Goal: Task Accomplishment & Management: Manage account settings

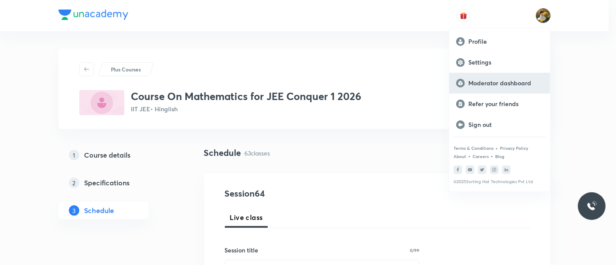
click at [515, 85] on p "Moderator dashboard" at bounding box center [505, 83] width 75 height 8
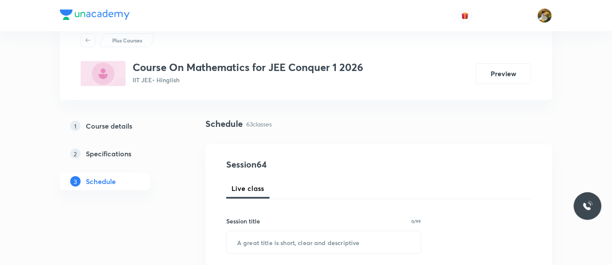
scroll to position [48, 0]
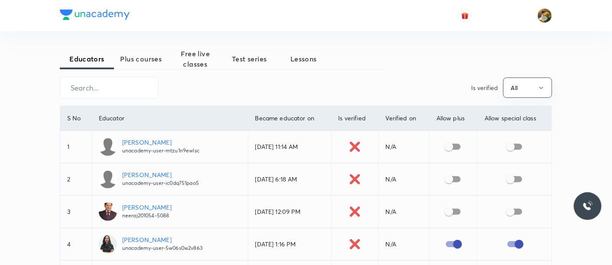
click at [200, 51] on span "Free live classes" at bounding box center [195, 59] width 54 height 21
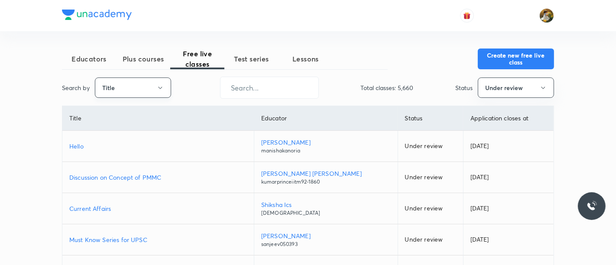
click at [119, 89] on button "Title" at bounding box center [133, 88] width 76 height 20
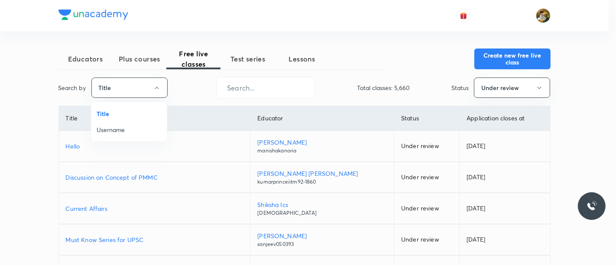
click at [120, 131] on span "Username" at bounding box center [129, 129] width 65 height 9
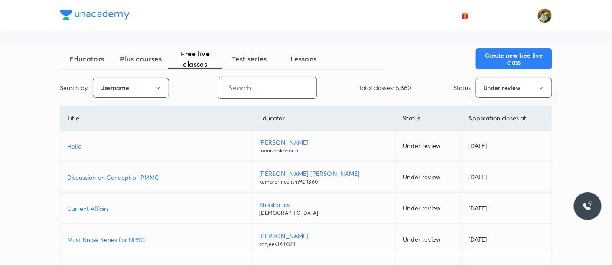
click at [270, 88] on input "text" at bounding box center [267, 88] width 98 height 22
click at [533, 85] on button "Under review" at bounding box center [514, 88] width 76 height 20
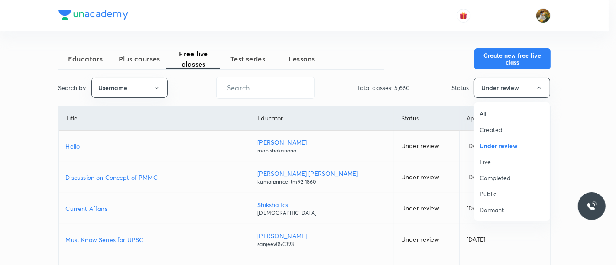
click at [507, 112] on span "All" at bounding box center [512, 113] width 65 height 9
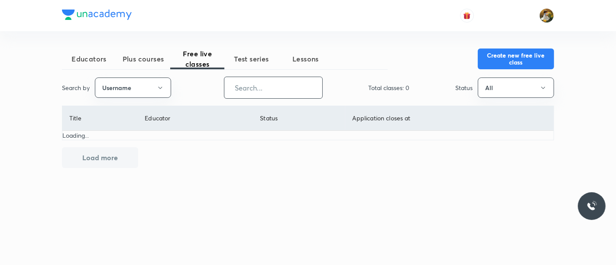
click at [260, 89] on input "text" at bounding box center [273, 88] width 98 height 22
click at [283, 91] on input "text" at bounding box center [273, 88] width 98 height 22
paste input "virendrasinghrathod-182"
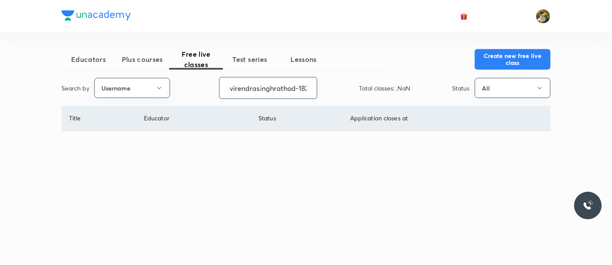
scroll to position [0, 4]
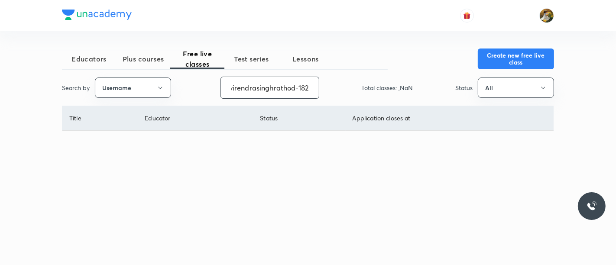
type input "virendrasinghrathod-182"
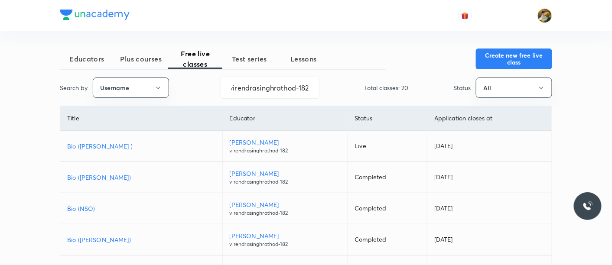
click at [109, 144] on p "Bio (Homi Bhabha )" at bounding box center [141, 146] width 148 height 9
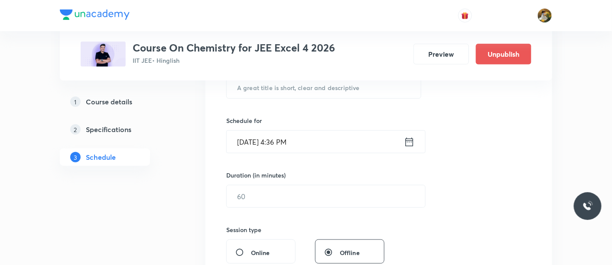
scroll to position [96, 0]
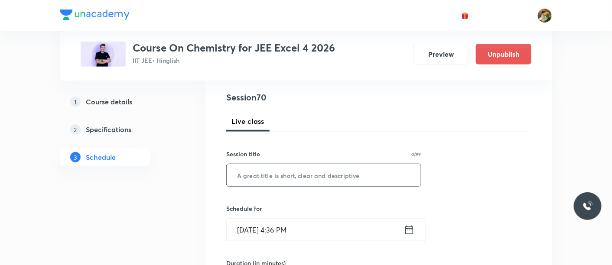
click at [325, 176] on input "text" at bounding box center [324, 175] width 194 height 22
paste input "Alcohol, [MEDICAL_DATA] Ether"
type input "Alcohol, [MEDICAL_DATA] Ether"
click at [356, 234] on input "Aug 31, 2025, 4:36 PM" at bounding box center [315, 230] width 177 height 22
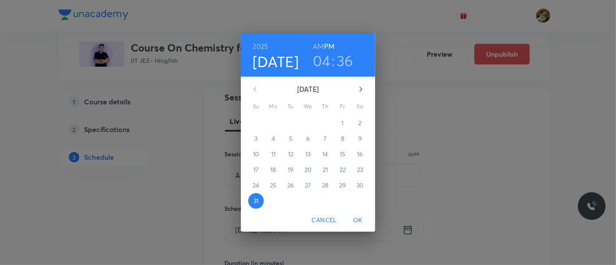
click at [361, 90] on icon "button" at bounding box center [361, 89] width 3 height 5
click at [277, 122] on span "1" at bounding box center [274, 123] width 16 height 9
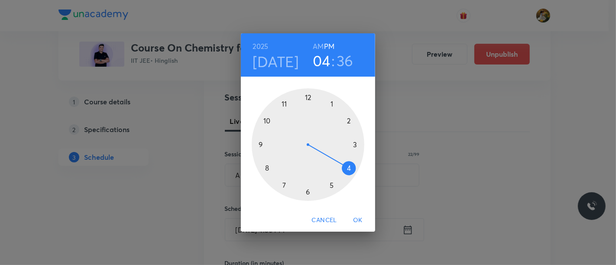
click at [283, 185] on div at bounding box center [308, 144] width 113 height 113
click at [318, 45] on h6 "AM" at bounding box center [318, 46] width 11 height 12
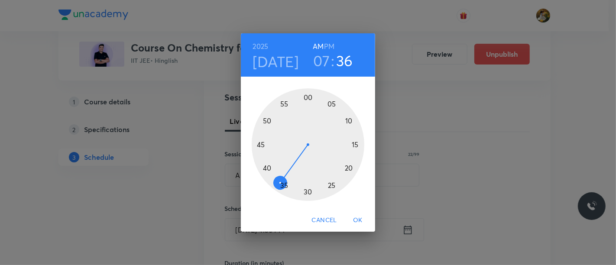
click at [309, 192] on div at bounding box center [308, 144] width 113 height 113
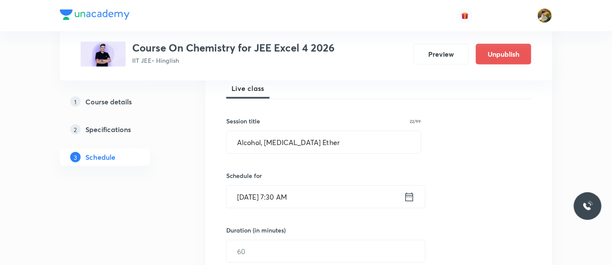
scroll to position [144, 0]
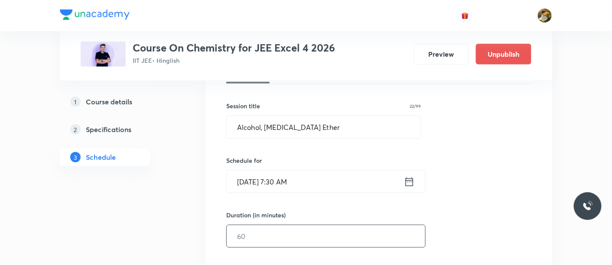
click at [333, 240] on input "text" at bounding box center [326, 236] width 198 height 22
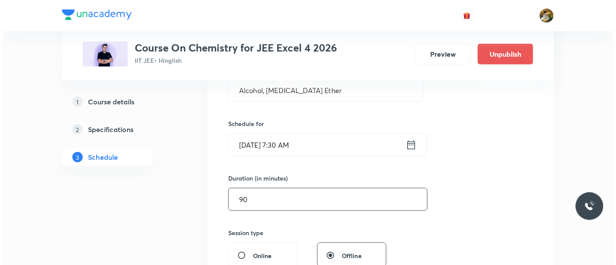
scroll to position [241, 0]
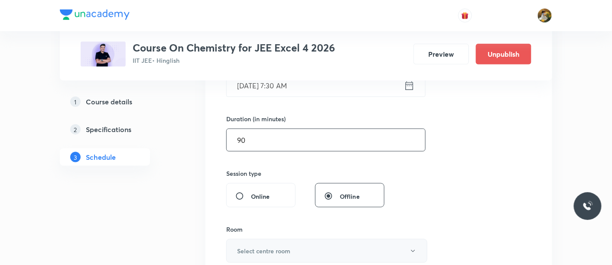
type input "90"
click at [322, 247] on button "Select centre room" at bounding box center [326, 251] width 201 height 24
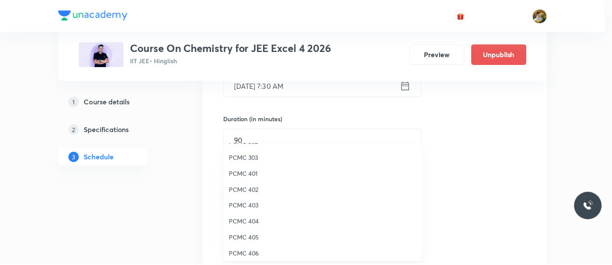
scroll to position [48, 0]
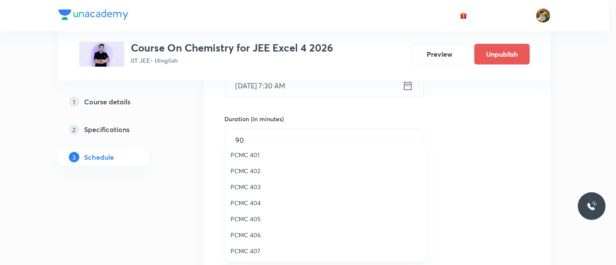
click at [257, 233] on span "PCMC 406" at bounding box center [326, 235] width 190 height 9
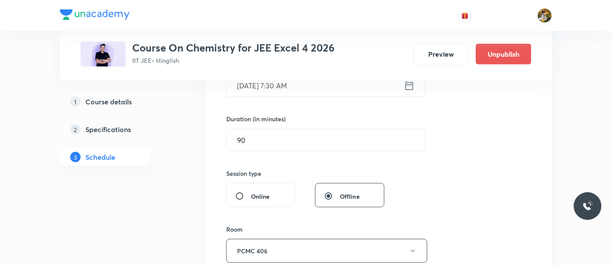
click at [474, 117] on div "Session 70 Live class Session title 22/99 Alcohol, Phenol Ether ​ Schedule for …" at bounding box center [378, 150] width 305 height 407
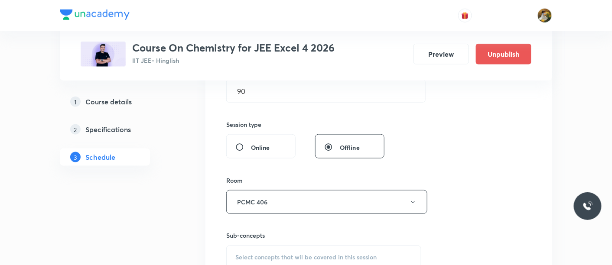
scroll to position [337, 0]
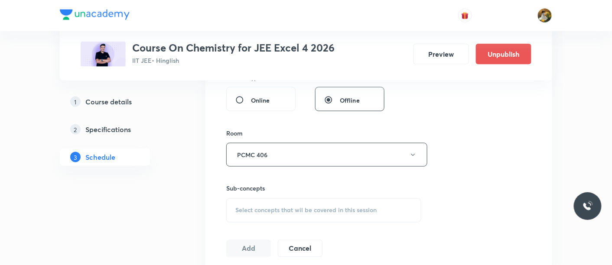
click at [358, 212] on span "Select concepts that wil be covered in this session" at bounding box center [305, 210] width 141 height 7
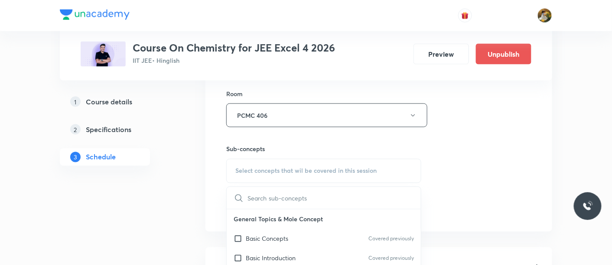
scroll to position [433, 0]
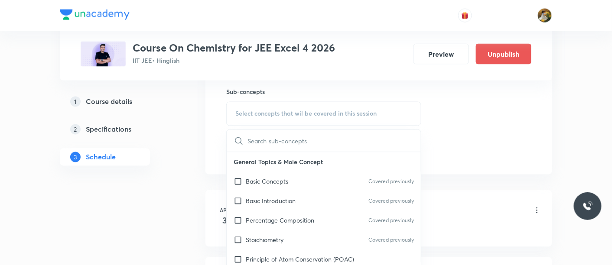
drag, startPoint x: 324, startPoint y: 172, endPoint x: 490, endPoint y: 142, distance: 168.8
click at [324, 172] on div "Basic Concepts Covered previously" at bounding box center [324, 182] width 194 height 20
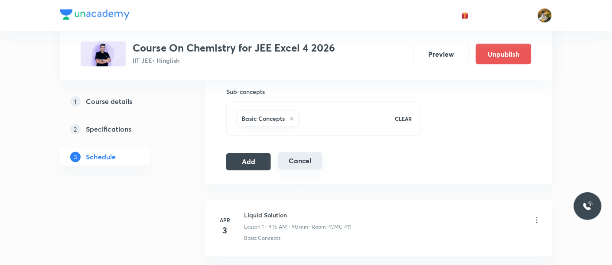
click at [245, 157] on button "Add" at bounding box center [248, 161] width 45 height 17
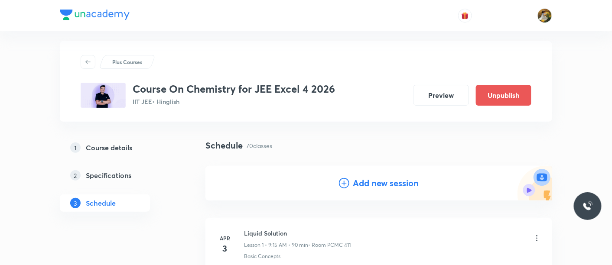
scroll to position [0, 0]
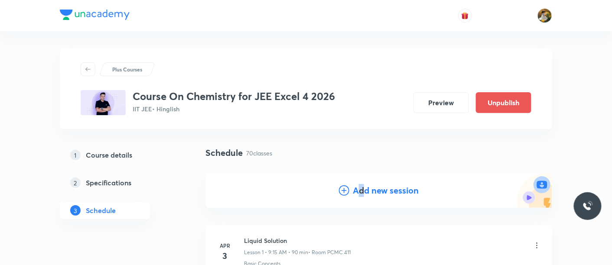
click at [361, 190] on h4 "Add new session" at bounding box center [386, 190] width 66 height 13
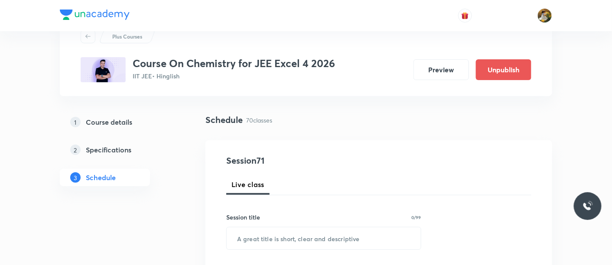
scroll to position [48, 0]
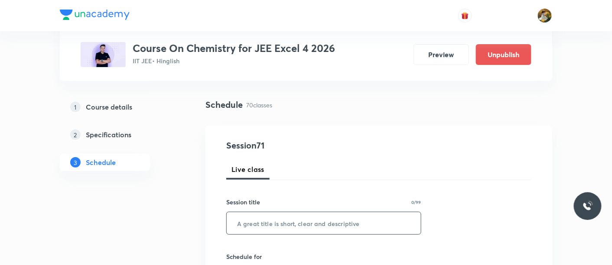
click at [310, 223] on input "text" at bounding box center [324, 223] width 194 height 22
paste input "Alcohol, Phenol Ether"
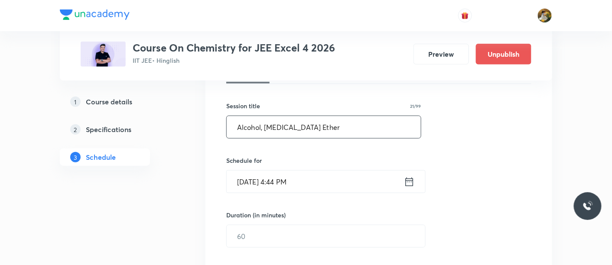
type input "Alcohol, Phenol Ether"
click at [333, 185] on input "Aug 31, 2025, 4:44 PM" at bounding box center [315, 182] width 177 height 22
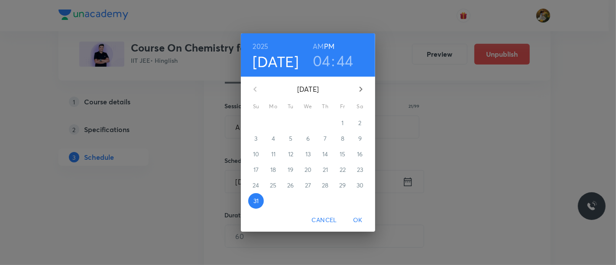
click at [359, 88] on icon "button" at bounding box center [361, 89] width 10 height 10
click at [324, 123] on p "4" at bounding box center [325, 123] width 3 height 9
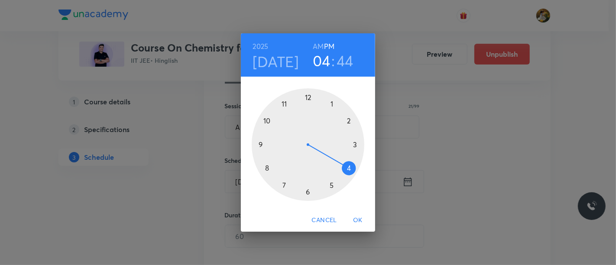
click at [282, 187] on div at bounding box center [308, 144] width 113 height 113
click at [314, 48] on h6 "AM" at bounding box center [318, 46] width 11 height 12
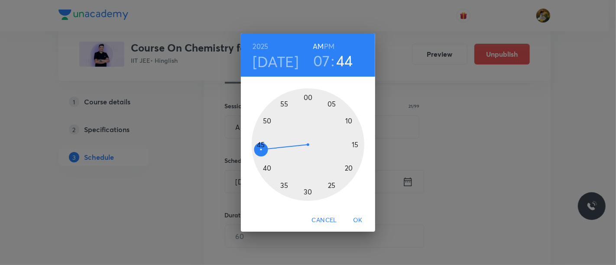
click at [309, 189] on div at bounding box center [308, 144] width 113 height 113
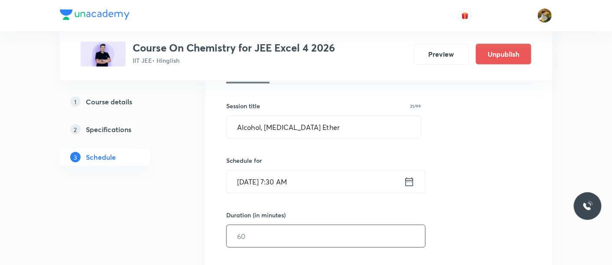
click at [319, 234] on input "text" at bounding box center [326, 236] width 198 height 22
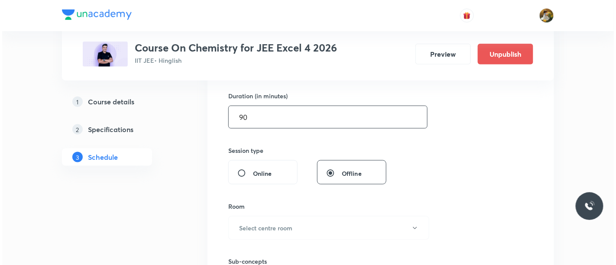
scroll to position [289, 0]
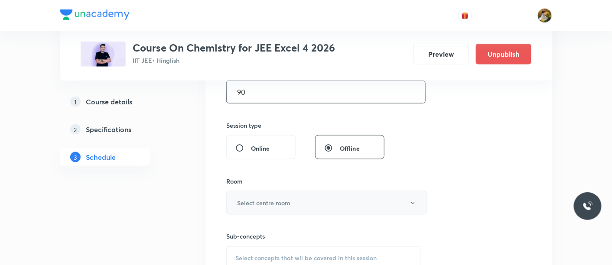
type input "90"
click at [343, 202] on button "Select centre room" at bounding box center [326, 203] width 201 height 24
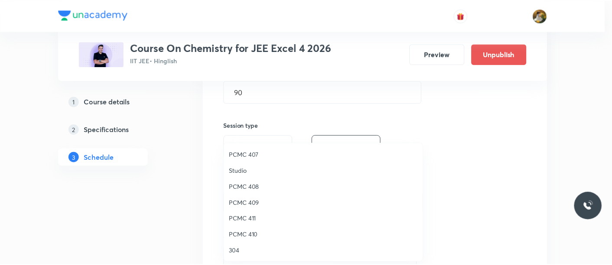
scroll to position [96, 0]
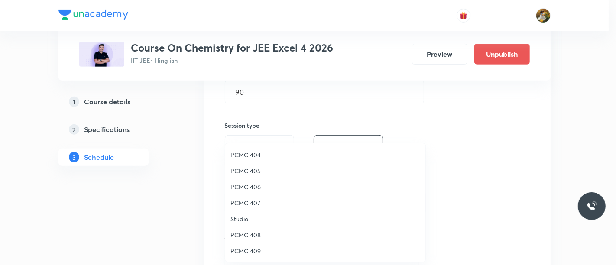
click at [254, 186] on span "PCMC 406" at bounding box center [326, 186] width 190 height 9
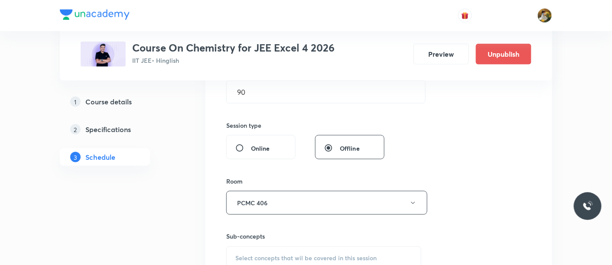
drag, startPoint x: 468, startPoint y: 178, endPoint x: 421, endPoint y: 195, distance: 50.1
click at [468, 178] on div "Session 71 Live class Session title 21/99 Alcohol, Phenol Ether ​ Schedule for …" at bounding box center [378, 102] width 305 height 407
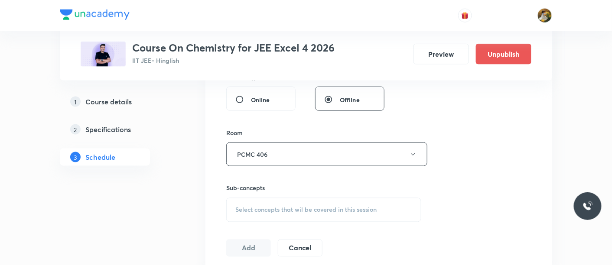
scroll to position [385, 0]
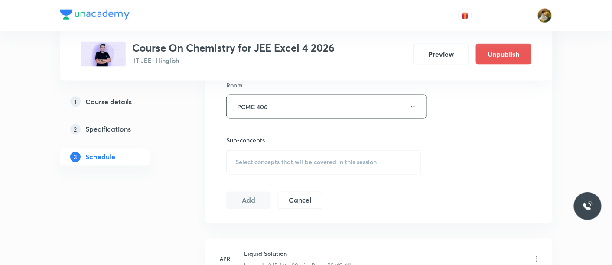
click at [325, 159] on span "Select concepts that wil be covered in this session" at bounding box center [305, 162] width 141 height 7
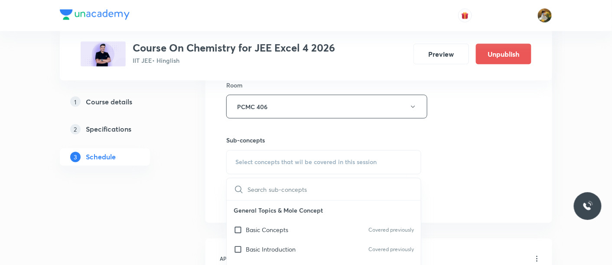
click at [315, 226] on div "Basic Concepts Covered previously" at bounding box center [324, 231] width 194 height 20
checkbox input "true"
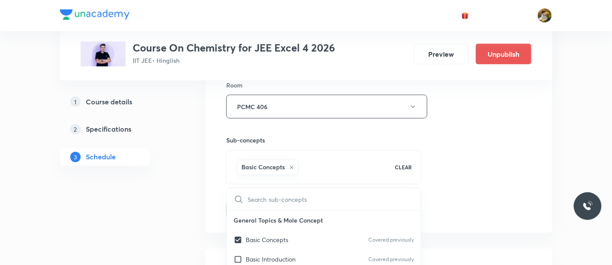
click at [466, 156] on div "Session 71 Live class Session title 21/99 Alcohol, Phenol Ether ​ Schedule for …" at bounding box center [378, 10] width 305 height 417
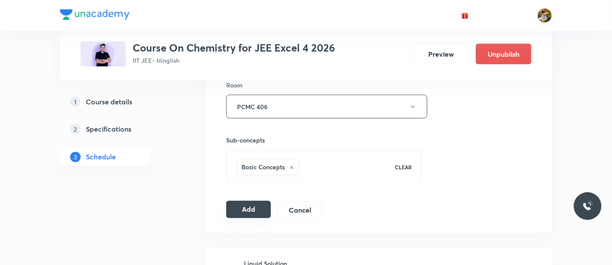
click at [251, 208] on button "Add" at bounding box center [248, 209] width 45 height 17
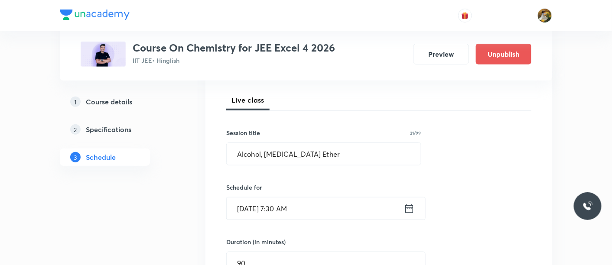
scroll to position [96, 0]
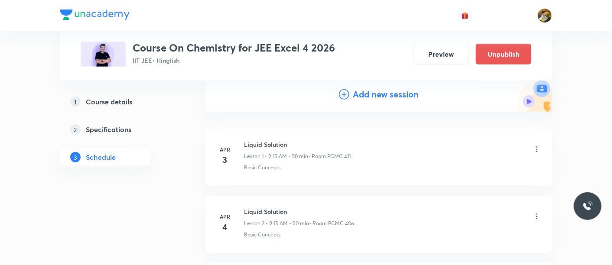
click at [384, 86] on div "Add new session" at bounding box center [378, 94] width 347 height 35
click at [384, 93] on h4 "Add new session" at bounding box center [386, 94] width 66 height 13
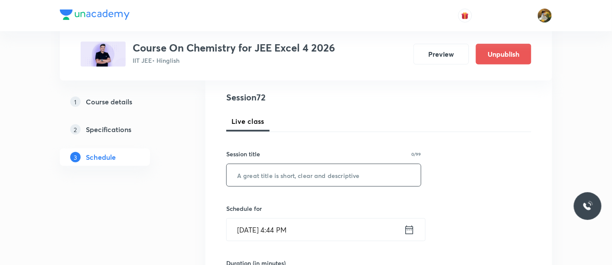
click at [334, 171] on input "text" at bounding box center [324, 175] width 194 height 22
paste input "Alcohol, Phenol Ether"
type input "Alcohol, Phenol Ether"
click at [357, 233] on input "Aug 31, 2025, 4:44 PM" at bounding box center [315, 230] width 177 height 22
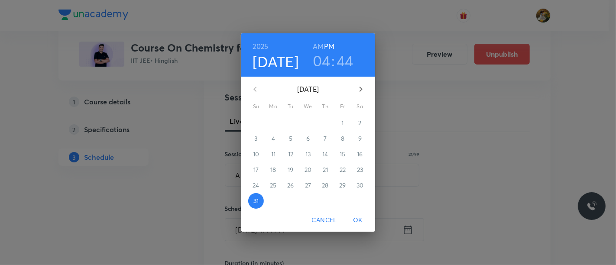
click at [358, 85] on icon "button" at bounding box center [361, 89] width 10 height 10
click at [345, 120] on span "5" at bounding box center [343, 123] width 16 height 9
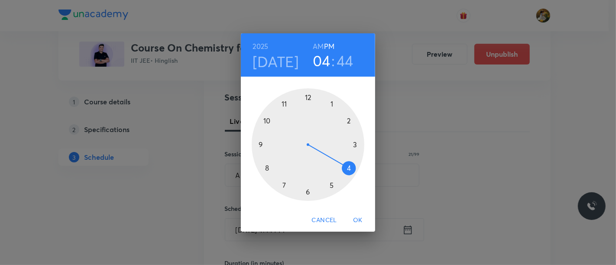
click at [283, 186] on div at bounding box center [308, 144] width 113 height 113
click at [320, 43] on h6 "AM" at bounding box center [318, 46] width 11 height 12
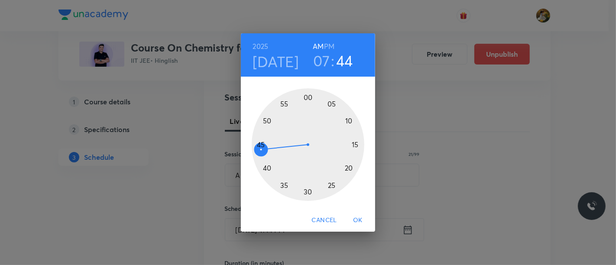
click at [308, 191] on div at bounding box center [308, 144] width 113 height 113
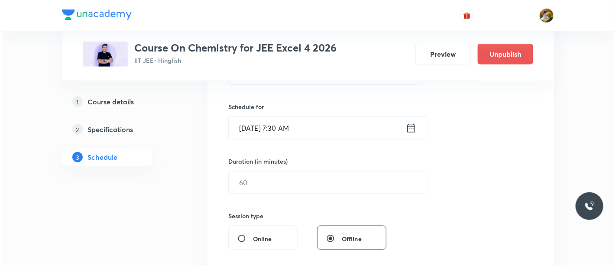
scroll to position [241, 0]
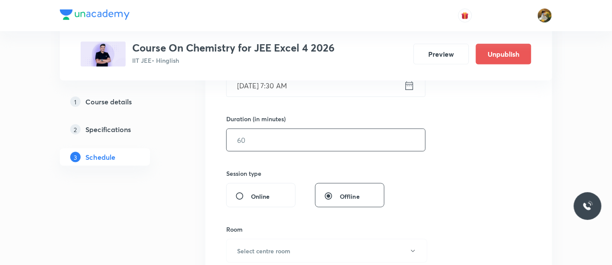
click at [324, 131] on input "text" at bounding box center [326, 140] width 198 height 22
type input "90"
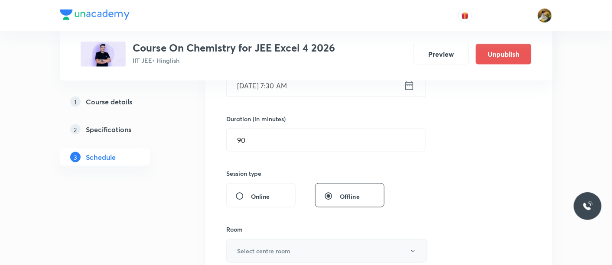
click at [317, 250] on button "Select centre room" at bounding box center [326, 251] width 201 height 24
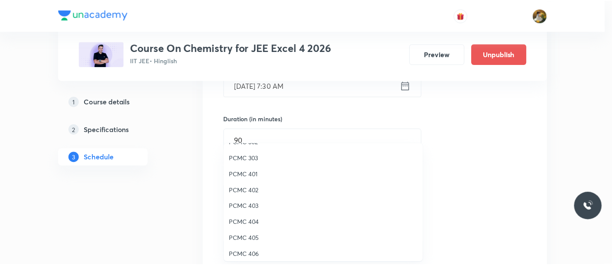
scroll to position [48, 0]
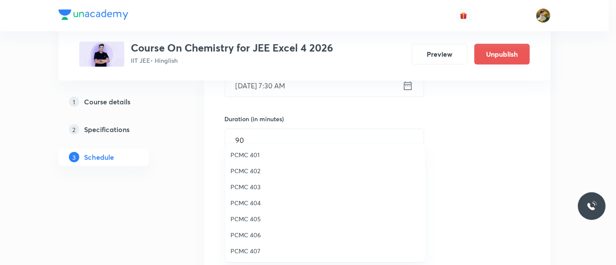
click at [257, 234] on span "PCMC 406" at bounding box center [326, 235] width 190 height 9
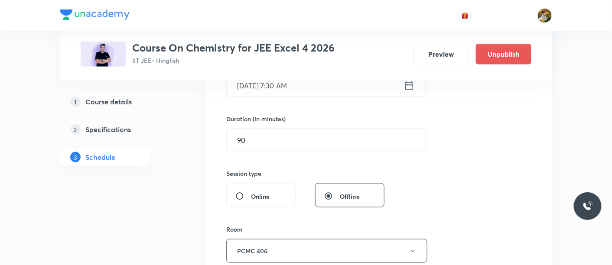
scroll to position [289, 0]
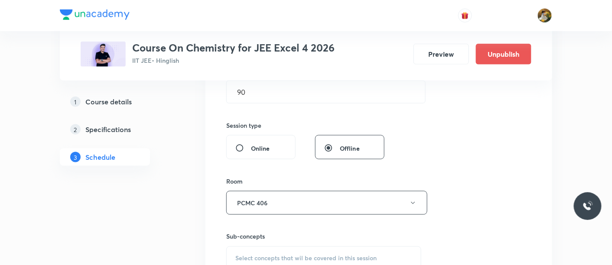
click at [339, 234] on h6 "Sub-concepts" at bounding box center [323, 236] width 195 height 9
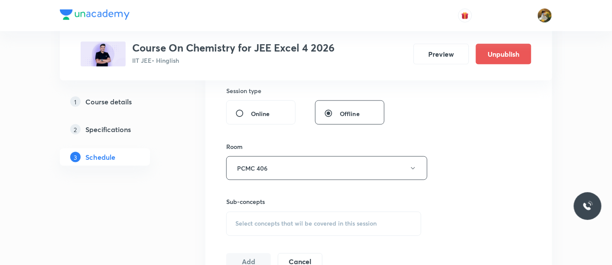
scroll to position [337, 0]
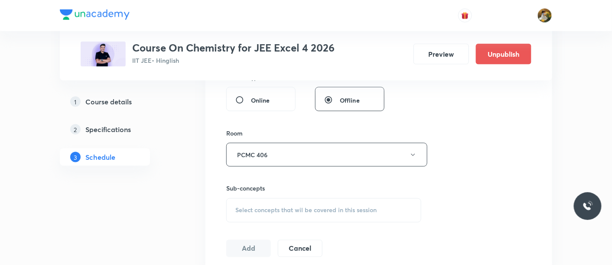
click at [333, 207] on span "Select concepts that wil be covered in this session" at bounding box center [305, 210] width 141 height 7
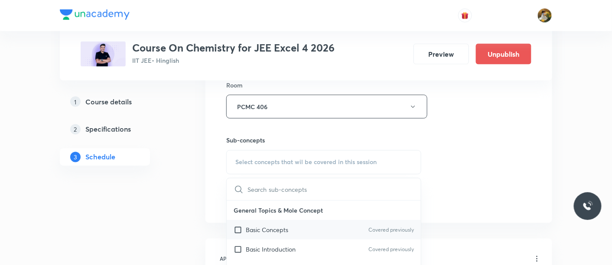
click at [298, 230] on div "Basic Concepts Covered previously" at bounding box center [324, 231] width 194 height 20
checkbox input "true"
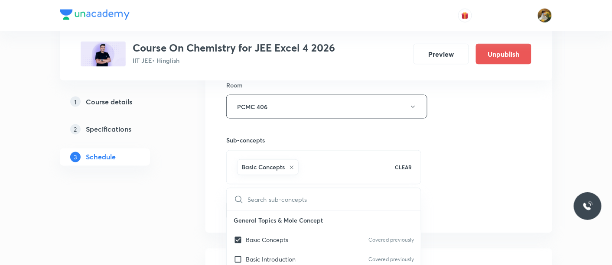
click at [488, 161] on div "Session 72 Live class Session title 21/99 Alcohol, Phenol Ether ​ Schedule for …" at bounding box center [378, 10] width 305 height 417
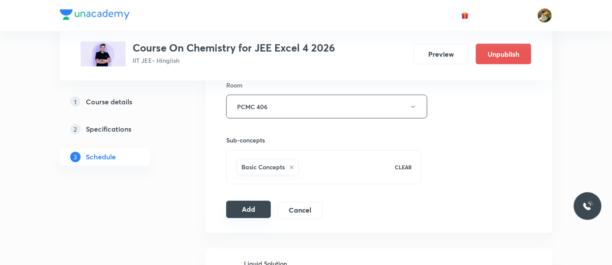
click at [252, 203] on button "Add" at bounding box center [248, 209] width 45 height 17
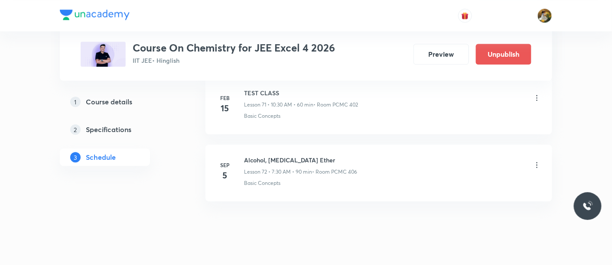
scroll to position [4754, 0]
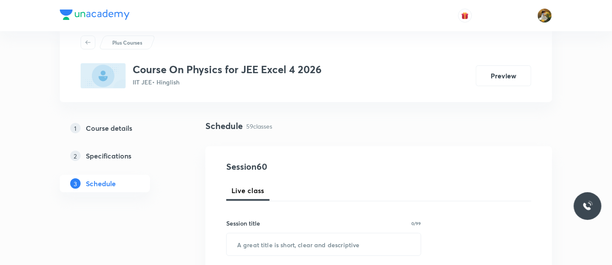
scroll to position [48, 0]
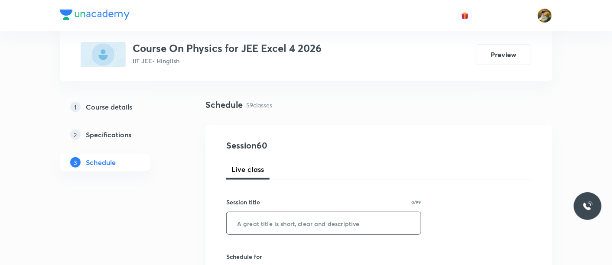
click at [308, 218] on input "text" at bounding box center [324, 223] width 194 height 22
paste input "shadabdastgeer"
type input "s"
paste input "Ray Optics"
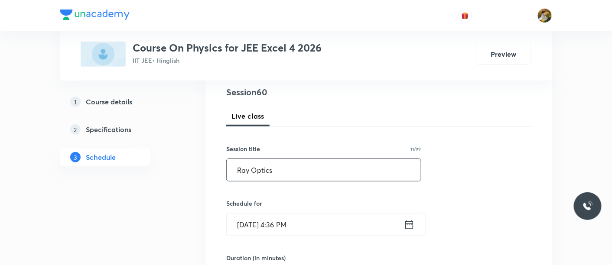
scroll to position [144, 0]
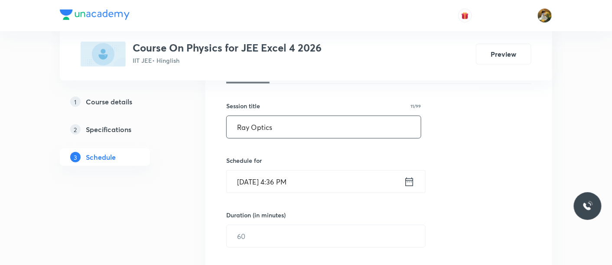
type input "Ray Optics"
click at [326, 187] on input "Aug 31, 2025, 4:36 PM" at bounding box center [315, 182] width 177 height 22
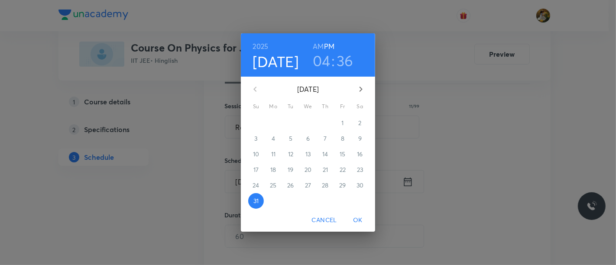
click at [370, 86] on button "button" at bounding box center [361, 89] width 21 height 21
click at [271, 122] on span "1" at bounding box center [274, 123] width 16 height 9
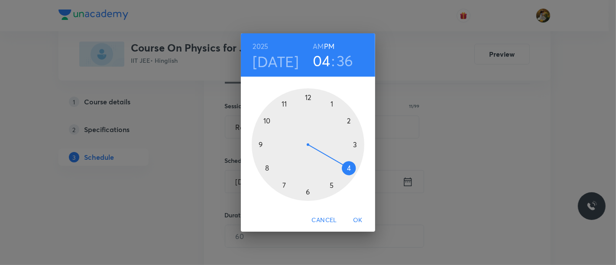
click at [260, 145] on div at bounding box center [308, 144] width 113 height 113
click at [320, 48] on h6 "AM" at bounding box center [318, 46] width 11 height 12
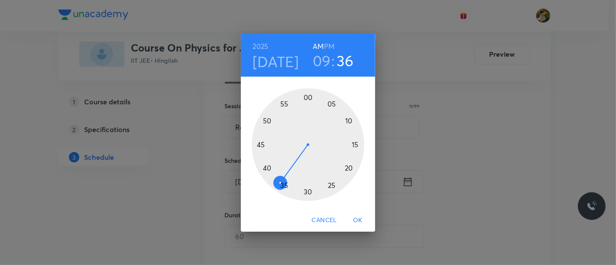
click at [356, 144] on div at bounding box center [308, 144] width 113 height 113
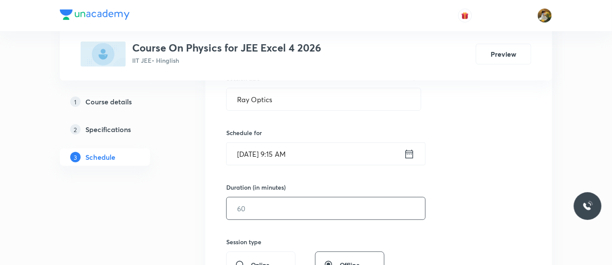
scroll to position [192, 0]
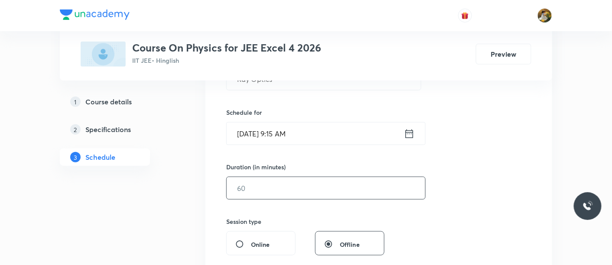
click at [324, 187] on input "text" at bounding box center [326, 188] width 198 height 22
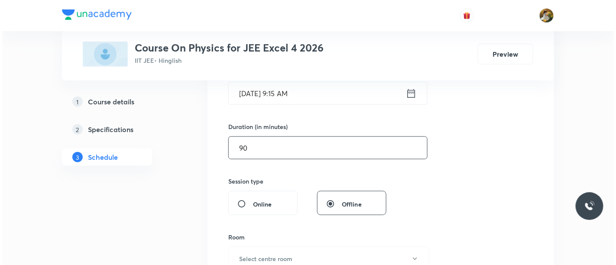
scroll to position [289, 0]
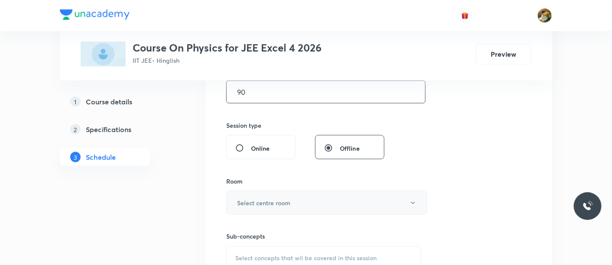
type input "90"
click at [303, 210] on button "Select centre room" at bounding box center [326, 203] width 201 height 24
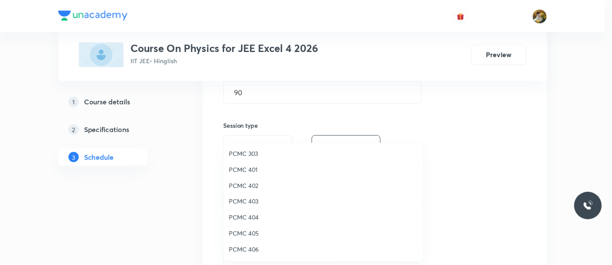
scroll to position [48, 0]
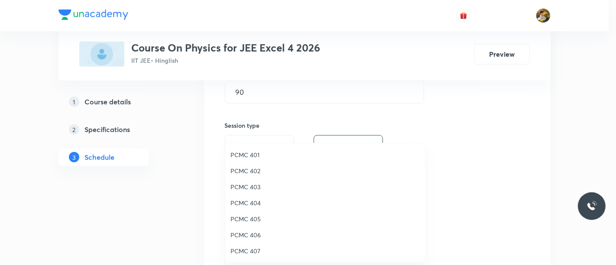
click at [249, 233] on span "PCMC 406" at bounding box center [326, 235] width 190 height 9
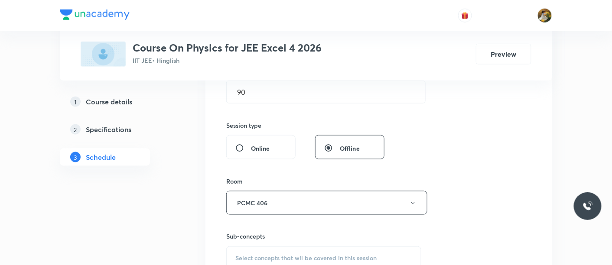
click at [484, 189] on div "Session 60 Live class Session title 11/99 Ray Optics ​ Schedule for Sep 1, 2025…" at bounding box center [378, 102] width 305 height 407
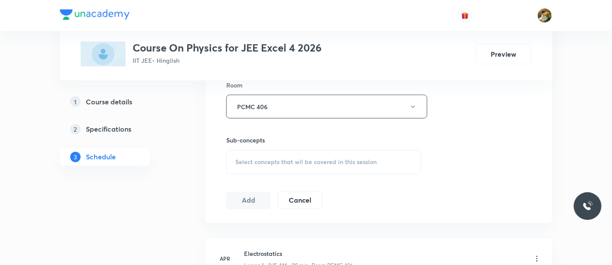
click at [335, 151] on div "Select concepts that wil be covered in this session" at bounding box center [323, 162] width 195 height 24
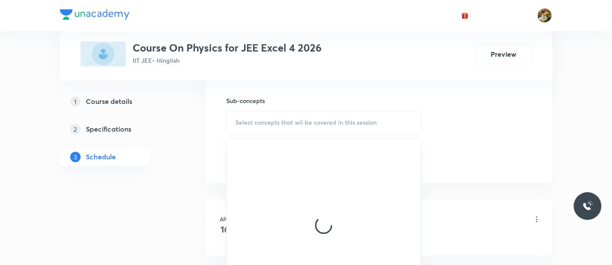
scroll to position [433, 0]
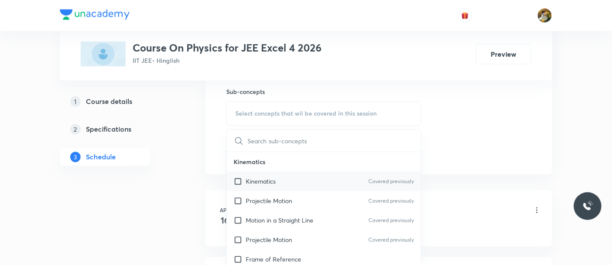
click at [281, 174] on div "Kinematics Covered previously" at bounding box center [324, 182] width 194 height 20
checkbox input "true"
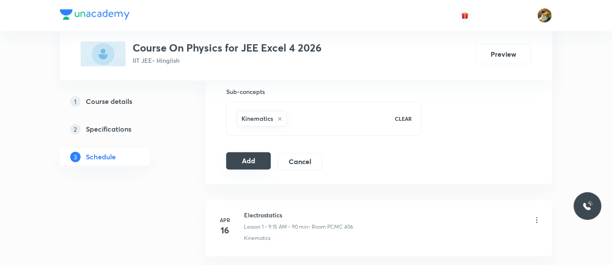
click at [262, 159] on button "Add" at bounding box center [248, 161] width 45 height 17
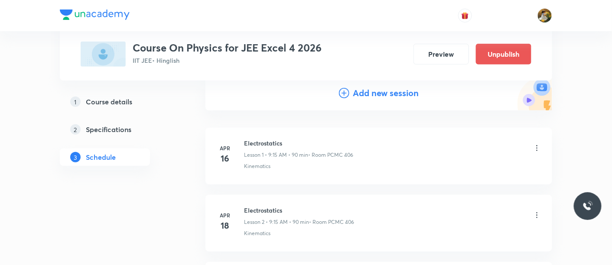
scroll to position [0, 0]
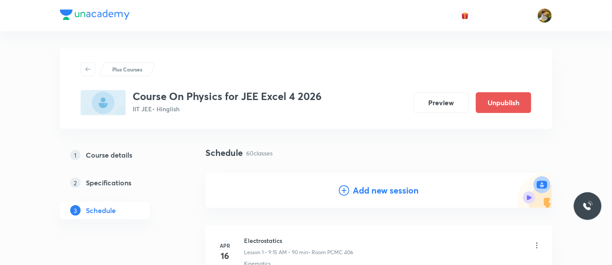
click at [365, 190] on h4 "Add new session" at bounding box center [386, 190] width 66 height 13
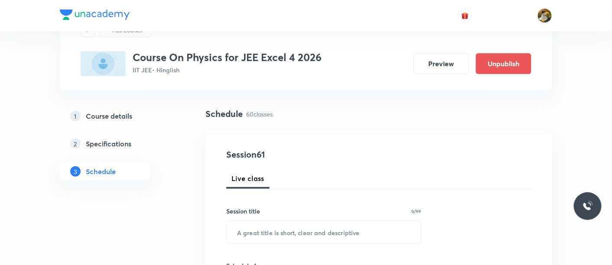
scroll to position [48, 0]
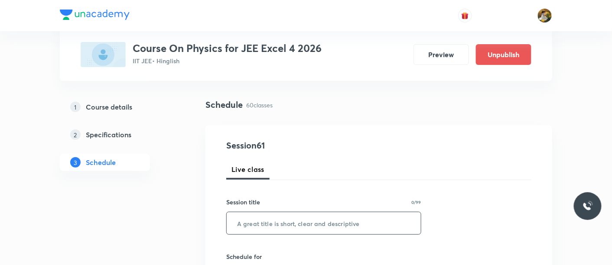
click at [339, 221] on input "text" at bounding box center [324, 223] width 194 height 22
paste input "Ray Optics"
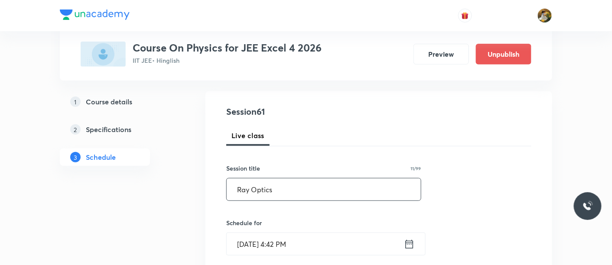
scroll to position [96, 0]
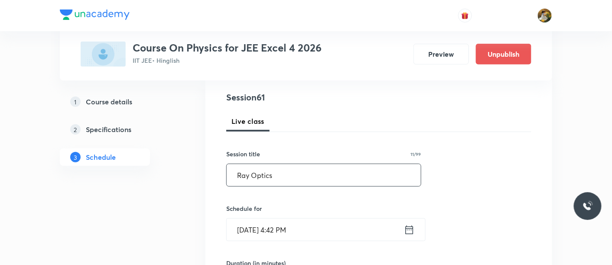
type input "Ray Optics"
click at [344, 224] on input "Aug 31, 2025, 4:42 PM" at bounding box center [315, 230] width 177 height 22
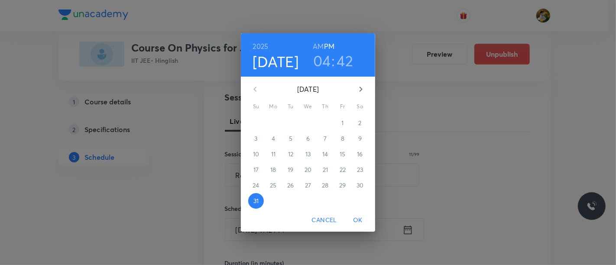
click at [358, 87] on icon "button" at bounding box center [361, 89] width 10 height 10
click at [288, 124] on span "2" at bounding box center [291, 123] width 16 height 9
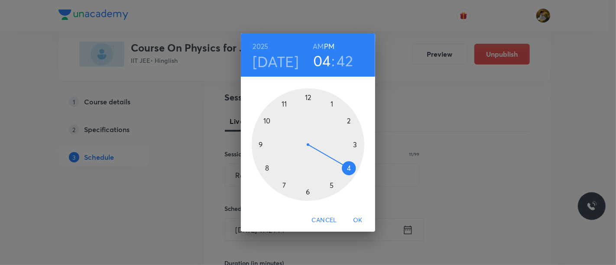
click at [283, 186] on div at bounding box center [308, 144] width 113 height 113
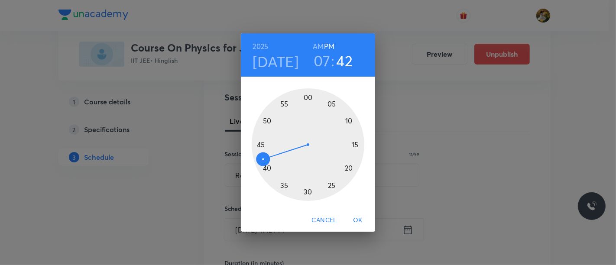
click at [322, 44] on h6 "AM" at bounding box center [318, 46] width 11 height 12
click at [308, 192] on div at bounding box center [308, 144] width 113 height 113
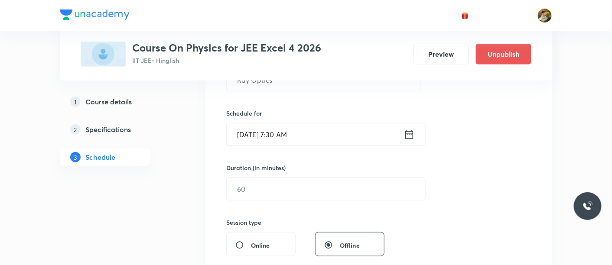
scroll to position [192, 0]
click at [315, 190] on input "text" at bounding box center [326, 188] width 198 height 22
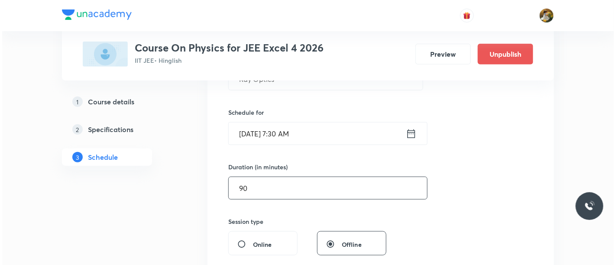
scroll to position [289, 0]
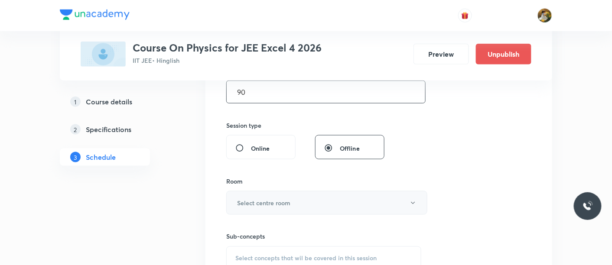
type input "90"
click at [297, 207] on button "Select centre room" at bounding box center [326, 203] width 201 height 24
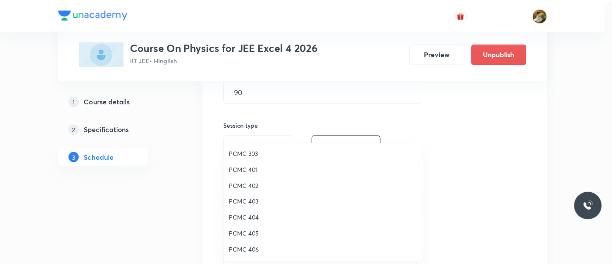
scroll to position [48, 0]
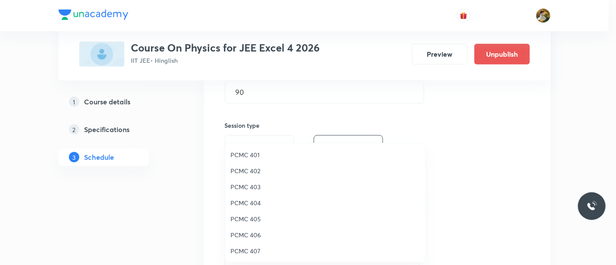
click at [257, 233] on span "PCMC 406" at bounding box center [326, 235] width 190 height 9
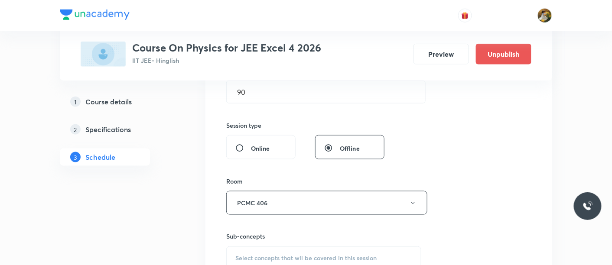
click at [441, 201] on div "Session 61 Live class Session title 11/99 Ray Optics ​ Schedule for Sep 2, 2025…" at bounding box center [378, 102] width 305 height 407
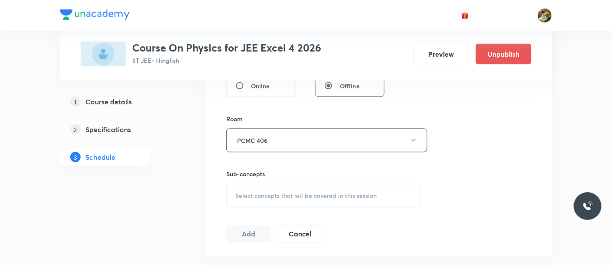
scroll to position [385, 0]
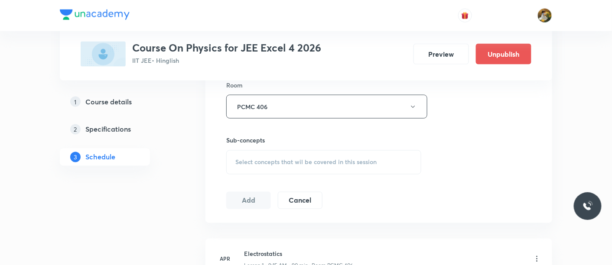
click at [301, 155] on div "Select concepts that wil be covered in this session" at bounding box center [323, 162] width 195 height 24
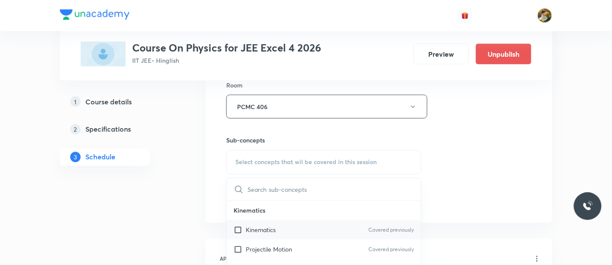
click at [284, 231] on div "Kinematics Covered previously" at bounding box center [324, 231] width 194 height 20
checkbox input "true"
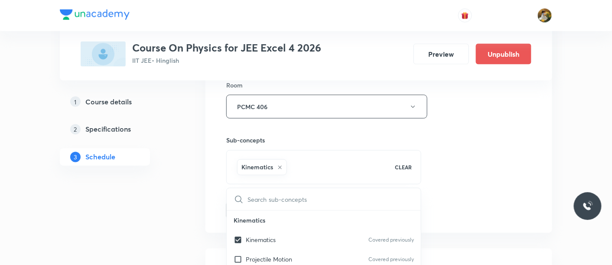
click at [444, 151] on div "Session 61 Live class Session title 11/99 Ray Optics ​ Schedule for Sep 2, 2025…" at bounding box center [378, 10] width 305 height 417
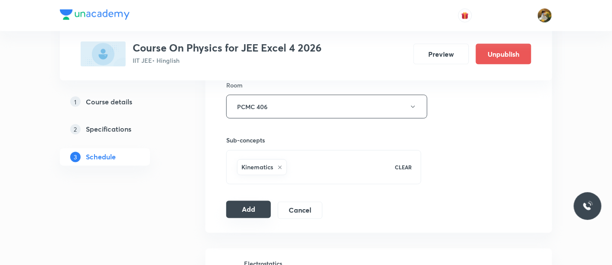
click at [239, 208] on button "Add" at bounding box center [248, 209] width 45 height 17
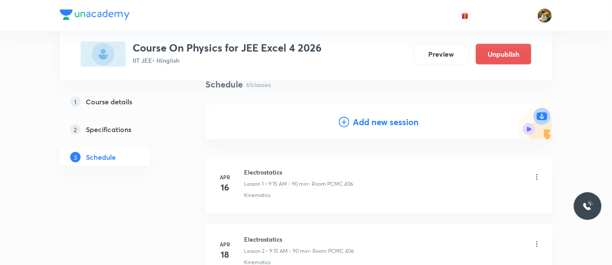
scroll to position [0, 0]
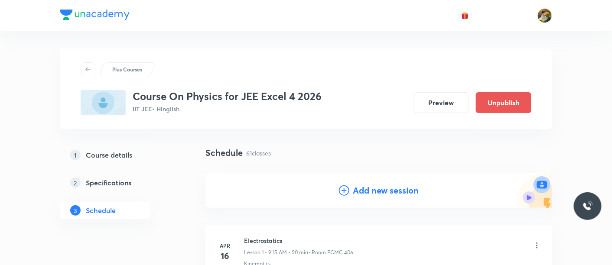
click at [408, 189] on h4 "Add new session" at bounding box center [386, 190] width 66 height 13
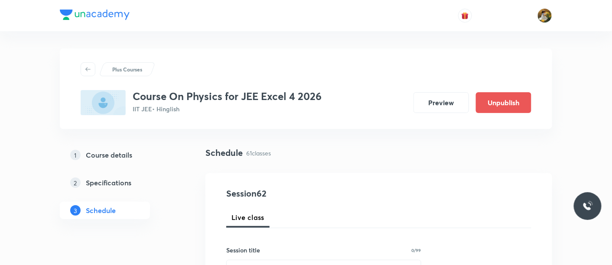
scroll to position [48, 0]
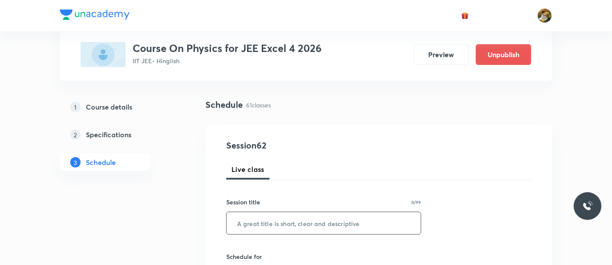
click at [293, 228] on input "text" at bounding box center [324, 223] width 194 height 22
paste input "Ray Optics"
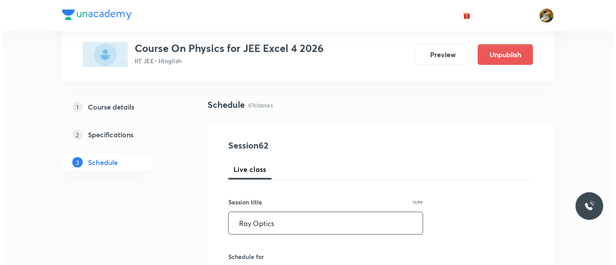
scroll to position [96, 0]
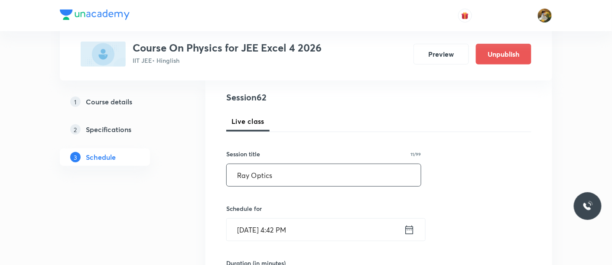
type input "Ray Optics"
click at [325, 220] on input "Aug 31, 2025, 4:42 PM" at bounding box center [315, 230] width 177 height 22
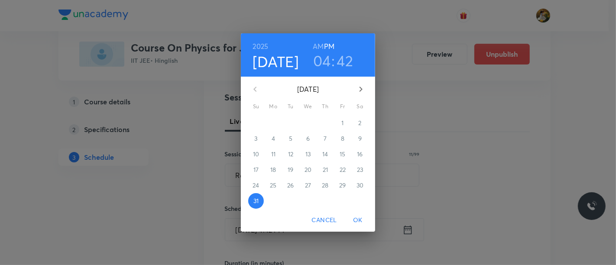
click at [363, 90] on icon "button" at bounding box center [361, 89] width 10 height 10
click at [311, 121] on span "3" at bounding box center [308, 123] width 16 height 9
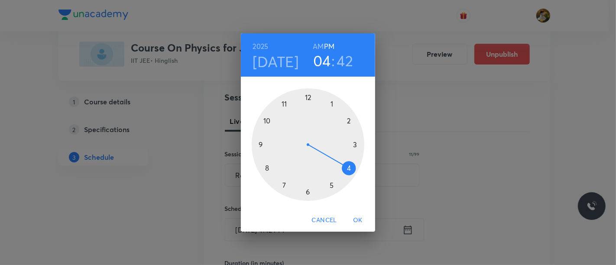
click at [261, 143] on div at bounding box center [308, 144] width 113 height 113
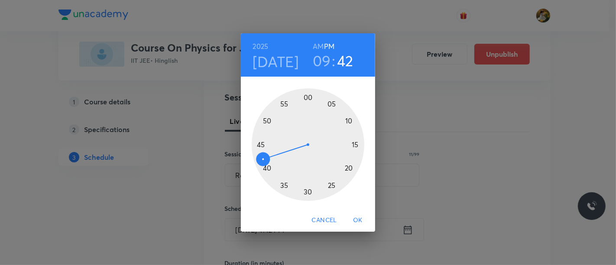
click at [318, 42] on h6 "AM" at bounding box center [318, 46] width 11 height 12
click at [356, 143] on div at bounding box center [308, 144] width 113 height 113
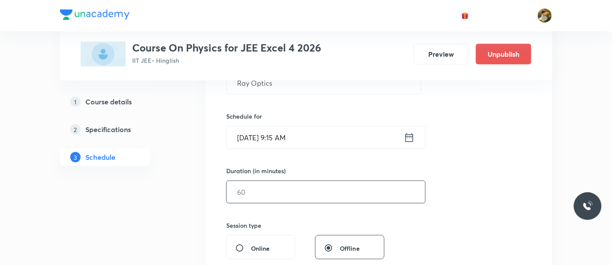
scroll to position [192, 0]
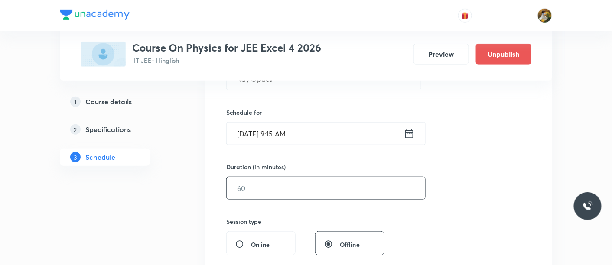
click at [322, 191] on input "text" at bounding box center [326, 188] width 198 height 22
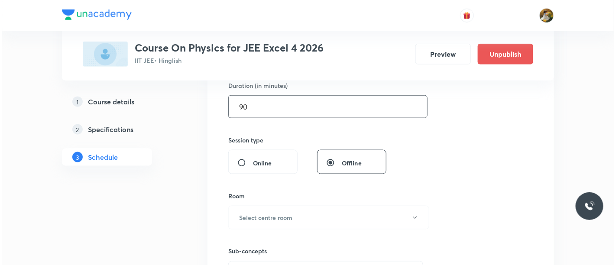
scroll to position [289, 0]
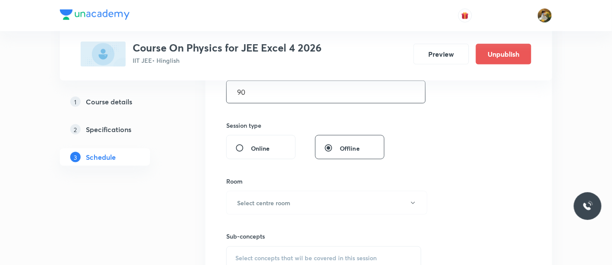
type input "90"
click at [330, 202] on button "Select centre room" at bounding box center [326, 203] width 201 height 24
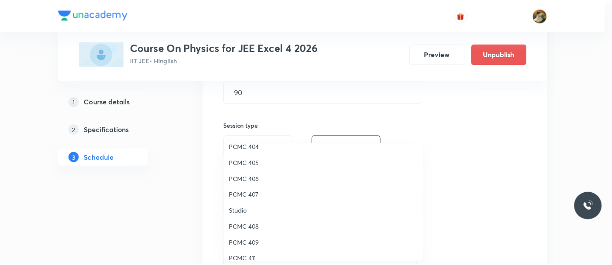
scroll to position [48, 0]
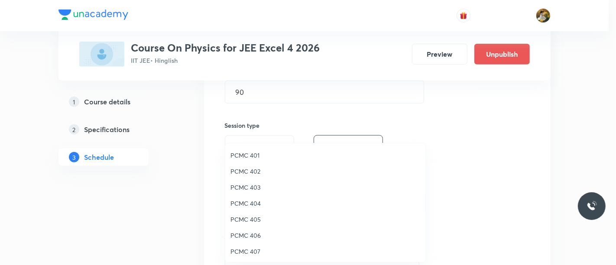
click at [258, 232] on span "PCMC 406" at bounding box center [326, 235] width 190 height 9
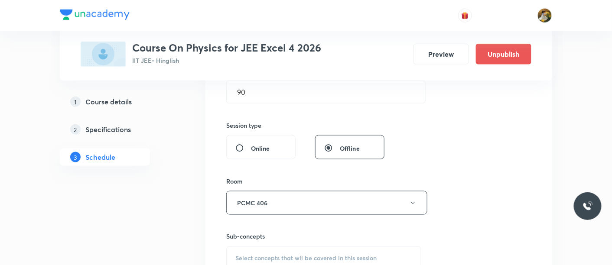
scroll to position [385, 0]
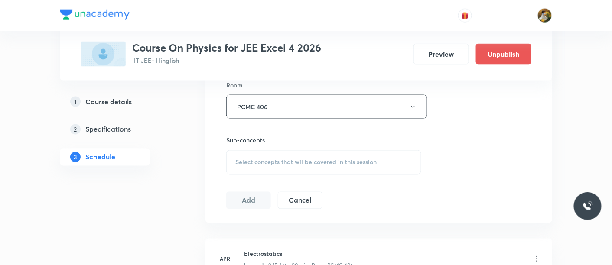
click at [336, 169] on div "Select concepts that wil be covered in this session" at bounding box center [323, 162] width 195 height 24
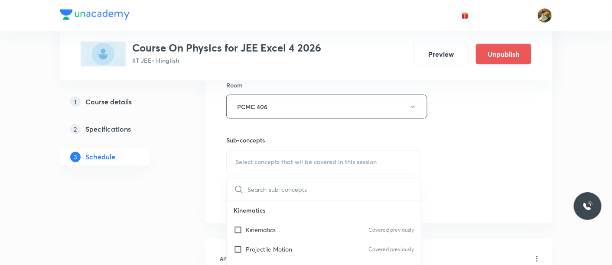
scroll to position [48, 0]
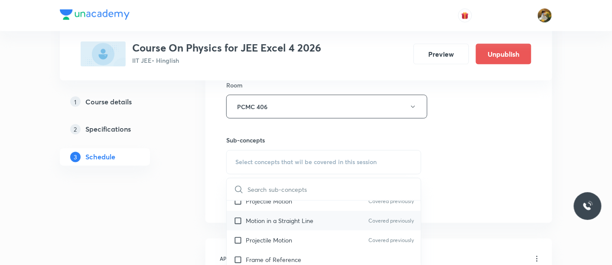
click at [327, 216] on div "Motion in a Straight Line Covered previously" at bounding box center [324, 221] width 194 height 20
checkbox input "true"
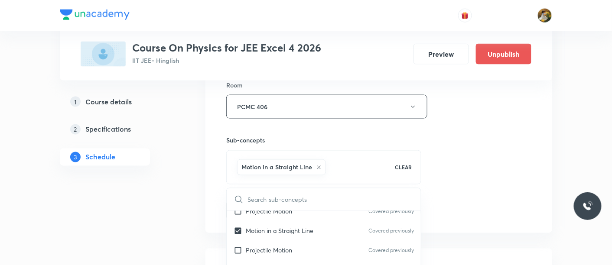
click at [458, 157] on div "Session 62 Live class Session title 11/99 Ray Optics ​ Schedule for Sep 3, 2025…" at bounding box center [378, 10] width 305 height 417
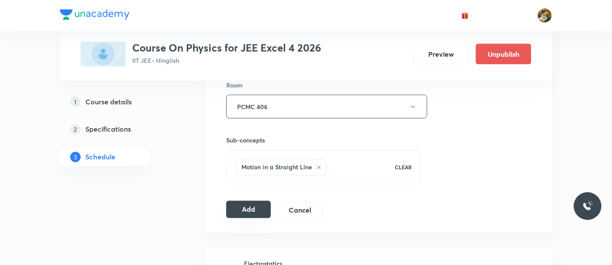
click at [237, 204] on button "Add" at bounding box center [248, 209] width 45 height 17
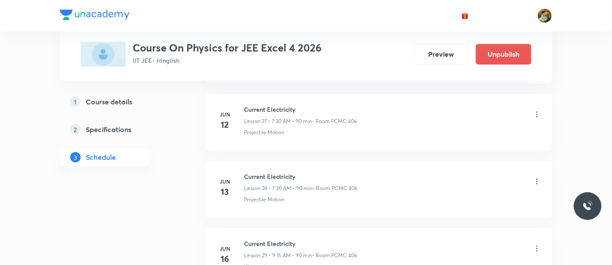
scroll to position [1685, 0]
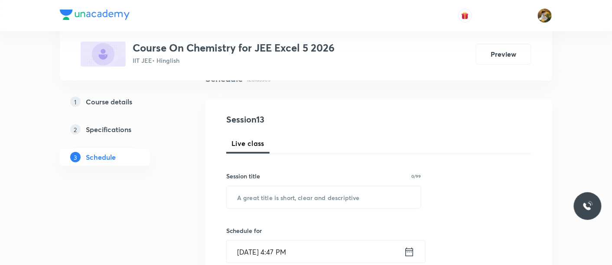
scroll to position [96, 0]
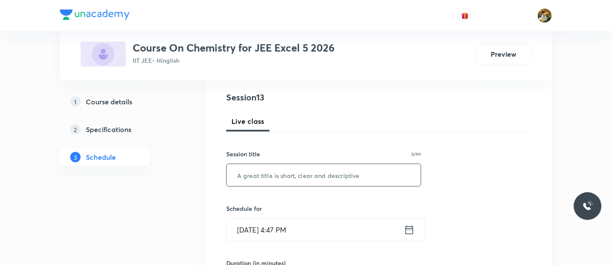
click at [312, 169] on input "text" at bounding box center [324, 175] width 194 height 22
paste input "Alcohol [MEDICAL_DATA] and ether"
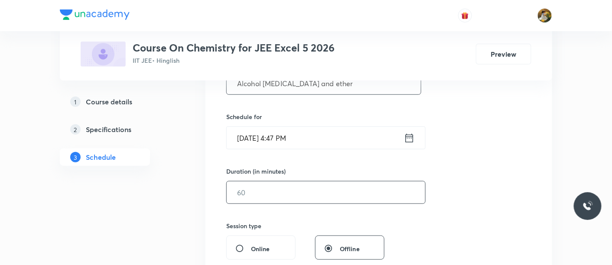
scroll to position [192, 0]
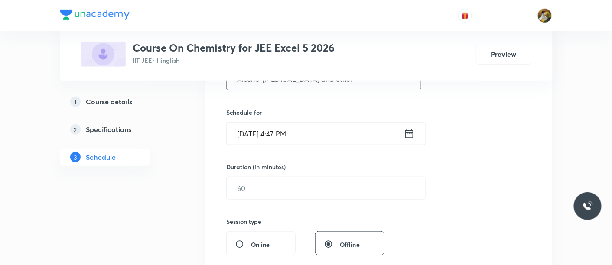
type input "Alcohol [MEDICAL_DATA] and ether"
click at [350, 130] on input "[DATE] 4:47 PM" at bounding box center [315, 134] width 177 height 22
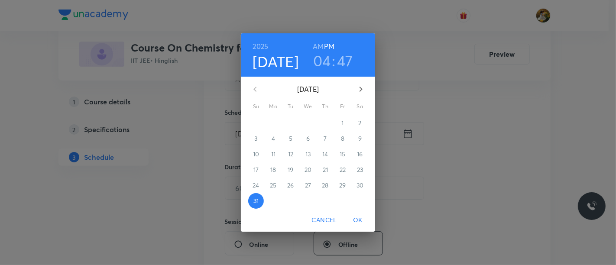
click at [358, 90] on icon "button" at bounding box center [361, 89] width 10 height 10
click at [270, 124] on span "1" at bounding box center [274, 123] width 16 height 9
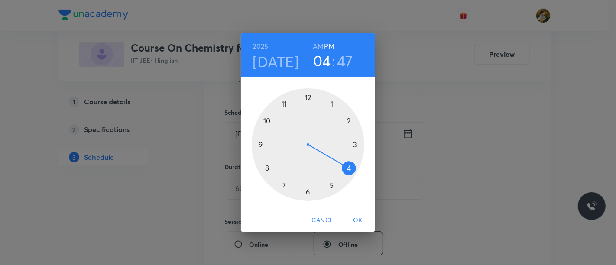
click at [283, 185] on div at bounding box center [308, 144] width 113 height 113
click at [317, 45] on h6 "AM" at bounding box center [318, 46] width 11 height 12
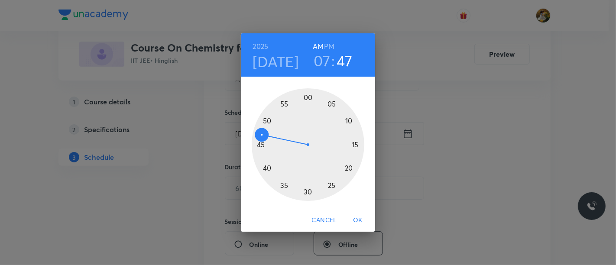
click at [307, 192] on div at bounding box center [308, 144] width 113 height 113
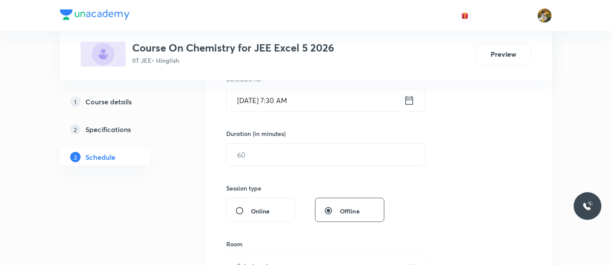
scroll to position [241, 0]
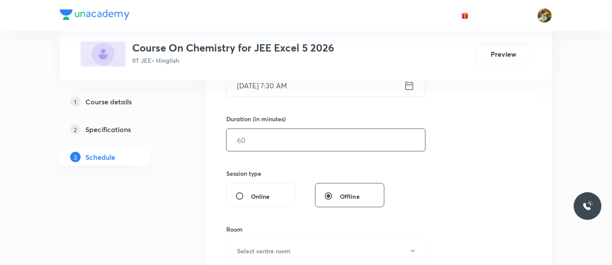
click at [287, 143] on input "text" at bounding box center [326, 140] width 198 height 22
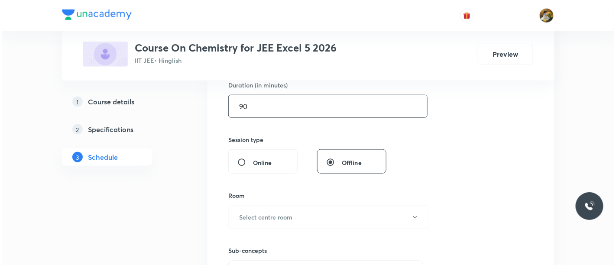
scroll to position [289, 0]
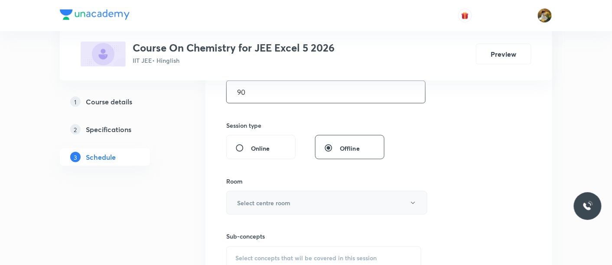
type input "90"
click at [288, 196] on button "Select centre room" at bounding box center [326, 203] width 201 height 24
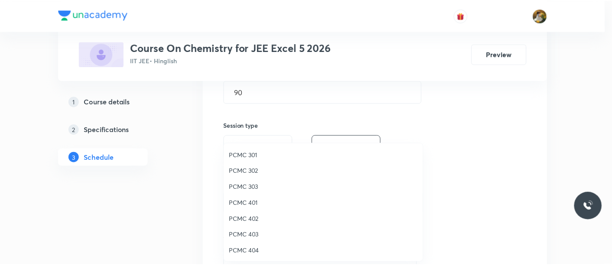
scroll to position [48, 0]
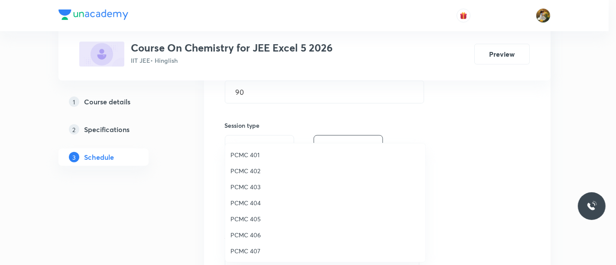
click at [257, 250] on span "PCMC 407" at bounding box center [326, 251] width 190 height 9
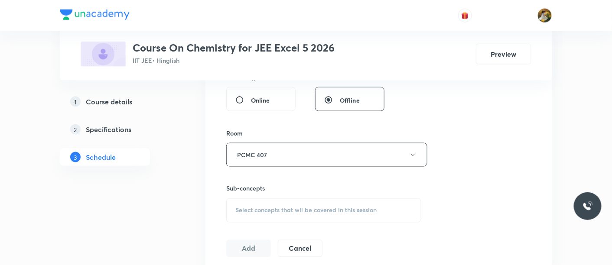
click at [347, 207] on span "Select concepts that wil be covered in this session" at bounding box center [305, 210] width 141 height 7
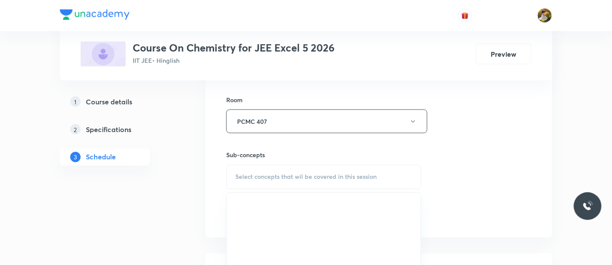
scroll to position [385, 0]
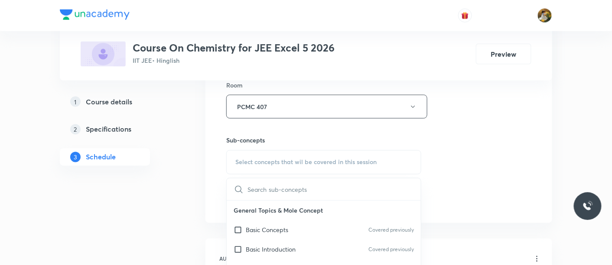
click at [271, 240] on div "Basic Introduction Covered previously" at bounding box center [324, 250] width 194 height 20
checkbox input "true"
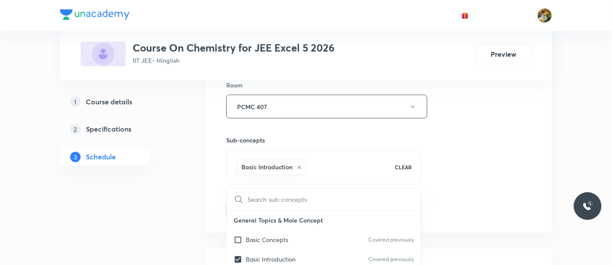
click at [451, 153] on div "Session 13 Live class Session title 26/99 Alcohol phenol and ether ​ Schedule f…" at bounding box center [378, 10] width 305 height 417
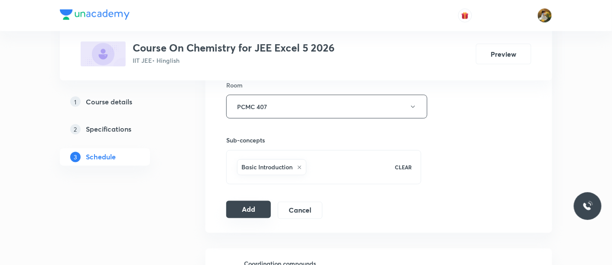
click at [260, 208] on button "Add" at bounding box center [248, 209] width 45 height 17
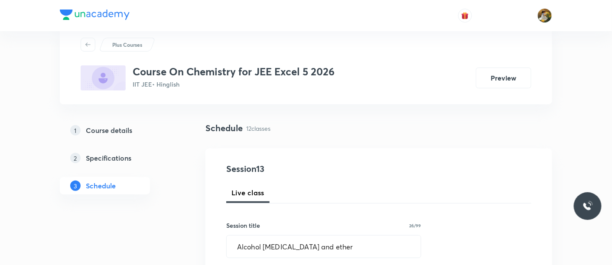
scroll to position [0, 0]
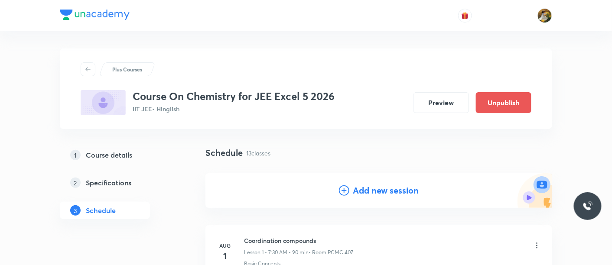
click at [385, 197] on div "Add new session" at bounding box center [378, 190] width 347 height 35
click at [388, 192] on h4 "Add new session" at bounding box center [386, 190] width 66 height 13
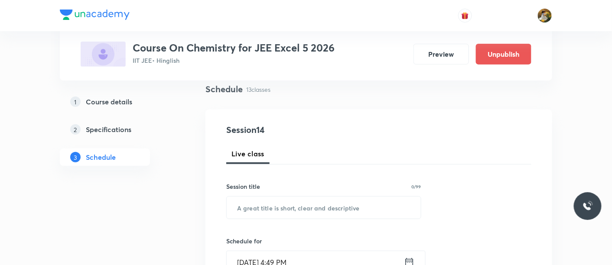
scroll to position [96, 0]
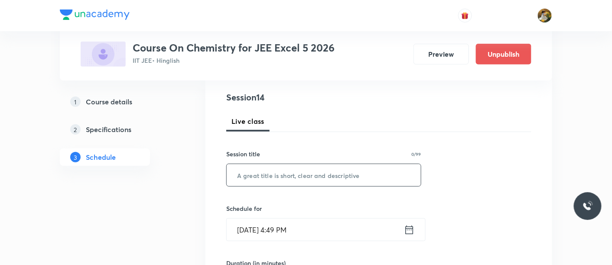
click at [335, 178] on input "text" at bounding box center [324, 175] width 194 height 22
paste input "Alcohol phenol and ether"
type input "Alcohol phenol and ether"
click at [322, 230] on input "Aug 31, 2025, 4:49 PM" at bounding box center [315, 230] width 177 height 22
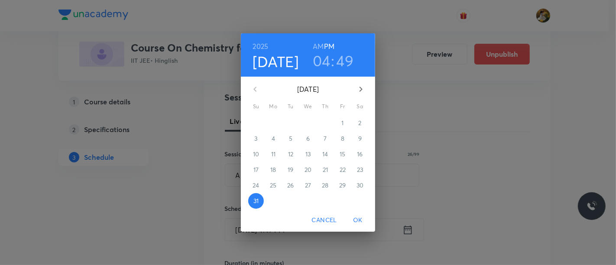
click at [361, 91] on icon "button" at bounding box center [361, 89] width 10 height 10
click at [292, 124] on span "2" at bounding box center [291, 123] width 16 height 9
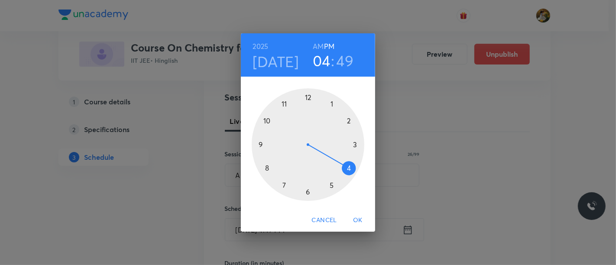
click at [282, 186] on div at bounding box center [308, 144] width 113 height 113
click at [315, 47] on h6 "AM" at bounding box center [318, 46] width 11 height 12
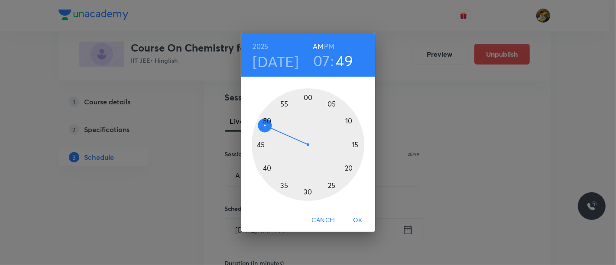
click at [307, 194] on div at bounding box center [308, 144] width 113 height 113
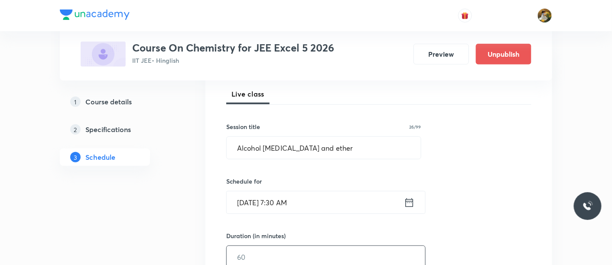
scroll to position [144, 0]
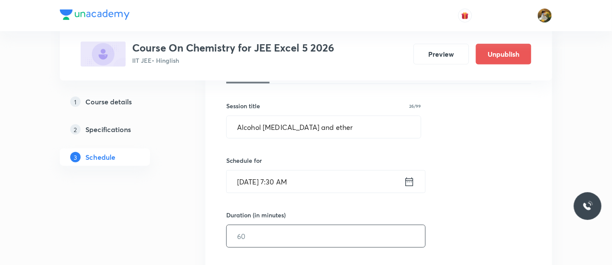
click at [317, 225] on input "text" at bounding box center [326, 236] width 198 height 22
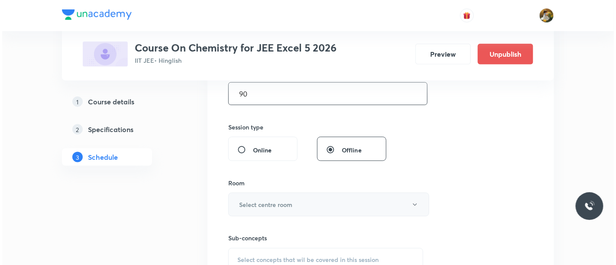
scroll to position [289, 0]
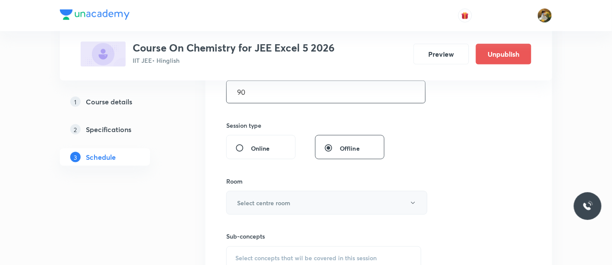
type input "90"
click at [304, 196] on button "Select centre room" at bounding box center [326, 203] width 201 height 24
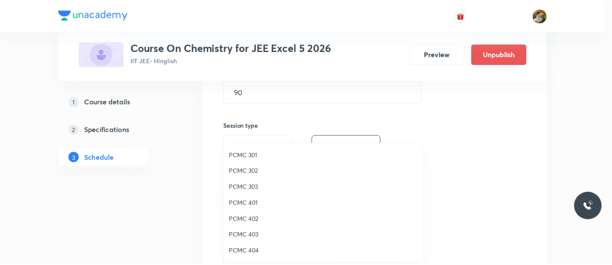
scroll to position [48, 0]
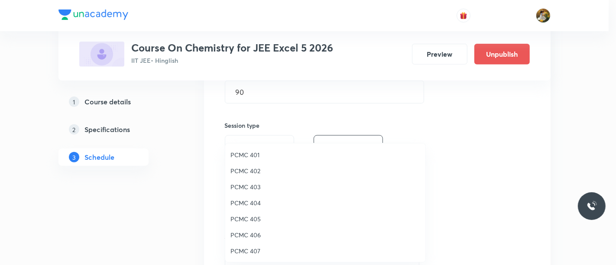
click at [254, 248] on span "PCMC 407" at bounding box center [326, 251] width 190 height 9
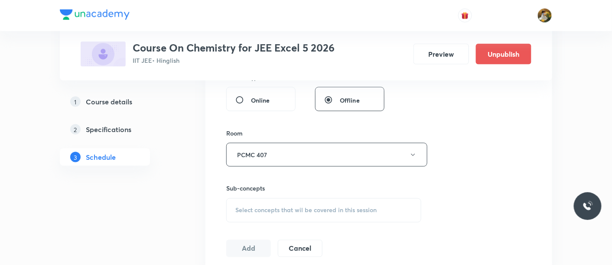
click at [315, 214] on div "Select concepts that wil be covered in this session" at bounding box center [323, 210] width 195 height 24
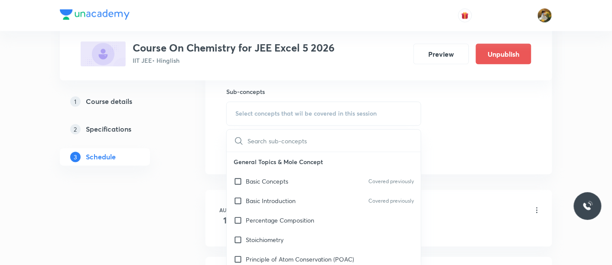
drag, startPoint x: 320, startPoint y: 213, endPoint x: 519, endPoint y: 174, distance: 203.0
click at [319, 213] on div "Percentage Composition" at bounding box center [324, 221] width 194 height 20
checkbox input "true"
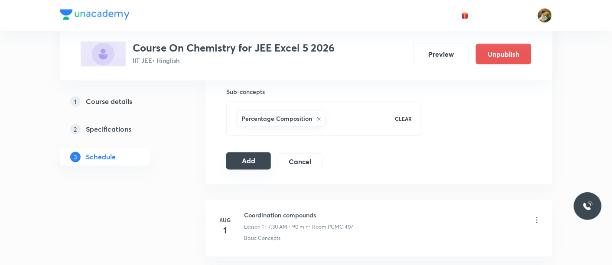
click at [238, 161] on button "Add" at bounding box center [248, 161] width 45 height 17
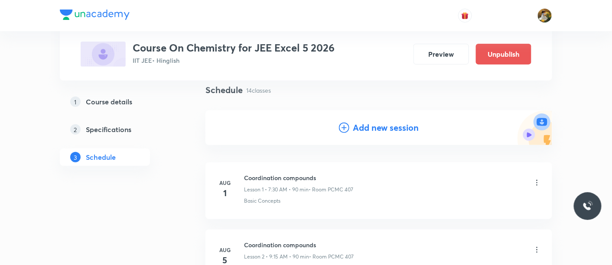
scroll to position [48, 0]
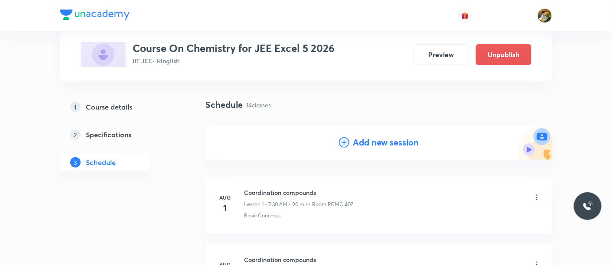
click at [391, 137] on h4 "Add new session" at bounding box center [386, 142] width 66 height 13
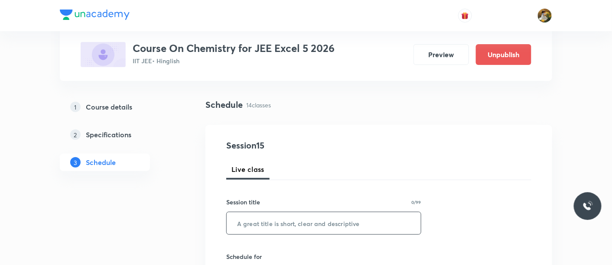
click at [320, 222] on input "text" at bounding box center [324, 223] width 194 height 22
paste input "Alcohol phenol and ether"
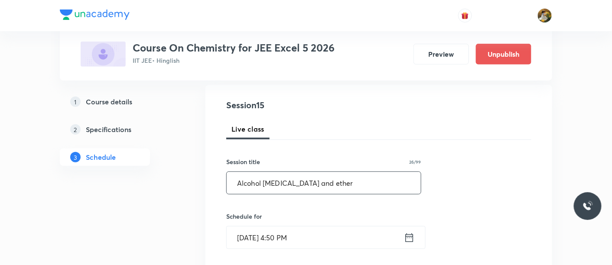
scroll to position [192, 0]
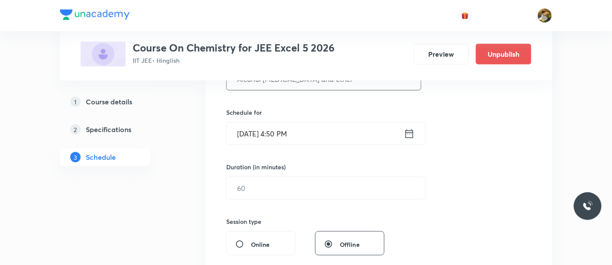
type input "Alcohol phenol and ether"
click at [328, 124] on input "Aug 31, 2025, 4:50 PM" at bounding box center [315, 134] width 177 height 22
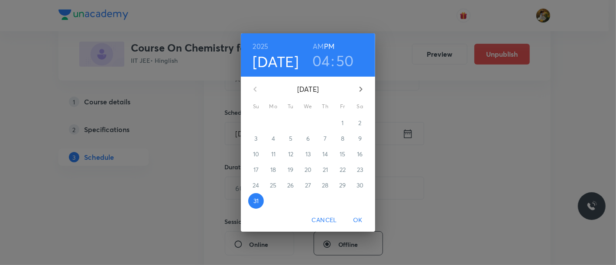
click at [361, 91] on icon "button" at bounding box center [361, 89] width 10 height 10
click at [326, 122] on p "4" at bounding box center [325, 123] width 3 height 9
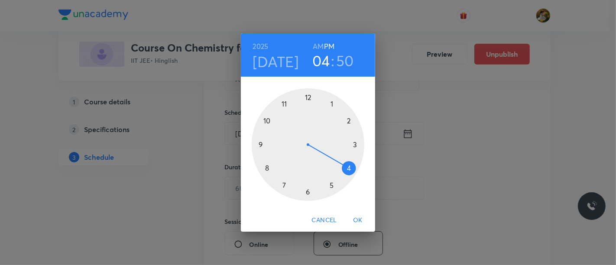
click at [282, 187] on div at bounding box center [308, 144] width 113 height 113
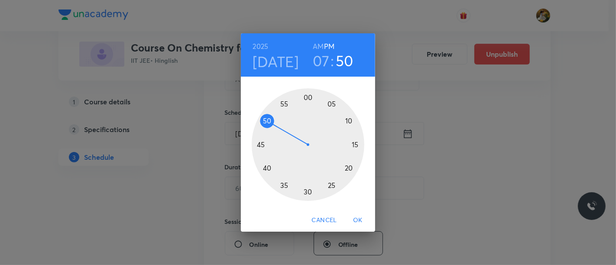
click at [323, 43] on h6 "AM" at bounding box center [318, 46] width 11 height 12
click at [308, 193] on div at bounding box center [308, 144] width 113 height 113
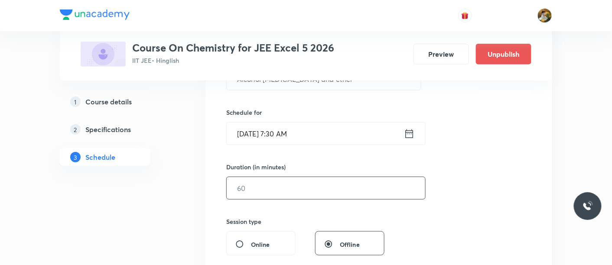
click at [330, 178] on input "text" at bounding box center [326, 188] width 198 height 22
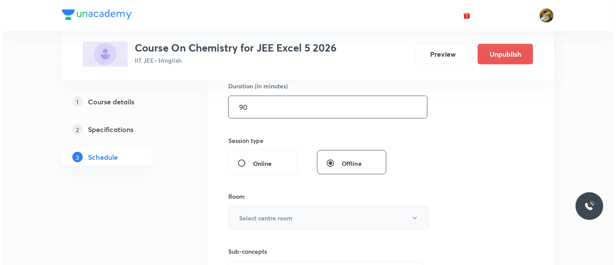
scroll to position [289, 0]
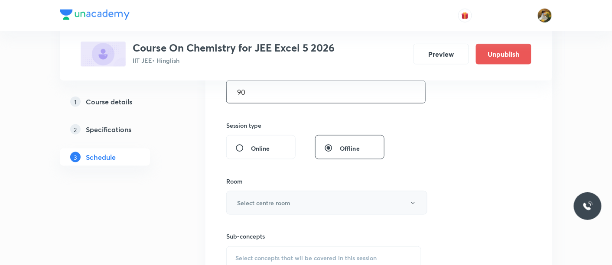
type input "90"
click at [312, 197] on button "Select centre room" at bounding box center [326, 203] width 201 height 24
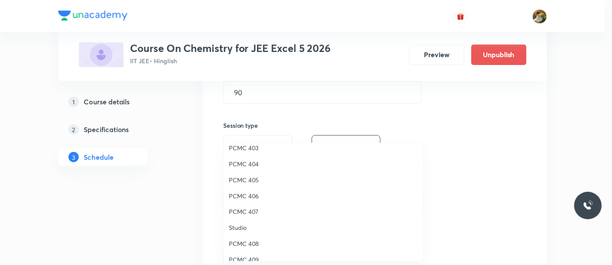
scroll to position [144, 0]
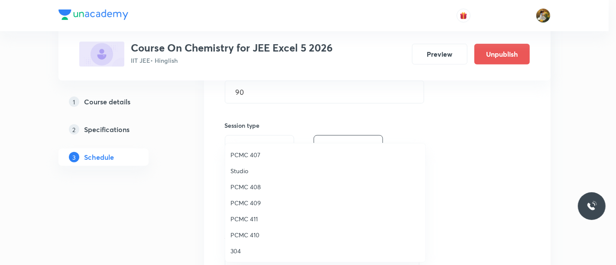
click at [256, 153] on span "PCMC 407" at bounding box center [326, 154] width 190 height 9
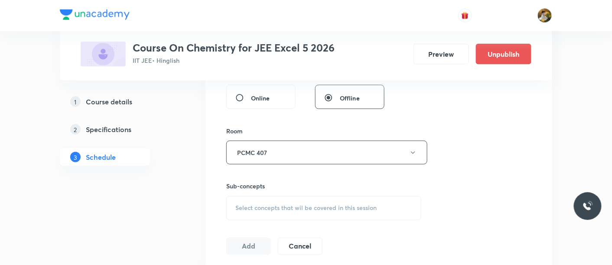
scroll to position [385, 0]
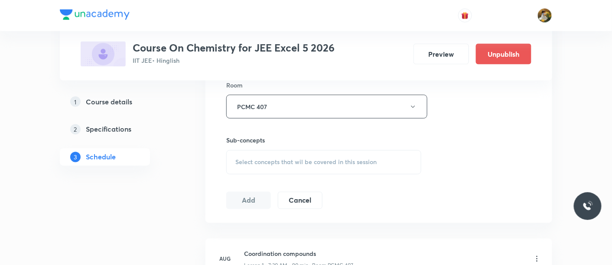
click at [333, 163] on span "Select concepts that wil be covered in this session" at bounding box center [305, 162] width 141 height 7
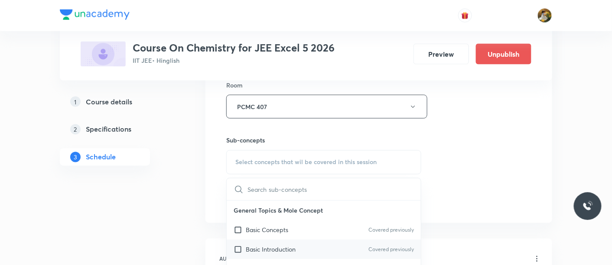
click at [316, 240] on div "Basic Introduction Covered previously" at bounding box center [324, 250] width 194 height 20
checkbox input "true"
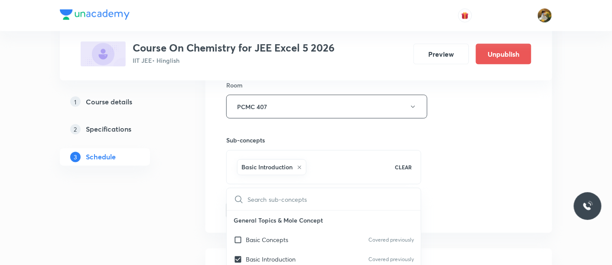
click at [475, 169] on div "Session 15 Live class Session title 26/99 Alcohol phenol and ether ​ Schedule f…" at bounding box center [378, 10] width 305 height 417
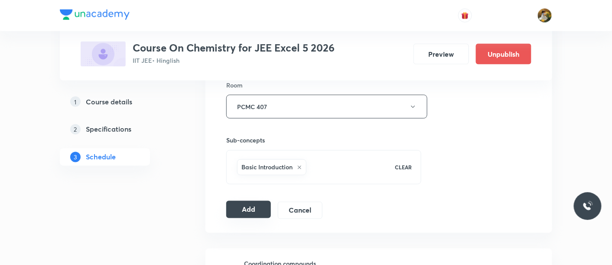
click at [256, 205] on button "Add" at bounding box center [248, 209] width 45 height 17
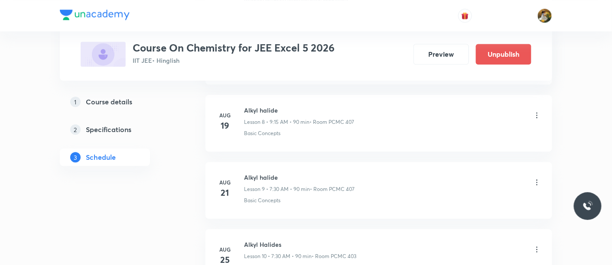
scroll to position [409, 0]
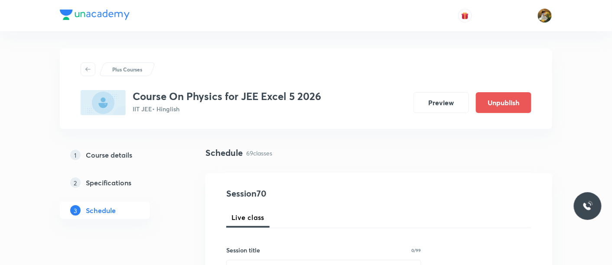
drag, startPoint x: 588, startPoint y: 105, endPoint x: 365, endPoint y: 60, distance: 227.3
click at [365, 60] on div "Plus Courses Course On Physics for JEE Excel 5 2026 IIT JEE • Hinglish Preview …" at bounding box center [306, 89] width 492 height 81
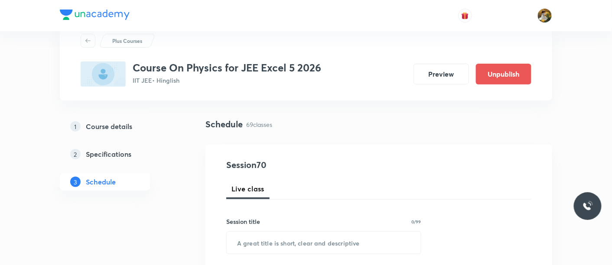
scroll to position [48, 0]
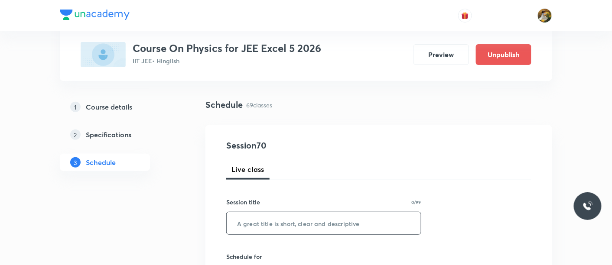
click at [287, 229] on input "text" at bounding box center [324, 223] width 194 height 22
paste input "Ray Optics"
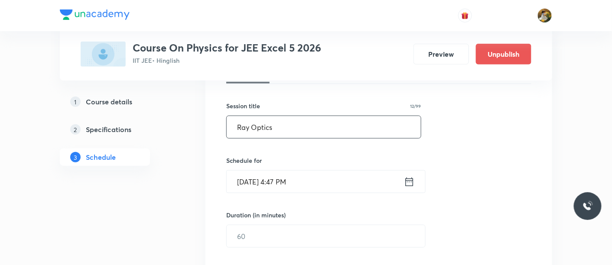
type input "Ray Optics"
click at [318, 180] on input "[DATE] 4:47 PM" at bounding box center [315, 182] width 177 height 22
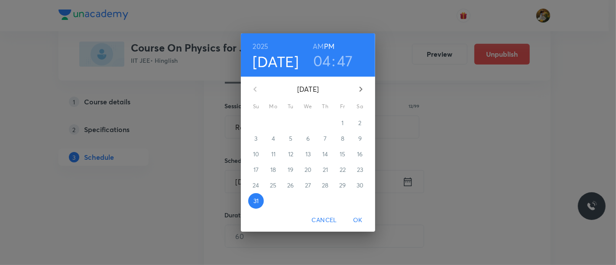
click at [364, 90] on icon "button" at bounding box center [361, 89] width 10 height 10
click at [277, 124] on span "1" at bounding box center [274, 123] width 16 height 9
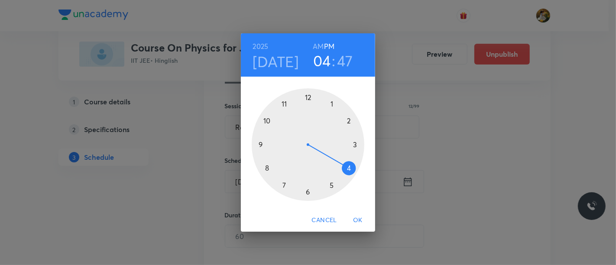
click at [262, 145] on div at bounding box center [308, 144] width 113 height 113
click at [317, 48] on h6 "AM" at bounding box center [318, 46] width 11 height 12
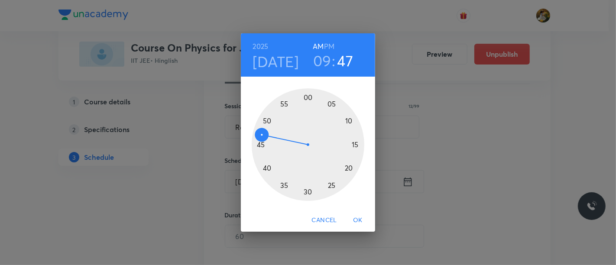
click at [358, 142] on div at bounding box center [308, 144] width 113 height 113
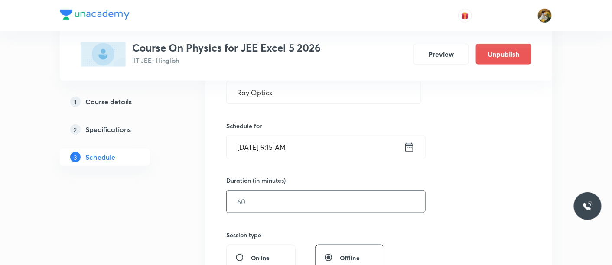
scroll to position [192, 0]
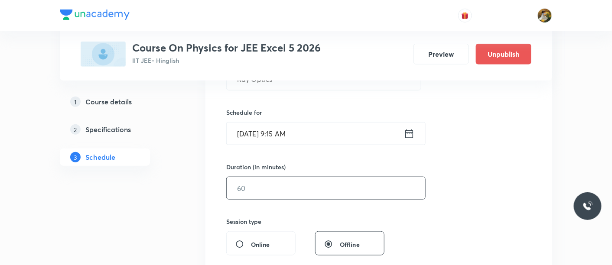
click at [341, 197] on input "text" at bounding box center [326, 188] width 198 height 22
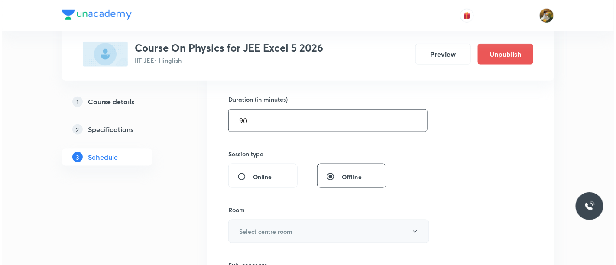
scroll to position [289, 0]
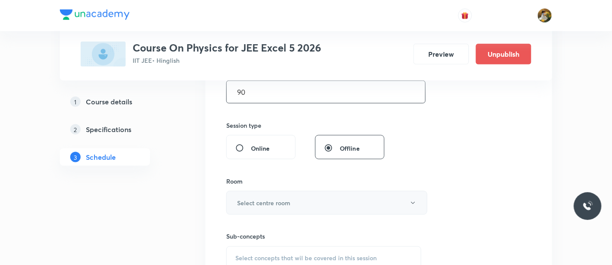
type input "90"
click at [322, 206] on button "Select centre room" at bounding box center [326, 203] width 201 height 24
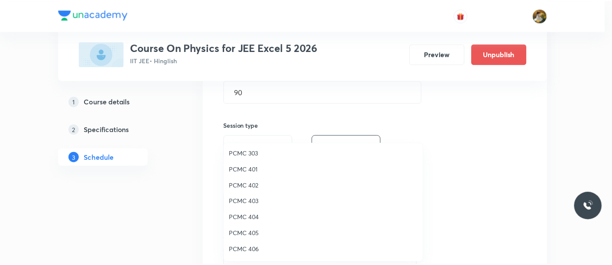
scroll to position [48, 0]
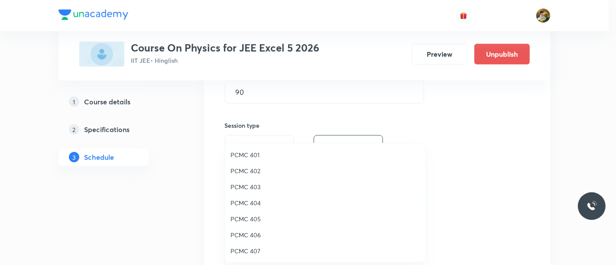
click at [257, 247] on span "PCMC 407" at bounding box center [326, 251] width 190 height 9
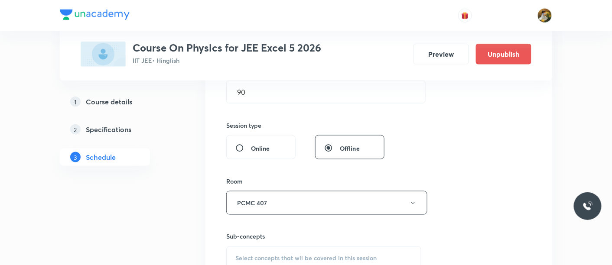
click at [441, 176] on div "Session 70 Live class Session title 12/99 Ray Optics ​ Schedule for [DATE] 9:15…" at bounding box center [378, 102] width 305 height 407
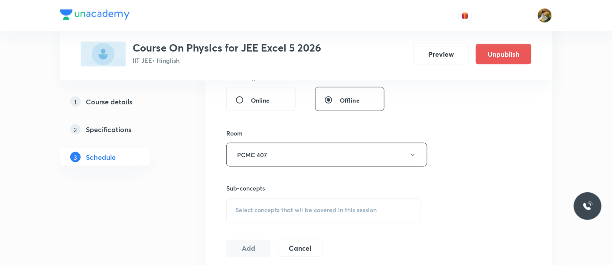
click at [309, 216] on div "Select concepts that wil be covered in this session" at bounding box center [323, 210] width 195 height 24
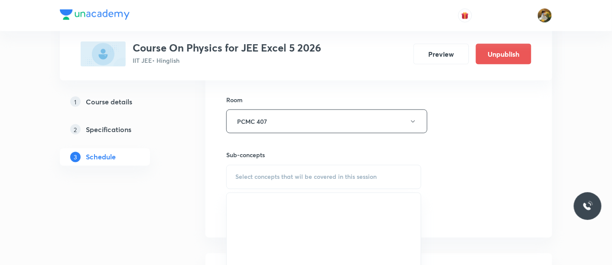
scroll to position [385, 0]
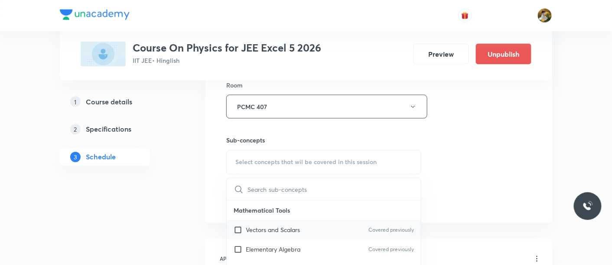
click at [321, 235] on div "Vectors and Scalars Covered previously" at bounding box center [324, 231] width 194 height 20
checkbox input "true"
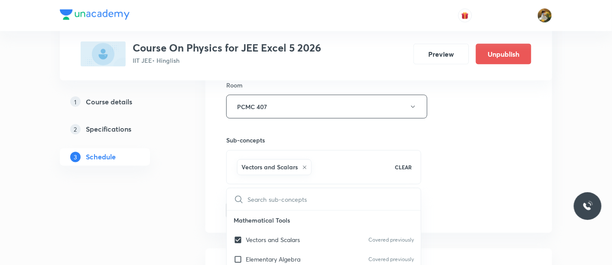
click at [514, 160] on div "Session 70 Live class Session title 12/99 Ray Optics ​ Schedule for [DATE] 9:15…" at bounding box center [378, 10] width 305 height 417
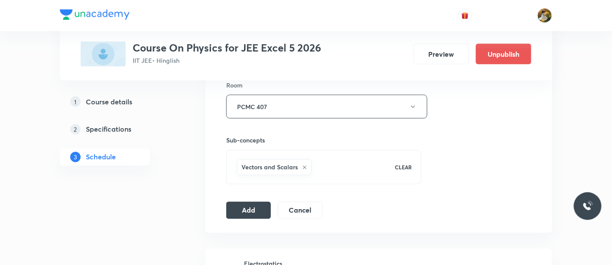
click at [234, 213] on button "Add" at bounding box center [248, 210] width 45 height 17
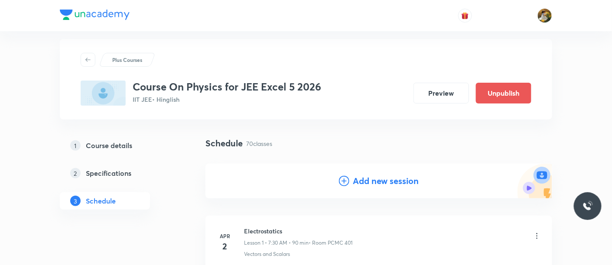
scroll to position [0, 0]
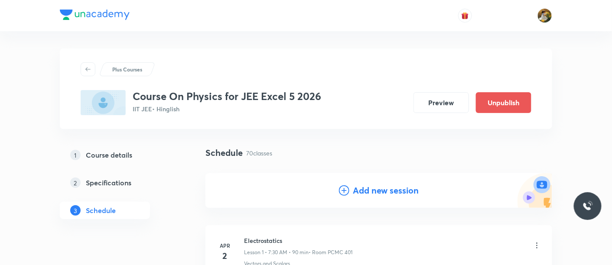
click at [403, 189] on h4 "Add new session" at bounding box center [386, 190] width 66 height 13
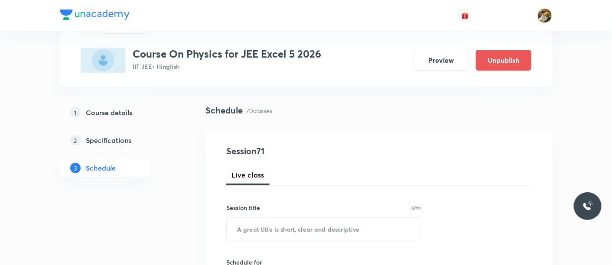
scroll to position [96, 0]
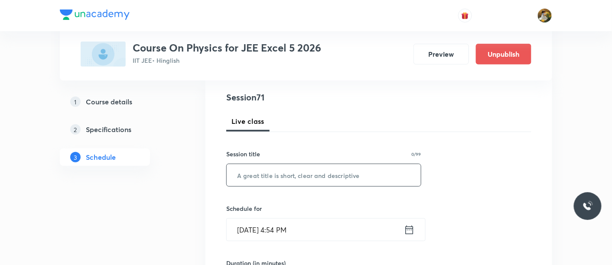
click at [346, 179] on input "text" at bounding box center [324, 175] width 194 height 22
paste input "Ray Optics"
type input "Ray Optics"
click at [340, 222] on input "[DATE] 4:54 PM" at bounding box center [315, 230] width 177 height 22
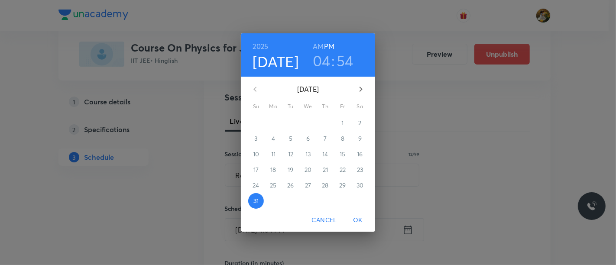
click at [364, 85] on icon "button" at bounding box center [361, 89] width 10 height 10
click at [308, 124] on p "3" at bounding box center [307, 123] width 3 height 9
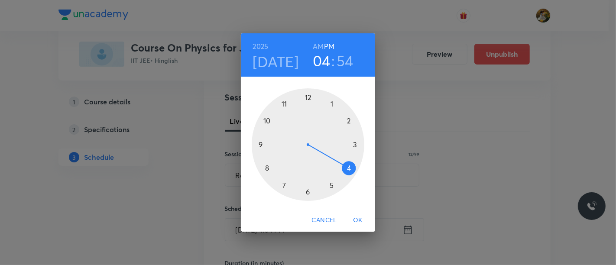
click at [261, 145] on div at bounding box center [308, 144] width 113 height 113
click at [318, 48] on h6 "AM" at bounding box center [318, 46] width 11 height 12
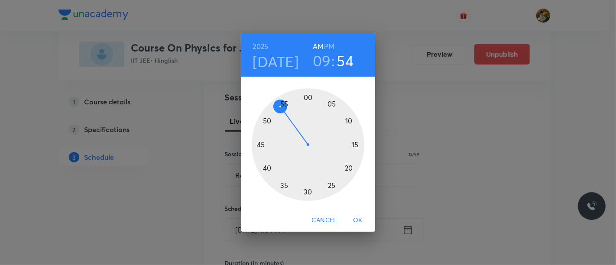
click at [357, 144] on div at bounding box center [308, 144] width 113 height 113
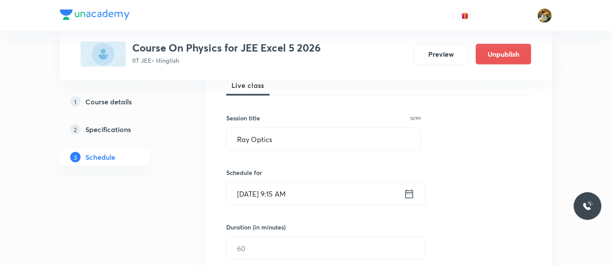
scroll to position [144, 0]
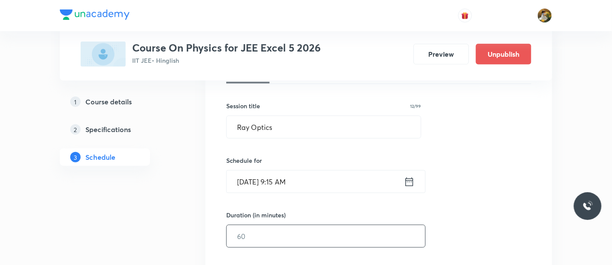
drag, startPoint x: 290, startPoint y: 227, endPoint x: 291, endPoint y: 231, distance: 4.4
click at [291, 231] on input "text" at bounding box center [326, 236] width 198 height 22
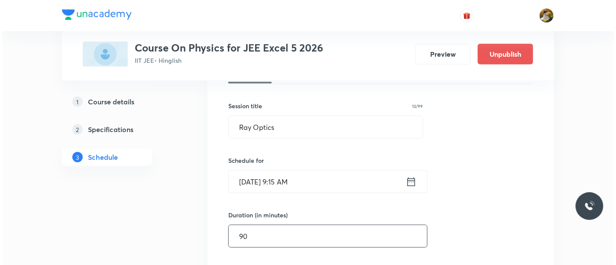
scroll to position [241, 0]
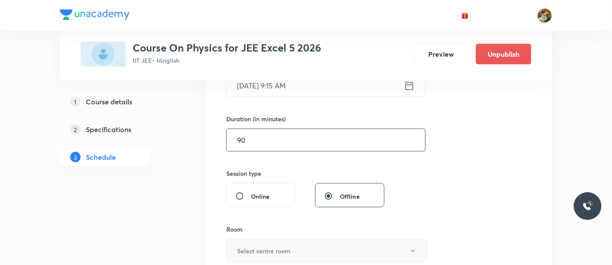
type input "90"
click at [299, 242] on button "Select centre room" at bounding box center [326, 251] width 201 height 24
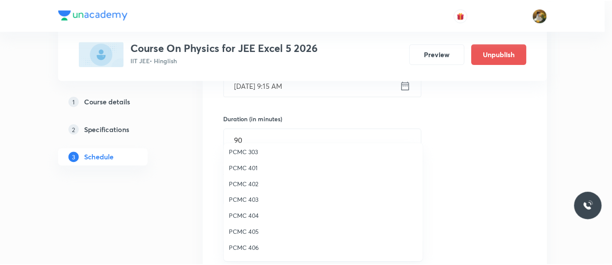
scroll to position [48, 0]
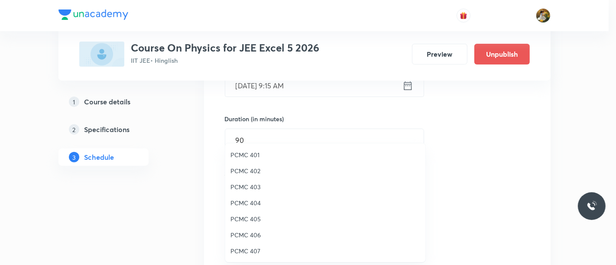
click at [247, 250] on span "PCMC 407" at bounding box center [326, 251] width 190 height 9
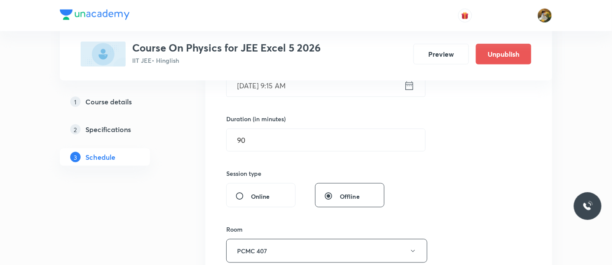
click at [491, 186] on div "Session 71 Live class Session title 12/99 Ray Optics ​ Schedule for [DATE] 9:15…" at bounding box center [378, 150] width 305 height 407
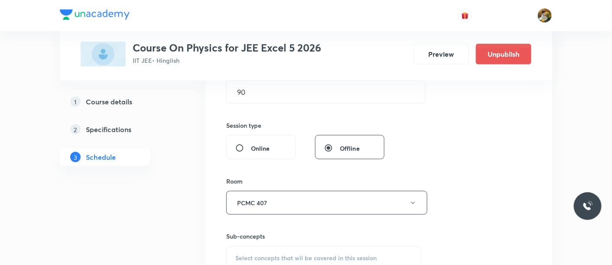
scroll to position [337, 0]
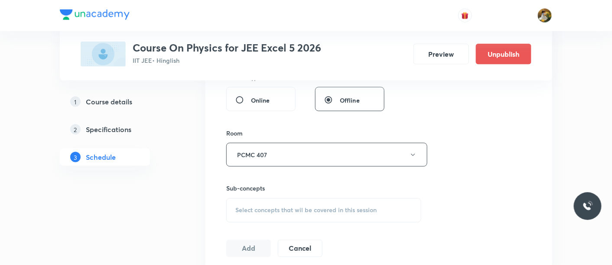
click at [332, 199] on div "Select concepts that wil be covered in this session" at bounding box center [323, 210] width 195 height 24
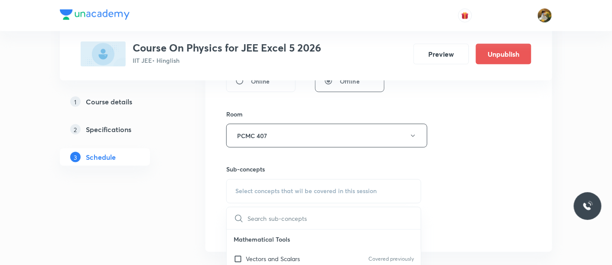
scroll to position [433, 0]
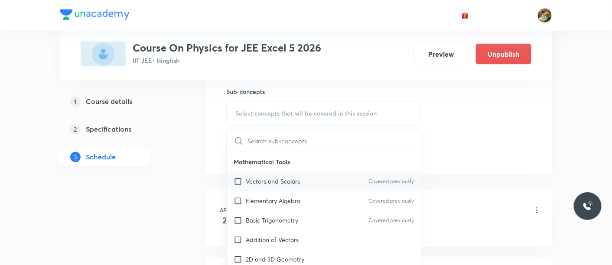
click at [312, 201] on div "Elementary Algebra Covered previously" at bounding box center [324, 202] width 194 height 20
checkbox input "true"
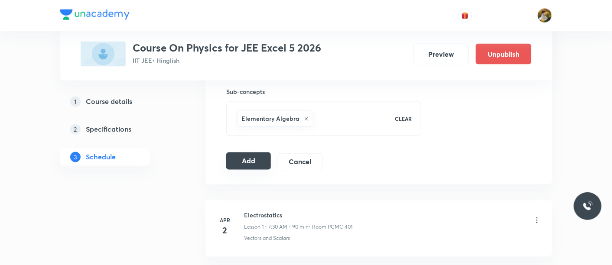
click at [257, 167] on button "Add" at bounding box center [248, 161] width 45 height 17
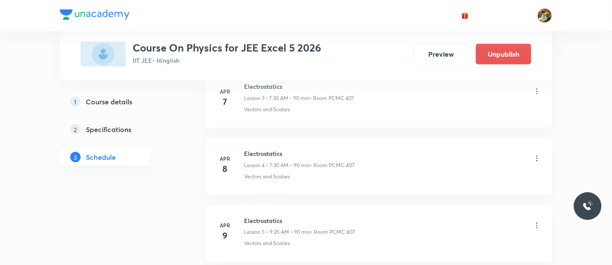
scroll to position [0, 0]
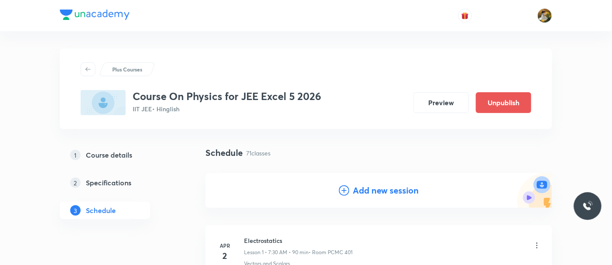
click at [380, 196] on h4 "Add new session" at bounding box center [386, 190] width 66 height 13
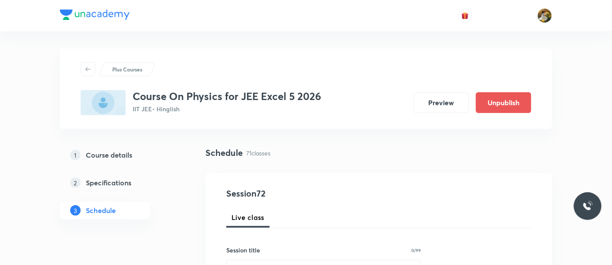
scroll to position [144, 0]
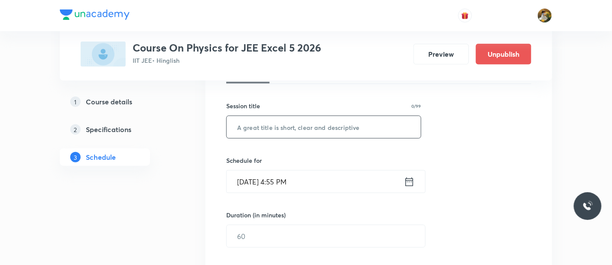
click at [296, 127] on input "text" at bounding box center [324, 127] width 194 height 22
paste input "Ray Optics"
type input "Ray Optics"
click at [333, 178] on input "[DATE] 4:55 PM" at bounding box center [315, 182] width 177 height 22
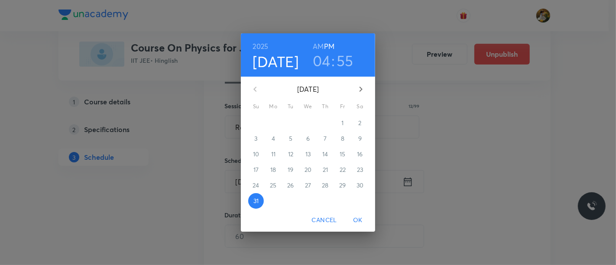
click at [364, 88] on icon "button" at bounding box center [361, 89] width 10 height 10
click at [341, 123] on p "5" at bounding box center [342, 123] width 3 height 9
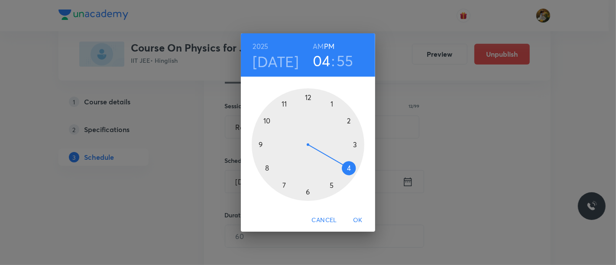
click at [282, 187] on div at bounding box center [308, 144] width 113 height 113
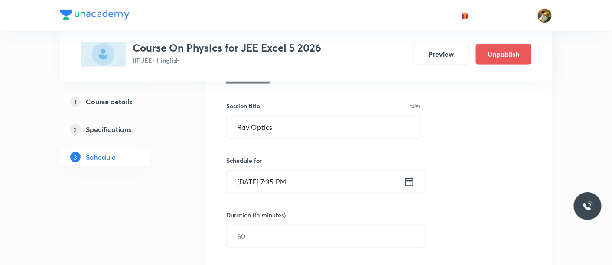
click at [314, 180] on input "[DATE] 7:35 PM" at bounding box center [315, 182] width 177 height 22
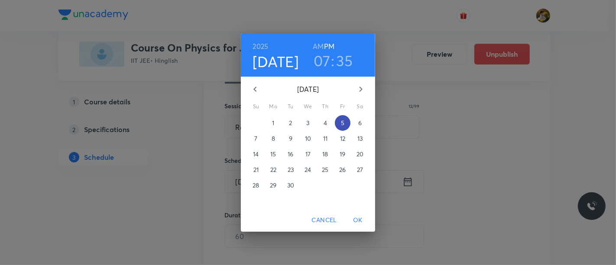
click at [344, 126] on p "5" at bounding box center [342, 123] width 3 height 9
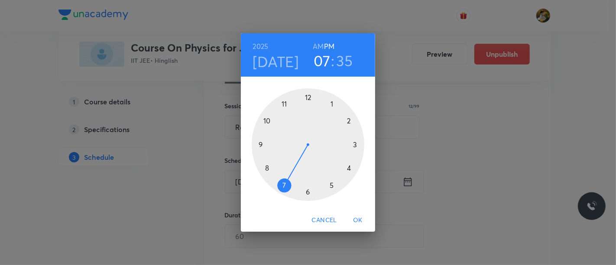
click at [287, 187] on div at bounding box center [308, 144] width 113 height 113
click at [320, 45] on h6 "AM" at bounding box center [318, 46] width 11 height 12
click at [308, 189] on div at bounding box center [308, 144] width 113 height 113
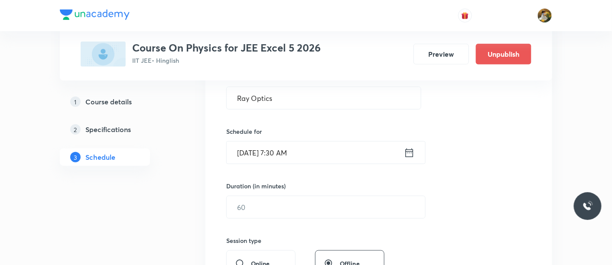
scroll to position [192, 0]
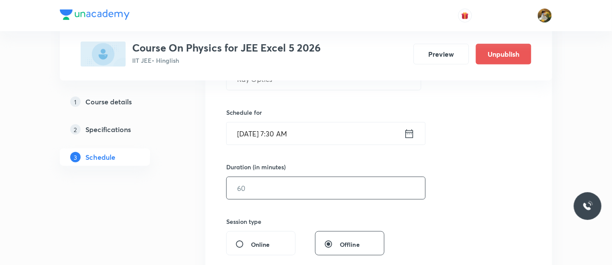
click at [327, 192] on input "text" at bounding box center [326, 188] width 198 height 22
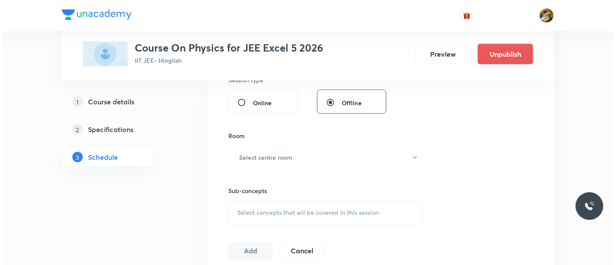
scroll to position [337, 0]
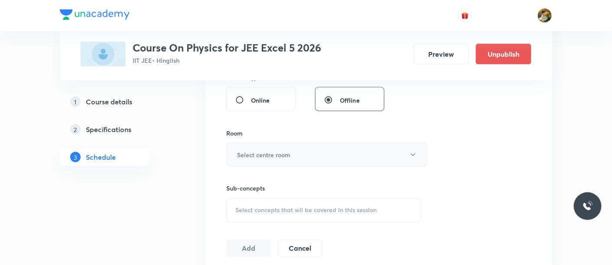
type input "90"
click at [318, 148] on button "Select centre room" at bounding box center [326, 155] width 201 height 24
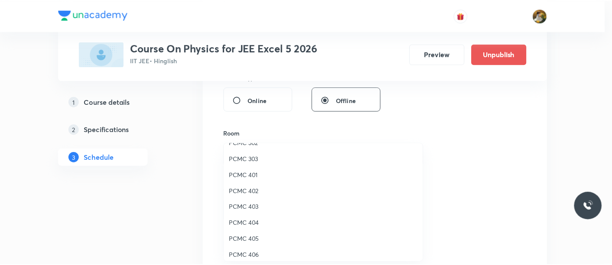
scroll to position [48, 0]
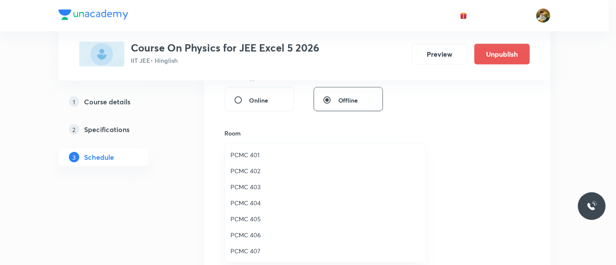
drag, startPoint x: 257, startPoint y: 250, endPoint x: 275, endPoint y: 240, distance: 20.8
click at [257, 250] on span "PCMC 407" at bounding box center [326, 251] width 190 height 9
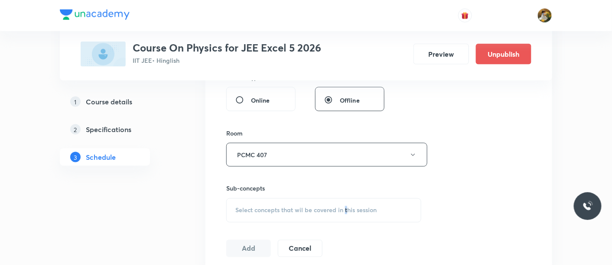
click at [346, 214] on div "Select concepts that wil be covered in this session" at bounding box center [323, 210] width 195 height 24
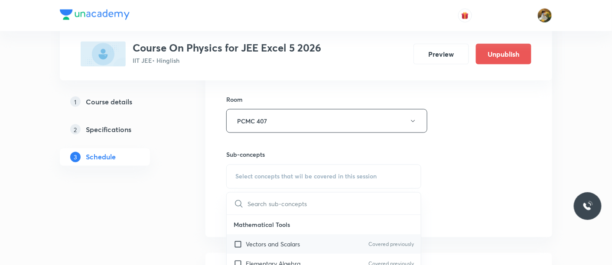
scroll to position [385, 0]
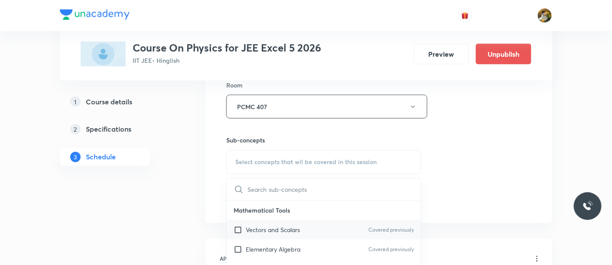
click at [314, 230] on div "Vectors and Scalars Covered previously" at bounding box center [324, 231] width 194 height 20
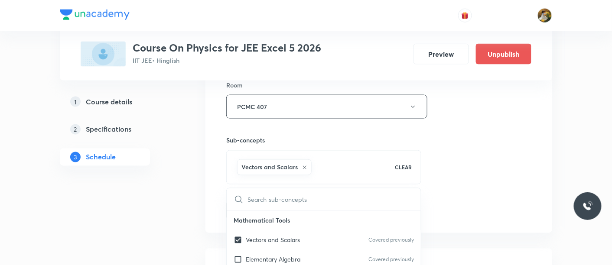
checkbox input "true"
click at [475, 190] on div "Session 72 Live class Session title 12/99 Ray Optics ​ Schedule for Sep 5, 2025…" at bounding box center [378, 10] width 305 height 417
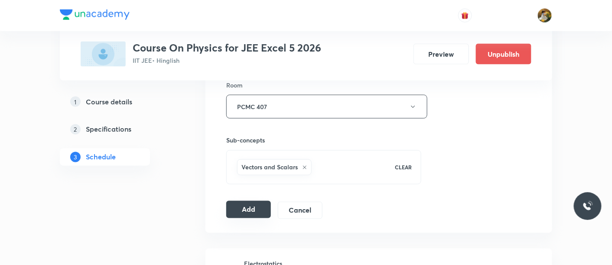
click at [264, 208] on button "Add" at bounding box center [248, 209] width 45 height 17
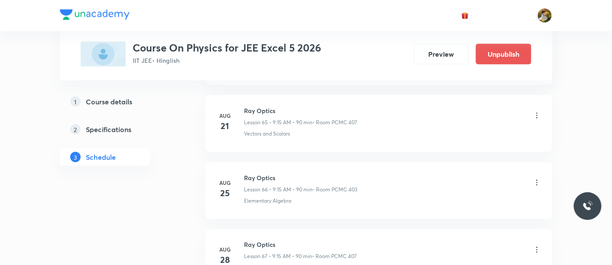
scroll to position [4416, 0]
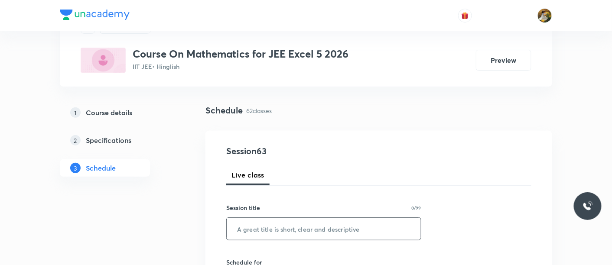
scroll to position [96, 0]
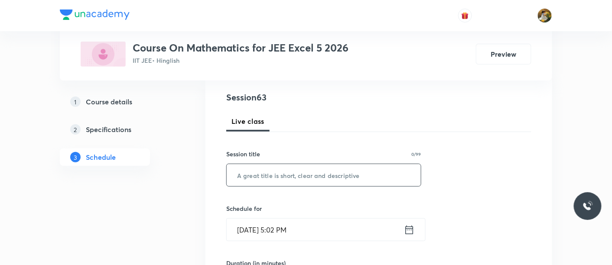
click at [283, 179] on input "text" at bounding box center [324, 175] width 194 height 22
paste input "Definite integral"
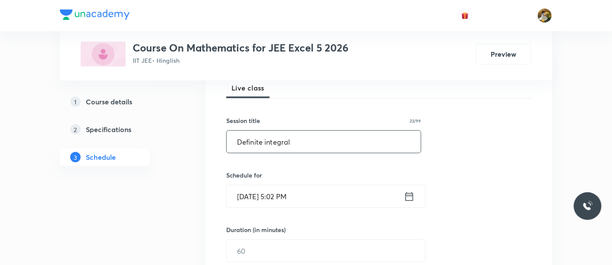
scroll to position [144, 0]
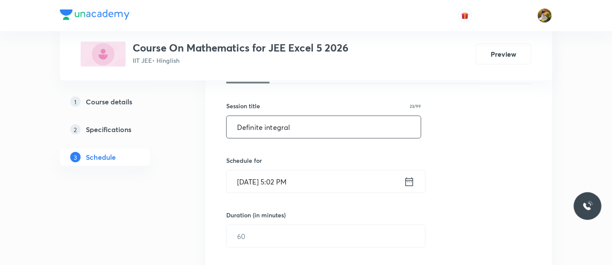
type input "Definite integral"
click at [336, 180] on input "[DATE] 5:02 PM" at bounding box center [315, 182] width 177 height 22
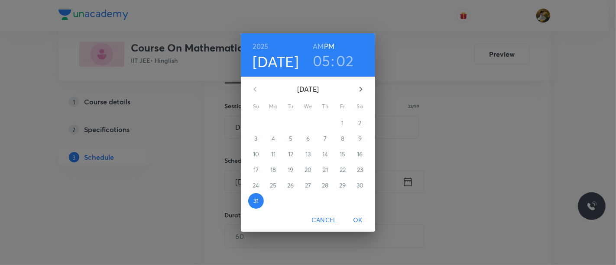
click at [362, 83] on button "button" at bounding box center [361, 89] width 21 height 21
click at [289, 121] on p "2" at bounding box center [290, 123] width 3 height 9
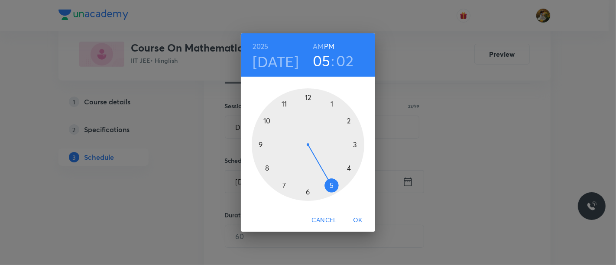
click at [259, 143] on div at bounding box center [308, 144] width 113 height 113
click at [319, 46] on h6 "AM" at bounding box center [318, 46] width 11 height 12
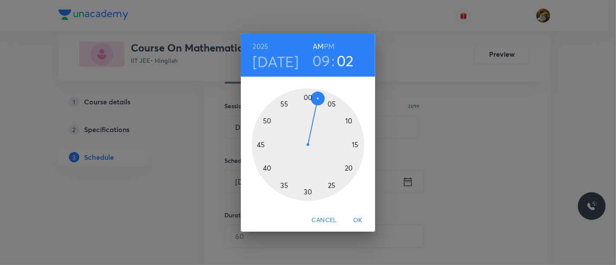
click at [355, 144] on div at bounding box center [308, 144] width 113 height 113
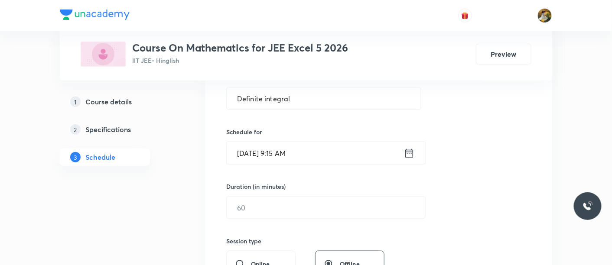
scroll to position [192, 0]
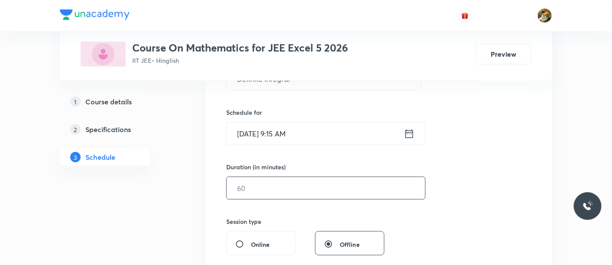
click at [332, 184] on input "text" at bounding box center [326, 188] width 198 height 22
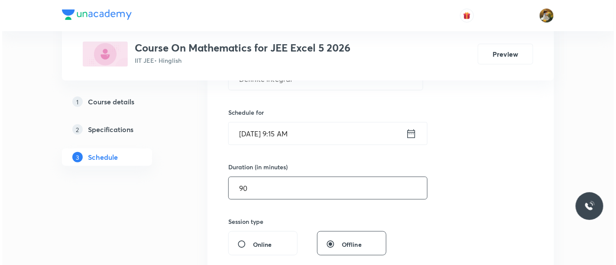
scroll to position [289, 0]
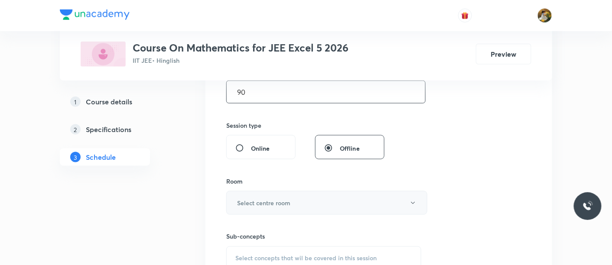
type input "90"
click at [317, 202] on button "Select centre room" at bounding box center [326, 203] width 201 height 24
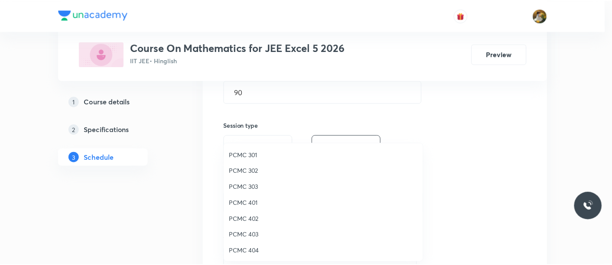
scroll to position [96, 0]
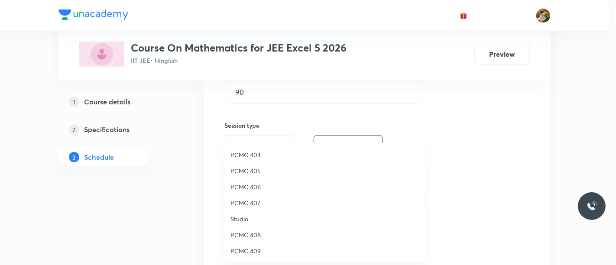
click at [260, 205] on span "PCMC 407" at bounding box center [326, 202] width 190 height 9
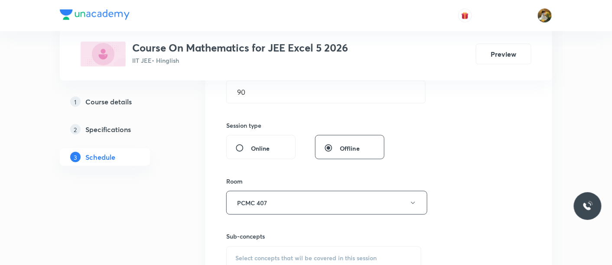
click at [435, 195] on div "Session 63 Live class Session title 23/99 Definite integral ​ Schedule for Sep …" at bounding box center [378, 102] width 305 height 407
click at [343, 252] on div "Select concepts that wil be covered in this session" at bounding box center [323, 259] width 195 height 24
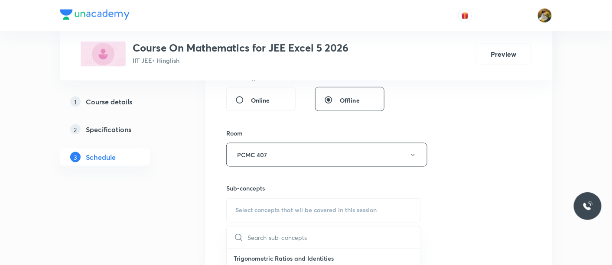
scroll to position [385, 0]
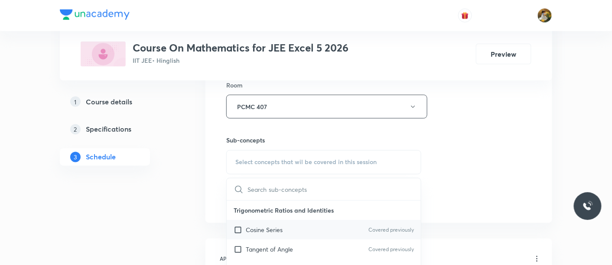
click at [317, 227] on div "Cosine Series Covered previously" at bounding box center [324, 231] width 194 height 20
checkbox input "true"
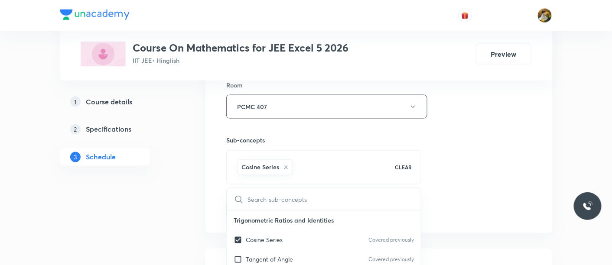
click at [478, 156] on div "Session 63 Live class Session title 23/99 Definite integral ​ Schedule for Sep …" at bounding box center [378, 10] width 305 height 417
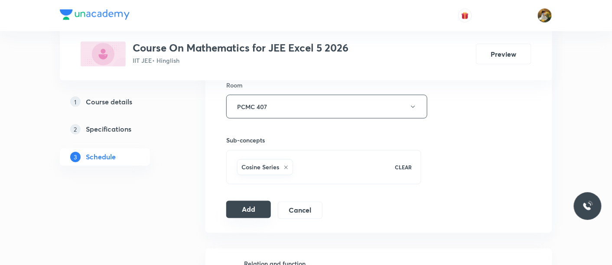
click at [256, 206] on button "Add" at bounding box center [248, 209] width 45 height 17
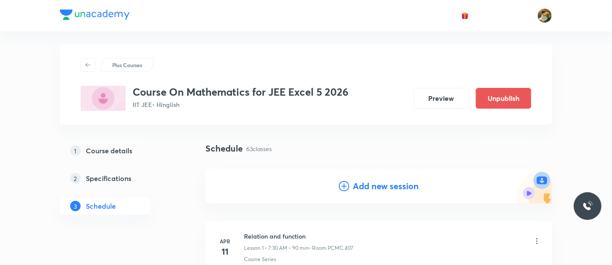
scroll to position [0, 0]
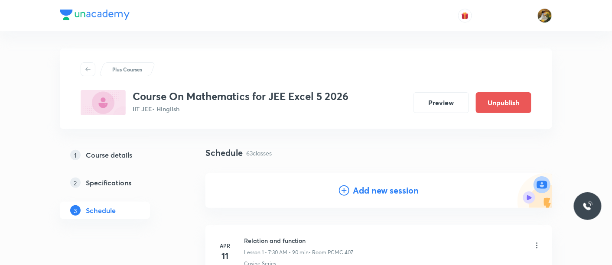
click at [405, 193] on h4 "Add new session" at bounding box center [386, 190] width 66 height 13
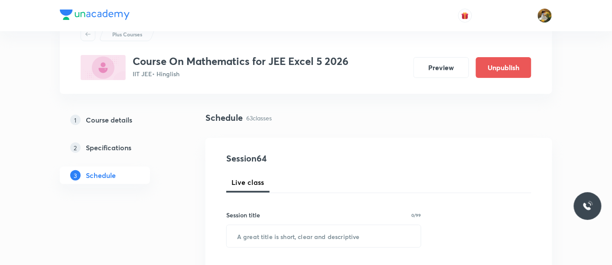
scroll to position [48, 0]
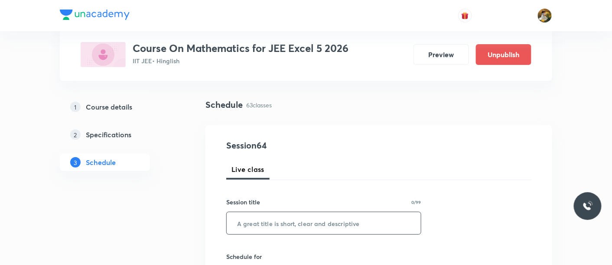
click at [358, 221] on input "text" at bounding box center [324, 223] width 194 height 22
paste input "Definite integral"
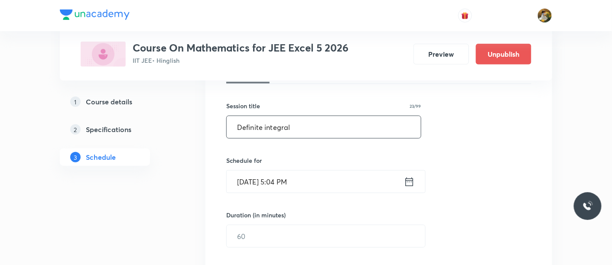
type input "Definite integral"
click at [348, 172] on input "Aug 31, 2025, 5:04 PM" at bounding box center [315, 182] width 177 height 22
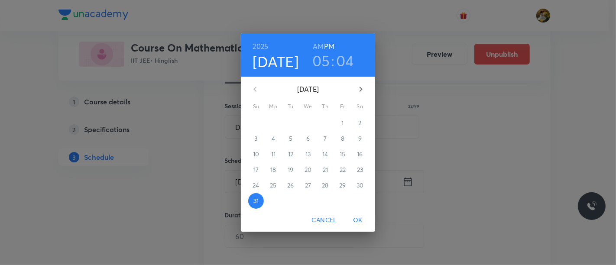
click at [366, 86] on button "button" at bounding box center [361, 89] width 21 height 21
click at [310, 122] on span "3" at bounding box center [308, 123] width 16 height 9
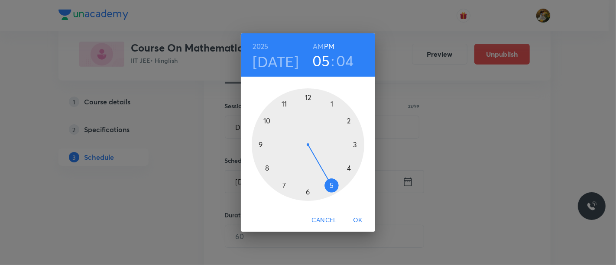
click at [283, 187] on div at bounding box center [308, 144] width 113 height 113
click at [319, 43] on h6 "AM" at bounding box center [318, 46] width 11 height 12
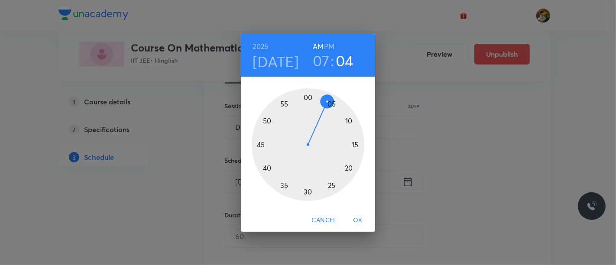
click at [308, 193] on div at bounding box center [308, 144] width 113 height 113
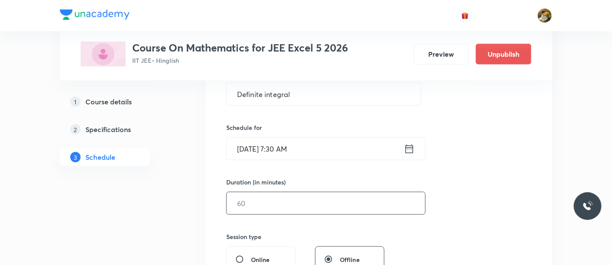
scroll to position [192, 0]
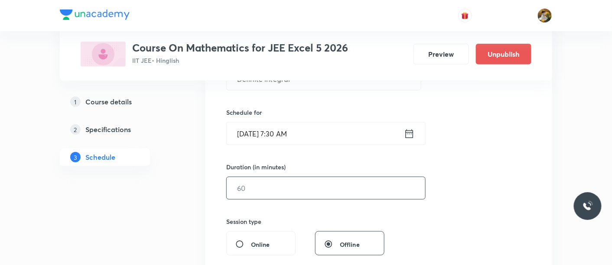
click at [329, 191] on input "text" at bounding box center [326, 188] width 198 height 22
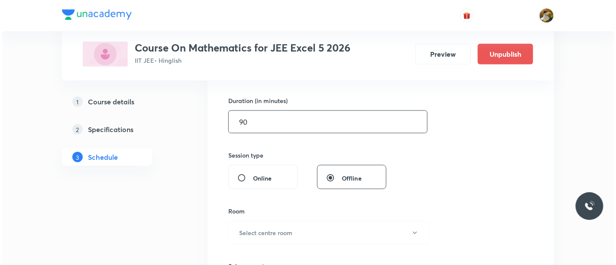
scroll to position [289, 0]
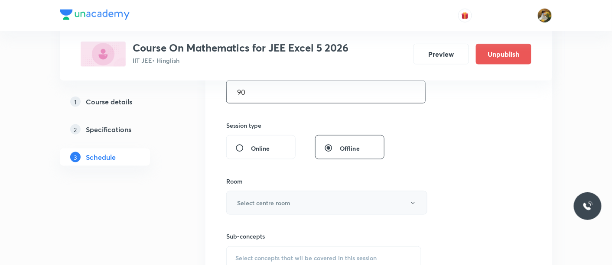
type input "90"
click at [316, 206] on button "Select centre room" at bounding box center [326, 203] width 201 height 24
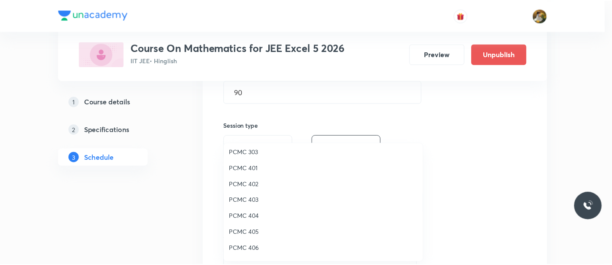
scroll to position [96, 0]
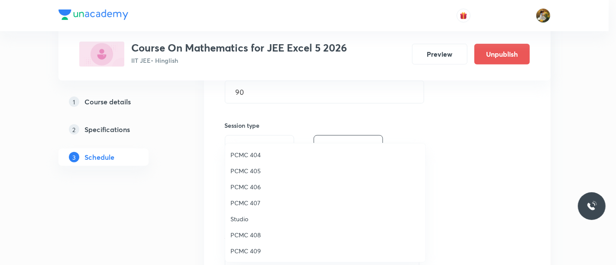
click at [254, 201] on span "PCMC 407" at bounding box center [326, 202] width 190 height 9
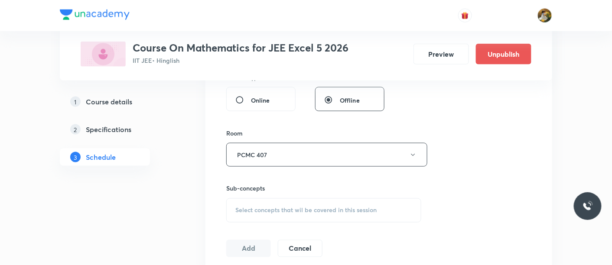
click at [350, 212] on span "Select concepts that wil be covered in this session" at bounding box center [305, 210] width 141 height 7
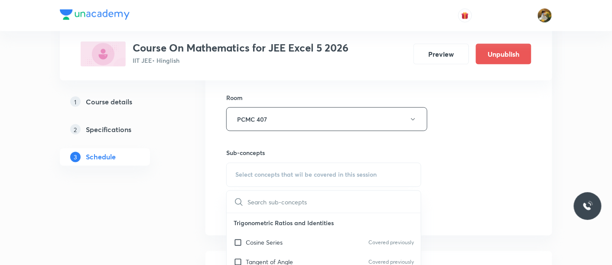
scroll to position [433, 0]
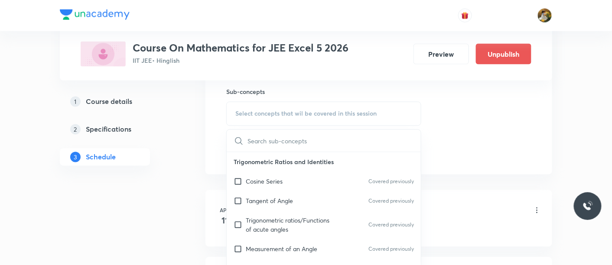
click at [294, 184] on div "Cosine Series Covered previously" at bounding box center [324, 182] width 194 height 20
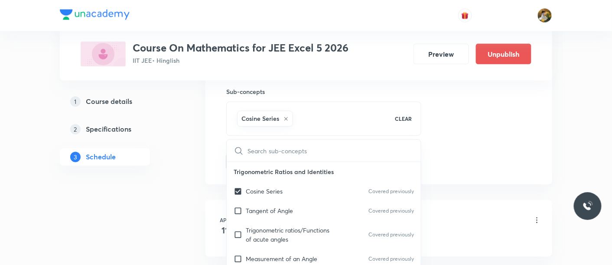
checkbox input "true"
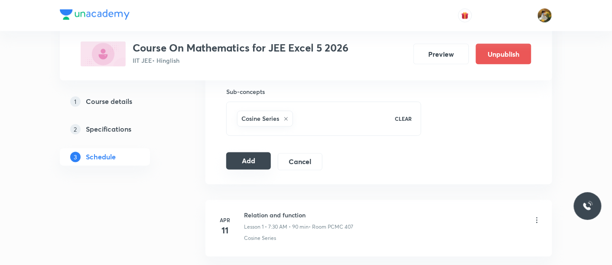
click at [263, 164] on button "Add" at bounding box center [248, 161] width 45 height 17
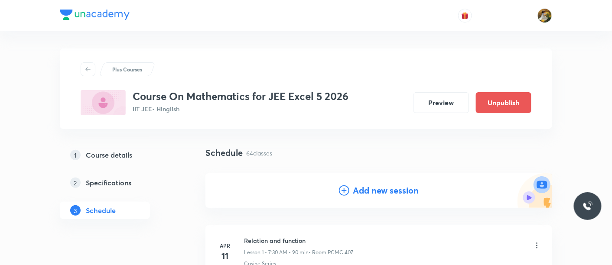
scroll to position [48, 0]
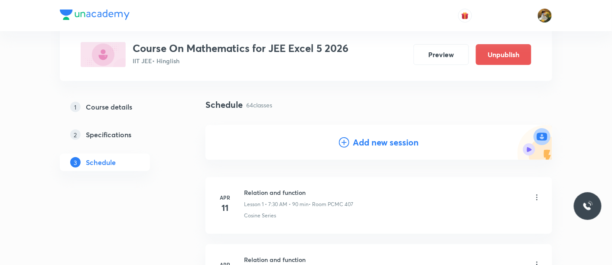
click at [380, 146] on h4 "Add new session" at bounding box center [386, 142] width 66 height 13
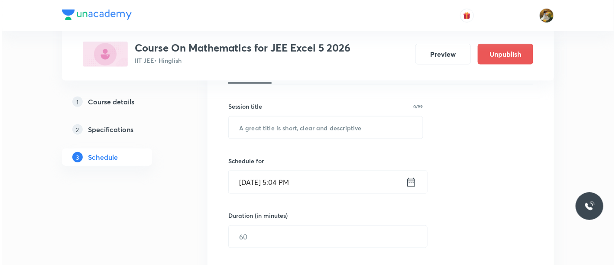
scroll to position [144, 0]
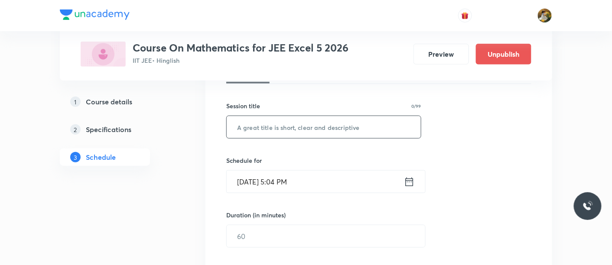
click at [350, 130] on input "text" at bounding box center [324, 127] width 194 height 22
paste input "Definite integral"
type input "Definite integral"
click at [368, 173] on input "Aug 31, 2025, 5:04 PM" at bounding box center [315, 182] width 177 height 22
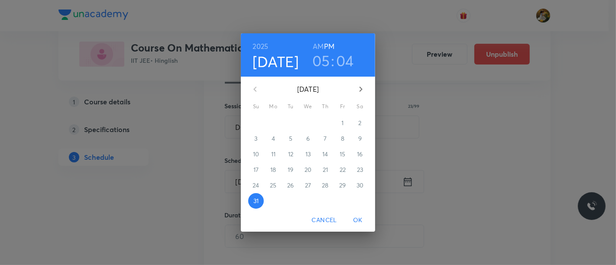
click at [363, 84] on icon "button" at bounding box center [361, 89] width 10 height 10
click at [324, 123] on p "4" at bounding box center [325, 123] width 3 height 9
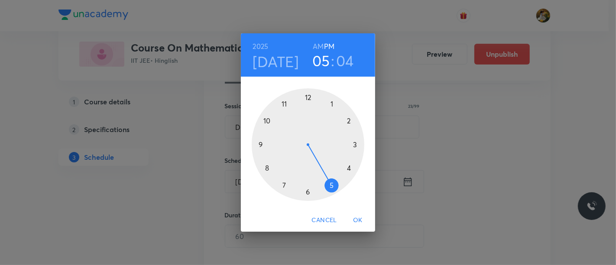
click at [261, 145] on div at bounding box center [308, 144] width 113 height 113
click at [315, 46] on h6 "AM" at bounding box center [318, 46] width 11 height 12
click at [354, 145] on div at bounding box center [308, 144] width 113 height 113
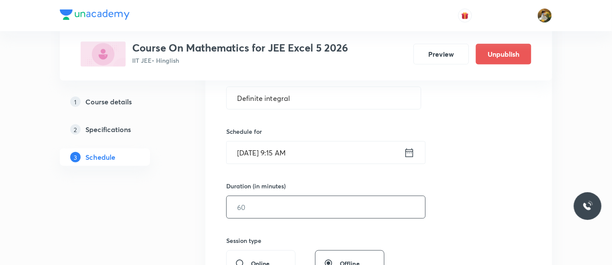
scroll to position [192, 0]
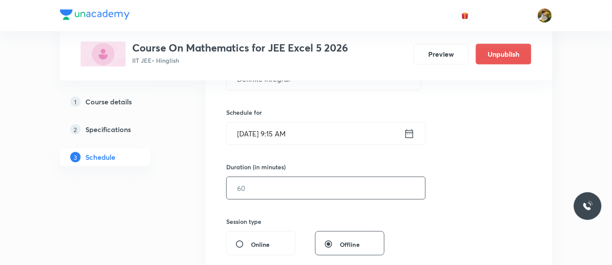
click at [333, 182] on input "text" at bounding box center [326, 188] width 198 height 22
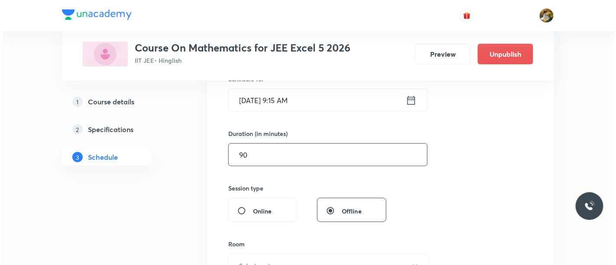
scroll to position [241, 0]
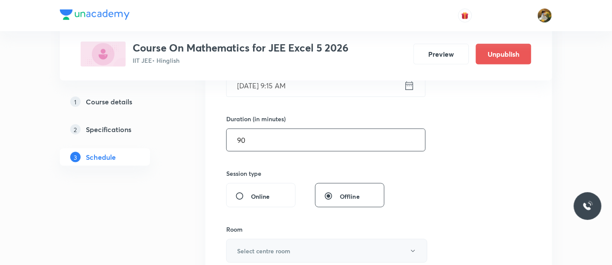
type input "90"
click at [295, 243] on button "Select centre room" at bounding box center [326, 251] width 201 height 24
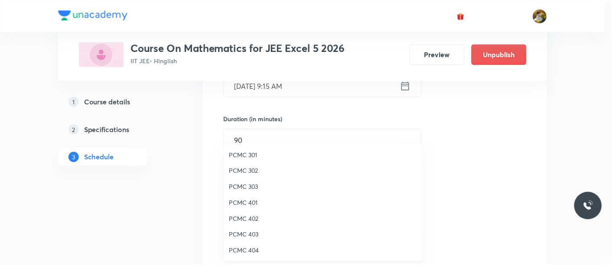
scroll to position [48, 0]
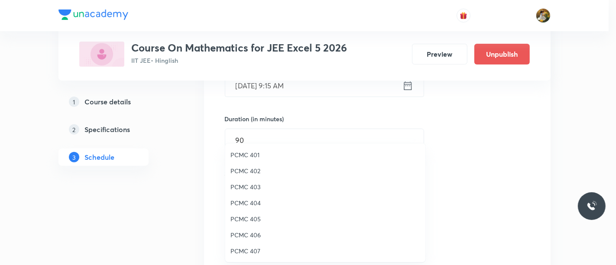
click at [254, 250] on span "PCMC 407" at bounding box center [326, 251] width 190 height 9
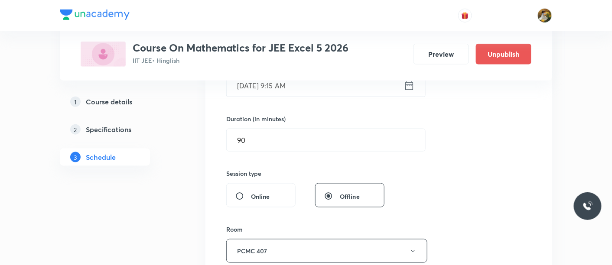
click at [504, 197] on div "Session 65 Live class Session title 23/99 Definite integral ​ Schedule for Sep …" at bounding box center [378, 150] width 305 height 407
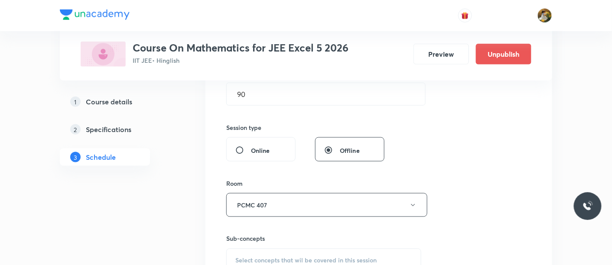
scroll to position [385, 0]
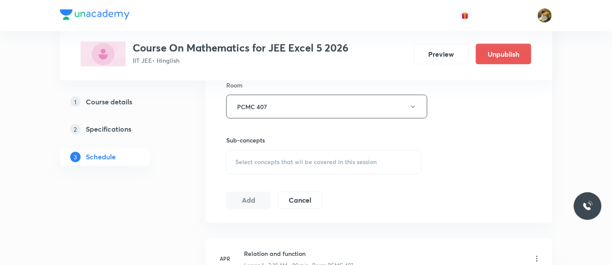
click at [336, 151] on div "Select concepts that wil be covered in this session" at bounding box center [323, 162] width 195 height 24
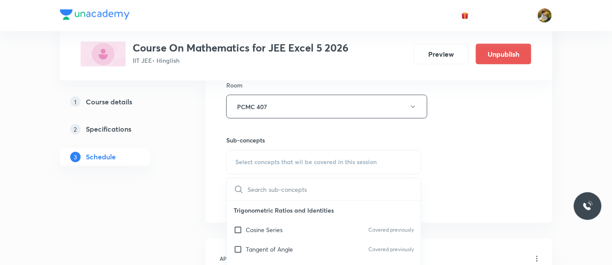
click at [306, 230] on div "Cosine Series Covered previously" at bounding box center [324, 231] width 194 height 20
checkbox input "true"
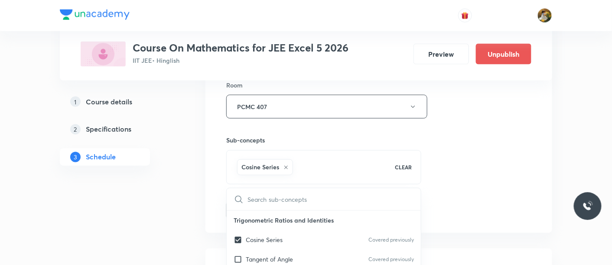
click at [471, 152] on div "Session 65 Live class Session title 23/99 Definite integral ​ Schedule for Sep …" at bounding box center [378, 10] width 305 height 417
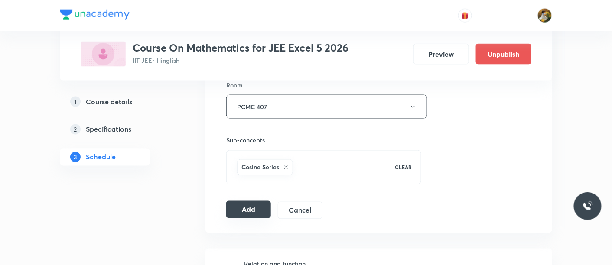
click at [257, 212] on button "Add" at bounding box center [248, 209] width 45 height 17
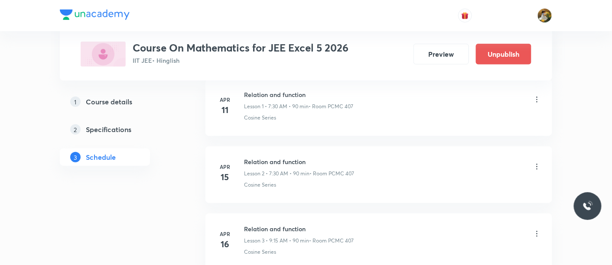
scroll to position [0, 0]
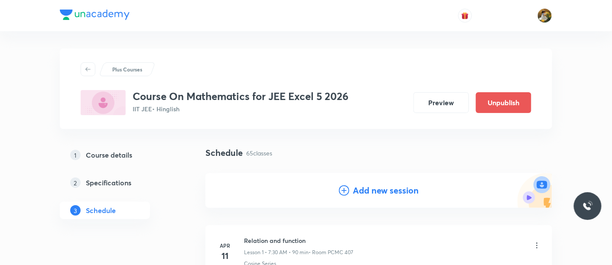
click at [393, 189] on h4 "Add new session" at bounding box center [386, 190] width 66 height 13
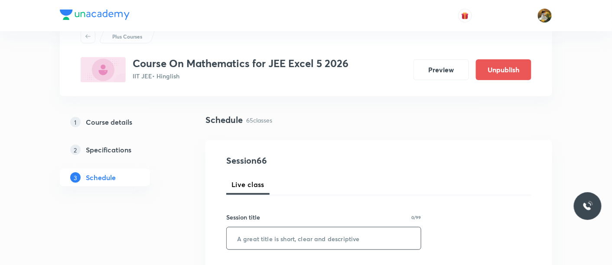
scroll to position [48, 0]
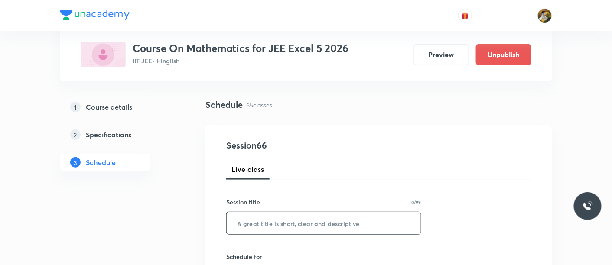
click at [323, 222] on input "text" at bounding box center [324, 223] width 194 height 22
paste input "Definite integral"
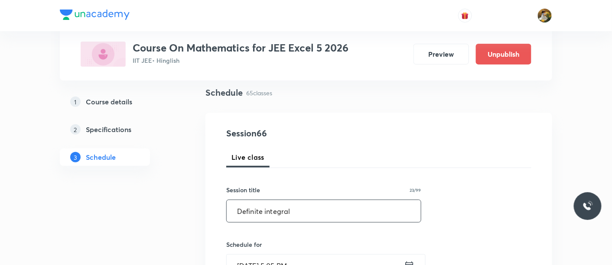
scroll to position [96, 0]
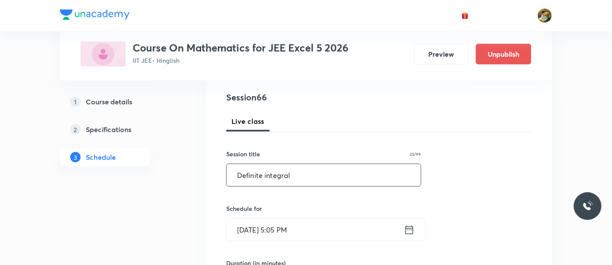
type input "Definite integral"
click at [322, 232] on input "Aug 31, 2025, 5:05 PM" at bounding box center [315, 230] width 177 height 22
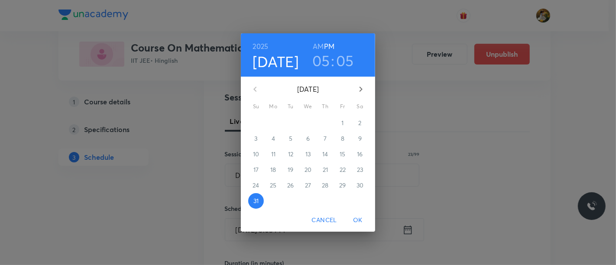
click at [363, 87] on icon "button" at bounding box center [361, 89] width 10 height 10
click at [343, 123] on p "5" at bounding box center [342, 123] width 3 height 9
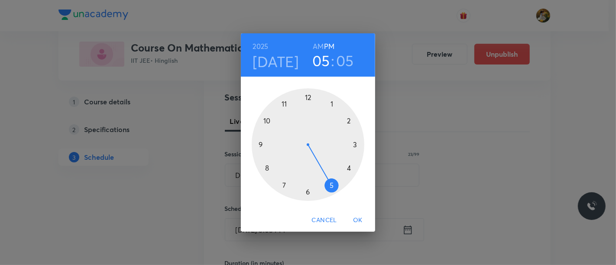
click at [260, 145] on div at bounding box center [308, 144] width 113 height 113
click at [318, 46] on h6 "AM" at bounding box center [318, 46] width 11 height 12
click at [355, 146] on div at bounding box center [308, 144] width 113 height 113
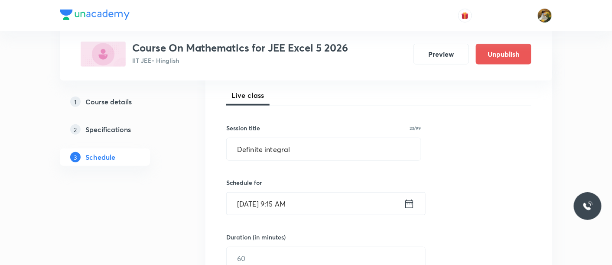
scroll to position [144, 0]
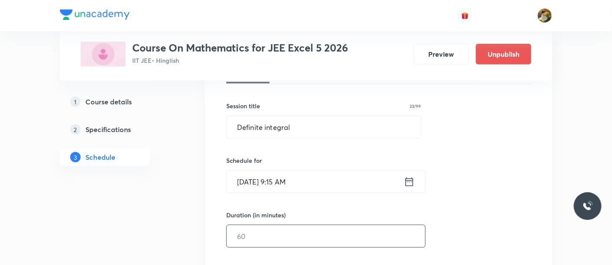
click at [315, 237] on input "text" at bounding box center [326, 236] width 198 height 22
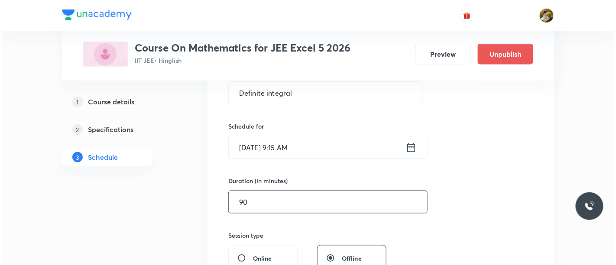
scroll to position [241, 0]
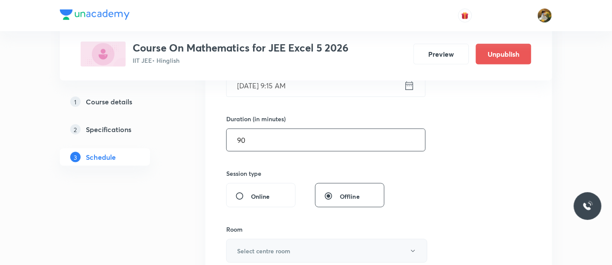
type input "90"
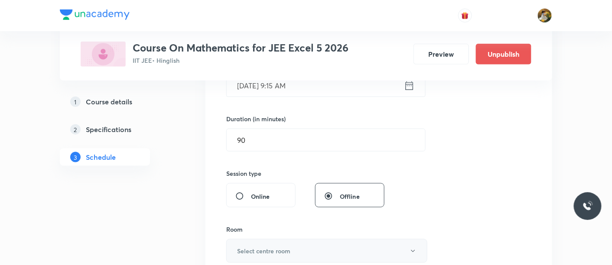
click at [321, 254] on button "Select centre room" at bounding box center [326, 251] width 201 height 24
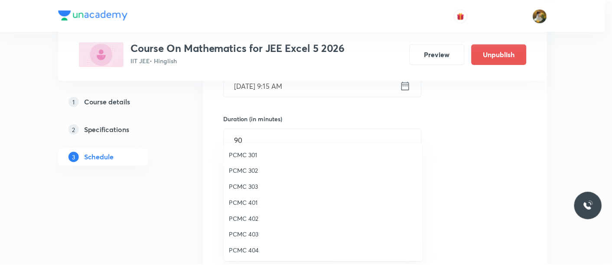
scroll to position [96, 0]
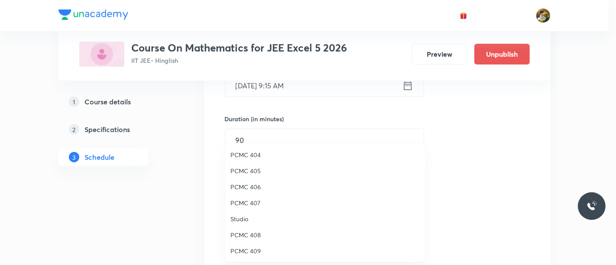
drag, startPoint x: 258, startPoint y: 200, endPoint x: 349, endPoint y: 187, distance: 92.3
click at [258, 200] on span "PCMC 407" at bounding box center [326, 202] width 190 height 9
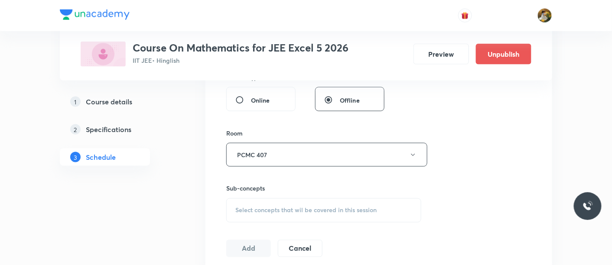
click at [271, 219] on div "Select concepts that wil be covered in this session" at bounding box center [323, 210] width 195 height 24
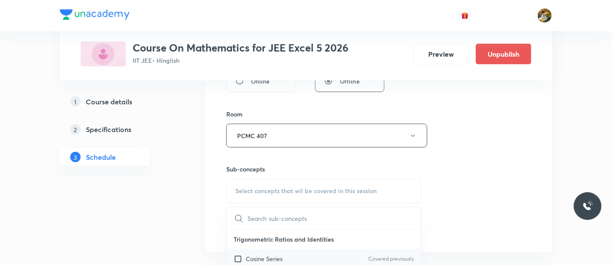
scroll to position [385, 0]
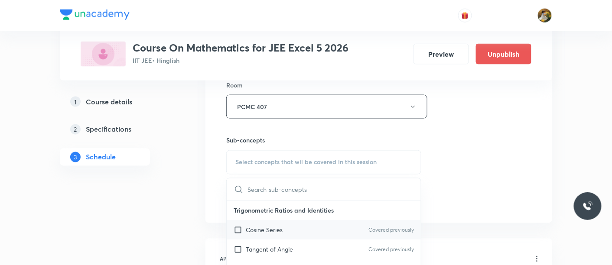
click at [307, 227] on div "Cosine Series Covered previously" at bounding box center [324, 231] width 194 height 20
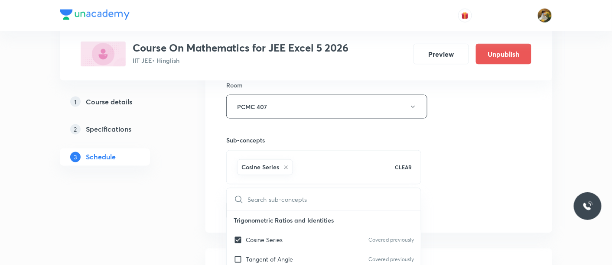
checkbox input "true"
click at [448, 162] on div "Session 66 Live class Session title 23/99 Definite integral ​ Schedule for Sep …" at bounding box center [378, 10] width 305 height 417
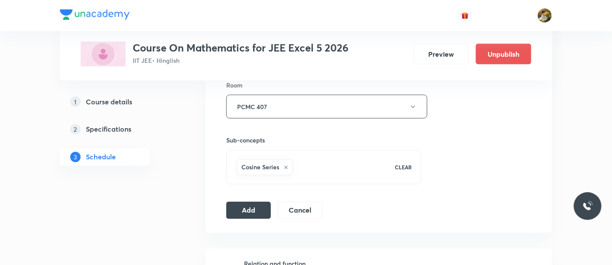
click at [262, 211] on button "Add" at bounding box center [248, 210] width 45 height 17
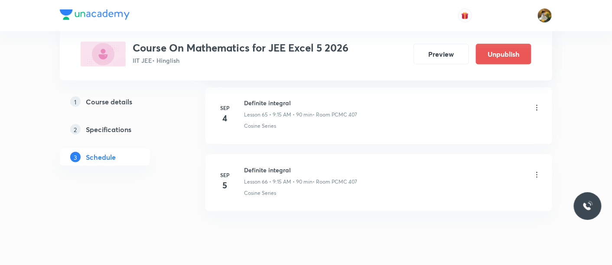
scroll to position [4448, 0]
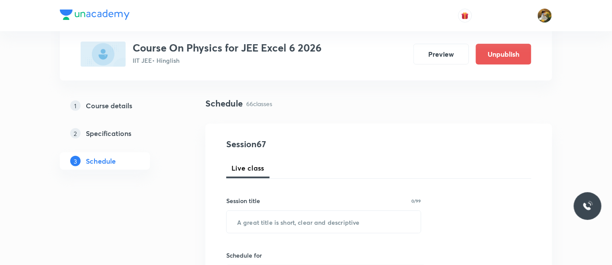
scroll to position [96, 0]
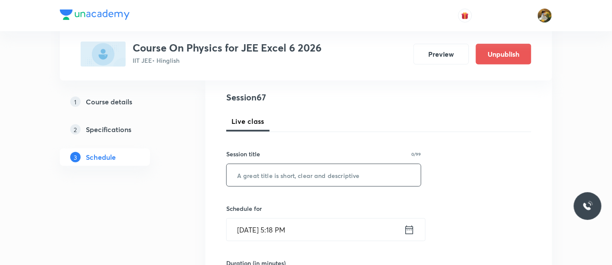
click at [329, 176] on input "text" at bounding box center [324, 175] width 194 height 22
paste input "Ray optics"
type input "Ray optics"
click at [329, 230] on input "[DATE] 5:18 PM" at bounding box center [315, 230] width 177 height 22
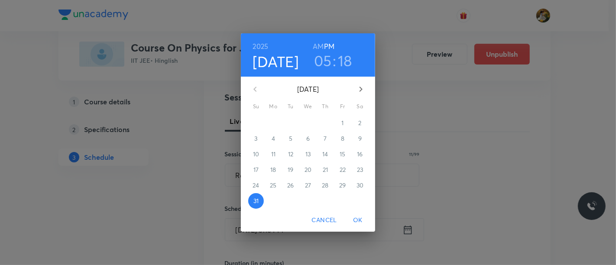
click at [363, 91] on icon "button" at bounding box center [361, 89] width 10 height 10
click at [275, 122] on span "1" at bounding box center [274, 123] width 16 height 9
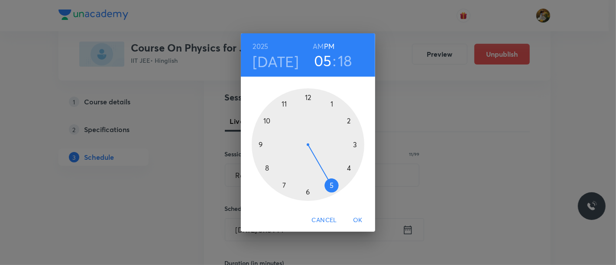
click at [284, 103] on div at bounding box center [308, 144] width 113 height 113
click at [319, 46] on h6 "AM" at bounding box center [318, 46] width 11 height 12
click at [355, 144] on div at bounding box center [308, 144] width 113 height 113
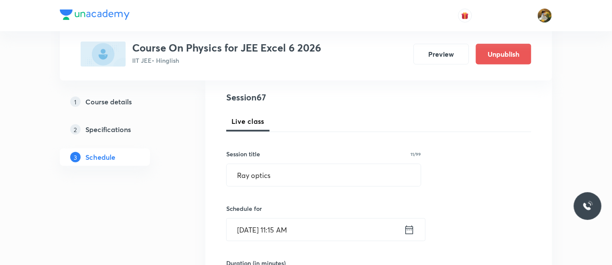
scroll to position [144, 0]
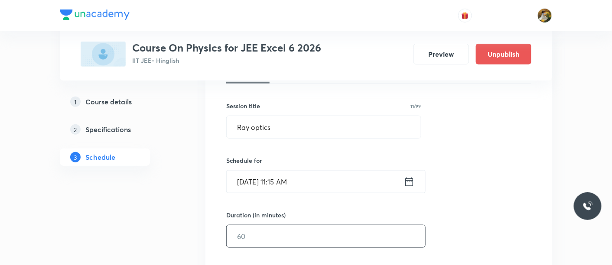
click at [309, 233] on input "text" at bounding box center [326, 236] width 198 height 22
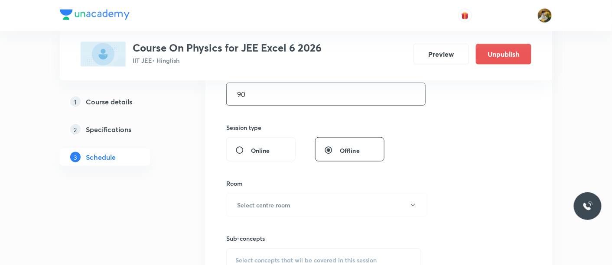
scroll to position [289, 0]
type input "90"
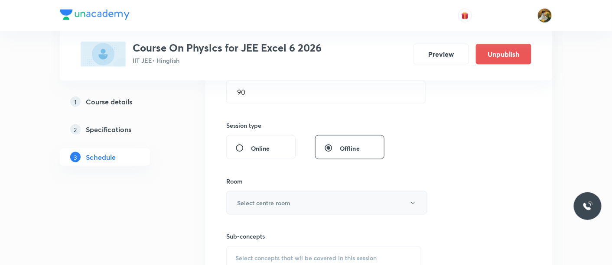
click at [306, 208] on button "Select centre room" at bounding box center [326, 203] width 201 height 24
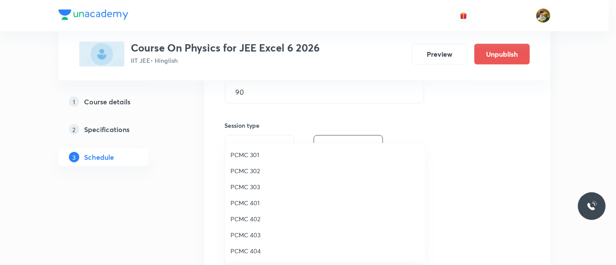
click at [254, 233] on span "PCMC 403" at bounding box center [326, 235] width 190 height 9
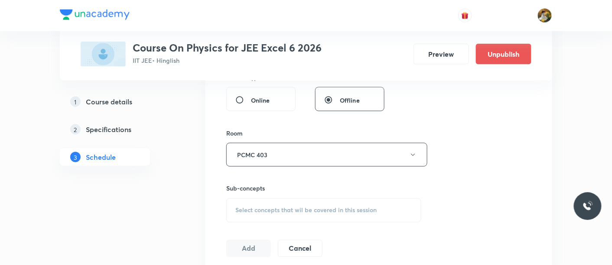
click at [323, 207] on span "Select concepts that wil be covered in this session" at bounding box center [305, 210] width 141 height 7
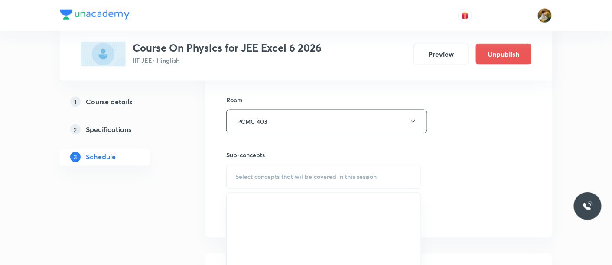
scroll to position [385, 0]
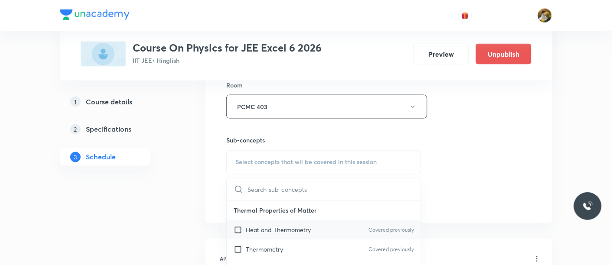
click at [273, 236] on div "Heat and Thermometry Covered previously" at bounding box center [324, 231] width 194 height 20
checkbox input "true"
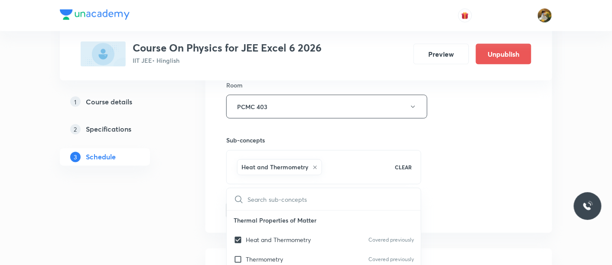
click at [463, 162] on div "Session 67 Live class Session title 11/99 Ray optics ​ Schedule for Sep 1, 2025…" at bounding box center [378, 10] width 305 height 417
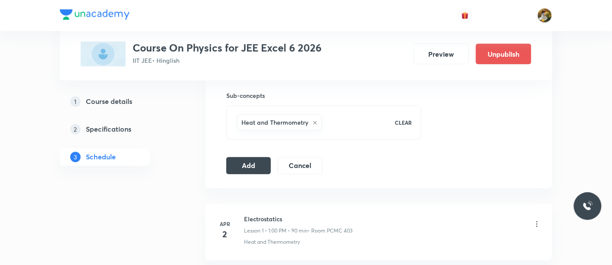
scroll to position [433, 0]
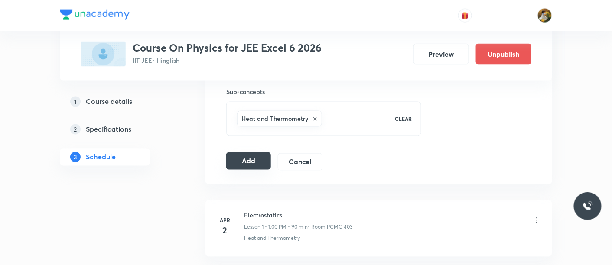
click at [254, 161] on button "Add" at bounding box center [248, 161] width 45 height 17
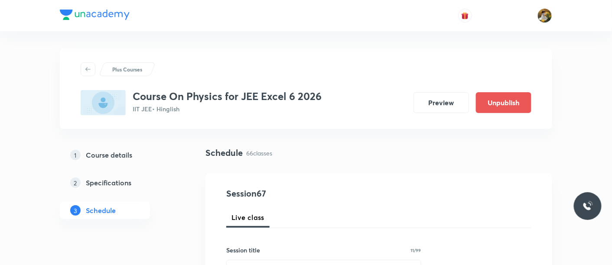
scroll to position [96, 0]
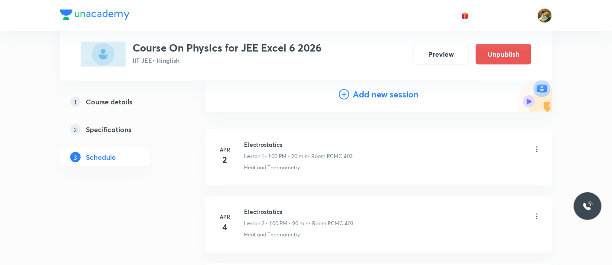
click at [367, 96] on h4 "Add new session" at bounding box center [386, 94] width 66 height 13
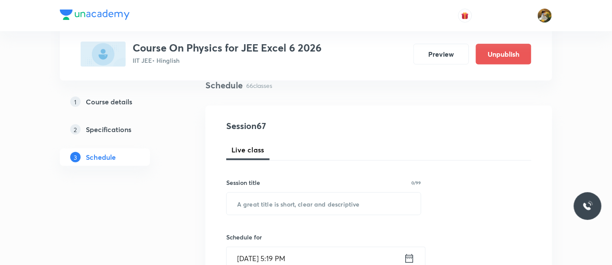
scroll to position [48, 0]
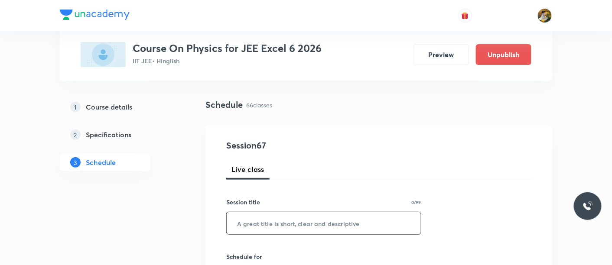
click at [345, 219] on input "text" at bounding box center [324, 223] width 194 height 22
paste input "Ray optics"
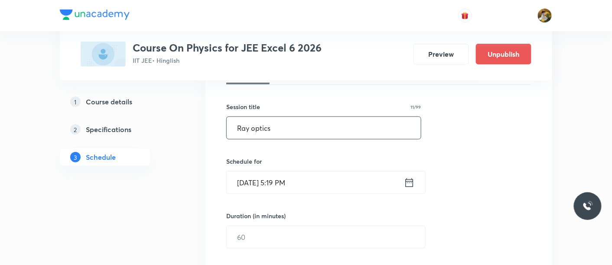
scroll to position [144, 0]
type input "Ray optics"
click at [335, 186] on input "Aug 31, 2025, 5:19 PM" at bounding box center [315, 182] width 177 height 22
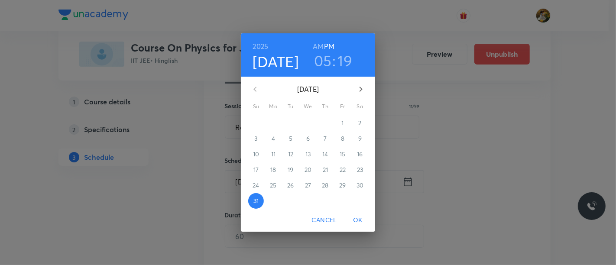
click at [368, 89] on button "button" at bounding box center [361, 89] width 21 height 21
click at [294, 120] on span "2" at bounding box center [291, 123] width 16 height 9
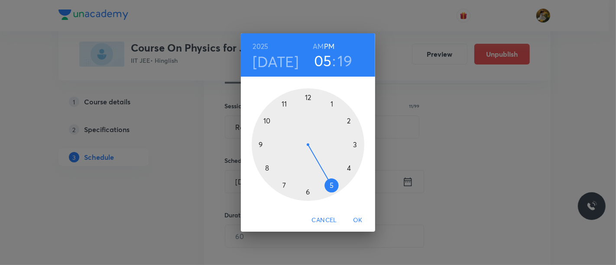
click at [283, 105] on div at bounding box center [308, 144] width 113 height 113
click at [355, 143] on div at bounding box center [308, 144] width 113 height 113
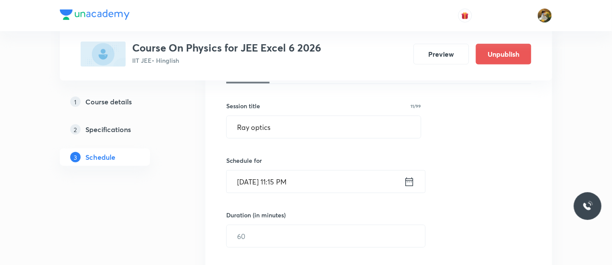
click at [322, 179] on input "Sep 2, 2025, 11:15 PM" at bounding box center [315, 182] width 177 height 22
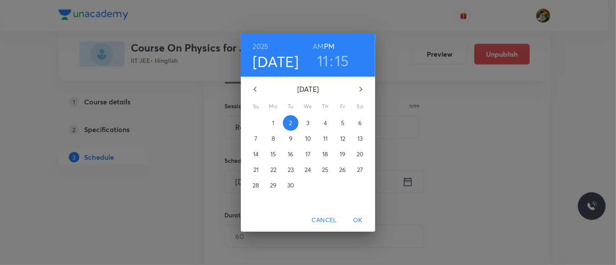
click at [319, 45] on h6 "AM" at bounding box center [318, 46] width 11 height 12
click at [357, 221] on span "OK" at bounding box center [358, 220] width 21 height 11
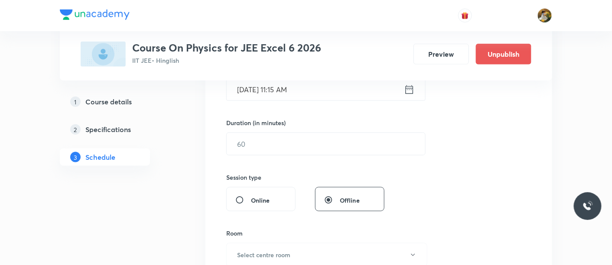
scroll to position [241, 0]
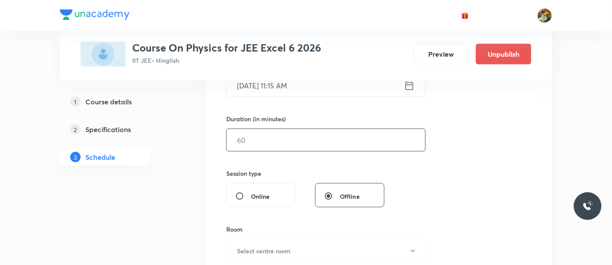
click at [280, 143] on input "text" at bounding box center [326, 140] width 198 height 22
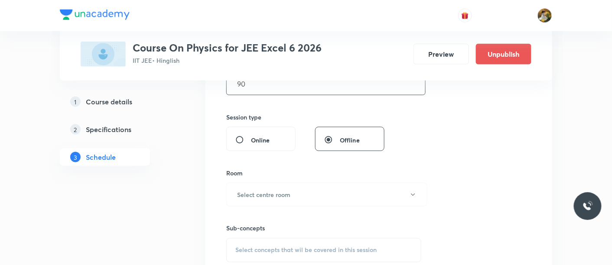
scroll to position [337, 0]
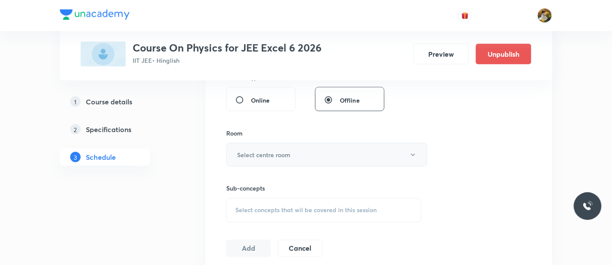
type input "90"
click at [288, 161] on button "Select centre room" at bounding box center [326, 155] width 201 height 24
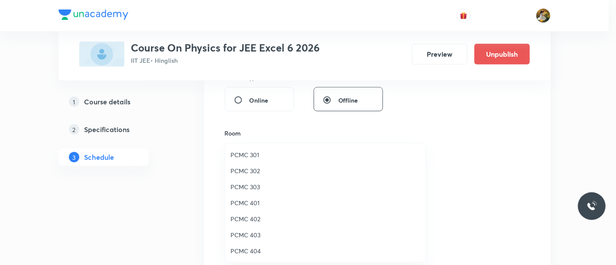
click at [250, 235] on span "PCMC 403" at bounding box center [326, 235] width 190 height 9
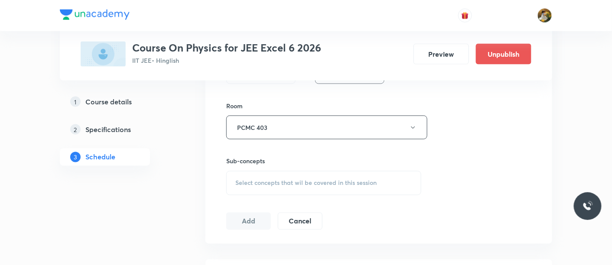
scroll to position [385, 0]
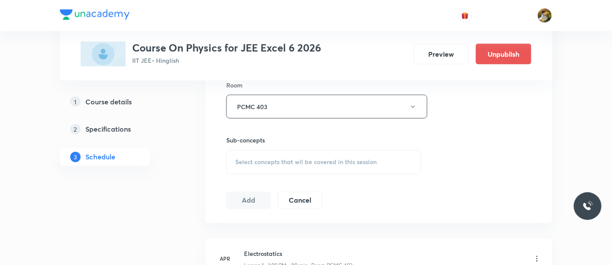
click at [314, 166] on div "Select concepts that wil be covered in this session" at bounding box center [323, 162] width 195 height 24
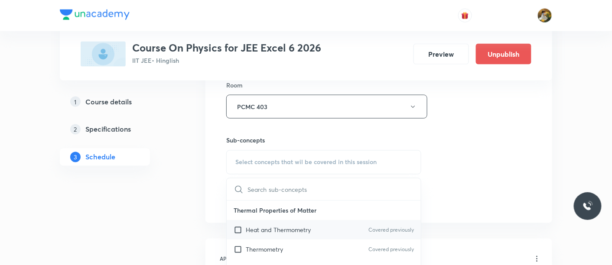
click at [318, 233] on div "Heat and Thermometry Covered previously" at bounding box center [324, 231] width 194 height 20
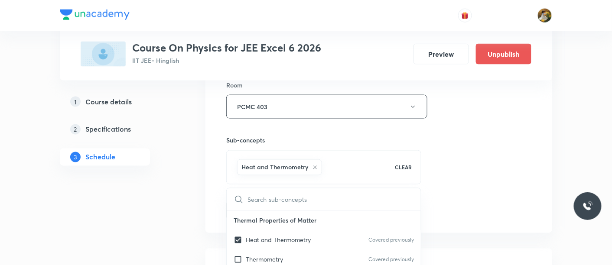
checkbox input "true"
click at [492, 155] on div "Session 68 Live class Session title 11/99 Ray optics ​ Schedule for Sep 2, 2025…" at bounding box center [378, 10] width 305 height 417
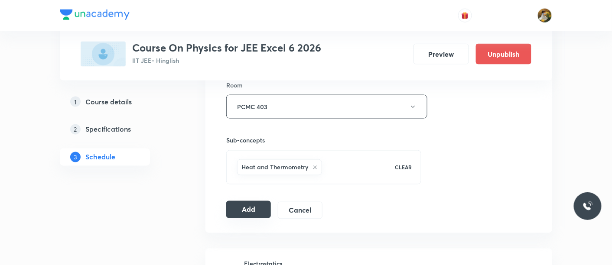
click at [249, 207] on button "Add" at bounding box center [248, 209] width 45 height 17
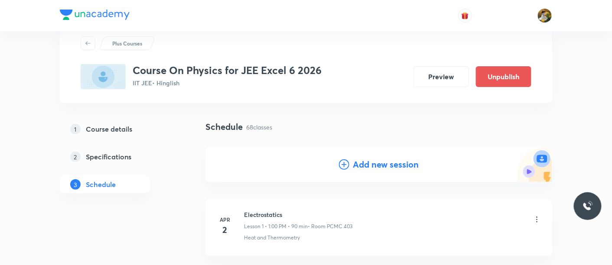
scroll to position [0, 0]
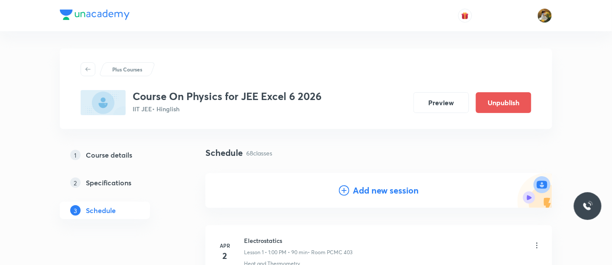
click at [401, 195] on h4 "Add new session" at bounding box center [386, 190] width 66 height 13
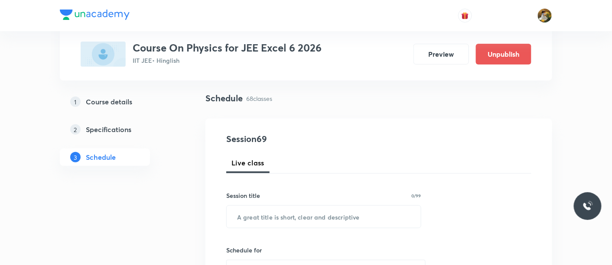
scroll to position [96, 0]
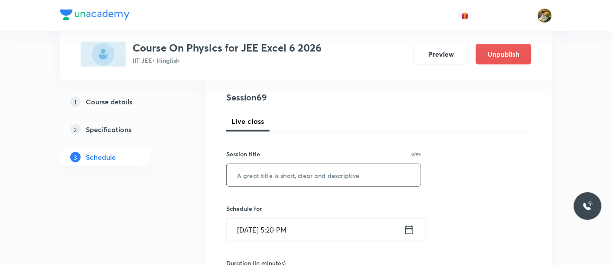
click at [358, 175] on input "text" at bounding box center [324, 175] width 194 height 22
paste input "Ray optics"
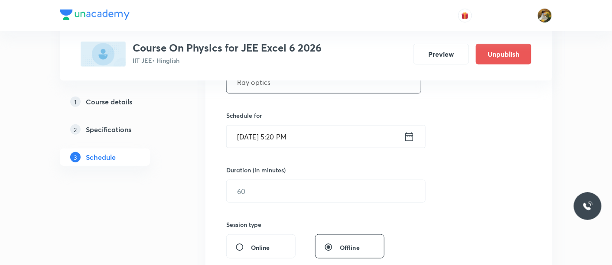
scroll to position [192, 0]
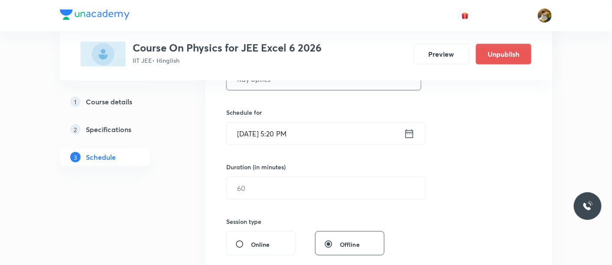
type input "Ray optics"
click at [338, 126] on input "Aug 31, 2025, 5:20 PM" at bounding box center [315, 134] width 177 height 22
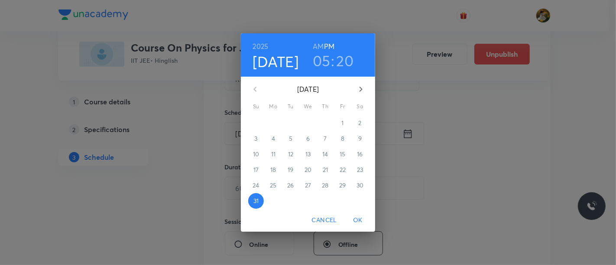
click at [363, 89] on icon "button" at bounding box center [361, 89] width 10 height 10
click at [326, 124] on p "4" at bounding box center [325, 123] width 3 height 9
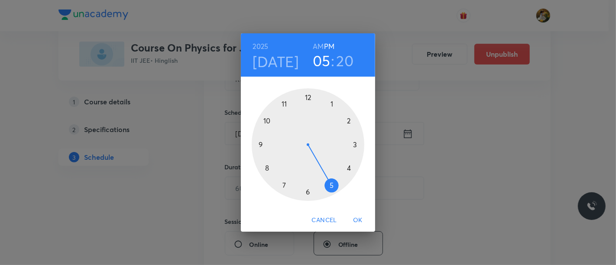
click at [331, 103] on div at bounding box center [308, 144] width 113 height 113
click at [327, 44] on h6 "PM" at bounding box center [329, 46] width 10 height 12
click at [307, 97] on div at bounding box center [308, 144] width 113 height 113
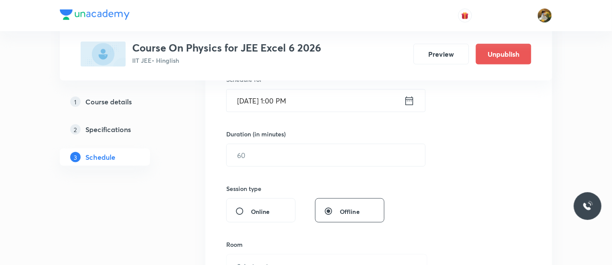
scroll to position [241, 0]
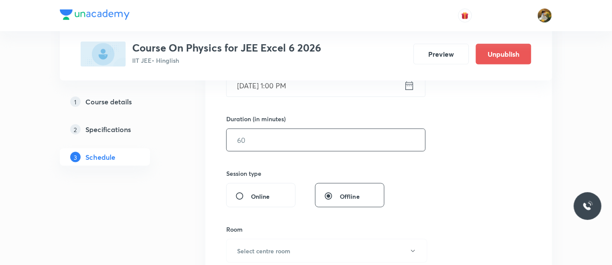
click at [305, 137] on input "text" at bounding box center [326, 140] width 198 height 22
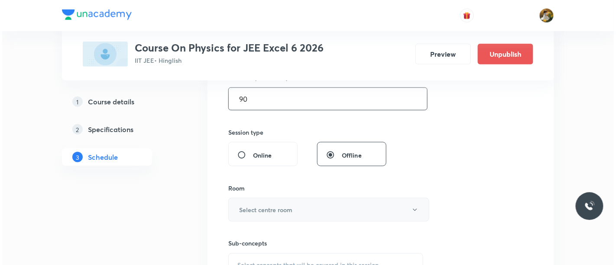
scroll to position [337, 0]
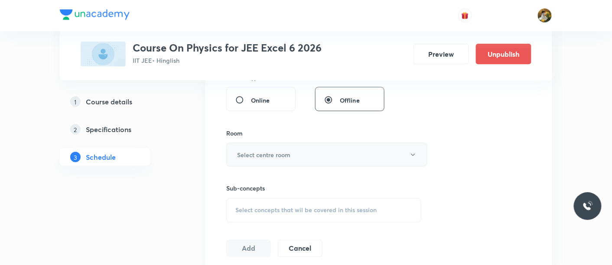
type input "90"
click at [302, 153] on button "Select centre room" at bounding box center [326, 155] width 201 height 24
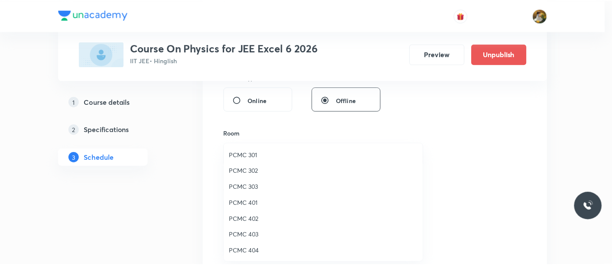
scroll to position [48, 0]
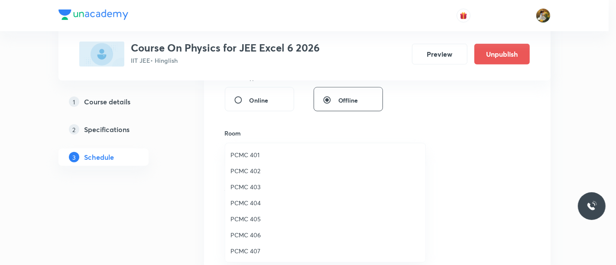
click at [254, 189] on span "PCMC 403" at bounding box center [326, 186] width 190 height 9
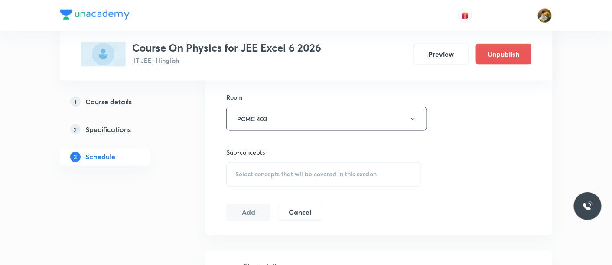
scroll to position [385, 0]
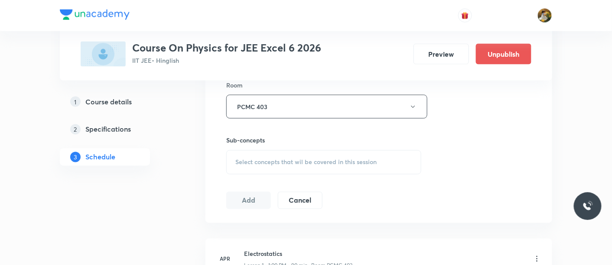
click at [332, 162] on span "Select concepts that wil be covered in this session" at bounding box center [305, 162] width 141 height 7
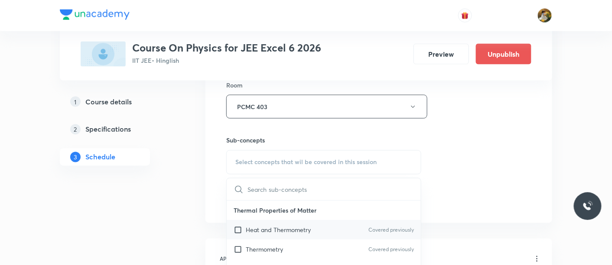
click at [301, 226] on p "Heat and Thermometry" at bounding box center [278, 230] width 65 height 9
checkbox input "true"
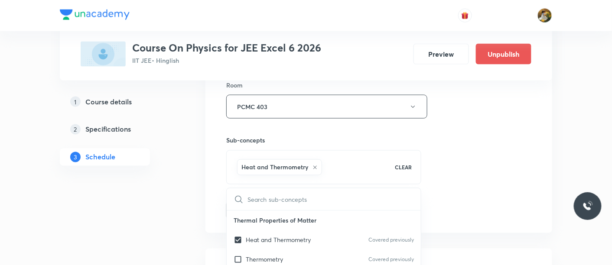
click at [457, 154] on div "Session 69 Live class Session title 11/99 Ray optics ​ Schedule for Sep 4, 2025…" at bounding box center [378, 10] width 305 height 417
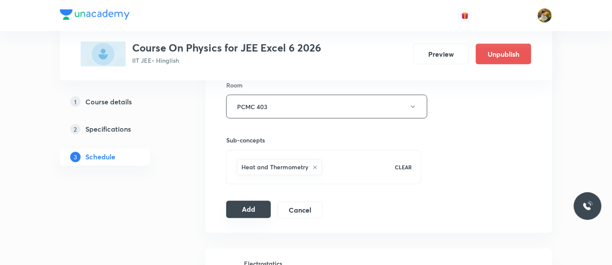
click at [235, 205] on button "Add" at bounding box center [248, 209] width 45 height 17
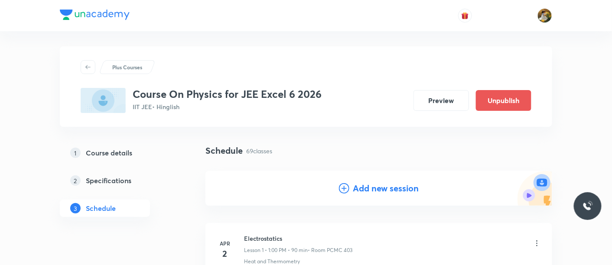
scroll to position [0, 0]
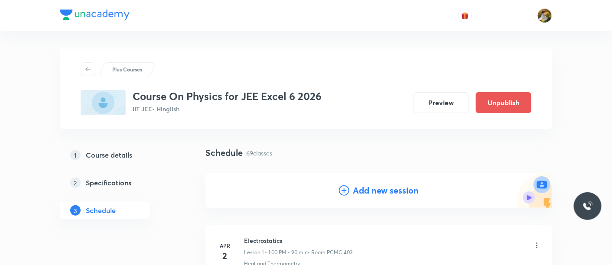
click at [384, 187] on h4 "Add new session" at bounding box center [386, 190] width 66 height 13
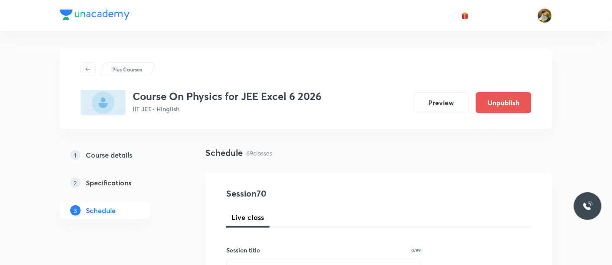
scroll to position [48, 0]
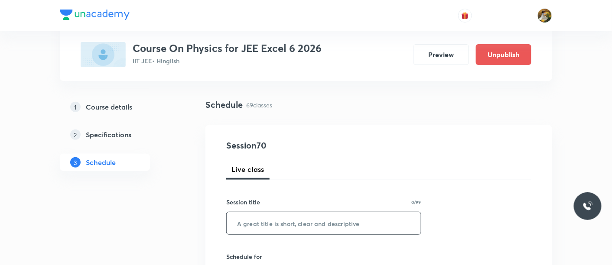
click at [302, 224] on input "text" at bounding box center [324, 223] width 194 height 22
paste input "Ray optics"
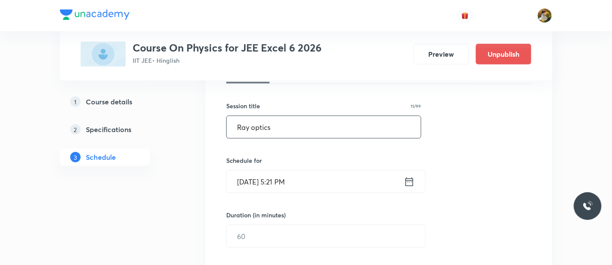
type input "Ray optics"
click at [304, 185] on input "Aug 31, 2025, 5:21 PM" at bounding box center [315, 182] width 177 height 22
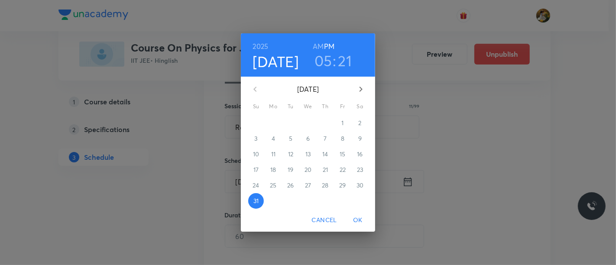
click at [360, 93] on icon "button" at bounding box center [361, 89] width 10 height 10
click at [345, 122] on span "5" at bounding box center [343, 123] width 16 height 9
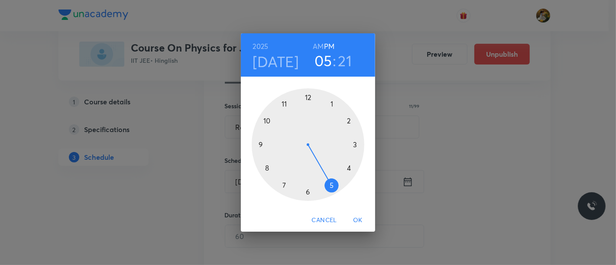
click at [331, 103] on div at bounding box center [308, 144] width 113 height 113
click at [306, 98] on div at bounding box center [308, 144] width 113 height 113
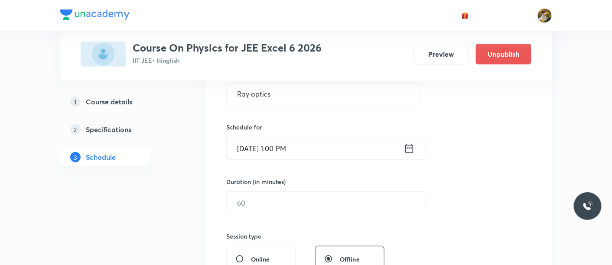
scroll to position [192, 0]
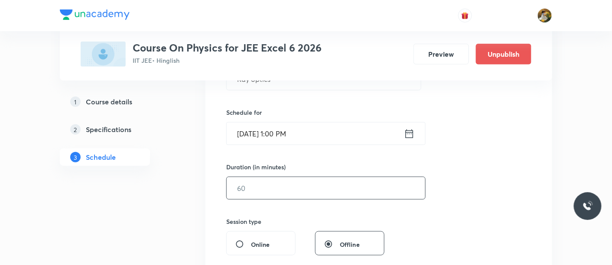
click at [288, 184] on input "text" at bounding box center [326, 188] width 198 height 22
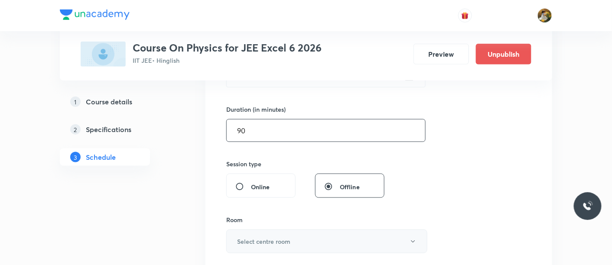
scroll to position [289, 0]
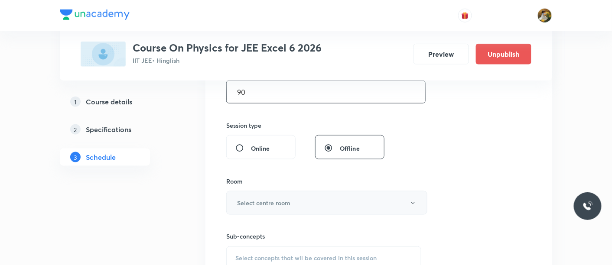
type input "90"
click at [281, 193] on button "Select centre room" at bounding box center [326, 203] width 201 height 24
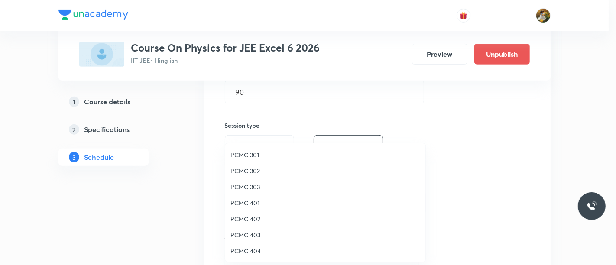
click at [254, 234] on span "PCMC 403" at bounding box center [326, 235] width 190 height 9
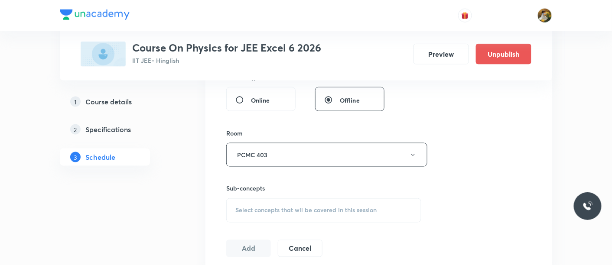
click at [322, 212] on span "Select concepts that wil be covered in this session" at bounding box center [305, 210] width 141 height 7
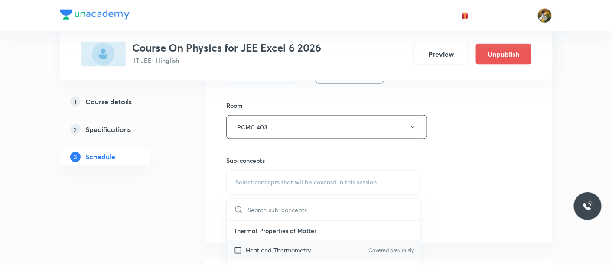
scroll to position [385, 0]
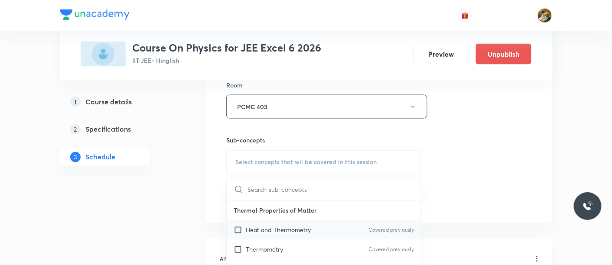
click at [292, 233] on p "Heat and Thermometry" at bounding box center [278, 230] width 65 height 9
checkbox input "true"
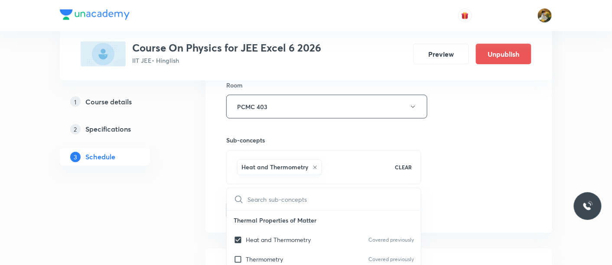
click at [478, 187] on div "Session 70 Live class Session title 11/99 Ray optics ​ Schedule for Sep 5, 2025…" at bounding box center [378, 10] width 305 height 417
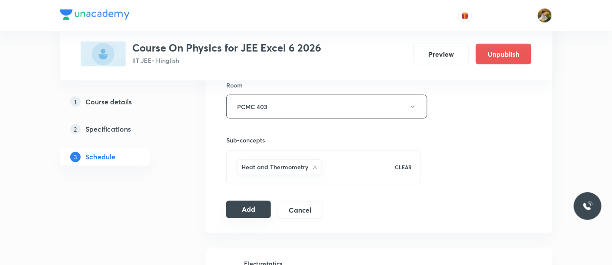
click at [243, 212] on button "Add" at bounding box center [248, 209] width 45 height 17
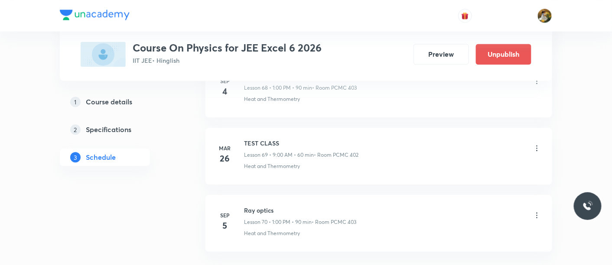
scroll to position [4620, 0]
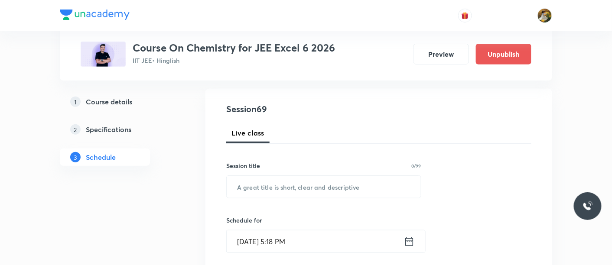
scroll to position [144, 0]
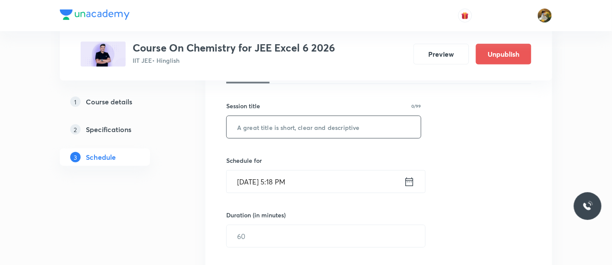
click at [286, 127] on input "text" at bounding box center [324, 127] width 194 height 22
paste input "Alcohol, Phenol Ether"
type input "Alcohol, Phenol Ether"
click at [330, 180] on input "[DATE] 5:18 PM" at bounding box center [315, 182] width 177 height 22
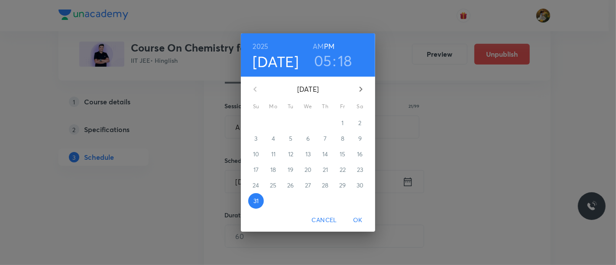
click at [358, 87] on icon "button" at bounding box center [361, 89] width 10 height 10
click at [277, 123] on span "1" at bounding box center [274, 123] width 16 height 9
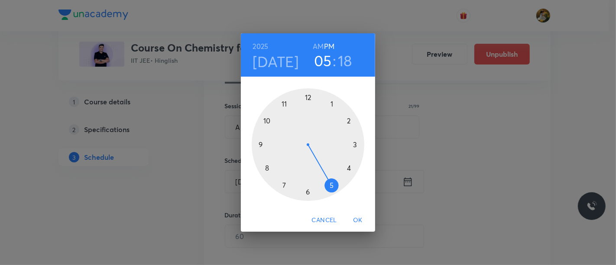
click at [333, 103] on div at bounding box center [308, 144] width 113 height 113
click at [309, 98] on div at bounding box center [308, 144] width 113 height 113
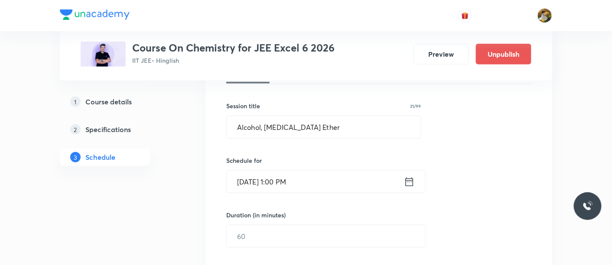
scroll to position [192, 0]
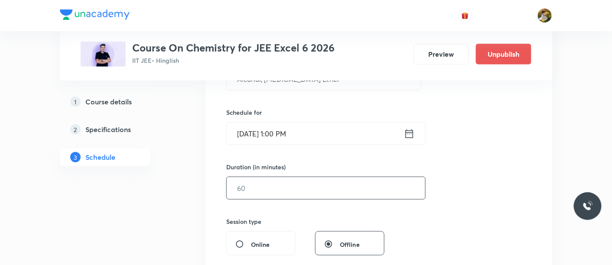
click at [353, 186] on input "text" at bounding box center [326, 188] width 198 height 22
type input "90"
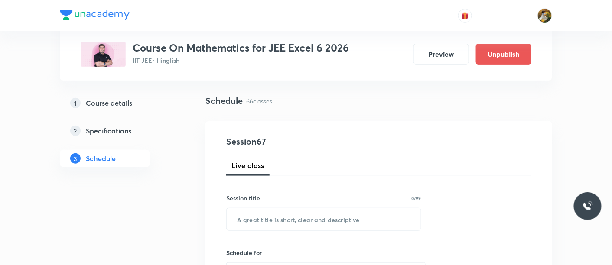
scroll to position [96, 0]
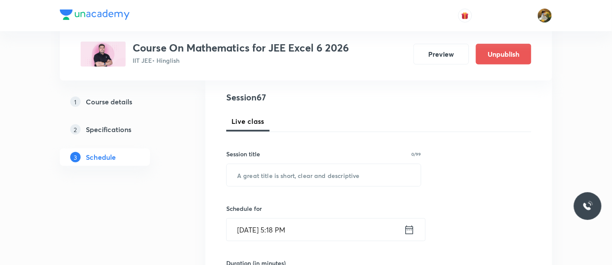
click at [310, 159] on div "Session title 0/99 ​" at bounding box center [323, 168] width 195 height 37
click at [316, 176] on input "text" at bounding box center [324, 175] width 194 height 22
paste input "Definite Integration"
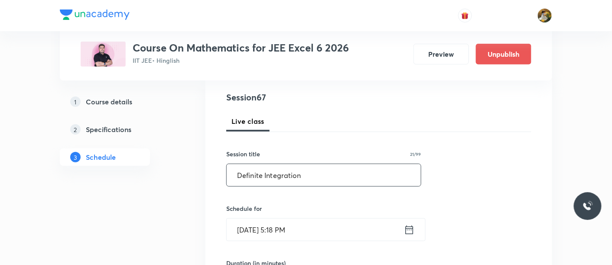
scroll to position [144, 0]
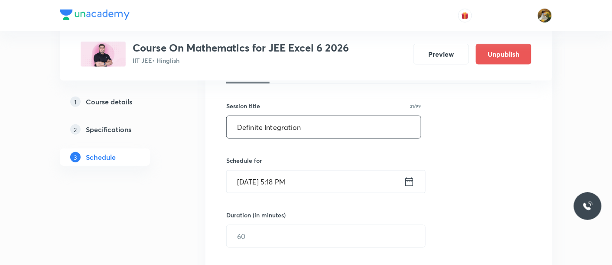
type input "Definite Integration"
click at [341, 176] on input "[DATE] 5:18 PM" at bounding box center [315, 182] width 177 height 22
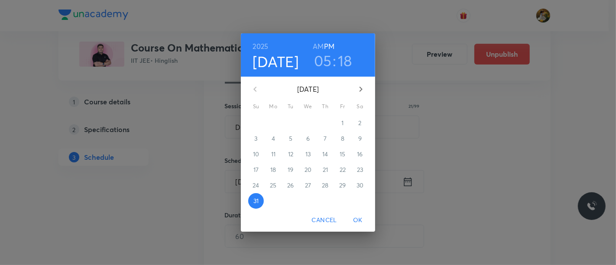
click at [358, 87] on icon "button" at bounding box center [361, 89] width 10 height 10
click at [291, 122] on p "2" at bounding box center [290, 123] width 3 height 9
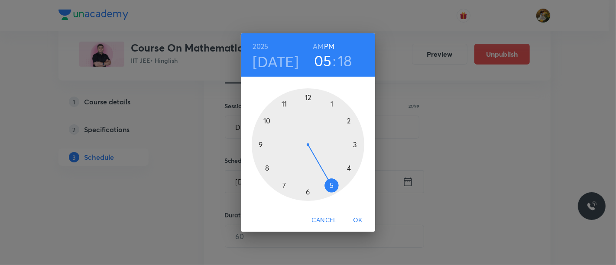
click at [330, 104] on div at bounding box center [308, 144] width 113 height 113
click at [322, 45] on h6 "AM" at bounding box center [318, 46] width 11 height 12
click at [334, 46] on h6 "PM" at bounding box center [329, 46] width 10 height 12
click at [307, 99] on div at bounding box center [308, 144] width 113 height 113
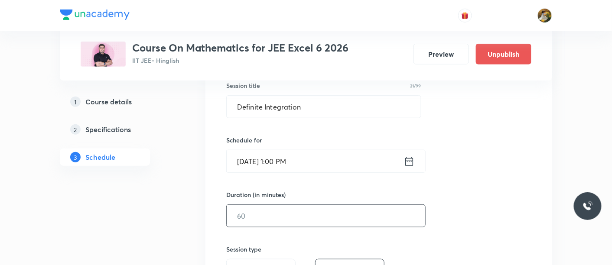
scroll to position [192, 0]
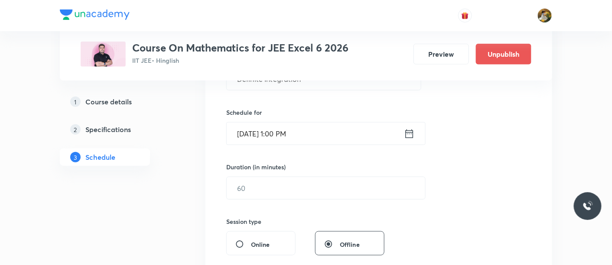
click at [317, 201] on div "Session 67 Live class Session title 21/99 Definite Integration ​ Schedule for S…" at bounding box center [378, 198] width 305 height 407
click at [315, 194] on input "text" at bounding box center [326, 188] width 198 height 22
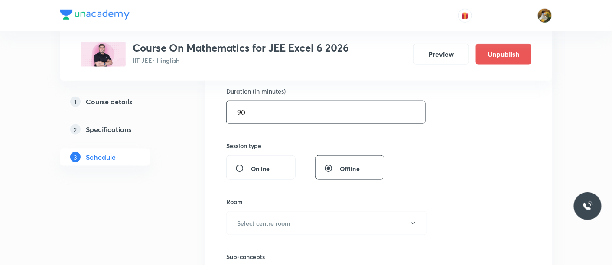
scroll to position [289, 0]
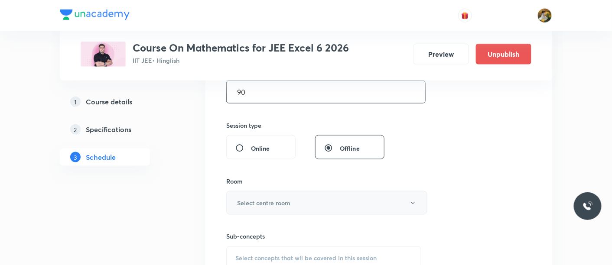
type input "90"
click at [296, 199] on button "Select centre room" at bounding box center [326, 203] width 201 height 24
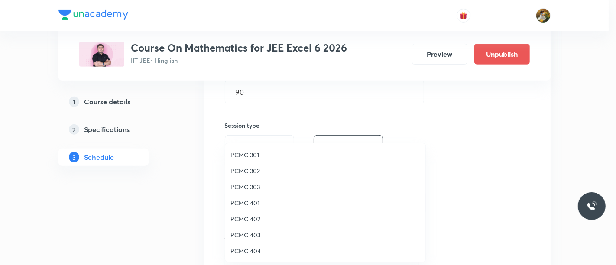
click at [257, 234] on span "PCMC 403" at bounding box center [326, 235] width 190 height 9
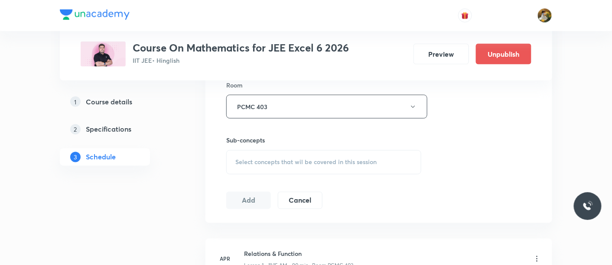
click at [301, 160] on span "Select concepts that wil be covered in this session" at bounding box center [305, 162] width 141 height 7
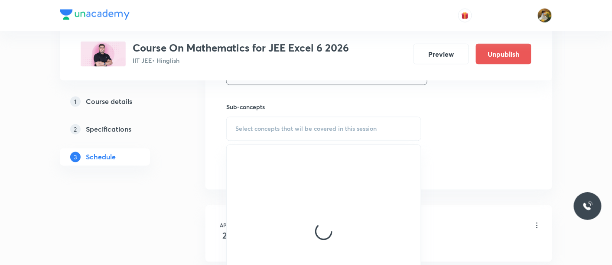
scroll to position [433, 0]
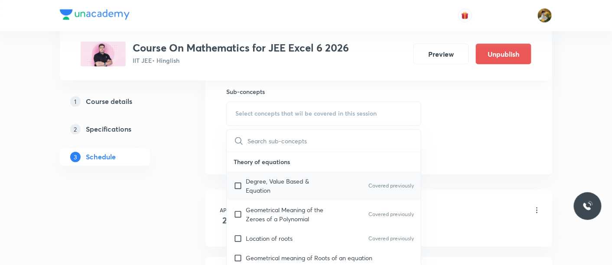
click at [333, 183] on p "Degree, Value Based & Equation" at bounding box center [290, 186] width 88 height 18
checkbox input "true"
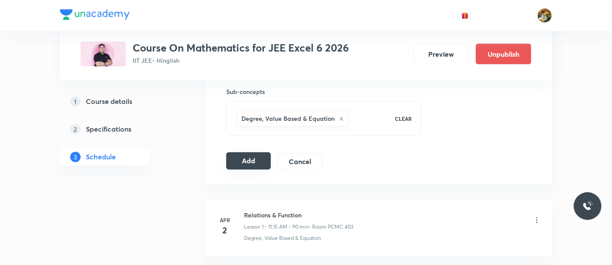
click at [245, 158] on button "Add" at bounding box center [248, 161] width 45 height 17
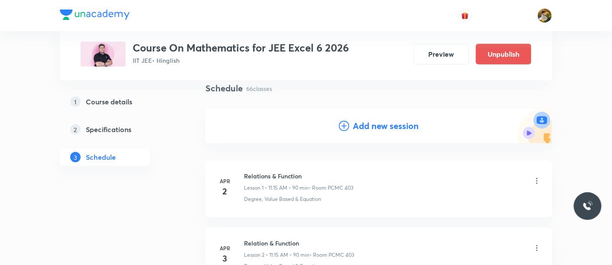
scroll to position [0, 0]
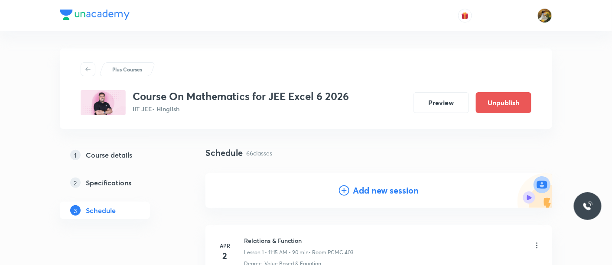
click at [391, 191] on h4 "Add new session" at bounding box center [386, 190] width 66 height 13
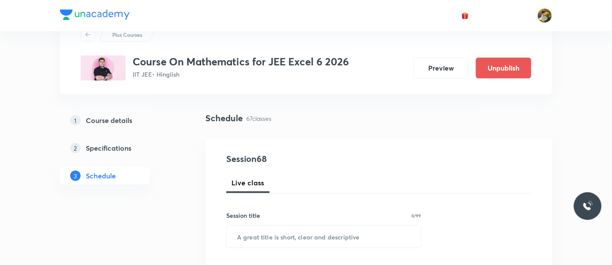
scroll to position [48, 0]
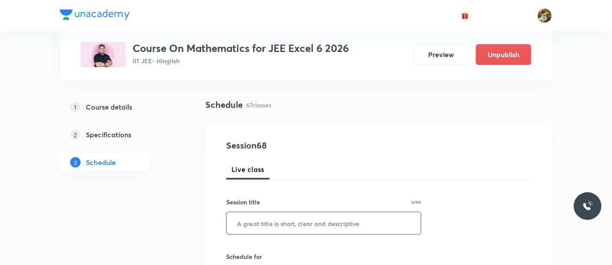
click at [292, 221] on input "text" at bounding box center [324, 223] width 194 height 22
paste input "Definite Integration"
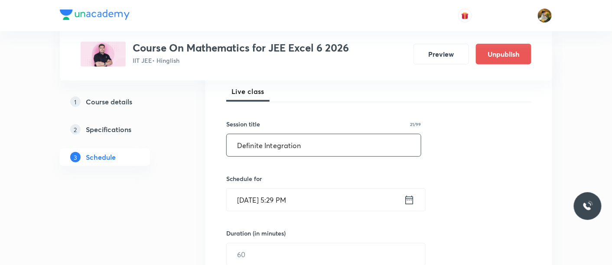
scroll to position [144, 0]
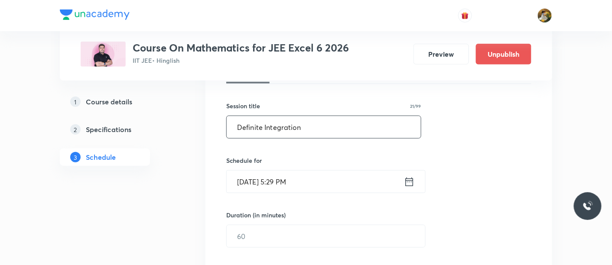
type input "Definite Integration"
click at [286, 174] on input "Aug 31, 2025, 5:29 PM" at bounding box center [315, 182] width 177 height 22
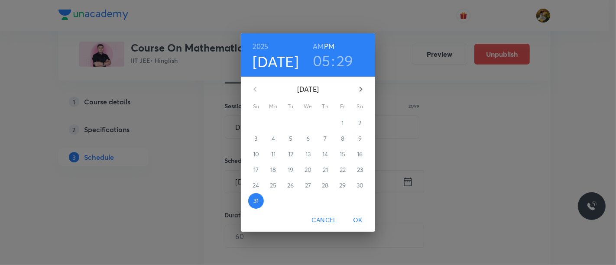
click at [364, 91] on icon "button" at bounding box center [361, 89] width 10 height 10
click at [308, 119] on p "3" at bounding box center [307, 123] width 3 height 9
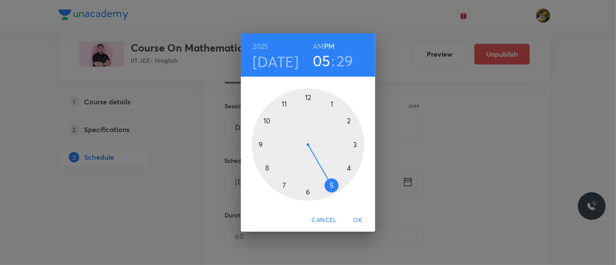
click at [329, 104] on div at bounding box center [308, 144] width 113 height 113
click at [331, 45] on h6 "PM" at bounding box center [329, 46] width 10 height 12
click at [307, 94] on div at bounding box center [308, 144] width 113 height 113
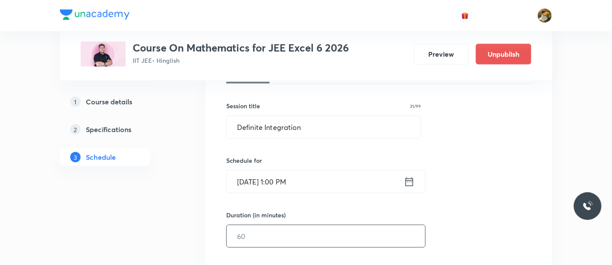
click at [297, 234] on input "text" at bounding box center [326, 236] width 198 height 22
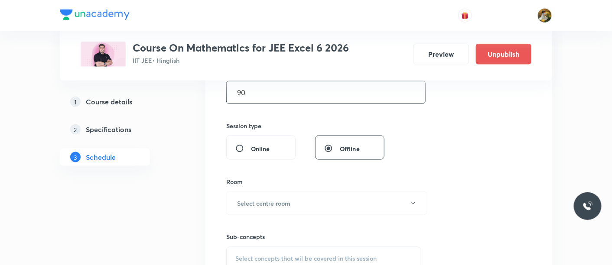
scroll to position [289, 0]
type input "90"
click at [286, 203] on h6 "Select centre room" at bounding box center [263, 202] width 53 height 9
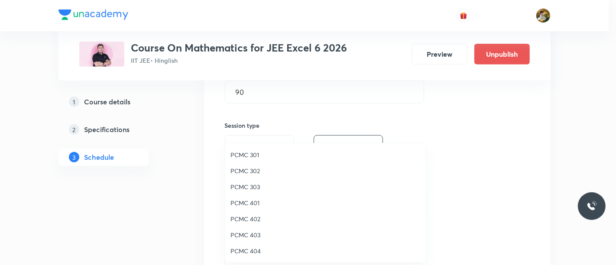
click at [253, 234] on span "PCMC 403" at bounding box center [326, 235] width 190 height 9
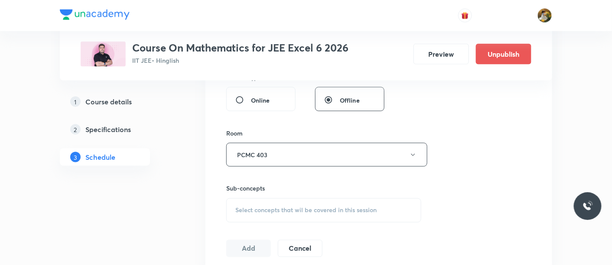
click at [347, 211] on span "Select concepts that wil be covered in this session" at bounding box center [305, 210] width 141 height 7
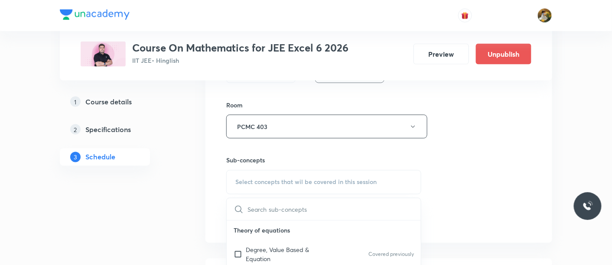
scroll to position [385, 0]
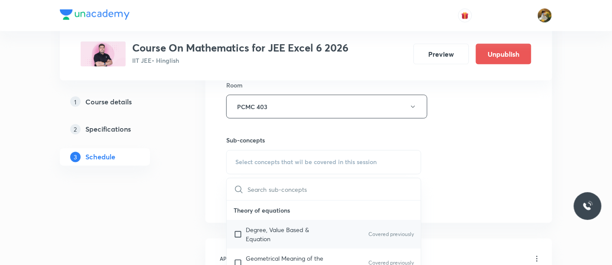
click at [288, 229] on p "Degree, Value Based & Equation" at bounding box center [290, 235] width 88 height 18
checkbox input "true"
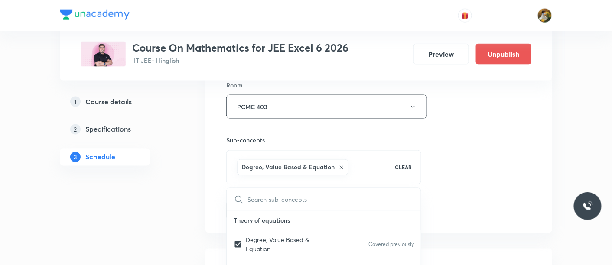
click at [465, 158] on div "Session 68 Live class Session title 21/99 Definite Integration ​ Schedule for S…" at bounding box center [378, 10] width 305 height 417
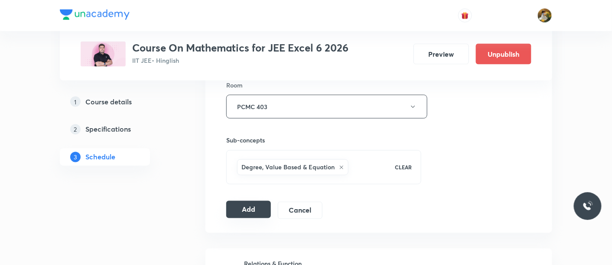
click at [247, 205] on button "Add" at bounding box center [248, 209] width 45 height 17
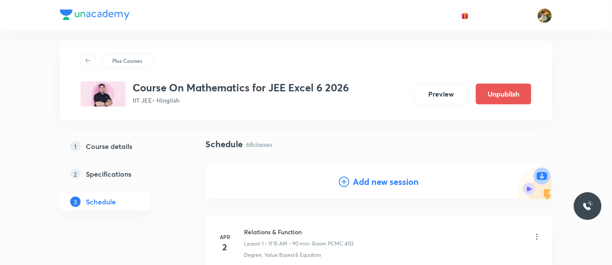
scroll to position [0, 0]
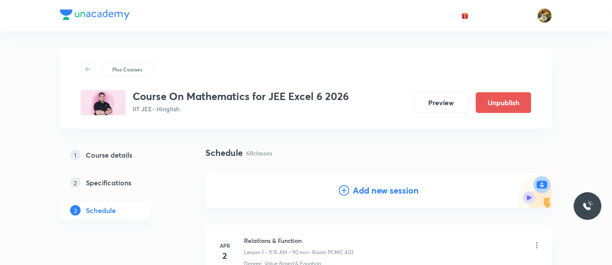
click at [394, 195] on h4 "Add new session" at bounding box center [386, 190] width 66 height 13
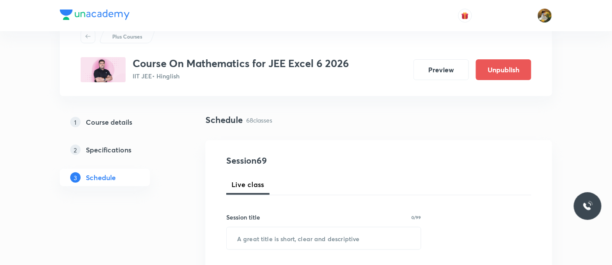
scroll to position [48, 0]
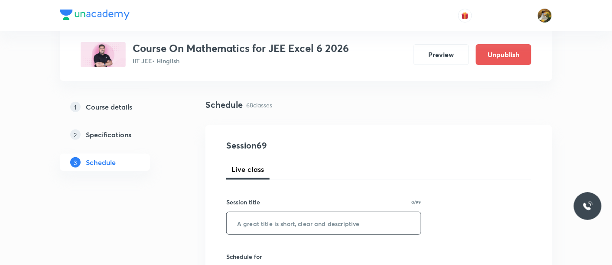
click at [330, 225] on input "text" at bounding box center [324, 223] width 194 height 22
paste input "Definite Integration"
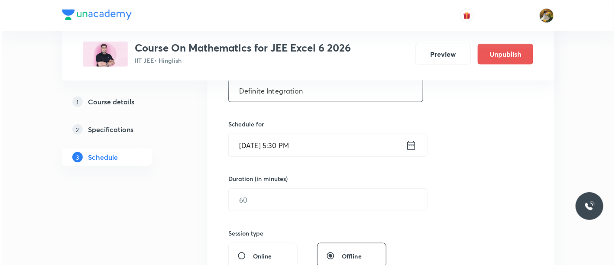
scroll to position [192, 0]
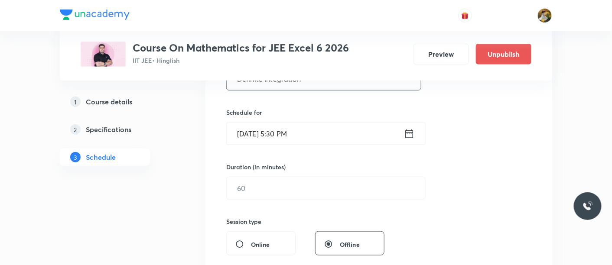
type input "Definite Integration"
click at [313, 140] on input "Aug 31, 2025, 5:30 PM" at bounding box center [315, 134] width 177 height 22
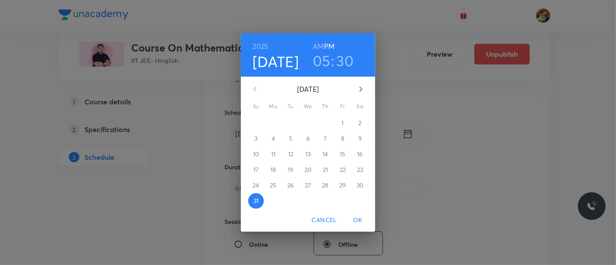
click at [361, 91] on icon "button" at bounding box center [361, 89] width 3 height 5
click at [328, 122] on span "4" at bounding box center [326, 123] width 16 height 9
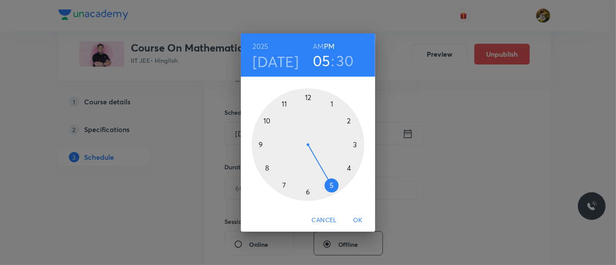
click at [283, 101] on div at bounding box center [308, 144] width 113 height 113
click at [316, 49] on h6 "AM" at bounding box center [318, 46] width 11 height 12
click at [355, 144] on div at bounding box center [308, 144] width 113 height 113
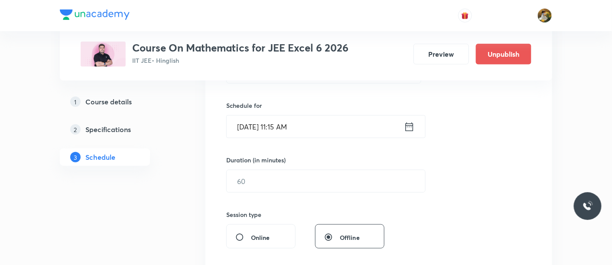
scroll to position [241, 0]
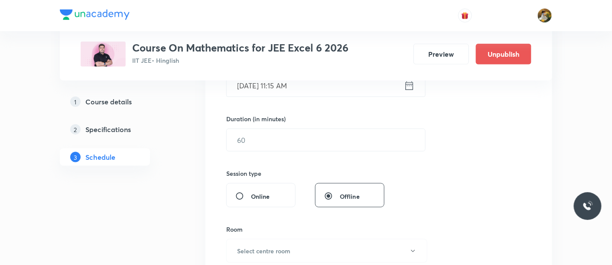
click at [286, 119] on div "Duration (in minutes)" at bounding box center [305, 118] width 158 height 9
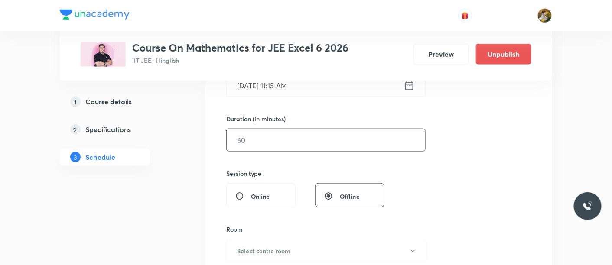
click at [295, 140] on input "text" at bounding box center [326, 140] width 198 height 22
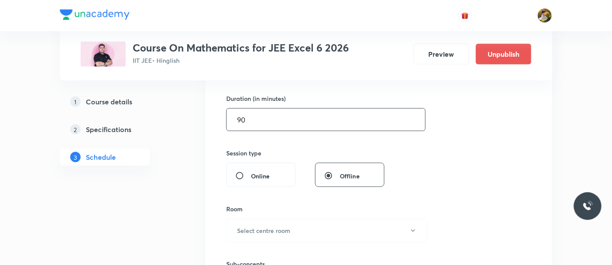
scroll to position [289, 0]
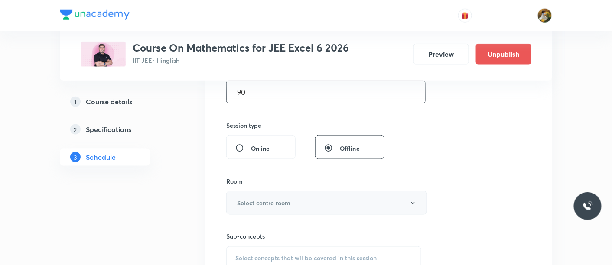
type input "90"
click at [309, 191] on button "Select centre room" at bounding box center [326, 203] width 201 height 24
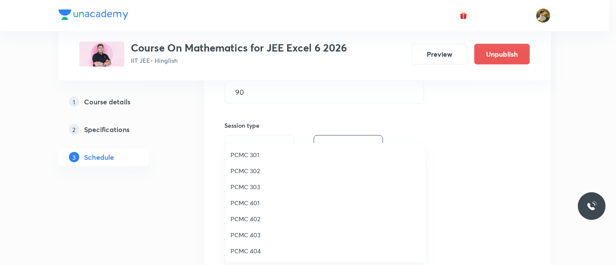
click at [256, 234] on span "PCMC 403" at bounding box center [326, 235] width 190 height 9
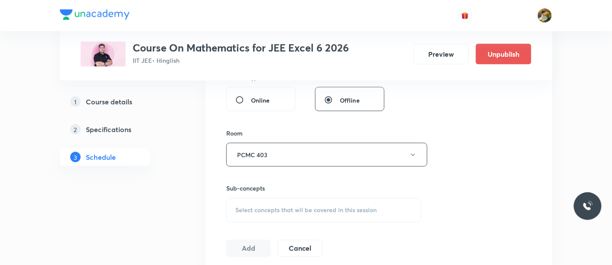
click at [327, 207] on span "Select concepts that wil be covered in this session" at bounding box center [305, 210] width 141 height 7
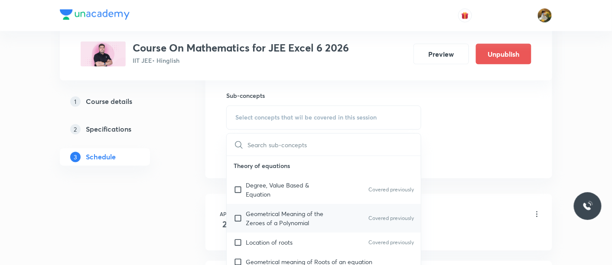
scroll to position [433, 0]
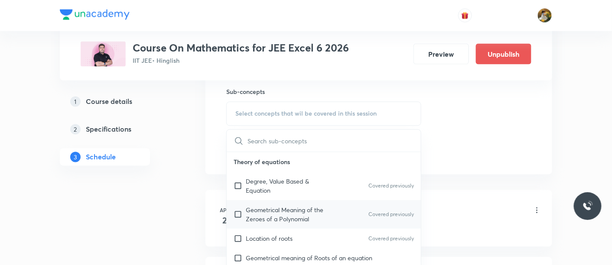
click at [277, 215] on p "Geometrical Meaning of the Zeroes of a Polynomial" at bounding box center [290, 215] width 88 height 18
checkbox input "true"
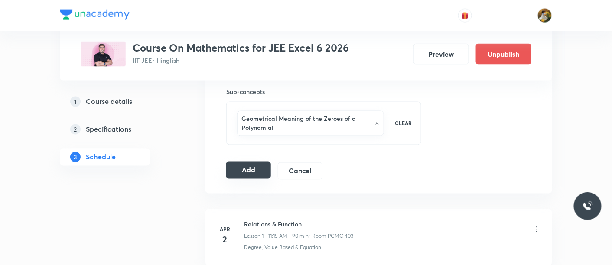
click at [251, 169] on button "Add" at bounding box center [248, 170] width 45 height 17
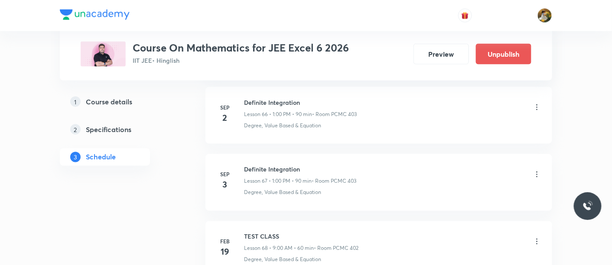
scroll to position [4456, 0]
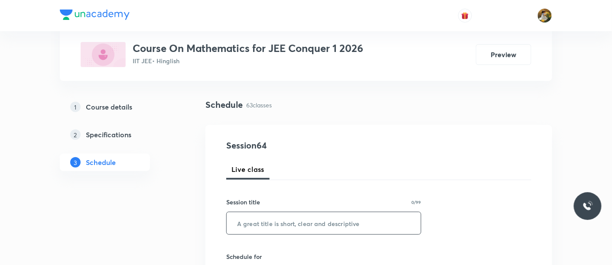
click at [306, 221] on input "text" at bounding box center [324, 223] width 194 height 22
paste input "Alcohol, [MEDICAL_DATA] Ether"
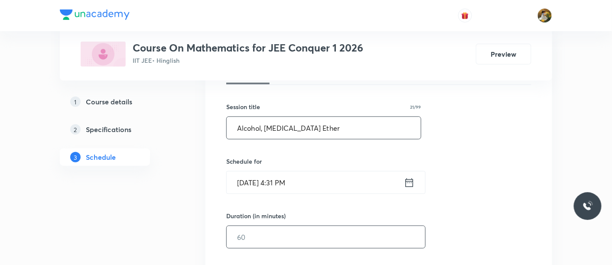
scroll to position [144, 0]
type input "Alcohol, [MEDICAL_DATA] Ether"
click at [326, 180] on input "[DATE] 4:31 PM" at bounding box center [315, 182] width 177 height 22
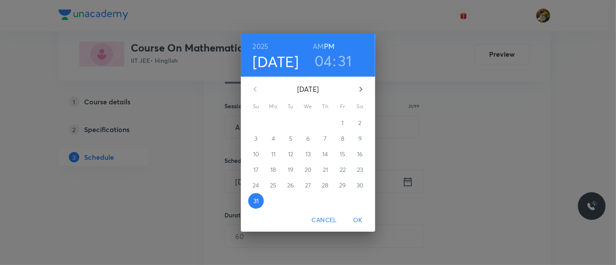
click at [257, 138] on div "3" at bounding box center [255, 139] width 17 height 16
click at [360, 92] on icon "button" at bounding box center [361, 89] width 10 height 10
click at [307, 123] on p "3" at bounding box center [307, 123] width 3 height 9
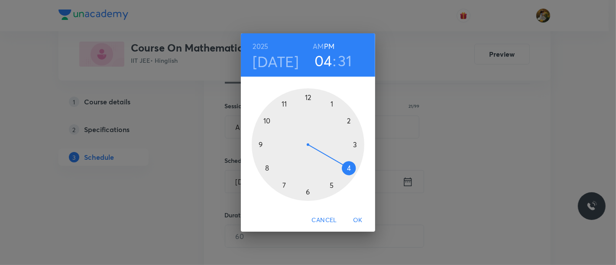
click at [285, 102] on div at bounding box center [308, 144] width 113 height 113
click at [353, 144] on div at bounding box center [308, 144] width 113 height 113
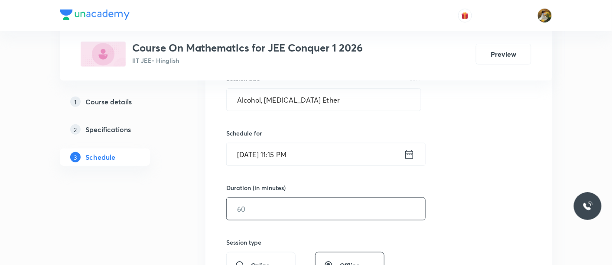
scroll to position [192, 0]
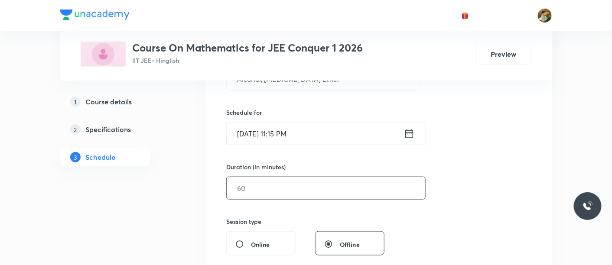
click at [330, 189] on input "text" at bounding box center [326, 188] width 198 height 22
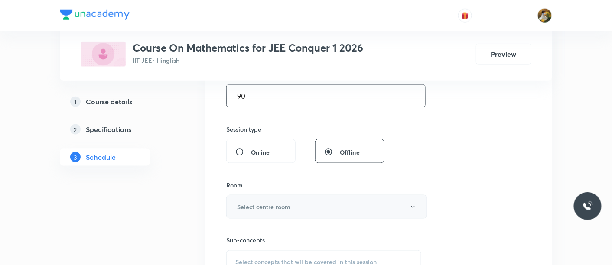
scroll to position [289, 0]
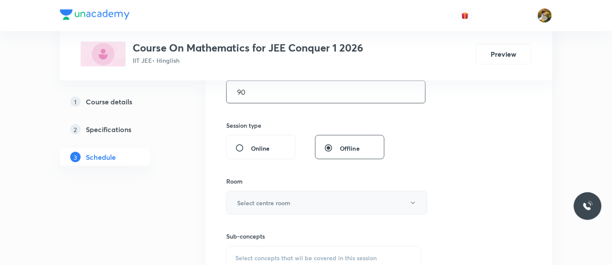
type input "90"
click at [328, 200] on button "Select centre room" at bounding box center [326, 203] width 201 height 24
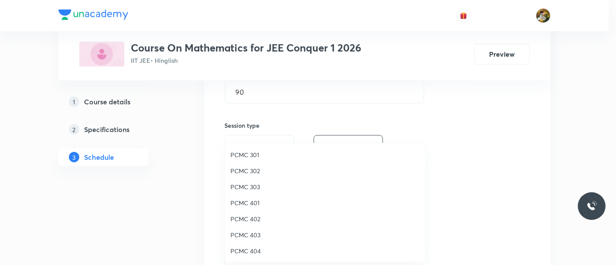
click at [258, 237] on span "PCMC 403" at bounding box center [326, 235] width 190 height 9
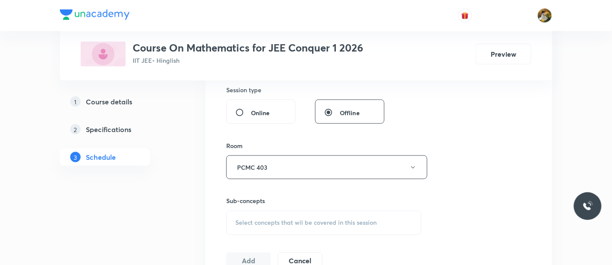
scroll to position [385, 0]
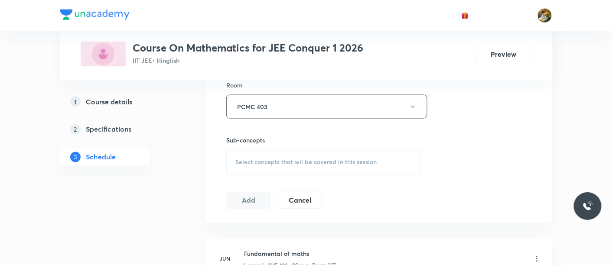
click at [361, 159] on span "Select concepts that wil be covered in this session" at bounding box center [305, 162] width 141 height 7
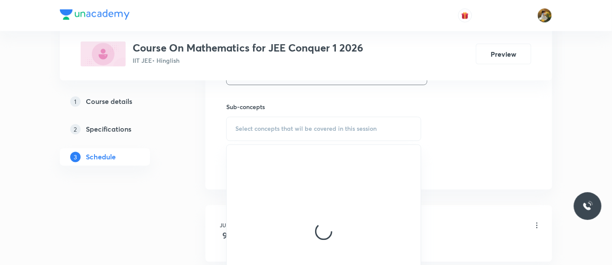
scroll to position [433, 0]
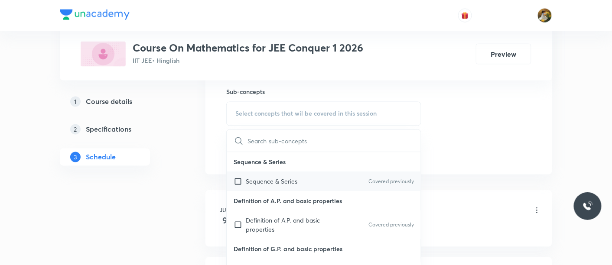
click at [297, 182] on div "Sequence & Series Covered previously" at bounding box center [324, 182] width 194 height 20
checkbox input "true"
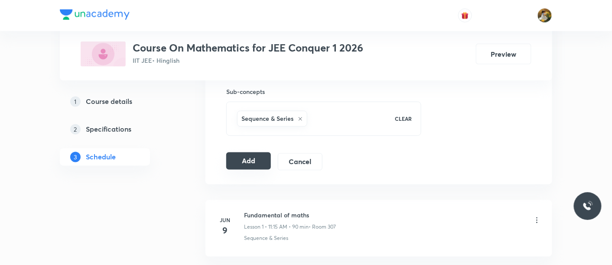
click at [254, 161] on button "Add" at bounding box center [248, 161] width 45 height 17
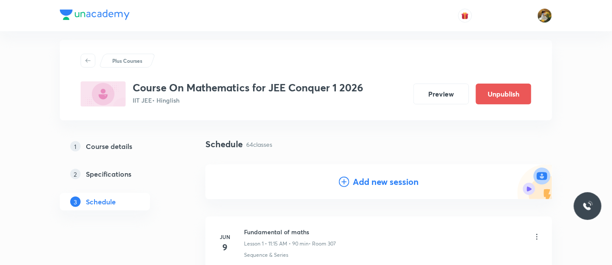
scroll to position [0, 0]
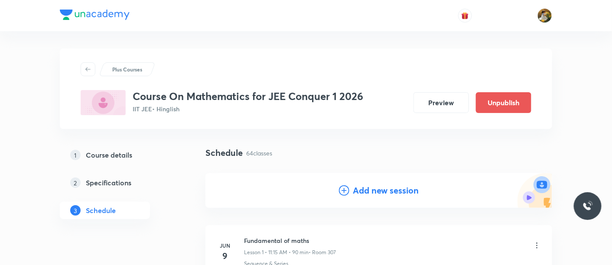
click at [411, 193] on h4 "Add new session" at bounding box center [386, 190] width 66 height 13
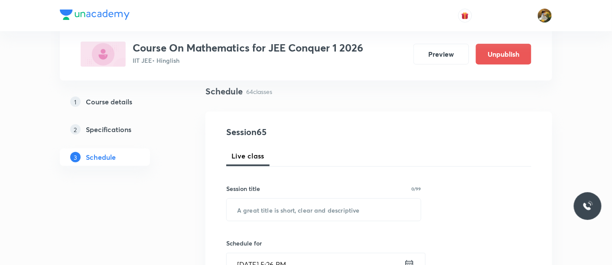
scroll to position [96, 0]
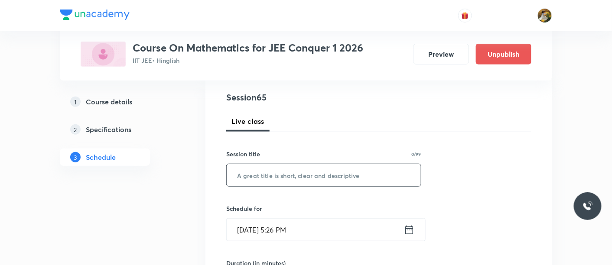
click at [308, 180] on input "text" at bounding box center [324, 175] width 194 height 22
paste input "Alcohol, [MEDICAL_DATA] Ether"
type input "Alcohol, [MEDICAL_DATA] Ether"
click at [328, 219] on input "[DATE] 5:26 PM" at bounding box center [315, 230] width 177 height 22
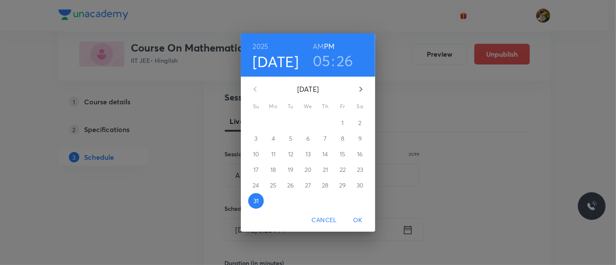
click at [358, 87] on icon "button" at bounding box center [361, 89] width 10 height 10
click at [275, 124] on span "1" at bounding box center [274, 123] width 16 height 9
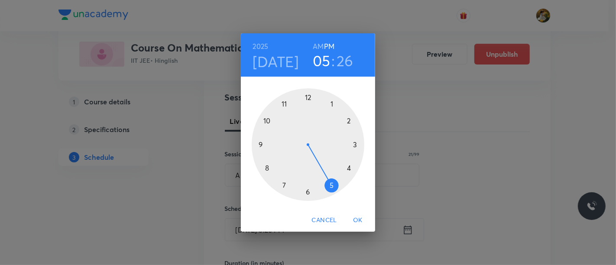
click at [332, 102] on div at bounding box center [308, 144] width 113 height 113
click at [309, 97] on div at bounding box center [308, 144] width 113 height 113
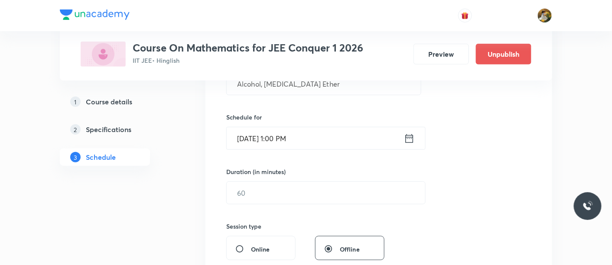
scroll to position [192, 0]
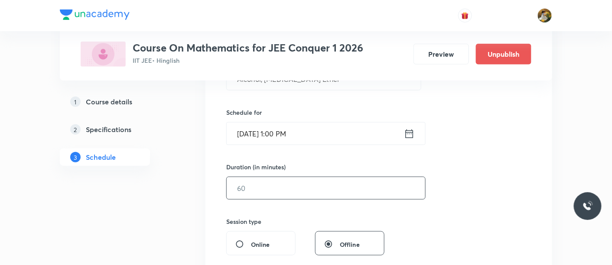
click at [304, 190] on input "text" at bounding box center [326, 188] width 198 height 22
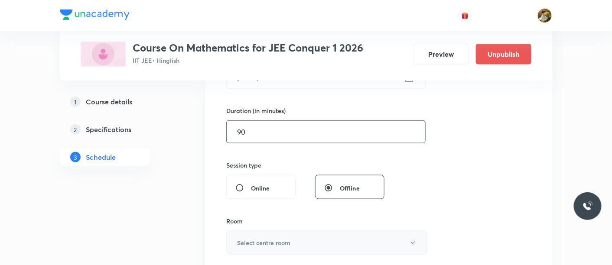
scroll to position [289, 0]
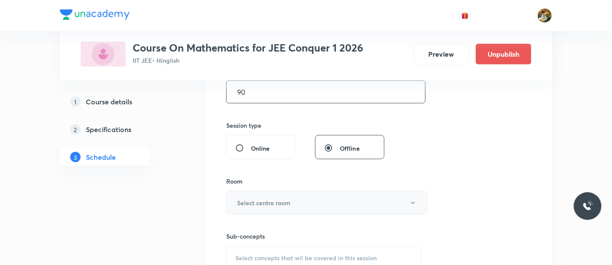
type input "90"
click at [305, 192] on button "Select centre room" at bounding box center [326, 203] width 201 height 24
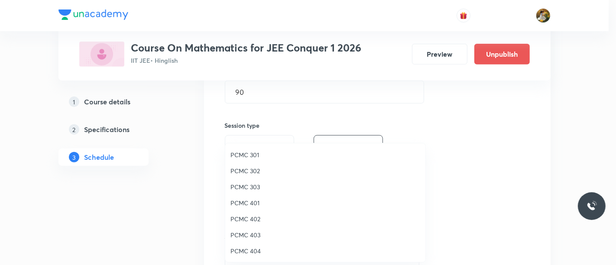
click at [253, 234] on span "PCMC 403" at bounding box center [326, 235] width 190 height 9
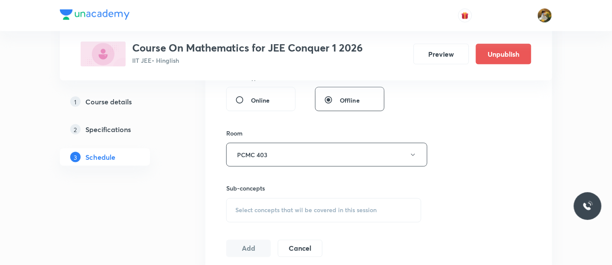
click at [314, 211] on span "Select concepts that wil be covered in this session" at bounding box center [305, 210] width 141 height 7
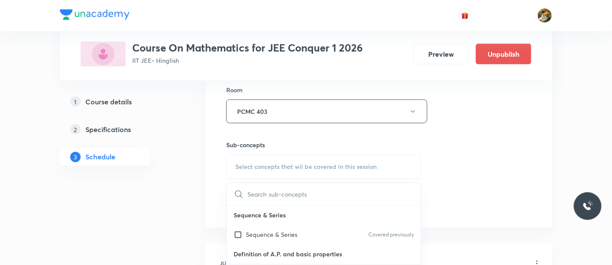
scroll to position [433, 0]
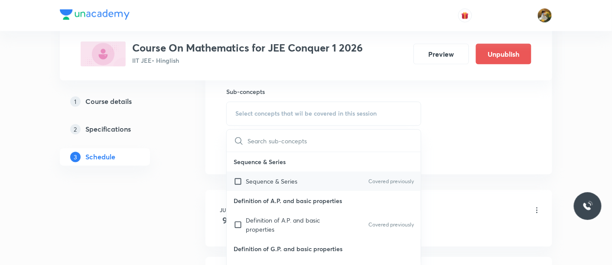
click at [289, 182] on p "Sequence & Series" at bounding box center [272, 181] width 52 height 9
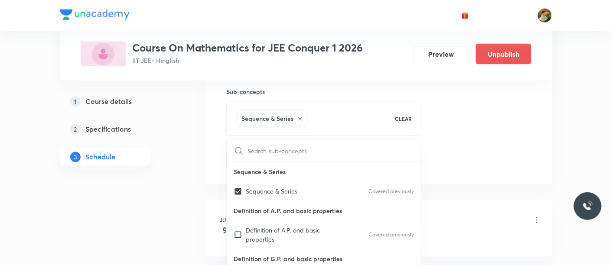
checkbox input "true"
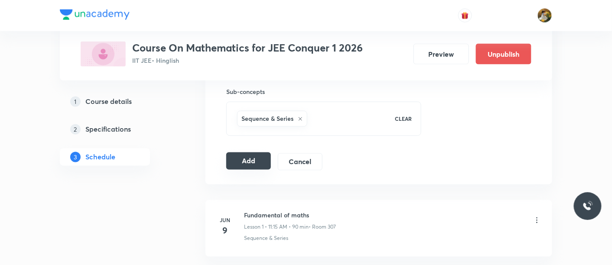
click at [237, 155] on button "Add" at bounding box center [248, 161] width 45 height 17
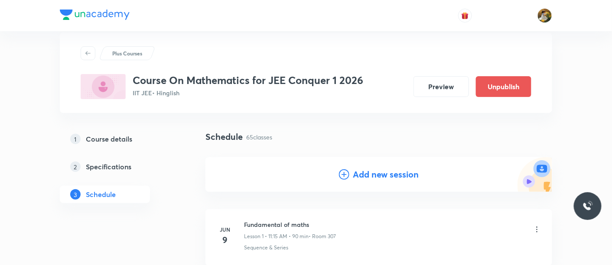
scroll to position [0, 0]
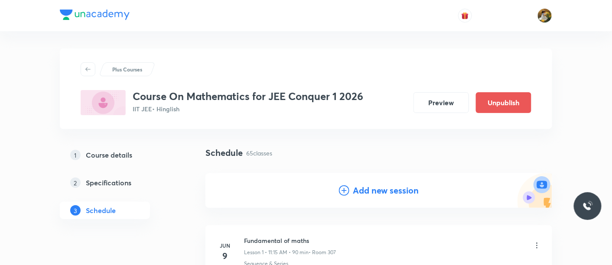
click at [371, 183] on div "Add new session" at bounding box center [378, 190] width 347 height 35
click at [376, 189] on h4 "Add new session" at bounding box center [386, 190] width 66 height 13
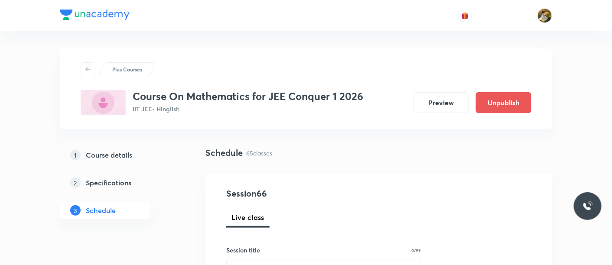
scroll to position [96, 0]
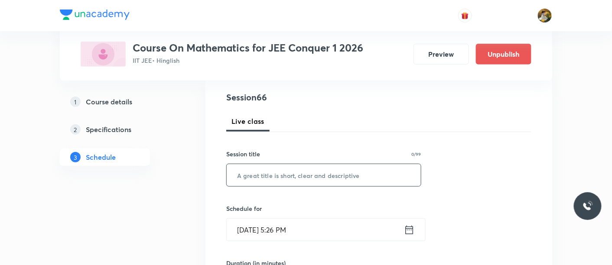
click at [338, 182] on input "text" at bounding box center [324, 175] width 194 height 22
paste input "Alcohol, [MEDICAL_DATA] Ether"
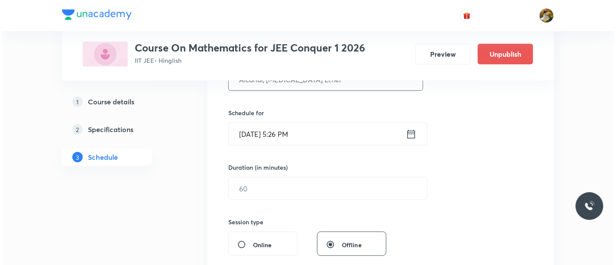
scroll to position [192, 0]
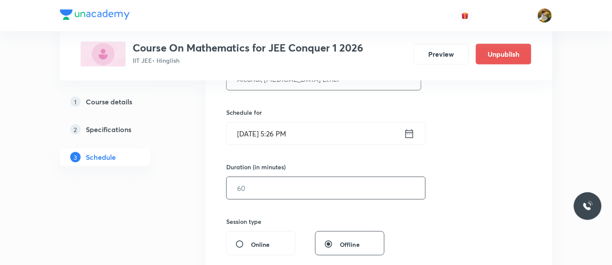
type input "Alcohol, [MEDICAL_DATA] Ether"
click at [321, 184] on input "text" at bounding box center [326, 188] width 198 height 22
click at [321, 130] on input "[DATE] 5:26 PM" at bounding box center [315, 134] width 177 height 22
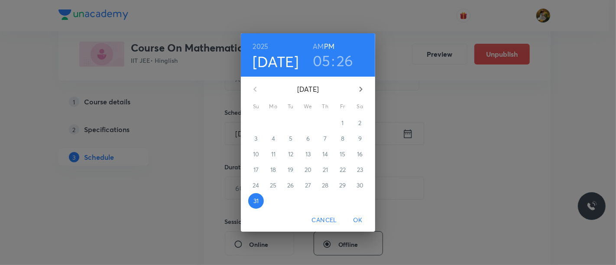
click at [361, 91] on icon "button" at bounding box center [361, 89] width 10 height 10
click at [340, 123] on span "5" at bounding box center [343, 123] width 16 height 9
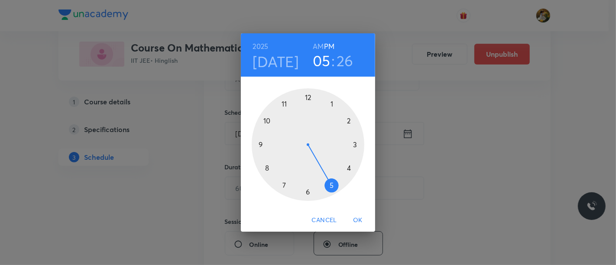
click at [283, 101] on div at bounding box center [308, 144] width 113 height 113
click at [324, 47] on h6 "PM" at bounding box center [329, 46] width 10 height 12
click at [322, 44] on h6 "AM" at bounding box center [318, 46] width 11 height 12
click at [353, 144] on div at bounding box center [308, 144] width 113 height 113
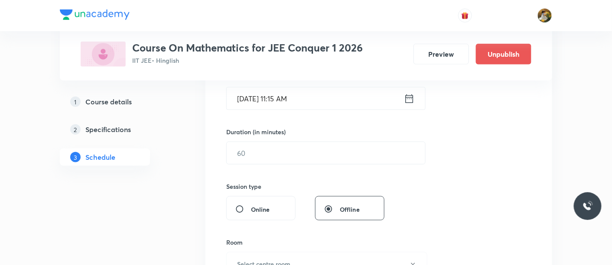
scroll to position [241, 0]
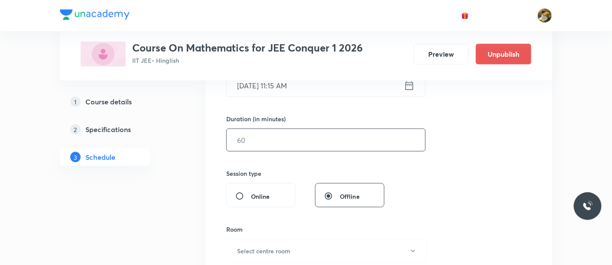
click at [308, 146] on input "text" at bounding box center [326, 140] width 198 height 22
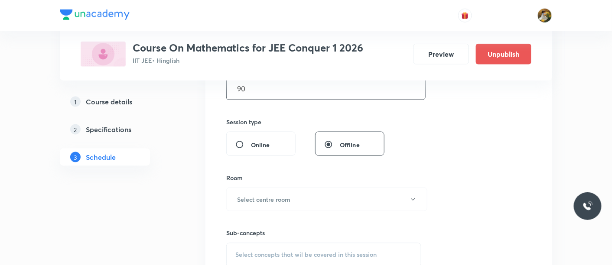
scroll to position [337, 0]
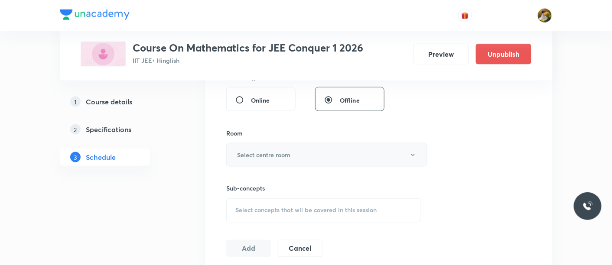
type input "90"
click at [306, 157] on button "Select centre room" at bounding box center [326, 155] width 201 height 24
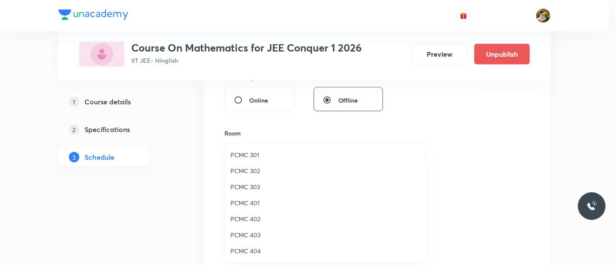
click at [264, 234] on span "PCMC 403" at bounding box center [326, 235] width 190 height 9
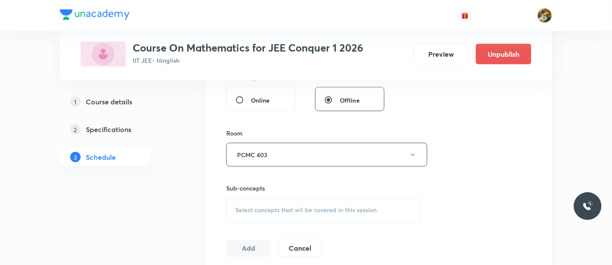
click at [351, 207] on span "Select concepts that wil be covered in this session" at bounding box center [305, 210] width 141 height 7
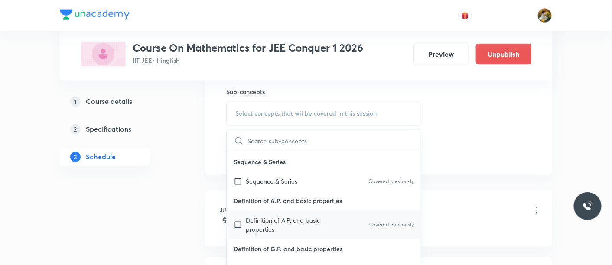
click at [304, 211] on div "Definition of A.P. and basic properties Covered previously" at bounding box center [324, 225] width 194 height 29
checkbox input "true"
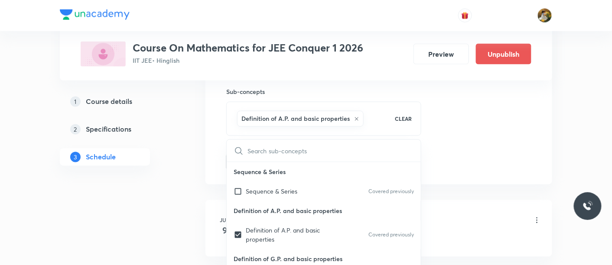
drag, startPoint x: 469, startPoint y: 156, endPoint x: 431, endPoint y: 169, distance: 40.2
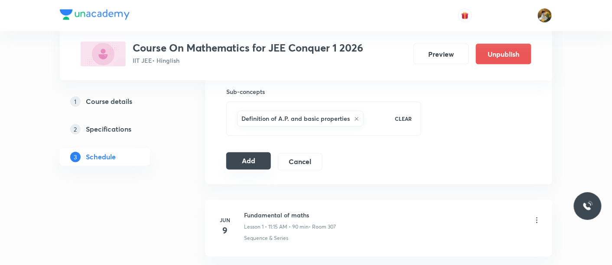
click at [255, 164] on button "Add" at bounding box center [248, 161] width 45 height 17
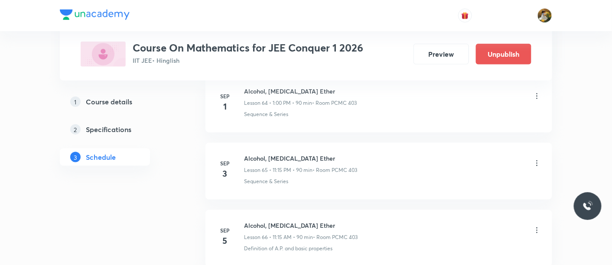
scroll to position [4333, 0]
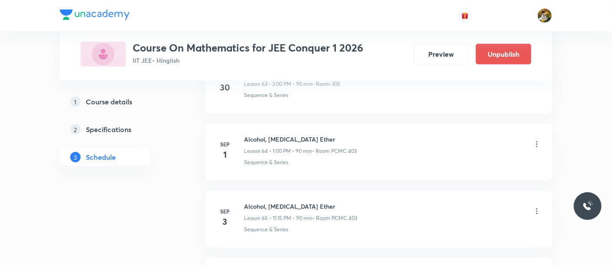
click at [539, 207] on icon at bounding box center [537, 211] width 9 height 9
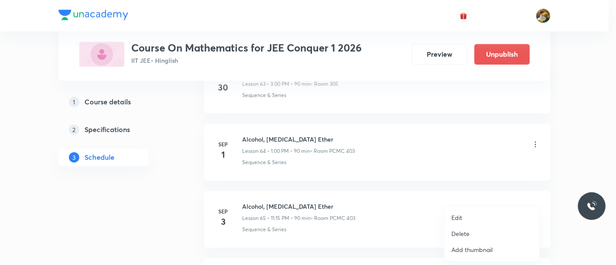
click at [469, 220] on li "Edit" at bounding box center [492, 218] width 95 height 16
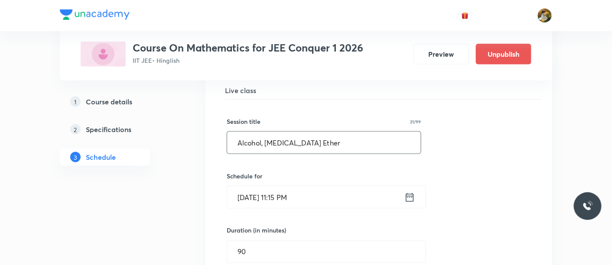
scroll to position [4429, 0]
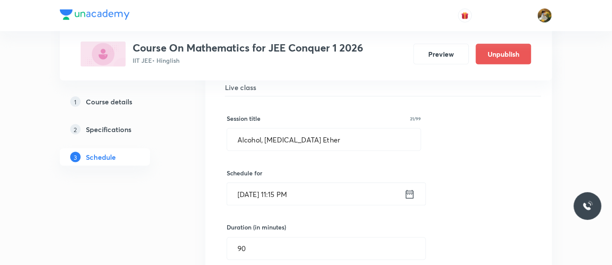
click at [335, 183] on input "Sep 3, 2025, 11:15 PM" at bounding box center [315, 194] width 177 height 22
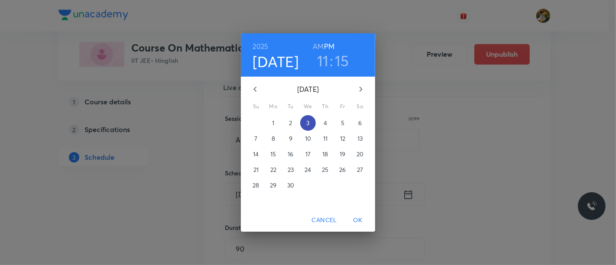
click at [309, 122] on p "3" at bounding box center [307, 123] width 3 height 9
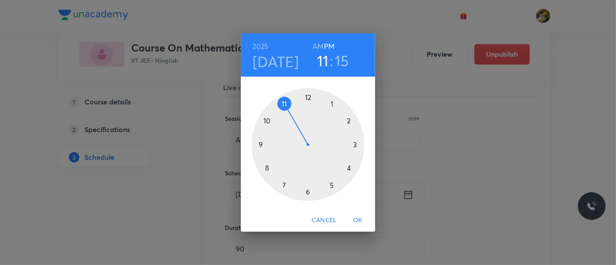
click at [283, 102] on div at bounding box center [308, 144] width 113 height 113
click at [319, 45] on h6 "AM" at bounding box center [318, 46] width 11 height 12
click at [359, 220] on span "OK" at bounding box center [358, 220] width 21 height 11
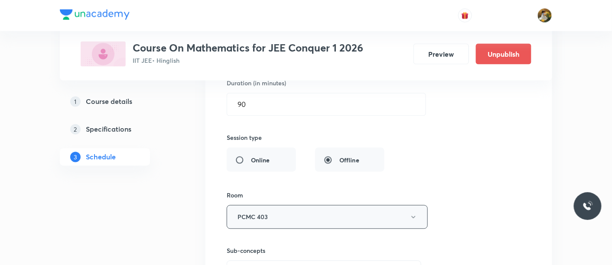
scroll to position [4670, 0]
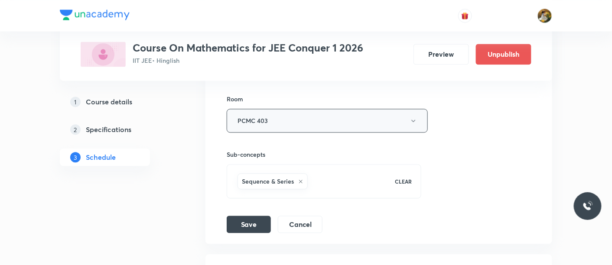
click at [260, 216] on button "Save" at bounding box center [249, 224] width 44 height 17
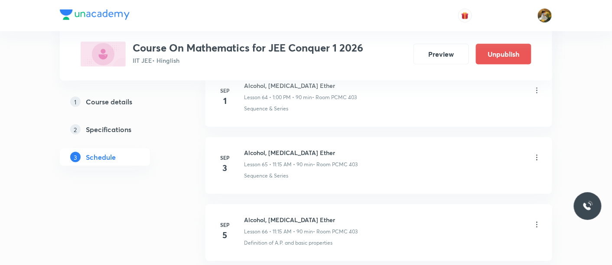
scroll to position [4304, 0]
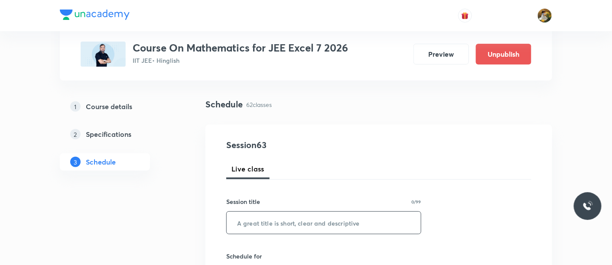
scroll to position [96, 0]
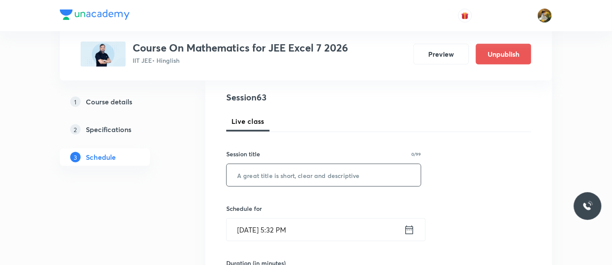
click at [287, 176] on input "text" at bounding box center [324, 175] width 194 height 22
paste input "Definite integration"
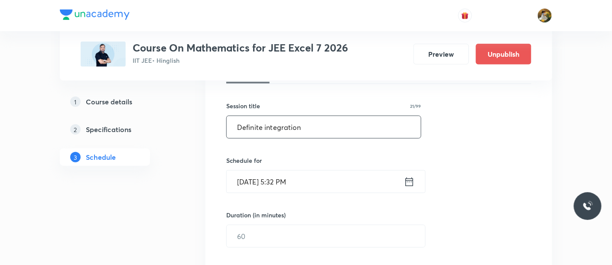
type input "Definite integration"
click at [326, 175] on input "[DATE] 5:32 PM" at bounding box center [315, 182] width 177 height 22
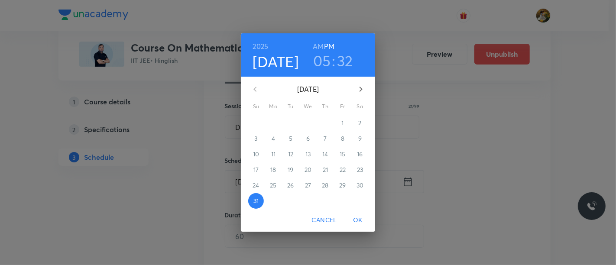
click at [362, 86] on icon "button" at bounding box center [361, 89] width 10 height 10
click at [273, 124] on p "1" at bounding box center [273, 123] width 2 height 9
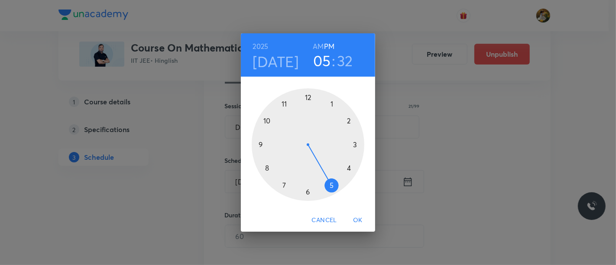
click at [285, 104] on div at bounding box center [308, 144] width 113 height 113
click at [319, 41] on h6 "AM" at bounding box center [318, 46] width 11 height 12
click at [353, 144] on div at bounding box center [308, 144] width 113 height 113
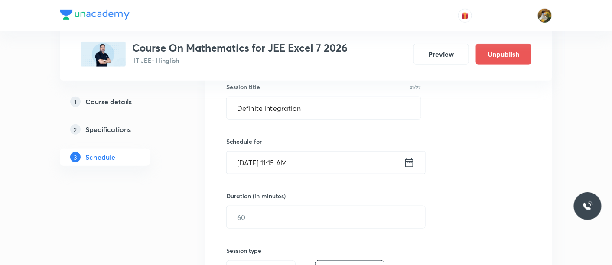
scroll to position [192, 0]
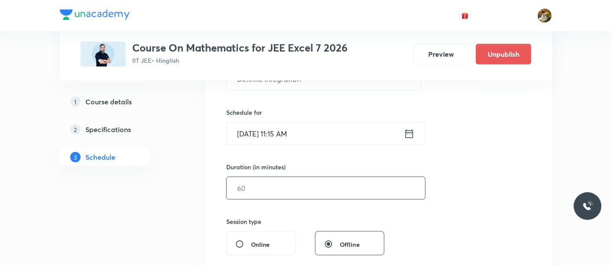
click at [324, 193] on input "text" at bounding box center [326, 188] width 198 height 22
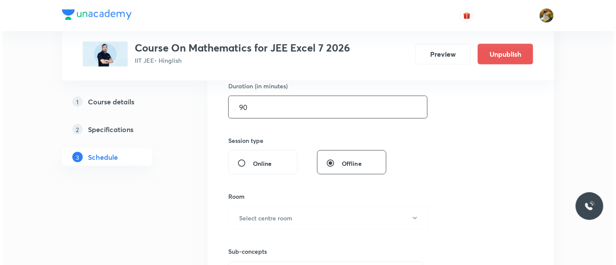
scroll to position [289, 0]
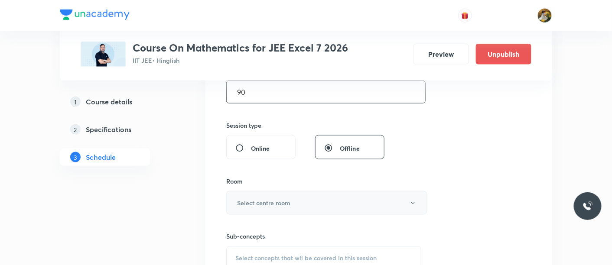
type input "90"
click at [317, 206] on button "Select centre room" at bounding box center [326, 203] width 201 height 24
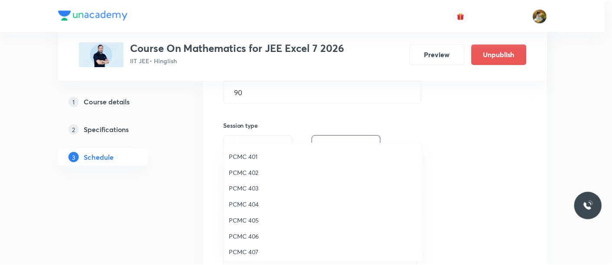
scroll to position [96, 0]
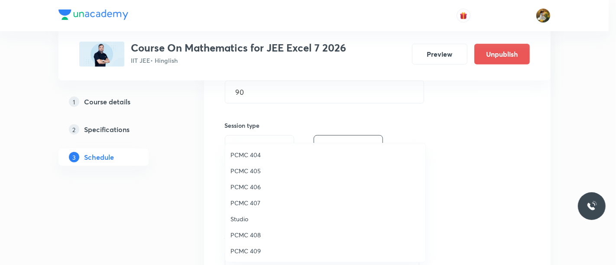
click at [252, 250] on span "PCMC 409" at bounding box center [326, 251] width 190 height 9
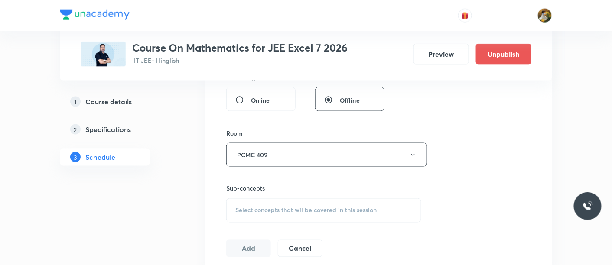
click at [326, 207] on span "Select concepts that wil be covered in this session" at bounding box center [305, 210] width 141 height 7
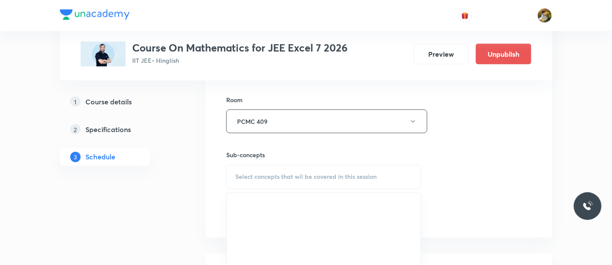
scroll to position [385, 0]
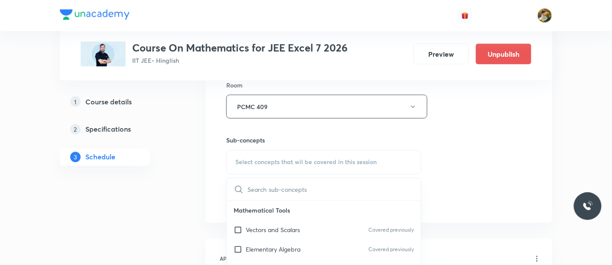
click at [307, 208] on p "Mathematical Tools" at bounding box center [324, 211] width 194 height 20
click at [308, 225] on div "Vectors and Scalars Covered previously" at bounding box center [324, 231] width 194 height 20
checkbox input "true"
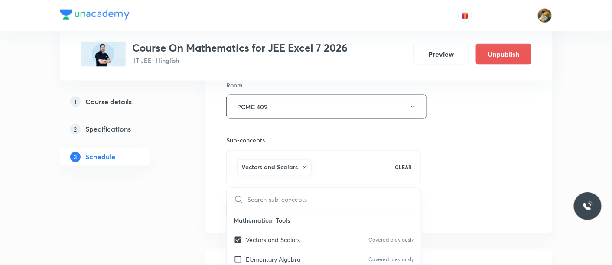
click at [465, 163] on div "Session 63 Live class Session title 21/99 Definite integration ​ Schedule for S…" at bounding box center [378, 10] width 305 height 417
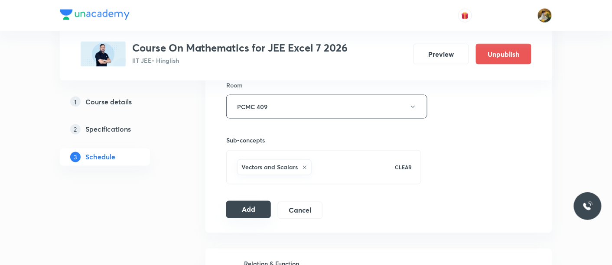
click at [256, 204] on button "Add" at bounding box center [248, 209] width 45 height 17
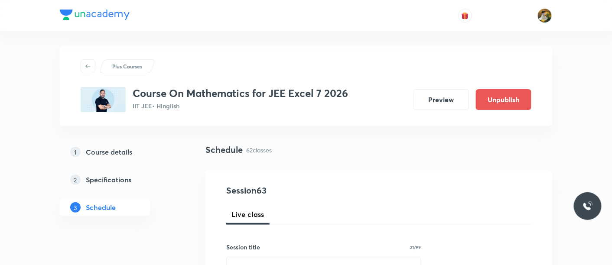
scroll to position [0, 0]
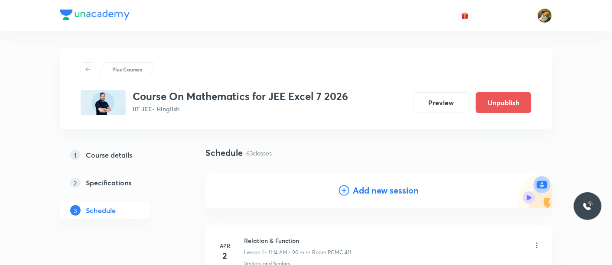
click at [382, 194] on h4 "Add new session" at bounding box center [386, 190] width 66 height 13
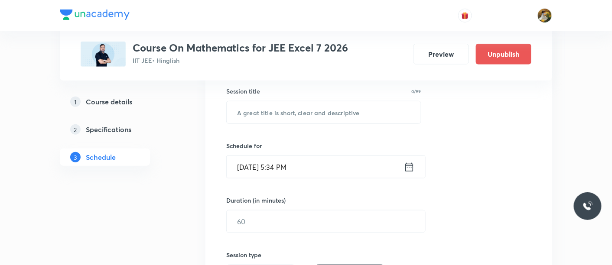
scroll to position [144, 0]
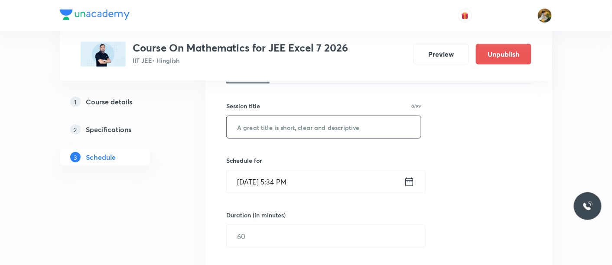
click at [347, 126] on input "text" at bounding box center [324, 127] width 194 height 22
paste input "Definite integration"
type input "Definite integration"
click at [330, 186] on input "Aug 31, 2025, 5:34 PM" at bounding box center [315, 182] width 177 height 22
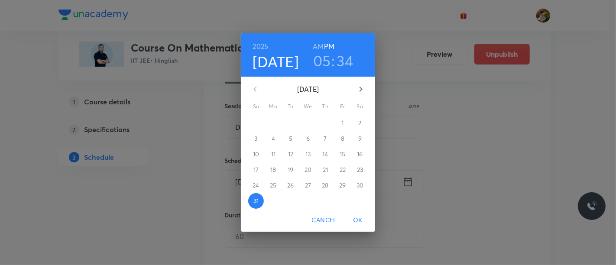
click at [359, 86] on icon "button" at bounding box center [361, 89] width 10 height 10
click at [309, 124] on p "3" at bounding box center [307, 123] width 3 height 9
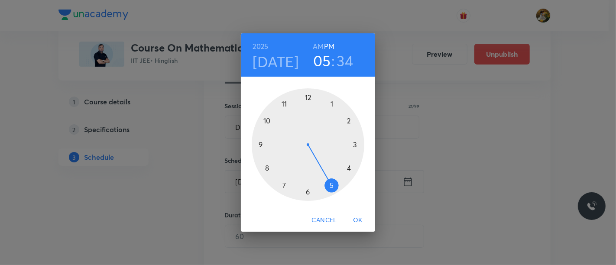
click at [283, 102] on div at bounding box center [308, 144] width 113 height 113
click at [318, 46] on h6 "AM" at bounding box center [318, 46] width 11 height 12
click at [354, 144] on div at bounding box center [308, 144] width 113 height 113
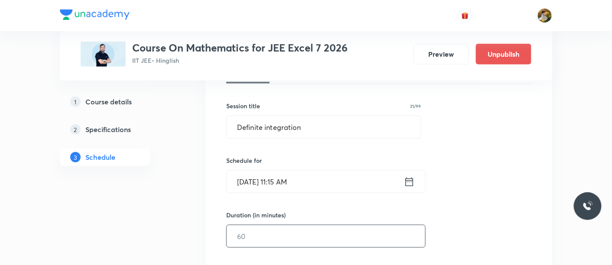
click at [306, 237] on input "text" at bounding box center [326, 236] width 198 height 22
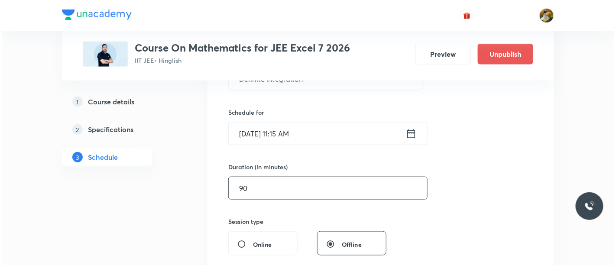
scroll to position [241, 0]
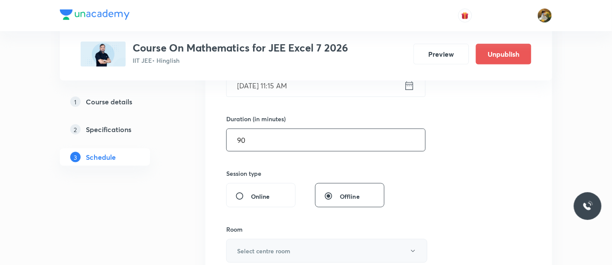
type input "90"
click at [293, 248] on button "Select centre room" at bounding box center [326, 251] width 201 height 24
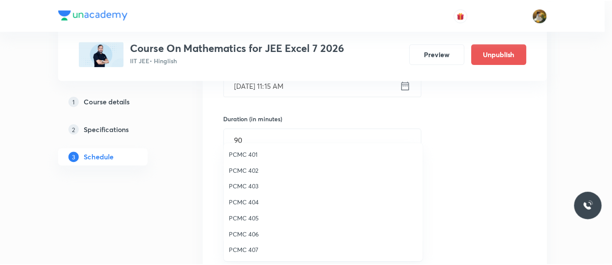
scroll to position [96, 0]
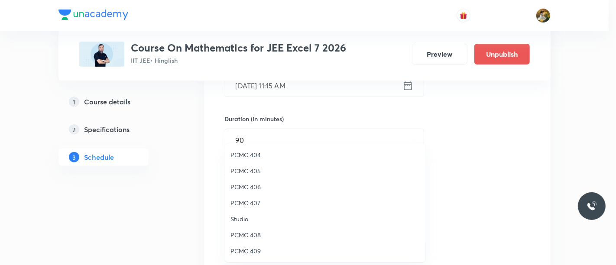
click at [254, 246] on li "PCMC 409" at bounding box center [325, 251] width 200 height 16
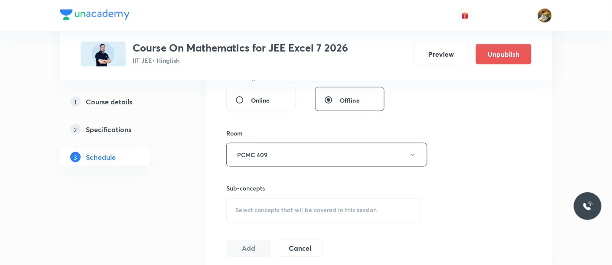
click at [310, 212] on span "Select concepts that wil be covered in this session" at bounding box center [305, 210] width 141 height 7
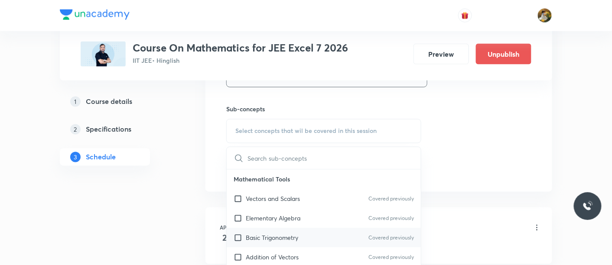
scroll to position [433, 0]
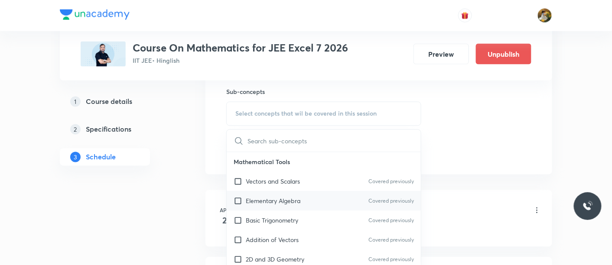
click at [298, 205] on div "Elementary Algebra Covered previously" at bounding box center [324, 202] width 194 height 20
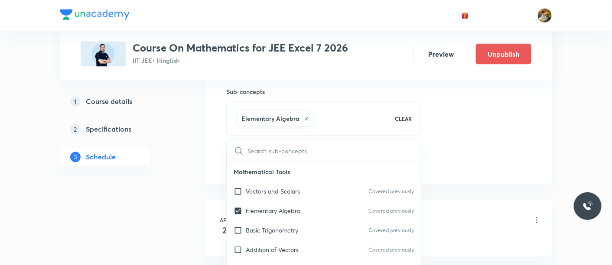
checkbox input "true"
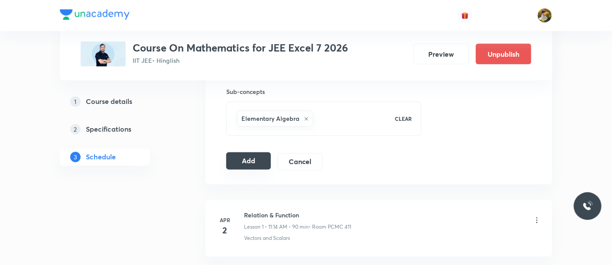
click at [250, 161] on button "Add" at bounding box center [248, 161] width 45 height 17
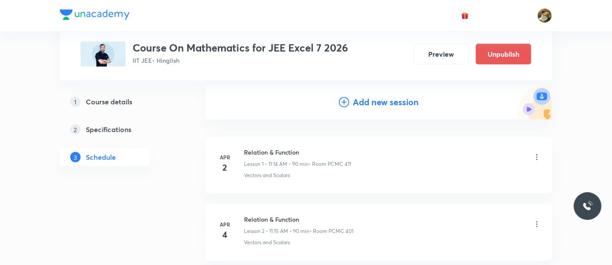
scroll to position [0, 0]
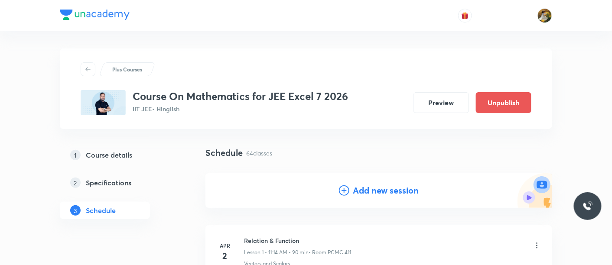
click at [403, 190] on h4 "Add new session" at bounding box center [386, 190] width 66 height 13
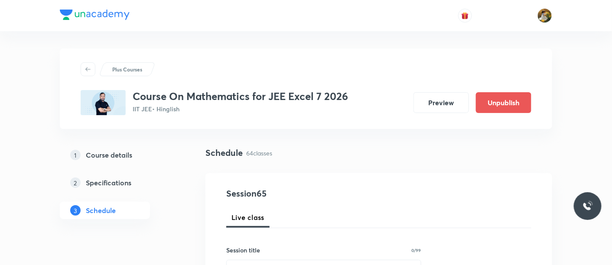
scroll to position [48, 0]
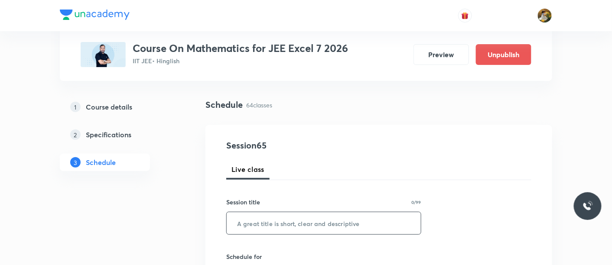
click at [298, 224] on input "text" at bounding box center [324, 223] width 194 height 22
paste input "Definite integration"
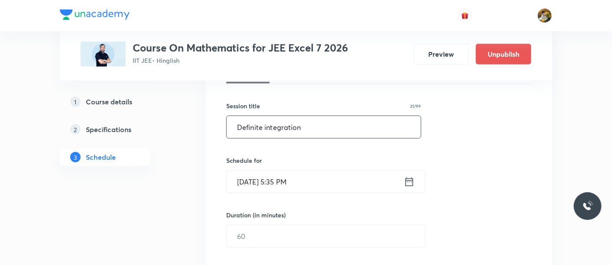
type input "Definite integration"
click at [308, 182] on input "Aug 31, 2025, 5:35 PM" at bounding box center [315, 182] width 177 height 22
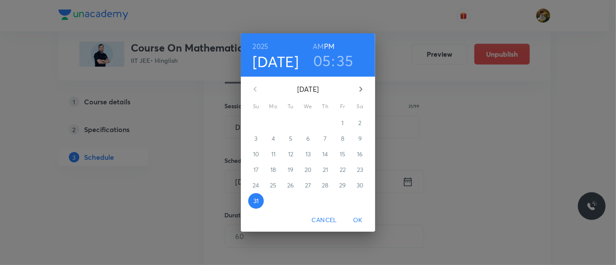
click at [365, 87] on icon "button" at bounding box center [361, 89] width 10 height 10
click at [328, 122] on span "4" at bounding box center [326, 123] width 16 height 9
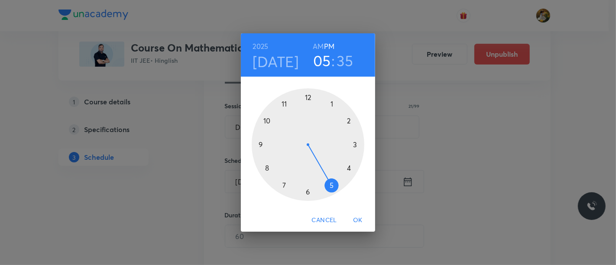
click at [282, 101] on div at bounding box center [308, 144] width 113 height 113
click at [321, 44] on h6 "AM" at bounding box center [318, 46] width 11 height 12
click at [355, 144] on div at bounding box center [308, 144] width 113 height 113
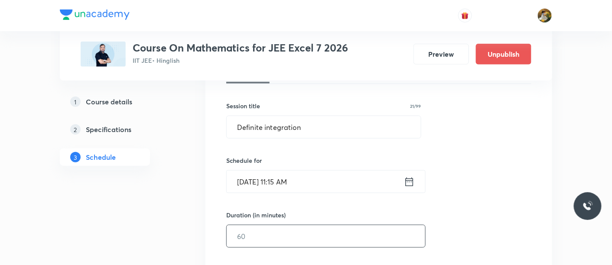
click at [302, 240] on input "text" at bounding box center [326, 236] width 198 height 22
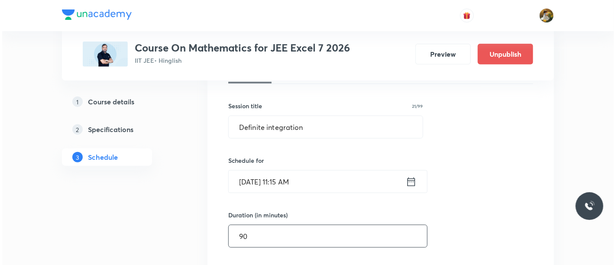
scroll to position [241, 0]
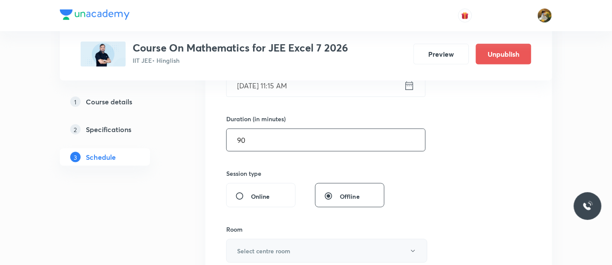
type input "90"
click at [306, 253] on button "Select centre room" at bounding box center [326, 251] width 201 height 24
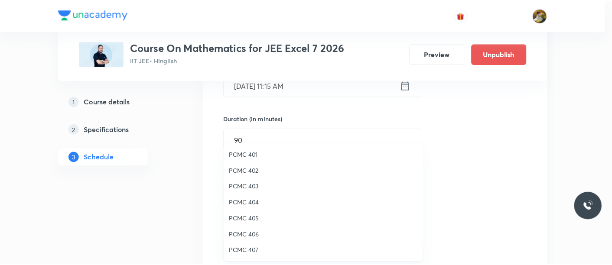
scroll to position [96, 0]
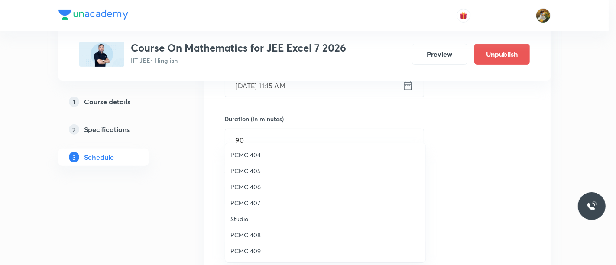
click at [255, 252] on span "PCMC 409" at bounding box center [326, 251] width 190 height 9
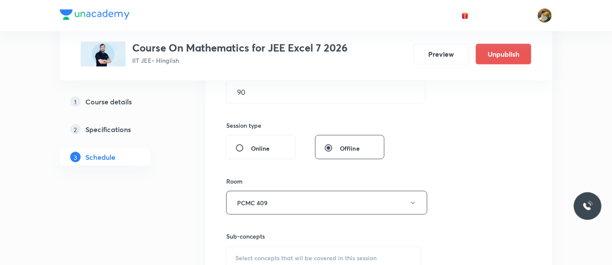
click at [311, 256] on span "Select concepts that wil be covered in this session" at bounding box center [305, 258] width 141 height 7
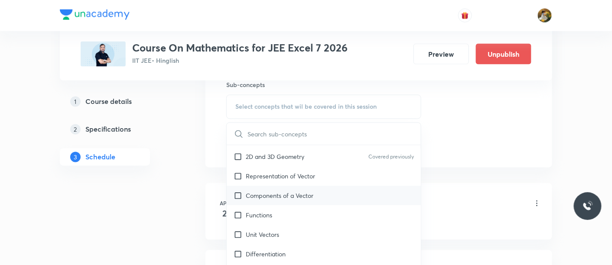
click at [302, 201] on div "Components of a Vector" at bounding box center [324, 196] width 194 height 20
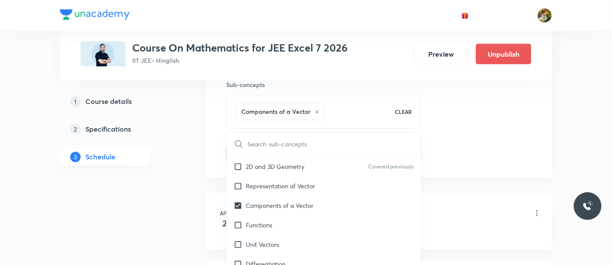
checkbox input "true"
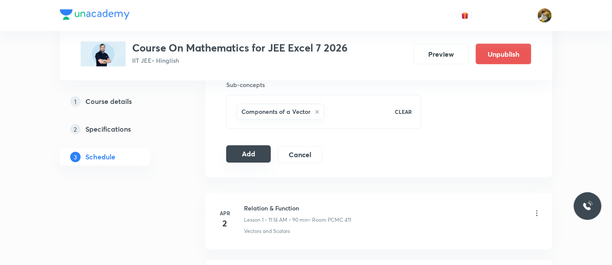
click at [247, 156] on button "Add" at bounding box center [248, 154] width 45 height 17
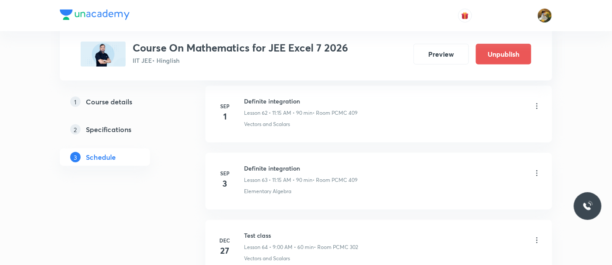
scroll to position [4188, 0]
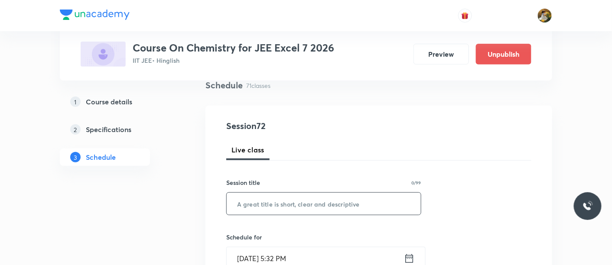
scroll to position [96, 0]
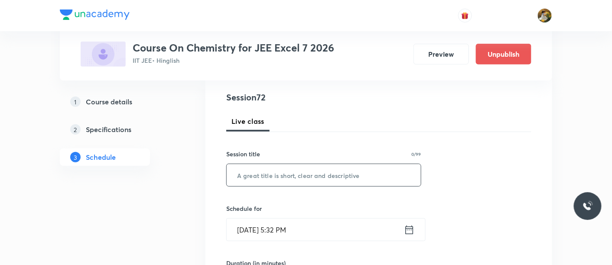
click at [296, 175] on input "text" at bounding box center [324, 175] width 194 height 22
paste input "Haloalkanes and Haloarenes Practice"
type input "Haloalkanes and Haloarenes Practice"
click at [332, 230] on input "Aug 31, 2025, 5:32 PM" at bounding box center [315, 230] width 177 height 22
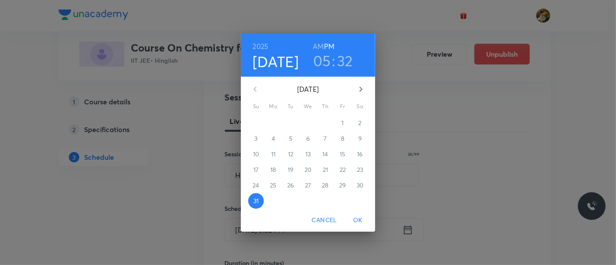
click at [363, 88] on icon "button" at bounding box center [361, 89] width 10 height 10
click at [269, 120] on span "1" at bounding box center [274, 123] width 16 height 9
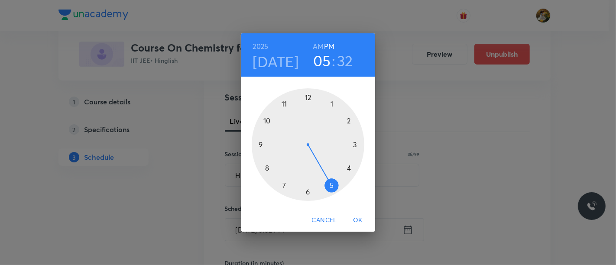
click at [330, 102] on div at bounding box center [308, 144] width 113 height 113
click at [333, 44] on h6 "PM" at bounding box center [329, 46] width 10 height 12
click at [309, 94] on div at bounding box center [308, 144] width 113 height 113
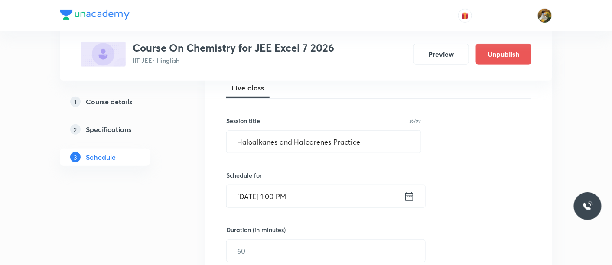
scroll to position [144, 0]
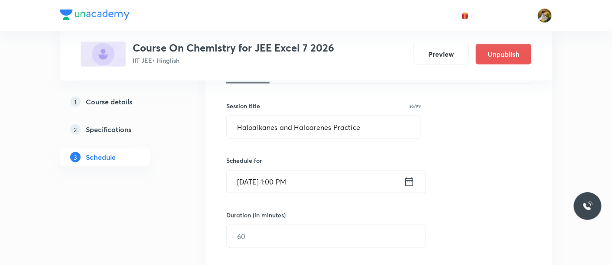
click at [311, 178] on input "Sep 1, 2025, 1:00 PM" at bounding box center [315, 182] width 177 height 22
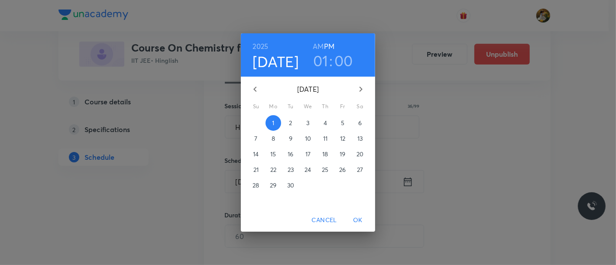
click at [497, 189] on div "2025 Sep 1 01 : 00 AM PM September 2025 Su Mo Tu We Th Fr Sa 31 1 2 3 4 5 6 7 8…" at bounding box center [308, 132] width 616 height 265
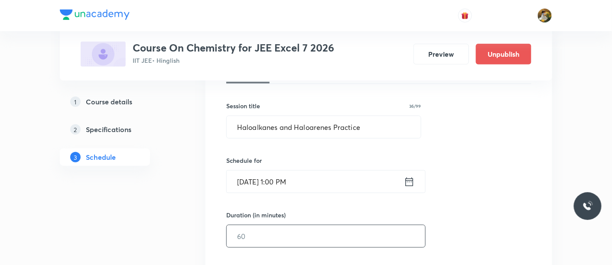
click at [309, 230] on input "text" at bounding box center [326, 236] width 198 height 22
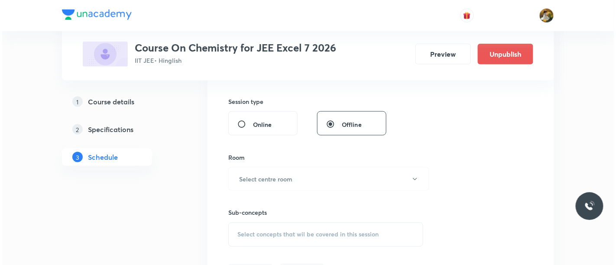
scroll to position [337, 0]
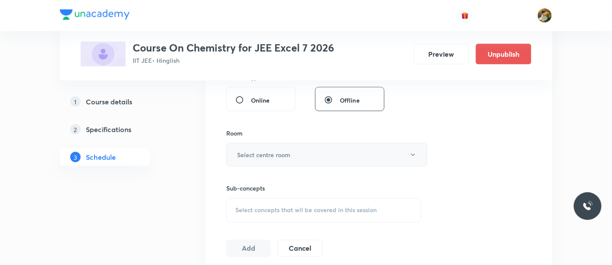
type input "90"
click at [309, 156] on button "Select centre room" at bounding box center [326, 155] width 201 height 24
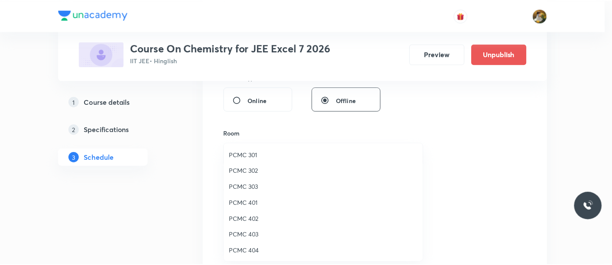
scroll to position [144, 0]
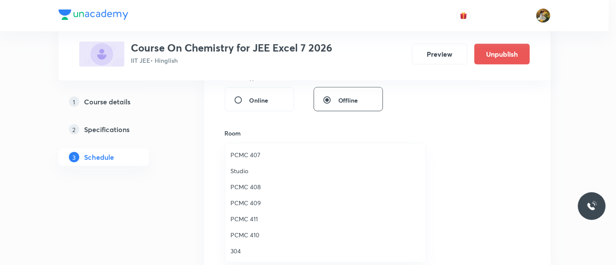
click at [254, 204] on span "PCMC 409" at bounding box center [326, 202] width 190 height 9
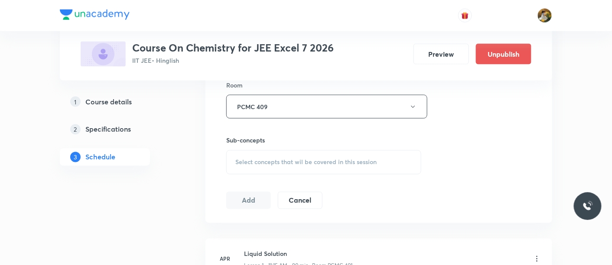
click at [312, 159] on span "Select concepts that wil be covered in this session" at bounding box center [305, 162] width 141 height 7
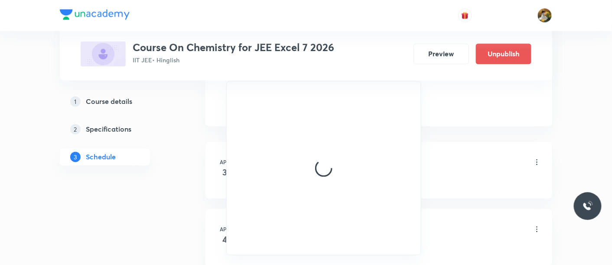
scroll to position [385, 0]
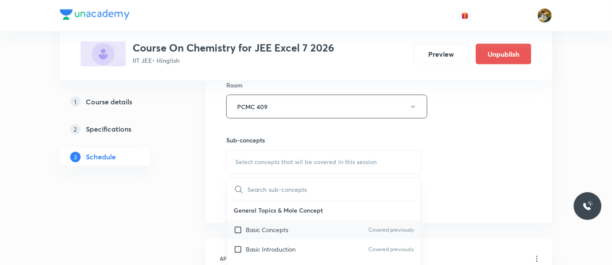
click at [316, 231] on div "Basic Concepts Covered previously" at bounding box center [324, 231] width 194 height 20
checkbox input "true"
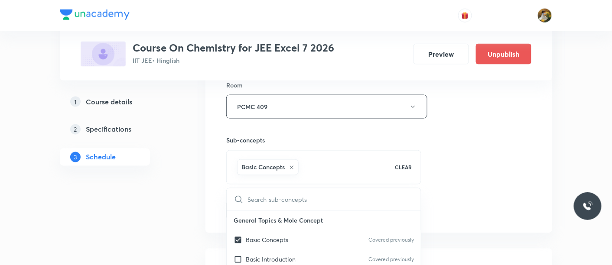
click at [469, 180] on div "Session 72 Live class Session title 36/99 Haloalkanes and Haloarenes Practice ​…" at bounding box center [378, 10] width 305 height 417
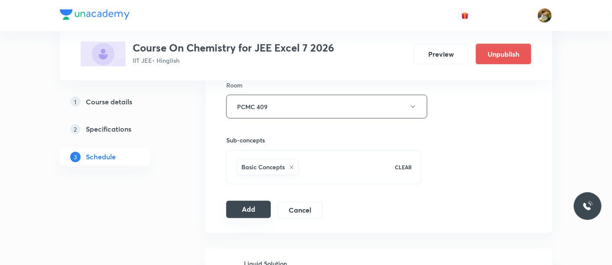
click at [253, 206] on button "Add" at bounding box center [248, 209] width 45 height 17
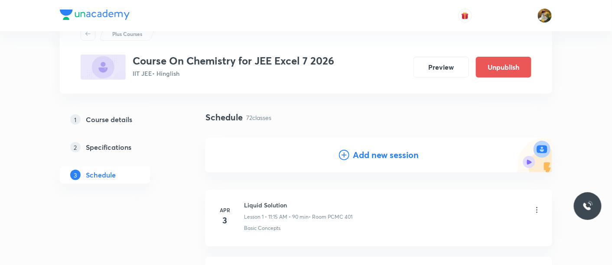
scroll to position [96, 0]
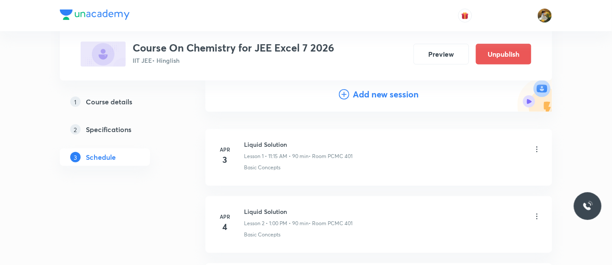
click at [365, 92] on h4 "Add new session" at bounding box center [386, 94] width 66 height 13
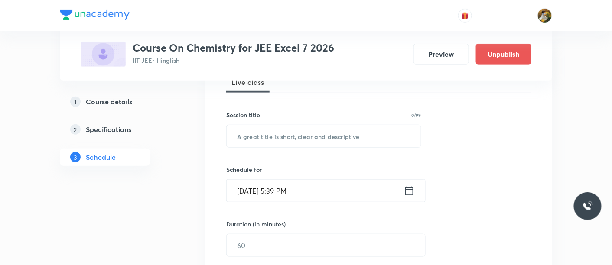
scroll to position [144, 0]
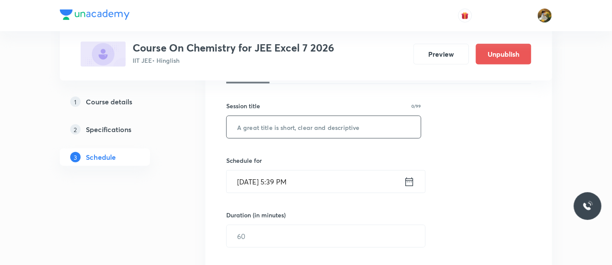
click at [321, 123] on input "text" at bounding box center [324, 127] width 194 height 22
paste input "Haloalkanes and Haloarenes Practice"
type input "Haloalkanes and Haloarenes Practice"
drag, startPoint x: 375, startPoint y: 128, endPoint x: 213, endPoint y: 133, distance: 162.6
click at [213, 133] on div "Session 73 Live class Session title 36/99 Haloalkanes and Haloarenes Practice ​…" at bounding box center [378, 246] width 347 height 435
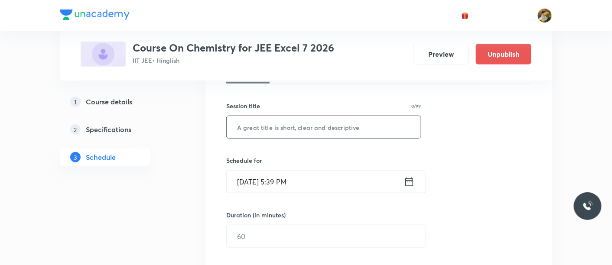
paste input "Alcohol, Phenol ,ether"
type input "Alcohol, Phenol ,ether"
click at [355, 184] on input "Aug 31, 2025, 5:39 PM" at bounding box center [315, 182] width 177 height 22
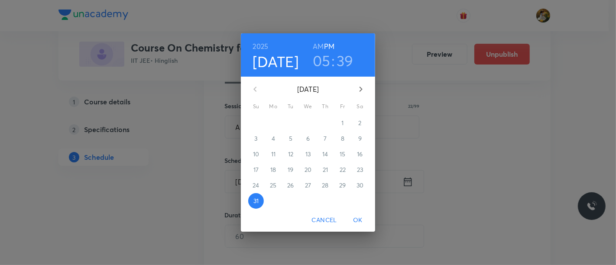
click at [366, 88] on button "button" at bounding box center [361, 89] width 21 height 21
click at [288, 124] on span "2" at bounding box center [291, 123] width 16 height 9
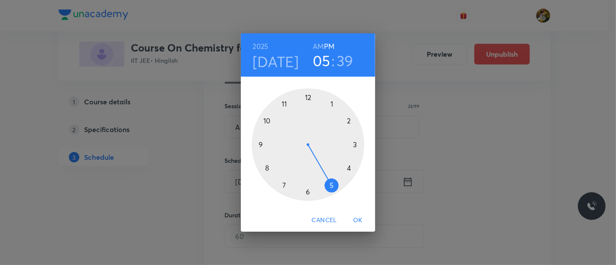
click at [286, 103] on div at bounding box center [308, 144] width 113 height 113
click at [320, 47] on h6 "AM" at bounding box center [318, 46] width 11 height 12
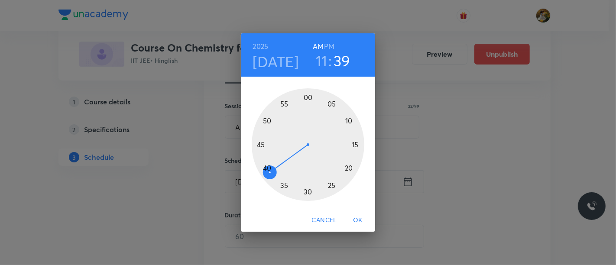
click at [354, 145] on div at bounding box center [308, 144] width 113 height 113
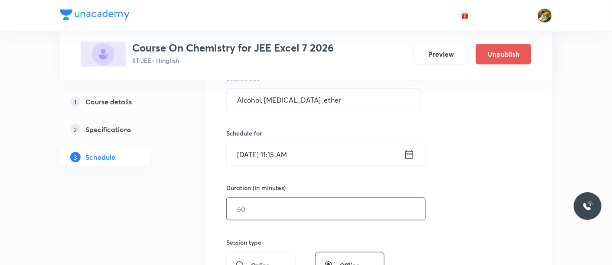
scroll to position [192, 0]
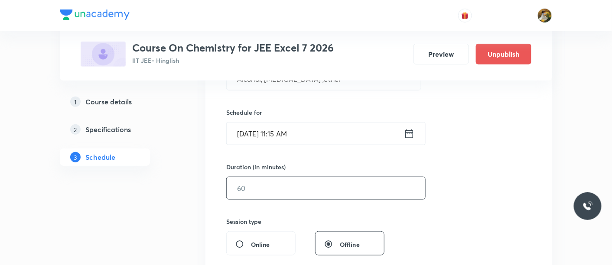
click at [315, 192] on input "text" at bounding box center [326, 188] width 198 height 22
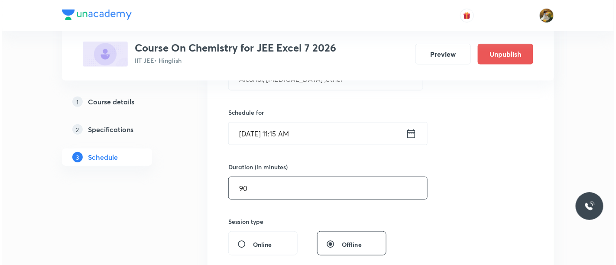
scroll to position [289, 0]
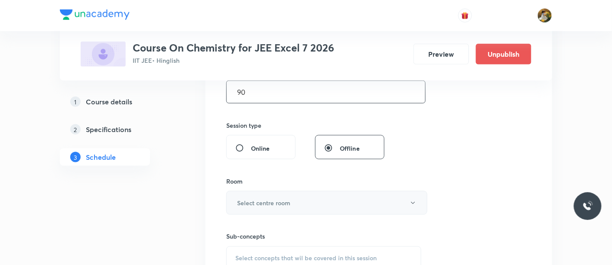
type input "90"
click at [312, 201] on button "Select centre room" at bounding box center [326, 203] width 201 height 24
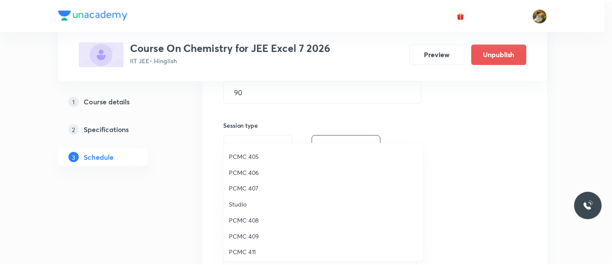
scroll to position [144, 0]
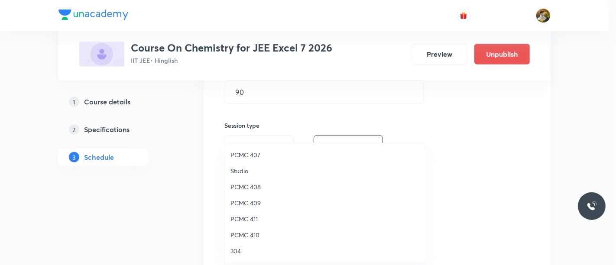
click at [259, 202] on span "PCMC 409" at bounding box center [326, 202] width 190 height 9
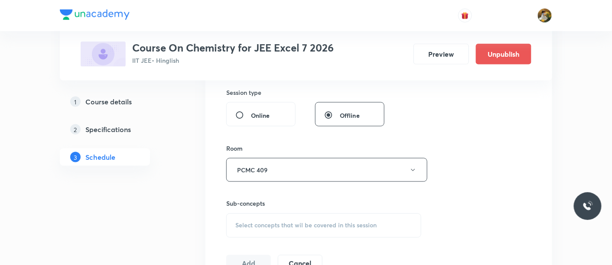
scroll to position [337, 0]
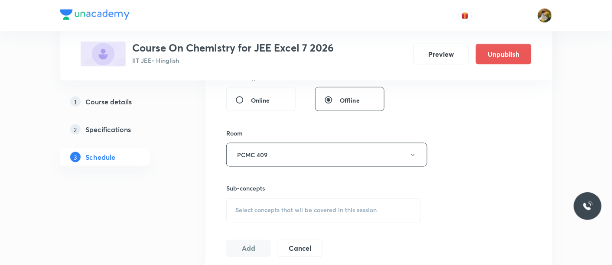
click at [315, 215] on div "Select concepts that wil be covered in this session" at bounding box center [323, 210] width 195 height 24
click at [329, 253] on div "Basic Introduction Covered previously" at bounding box center [324, 250] width 194 height 20
checkbox input "true"
click at [478, 197] on div "Session 73 Live class Session title 22/99 Alcohol, Phenol ,ether ​ Schedule for…" at bounding box center [378, 58] width 305 height 417
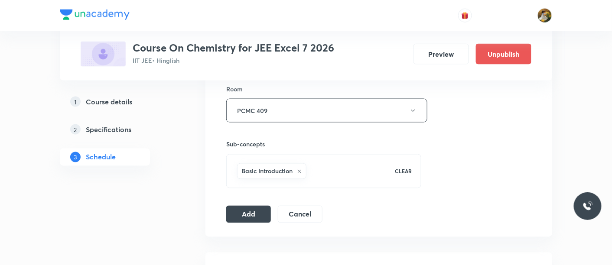
scroll to position [433, 0]
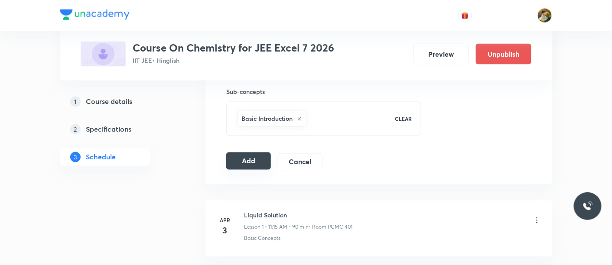
click at [250, 164] on button "Add" at bounding box center [248, 161] width 45 height 17
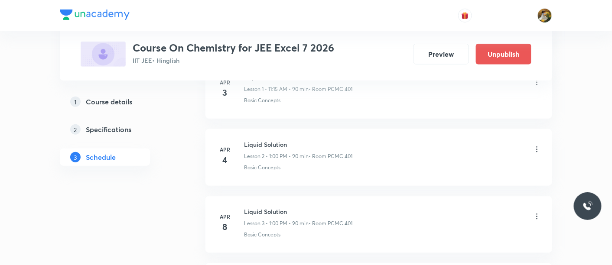
scroll to position [0, 0]
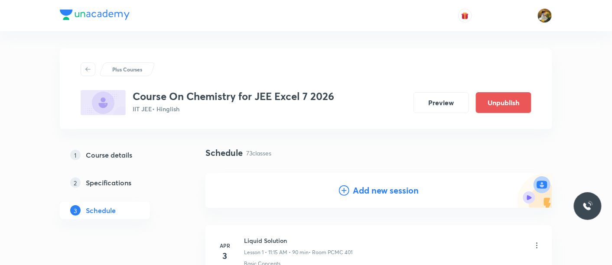
click at [374, 189] on h4 "Add new session" at bounding box center [386, 190] width 66 height 13
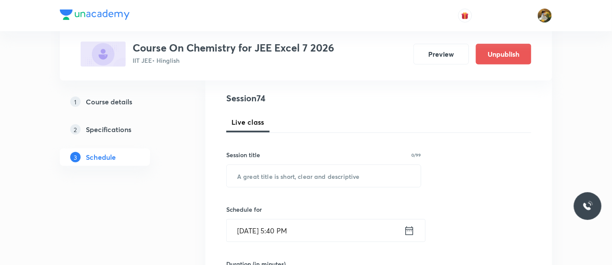
scroll to position [96, 0]
click at [343, 177] on input "text" at bounding box center [324, 175] width 194 height 22
paste input "Alcohol, Phenol ,ether"
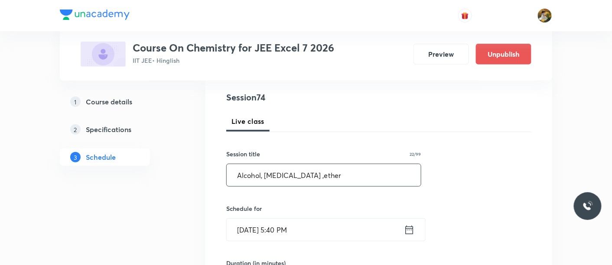
type input "Alcohol, Phenol ,ether"
click at [356, 231] on input "Aug 31, 2025, 5:40 PM" at bounding box center [315, 230] width 177 height 22
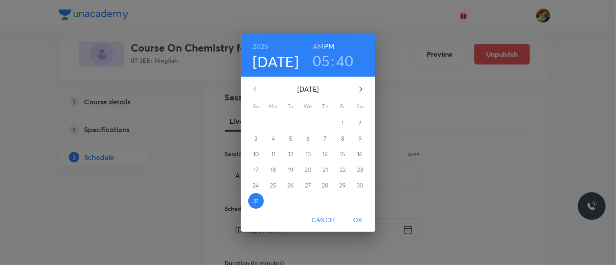
click at [362, 90] on icon "button" at bounding box center [361, 89] width 3 height 5
click at [310, 122] on span "3" at bounding box center [308, 123] width 16 height 9
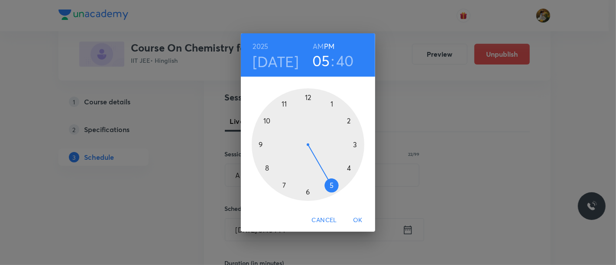
click at [333, 102] on div at bounding box center [308, 144] width 113 height 113
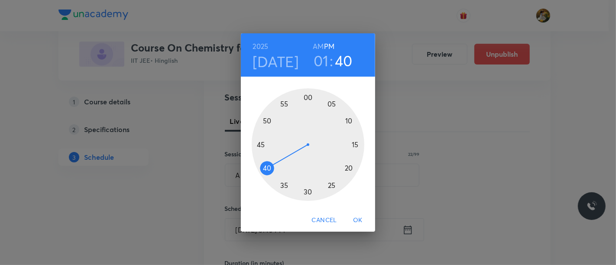
click at [307, 98] on div at bounding box center [308, 144] width 113 height 113
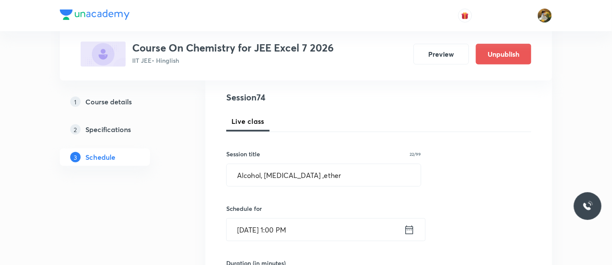
scroll to position [144, 0]
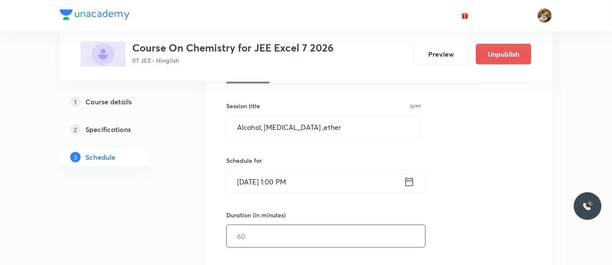
click at [318, 234] on input "text" at bounding box center [326, 236] width 198 height 22
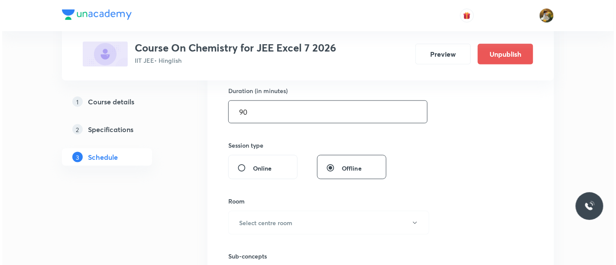
scroll to position [289, 0]
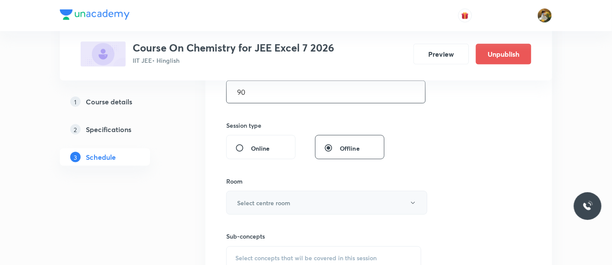
type input "90"
click at [311, 191] on button "Select centre room" at bounding box center [326, 203] width 201 height 24
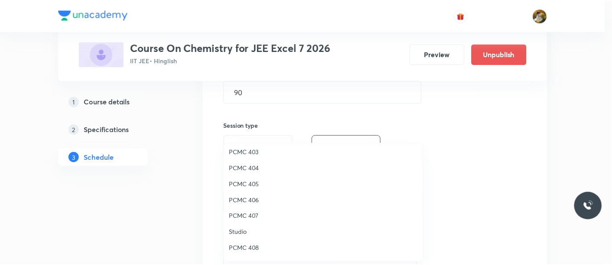
scroll to position [96, 0]
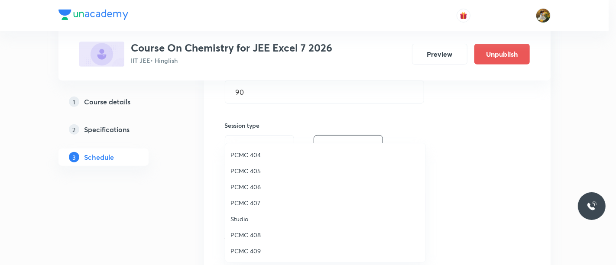
click at [256, 252] on span "PCMC 409" at bounding box center [326, 251] width 190 height 9
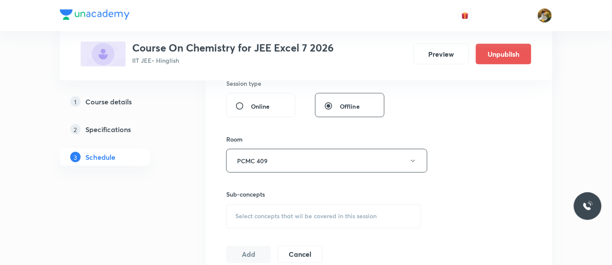
scroll to position [385, 0]
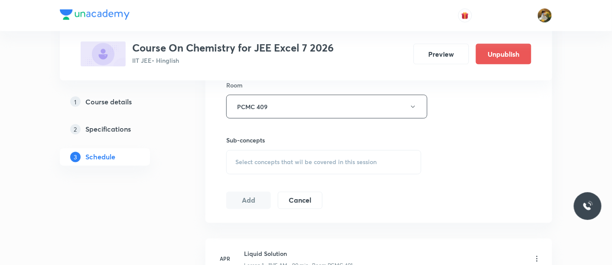
click at [323, 159] on span "Select concepts that wil be covered in this session" at bounding box center [305, 162] width 141 height 7
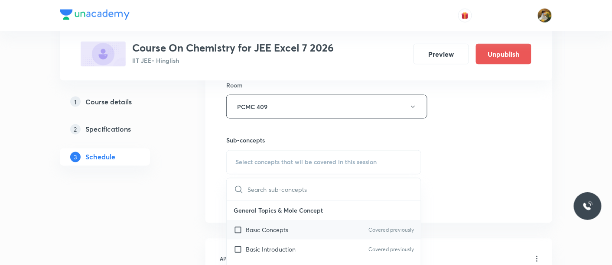
scroll to position [433, 0]
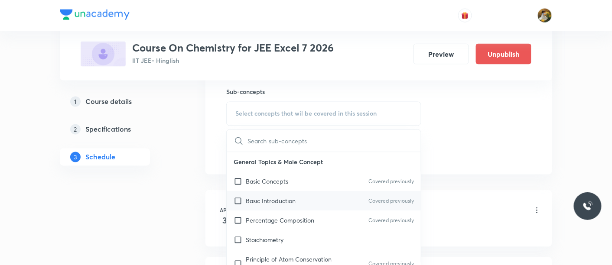
click at [296, 198] on p "Basic Introduction" at bounding box center [271, 201] width 50 height 9
checkbox input "true"
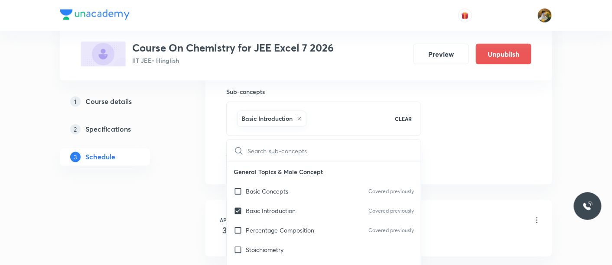
drag, startPoint x: 473, startPoint y: 130, endPoint x: 467, endPoint y: 133, distance: 6.2
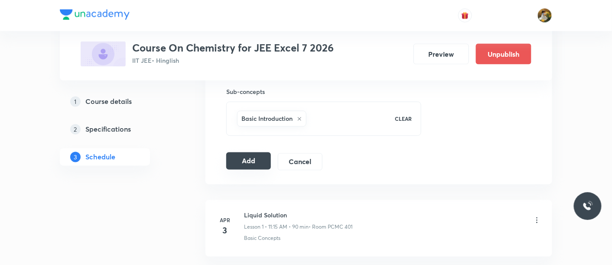
click at [245, 161] on button "Add" at bounding box center [248, 161] width 45 height 17
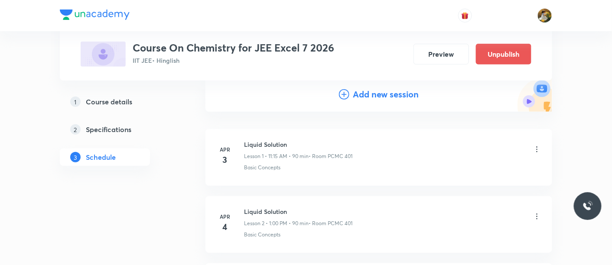
scroll to position [0, 0]
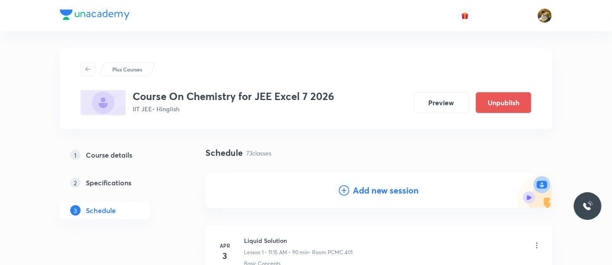
click at [390, 192] on h4 "Add new session" at bounding box center [386, 190] width 66 height 13
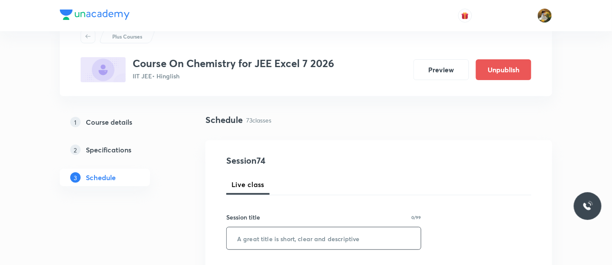
scroll to position [48, 0]
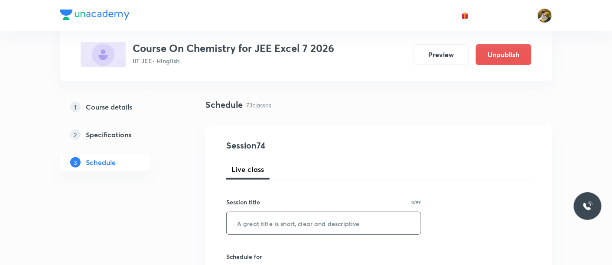
click at [328, 218] on input "text" at bounding box center [324, 223] width 194 height 22
paste input "Alcohol, Phenol ,ether"
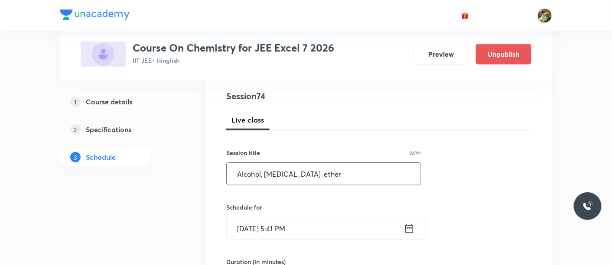
scroll to position [144, 0]
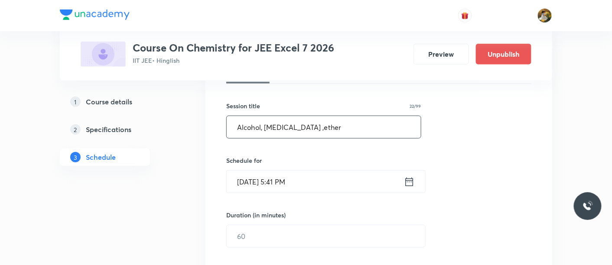
type input "Alcohol, Phenol ,ether"
click at [320, 172] on input "Aug 31, 2025, 5:41 PM" at bounding box center [315, 182] width 177 height 22
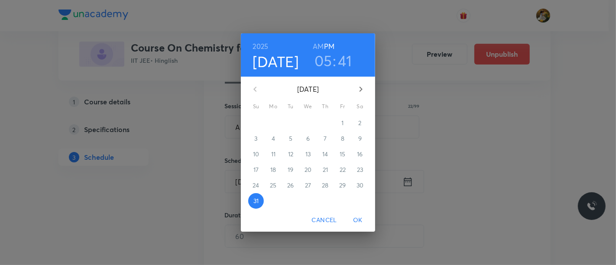
click at [367, 91] on button "button" at bounding box center [361, 89] width 21 height 21
click at [343, 124] on p "5" at bounding box center [342, 123] width 3 height 9
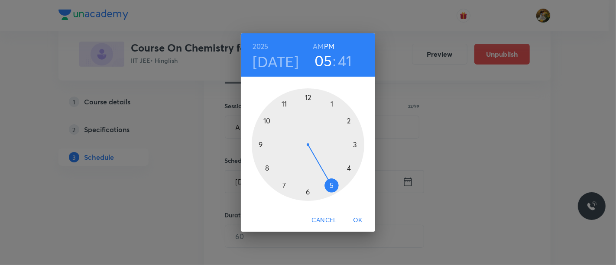
click at [285, 102] on div at bounding box center [308, 144] width 113 height 113
click at [319, 46] on h6 "AM" at bounding box center [318, 46] width 11 height 12
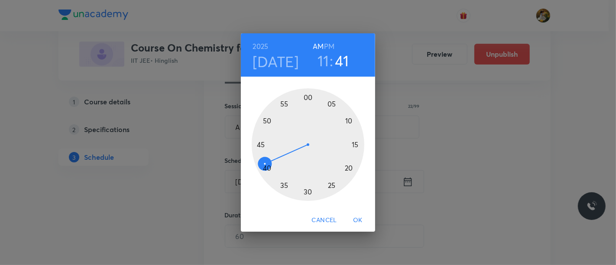
click at [355, 143] on div at bounding box center [308, 144] width 113 height 113
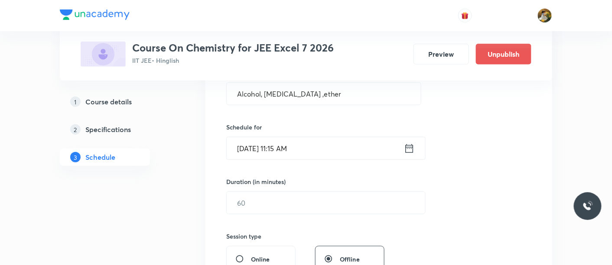
scroll to position [192, 0]
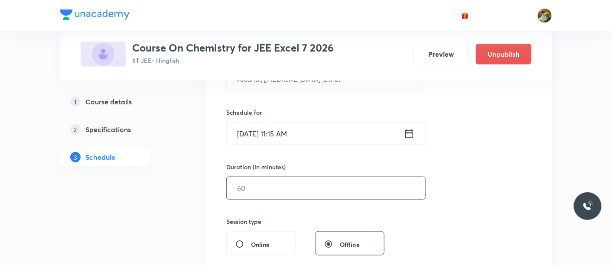
click at [320, 195] on input "text" at bounding box center [326, 188] width 198 height 22
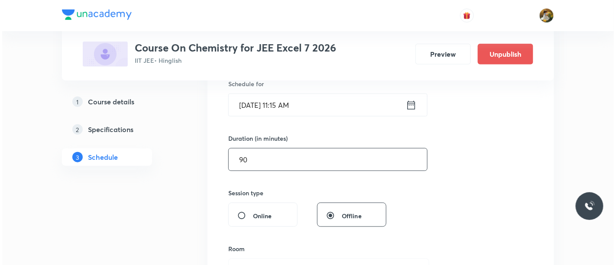
scroll to position [289, 0]
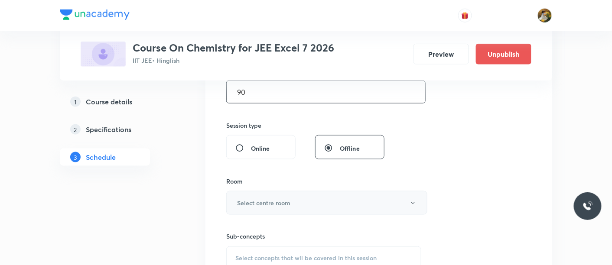
type input "90"
click at [318, 202] on button "Select centre room" at bounding box center [326, 203] width 201 height 24
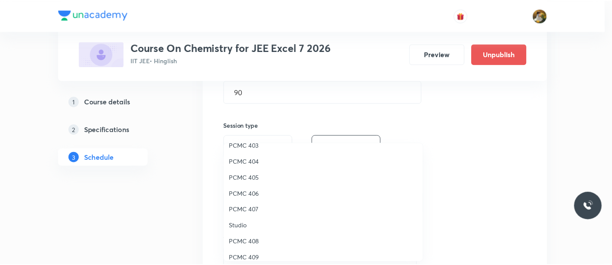
scroll to position [144, 0]
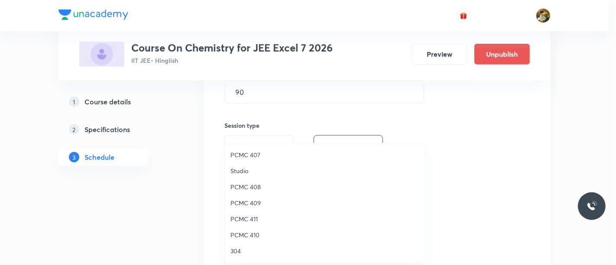
click at [251, 202] on span "PCMC 409" at bounding box center [326, 202] width 190 height 9
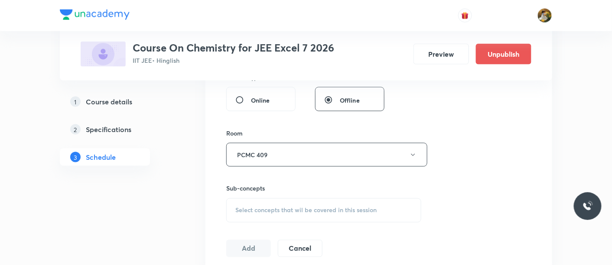
click at [302, 198] on div "Select concepts that wil be covered in this session" at bounding box center [323, 210] width 195 height 24
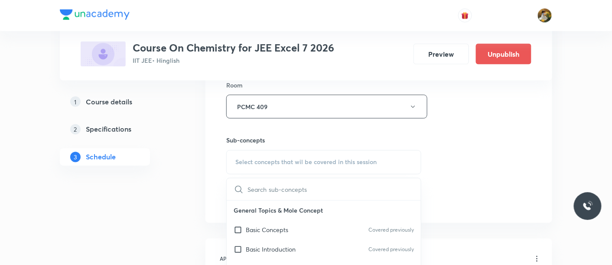
click at [302, 224] on div "Basic Concepts Covered previously" at bounding box center [324, 231] width 194 height 20
checkbox input "true"
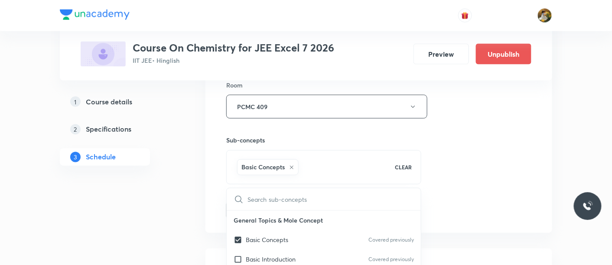
click at [469, 163] on div "Session 75 Live class Session title 22/99 Alcohol, Phenol ,ether ​ Schedule for…" at bounding box center [378, 10] width 305 height 417
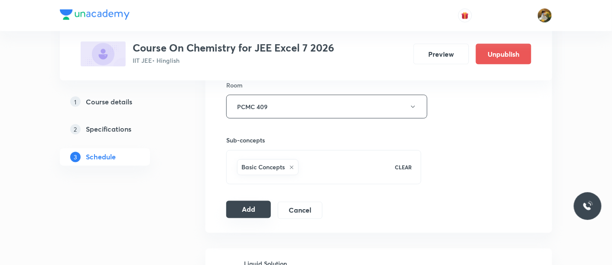
click at [261, 201] on button "Add" at bounding box center [248, 209] width 45 height 17
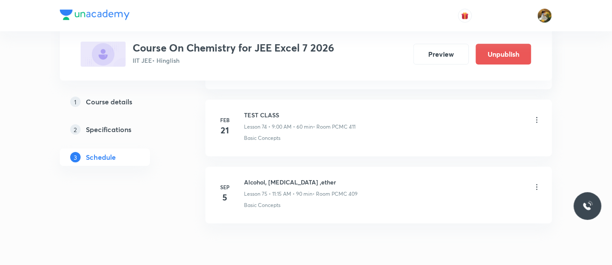
scroll to position [5050, 0]
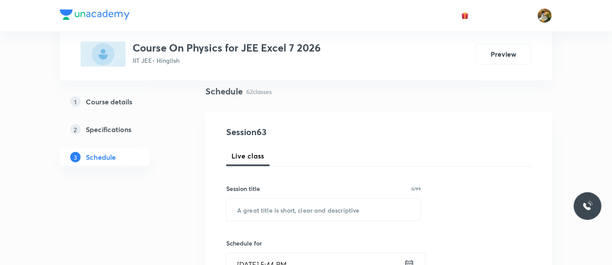
scroll to position [96, 0]
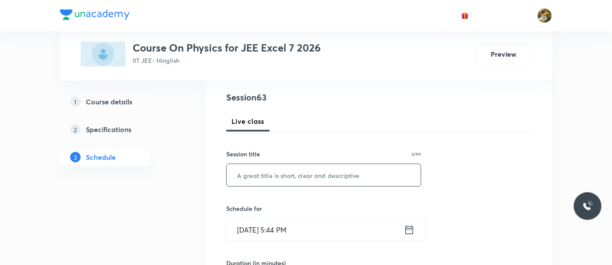
click at [307, 166] on input "text" at bounding box center [324, 175] width 194 height 22
paste input "Ray Optics"
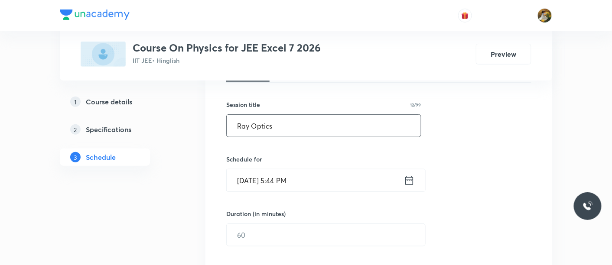
scroll to position [192, 0]
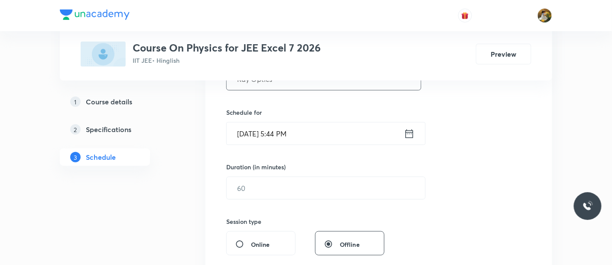
type input "Ray Optics"
click at [314, 127] on input "[DATE] 5:44 PM" at bounding box center [315, 134] width 177 height 22
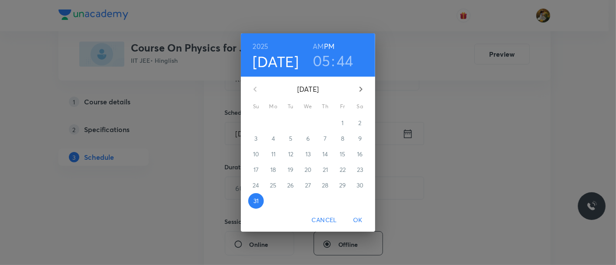
drag, startPoint x: 361, startPoint y: 91, endPoint x: 337, endPoint y: 113, distance: 32.2
click at [362, 91] on icon "button" at bounding box center [361, 89] width 10 height 10
click at [288, 120] on span "2" at bounding box center [291, 123] width 16 height 9
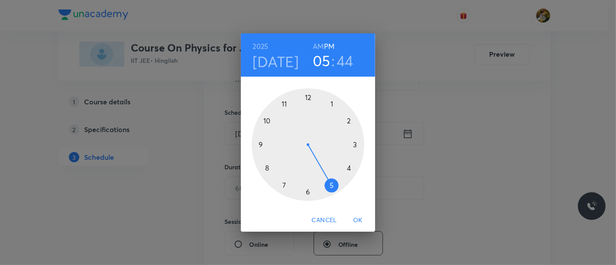
click at [331, 102] on div at bounding box center [308, 144] width 113 height 113
click at [308, 96] on div at bounding box center [308, 144] width 113 height 113
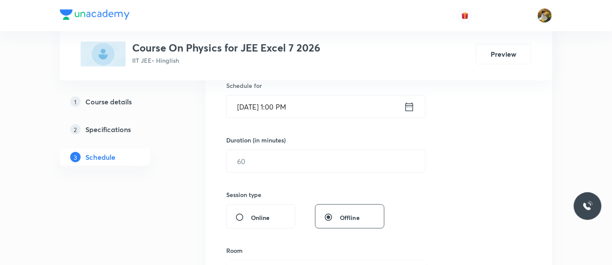
scroll to position [241, 0]
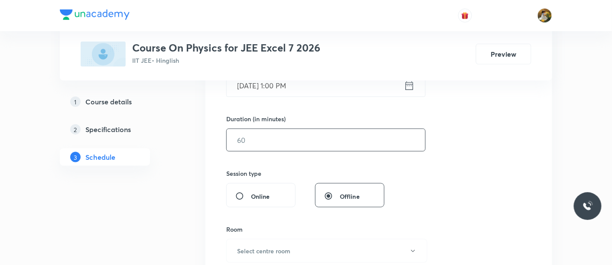
click at [326, 145] on input "text" at bounding box center [326, 140] width 198 height 22
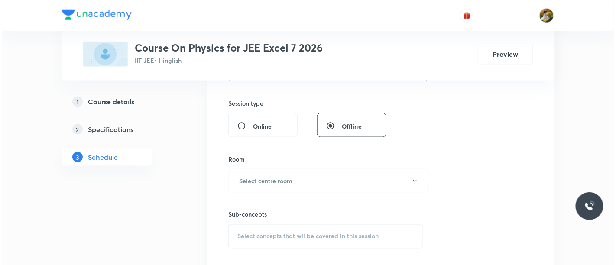
scroll to position [337, 0]
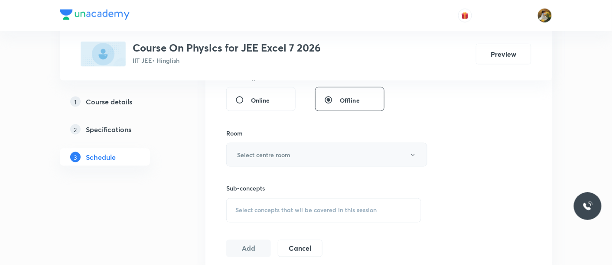
type input "90"
click at [313, 153] on button "Select centre room" at bounding box center [326, 155] width 201 height 24
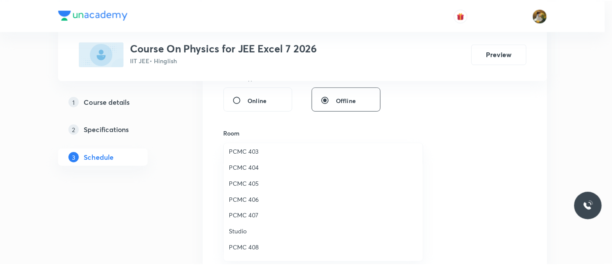
scroll to position [144, 0]
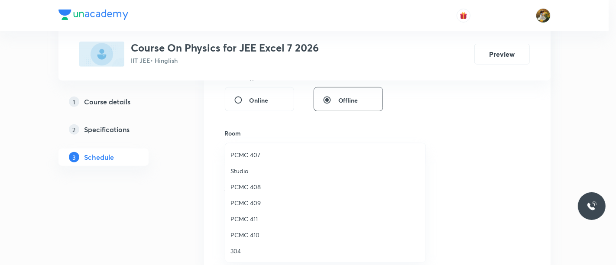
click at [246, 197] on li "PCMC 409" at bounding box center [325, 203] width 200 height 16
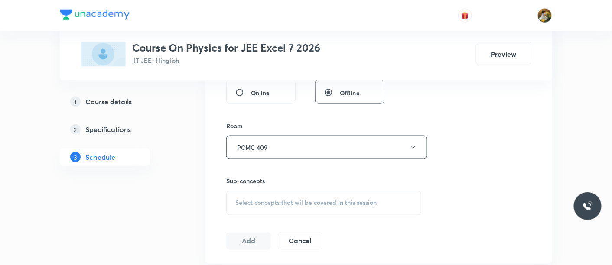
scroll to position [385, 0]
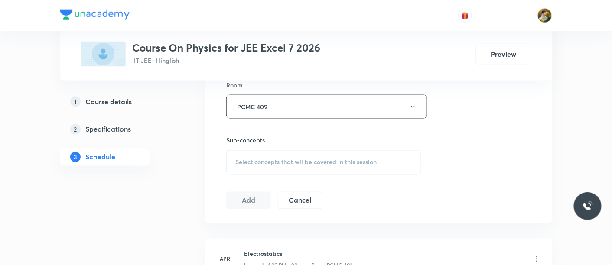
click at [349, 168] on div "Select concepts that wil be covered in this session" at bounding box center [323, 162] width 195 height 24
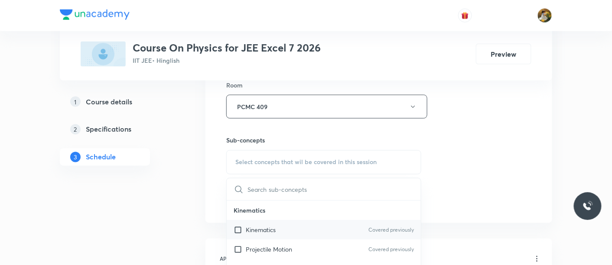
click at [307, 225] on div "Kinematics Covered previously" at bounding box center [324, 231] width 194 height 20
checkbox input "true"
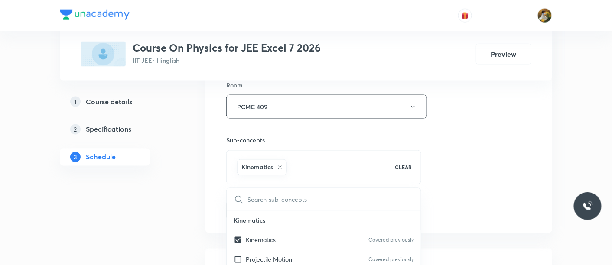
click at [475, 166] on div "Session 63 Live class Session title 12/99 Ray Optics ​ Schedule for Sep 2, 2025…" at bounding box center [378, 10] width 305 height 417
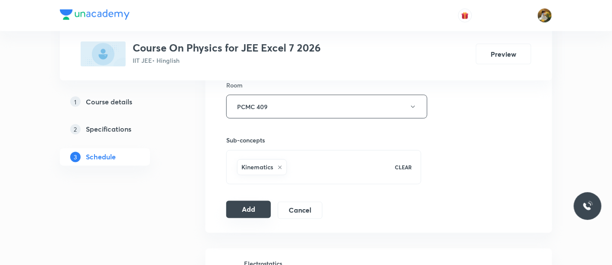
click at [248, 205] on button "Add" at bounding box center [248, 209] width 45 height 17
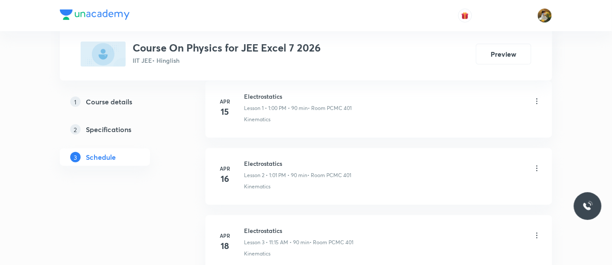
scroll to position [0, 0]
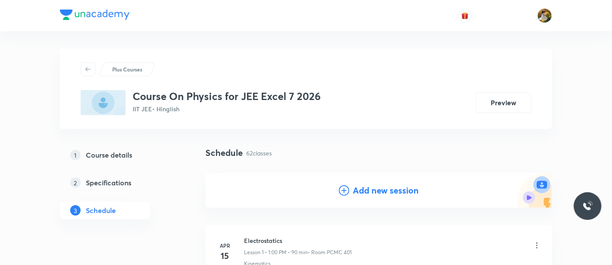
click at [368, 190] on h4 "Add new session" at bounding box center [386, 190] width 66 height 13
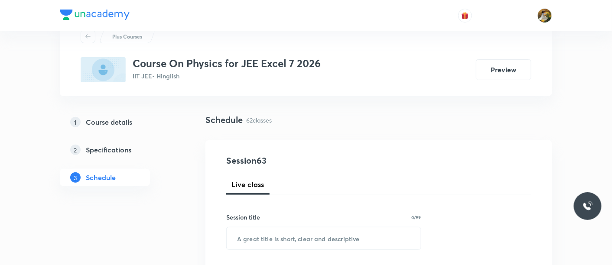
scroll to position [48, 0]
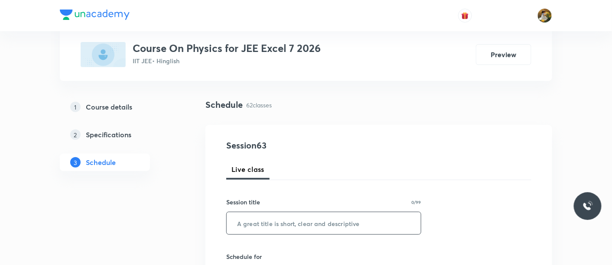
click at [315, 221] on input "text" at bounding box center [324, 223] width 194 height 22
paste input "Ray Optics"
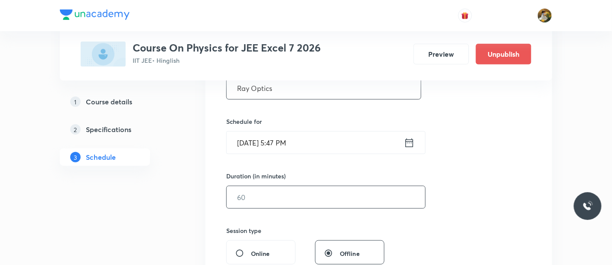
scroll to position [192, 0]
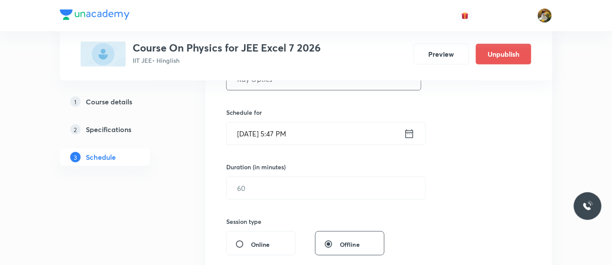
type input "Ray Optics"
click at [325, 134] on input "Aug 31, 2025, 5:47 PM" at bounding box center [315, 134] width 177 height 22
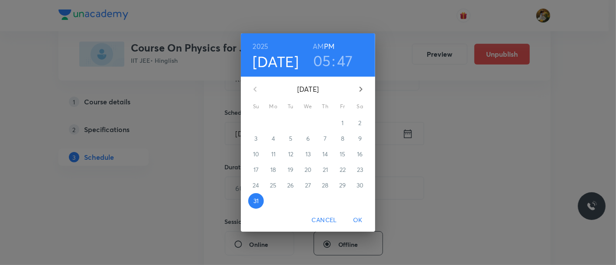
click at [361, 93] on icon "button" at bounding box center [361, 89] width 10 height 10
click at [329, 121] on span "4" at bounding box center [326, 123] width 16 height 9
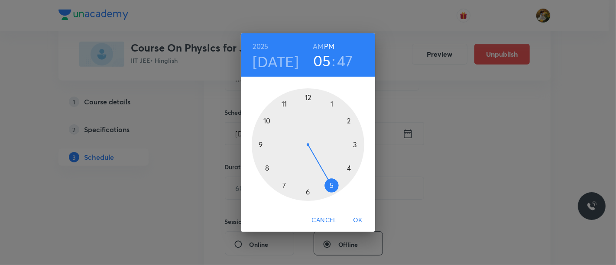
click at [330, 101] on div at bounding box center [308, 144] width 113 height 113
click at [309, 96] on div at bounding box center [308, 144] width 113 height 113
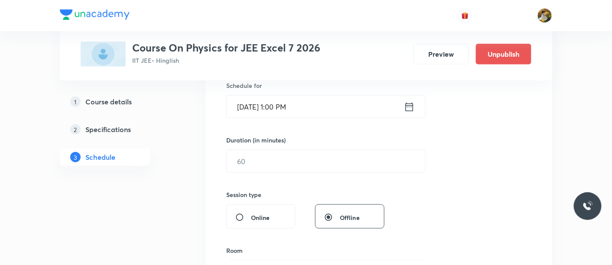
scroll to position [241, 0]
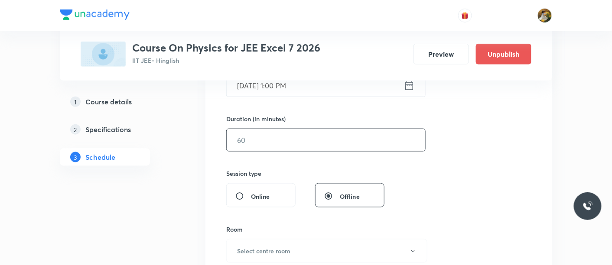
click at [320, 130] on input "text" at bounding box center [326, 140] width 198 height 22
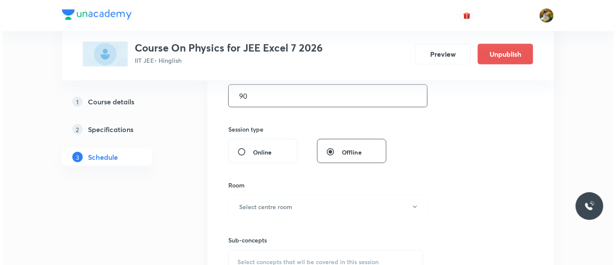
scroll to position [289, 0]
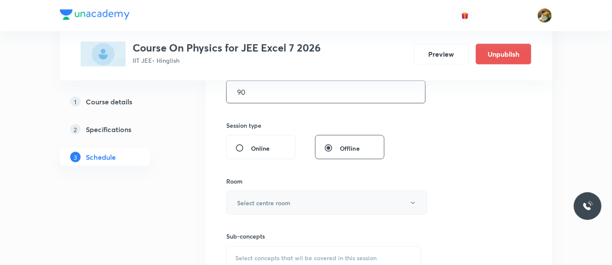
type input "90"
click at [277, 203] on h6 "Select centre room" at bounding box center [263, 202] width 53 height 9
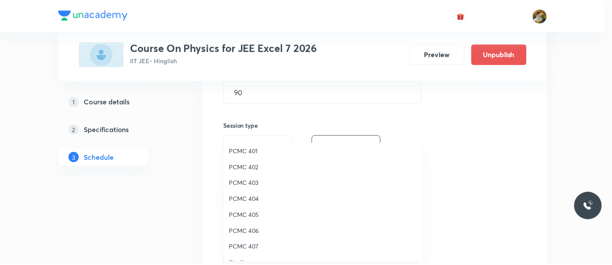
scroll to position [96, 0]
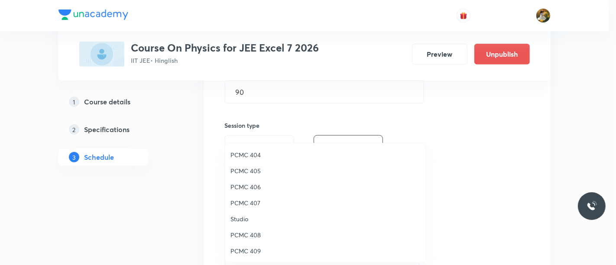
click at [257, 253] on span "PCMC 409" at bounding box center [326, 251] width 190 height 9
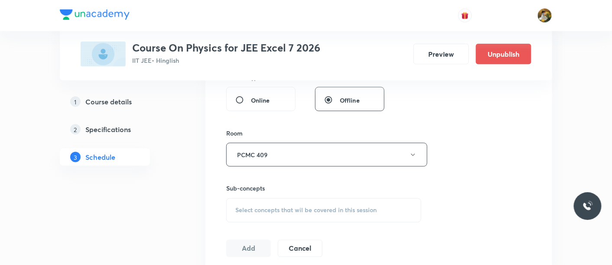
click at [333, 208] on span "Select concepts that wil be covered in this session" at bounding box center [305, 210] width 141 height 7
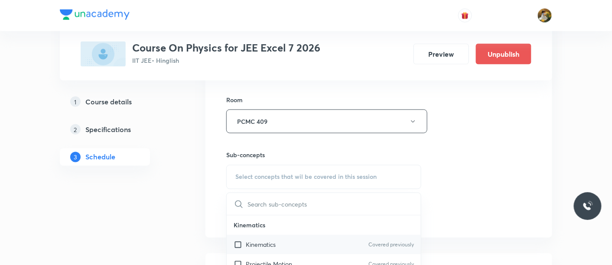
scroll to position [385, 0]
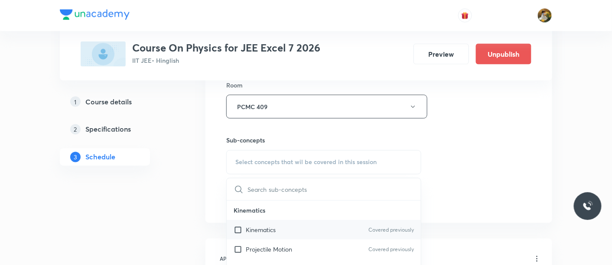
click at [300, 224] on div "Kinematics Covered previously" at bounding box center [324, 231] width 194 height 20
checkbox input "true"
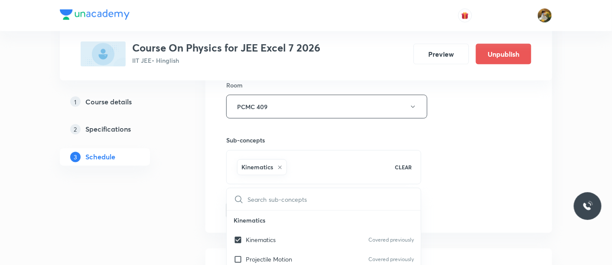
click at [483, 163] on div "Session 64 Live class Session title 12/99 Ray Optics ​ Schedule for Sep 4, 2025…" at bounding box center [378, 10] width 305 height 417
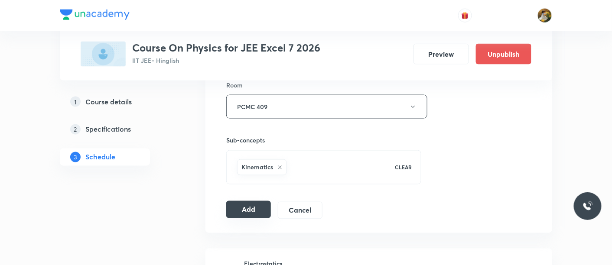
click at [254, 212] on button "Add" at bounding box center [248, 209] width 45 height 17
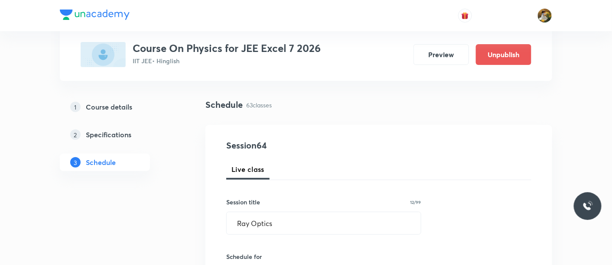
scroll to position [0, 0]
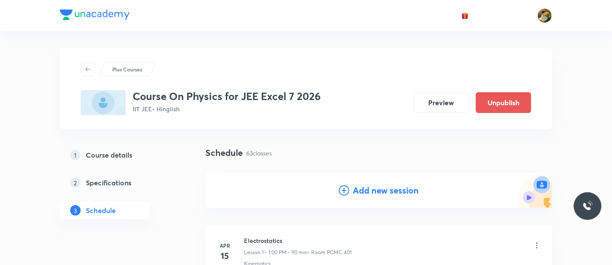
click at [376, 192] on h4 "Add new session" at bounding box center [386, 190] width 66 height 13
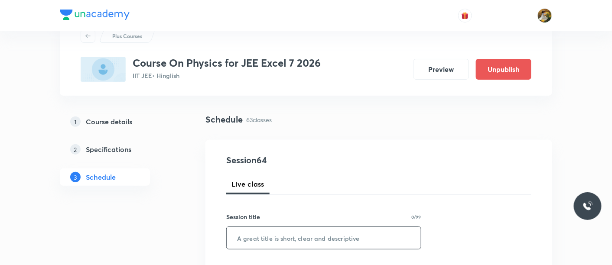
scroll to position [48, 0]
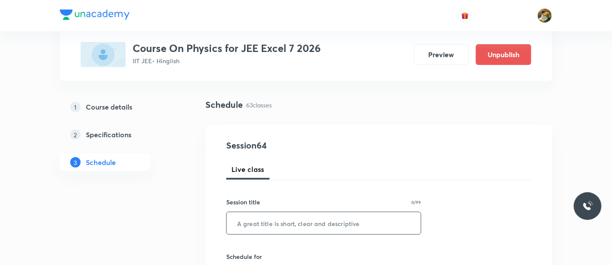
click at [356, 230] on input "text" at bounding box center [324, 223] width 194 height 22
paste input "Ray Optics"
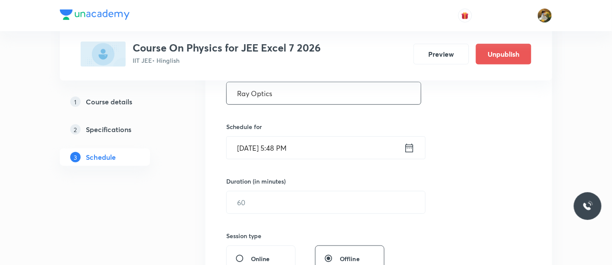
scroll to position [144, 0]
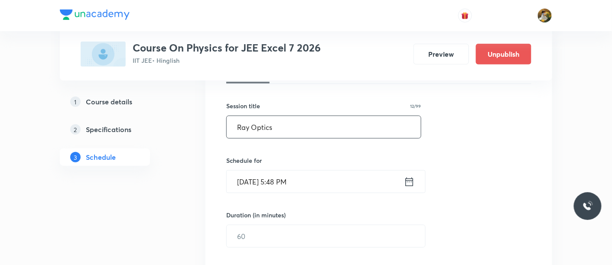
type input "Ray Optics"
click at [339, 178] on input "Aug 31, 2025, 5:48 PM" at bounding box center [315, 182] width 177 height 22
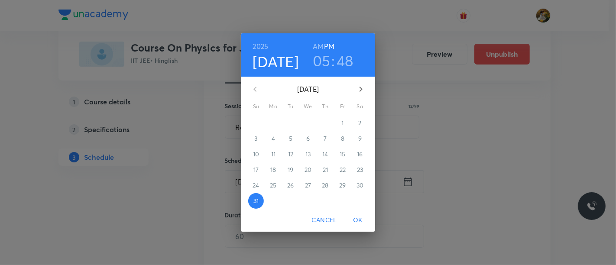
click at [365, 90] on icon "button" at bounding box center [361, 89] width 10 height 10
click at [340, 124] on span "5" at bounding box center [343, 123] width 16 height 9
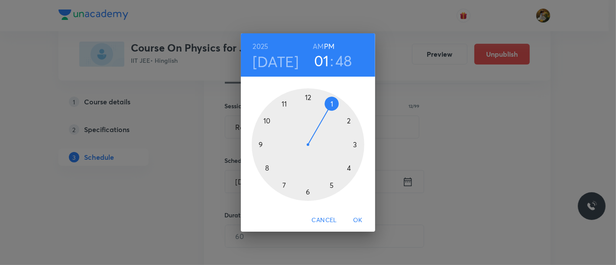
click at [332, 103] on div at bounding box center [308, 144] width 113 height 113
click at [330, 45] on h6 "PM" at bounding box center [329, 46] width 10 height 12
click at [310, 93] on div at bounding box center [308, 144] width 113 height 113
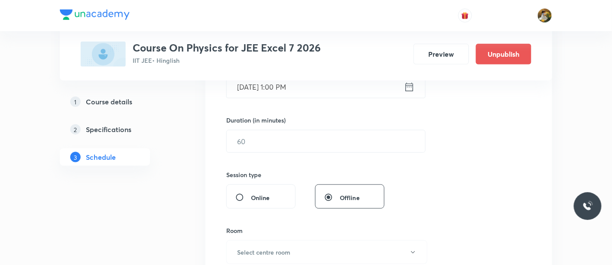
scroll to position [241, 0]
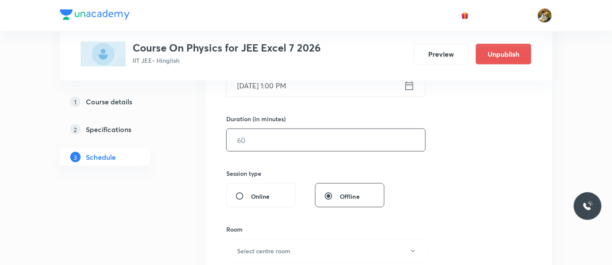
click at [334, 147] on input "text" at bounding box center [326, 140] width 198 height 22
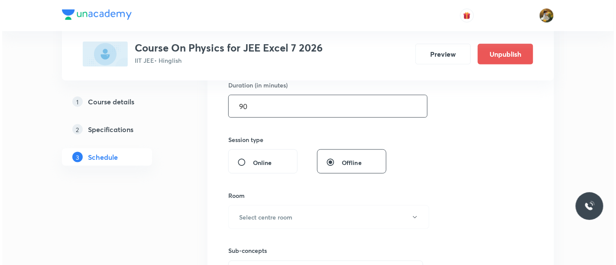
scroll to position [289, 0]
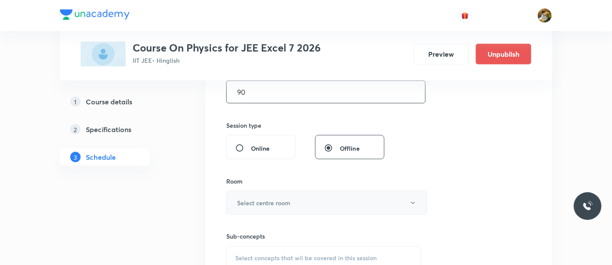
type input "90"
click at [310, 198] on button "Select centre room" at bounding box center [326, 203] width 201 height 24
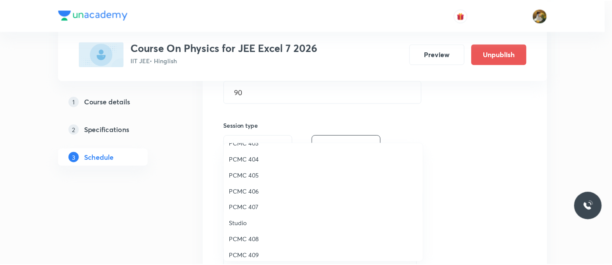
scroll to position [144, 0]
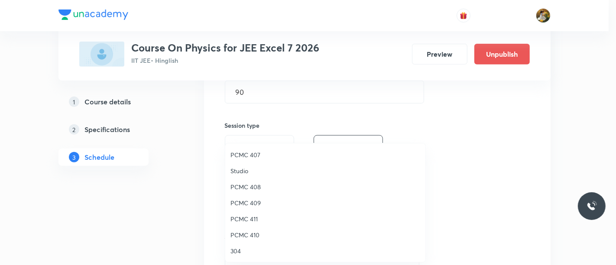
click at [266, 199] on span "PCMC 409" at bounding box center [326, 202] width 190 height 9
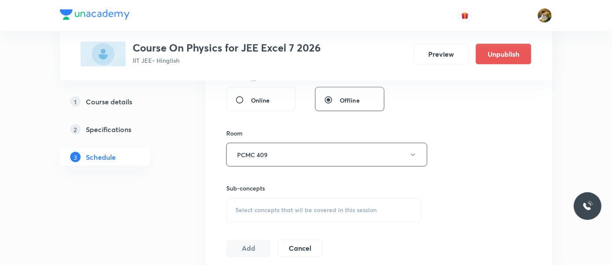
click at [339, 203] on div "Select concepts that wil be covered in this session" at bounding box center [323, 210] width 195 height 24
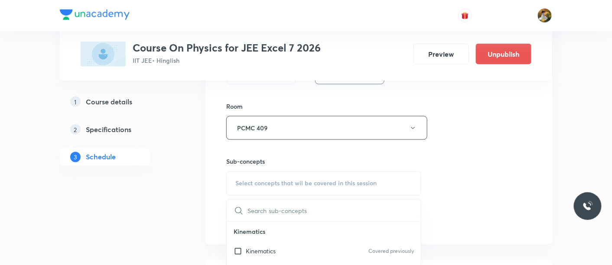
scroll to position [385, 0]
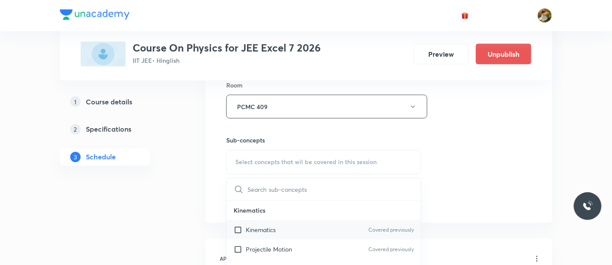
click at [315, 232] on div "Kinematics Covered previously" at bounding box center [324, 231] width 194 height 20
checkbox input "true"
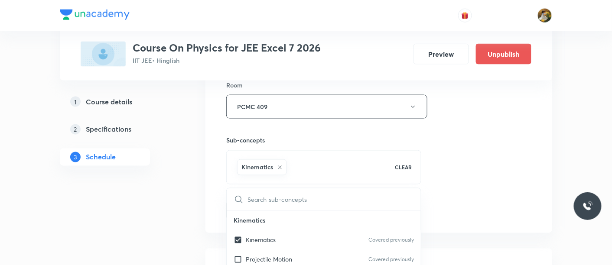
click at [431, 162] on div "Session 65 Live class Session title 12/99 Ray Optics ​ Schedule for Sep 5, 2025…" at bounding box center [378, 10] width 305 height 417
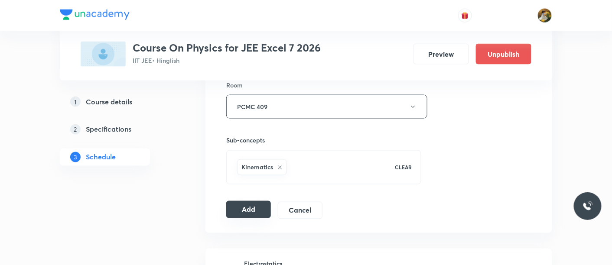
click at [257, 210] on button "Add" at bounding box center [248, 209] width 45 height 17
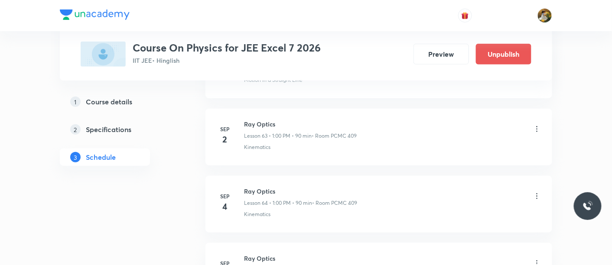
scroll to position [4266, 0]
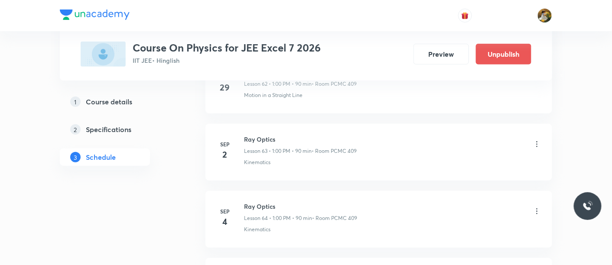
click at [408, 164] on li "Sep 2 Ray Optics Lesson 63 • 1:00 PM • 90 min • Room PCMC 409 Kinematics" at bounding box center [378, 152] width 347 height 57
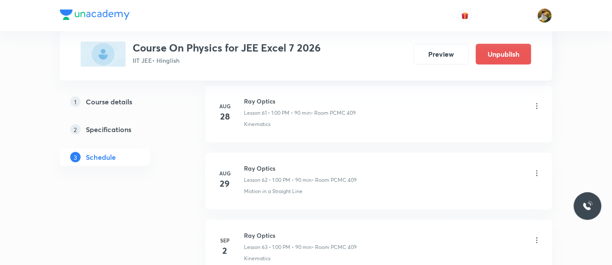
scroll to position [4218, 0]
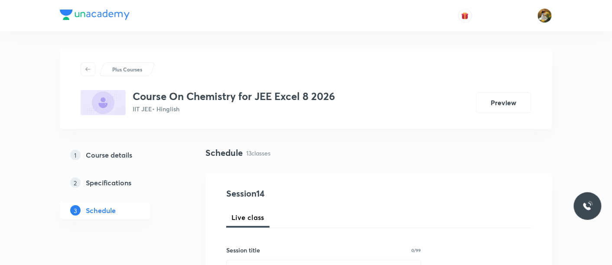
scroll to position [144, 0]
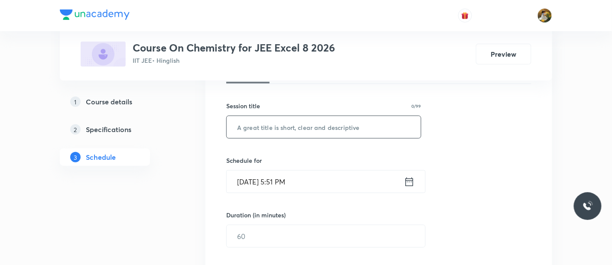
click at [283, 120] on input "text" at bounding box center [324, 127] width 194 height 22
paste input "Alcohol [MEDICAL_DATA] and ether"
type input "Alcohol [MEDICAL_DATA] and ether"
click at [324, 184] on input "[DATE] 5:51 PM" at bounding box center [315, 182] width 177 height 22
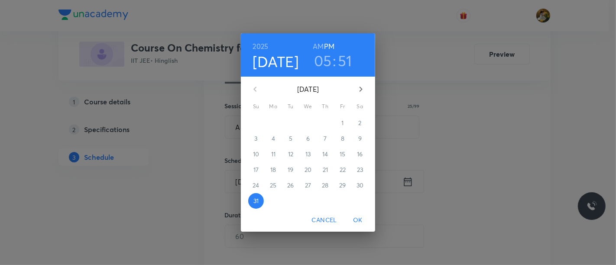
drag, startPoint x: 363, startPoint y: 87, endPoint x: 362, endPoint y: 91, distance: 4.8
click at [363, 86] on icon "button" at bounding box center [361, 89] width 10 height 10
click at [276, 123] on span "1" at bounding box center [274, 123] width 16 height 9
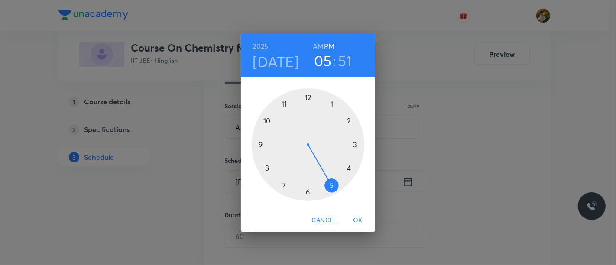
click at [285, 101] on div at bounding box center [308, 144] width 113 height 113
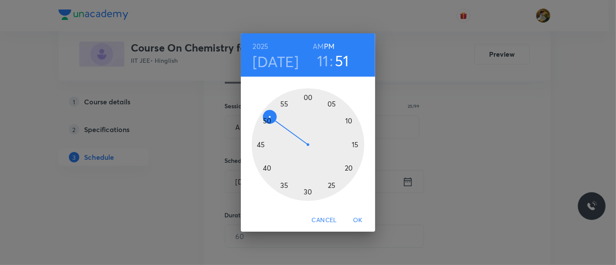
click at [322, 46] on h6 "AM" at bounding box center [318, 46] width 11 height 12
click at [355, 145] on div at bounding box center [308, 144] width 113 height 113
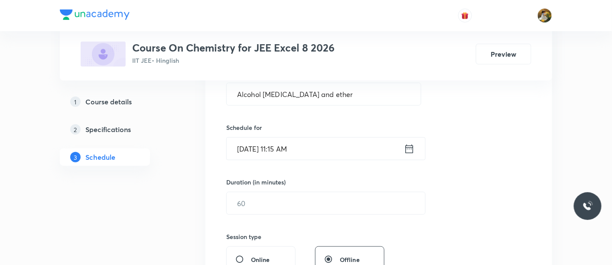
scroll to position [192, 0]
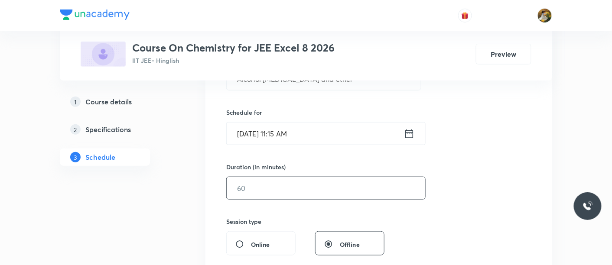
click at [307, 192] on input "text" at bounding box center [326, 188] width 198 height 22
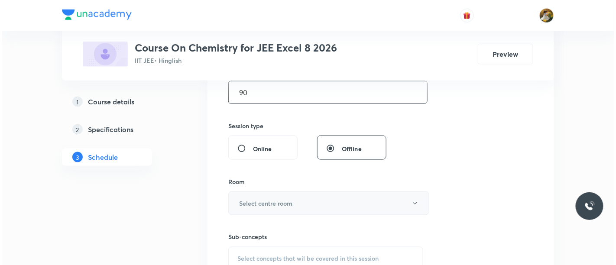
scroll to position [289, 0]
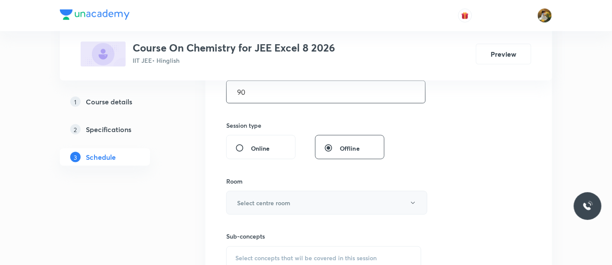
type input "90"
click at [301, 196] on button "Select centre room" at bounding box center [326, 203] width 201 height 24
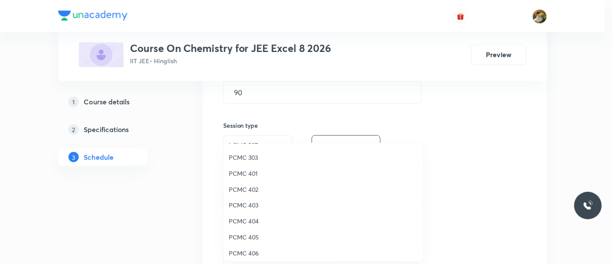
scroll to position [48, 0]
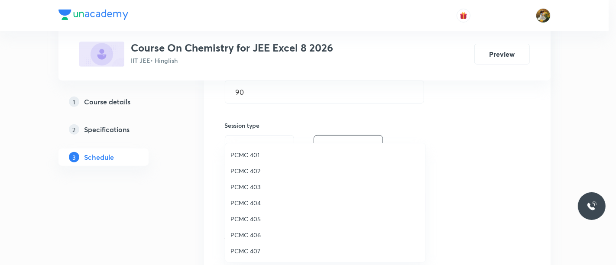
click at [255, 217] on span "PCMC 405" at bounding box center [326, 219] width 190 height 9
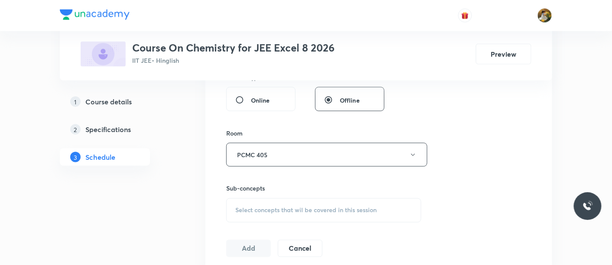
click at [339, 218] on div "Select concepts that wil be covered in this session" at bounding box center [323, 210] width 195 height 24
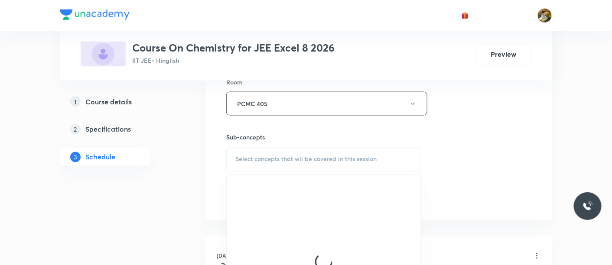
scroll to position [433, 0]
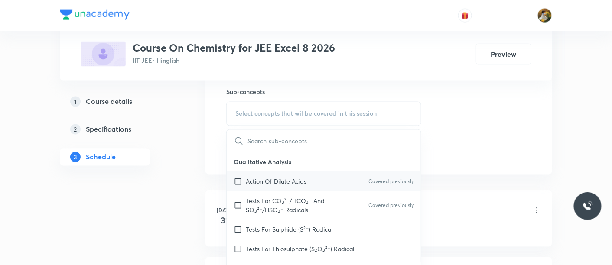
click at [287, 179] on p "Action Of Dilute Acids" at bounding box center [276, 181] width 61 height 9
checkbox input "true"
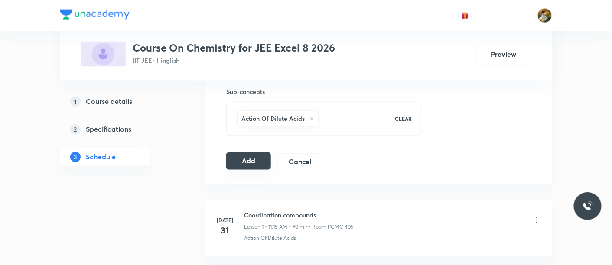
click at [263, 164] on button "Add" at bounding box center [248, 161] width 45 height 17
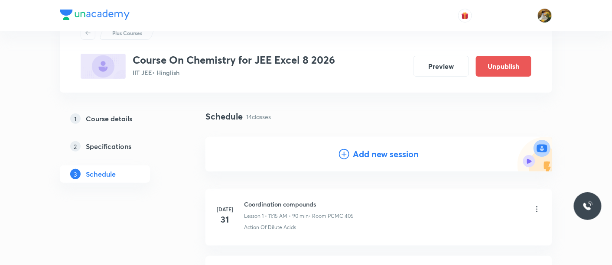
scroll to position [0, 0]
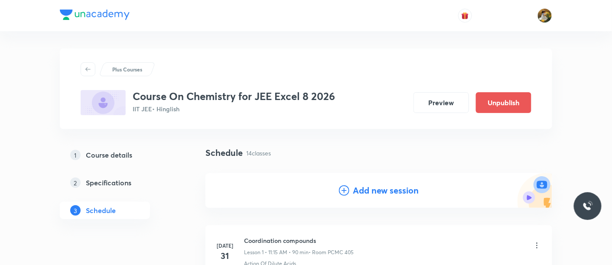
click at [391, 192] on h4 "Add new session" at bounding box center [386, 190] width 66 height 13
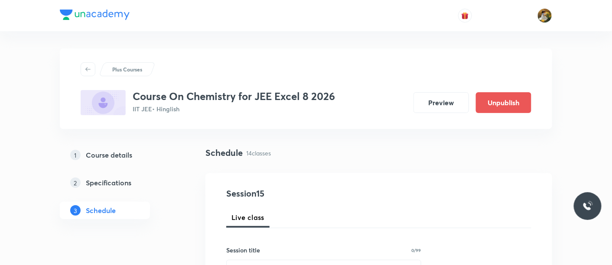
scroll to position [96, 0]
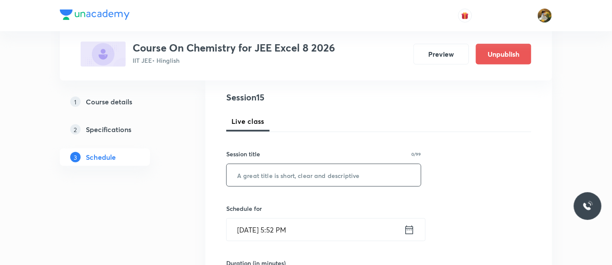
click at [337, 171] on input "text" at bounding box center [324, 175] width 194 height 22
paste input "Alcohol [MEDICAL_DATA] and ether"
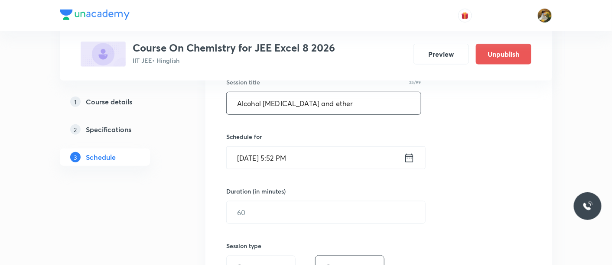
scroll to position [192, 0]
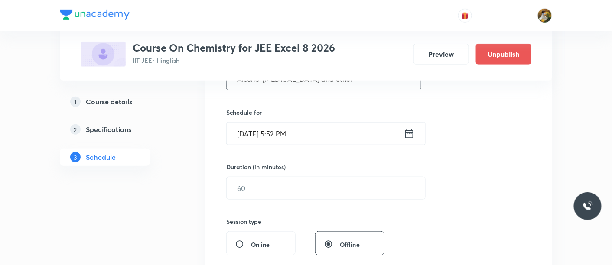
type input "Alcohol [MEDICAL_DATA] and ether"
click at [325, 133] on input "[DATE] 5:52 PM" at bounding box center [315, 134] width 177 height 22
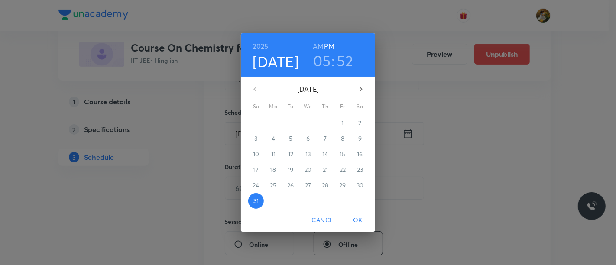
click at [363, 91] on icon "button" at bounding box center [361, 89] width 10 height 10
click at [314, 124] on span "3" at bounding box center [308, 123] width 16 height 9
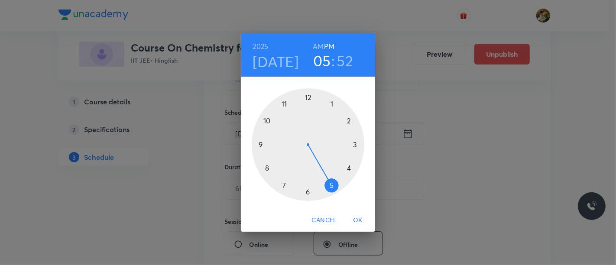
click at [332, 103] on div at bounding box center [308, 144] width 113 height 113
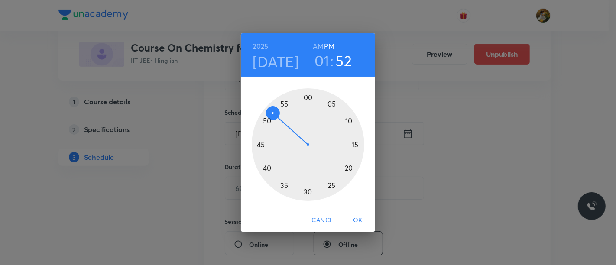
click at [307, 98] on div at bounding box center [308, 144] width 113 height 113
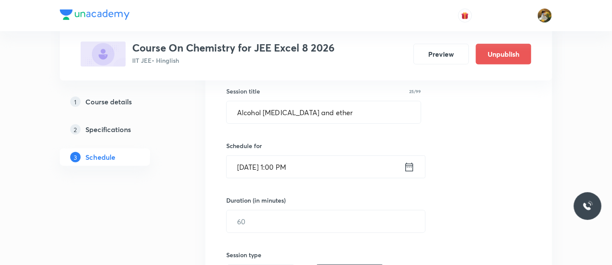
scroll to position [144, 0]
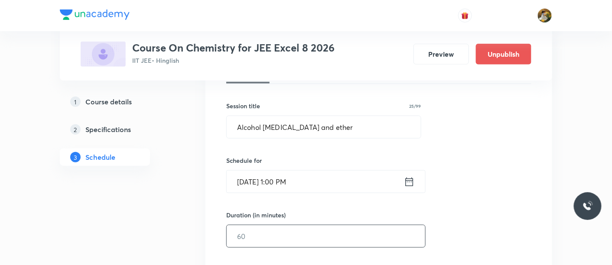
click at [293, 242] on input "text" at bounding box center [326, 236] width 198 height 22
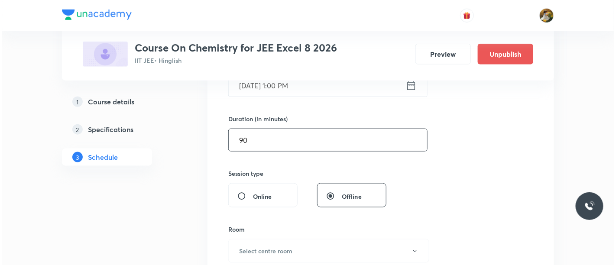
scroll to position [385, 0]
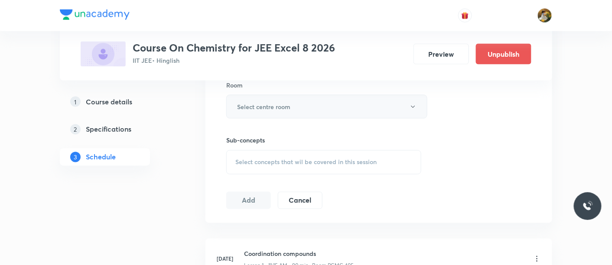
type input "90"
click at [314, 97] on button "Select centre room" at bounding box center [326, 107] width 201 height 24
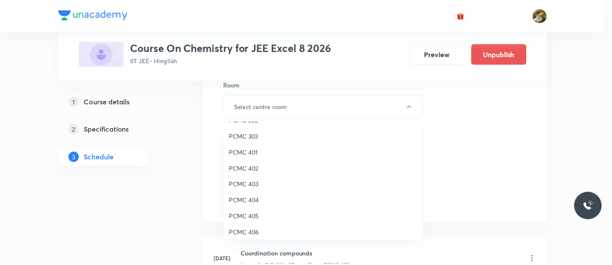
scroll to position [48, 0]
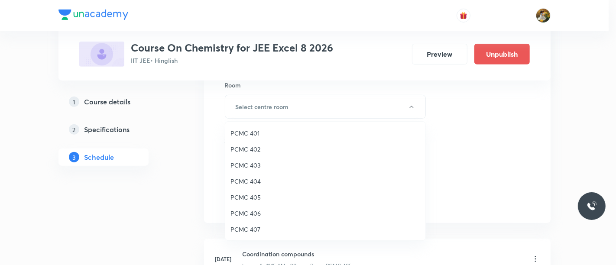
click at [252, 191] on li "PCMC 405" at bounding box center [325, 197] width 200 height 16
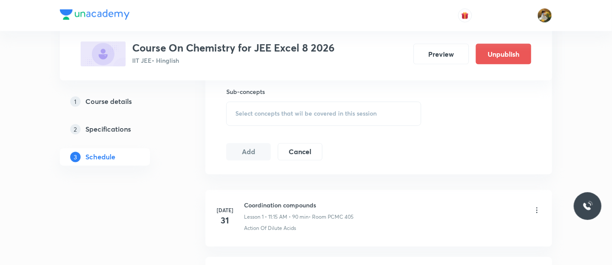
click at [349, 119] on div "Select concepts that wil be covered in this session" at bounding box center [323, 114] width 195 height 24
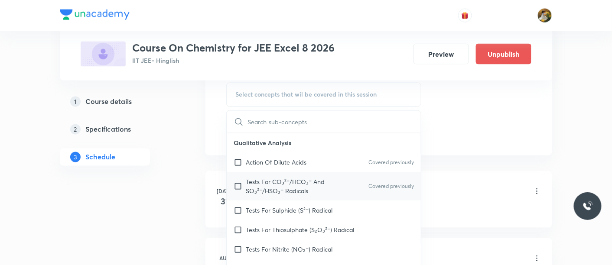
scroll to position [481, 0]
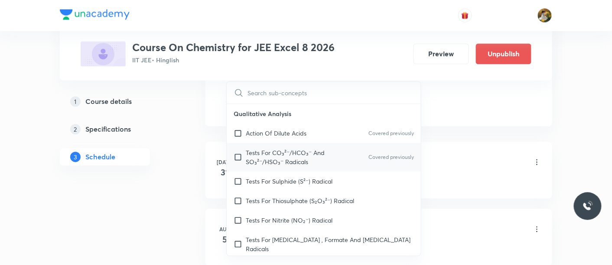
click at [319, 156] on p "Tests For CO₃²⁻/HCO₃⁻ And SO₃²⁻/HSO₃⁻ Radicals" at bounding box center [290, 158] width 88 height 18
checkbox input "true"
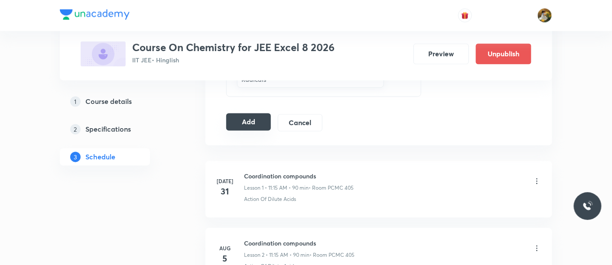
click at [262, 119] on button "Add" at bounding box center [248, 122] width 45 height 17
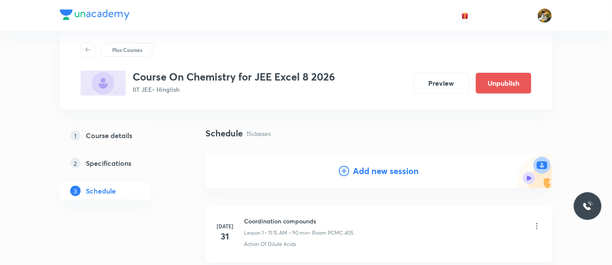
scroll to position [0, 0]
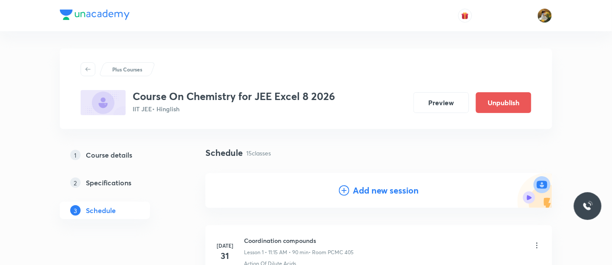
click at [371, 197] on h4 "Add new session" at bounding box center [386, 190] width 66 height 13
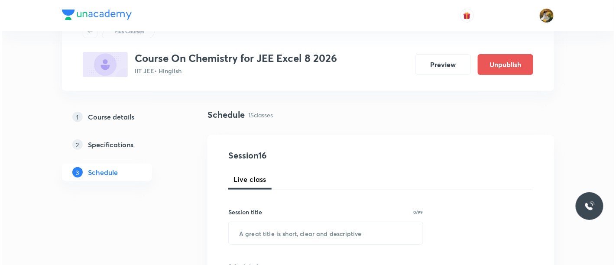
scroll to position [96, 0]
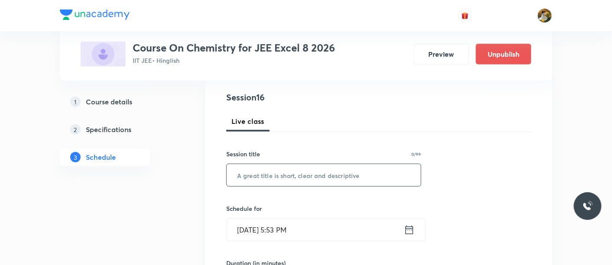
click at [340, 181] on input "text" at bounding box center [324, 175] width 194 height 22
paste input "Alcohol [MEDICAL_DATA] and ether"
type input "Alcohol [MEDICAL_DATA] and ether"
click at [334, 227] on input "[DATE] 5:53 PM" at bounding box center [315, 230] width 177 height 22
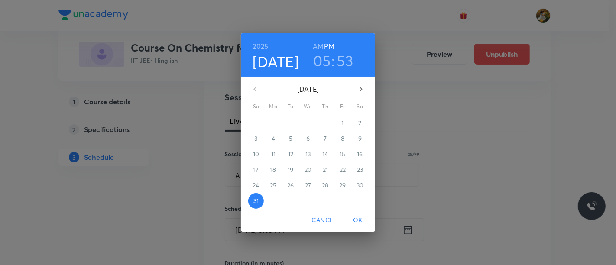
click at [362, 93] on icon "button" at bounding box center [361, 89] width 10 height 10
click at [325, 120] on p "4" at bounding box center [325, 123] width 3 height 9
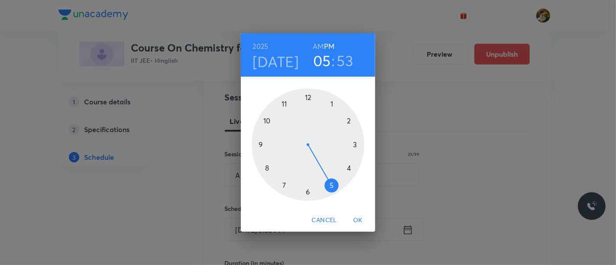
click at [284, 105] on div at bounding box center [308, 144] width 113 height 113
click at [319, 49] on h6 "AM" at bounding box center [318, 46] width 11 height 12
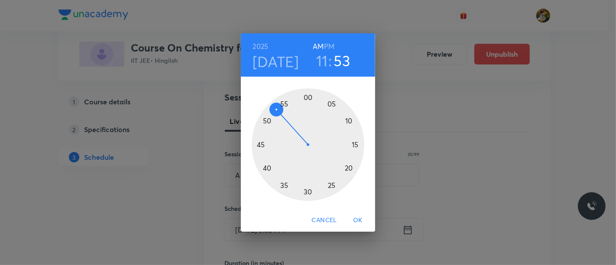
click at [358, 145] on div at bounding box center [308, 144] width 113 height 113
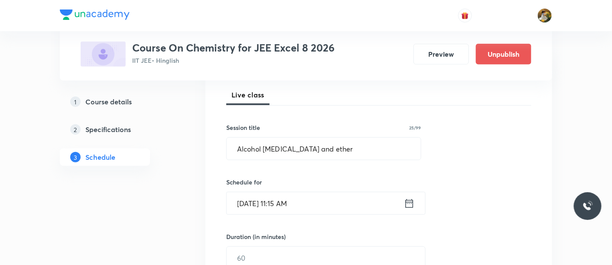
scroll to position [144, 0]
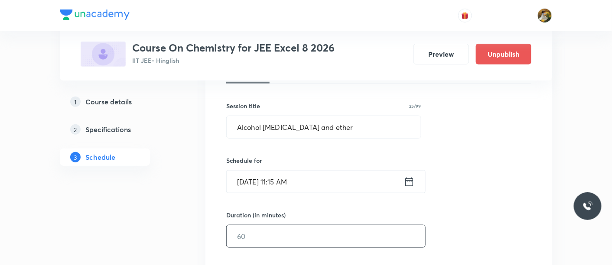
click at [306, 234] on input "text" at bounding box center [326, 236] width 198 height 22
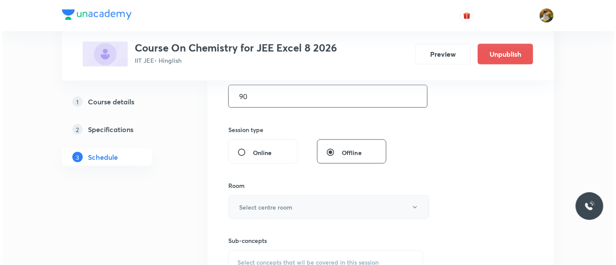
scroll to position [289, 0]
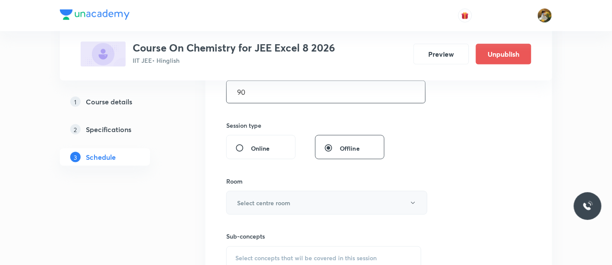
type input "90"
click at [304, 208] on button "Select centre room" at bounding box center [326, 203] width 201 height 24
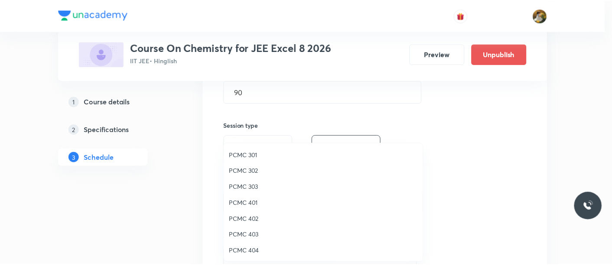
scroll to position [48, 0]
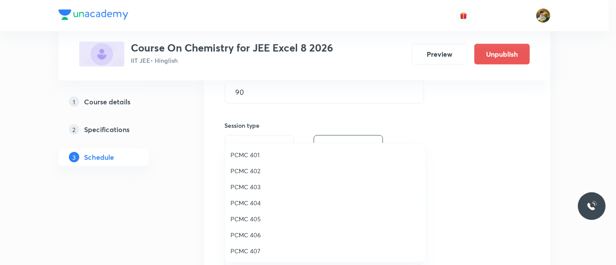
click at [251, 220] on span "PCMC 405" at bounding box center [326, 219] width 190 height 9
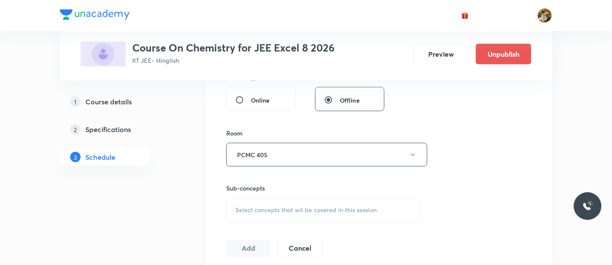
click at [346, 207] on span "Select concepts that wil be covered in this session" at bounding box center [305, 210] width 141 height 7
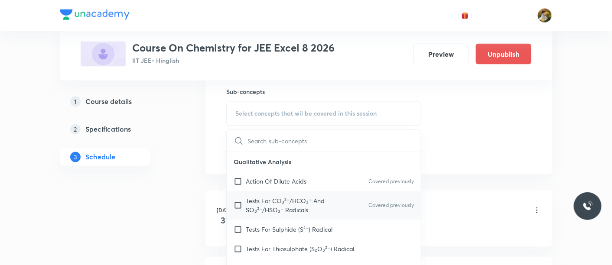
click at [306, 198] on p "Tests For CO₃²⁻/HCO₃⁻ And SO₃²⁻/HSO₃⁻ Radicals" at bounding box center [290, 206] width 88 height 18
checkbox input "true"
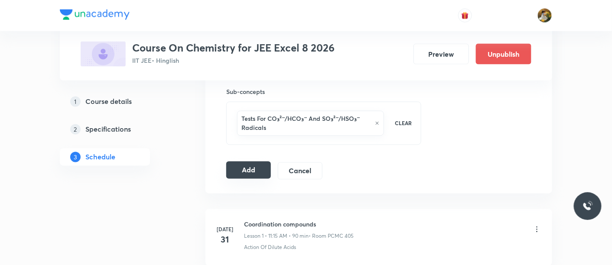
click at [258, 170] on button "Add" at bounding box center [248, 170] width 45 height 17
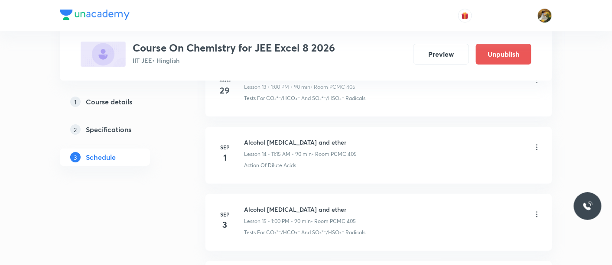
scroll to position [957, 0]
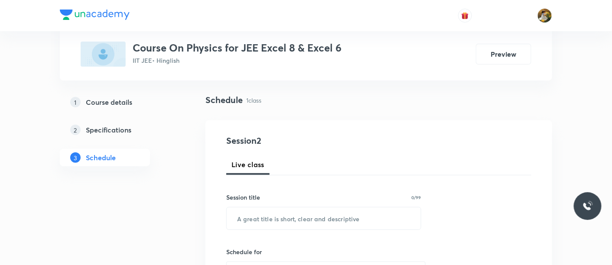
scroll to position [96, 0]
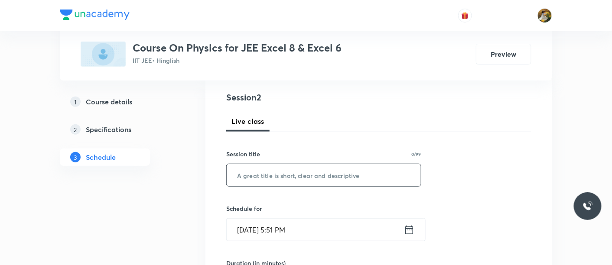
click at [335, 172] on input "text" at bounding box center [324, 175] width 194 height 22
paste input "Ray optics"
type input "Ray optics"
click at [319, 230] on input "[DATE] 5:51 PM" at bounding box center [315, 230] width 177 height 22
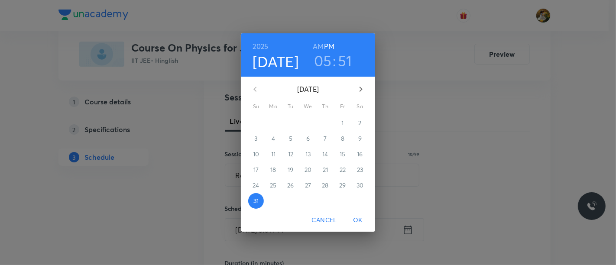
click at [363, 87] on icon "button" at bounding box center [361, 89] width 10 height 10
click at [277, 121] on span "1" at bounding box center [274, 123] width 16 height 9
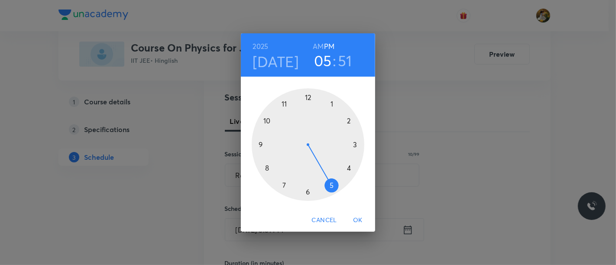
click at [333, 102] on div at bounding box center [308, 144] width 113 height 113
click at [307, 96] on div at bounding box center [308, 144] width 113 height 113
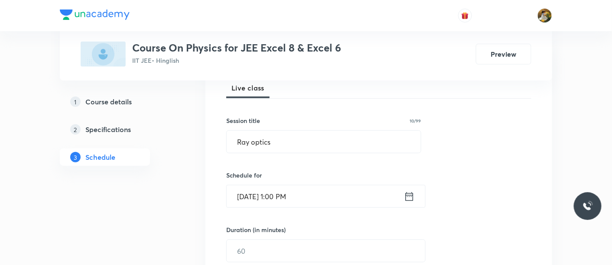
scroll to position [144, 0]
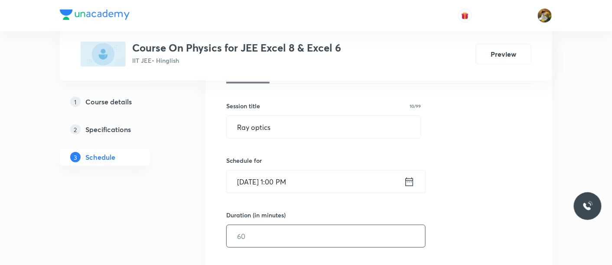
click at [299, 231] on input "text" at bounding box center [326, 236] width 198 height 22
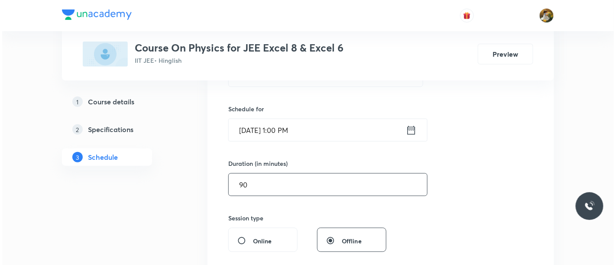
scroll to position [241, 0]
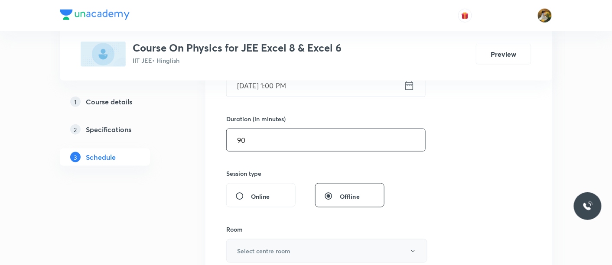
type input "90"
click at [285, 244] on button "Select centre room" at bounding box center [326, 251] width 201 height 24
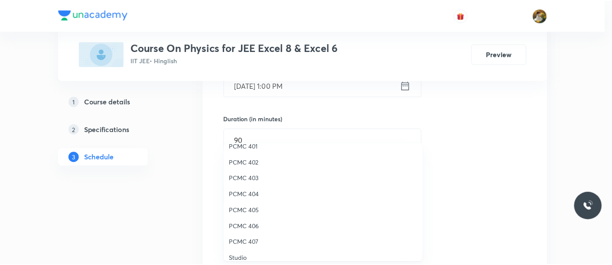
scroll to position [96, 0]
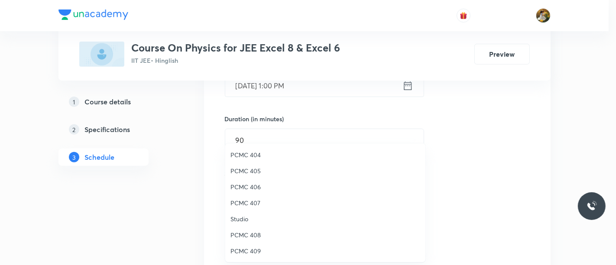
click at [255, 171] on span "PCMC 405" at bounding box center [326, 170] width 190 height 9
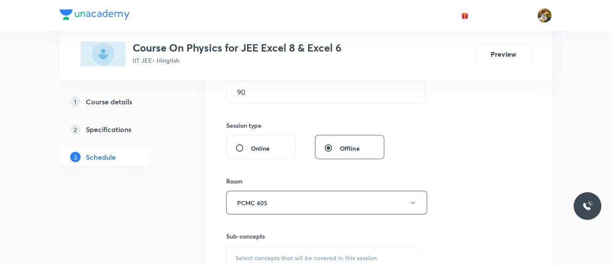
click at [298, 222] on div "Sub-concepts Select concepts that wil be covered in this session" at bounding box center [323, 243] width 195 height 56
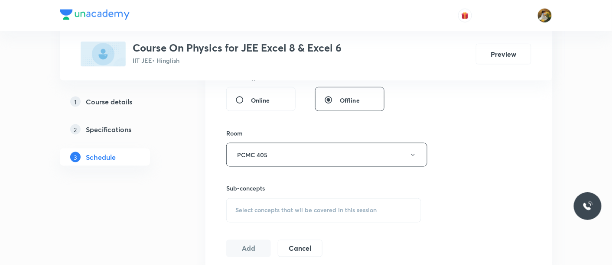
click at [301, 212] on span "Select concepts that wil be covered in this session" at bounding box center [305, 210] width 141 height 7
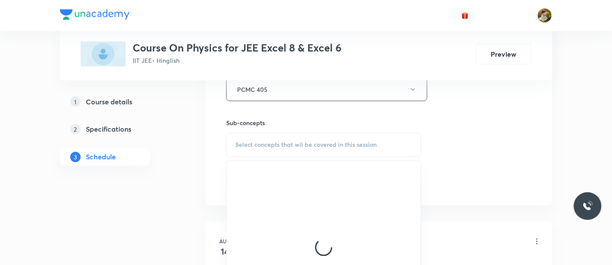
scroll to position [433, 0]
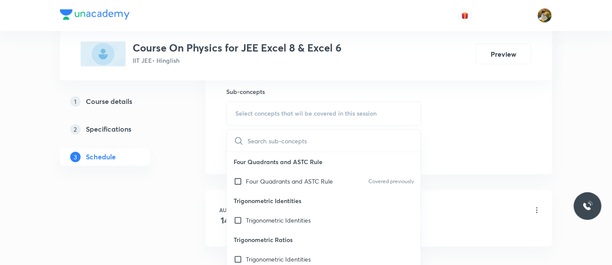
click at [278, 182] on p "Four Quadrants and ASTC Rule" at bounding box center [289, 181] width 87 height 9
checkbox input "true"
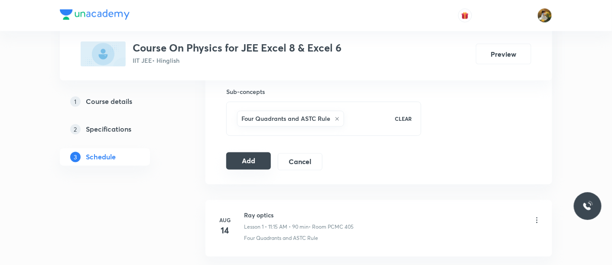
click at [248, 159] on button "Add" at bounding box center [248, 161] width 45 height 17
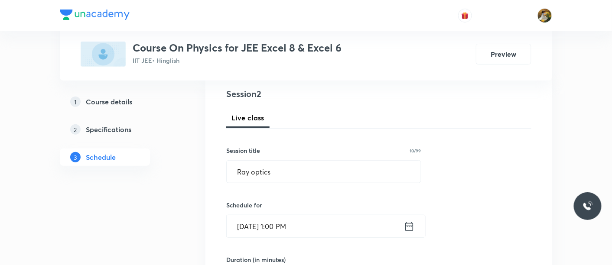
scroll to position [96, 0]
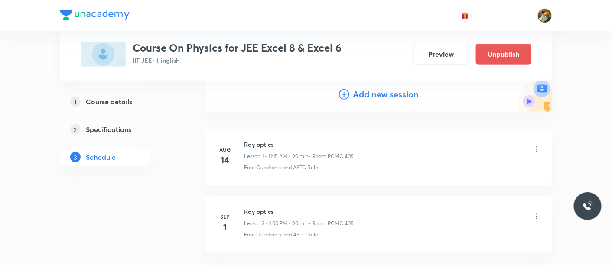
click at [391, 97] on h4 "Add new session" at bounding box center [386, 94] width 66 height 13
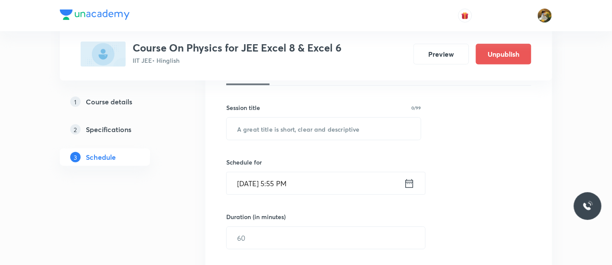
scroll to position [144, 0]
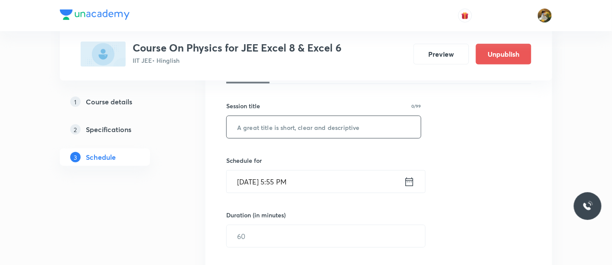
click at [360, 132] on input "text" at bounding box center [324, 127] width 194 height 22
paste input "Ray optics"
type input "Ray optics"
click at [356, 176] on input "[DATE] 5:55 PM" at bounding box center [315, 182] width 177 height 22
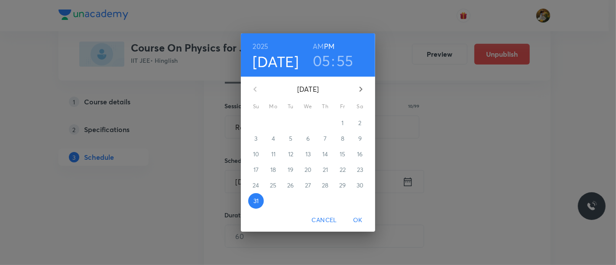
click at [360, 92] on icon "button" at bounding box center [361, 89] width 10 height 10
click at [295, 124] on span "2" at bounding box center [291, 123] width 16 height 9
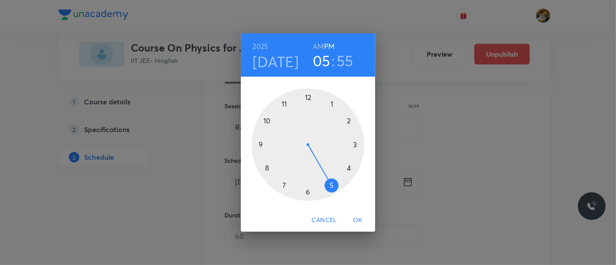
click at [330, 103] on div at bounding box center [308, 144] width 113 height 113
click at [328, 46] on h6 "PM" at bounding box center [329, 46] width 10 height 12
click at [309, 95] on div at bounding box center [308, 144] width 113 height 113
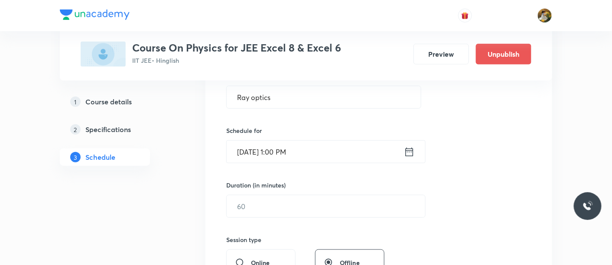
scroll to position [241, 0]
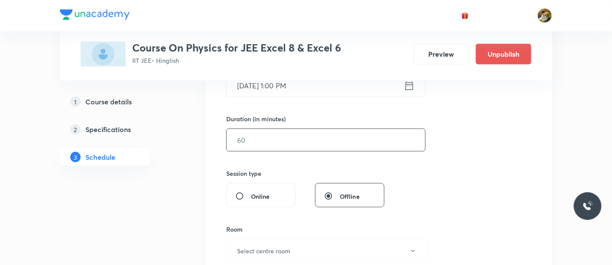
click at [315, 142] on input "text" at bounding box center [326, 140] width 198 height 22
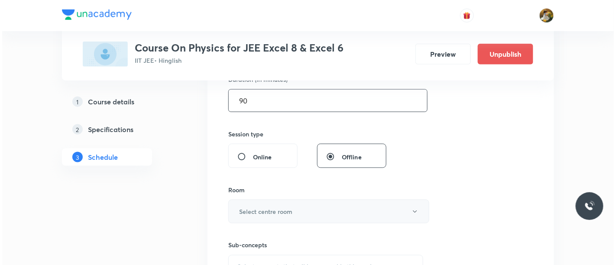
scroll to position [289, 0]
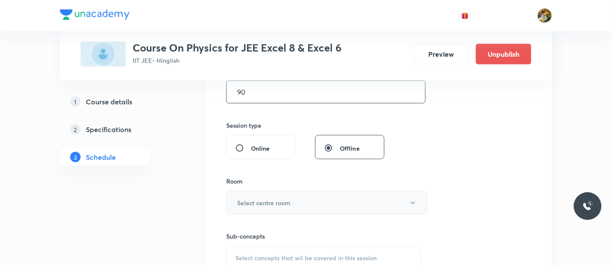
type input "90"
click at [317, 202] on button "Select centre room" at bounding box center [326, 203] width 201 height 24
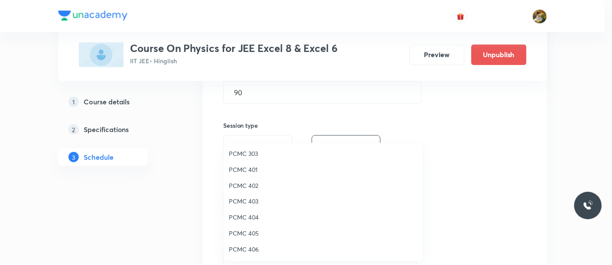
scroll to position [48, 0]
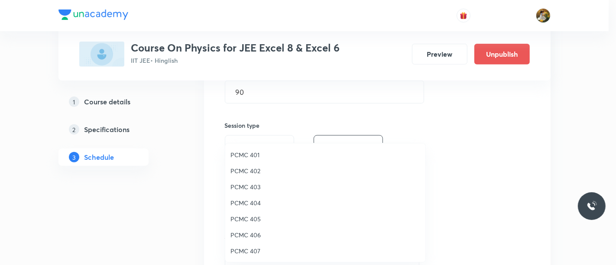
click at [258, 219] on span "PCMC 405" at bounding box center [326, 219] width 190 height 9
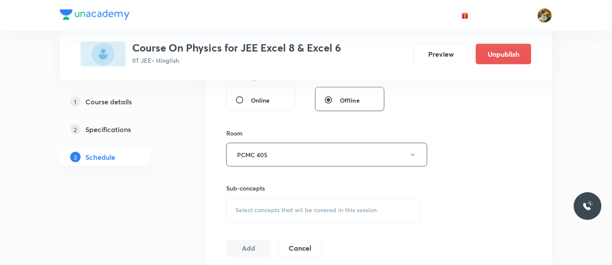
click at [323, 207] on span "Select concepts that wil be covered in this session" at bounding box center [305, 210] width 141 height 7
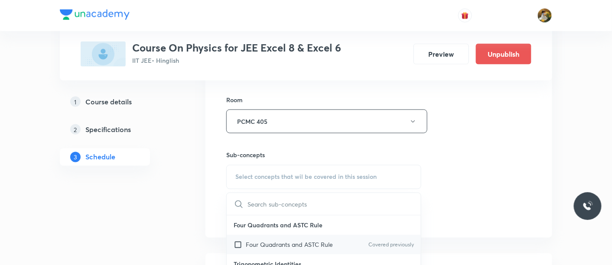
scroll to position [385, 0]
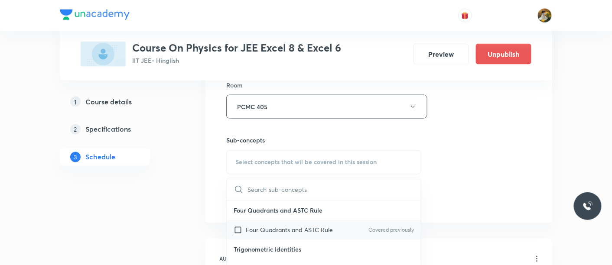
click at [287, 226] on p "Four Quadrants and ASTC Rule" at bounding box center [289, 230] width 87 height 9
checkbox input "true"
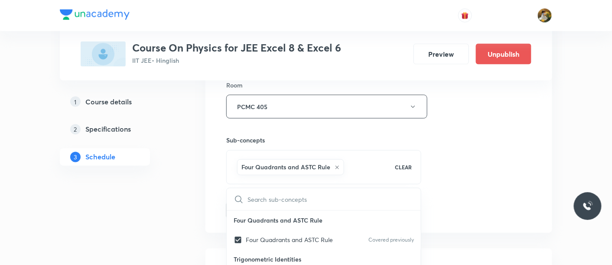
click at [504, 171] on div "Session 3 Live class Session title 10/99 Ray optics ​ Schedule for [DATE] 1:00 …" at bounding box center [378, 10] width 305 height 417
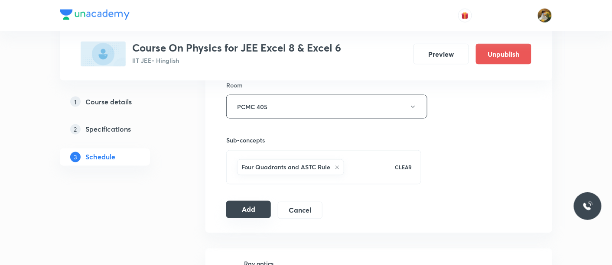
click at [235, 205] on button "Add" at bounding box center [248, 209] width 45 height 17
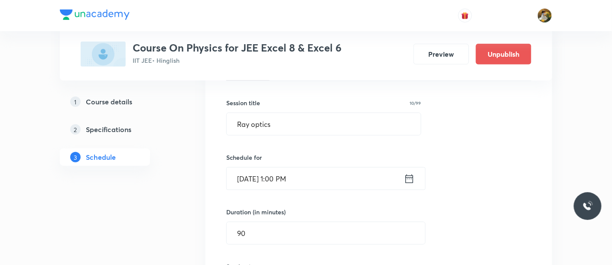
scroll to position [144, 0]
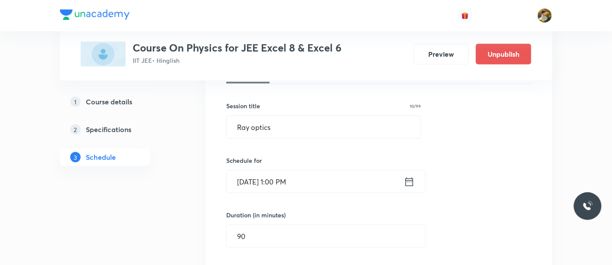
click at [340, 186] on input "Sep 2, 2025, 1:00 PM" at bounding box center [315, 182] width 177 height 22
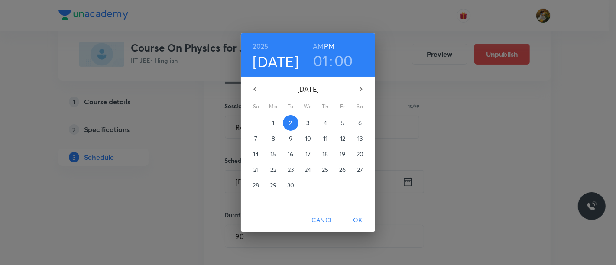
click at [458, 169] on div "2025 Sep 2 01 : 00 AM PM September 2025 Su Mo Tu We Th Fr Sa 31 1 2 3 4 5 6 7 8…" at bounding box center [308, 132] width 616 height 265
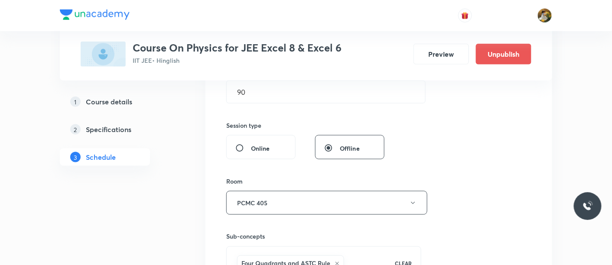
scroll to position [433, 0]
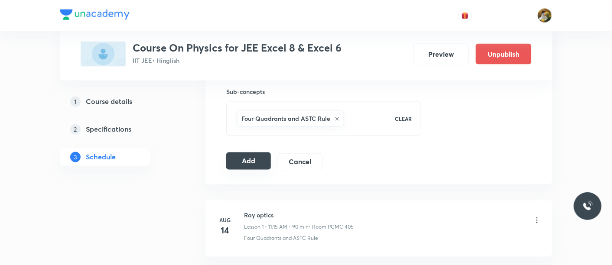
click at [257, 156] on button "Add" at bounding box center [248, 161] width 45 height 17
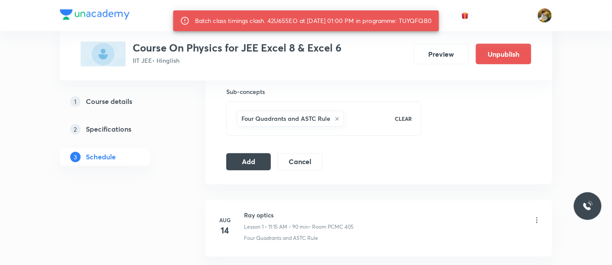
drag, startPoint x: 407, startPoint y: 18, endPoint x: 441, endPoint y: 22, distance: 34.0
click at [439, 22] on div "Batch class timings clash. 42U655EO at 02 Sep 2025 01:00 PM in programme: TUYQF…" at bounding box center [306, 20] width 266 height 21
copy div "TUYQFQB0"
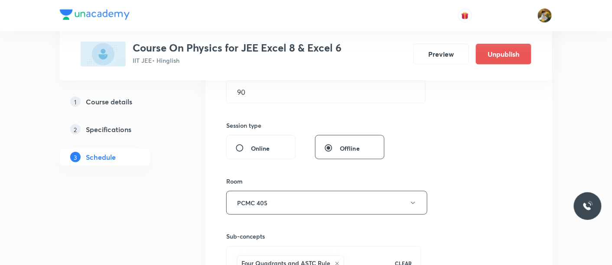
scroll to position [192, 0]
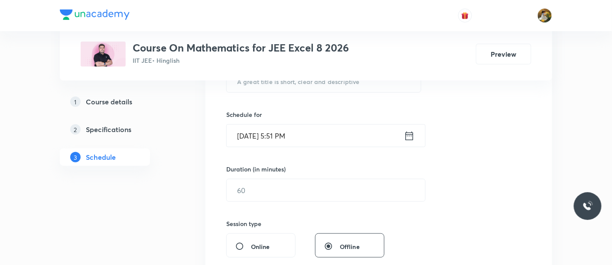
scroll to position [82, 0]
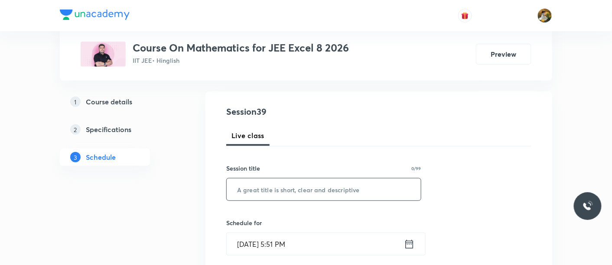
click at [283, 190] on input "text" at bounding box center [324, 190] width 194 height 22
paste input "Definite Integration"
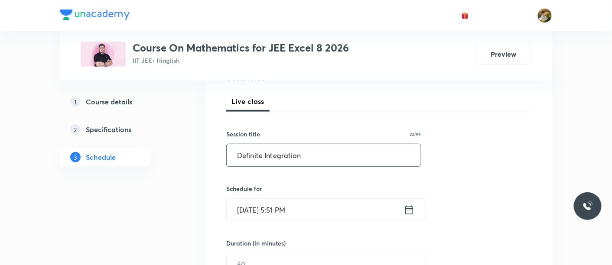
scroll to position [130, 0]
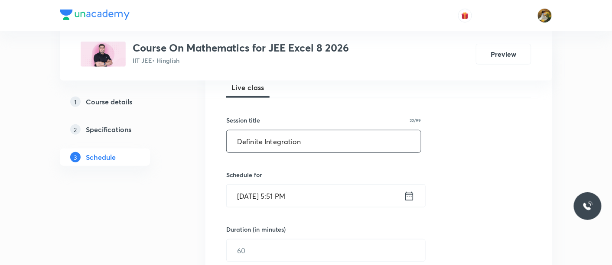
type input "Definite Integration"
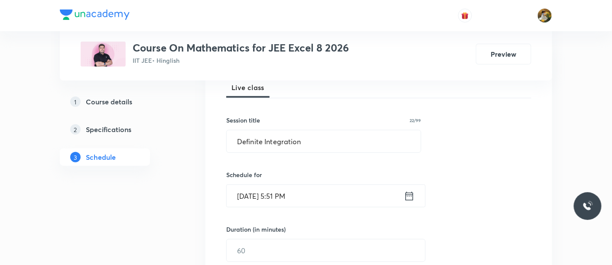
click at [313, 191] on input "Aug 31, 2025, 5:51 PM" at bounding box center [315, 196] width 177 height 22
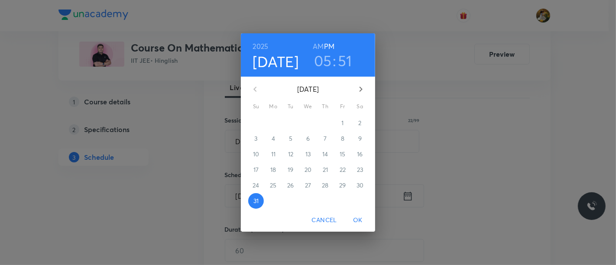
click at [361, 123] on div "2" at bounding box center [359, 123] width 17 height 16
click at [361, 122] on div "2" at bounding box center [359, 123] width 17 height 16
click at [359, 122] on div "2" at bounding box center [359, 123] width 17 height 16
click at [364, 87] on icon "button" at bounding box center [361, 89] width 10 height 10
click at [287, 124] on span "2" at bounding box center [291, 123] width 16 height 9
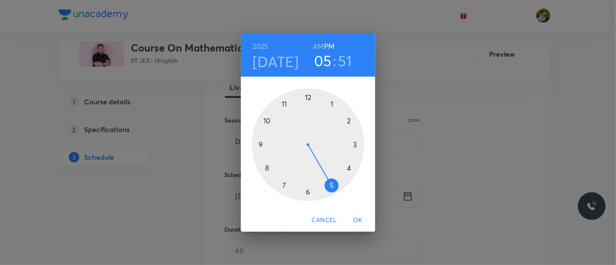
click at [284, 101] on div at bounding box center [308, 144] width 113 height 113
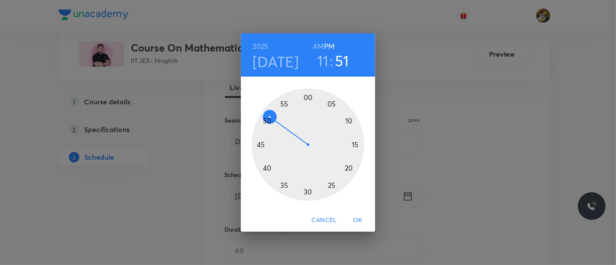
click at [321, 45] on h6 "AM" at bounding box center [318, 46] width 11 height 12
click at [358, 146] on div at bounding box center [308, 144] width 113 height 113
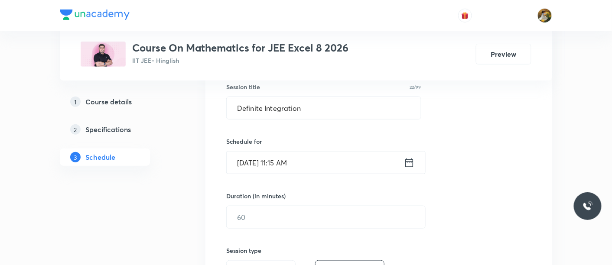
scroll to position [178, 0]
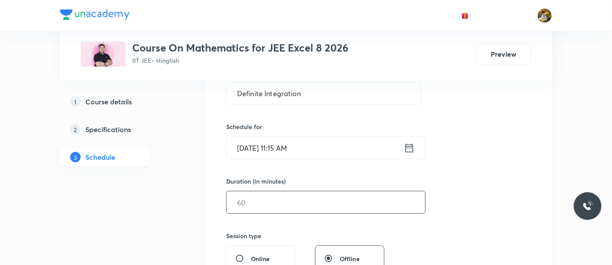
click at [304, 203] on input "text" at bounding box center [326, 203] width 198 height 22
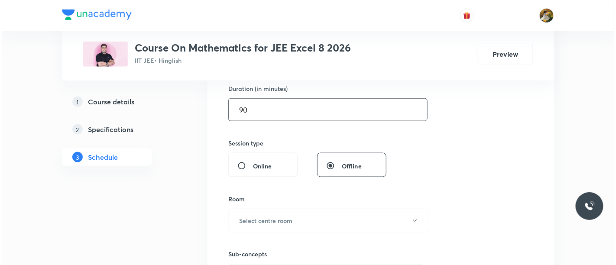
scroll to position [275, 0]
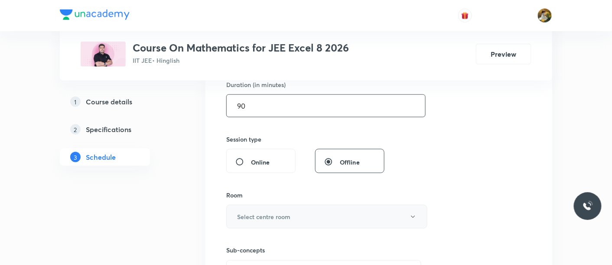
type input "90"
click at [310, 212] on button "Select centre room" at bounding box center [326, 217] width 201 height 24
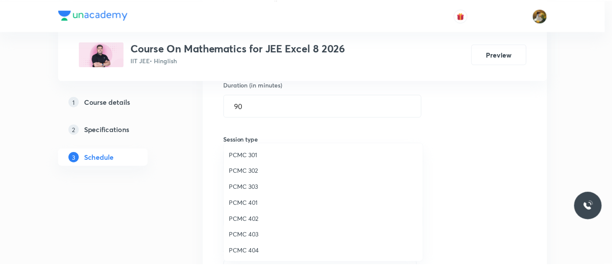
scroll to position [96, 0]
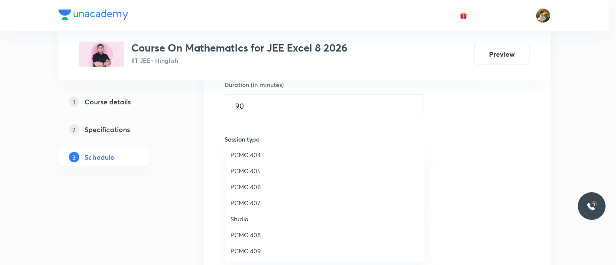
click at [255, 170] on span "PCMC 405" at bounding box center [326, 170] width 190 height 9
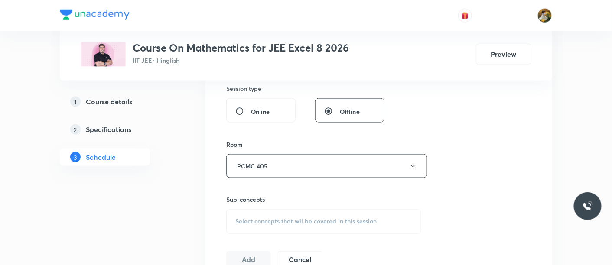
scroll to position [371, 0]
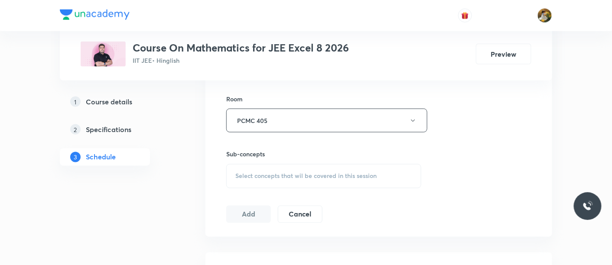
click at [354, 187] on div "Select concepts that wil be covered in this session" at bounding box center [323, 176] width 195 height 24
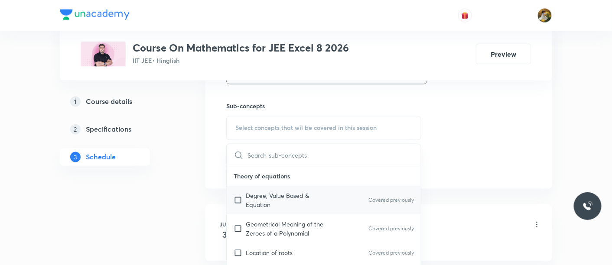
click at [294, 196] on p "Degree, Value Based & Equation" at bounding box center [290, 201] width 88 height 18
checkbox input "true"
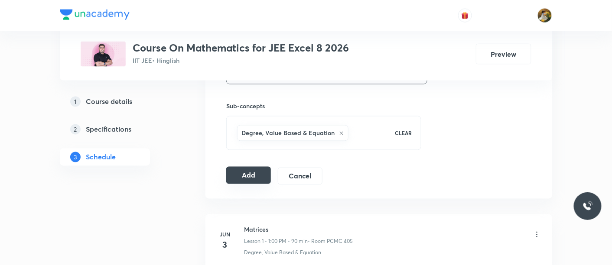
click at [251, 174] on button "Add" at bounding box center [248, 175] width 45 height 17
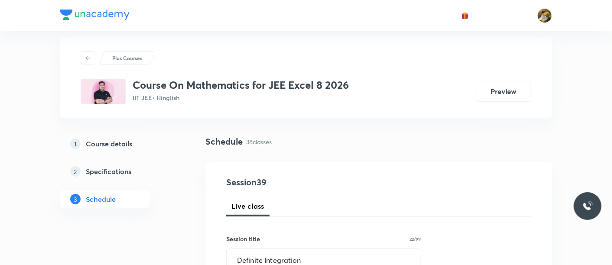
scroll to position [0, 0]
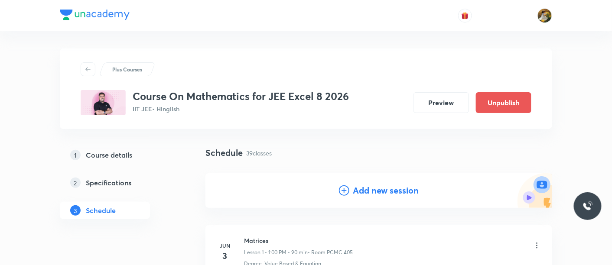
click at [386, 193] on h4 "Add new session" at bounding box center [386, 190] width 66 height 13
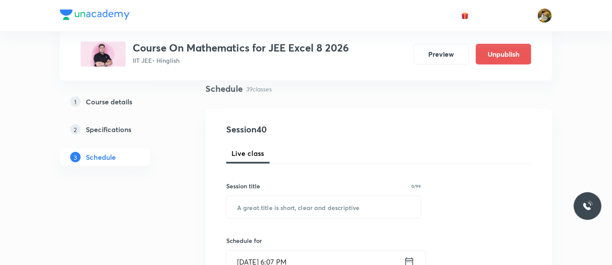
scroll to position [96, 0]
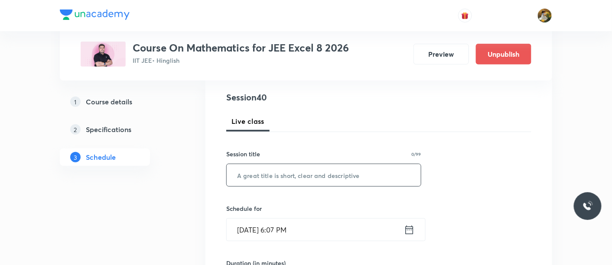
click at [287, 174] on input "text" at bounding box center [324, 175] width 194 height 22
paste input "Definite Integration"
type input "Definite Integration"
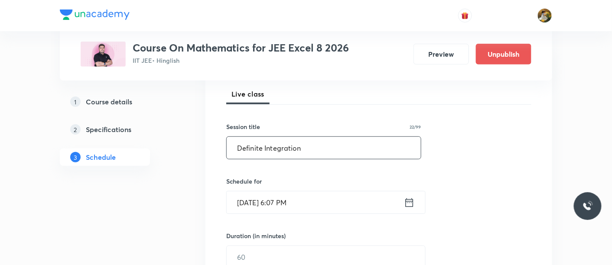
scroll to position [144, 0]
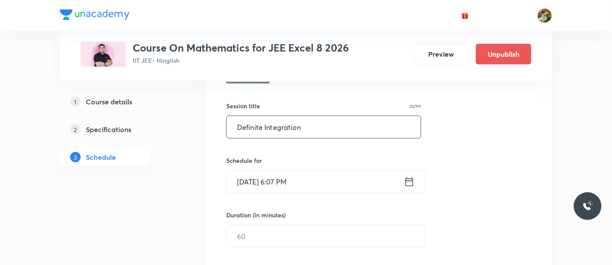
click at [322, 185] on input "Aug 31, 2025, 6:07 PM" at bounding box center [315, 182] width 177 height 22
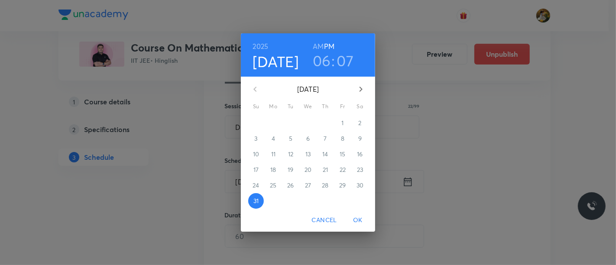
click at [360, 88] on icon "button" at bounding box center [361, 89] width 10 height 10
click at [293, 119] on span "2" at bounding box center [291, 123] width 16 height 9
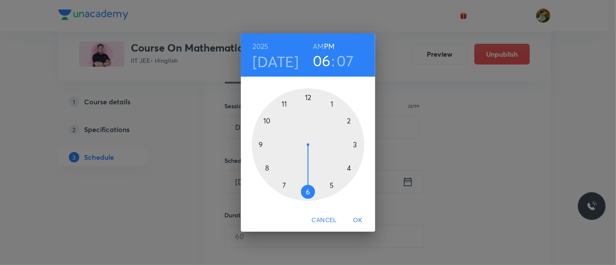
click at [283, 104] on div at bounding box center [308, 144] width 113 height 113
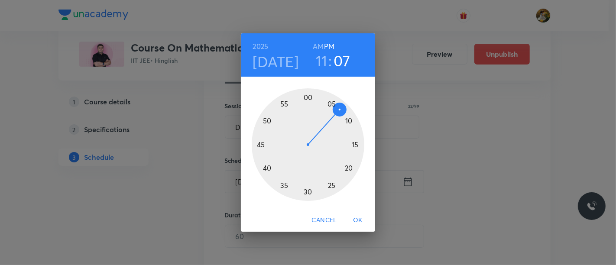
click at [319, 40] on h6 "AM" at bounding box center [318, 46] width 11 height 12
click at [356, 145] on div at bounding box center [308, 144] width 113 height 113
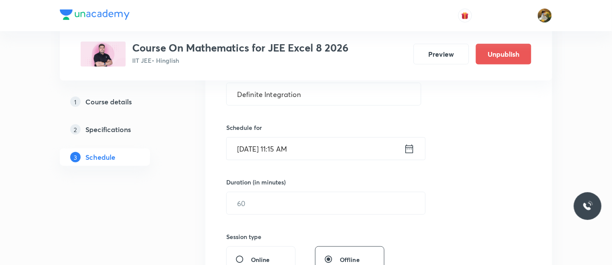
scroll to position [192, 0]
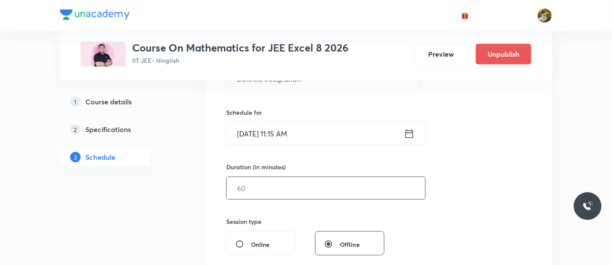
click at [292, 192] on input "text" at bounding box center [326, 188] width 198 height 22
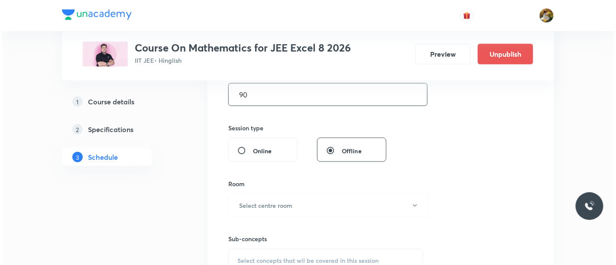
scroll to position [289, 0]
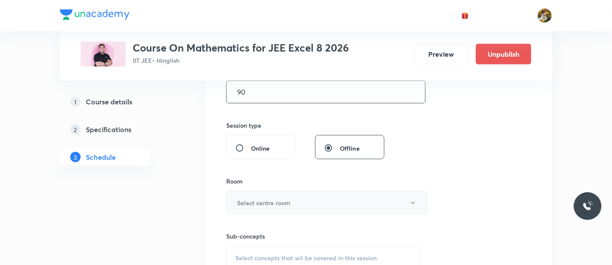
type input "90"
click at [288, 209] on button "Select centre room" at bounding box center [326, 203] width 201 height 24
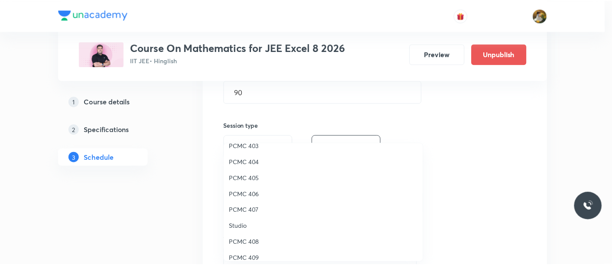
scroll to position [96, 0]
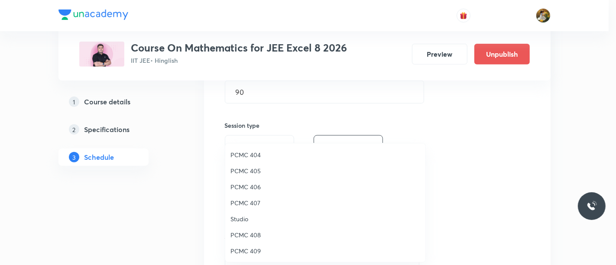
click at [261, 169] on span "PCMC 405" at bounding box center [326, 170] width 190 height 9
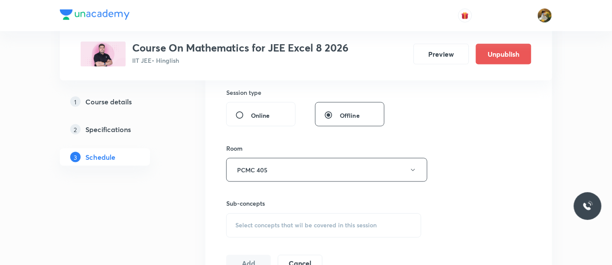
scroll to position [337, 0]
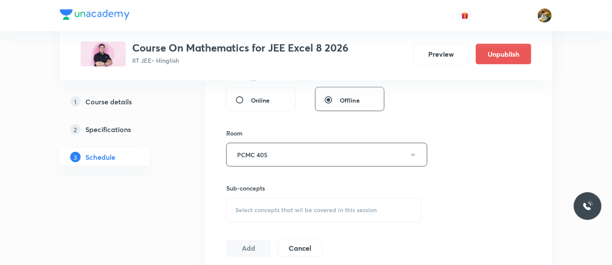
click at [301, 214] on div "Select concepts that wil be covered in this session" at bounding box center [323, 210] width 195 height 24
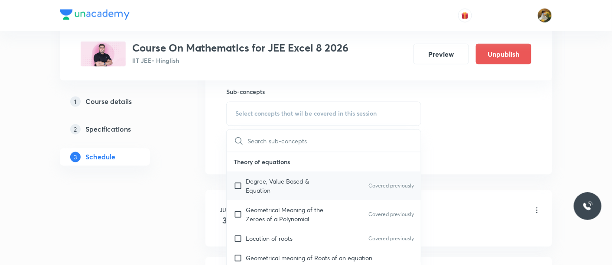
click at [303, 203] on div "Geometrical Meaning of the Zeroes of a Polynomial Covered previously" at bounding box center [324, 215] width 194 height 29
checkbox input "true"
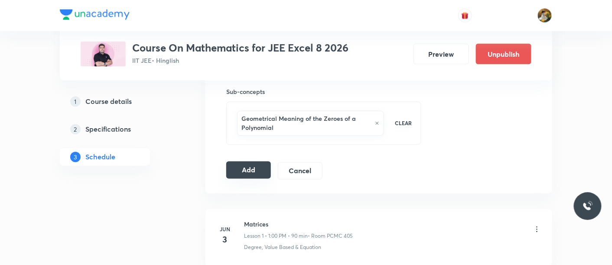
click at [245, 169] on button "Add" at bounding box center [248, 170] width 45 height 17
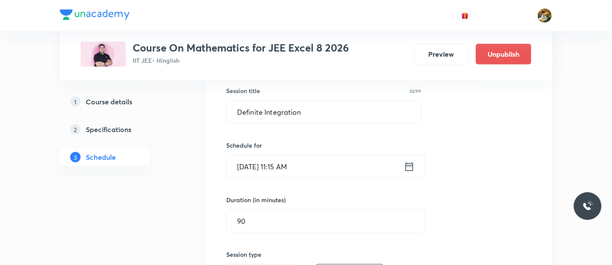
scroll to position [144, 0]
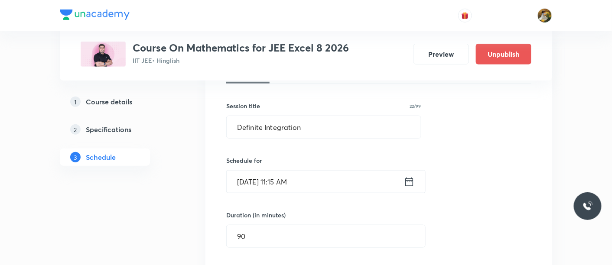
click at [404, 183] on icon at bounding box center [409, 182] width 11 height 12
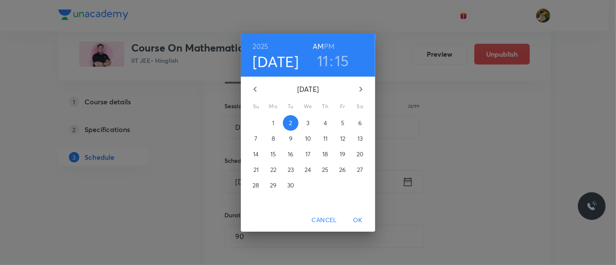
click at [310, 121] on span "3" at bounding box center [308, 123] width 16 height 9
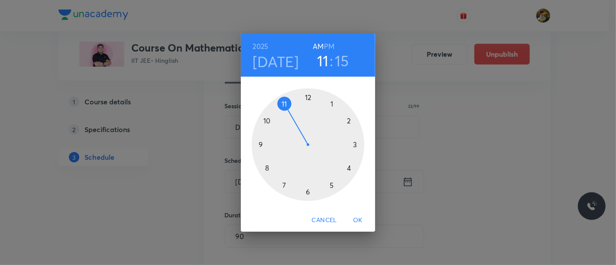
click at [361, 222] on span "OK" at bounding box center [358, 220] width 21 height 11
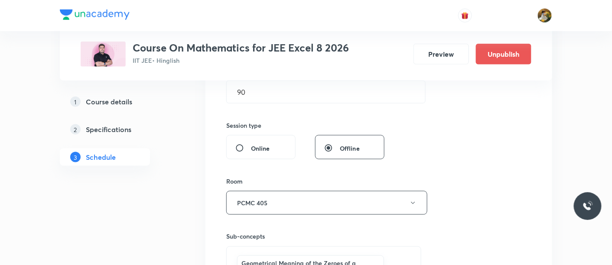
scroll to position [385, 0]
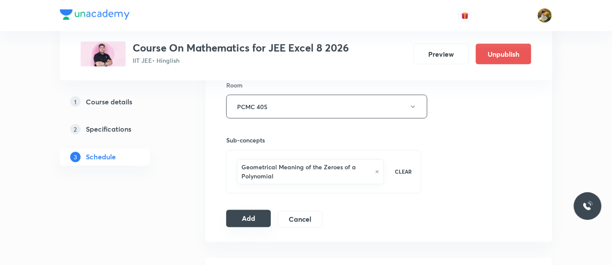
click at [249, 218] on button "Add" at bounding box center [248, 218] width 45 height 17
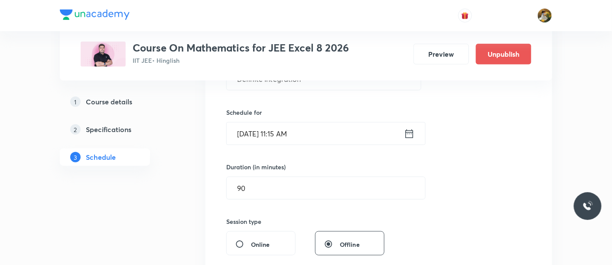
scroll to position [96, 0]
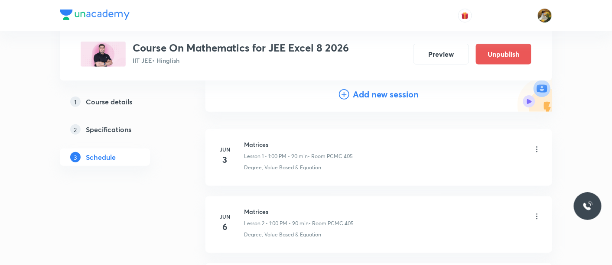
click at [363, 97] on h4 "Add new session" at bounding box center [386, 94] width 66 height 13
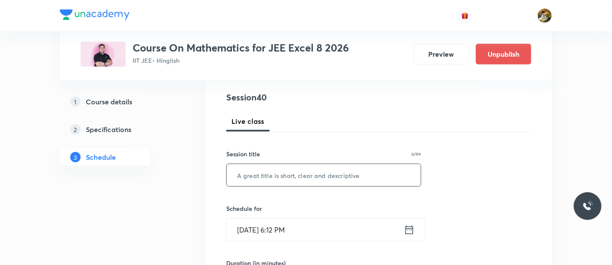
click at [296, 171] on input "text" at bounding box center [324, 175] width 194 height 22
paste input "Definite Integration"
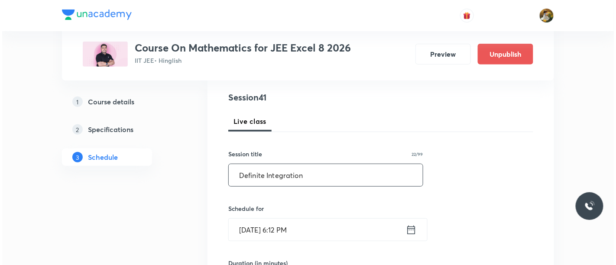
scroll to position [144, 0]
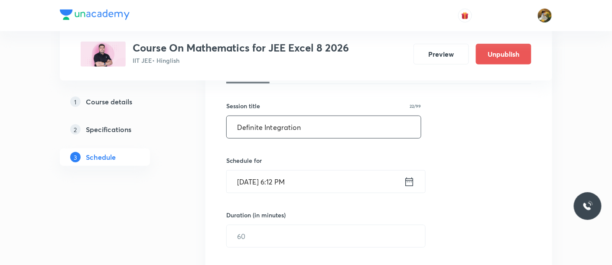
type input "Definite Integration"
click at [328, 166] on div "Schedule for Aug 31, 2025, 6:12 PM ​" at bounding box center [323, 174] width 195 height 37
click at [328, 174] on input "Aug 31, 2025, 6:12 PM" at bounding box center [315, 182] width 177 height 22
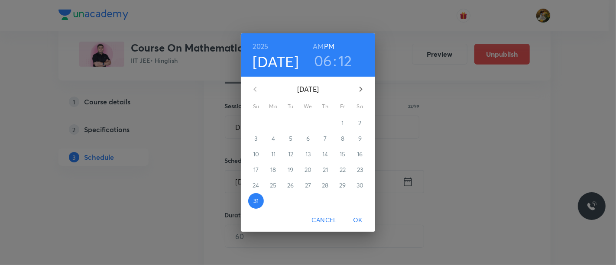
click at [364, 90] on icon "button" at bounding box center [361, 89] width 10 height 10
click at [325, 124] on p "4" at bounding box center [325, 123] width 3 height 9
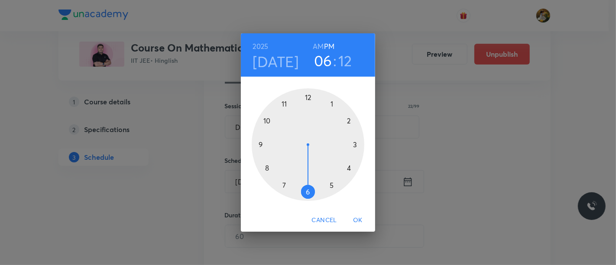
click at [332, 105] on div at bounding box center [308, 144] width 113 height 113
click at [307, 97] on div at bounding box center [308, 144] width 113 height 113
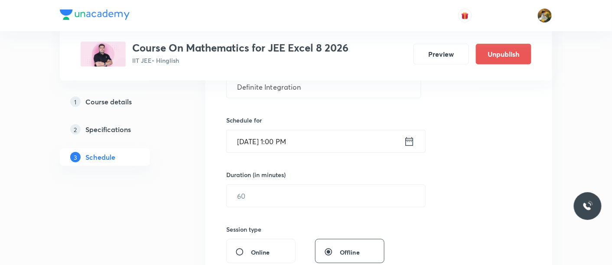
scroll to position [241, 0]
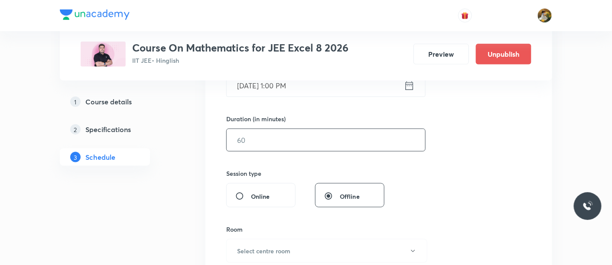
click at [298, 145] on input "text" at bounding box center [326, 140] width 198 height 22
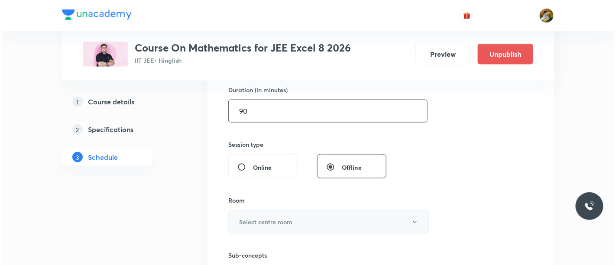
scroll to position [289, 0]
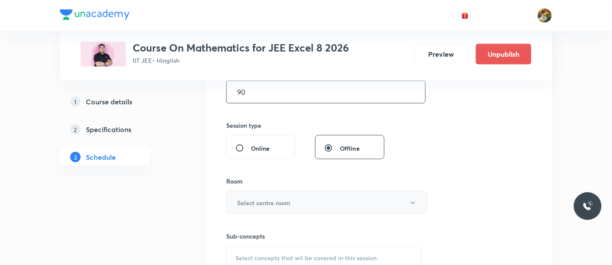
type input "90"
click at [304, 193] on button "Select centre room" at bounding box center [326, 203] width 201 height 24
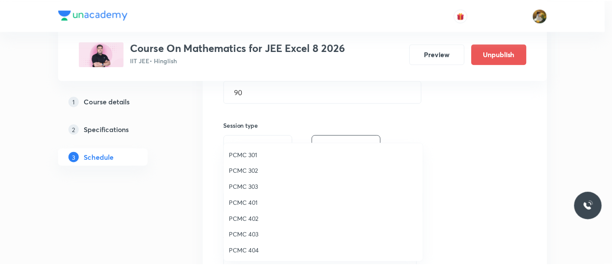
scroll to position [48, 0]
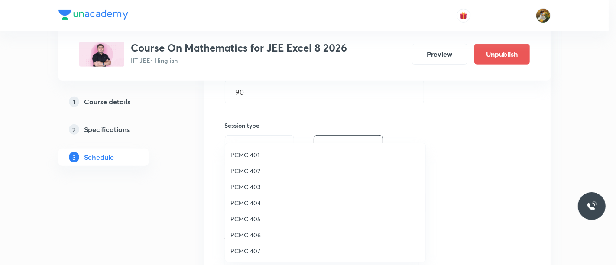
click at [254, 217] on span "PCMC 405" at bounding box center [326, 219] width 190 height 9
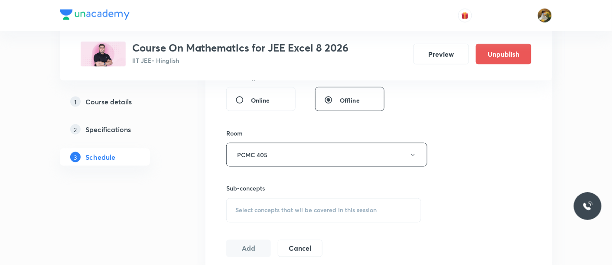
click at [333, 213] on div "Select concepts that wil be covered in this session" at bounding box center [323, 210] width 195 height 24
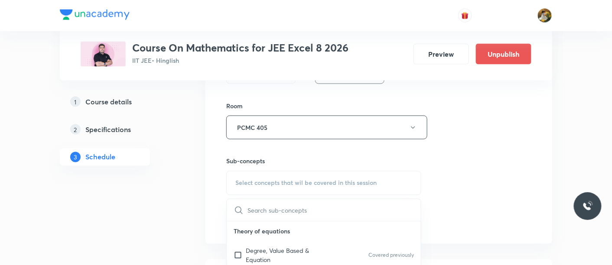
scroll to position [385, 0]
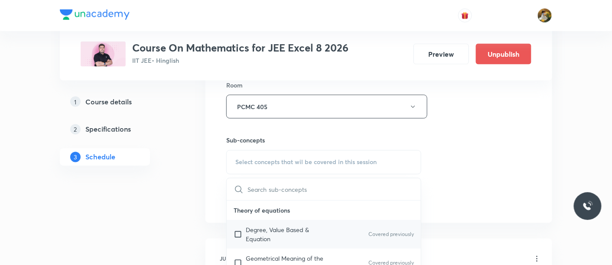
click at [293, 226] on p "Degree, Value Based & Equation" at bounding box center [290, 235] width 88 height 18
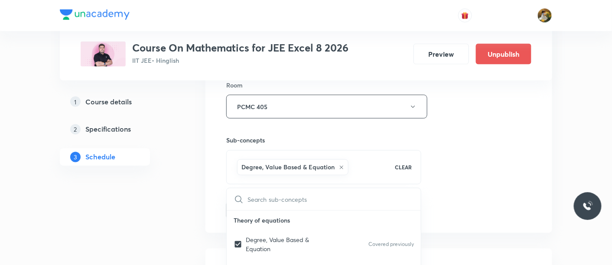
checkbox input "true"
click at [454, 182] on div "Session 41 Live class Session title 22/99 Definite Integration ​ Schedule for S…" at bounding box center [378, 10] width 305 height 417
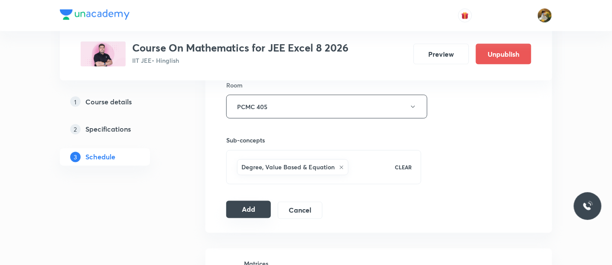
click at [254, 206] on button "Add" at bounding box center [248, 209] width 45 height 17
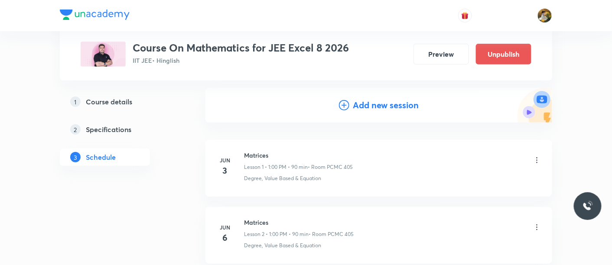
scroll to position [0, 0]
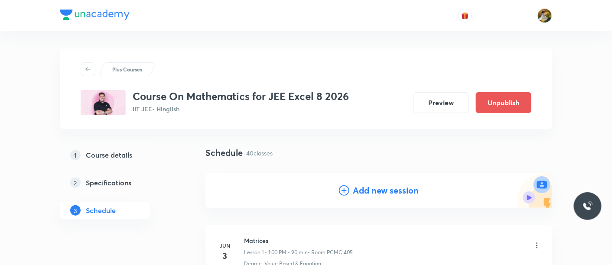
click at [361, 198] on div "Add new session" at bounding box center [378, 190] width 347 height 35
click at [371, 193] on h4 "Add new session" at bounding box center [386, 190] width 66 height 13
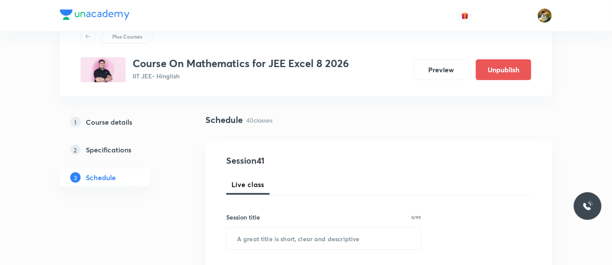
scroll to position [48, 0]
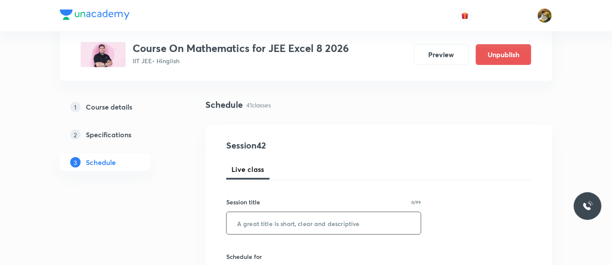
click at [334, 220] on input "text" at bounding box center [324, 223] width 194 height 22
paste input "Definite Integration"
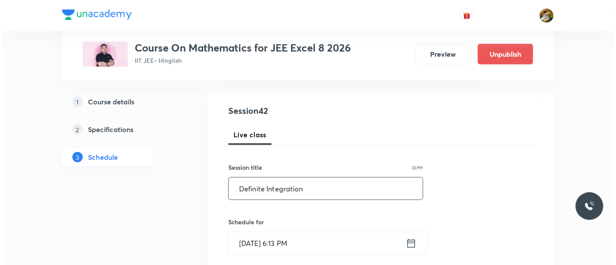
scroll to position [144, 0]
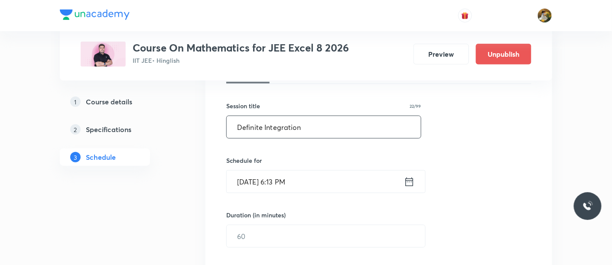
type input "Definite Integration"
click at [335, 181] on input "Aug 31, 2025, 6:13 PM" at bounding box center [315, 182] width 177 height 22
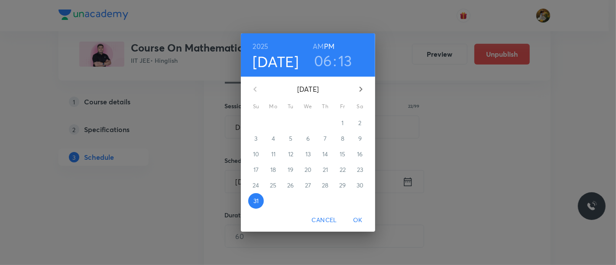
click at [361, 92] on icon "button" at bounding box center [361, 89] width 10 height 10
click at [344, 124] on p "5" at bounding box center [342, 123] width 3 height 9
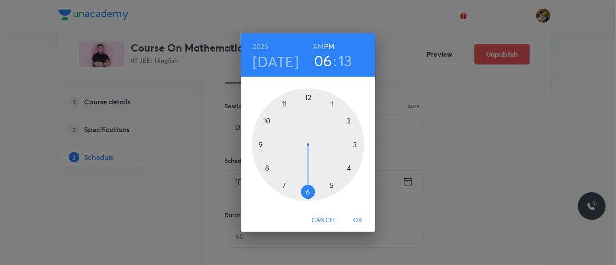
click at [333, 104] on div at bounding box center [308, 144] width 113 height 113
click at [307, 97] on div at bounding box center [308, 144] width 113 height 113
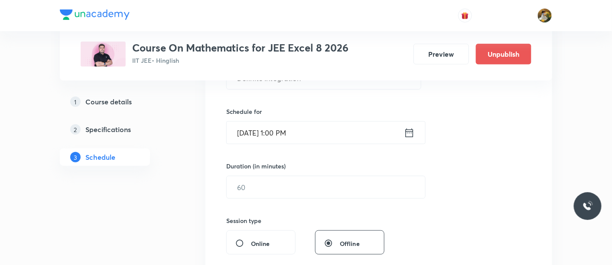
scroll to position [241, 0]
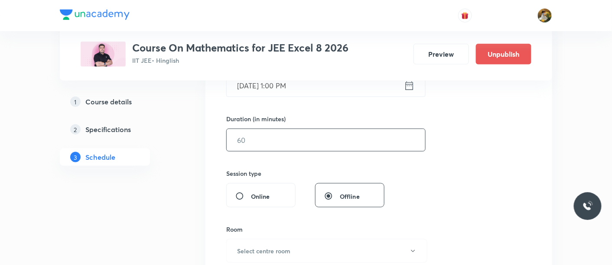
click at [299, 143] on input "text" at bounding box center [326, 140] width 198 height 22
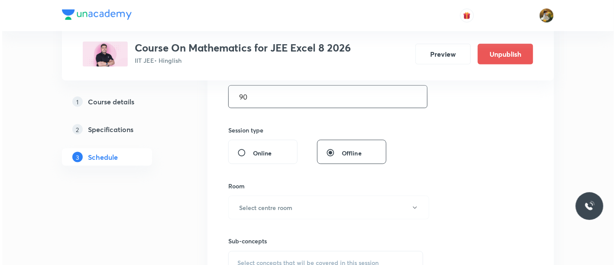
scroll to position [337, 0]
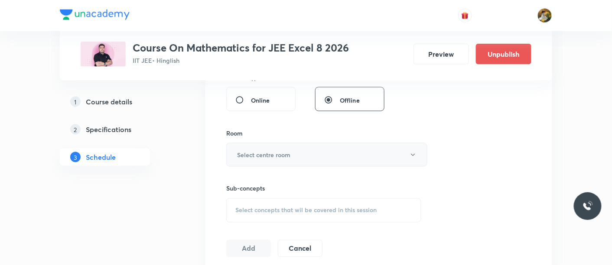
type input "90"
click at [294, 154] on button "Select centre room" at bounding box center [326, 155] width 201 height 24
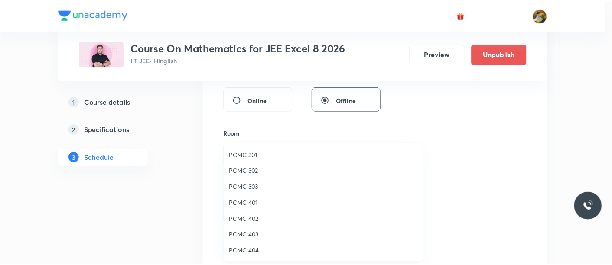
scroll to position [48, 0]
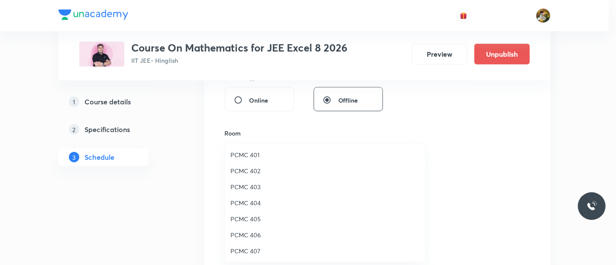
click at [256, 216] on span "PCMC 405" at bounding box center [326, 219] width 190 height 9
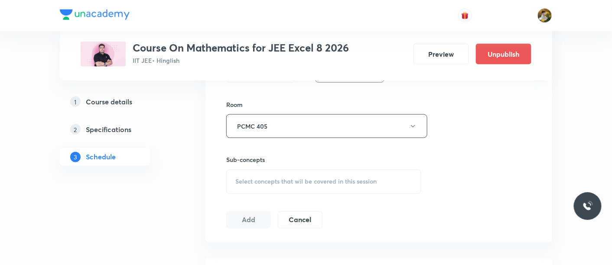
scroll to position [385, 0]
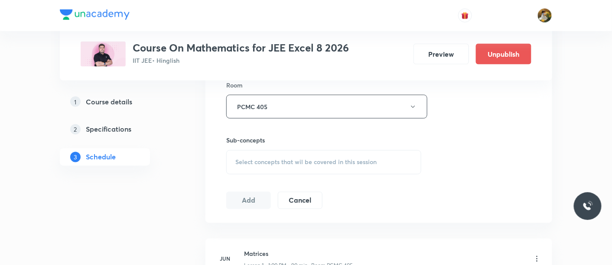
click at [339, 171] on div "Select concepts that wil be covered in this session" at bounding box center [323, 162] width 195 height 24
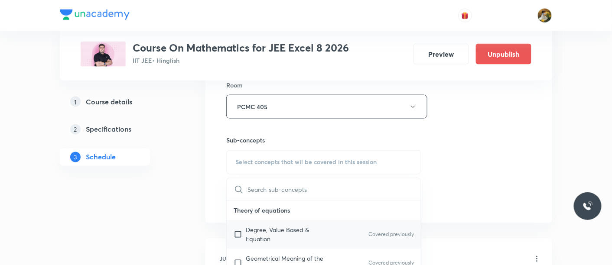
click at [301, 231] on p "Degree, Value Based & Equation" at bounding box center [290, 235] width 88 height 18
checkbox input "true"
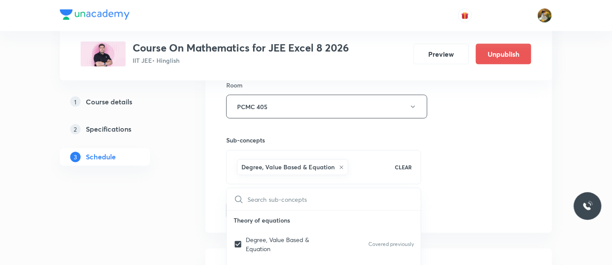
click at [454, 169] on div "Session 42 Live class Session title 22/99 Definite Integration ​ Schedule for S…" at bounding box center [378, 10] width 305 height 417
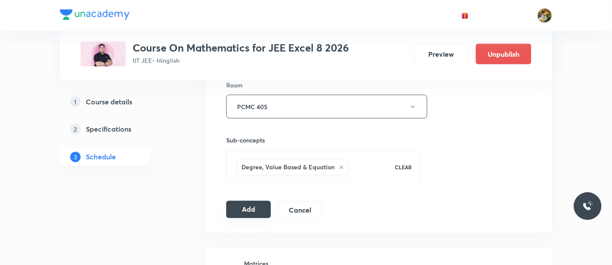
click at [243, 205] on button "Add" at bounding box center [248, 209] width 45 height 17
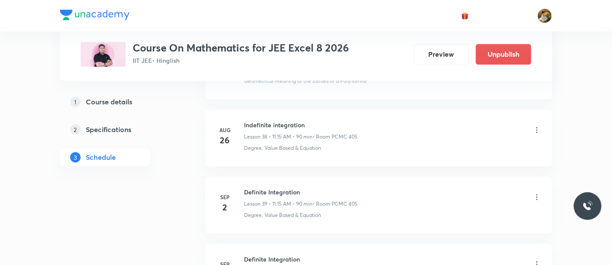
scroll to position [2553, 0]
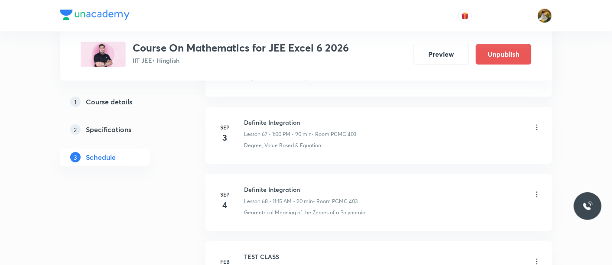
scroll to position [4854, 0]
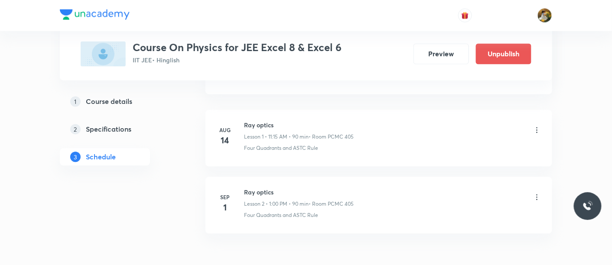
click at [538, 196] on icon at bounding box center [537, 197] width 9 height 9
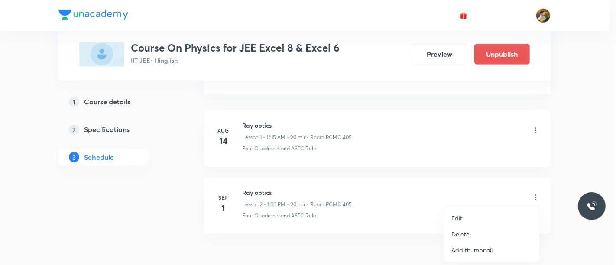
click at [485, 236] on li "Delete" at bounding box center [492, 234] width 95 height 16
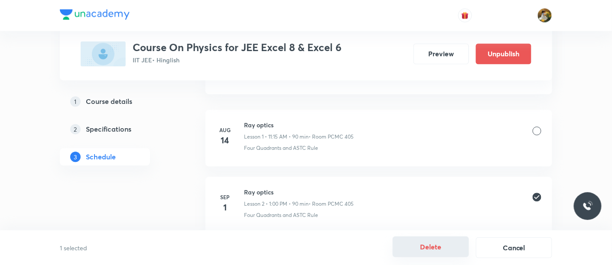
click at [446, 250] on button "Delete" at bounding box center [431, 247] width 76 height 21
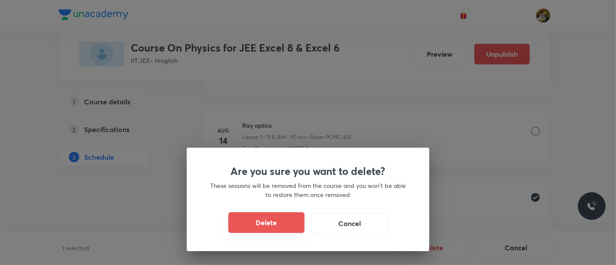
click at [276, 229] on button "Delete" at bounding box center [266, 222] width 76 height 21
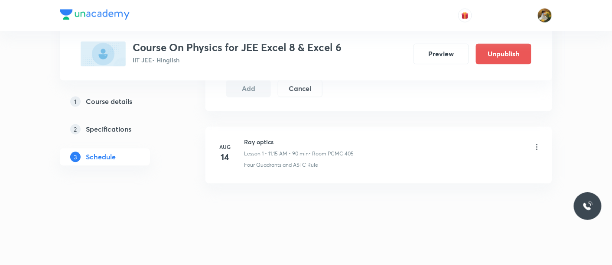
scroll to position [495, 0]
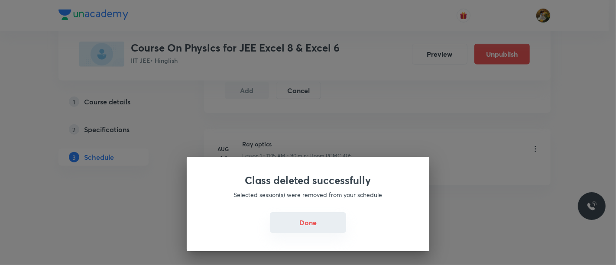
click at [302, 225] on button "Done" at bounding box center [308, 222] width 76 height 21
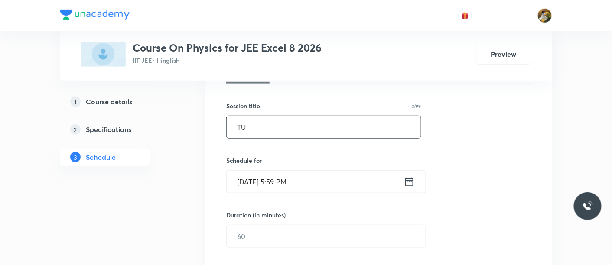
type input "T"
paste input "Ray optics"
type input "Ray optics"
click at [327, 180] on input "Aug 31, 2025, 5:59 PM" at bounding box center [315, 182] width 177 height 22
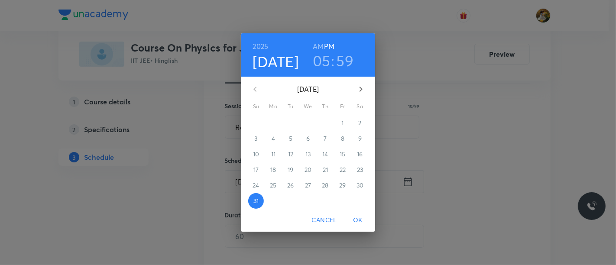
click at [341, 120] on div "1" at bounding box center [342, 123] width 17 height 16
click at [360, 88] on icon "button" at bounding box center [361, 89] width 3 height 5
click at [276, 122] on span "1" at bounding box center [274, 123] width 16 height 9
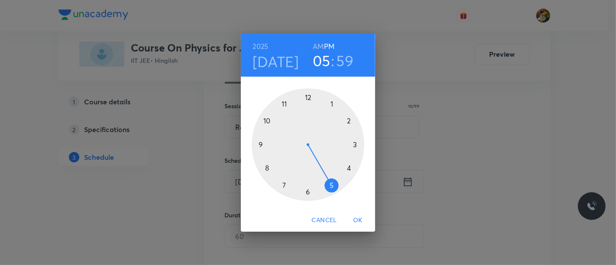
click at [333, 100] on div at bounding box center [308, 144] width 113 height 113
click at [309, 97] on div at bounding box center [308, 144] width 113 height 113
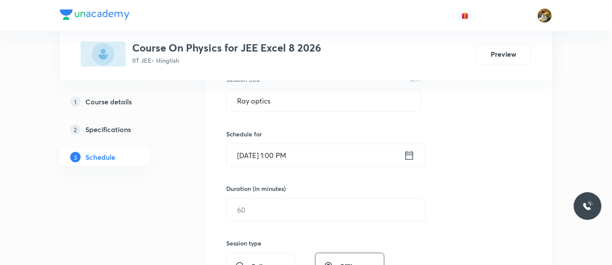
scroll to position [192, 0]
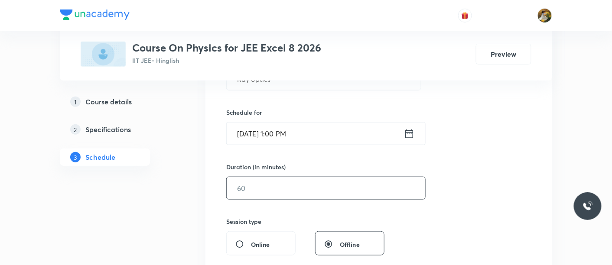
click at [298, 189] on input "text" at bounding box center [326, 188] width 198 height 22
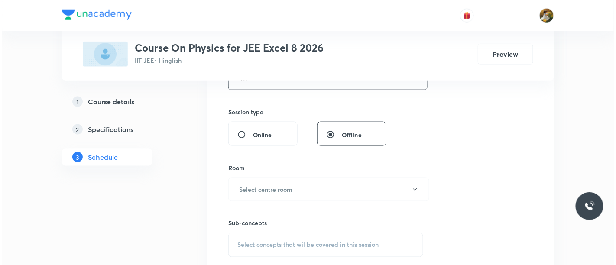
scroll to position [337, 0]
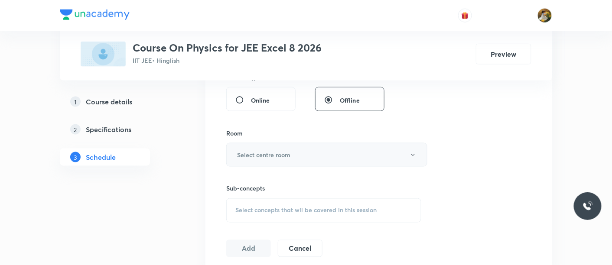
type input "90"
click at [305, 158] on button "Select centre room" at bounding box center [326, 155] width 201 height 24
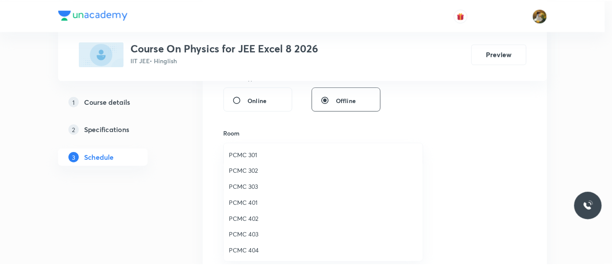
scroll to position [48, 0]
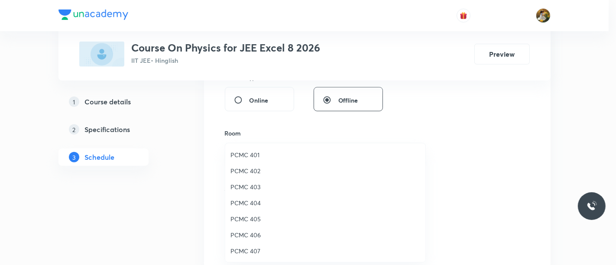
click at [255, 216] on span "PCMC 405" at bounding box center [326, 219] width 190 height 9
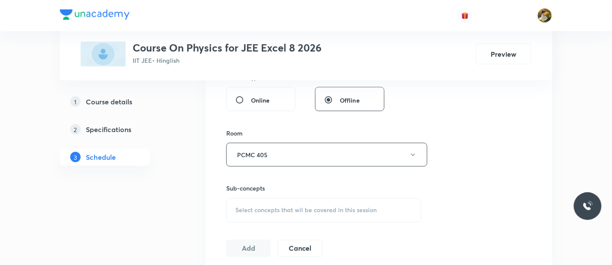
click at [308, 213] on span "Select concepts that wil be covered in this session" at bounding box center [305, 210] width 141 height 7
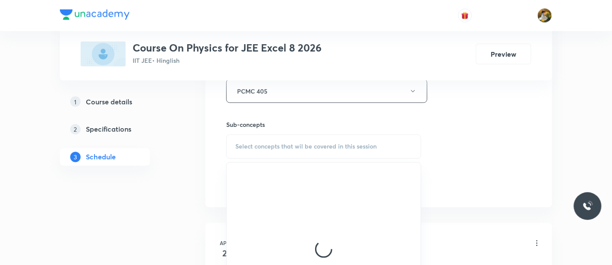
scroll to position [433, 0]
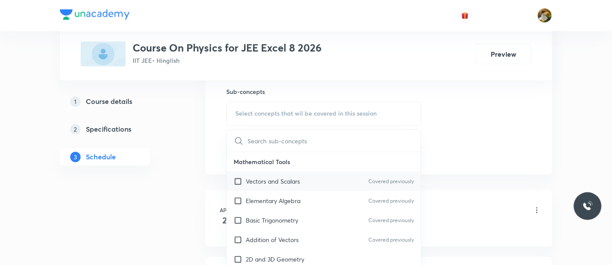
click at [293, 179] on p "Vectors and Scalars" at bounding box center [273, 181] width 54 height 9
checkbox input "true"
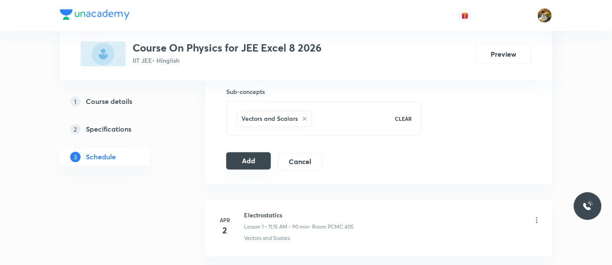
click at [240, 158] on button "Add" at bounding box center [248, 161] width 45 height 17
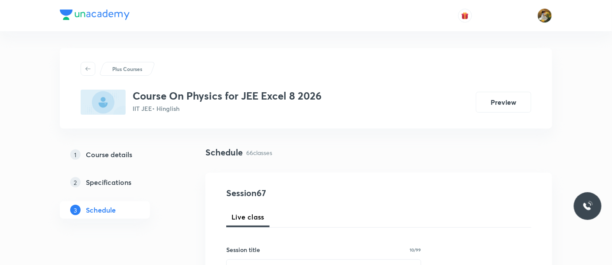
scroll to position [0, 0]
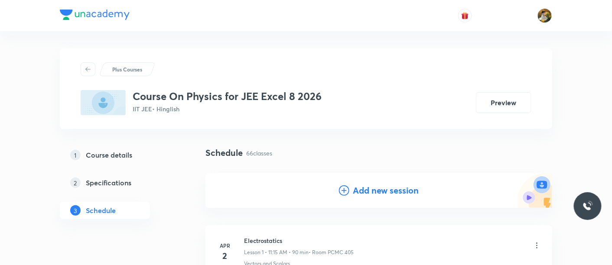
click at [382, 191] on h4 "Add new session" at bounding box center [386, 190] width 66 height 13
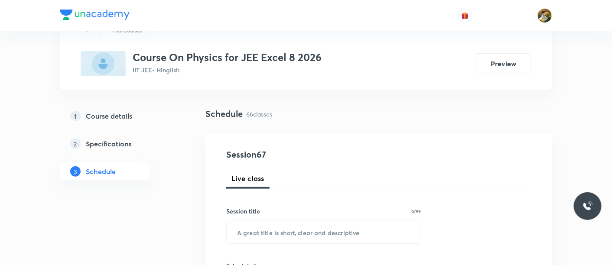
scroll to position [48, 0]
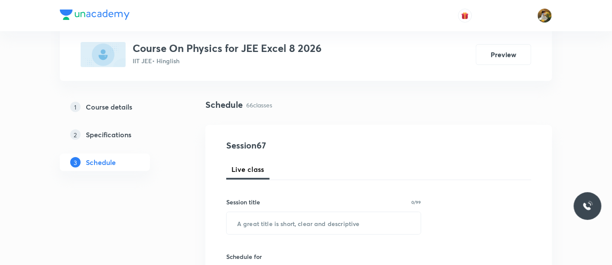
drag, startPoint x: 344, startPoint y: 222, endPoint x: 329, endPoint y: 203, distance: 24.4
click at [344, 223] on input "text" at bounding box center [324, 223] width 194 height 22
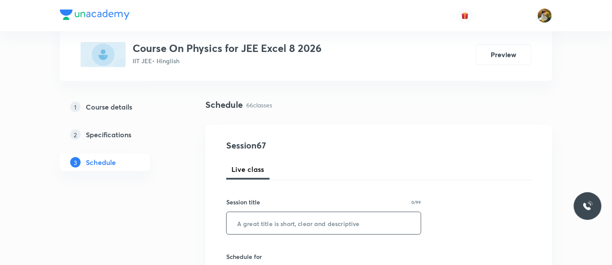
paste input "Ray optics"
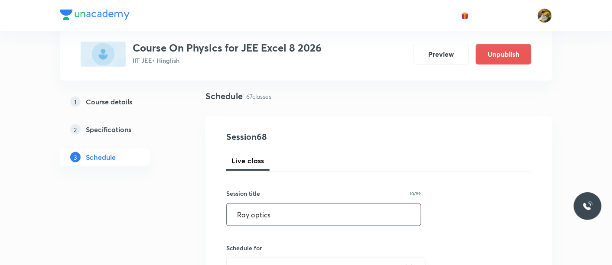
scroll to position [144, 0]
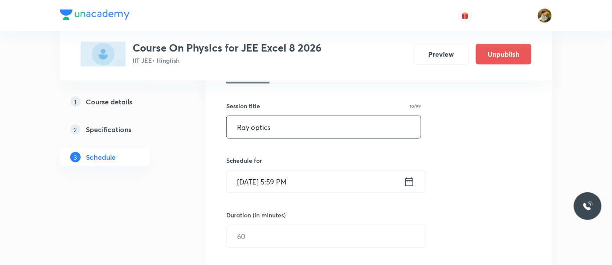
type input "Ray optics"
click at [312, 178] on input "Aug 31, 2025, 5:59 PM" at bounding box center [315, 182] width 177 height 22
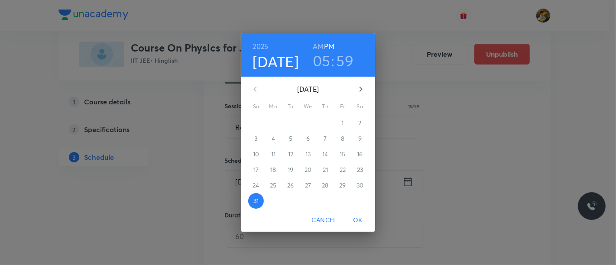
click at [361, 93] on icon "button" at bounding box center [361, 89] width 10 height 10
click at [293, 124] on span "2" at bounding box center [291, 123] width 16 height 9
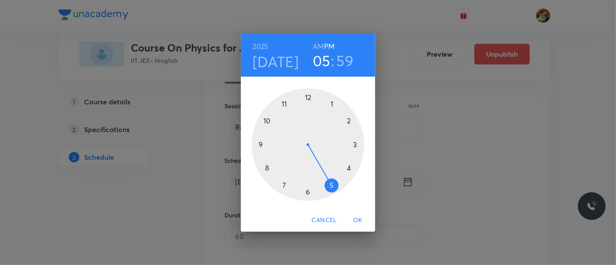
click at [334, 101] on div at bounding box center [308, 144] width 113 height 113
click at [307, 98] on div at bounding box center [308, 144] width 113 height 113
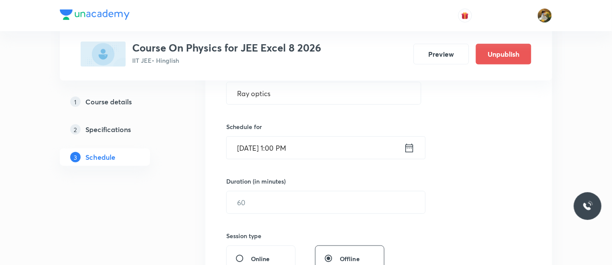
scroll to position [192, 0]
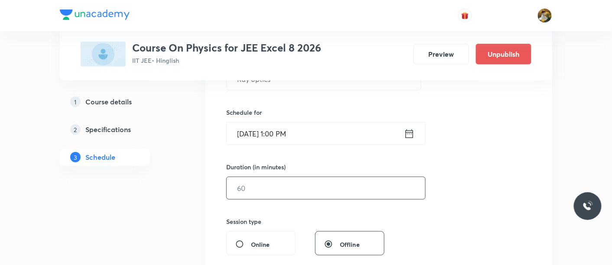
click at [316, 190] on input "text" at bounding box center [326, 188] width 198 height 22
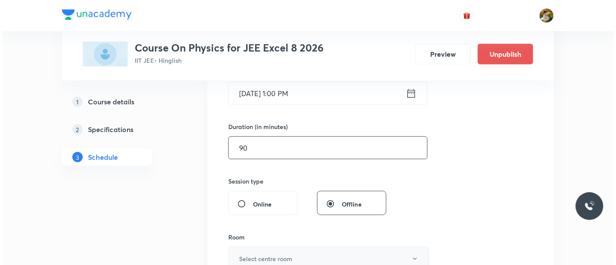
scroll to position [289, 0]
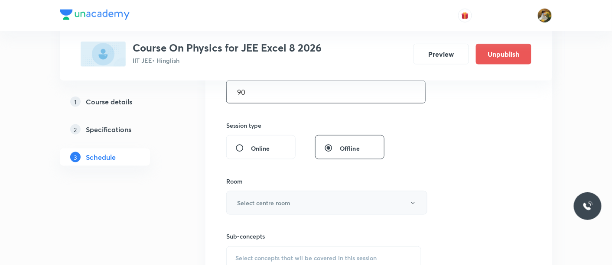
type input "90"
click at [308, 206] on button "Select centre room" at bounding box center [326, 203] width 201 height 24
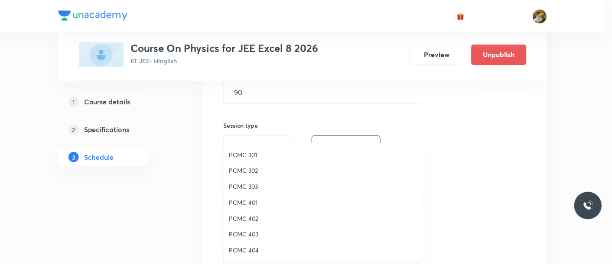
scroll to position [48, 0]
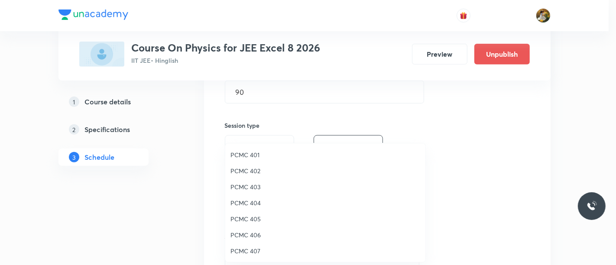
click at [254, 216] on span "PCMC 405" at bounding box center [326, 219] width 190 height 9
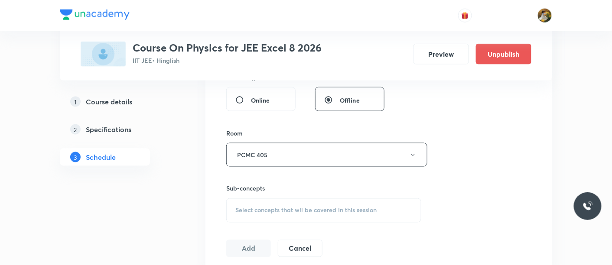
click at [330, 212] on span "Select concepts that wil be covered in this session" at bounding box center [305, 210] width 141 height 7
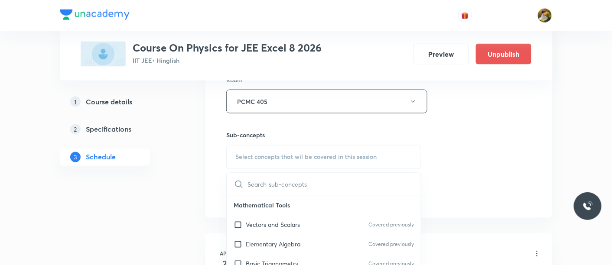
scroll to position [433, 0]
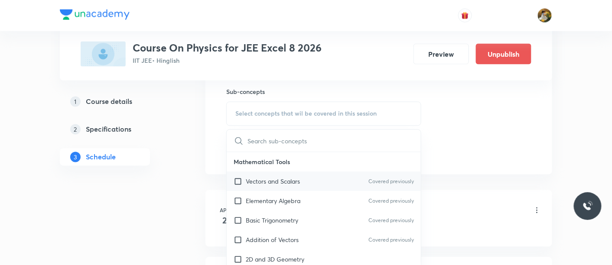
click at [309, 220] on div "Basic Trigonometry Covered previously" at bounding box center [324, 221] width 194 height 20
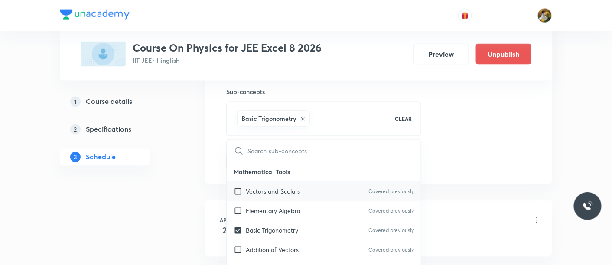
checkbox input "true"
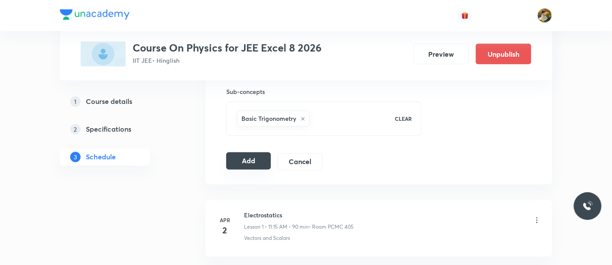
click at [249, 161] on button "Add" at bounding box center [248, 161] width 45 height 17
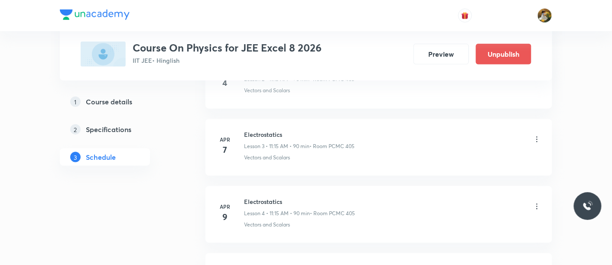
scroll to position [0, 0]
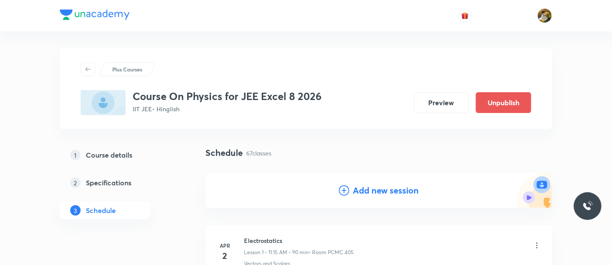
click at [376, 193] on h4 "Add new session" at bounding box center [386, 190] width 66 height 13
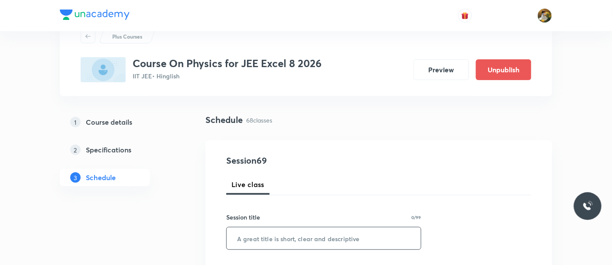
scroll to position [48, 0]
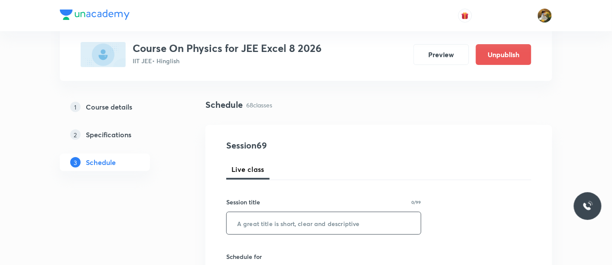
click at [321, 227] on input "text" at bounding box center [324, 223] width 194 height 22
paste input "Ray optics"
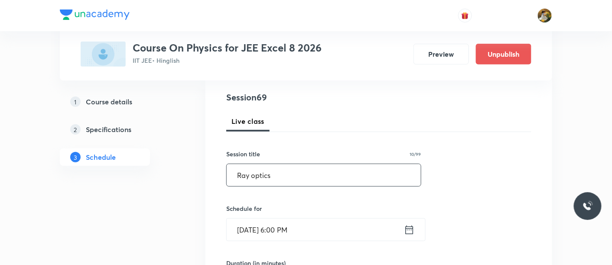
scroll to position [144, 0]
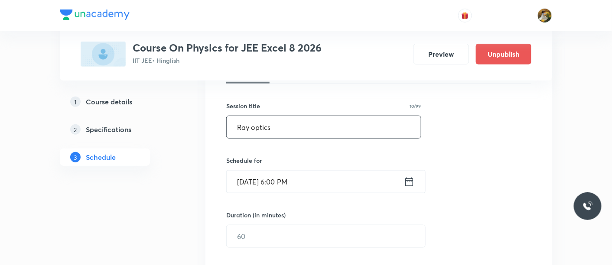
type input "Ray optics"
click at [340, 184] on input "Aug 31, 2025, 6:00 PM" at bounding box center [315, 182] width 177 height 22
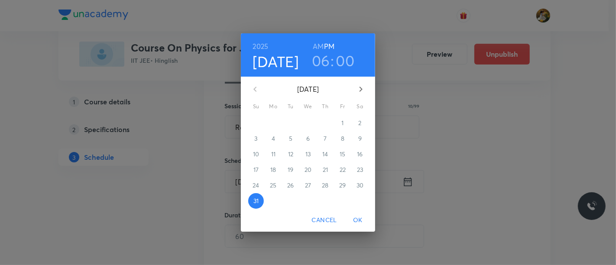
click at [359, 91] on icon "button" at bounding box center [361, 89] width 10 height 10
click at [345, 122] on span "5" at bounding box center [343, 123] width 16 height 9
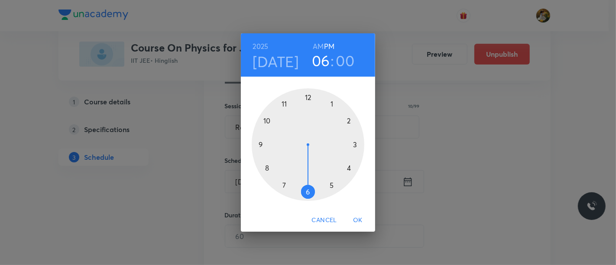
click at [283, 105] on div at bounding box center [308, 144] width 113 height 113
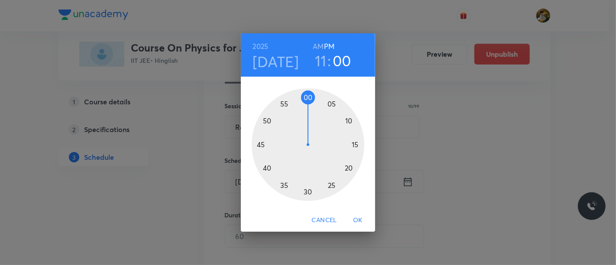
click at [320, 47] on h6 "AM" at bounding box center [318, 46] width 11 height 12
click at [355, 143] on div at bounding box center [308, 144] width 113 height 113
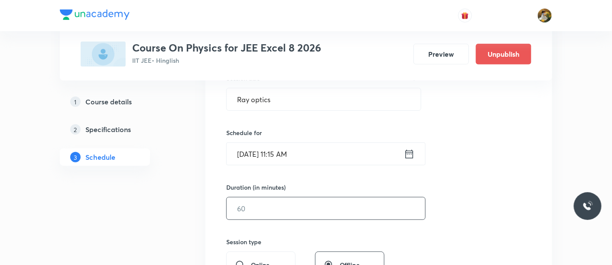
scroll to position [192, 0]
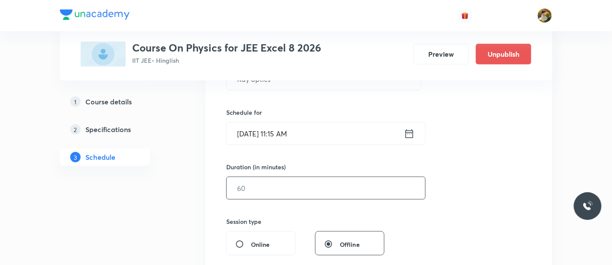
click at [327, 191] on input "text" at bounding box center [326, 188] width 198 height 22
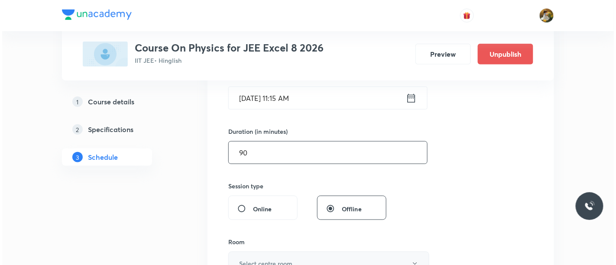
scroll to position [289, 0]
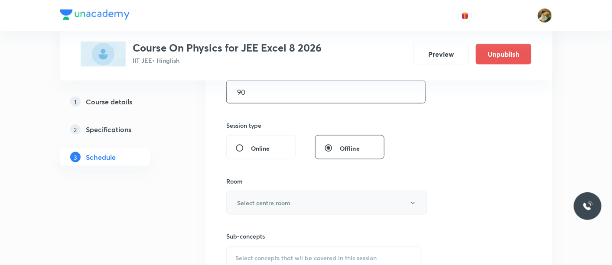
type input "90"
click at [335, 204] on button "Select centre room" at bounding box center [326, 203] width 201 height 24
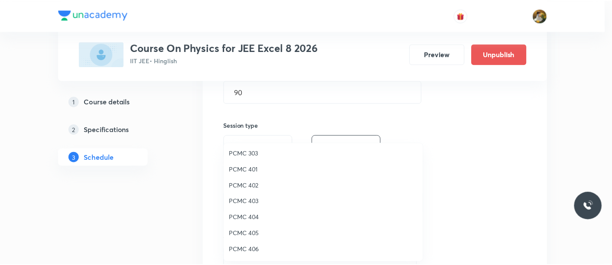
scroll to position [48, 0]
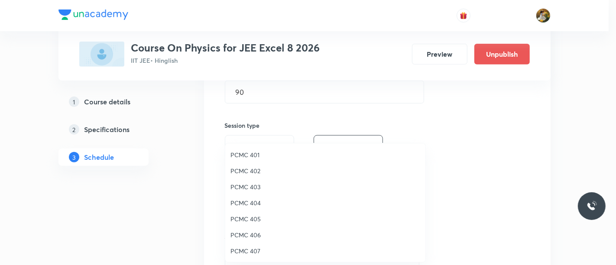
click at [254, 221] on span "PCMC 405" at bounding box center [326, 219] width 190 height 9
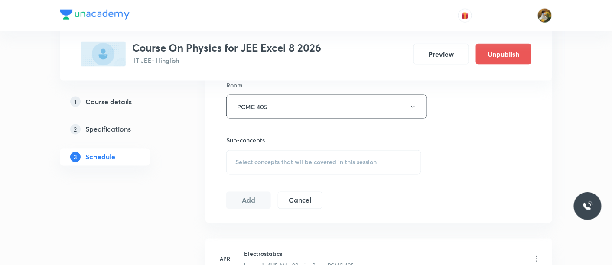
click at [316, 164] on span "Select concepts that wil be covered in this session" at bounding box center [305, 162] width 141 height 7
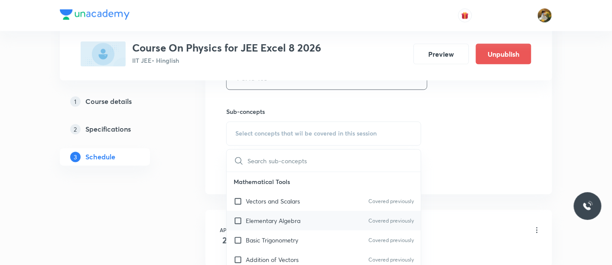
scroll to position [433, 0]
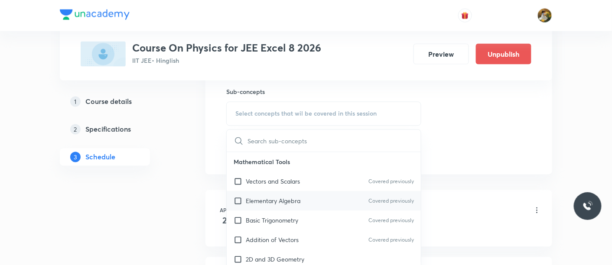
click at [297, 201] on p "Elementary Algebra" at bounding box center [273, 201] width 55 height 9
checkbox input "true"
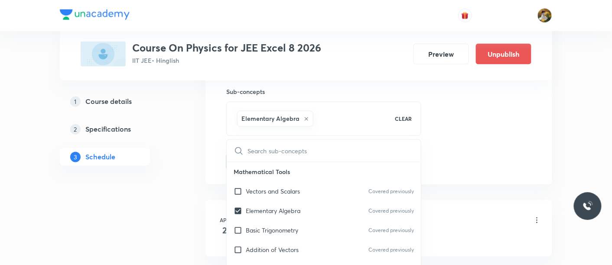
drag, startPoint x: 478, startPoint y: 115, endPoint x: 365, endPoint y: 137, distance: 114.2
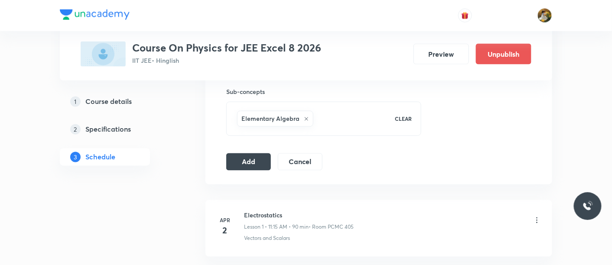
click at [254, 161] on button "Add" at bounding box center [248, 161] width 45 height 17
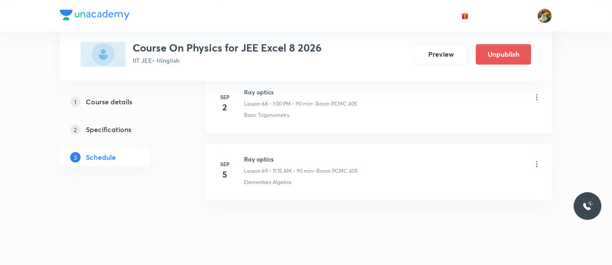
scroll to position [4601, 0]
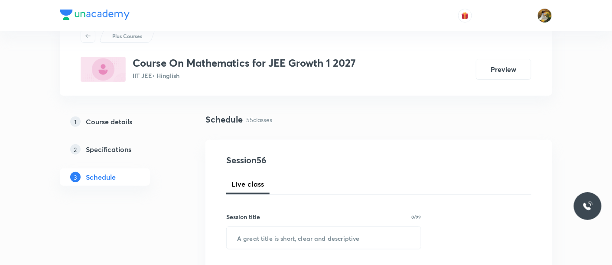
scroll to position [48, 0]
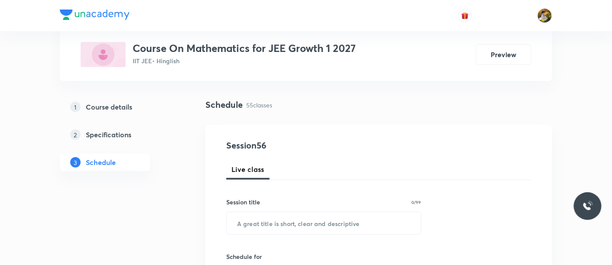
click at [280, 202] on div "Session title 0/99" at bounding box center [323, 202] width 195 height 9
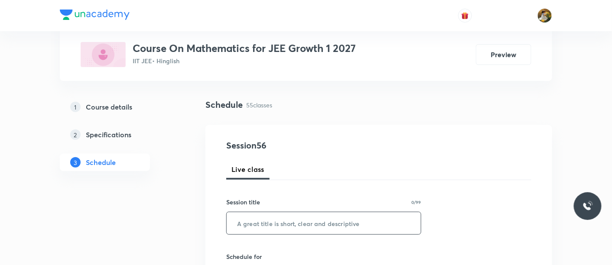
click at [283, 220] on input "text" at bounding box center [324, 223] width 194 height 22
paste input "Quadratic equation"
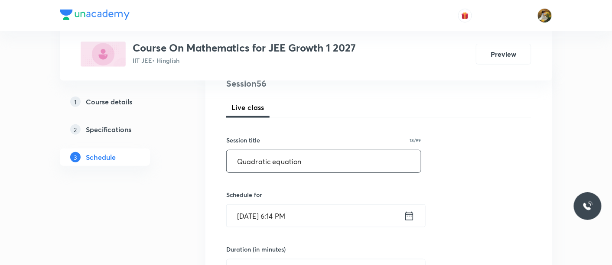
scroll to position [144, 0]
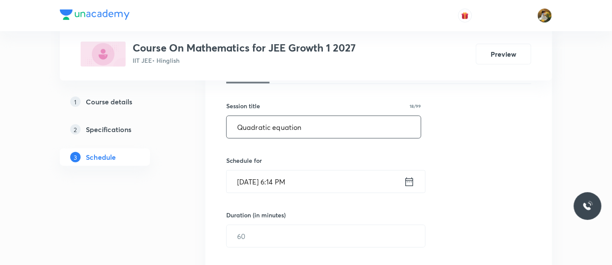
type input "Quadratic equation"
click at [340, 186] on input "[DATE] 6:14 PM" at bounding box center [315, 182] width 177 height 22
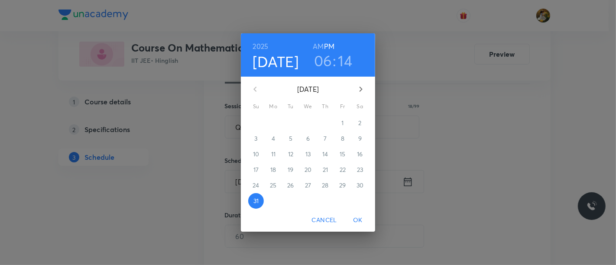
click at [364, 91] on icon "button" at bounding box center [361, 89] width 10 height 10
click at [276, 126] on span "1" at bounding box center [274, 123] width 16 height 9
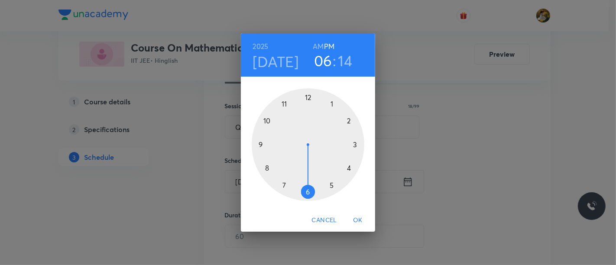
click at [285, 185] on div at bounding box center [308, 144] width 113 height 113
click at [318, 46] on h6 "AM" at bounding box center [318, 46] width 11 height 12
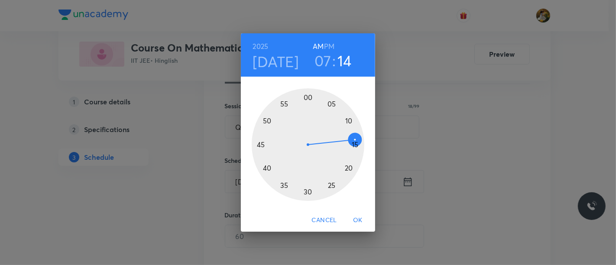
click at [307, 194] on div at bounding box center [308, 144] width 113 height 113
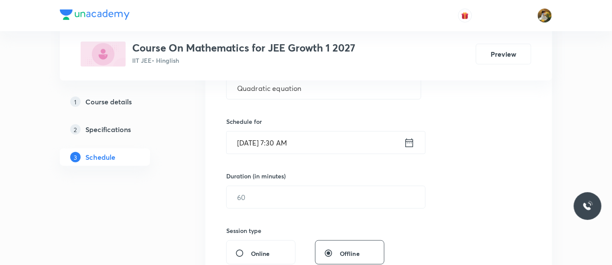
scroll to position [241, 0]
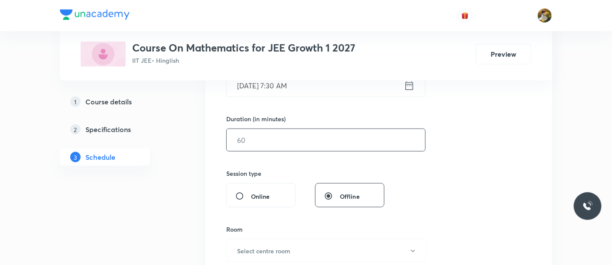
click at [327, 146] on input "text" at bounding box center [326, 140] width 198 height 22
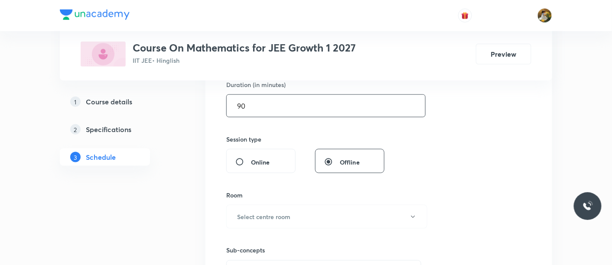
scroll to position [289, 0]
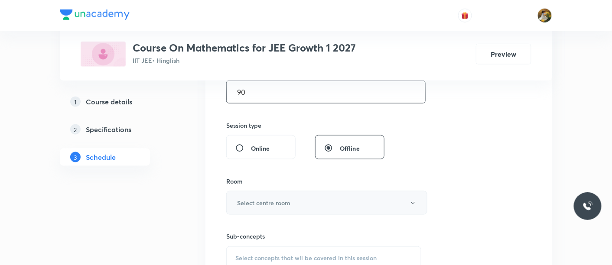
type input "90"
click at [321, 198] on button "Select centre room" at bounding box center [326, 203] width 201 height 24
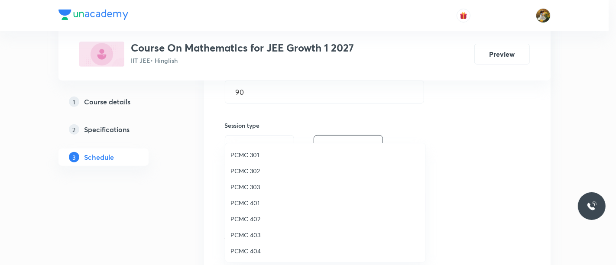
click at [253, 203] on span "PCMC 401" at bounding box center [326, 202] width 190 height 9
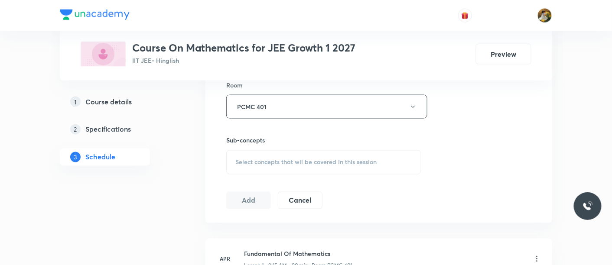
click at [330, 169] on div "Select concepts that wil be covered in this session" at bounding box center [323, 162] width 195 height 24
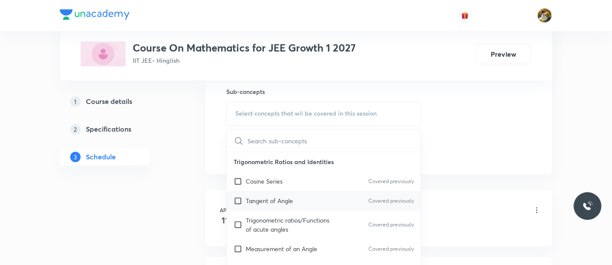
click at [273, 198] on p "Tangent of Angle" at bounding box center [269, 201] width 47 height 9
checkbox input "true"
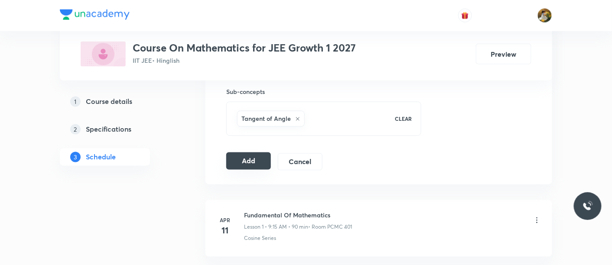
click at [256, 159] on button "Add" at bounding box center [248, 161] width 45 height 17
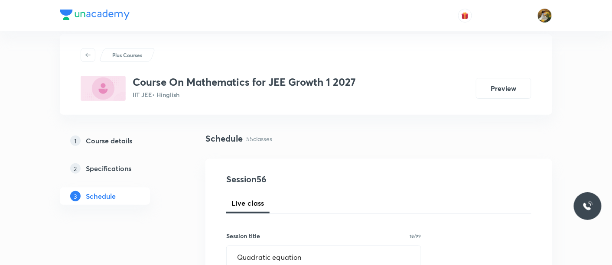
scroll to position [0, 0]
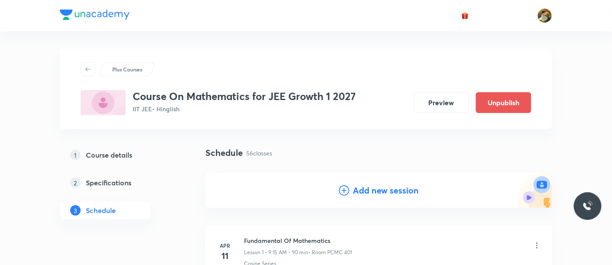
click at [380, 192] on h4 "Add new session" at bounding box center [386, 190] width 66 height 13
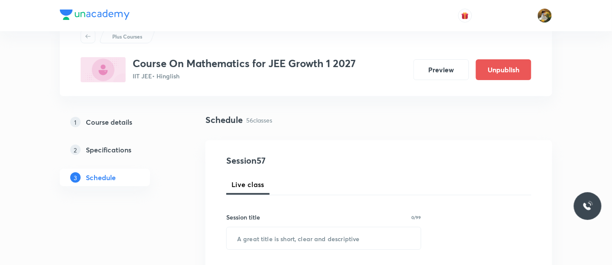
scroll to position [48, 0]
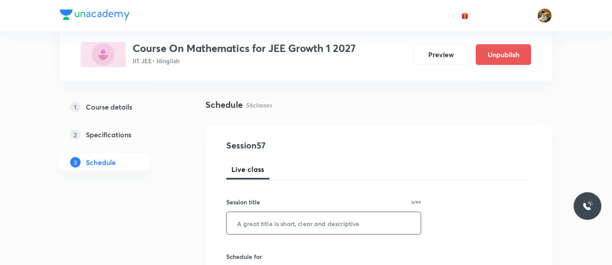
click at [334, 229] on input "text" at bounding box center [324, 223] width 194 height 22
paste input "Quadratic equation"
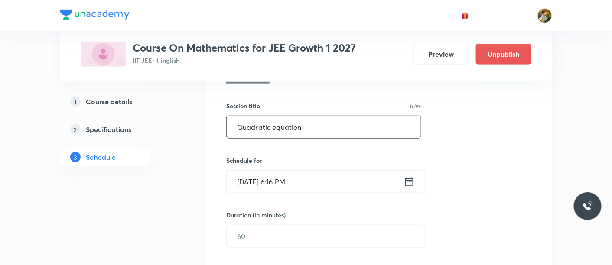
type input "Quadratic equation"
click at [334, 180] on input "Aug 31, 2025, 6:16 PM" at bounding box center [315, 182] width 177 height 22
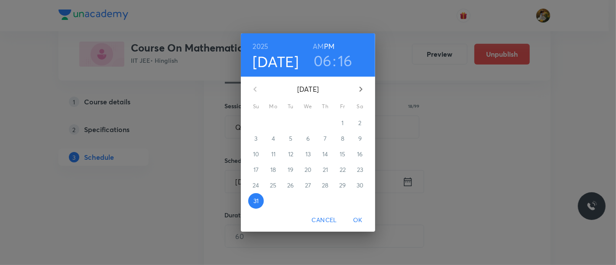
click at [359, 89] on icon "button" at bounding box center [361, 89] width 10 height 10
click at [338, 123] on span "5" at bounding box center [343, 123] width 16 height 9
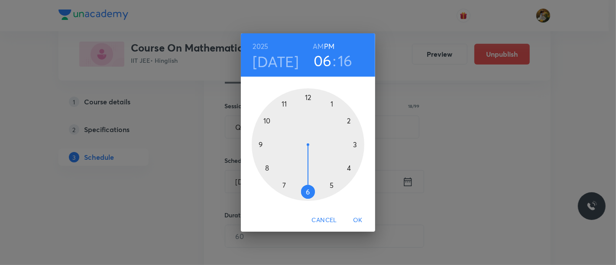
click at [286, 184] on div at bounding box center [308, 144] width 113 height 113
click at [317, 48] on h6 "AM" at bounding box center [318, 46] width 11 height 12
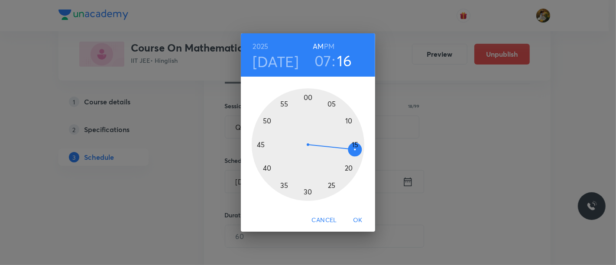
click at [306, 191] on div at bounding box center [308, 144] width 113 height 113
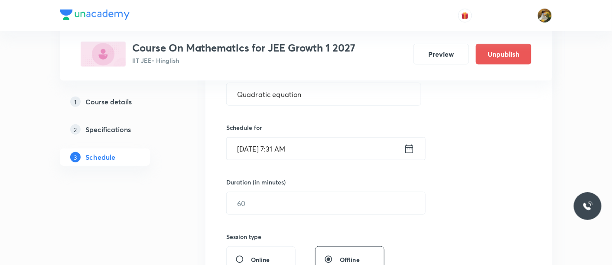
scroll to position [192, 0]
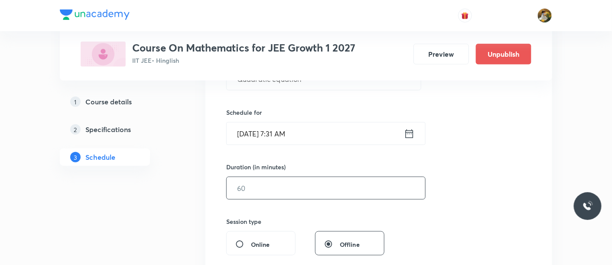
click at [303, 178] on input "text" at bounding box center [326, 188] width 198 height 22
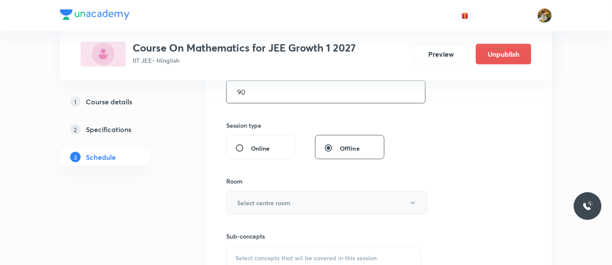
type input "90"
click at [302, 207] on button "Select centre room" at bounding box center [326, 203] width 201 height 24
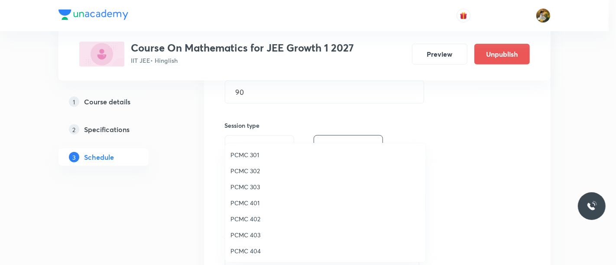
click at [236, 205] on span "PCMC 401" at bounding box center [326, 202] width 190 height 9
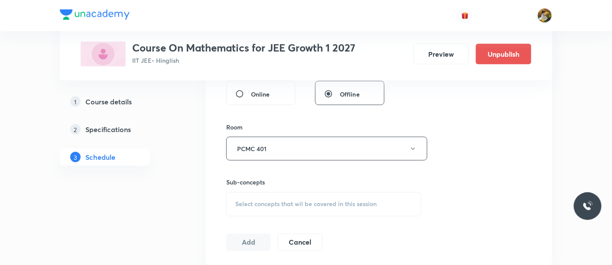
scroll to position [385, 0]
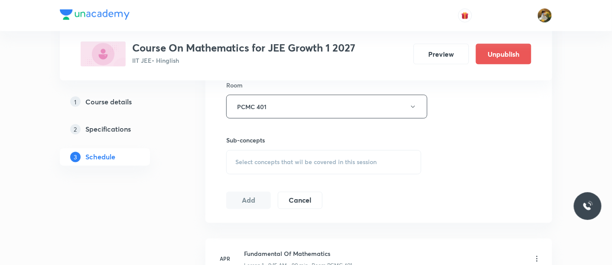
click at [307, 161] on span "Select concepts that wil be covered in this session" at bounding box center [305, 162] width 141 height 7
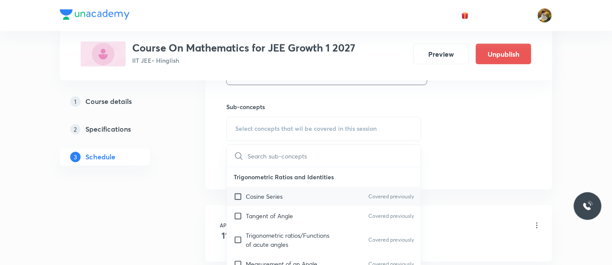
scroll to position [433, 0]
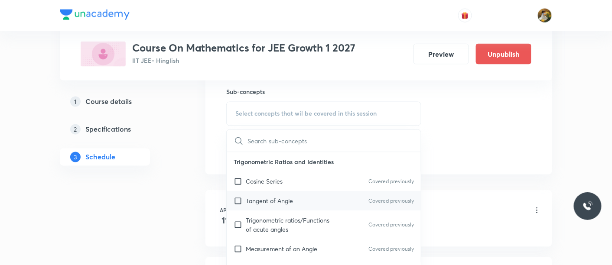
click at [303, 195] on div "Tangent of Angle Covered previously" at bounding box center [324, 202] width 194 height 20
checkbox input "true"
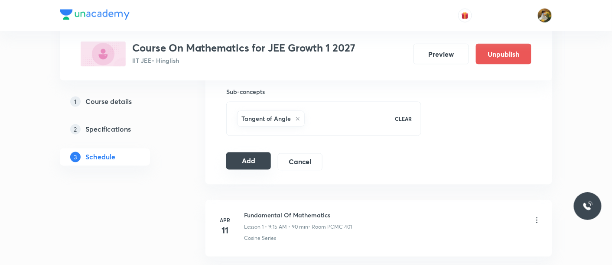
click at [245, 158] on button "Add" at bounding box center [248, 161] width 45 height 17
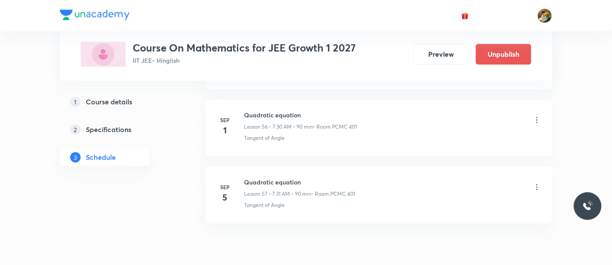
scroll to position [3846, 0]
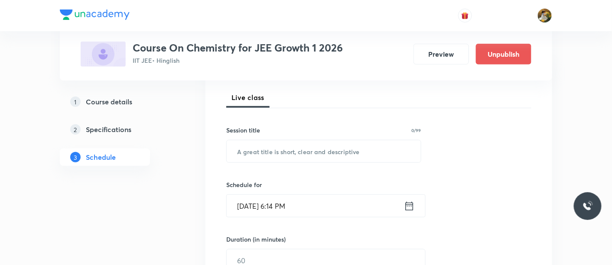
scroll to position [144, 0]
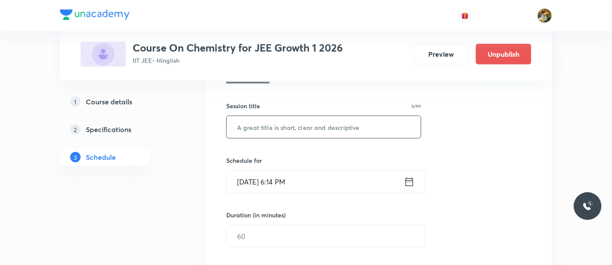
click at [350, 119] on input "text" at bounding box center [324, 127] width 194 height 22
paste input "Thermodynamics,"
type input "Thermodynamics"
click at [338, 175] on input "[DATE] 6:14 PM" at bounding box center [315, 182] width 177 height 22
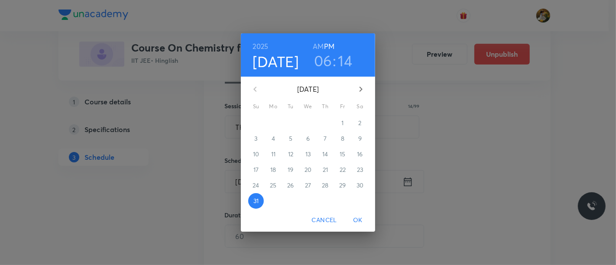
click at [361, 88] on icon "button" at bounding box center [361, 89] width 10 height 10
click at [273, 122] on p "1" at bounding box center [273, 123] width 2 height 9
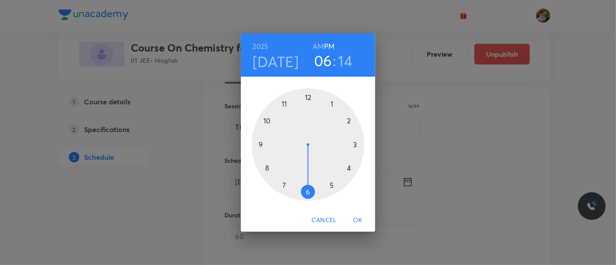
click at [260, 143] on div at bounding box center [308, 144] width 113 height 113
click at [321, 46] on h6 "AM" at bounding box center [318, 46] width 11 height 12
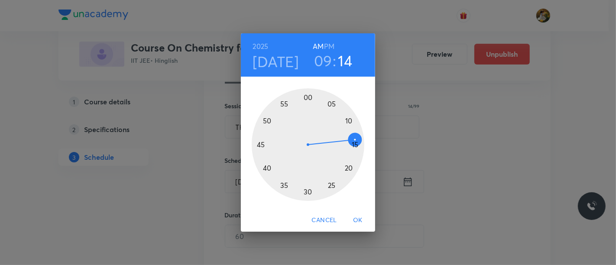
click at [355, 143] on div at bounding box center [308, 144] width 113 height 113
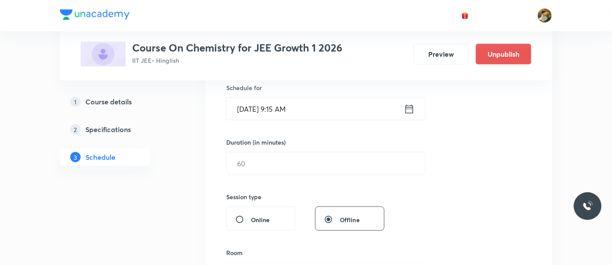
scroll to position [241, 0]
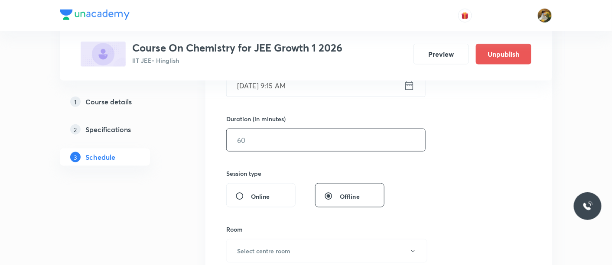
click at [319, 134] on input "text" at bounding box center [326, 140] width 198 height 22
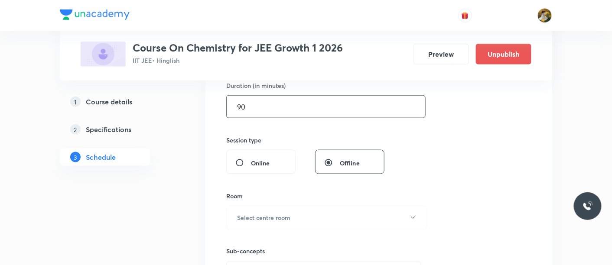
scroll to position [289, 0]
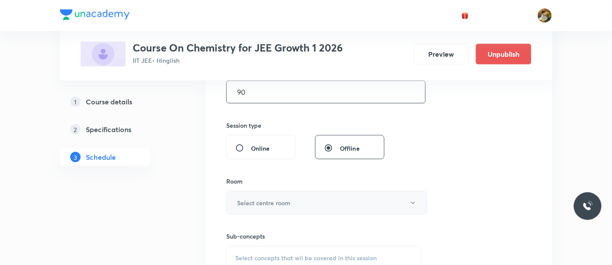
type input "90"
click at [323, 209] on button "Select centre room" at bounding box center [326, 203] width 201 height 24
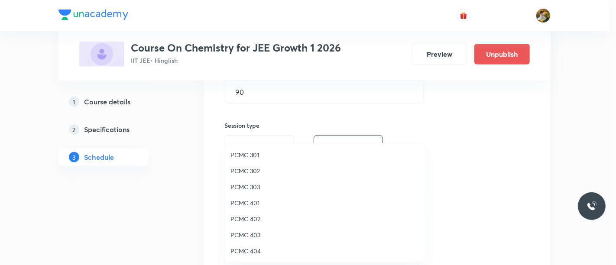
click at [254, 203] on span "PCMC 401" at bounding box center [326, 202] width 190 height 9
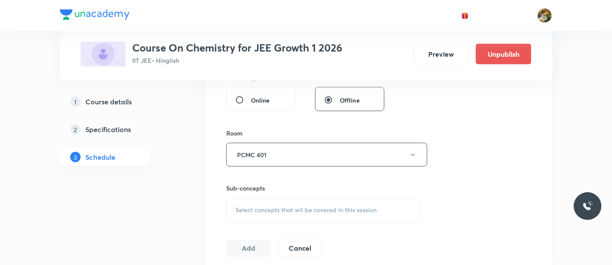
click at [320, 207] on span "Select concepts that wil be covered in this session" at bounding box center [305, 210] width 141 height 7
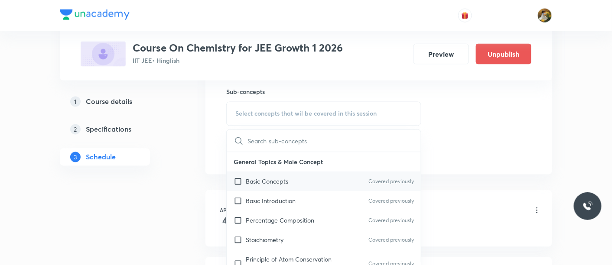
click at [287, 179] on p "Basic Concepts" at bounding box center [267, 181] width 42 height 9
checkbox input "true"
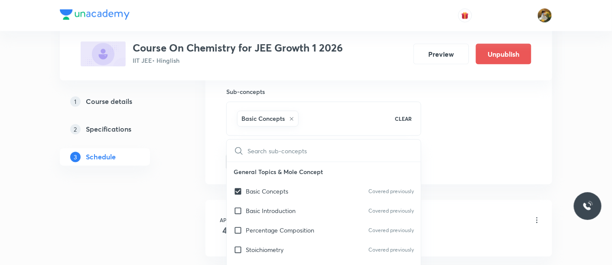
drag, startPoint x: 473, startPoint y: 126, endPoint x: 458, endPoint y: 129, distance: 15.1
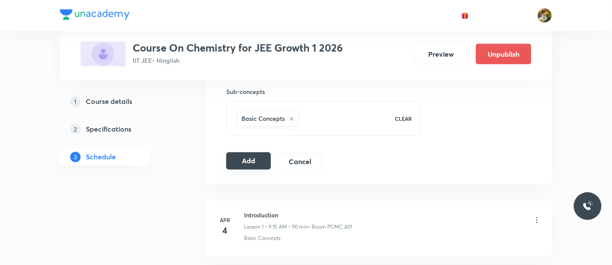
click at [260, 160] on button "Add" at bounding box center [248, 161] width 45 height 17
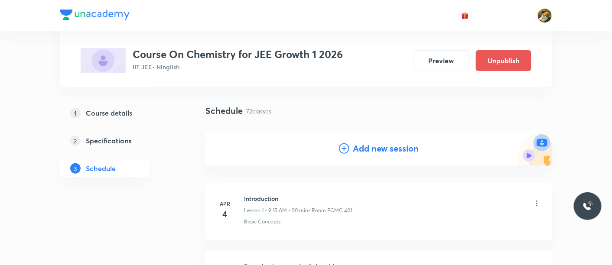
scroll to position [0, 0]
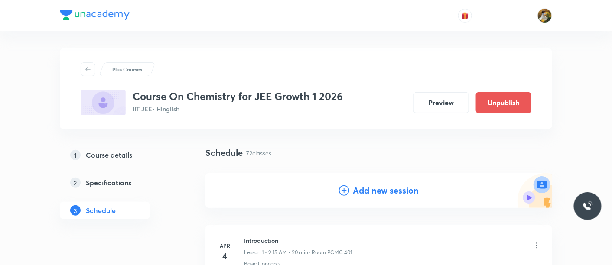
click at [379, 190] on h4 "Add new session" at bounding box center [386, 190] width 66 height 13
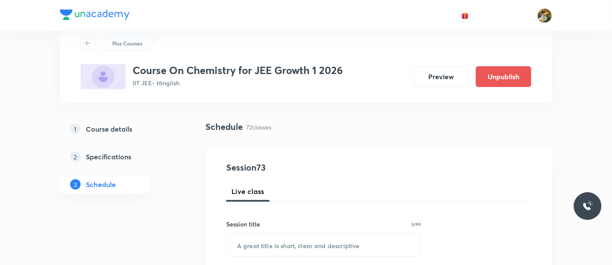
scroll to position [48, 0]
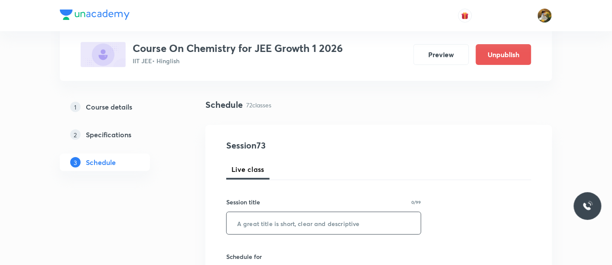
click at [335, 226] on input "text" at bounding box center [324, 223] width 194 height 22
paste input "Thermodynamics,"
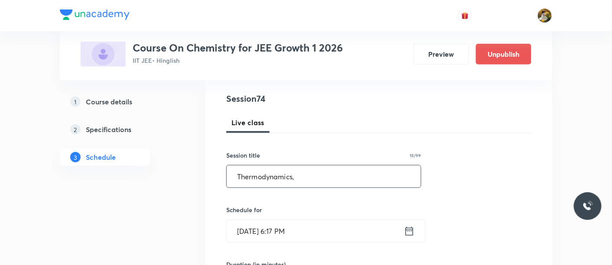
scroll to position [96, 0]
type input "Thermodynamics"
click at [351, 220] on input "[DATE] 6:17 PM" at bounding box center [315, 230] width 177 height 22
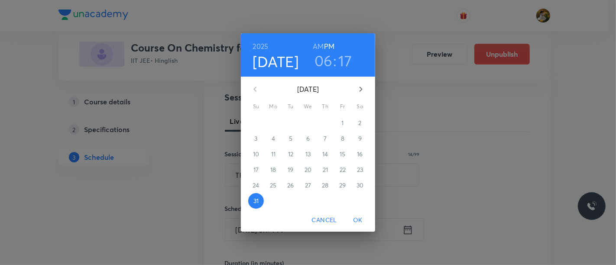
click at [362, 93] on icon "button" at bounding box center [361, 89] width 10 height 10
click at [287, 125] on span "2" at bounding box center [291, 123] width 16 height 9
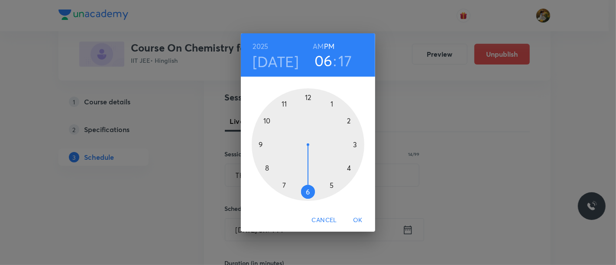
click at [285, 185] on div at bounding box center [308, 144] width 113 height 113
click at [320, 48] on h6 "AM" at bounding box center [318, 46] width 11 height 12
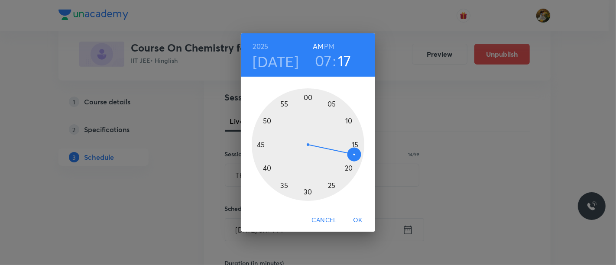
click at [308, 192] on div at bounding box center [308, 144] width 113 height 113
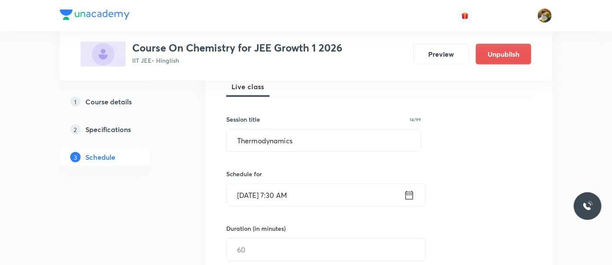
scroll to position [144, 0]
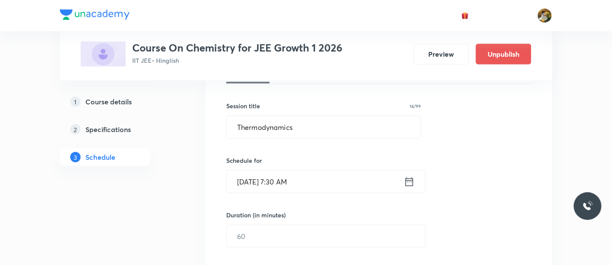
click at [332, 221] on div "Duration (in minutes) ​" at bounding box center [305, 229] width 158 height 37
click at [332, 236] on input "text" at bounding box center [326, 236] width 198 height 22
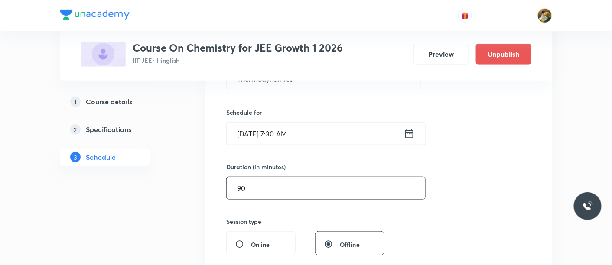
scroll to position [289, 0]
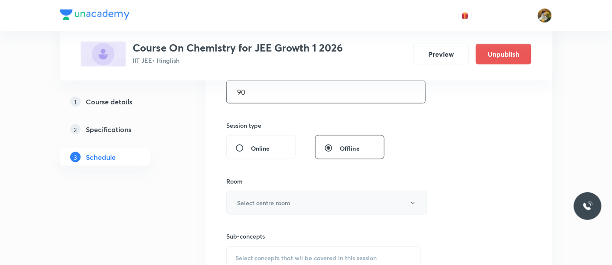
type input "90"
click at [314, 194] on button "Select centre room" at bounding box center [326, 203] width 201 height 24
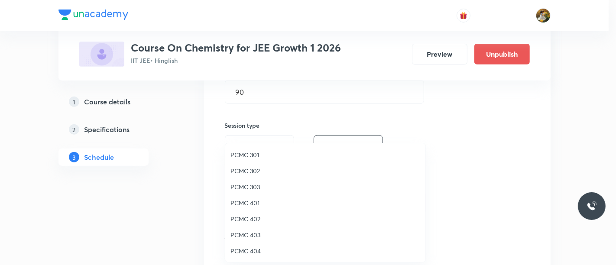
click at [257, 201] on span "PCMC 401" at bounding box center [326, 202] width 190 height 9
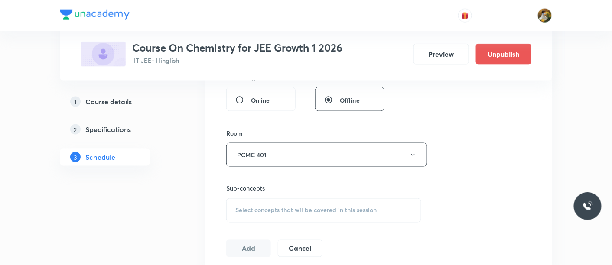
click at [327, 211] on span "Select concepts that wil be covered in this session" at bounding box center [305, 210] width 141 height 7
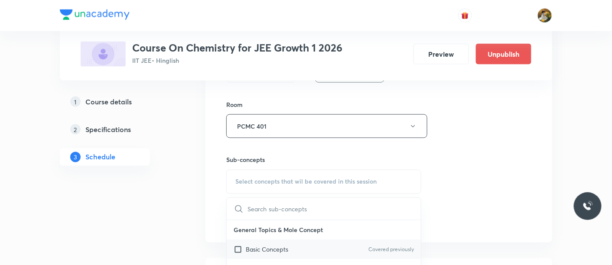
scroll to position [385, 0]
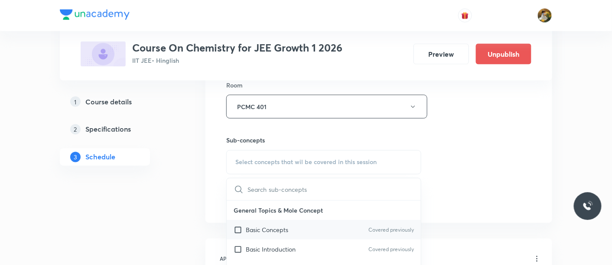
click at [293, 234] on div "Basic Concepts Covered previously" at bounding box center [324, 231] width 194 height 20
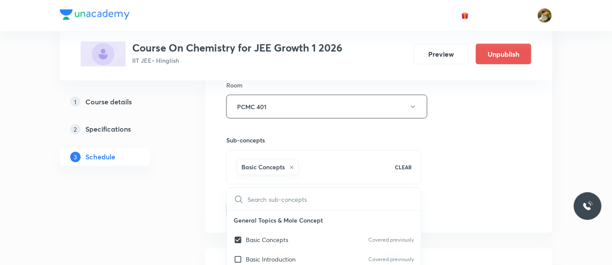
checkbox input "true"
click at [486, 166] on div "Session 74 Live class Session title 14/99 Thermodynamics ​ Schedule for [DATE] …" at bounding box center [378, 10] width 305 height 417
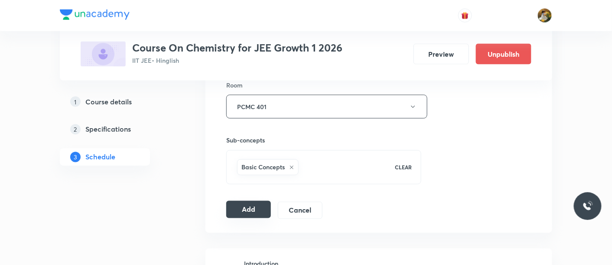
click at [243, 210] on button "Add" at bounding box center [248, 209] width 45 height 17
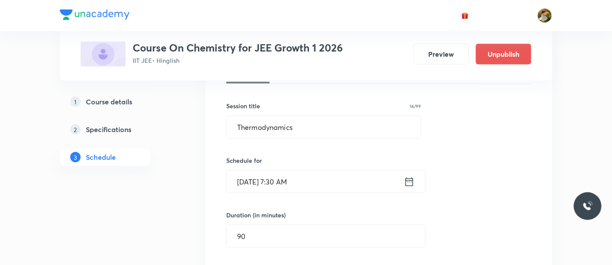
scroll to position [0, 0]
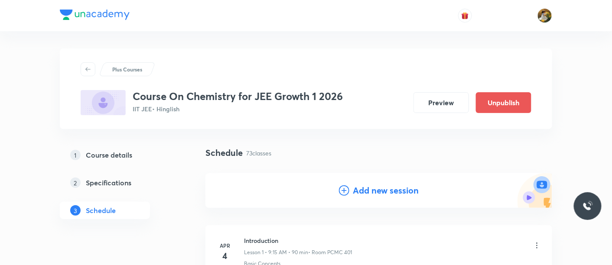
click at [401, 191] on h4 "Add new session" at bounding box center [386, 190] width 66 height 13
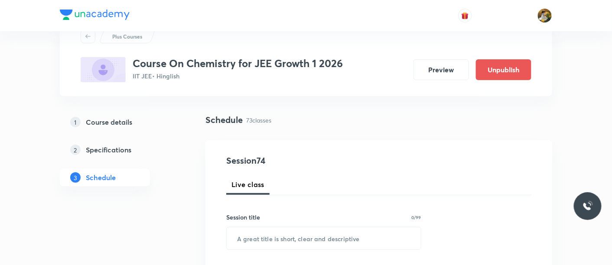
scroll to position [48, 0]
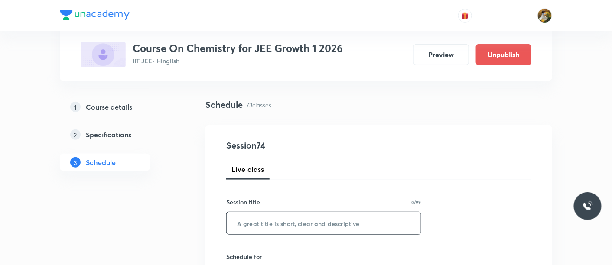
click at [336, 224] on input "text" at bounding box center [324, 223] width 194 height 22
paste input "Thermodynamics,"
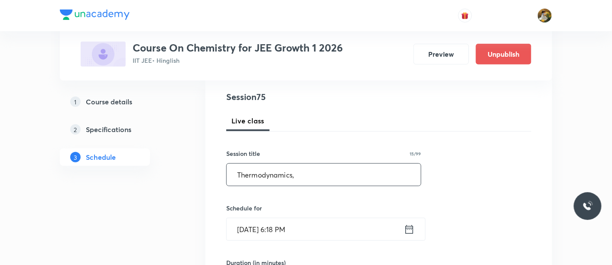
scroll to position [144, 0]
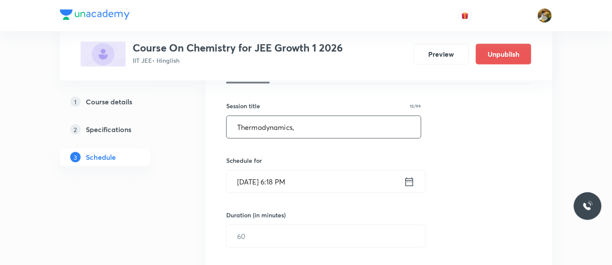
type input "Thermodynamics,"
click at [338, 185] on input "[DATE] 6:18 PM" at bounding box center [315, 182] width 177 height 22
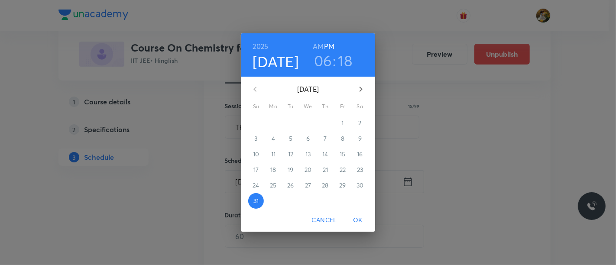
click at [361, 88] on icon "button" at bounding box center [361, 89] width 10 height 10
click at [329, 124] on span "4" at bounding box center [326, 123] width 16 height 9
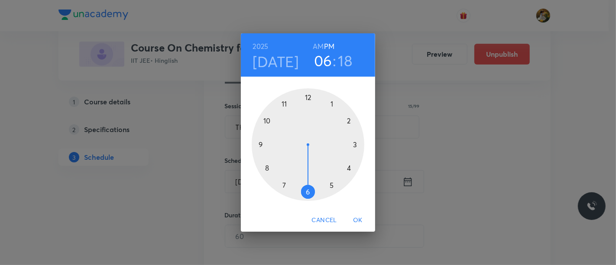
click at [260, 146] on div at bounding box center [308, 144] width 113 height 113
click at [322, 42] on h6 "AM" at bounding box center [318, 46] width 11 height 12
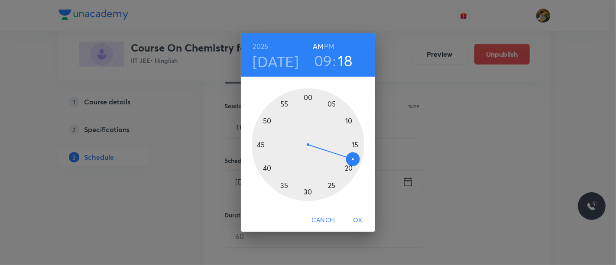
click at [355, 143] on div at bounding box center [308, 144] width 113 height 113
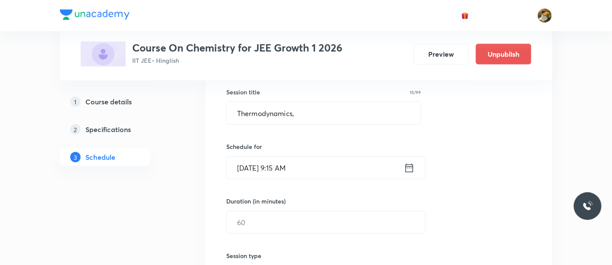
scroll to position [192, 0]
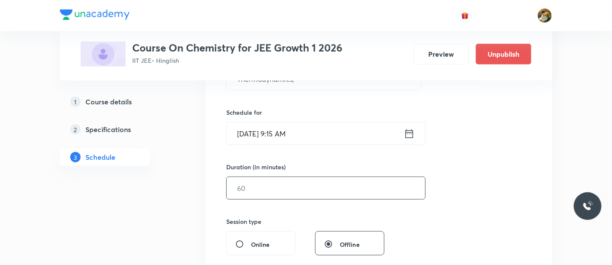
click at [322, 190] on input "text" at bounding box center [326, 188] width 198 height 22
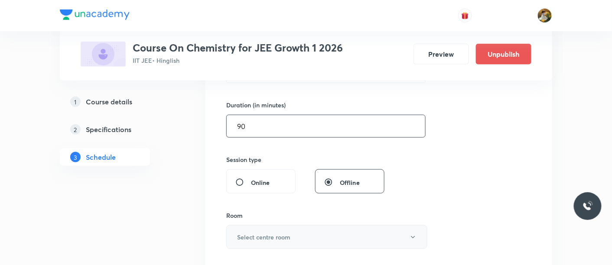
scroll to position [289, 0]
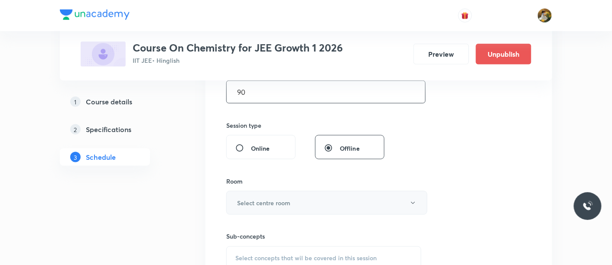
type input "90"
click at [314, 202] on button "Select centre room" at bounding box center [326, 203] width 201 height 24
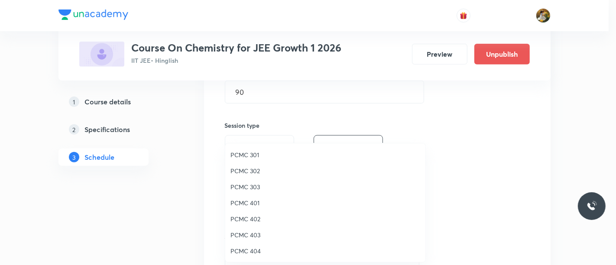
click at [256, 203] on span "PCMC 401" at bounding box center [326, 202] width 190 height 9
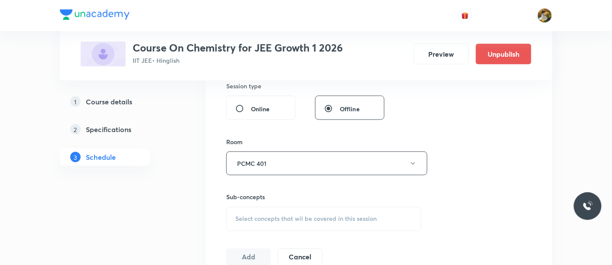
scroll to position [337, 0]
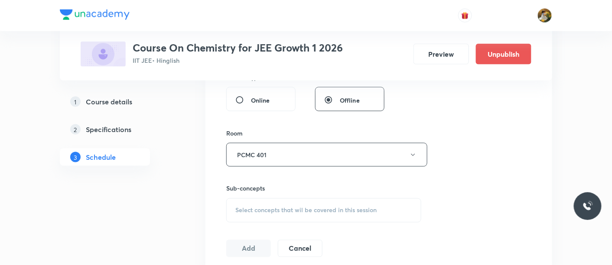
click at [364, 216] on div "Select concepts that wil be covered in this session" at bounding box center [323, 210] width 195 height 24
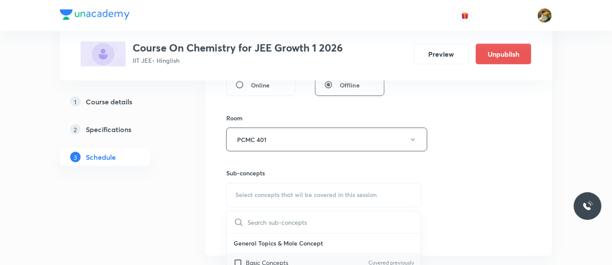
scroll to position [385, 0]
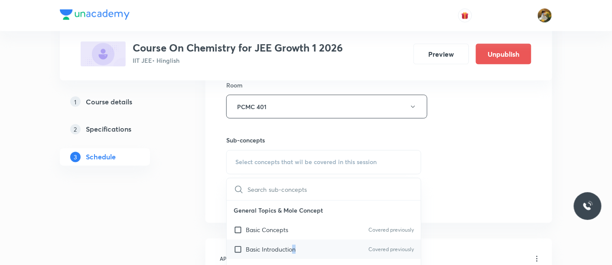
click at [294, 255] on div "Basic Introduction Covered previously" at bounding box center [324, 250] width 194 height 20
checkbox input "true"
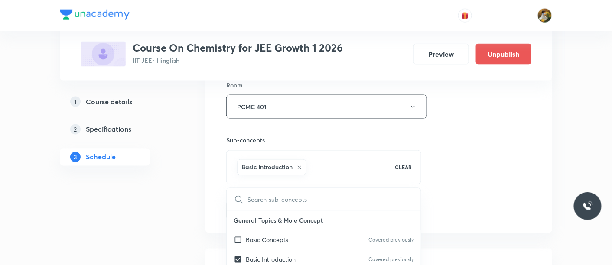
click at [463, 176] on div "Session 75 Live class Session title 15/99 Thermodynamics, ​ Schedule for [DATE]…" at bounding box center [378, 10] width 305 height 417
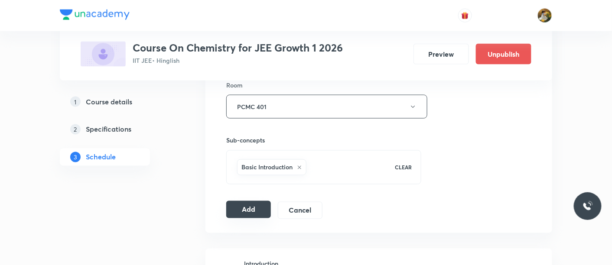
click at [240, 209] on button "Add" at bounding box center [248, 209] width 45 height 17
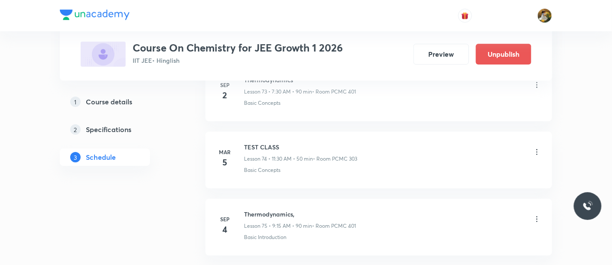
scroll to position [5002, 0]
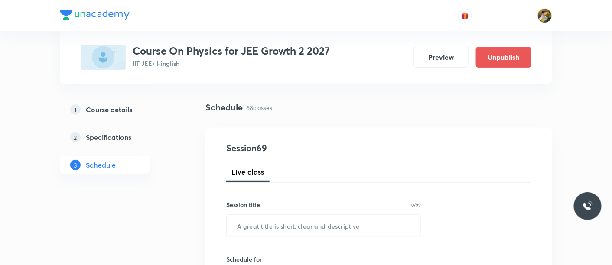
scroll to position [96, 0]
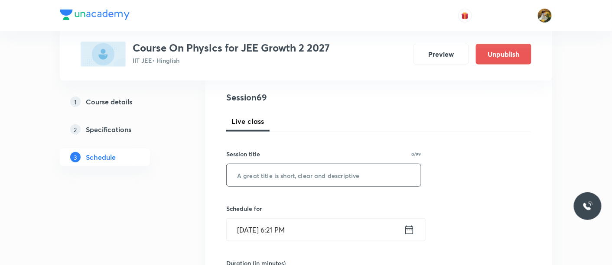
click at [305, 180] on input "text" at bounding box center [324, 175] width 194 height 22
paste input "WPE"
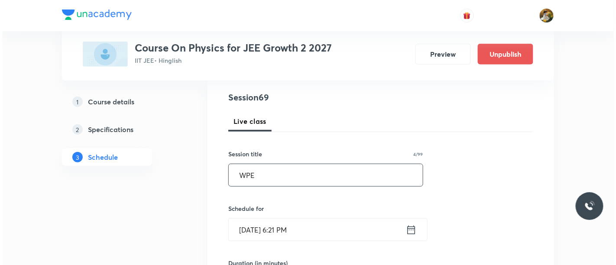
scroll to position [144, 0]
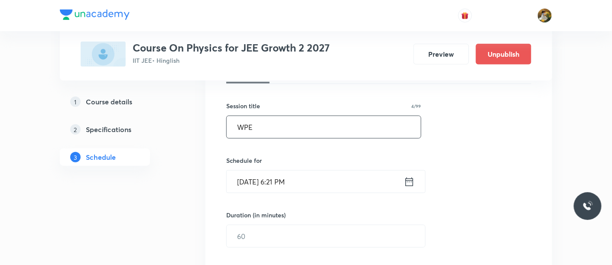
type input "WPE"
click at [311, 188] on input "[DATE] 6:21 PM" at bounding box center [315, 182] width 177 height 22
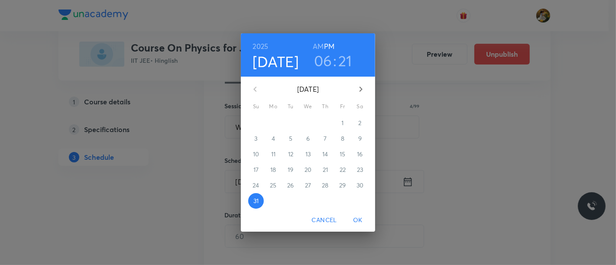
click at [364, 91] on icon "button" at bounding box center [361, 89] width 10 height 10
click at [272, 120] on p "1" at bounding box center [273, 123] width 2 height 9
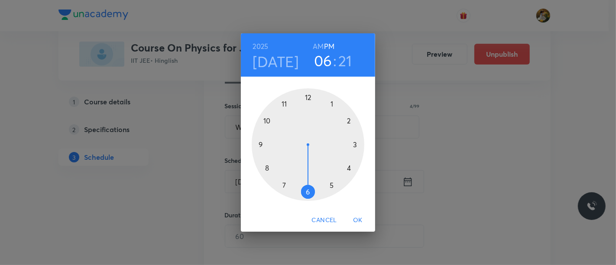
click at [283, 100] on div at bounding box center [308, 144] width 113 height 113
click at [321, 38] on div "2025 Sep 1 11 : 21 AM PM" at bounding box center [308, 54] width 134 height 43
click at [317, 46] on h6 "AM" at bounding box center [318, 46] width 11 height 12
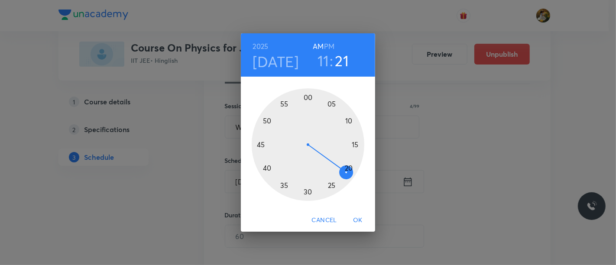
click at [355, 145] on div at bounding box center [308, 144] width 113 height 113
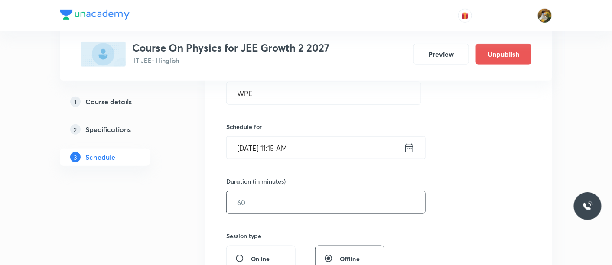
scroll to position [192, 0]
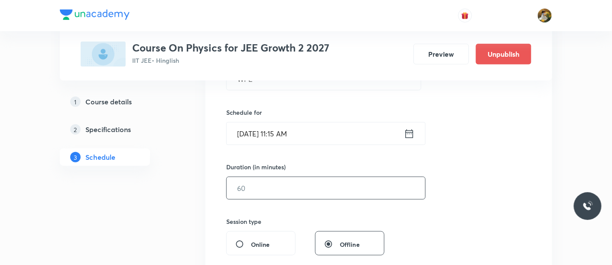
click at [325, 189] on input "text" at bounding box center [326, 188] width 198 height 22
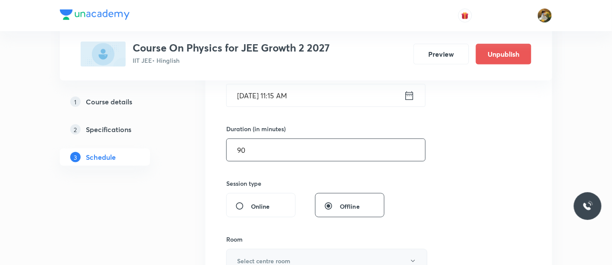
scroll to position [289, 0]
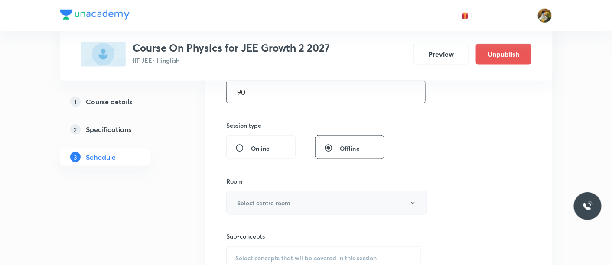
type input "90"
click at [315, 205] on button "Select centre room" at bounding box center [326, 203] width 201 height 24
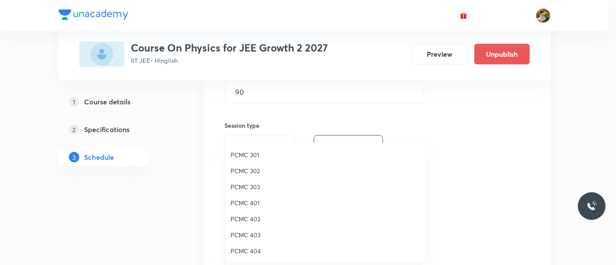
click at [252, 221] on span "PCMC 402" at bounding box center [326, 219] width 190 height 9
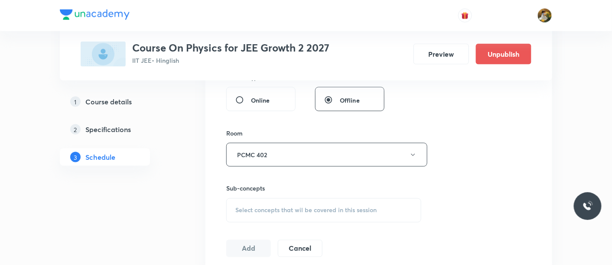
click at [325, 218] on div "Select concepts that wil be covered in this session" at bounding box center [323, 210] width 195 height 24
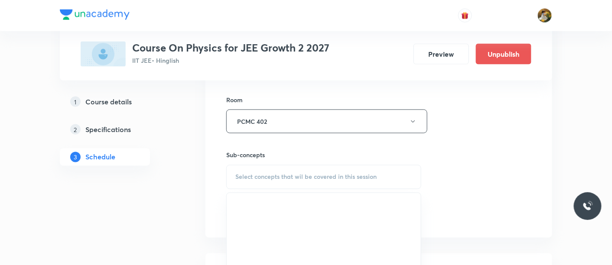
scroll to position [385, 0]
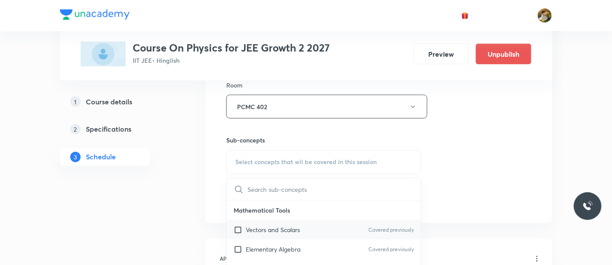
click at [281, 227] on p "Vectors and Scalars" at bounding box center [273, 230] width 54 height 9
checkbox input "true"
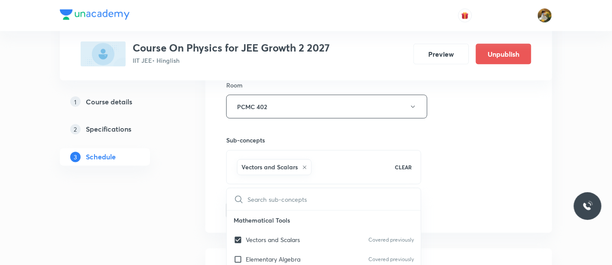
click at [491, 166] on div "Session 69 Live class Session title 4/99 WPE ​ Schedule for Sep 1, 2025, 11:15 …" at bounding box center [378, 10] width 305 height 417
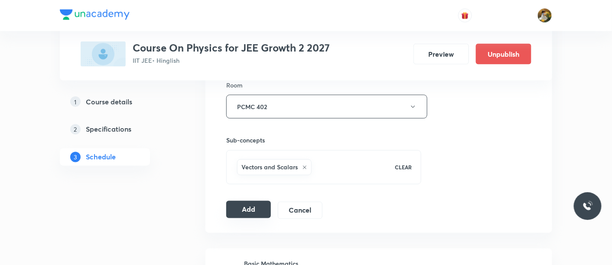
click at [241, 208] on button "Add" at bounding box center [248, 209] width 45 height 17
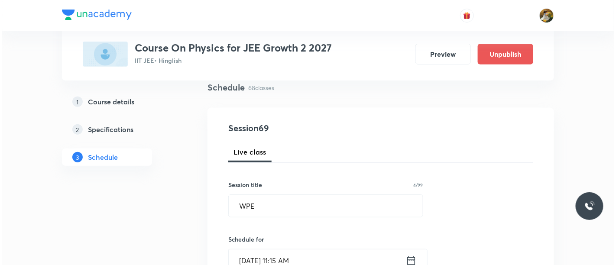
scroll to position [96, 0]
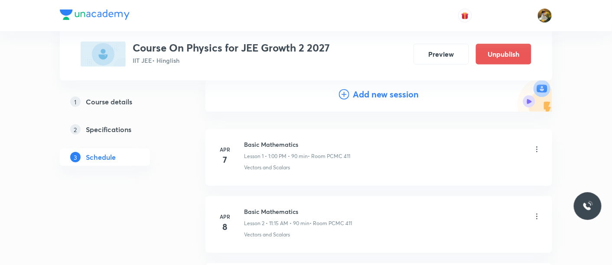
click at [387, 97] on h4 "Add new session" at bounding box center [386, 94] width 66 height 13
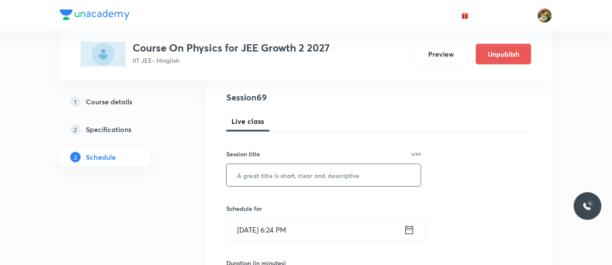
click at [348, 179] on input "text" at bounding box center [324, 175] width 194 height 22
paste input "WPE"
type input "WPE"
click at [341, 228] on input "Aug 31, 2025, 6:24 PM" at bounding box center [315, 230] width 177 height 22
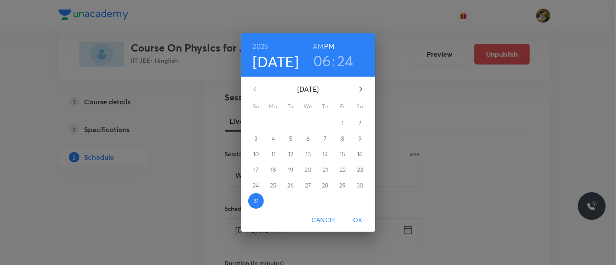
click at [359, 93] on icon "button" at bounding box center [361, 89] width 10 height 10
click at [325, 126] on p "4" at bounding box center [325, 123] width 3 height 9
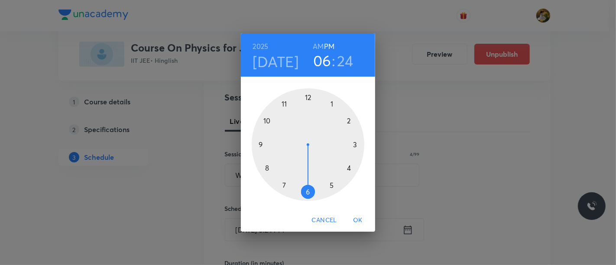
click at [286, 100] on div at bounding box center [308, 144] width 113 height 113
click at [312, 47] on div "2025 Sep 4 11 : 24 AM PM" at bounding box center [308, 54] width 120 height 29
click at [323, 41] on h6 "AM" at bounding box center [318, 46] width 11 height 12
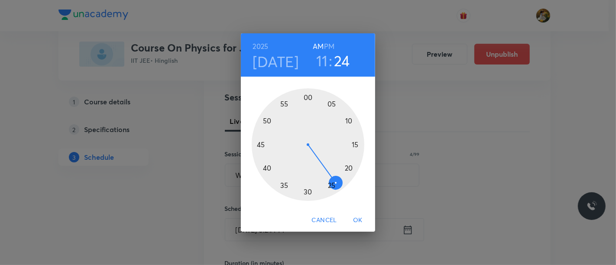
click at [355, 146] on div at bounding box center [308, 144] width 113 height 113
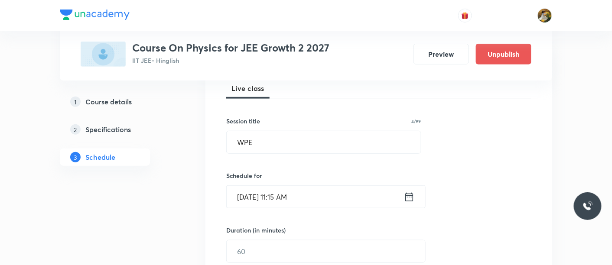
scroll to position [144, 0]
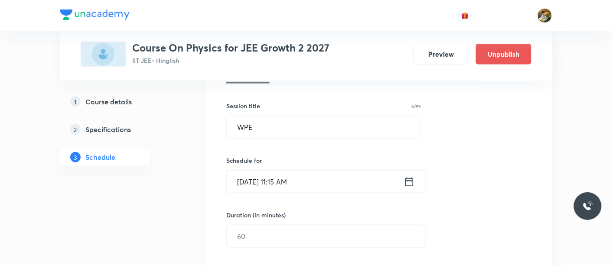
click at [328, 201] on div "Session 70 Live class Session title 4/99 WPE ​ Schedule for Sep 4, 2025, 11:15 …" at bounding box center [378, 246] width 305 height 407
click at [324, 241] on input "text" at bounding box center [326, 236] width 198 height 22
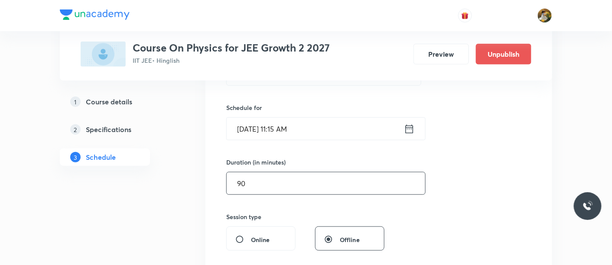
scroll to position [241, 0]
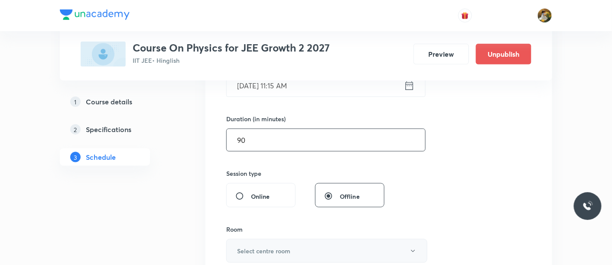
type input "90"
click at [270, 248] on h6 "Select centre room" at bounding box center [263, 251] width 53 height 9
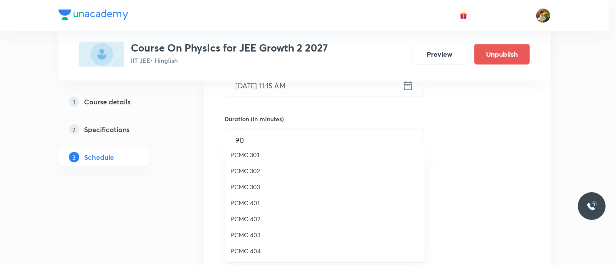
click at [259, 220] on span "PCMC 402" at bounding box center [326, 219] width 190 height 9
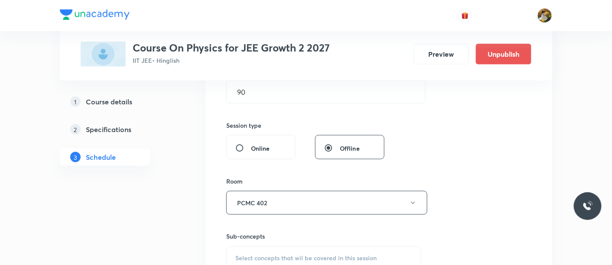
click at [292, 255] on span "Select concepts that wil be covered in this session" at bounding box center [305, 258] width 141 height 7
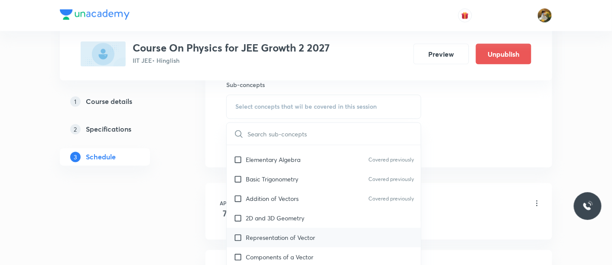
scroll to position [48, 0]
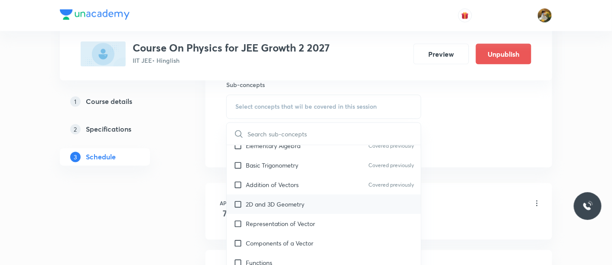
click at [285, 205] on p "2D and 3D Geometry" at bounding box center [275, 204] width 59 height 9
checkbox input "true"
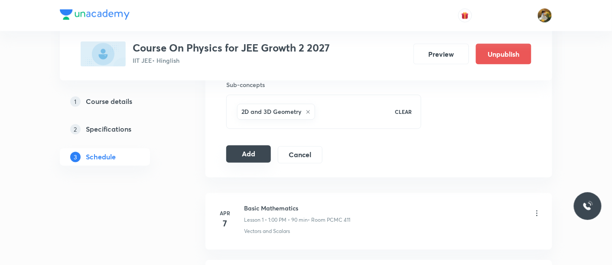
click at [247, 150] on button "Add" at bounding box center [248, 154] width 45 height 17
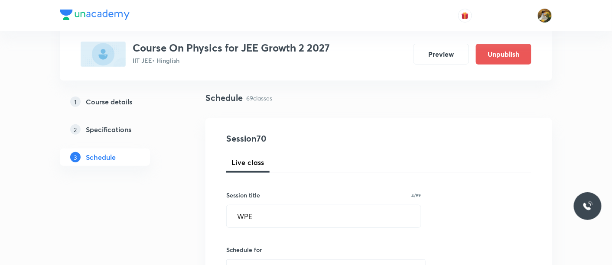
scroll to position [0, 0]
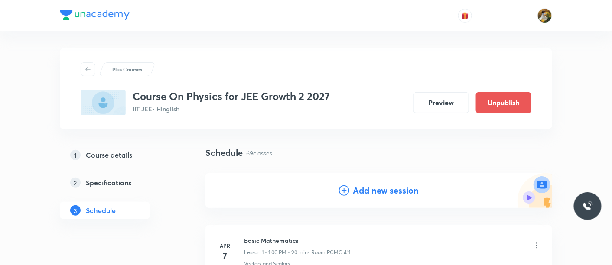
click at [389, 189] on h4 "Add new session" at bounding box center [386, 190] width 66 height 13
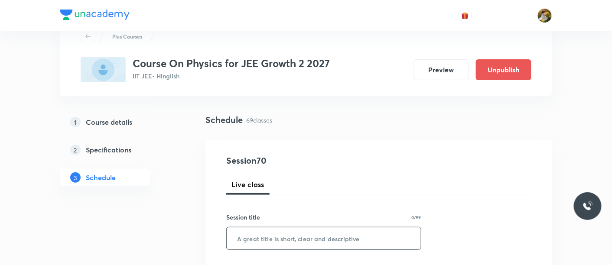
scroll to position [48, 0]
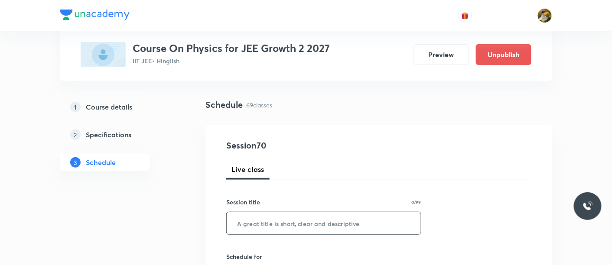
click at [318, 230] on input "text" at bounding box center [324, 223] width 194 height 22
paste input "WPE"
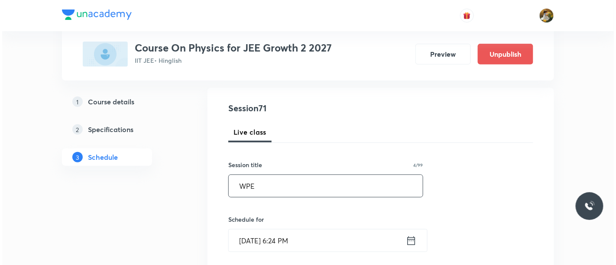
scroll to position [144, 0]
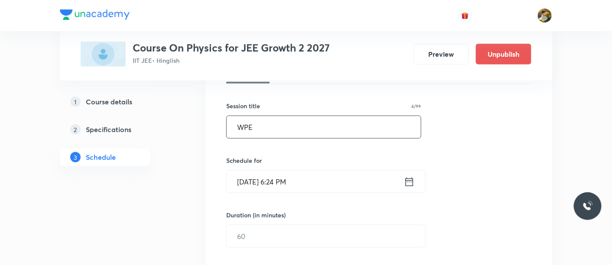
type input "WPE"
click at [341, 184] on input "Aug 31, 2025, 6:24 PM" at bounding box center [315, 182] width 177 height 22
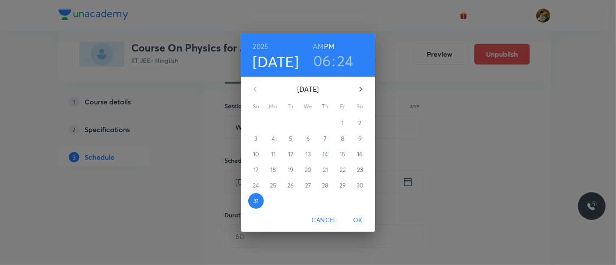
click at [365, 89] on icon "button" at bounding box center [361, 89] width 10 height 10
click at [343, 126] on p "5" at bounding box center [342, 123] width 3 height 9
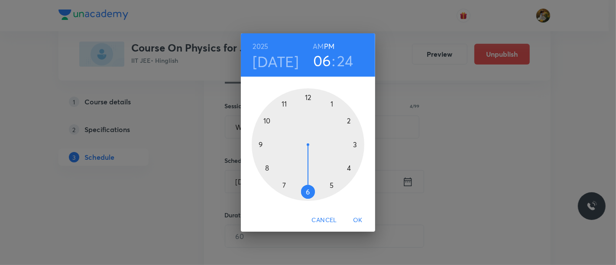
click at [283, 104] on div at bounding box center [308, 144] width 113 height 113
click at [319, 46] on h6 "AM" at bounding box center [318, 46] width 11 height 12
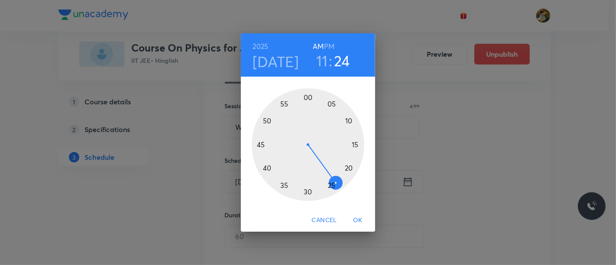
click at [355, 146] on div at bounding box center [308, 144] width 113 height 113
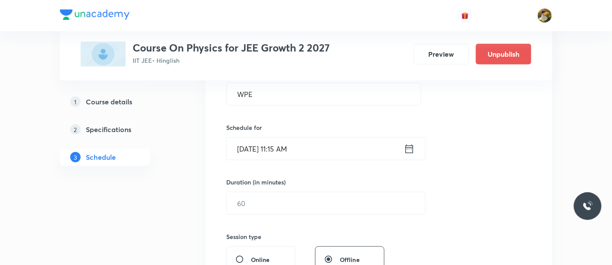
scroll to position [192, 0]
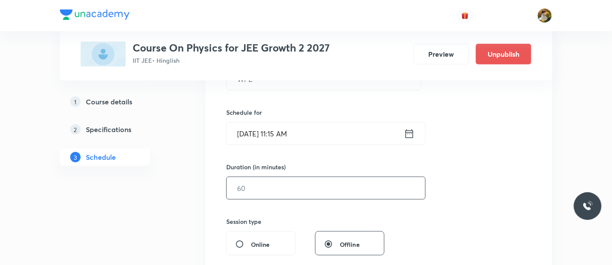
click at [319, 194] on input "text" at bounding box center [326, 188] width 198 height 22
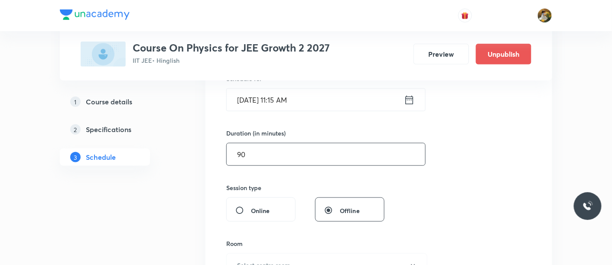
scroll to position [241, 0]
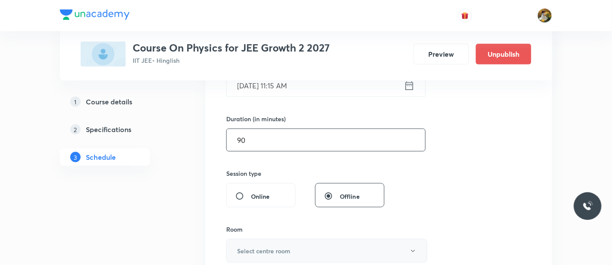
type input "90"
click at [283, 247] on h6 "Select centre room" at bounding box center [263, 251] width 53 height 9
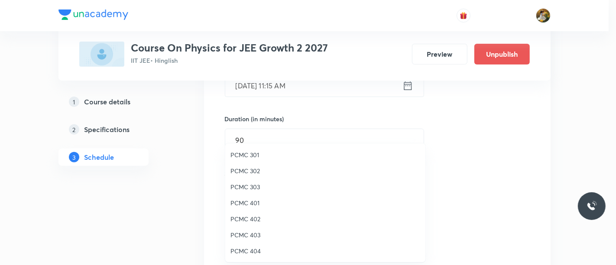
click at [257, 217] on span "PCMC 402" at bounding box center [326, 219] width 190 height 9
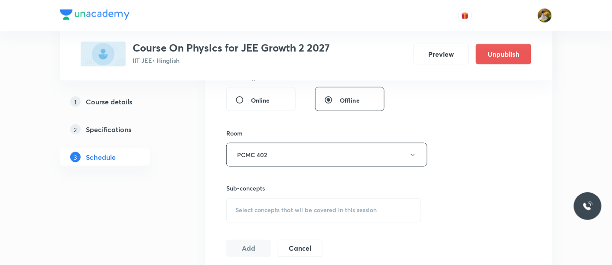
click at [325, 208] on span "Select concepts that wil be covered in this session" at bounding box center [305, 210] width 141 height 7
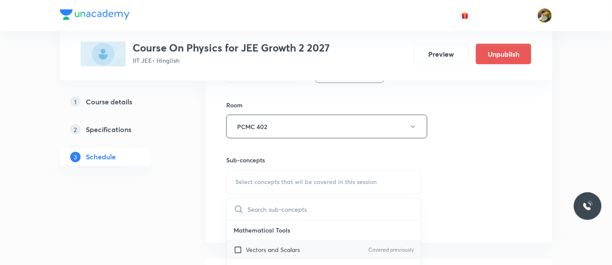
scroll to position [385, 0]
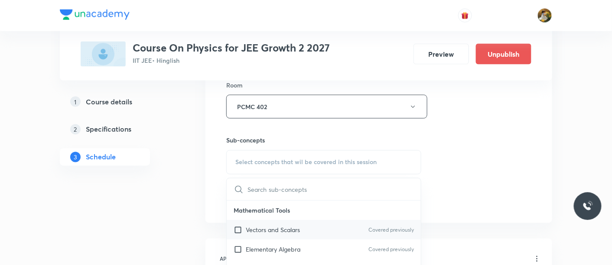
click at [319, 232] on div "Vectors and Scalars Covered previously" at bounding box center [324, 231] width 194 height 20
checkbox input "true"
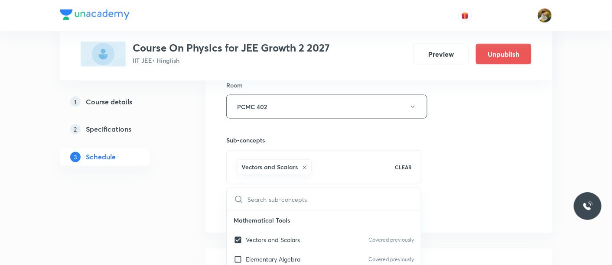
click at [517, 170] on div "Session 71 Live class Session title 4/99 WPE ​ Schedule for Sep 5, 2025, 11:15 …" at bounding box center [378, 10] width 305 height 417
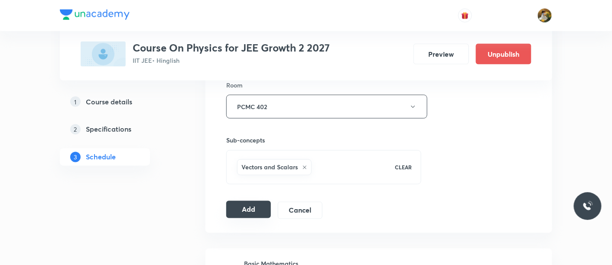
click at [249, 208] on button "Add" at bounding box center [248, 209] width 45 height 17
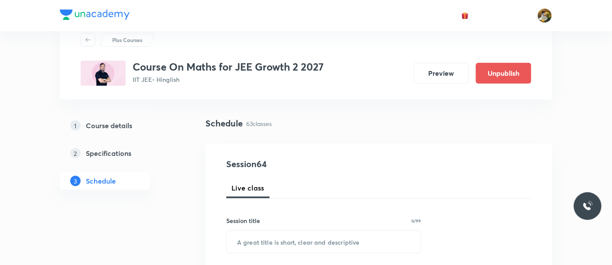
scroll to position [48, 0]
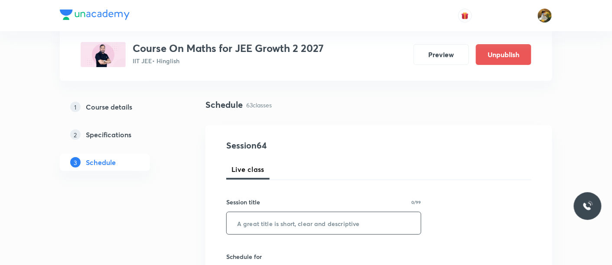
click at [314, 223] on input "text" at bounding box center [324, 223] width 194 height 22
paste input "straight line"
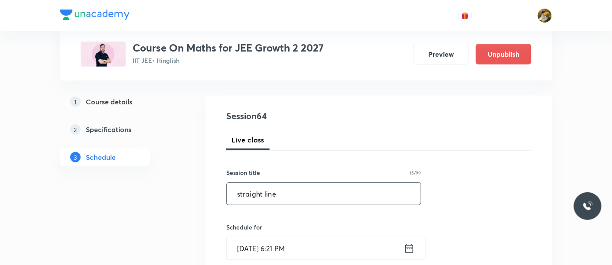
scroll to position [96, 0]
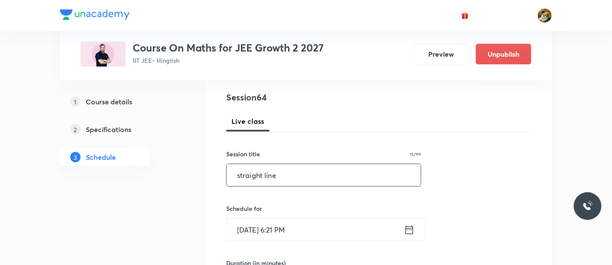
type input "straight line"
click at [328, 226] on input "[DATE] 6:21 PM" at bounding box center [315, 230] width 177 height 22
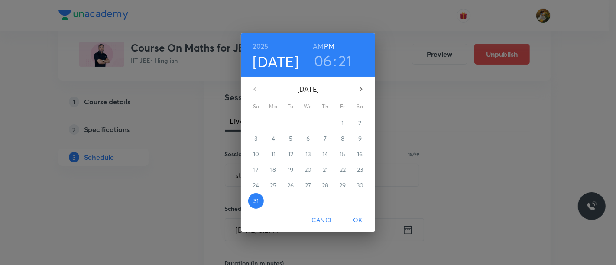
click at [360, 87] on icon "button" at bounding box center [361, 89] width 3 height 5
click at [275, 122] on span "1" at bounding box center [274, 123] width 16 height 9
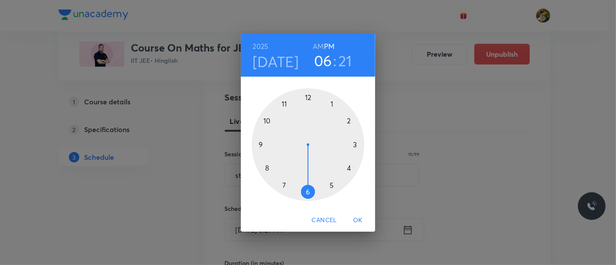
click at [330, 101] on div at bounding box center [308, 144] width 113 height 113
click at [307, 96] on div at bounding box center [308, 144] width 113 height 113
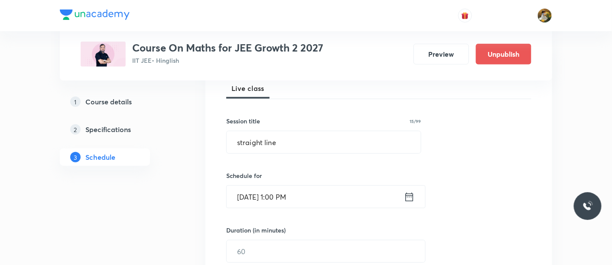
scroll to position [144, 0]
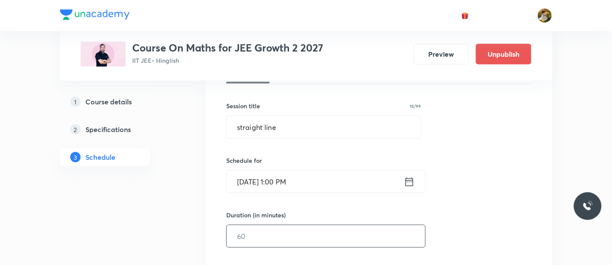
click at [306, 233] on input "text" at bounding box center [326, 236] width 198 height 22
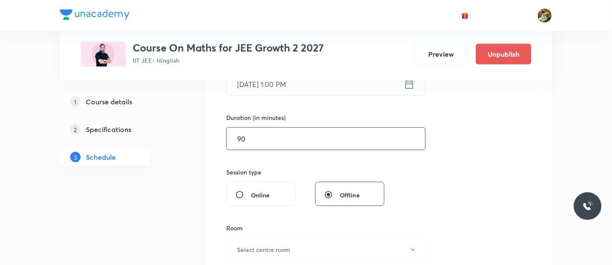
scroll to position [289, 0]
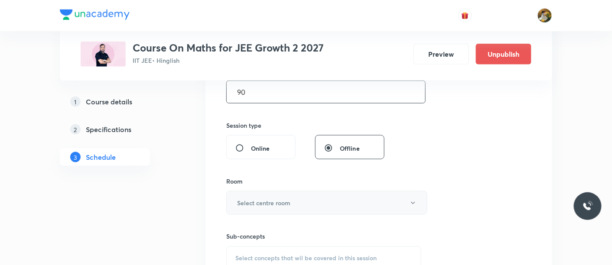
type input "90"
click at [332, 210] on button "Select centre room" at bounding box center [326, 203] width 201 height 24
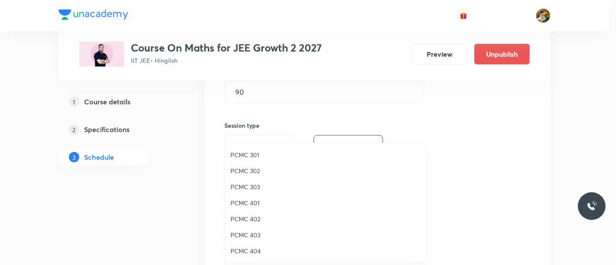
click at [253, 220] on span "PCMC 402" at bounding box center [326, 219] width 190 height 9
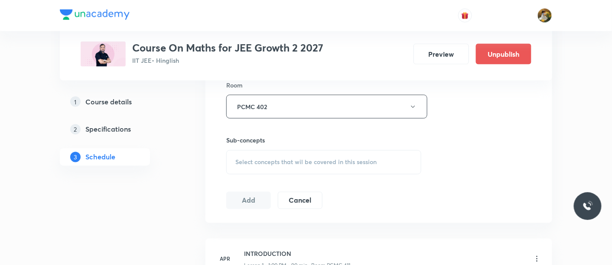
click at [332, 161] on span "Select concepts that wil be covered in this session" at bounding box center [305, 162] width 141 height 7
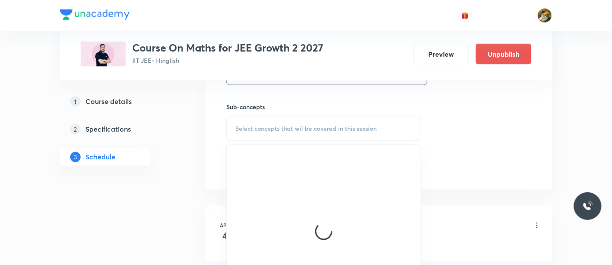
scroll to position [433, 0]
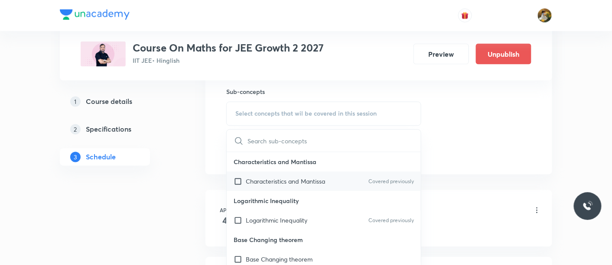
click at [283, 181] on p "Characteristics and Mantissa" at bounding box center [285, 181] width 79 height 9
checkbox input "true"
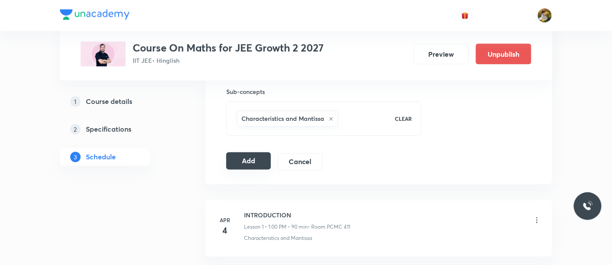
click at [254, 161] on button "Add" at bounding box center [248, 161] width 45 height 17
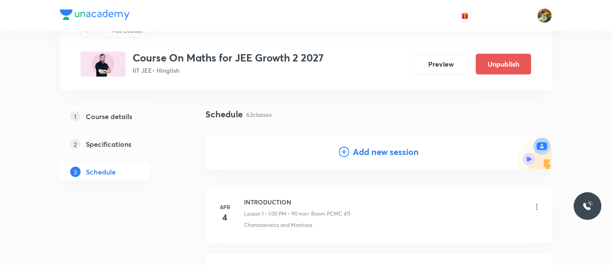
scroll to position [0, 0]
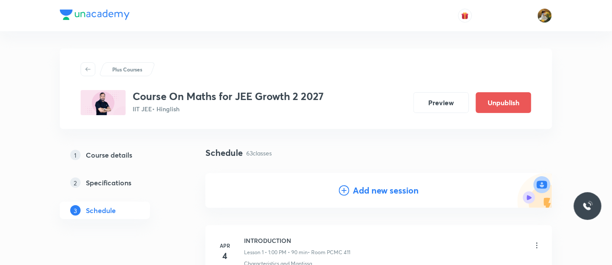
click at [370, 191] on h4 "Add new session" at bounding box center [386, 190] width 66 height 13
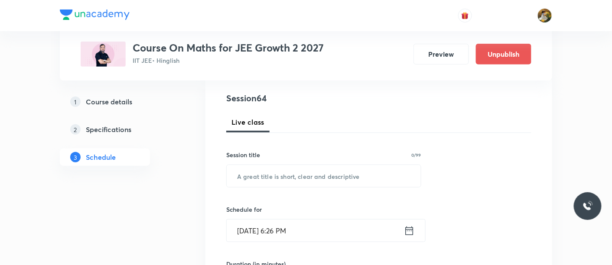
scroll to position [96, 0]
click at [334, 175] on input "text" at bounding box center [324, 175] width 194 height 22
paste input "straight line"
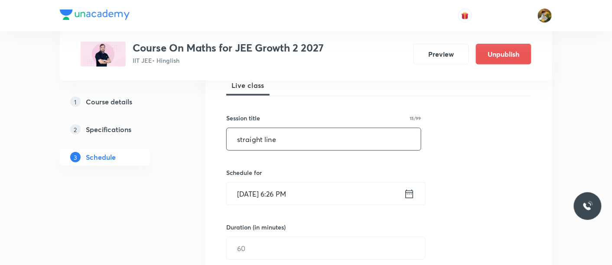
scroll to position [192, 0]
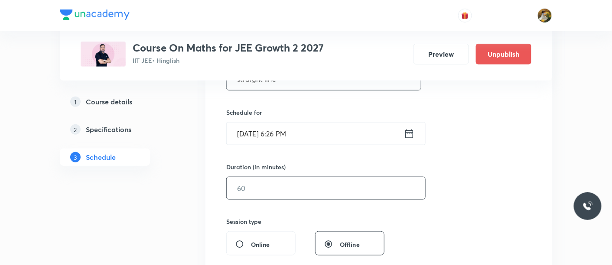
type input "straight line"
click at [339, 188] on input "text" at bounding box center [326, 188] width 198 height 22
click at [325, 143] on input "Aug 31, 2025, 6:26 PM" at bounding box center [315, 134] width 177 height 22
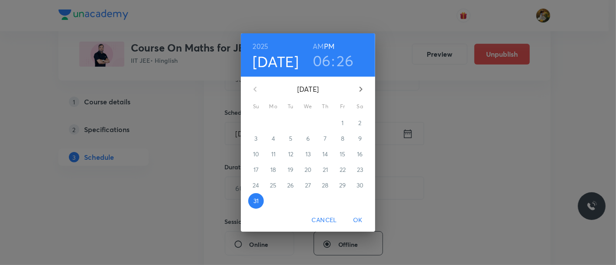
click at [363, 93] on icon "button" at bounding box center [361, 89] width 10 height 10
click at [291, 122] on p "2" at bounding box center [290, 123] width 3 height 9
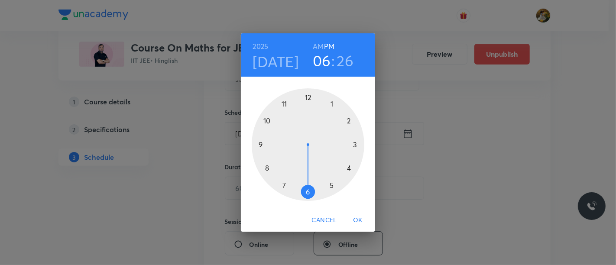
click at [332, 104] on div at bounding box center [308, 144] width 113 height 113
click at [307, 100] on div at bounding box center [308, 144] width 113 height 113
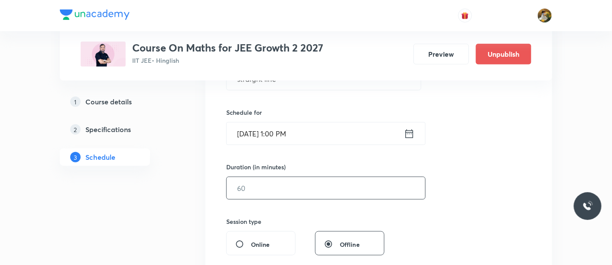
click at [306, 187] on input "text" at bounding box center [326, 188] width 198 height 22
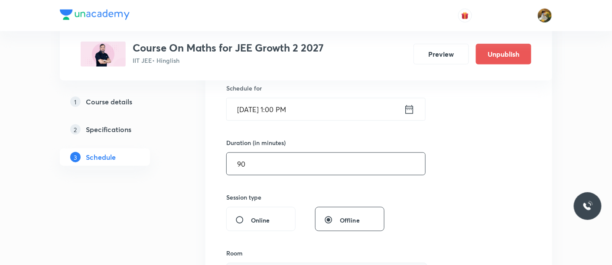
scroll to position [289, 0]
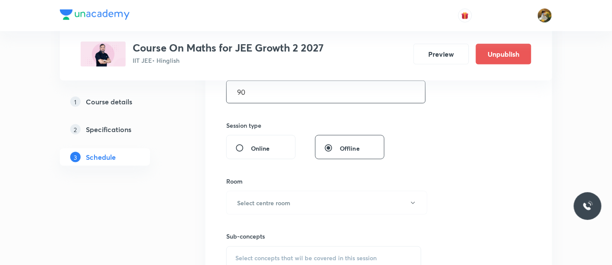
type input "90"
click at [306, 187] on div "Room Select centre room" at bounding box center [323, 196] width 195 height 38
click at [309, 212] on button "Select centre room" at bounding box center [326, 203] width 201 height 24
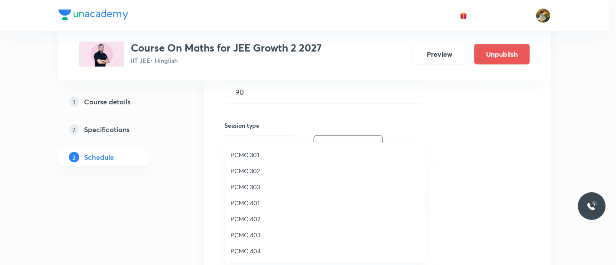
click at [259, 218] on span "PCMC 402" at bounding box center [326, 219] width 190 height 9
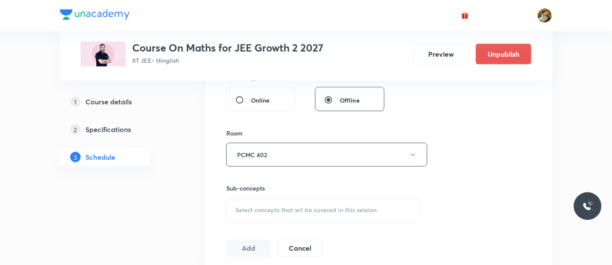
click at [343, 207] on span "Select concepts that wil be covered in this session" at bounding box center [305, 210] width 141 height 7
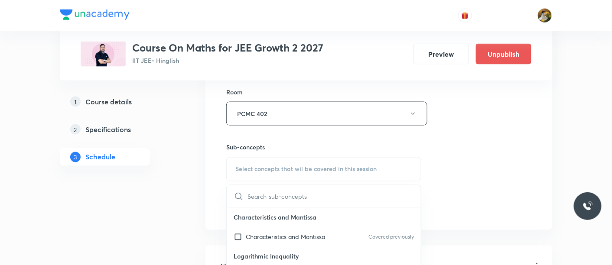
scroll to position [433, 0]
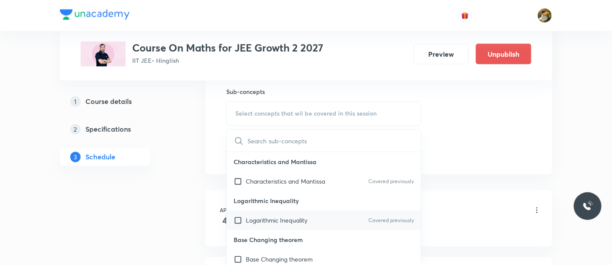
click at [283, 214] on div "Logarithmic Inequality Covered previously" at bounding box center [324, 221] width 194 height 20
checkbox input "true"
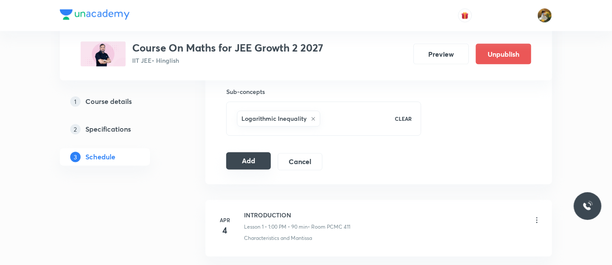
click at [245, 157] on button "Add" at bounding box center [248, 161] width 45 height 17
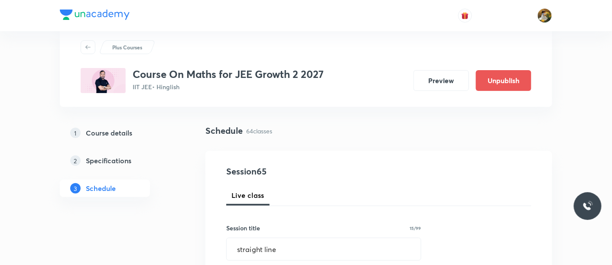
scroll to position [0, 0]
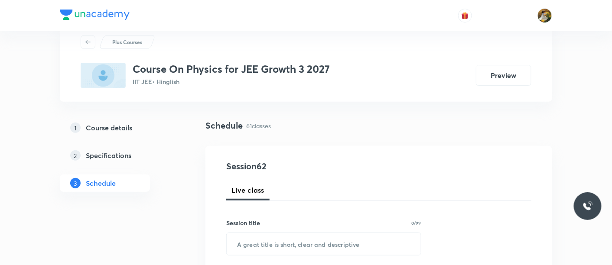
scroll to position [48, 0]
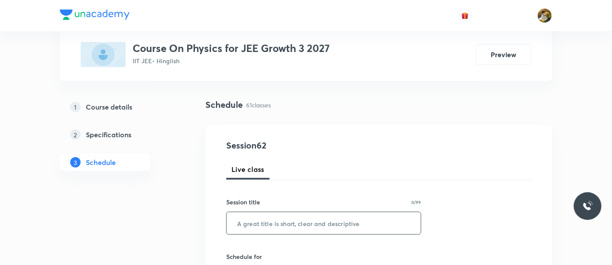
click at [294, 228] on input "text" at bounding box center [324, 223] width 194 height 22
paste input "WPE"
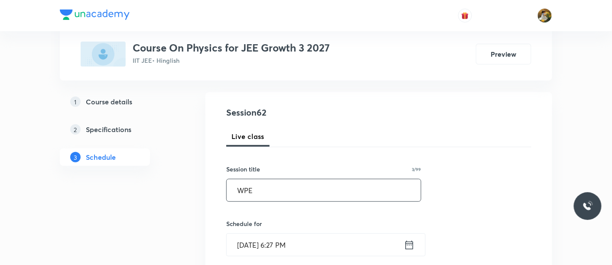
scroll to position [96, 0]
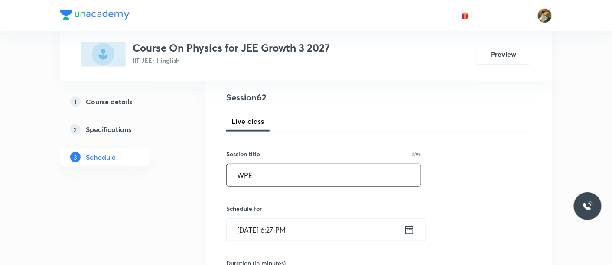
type input "WPE"
click at [308, 234] on input "[DATE] 6:27 PM" at bounding box center [315, 230] width 177 height 22
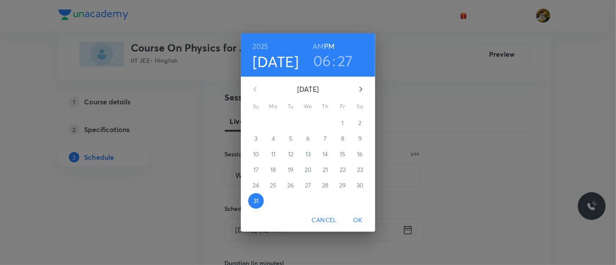
click at [358, 92] on icon "button" at bounding box center [361, 89] width 10 height 10
click at [273, 123] on p "1" at bounding box center [273, 123] width 2 height 9
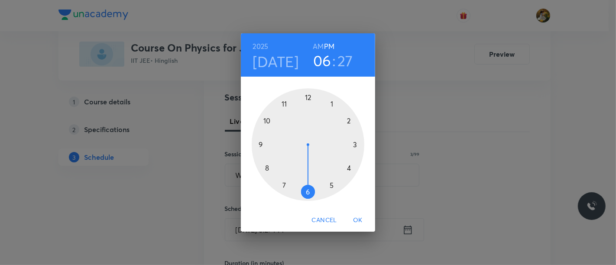
click at [285, 184] on div at bounding box center [308, 144] width 113 height 113
click at [320, 45] on h6 "AM" at bounding box center [318, 46] width 11 height 12
click at [307, 190] on div at bounding box center [308, 144] width 113 height 113
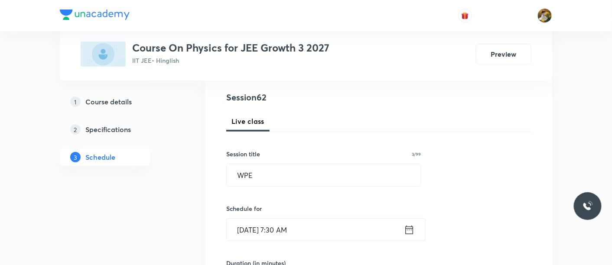
scroll to position [192, 0]
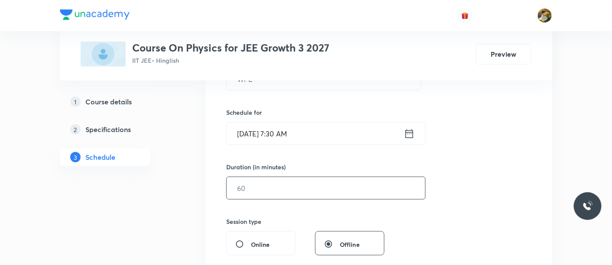
click at [325, 192] on input "text" at bounding box center [326, 188] width 198 height 22
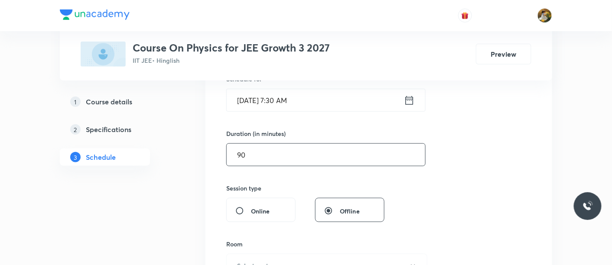
scroll to position [241, 0]
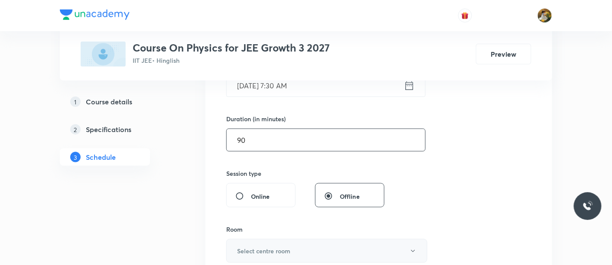
type input "90"
click at [306, 250] on button "Select centre room" at bounding box center [326, 251] width 201 height 24
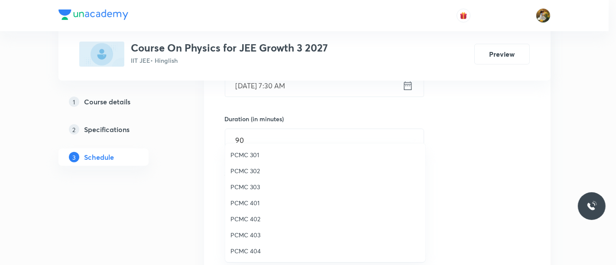
click at [256, 156] on span "PCMC 301" at bounding box center [326, 154] width 190 height 9
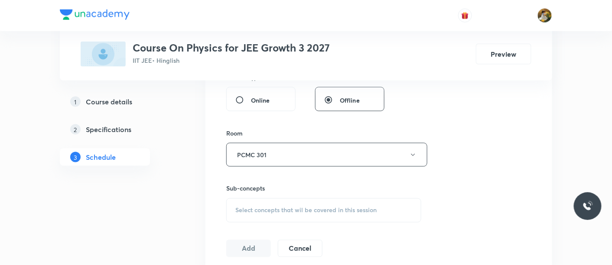
click at [315, 209] on span "Select concepts that wil be covered in this session" at bounding box center [305, 210] width 141 height 7
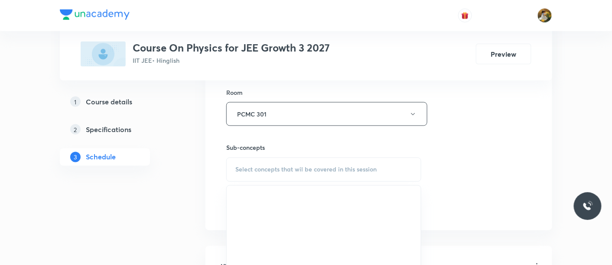
scroll to position [433, 0]
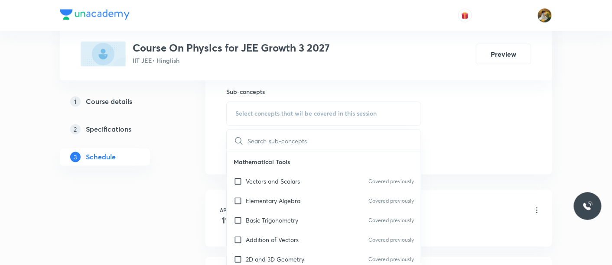
click at [279, 180] on p "Vectors and Scalars" at bounding box center [273, 181] width 54 height 9
checkbox input "true"
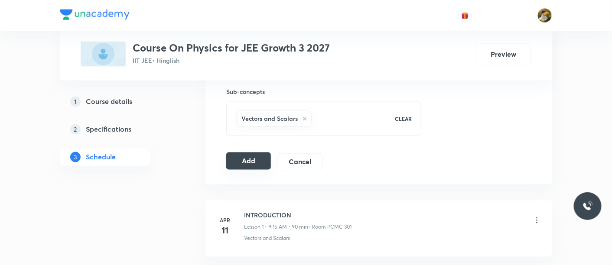
click at [251, 156] on button "Add" at bounding box center [248, 161] width 45 height 17
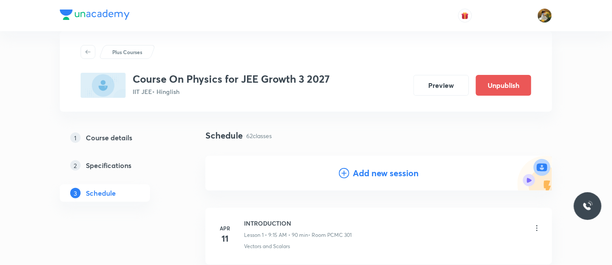
scroll to position [0, 0]
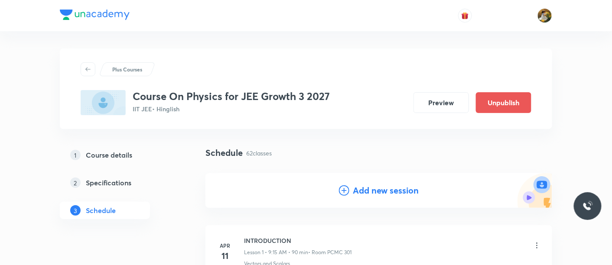
click at [397, 194] on h4 "Add new session" at bounding box center [386, 190] width 66 height 13
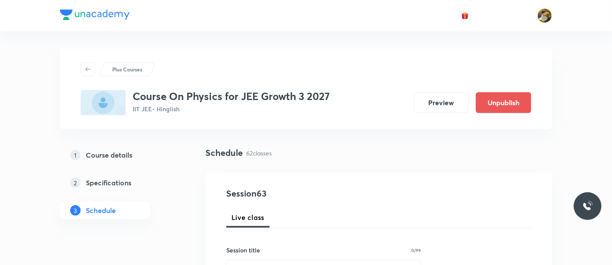
scroll to position [96, 0]
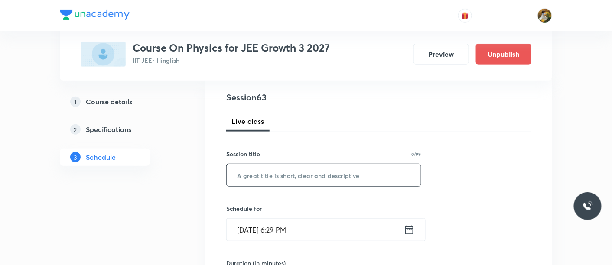
click at [396, 184] on input "text" at bounding box center [324, 175] width 194 height 22
paste input "WPE"
type input "WPE"
click at [364, 233] on input "Aug 31, 2025, 6:29 PM" at bounding box center [315, 230] width 177 height 22
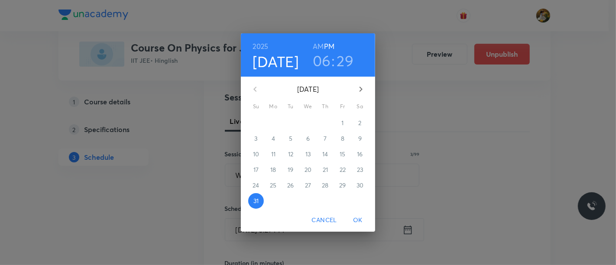
click at [367, 83] on button "button" at bounding box center [361, 89] width 21 height 21
click at [325, 124] on p "4" at bounding box center [325, 123] width 3 height 9
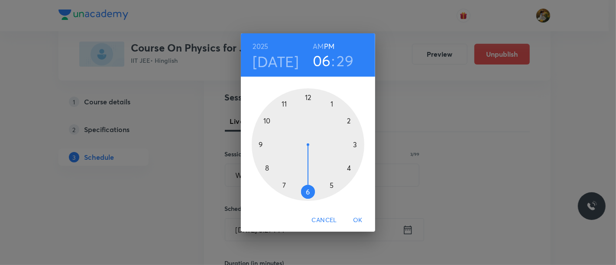
click at [259, 145] on div at bounding box center [308, 144] width 113 height 113
click at [315, 46] on h6 "AM" at bounding box center [318, 46] width 11 height 12
click at [359, 145] on div at bounding box center [308, 144] width 113 height 113
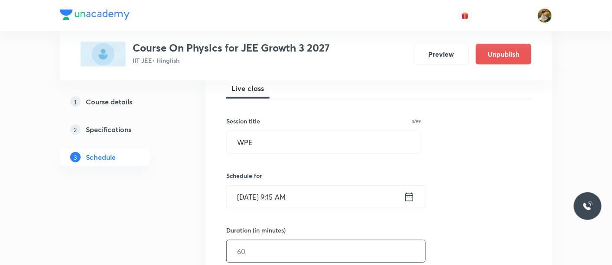
scroll to position [144, 0]
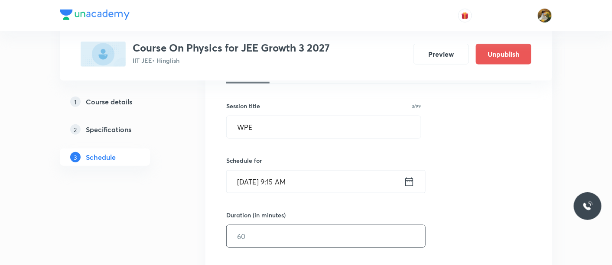
click at [330, 236] on input "text" at bounding box center [326, 236] width 198 height 22
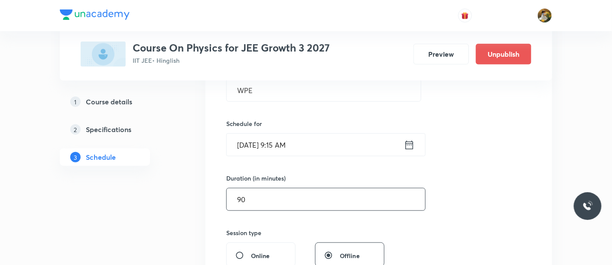
scroll to position [241, 0]
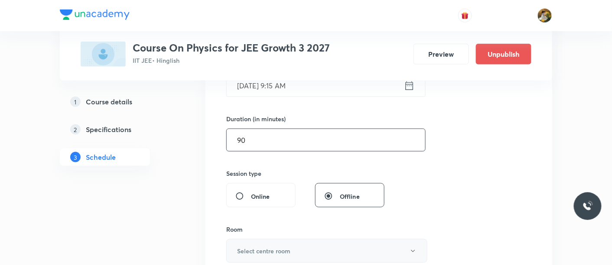
type input "90"
click at [290, 249] on h6 "Select centre room" at bounding box center [263, 251] width 53 height 9
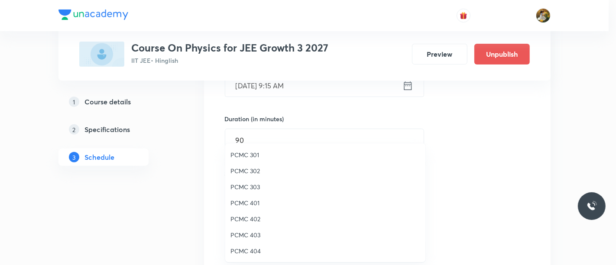
click at [246, 156] on span "PCMC 301" at bounding box center [326, 154] width 190 height 9
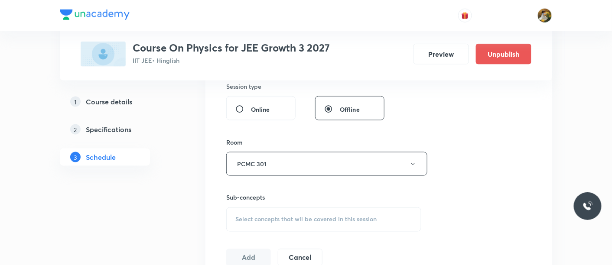
scroll to position [385, 0]
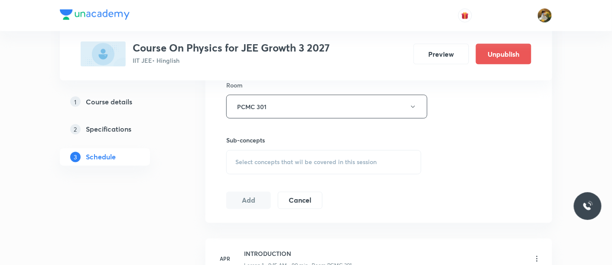
click at [324, 159] on span "Select concepts that wil be covered in this session" at bounding box center [305, 162] width 141 height 7
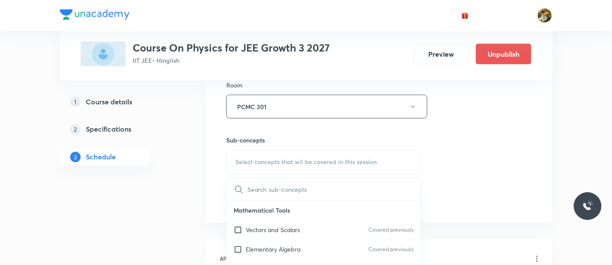
drag, startPoint x: 340, startPoint y: 227, endPoint x: 350, endPoint y: 220, distance: 12.4
click at [340, 228] on div "Vectors and Scalars Covered previously" at bounding box center [324, 231] width 194 height 20
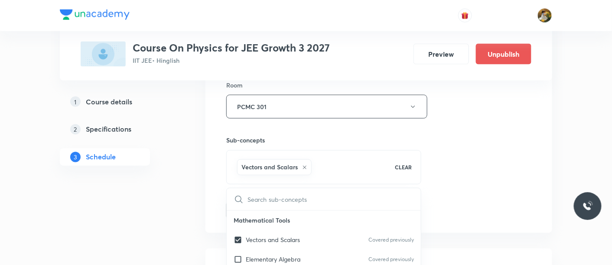
checkbox input "true"
click at [454, 162] on div "Session 63 Live class Session title 3/99 WPE ​ Schedule for Sep 4, 2025, 9:15 A…" at bounding box center [378, 10] width 305 height 417
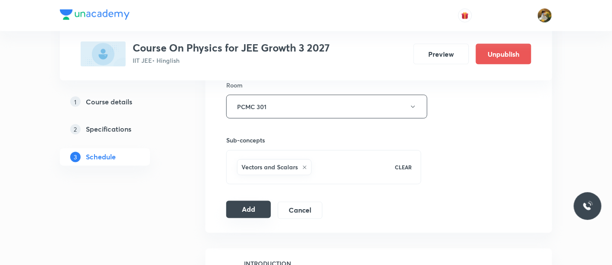
click at [250, 211] on button "Add" at bounding box center [248, 209] width 45 height 17
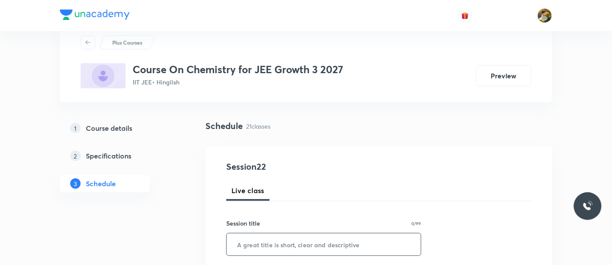
scroll to position [48, 0]
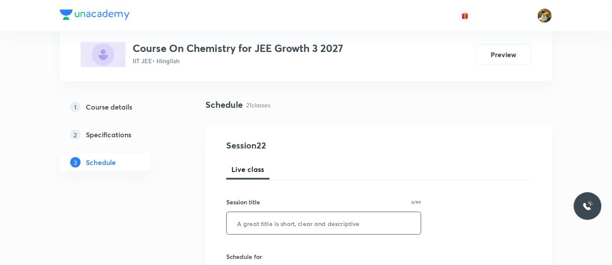
click at [298, 225] on input "text" at bounding box center [324, 223] width 194 height 22
paste input "Thermodynamics-1"
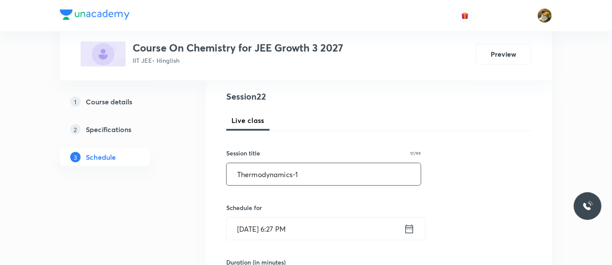
scroll to position [144, 0]
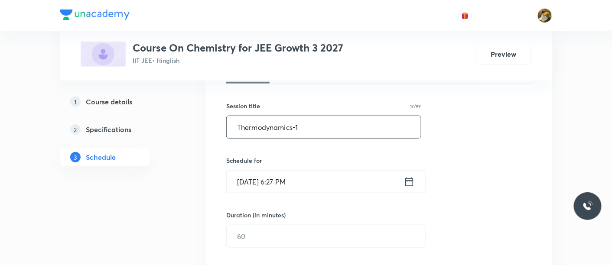
type input "Thermodynamics-1"
click at [370, 189] on input "Aug 31, 2025, 6:27 PM" at bounding box center [315, 182] width 177 height 22
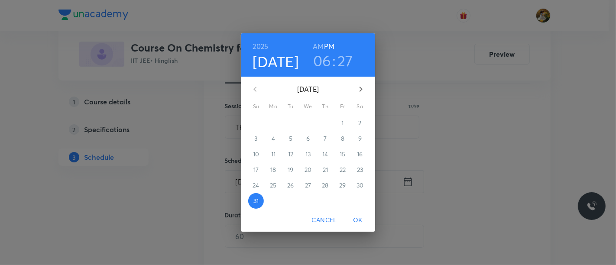
click at [365, 91] on icon "button" at bounding box center [361, 89] width 10 height 10
click at [271, 121] on span "1" at bounding box center [274, 123] width 16 height 9
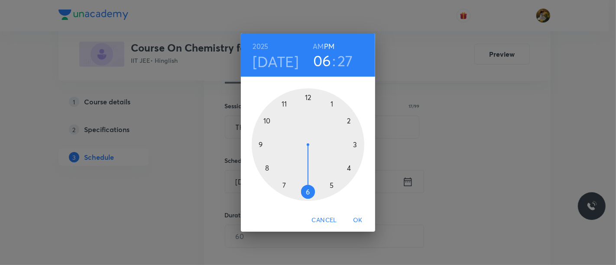
click at [258, 143] on div at bounding box center [308, 144] width 113 height 113
click at [318, 39] on div "2025 Sep 1 09 : 27 AM PM" at bounding box center [308, 54] width 134 height 43
click at [318, 42] on h6 "AM" at bounding box center [318, 46] width 11 height 12
click at [358, 146] on div at bounding box center [308, 144] width 113 height 113
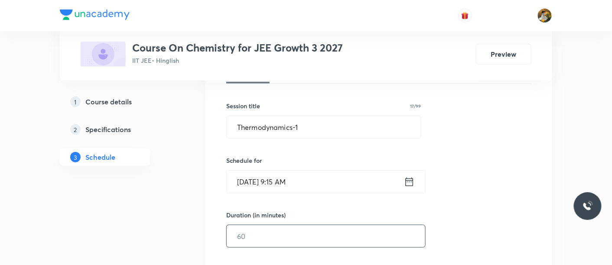
click at [310, 238] on input "text" at bounding box center [326, 236] width 198 height 22
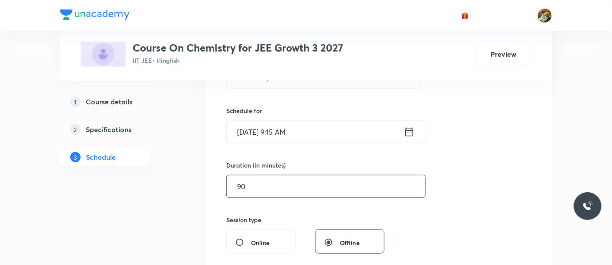
scroll to position [289, 0]
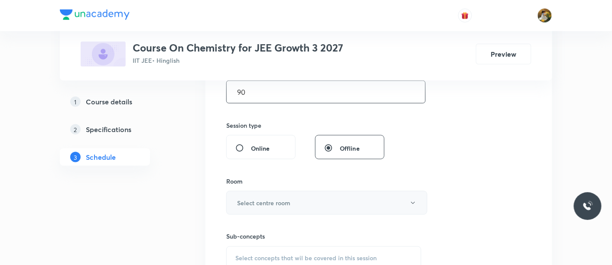
type input "90"
click at [338, 205] on button "Select centre room" at bounding box center [326, 203] width 201 height 24
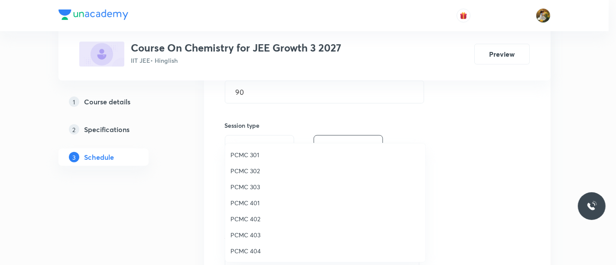
click at [254, 153] on span "PCMC 301" at bounding box center [326, 154] width 190 height 9
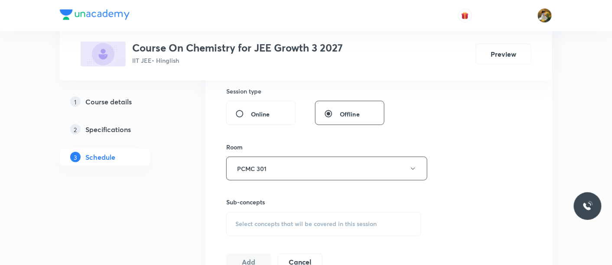
scroll to position [337, 0]
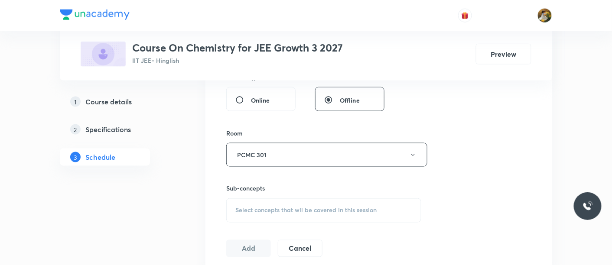
click at [299, 211] on span "Select concepts that wil be covered in this session" at bounding box center [305, 210] width 141 height 7
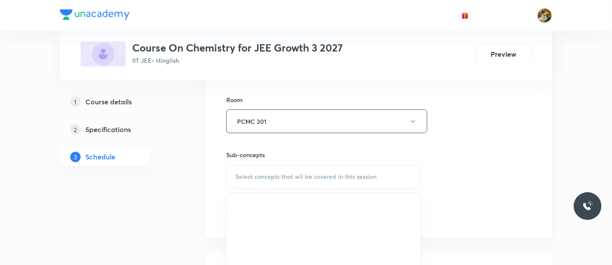
scroll to position [385, 0]
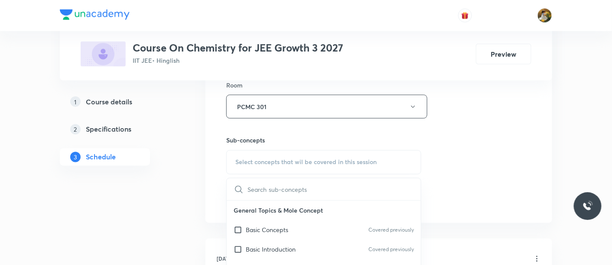
click at [283, 226] on p "Basic Concepts" at bounding box center [267, 230] width 42 height 9
checkbox input "true"
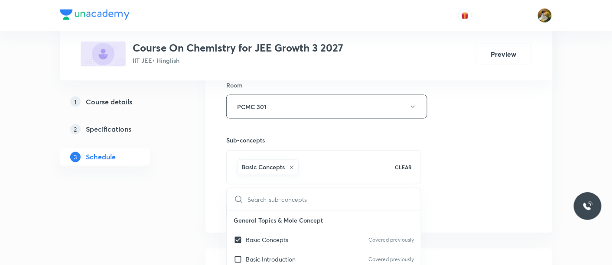
click at [473, 169] on div "Session 22 Live class Session title 17/99 Thermodynamics-1 ​ Schedule for Sep 1…" at bounding box center [378, 10] width 305 height 417
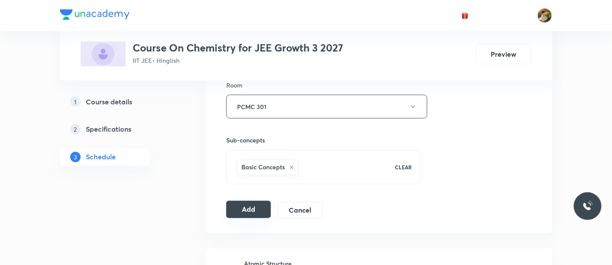
click at [235, 208] on button "Add" at bounding box center [248, 209] width 45 height 17
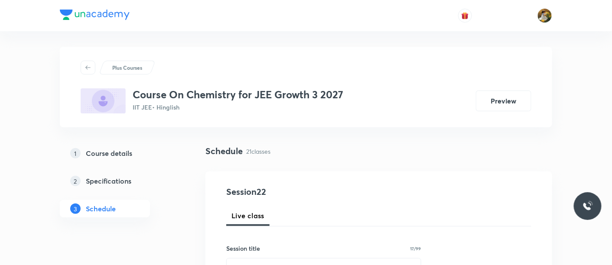
scroll to position [0, 0]
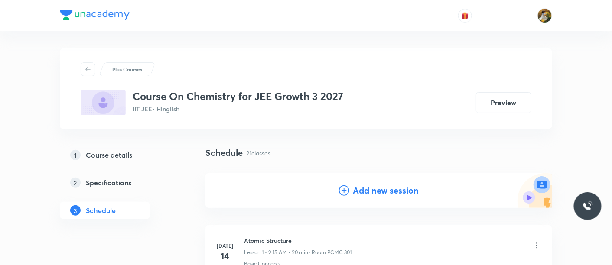
click at [378, 191] on h4 "Add new session" at bounding box center [386, 190] width 66 height 13
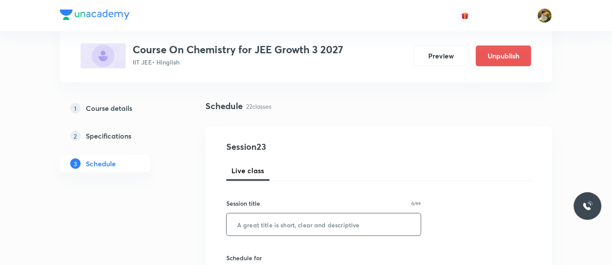
scroll to position [48, 0]
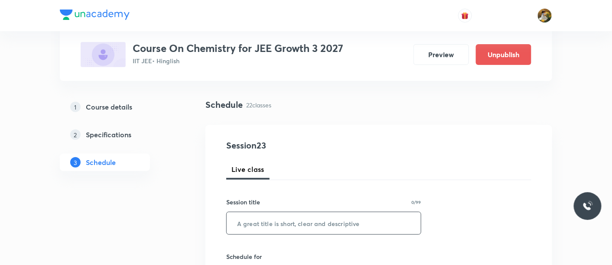
click at [337, 228] on input "text" at bounding box center [324, 223] width 194 height 22
paste input "Thermodynamics-1"
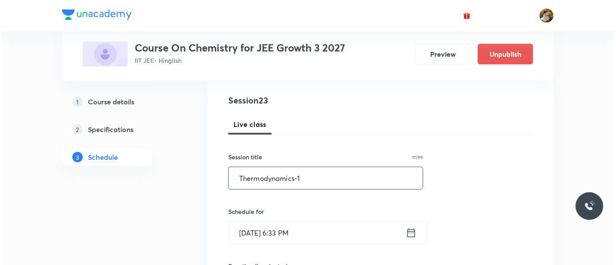
scroll to position [96, 0]
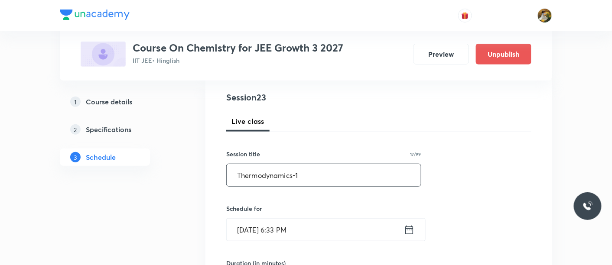
type input "Thermodynamics-1"
click at [323, 234] on input "Aug 31, 2025, 6:33 PM" at bounding box center [315, 230] width 177 height 22
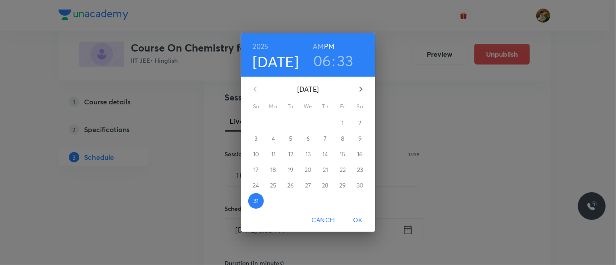
click at [355, 88] on button "button" at bounding box center [361, 89] width 21 height 21
click at [289, 120] on p "2" at bounding box center [290, 123] width 3 height 9
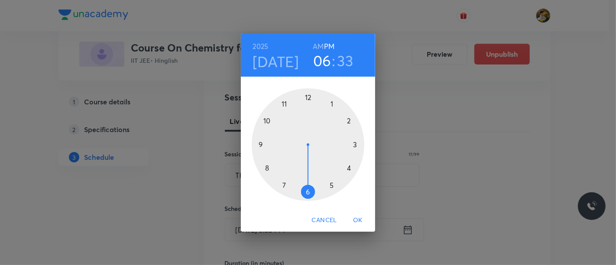
click at [256, 143] on div at bounding box center [308, 144] width 113 height 113
click at [319, 44] on h6 "AM" at bounding box center [318, 46] width 11 height 12
click at [355, 145] on div at bounding box center [308, 144] width 113 height 113
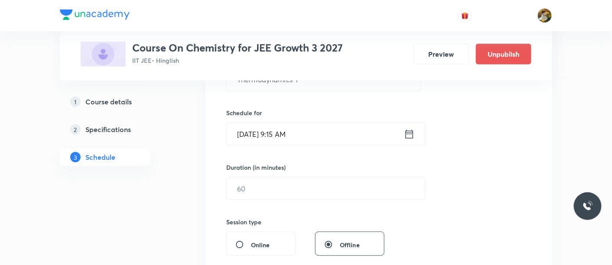
scroll to position [192, 0]
click at [319, 188] on input "text" at bounding box center [326, 188] width 198 height 22
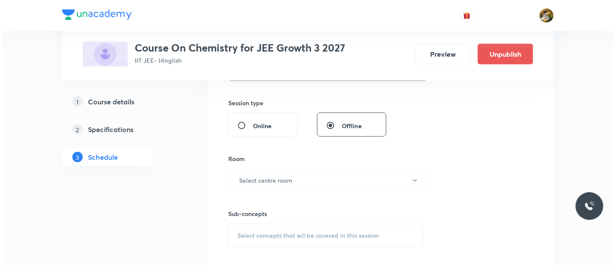
scroll to position [337, 0]
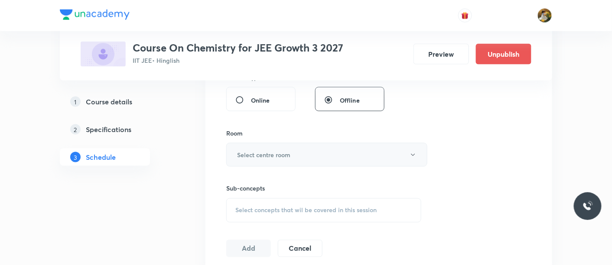
type input "90"
click at [325, 160] on button "Select centre room" at bounding box center [326, 155] width 201 height 24
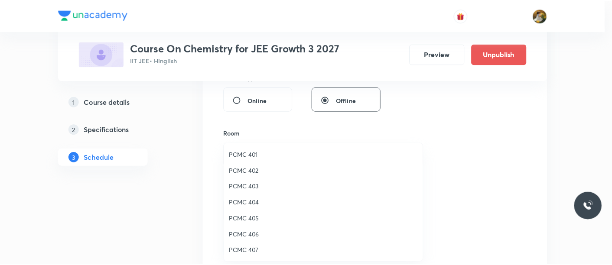
scroll to position [0, 0]
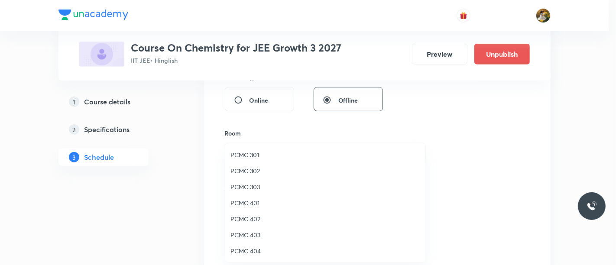
click at [254, 156] on span "PCMC 301" at bounding box center [326, 154] width 190 height 9
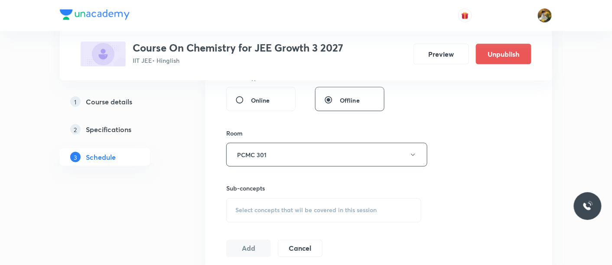
click at [325, 208] on span "Select concepts that wil be covered in this session" at bounding box center [305, 210] width 141 height 7
click at [381, 215] on div "Select concepts that wil be covered in this session" at bounding box center [323, 210] width 195 height 24
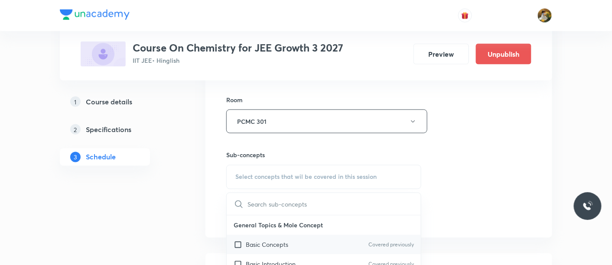
scroll to position [385, 0]
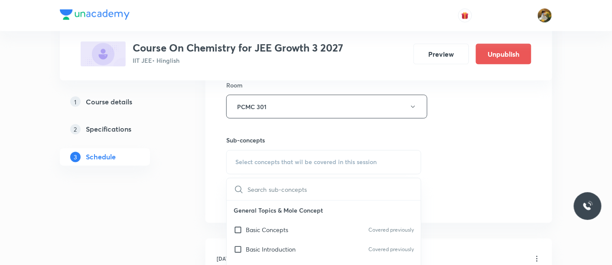
click at [344, 226] on div "Basic Concepts Covered previously" at bounding box center [324, 231] width 194 height 20
checkbox input "true"
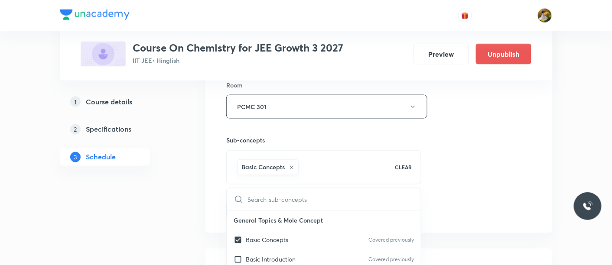
click at [455, 180] on div "Session 23 Live class Session title 17/99 Thermodynamics-1 ​ Schedule for Sep 2…" at bounding box center [378, 10] width 305 height 417
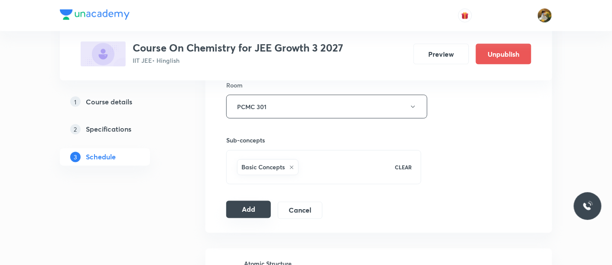
click at [242, 205] on button "Add" at bounding box center [248, 209] width 45 height 17
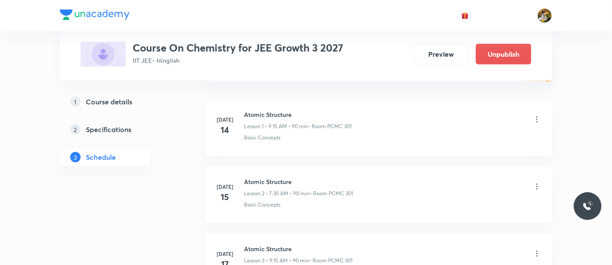
scroll to position [96, 0]
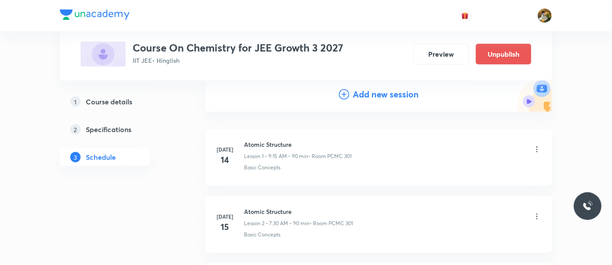
click at [367, 94] on h4 "Add new session" at bounding box center [386, 94] width 66 height 13
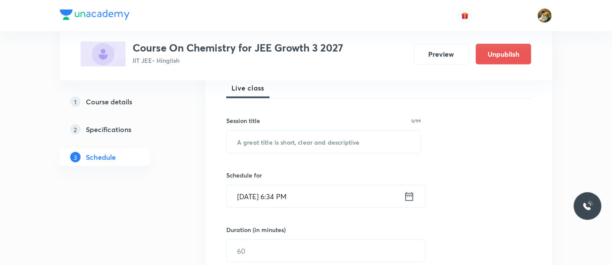
scroll to position [144, 0]
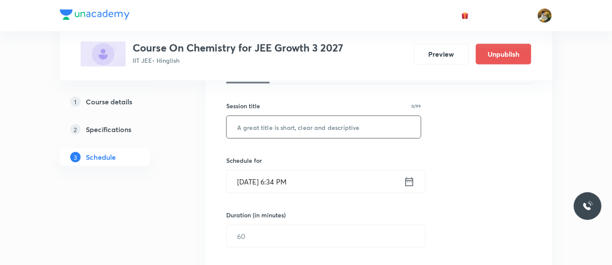
click at [327, 123] on input "text" at bounding box center [324, 127] width 194 height 22
paste input "Thermodynamics-1"
type input "Thermodynamics-1"
click at [345, 172] on input "Aug 31, 2025, 6:34 PM" at bounding box center [315, 182] width 177 height 22
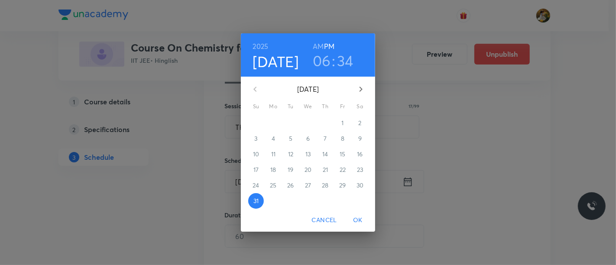
click at [366, 94] on button "button" at bounding box center [361, 89] width 21 height 21
click at [341, 124] on p "5" at bounding box center [342, 123] width 3 height 9
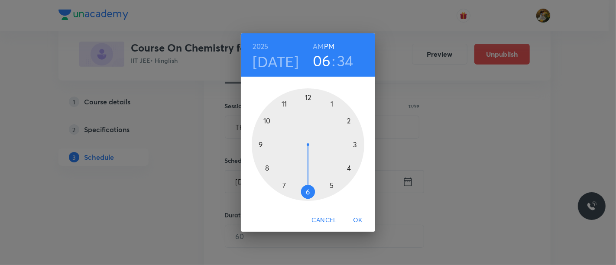
click at [260, 145] on div at bounding box center [308, 144] width 113 height 113
click at [318, 42] on h6 "AM" at bounding box center [318, 46] width 11 height 12
click at [357, 145] on div at bounding box center [308, 144] width 113 height 113
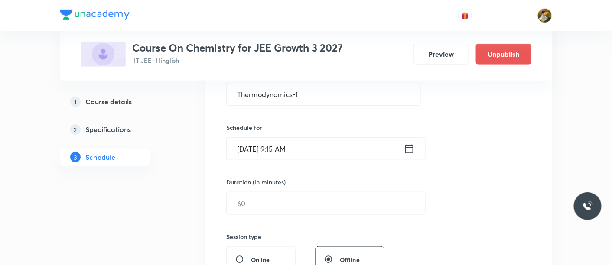
scroll to position [192, 0]
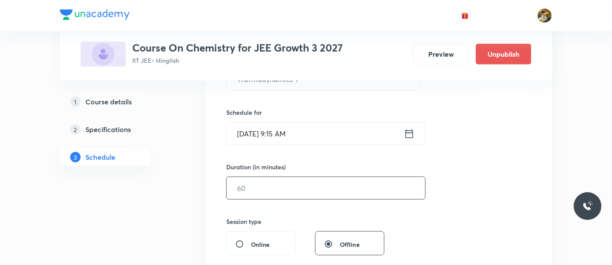
click at [312, 189] on input "text" at bounding box center [326, 188] width 198 height 22
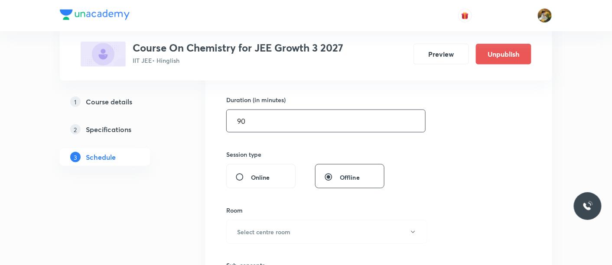
scroll to position [337, 0]
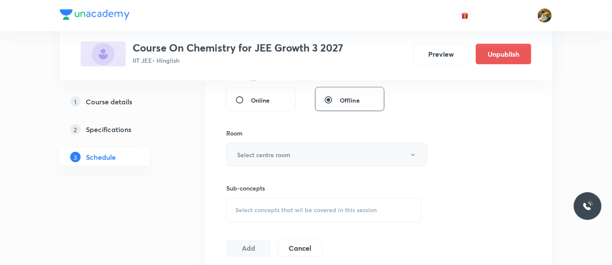
type input "90"
click at [302, 152] on button "Select centre room" at bounding box center [326, 155] width 201 height 24
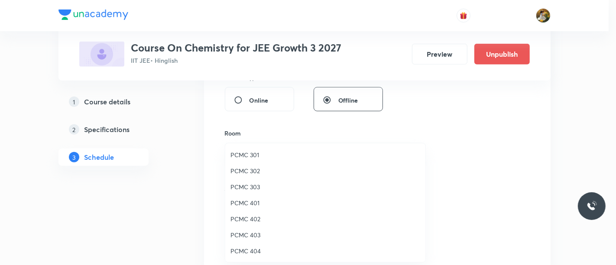
click at [252, 153] on span "PCMC 301" at bounding box center [326, 154] width 190 height 9
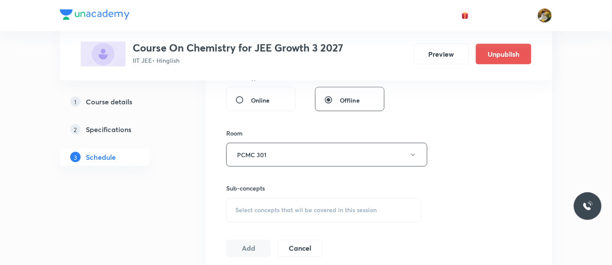
click at [297, 216] on div "Select concepts that wil be covered in this session" at bounding box center [323, 210] width 195 height 24
click at [299, 210] on span "Select concepts that wil be covered in this session" at bounding box center [305, 210] width 141 height 7
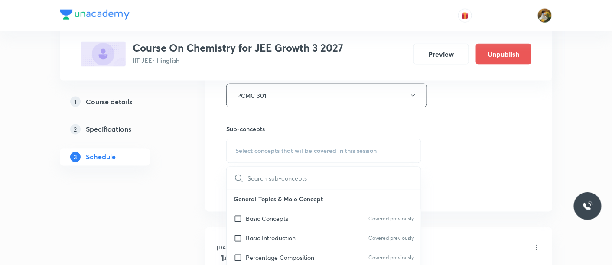
scroll to position [433, 0]
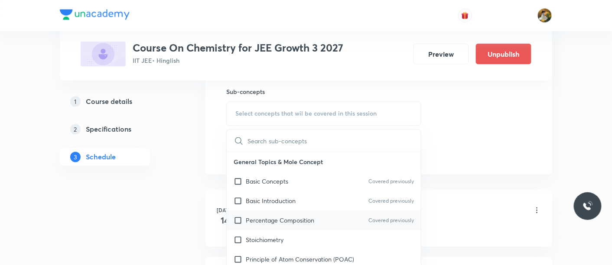
click at [290, 217] on p "Percentage Composition" at bounding box center [280, 220] width 68 height 9
checkbox input "true"
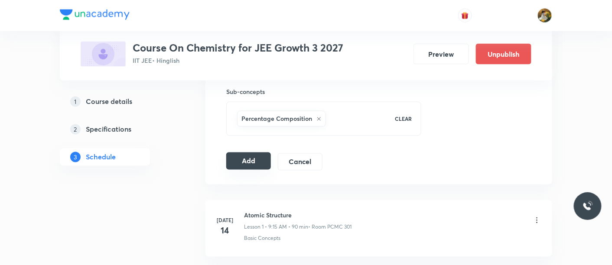
click at [244, 163] on button "Add" at bounding box center [248, 161] width 45 height 17
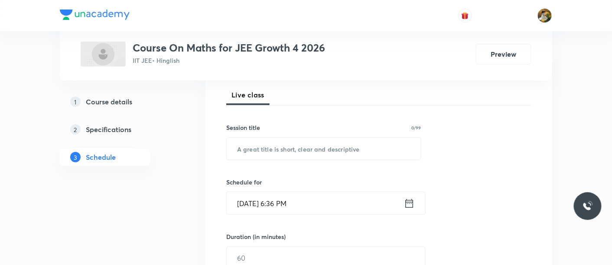
scroll to position [144, 0]
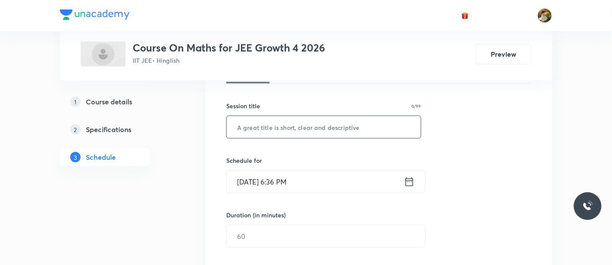
click at [296, 133] on input "text" at bounding box center [324, 127] width 194 height 22
paste input "Quadratic equations"
type input "Quadratic equations"
click at [314, 182] on input "[DATE] 6:36 PM" at bounding box center [315, 182] width 177 height 22
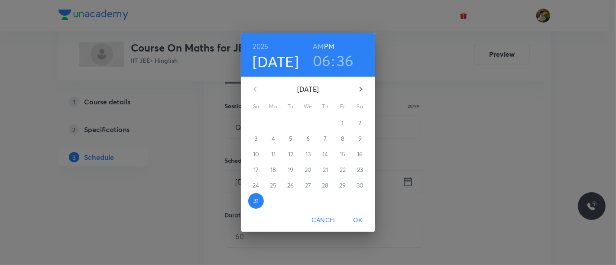
click at [363, 93] on icon "button" at bounding box center [361, 89] width 10 height 10
click at [276, 122] on span "1" at bounding box center [274, 123] width 16 height 9
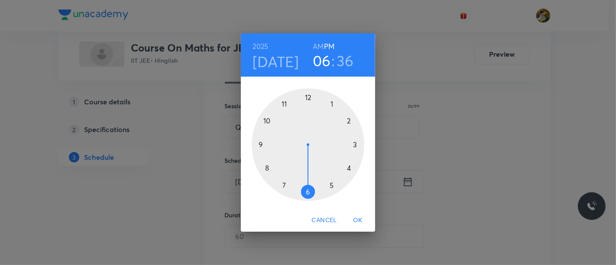
click at [283, 103] on div at bounding box center [308, 144] width 113 height 113
click at [319, 44] on h6 "AM" at bounding box center [318, 46] width 11 height 12
click at [358, 143] on div at bounding box center [308, 144] width 113 height 113
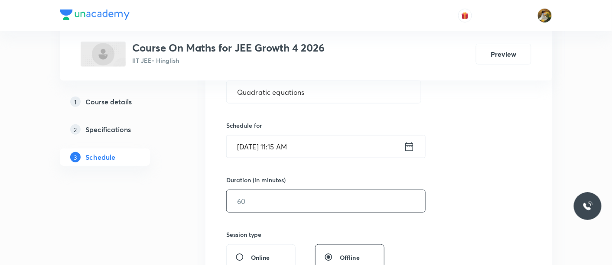
scroll to position [192, 0]
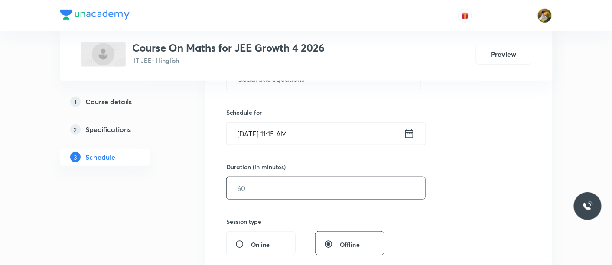
click at [328, 184] on input "text" at bounding box center [326, 188] width 198 height 22
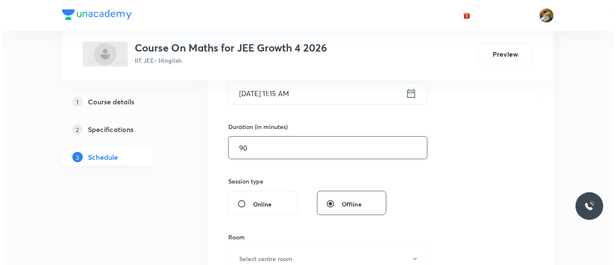
scroll to position [289, 0]
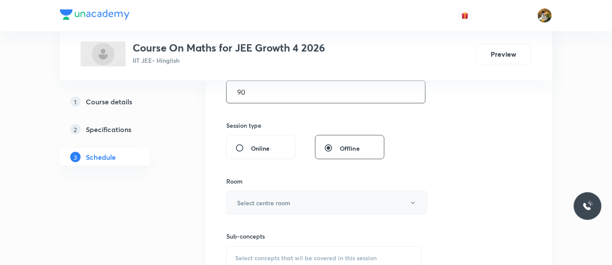
type input "90"
click at [303, 207] on button "Select centre room" at bounding box center [326, 203] width 201 height 24
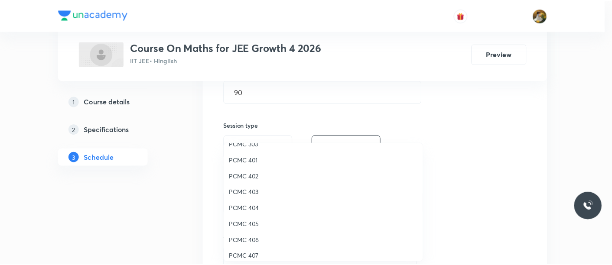
scroll to position [96, 0]
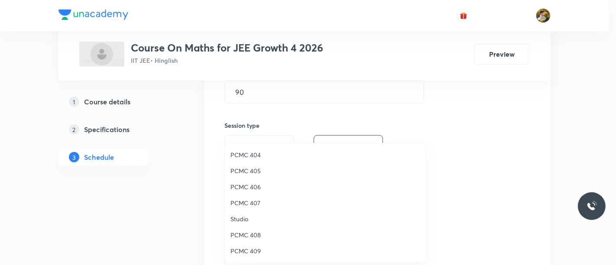
click at [253, 189] on span "PCMC 406" at bounding box center [326, 186] width 190 height 9
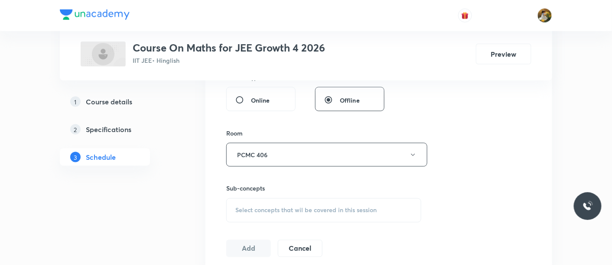
click at [309, 211] on span "Select concepts that wil be covered in this session" at bounding box center [305, 210] width 141 height 7
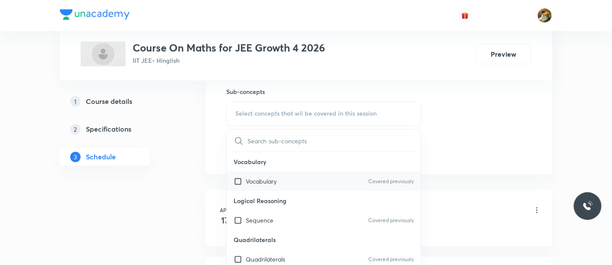
click at [271, 184] on p "Vocabulary" at bounding box center [261, 181] width 31 height 9
checkbox input "true"
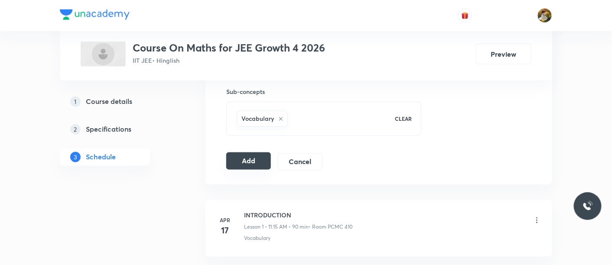
click at [258, 159] on button "Add" at bounding box center [248, 161] width 45 height 17
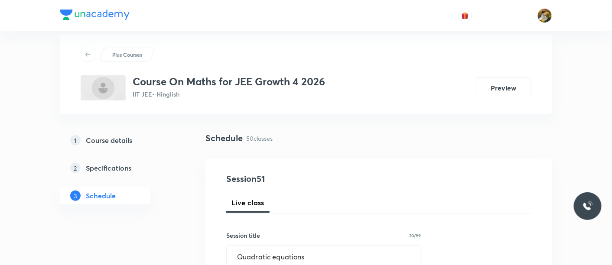
scroll to position [0, 0]
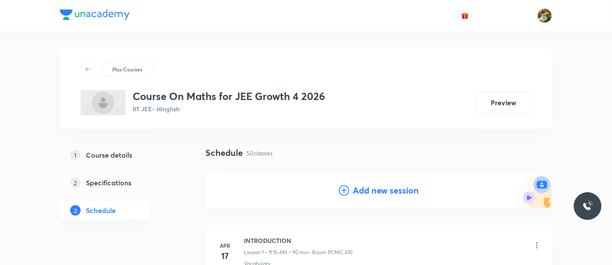
click at [370, 188] on h4 "Add new session" at bounding box center [386, 190] width 66 height 13
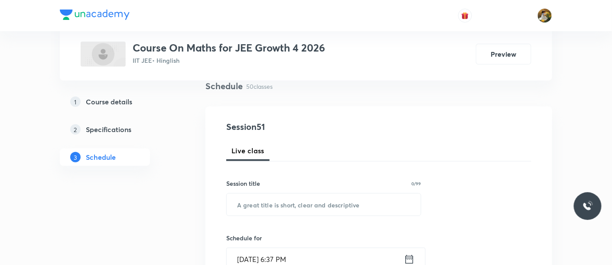
scroll to position [96, 0]
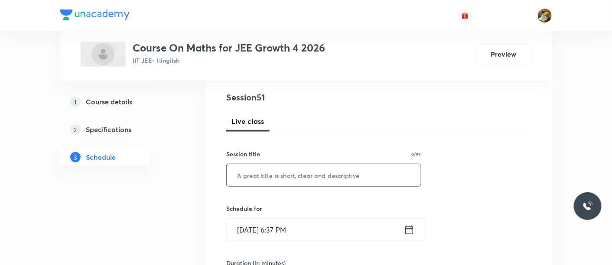
click at [322, 182] on input "text" at bounding box center [324, 175] width 194 height 22
paste input "Quadratic equations"
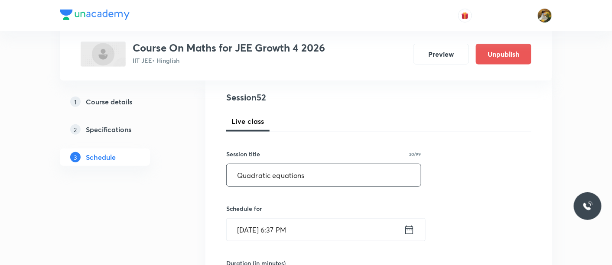
type input "Quadratic equations"
click at [331, 237] on input "Aug 31, 2025, 6:37 PM" at bounding box center [315, 230] width 177 height 22
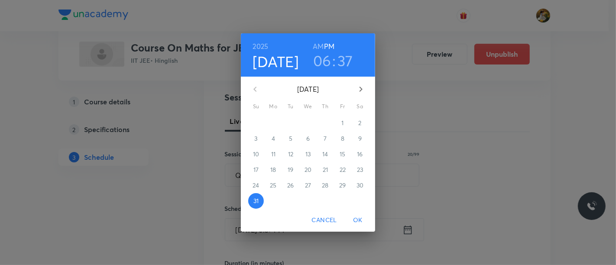
click at [358, 123] on div "2" at bounding box center [359, 123] width 17 height 16
click at [358, 90] on icon "button" at bounding box center [361, 89] width 10 height 10
click at [295, 121] on span "2" at bounding box center [291, 123] width 16 height 9
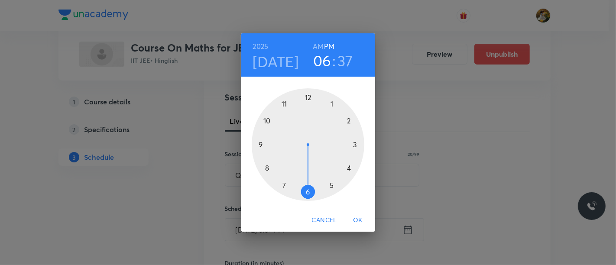
click at [283, 103] on div at bounding box center [308, 144] width 113 height 113
click at [319, 45] on h6 "AM" at bounding box center [318, 46] width 11 height 12
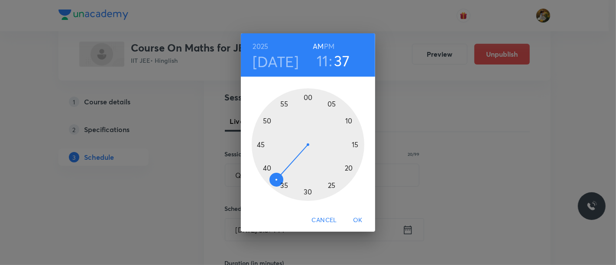
click at [355, 145] on div at bounding box center [308, 144] width 113 height 113
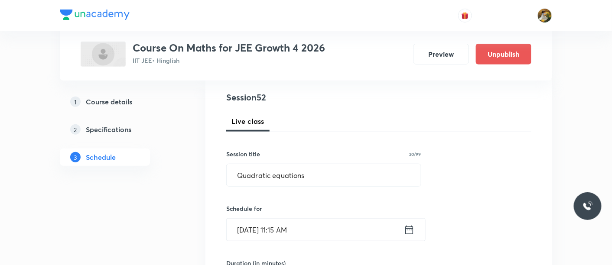
scroll to position [192, 0]
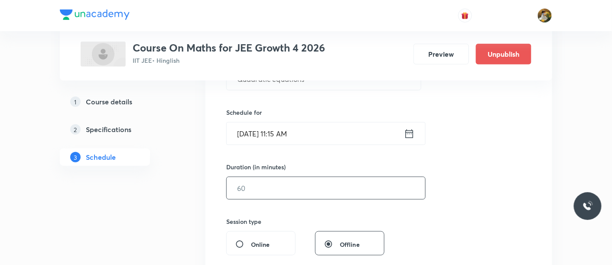
click at [312, 186] on input "text" at bounding box center [326, 188] width 198 height 22
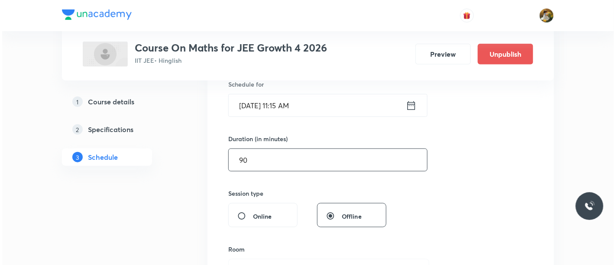
scroll to position [241, 0]
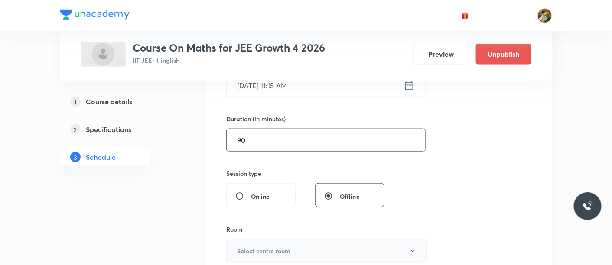
type input "90"
click at [288, 248] on h6 "Select centre room" at bounding box center [263, 251] width 53 height 9
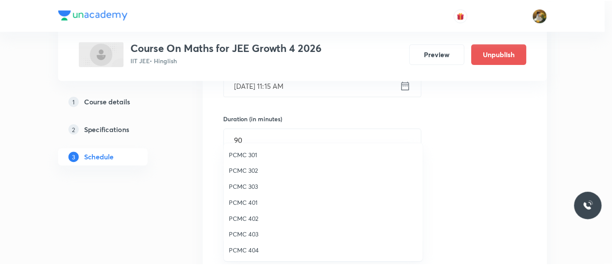
scroll to position [96, 0]
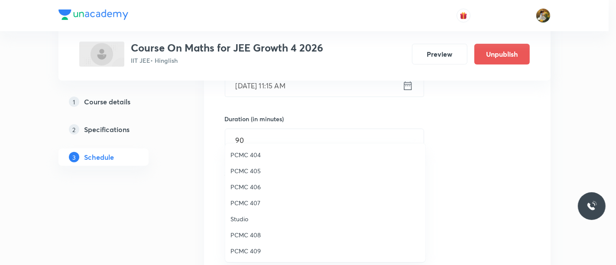
click at [255, 185] on span "PCMC 406" at bounding box center [326, 186] width 190 height 9
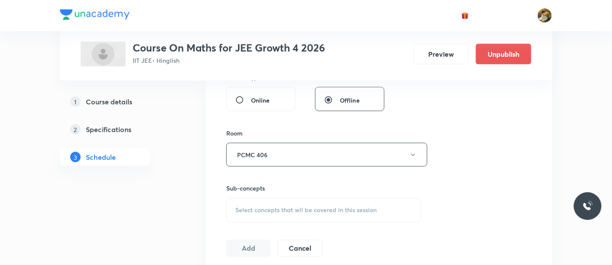
click at [286, 207] on span "Select concepts that wil be covered in this session" at bounding box center [305, 210] width 141 height 7
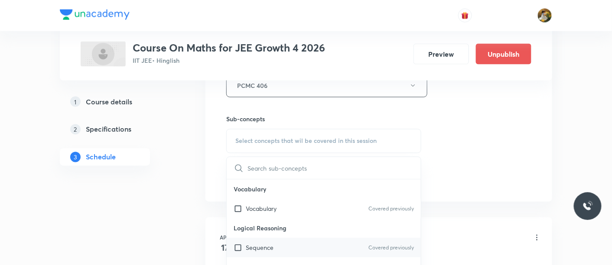
scroll to position [433, 0]
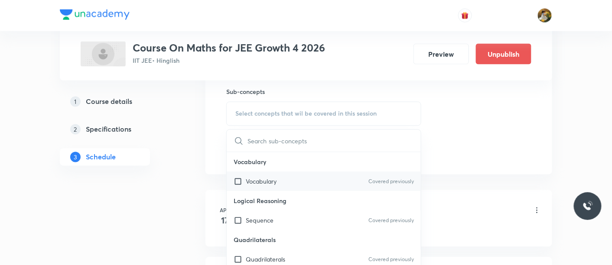
click at [273, 186] on div "Vocabulary Covered previously" at bounding box center [324, 182] width 194 height 20
checkbox input "true"
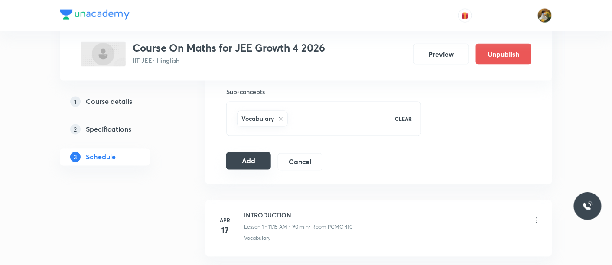
click at [249, 164] on button "Add" at bounding box center [248, 161] width 45 height 17
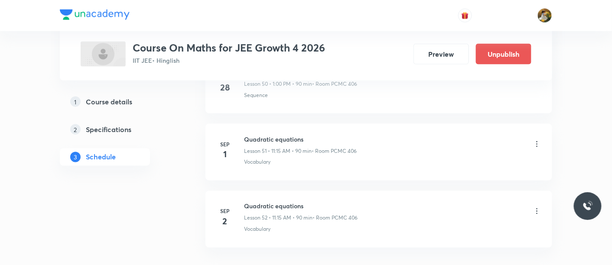
scroll to position [3511, 0]
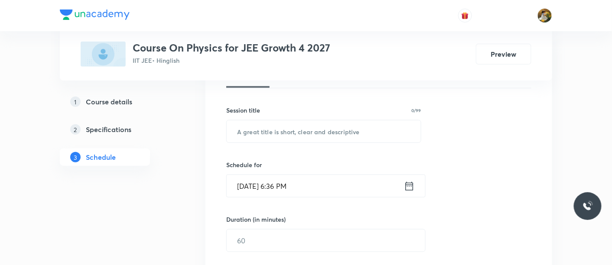
scroll to position [144, 0]
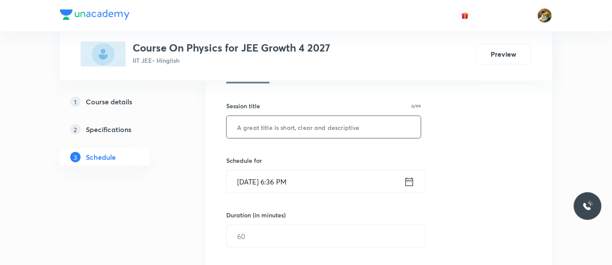
click at [290, 122] on input "text" at bounding box center [324, 127] width 194 height 22
paste input "Work, Energy and Power"
type input "Work, Energy and Power"
click at [315, 189] on input "[DATE] 6:36 PM" at bounding box center [315, 182] width 177 height 22
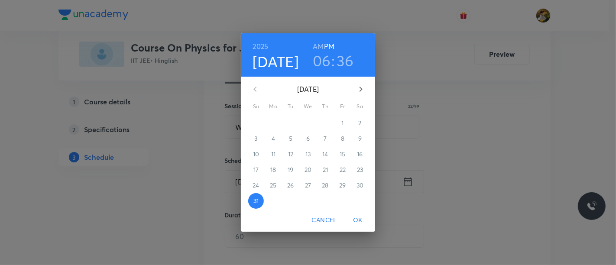
click at [361, 90] on icon "button" at bounding box center [361, 89] width 3 height 5
click at [278, 124] on span "1" at bounding box center [274, 123] width 16 height 9
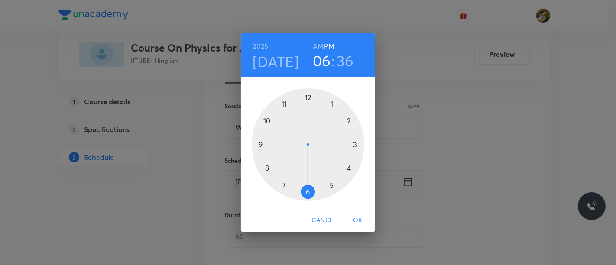
click at [332, 102] on div at bounding box center [308, 144] width 113 height 113
click at [308, 94] on div at bounding box center [308, 144] width 113 height 113
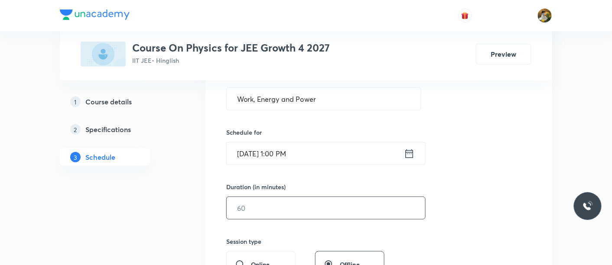
scroll to position [192, 0]
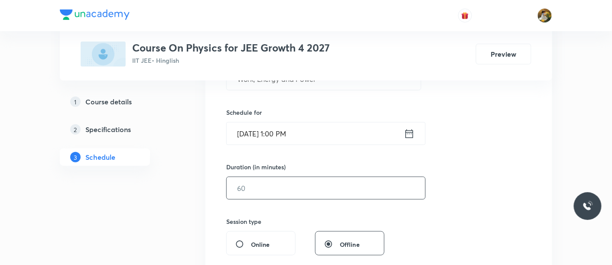
click at [308, 191] on input "text" at bounding box center [326, 188] width 198 height 22
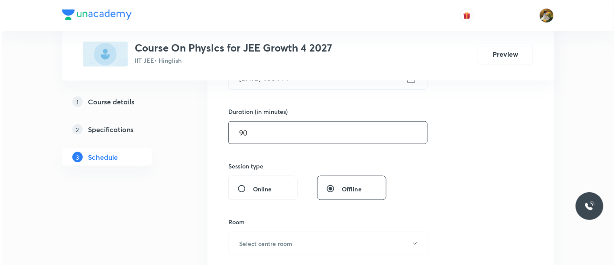
scroll to position [337, 0]
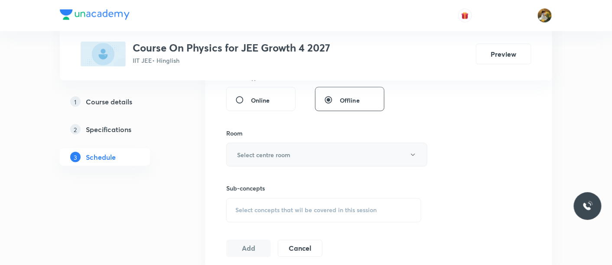
type input "90"
click at [312, 156] on button "Select centre room" at bounding box center [326, 155] width 201 height 24
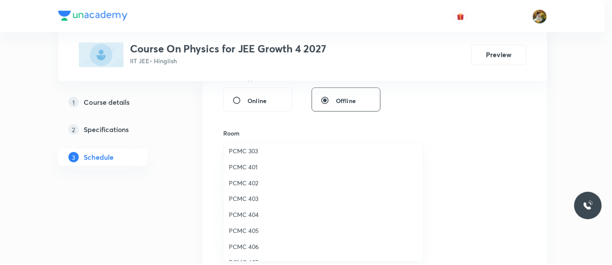
scroll to position [48, 0]
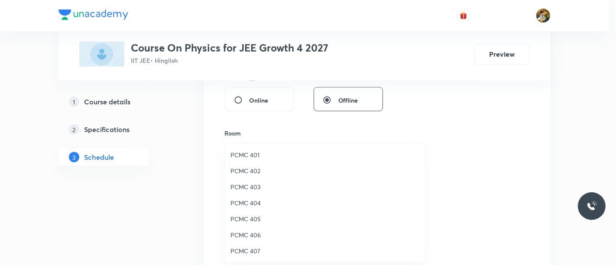
click at [260, 232] on span "PCMC 406" at bounding box center [326, 235] width 190 height 9
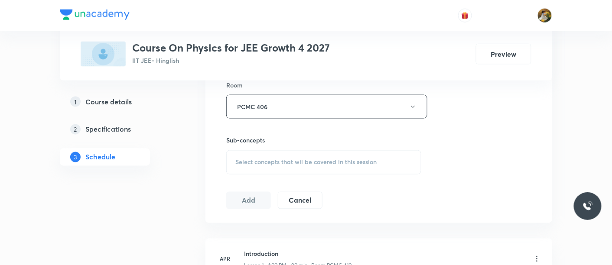
click at [289, 152] on div "Select concepts that wil be covered in this session" at bounding box center [323, 162] width 195 height 24
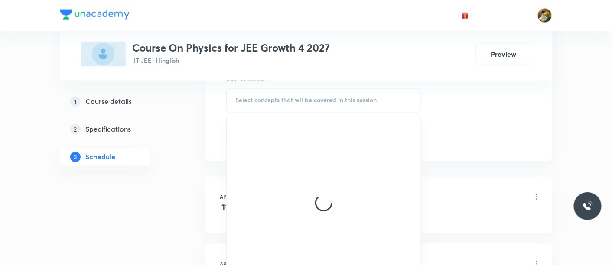
scroll to position [481, 0]
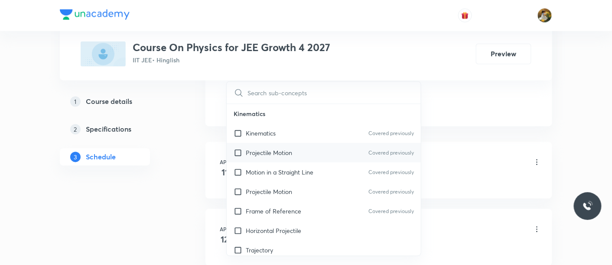
click at [325, 150] on div "Projectile Motion Covered previously" at bounding box center [324, 153] width 194 height 20
checkbox input "true"
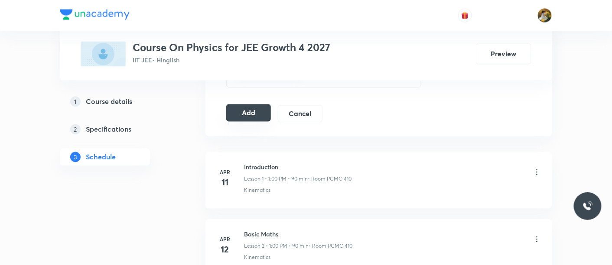
click at [235, 113] on button "Add" at bounding box center [248, 112] width 45 height 17
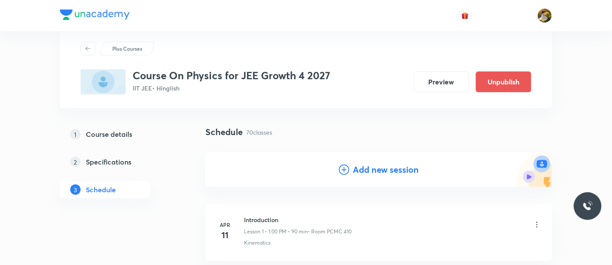
scroll to position [0, 0]
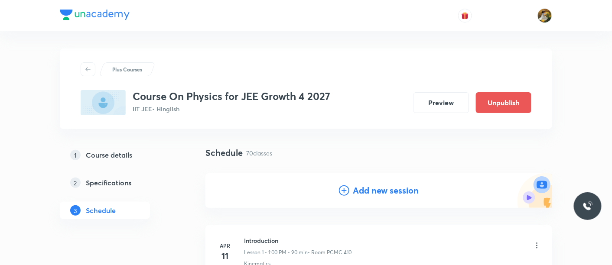
click at [375, 194] on h4 "Add new session" at bounding box center [386, 190] width 66 height 13
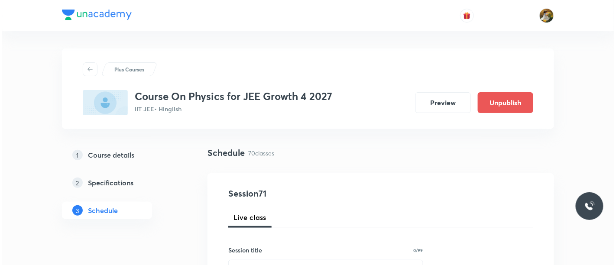
scroll to position [144, 0]
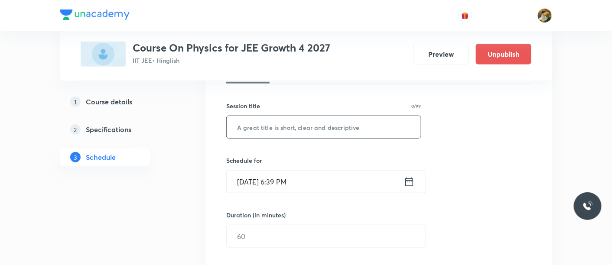
click at [309, 127] on input "text" at bounding box center [324, 127] width 194 height 22
paste input "Work, Energy and Power"
type input "Work, Energy and Power"
click at [316, 247] on div "Session 71 Live class Session title 22/99 Work, Energy and Power ​ Schedule for…" at bounding box center [378, 246] width 305 height 407
click at [319, 181] on input "[DATE] 6:39 PM" at bounding box center [315, 182] width 177 height 22
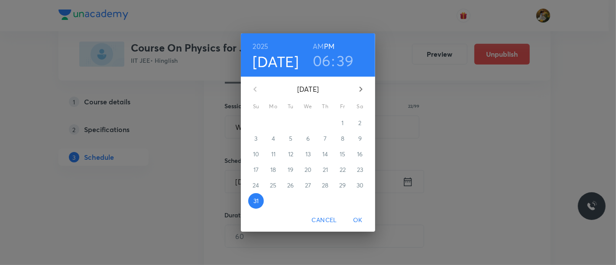
click at [363, 92] on icon "button" at bounding box center [361, 89] width 10 height 10
click at [329, 119] on span "4" at bounding box center [326, 123] width 16 height 9
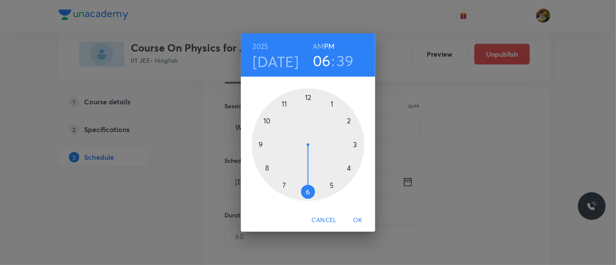
click at [282, 104] on div at bounding box center [308, 144] width 113 height 113
click at [319, 45] on h6 "AM" at bounding box center [318, 46] width 11 height 12
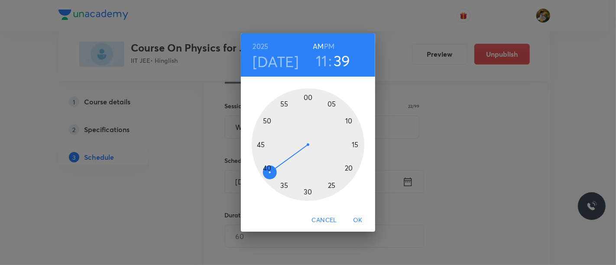
click at [356, 146] on div at bounding box center [308, 144] width 113 height 113
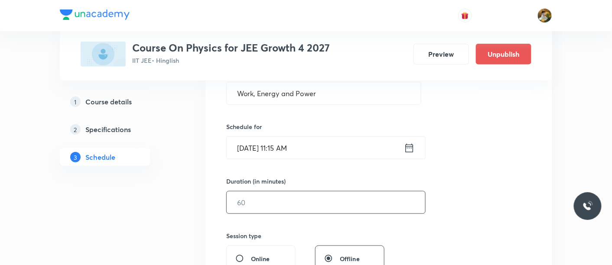
scroll to position [192, 0]
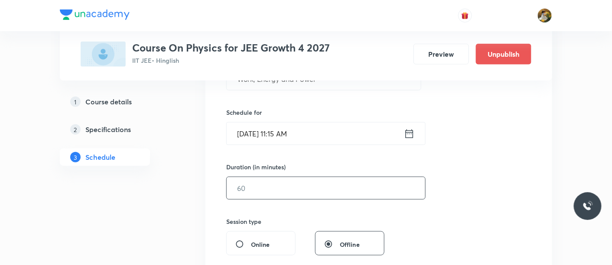
click at [322, 189] on input "text" at bounding box center [326, 188] width 198 height 22
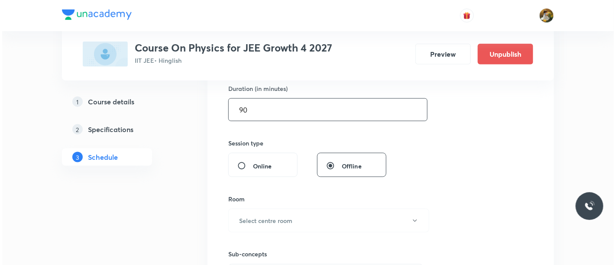
scroll to position [289, 0]
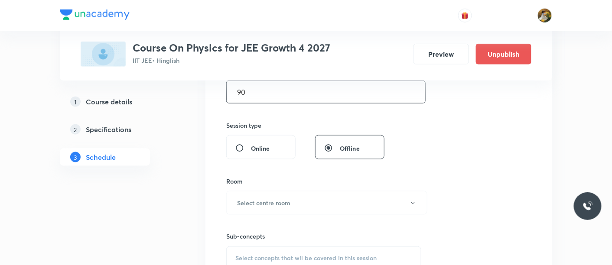
type input "90"
click at [307, 215] on div "Sub-concepts Select concepts that wil be covered in this session" at bounding box center [323, 243] width 195 height 56
click at [305, 205] on button "Select centre room" at bounding box center [326, 203] width 201 height 24
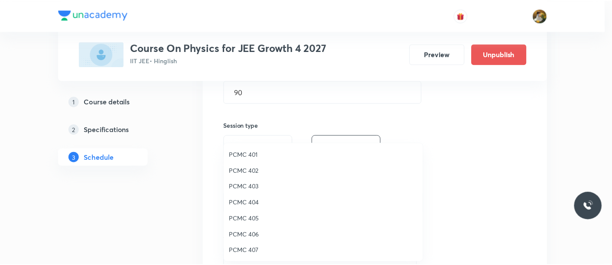
scroll to position [96, 0]
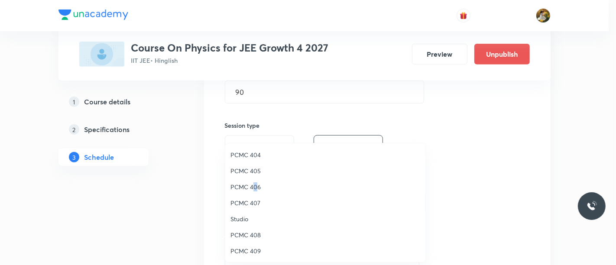
click at [255, 182] on span "PCMC 406" at bounding box center [326, 186] width 190 height 9
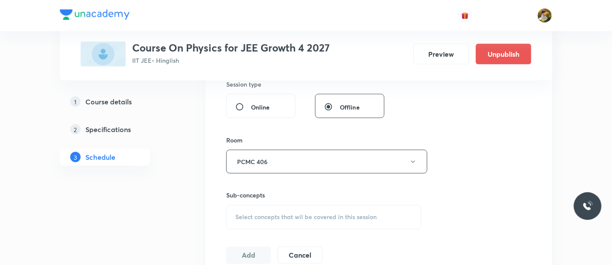
scroll to position [385, 0]
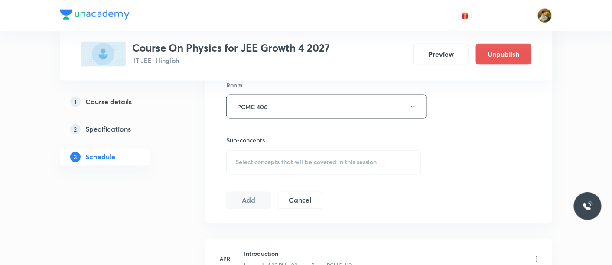
click at [309, 166] on div "Select concepts that wil be covered in this session" at bounding box center [323, 162] width 195 height 24
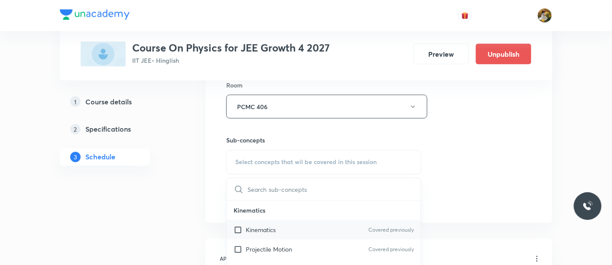
click at [299, 237] on div "Kinematics Covered previously" at bounding box center [324, 231] width 194 height 20
checkbox input "true"
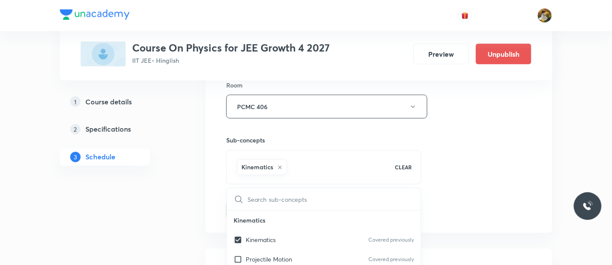
click at [448, 166] on div "Session 71 Live class Session title 22/99 Work, Energy and Power ​ Schedule for…" at bounding box center [378, 10] width 305 height 417
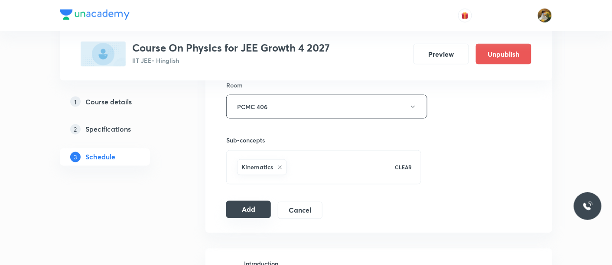
click at [244, 210] on button "Add" at bounding box center [248, 209] width 45 height 17
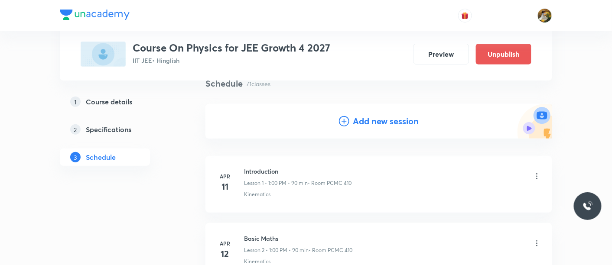
scroll to position [0, 0]
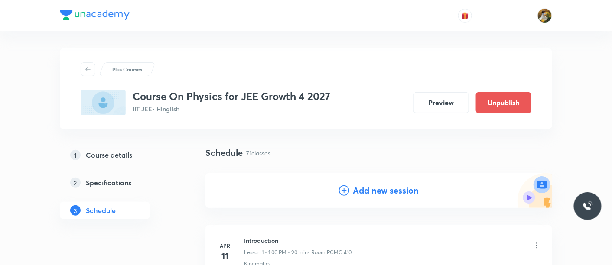
click at [358, 193] on h4 "Add new session" at bounding box center [386, 190] width 66 height 13
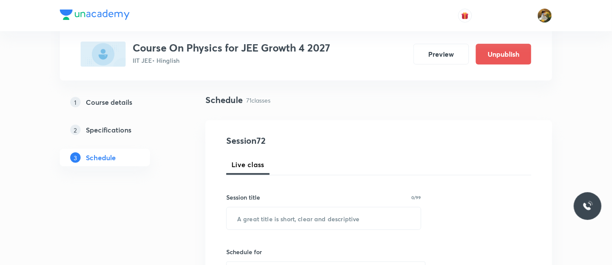
scroll to position [96, 0]
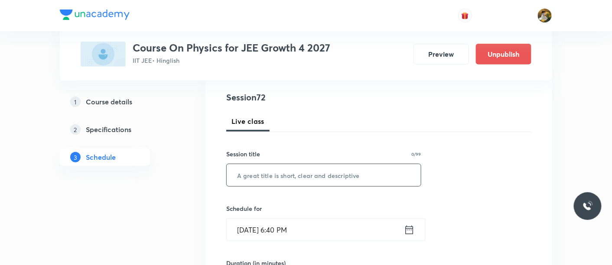
click at [310, 171] on input "text" at bounding box center [324, 175] width 194 height 22
paste input "Work, Energy and Power"
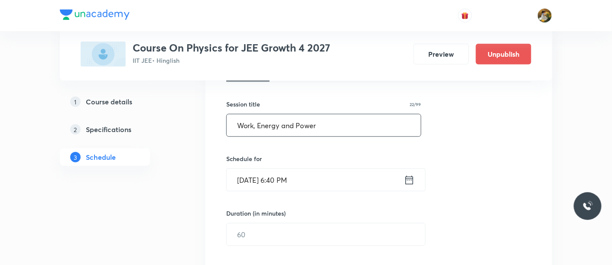
scroll to position [192, 0]
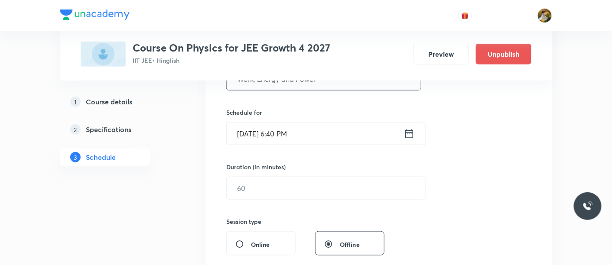
type input "Work, Energy and Power"
click at [324, 130] on input "Aug 31, 2025, 6:40 PM" at bounding box center [315, 134] width 177 height 22
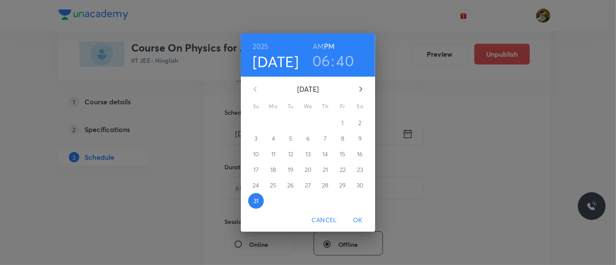
click at [360, 87] on icon "button" at bounding box center [361, 89] width 3 height 5
click at [344, 120] on p "5" at bounding box center [342, 123] width 3 height 9
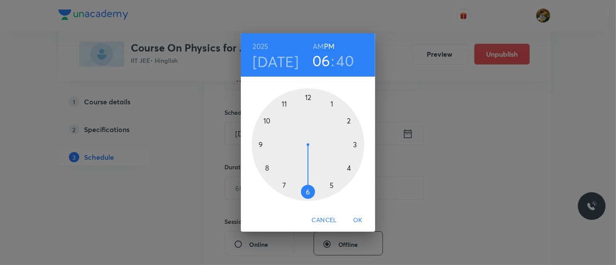
click at [335, 104] on div at bounding box center [308, 144] width 113 height 113
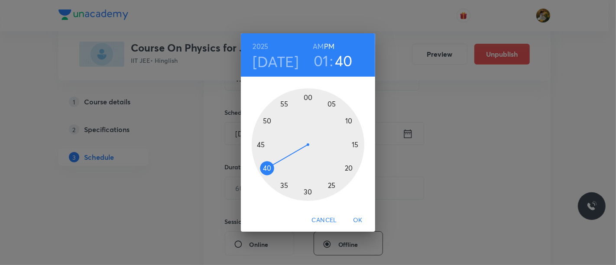
click at [307, 97] on div at bounding box center [308, 144] width 113 height 113
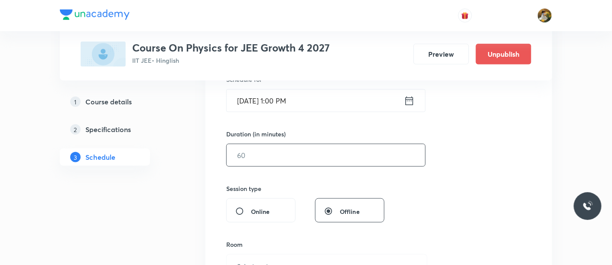
scroll to position [241, 0]
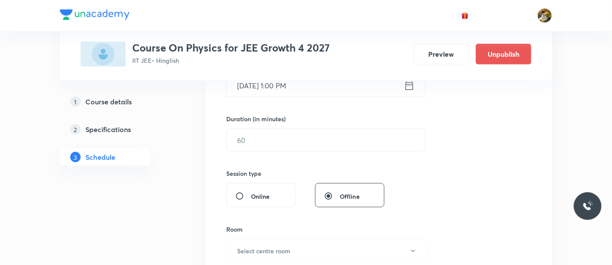
click at [301, 120] on div "Duration (in minutes)" at bounding box center [305, 118] width 158 height 9
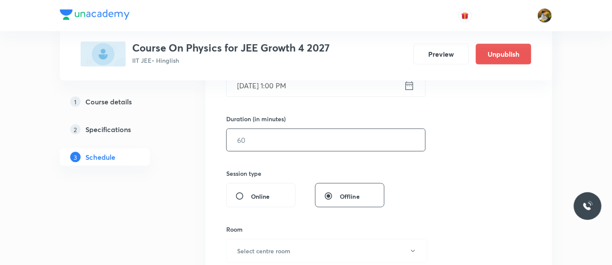
click at [300, 139] on input "text" at bounding box center [326, 140] width 198 height 22
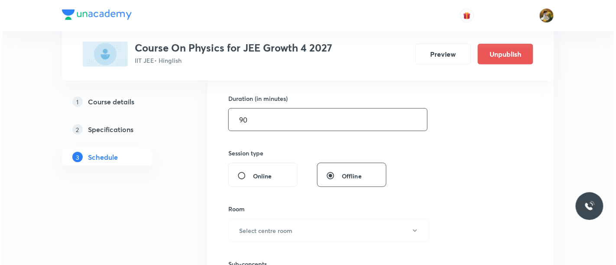
scroll to position [289, 0]
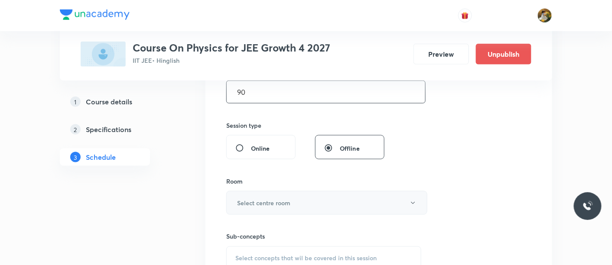
type input "90"
click at [306, 203] on button "Select centre room" at bounding box center [326, 203] width 201 height 24
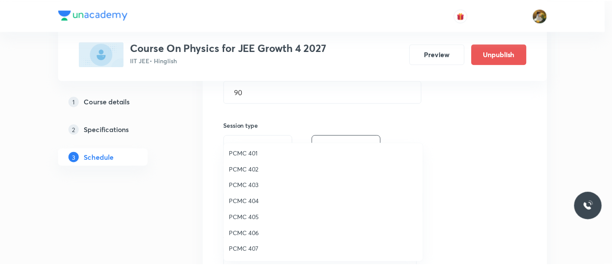
scroll to position [96, 0]
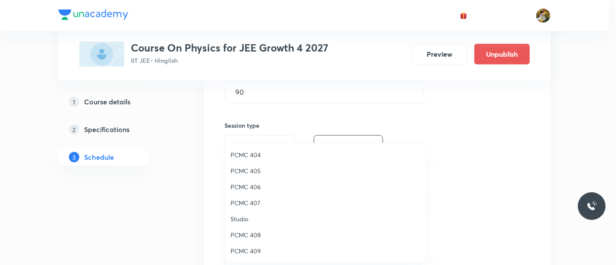
click at [260, 189] on span "PCMC 406" at bounding box center [326, 186] width 190 height 9
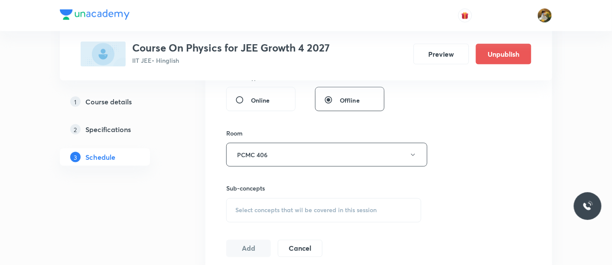
click at [291, 212] on span "Select concepts that wil be covered in this session" at bounding box center [305, 210] width 141 height 7
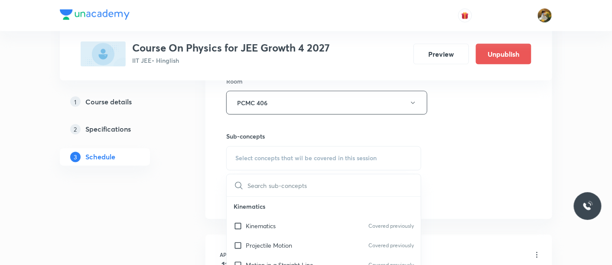
scroll to position [433, 0]
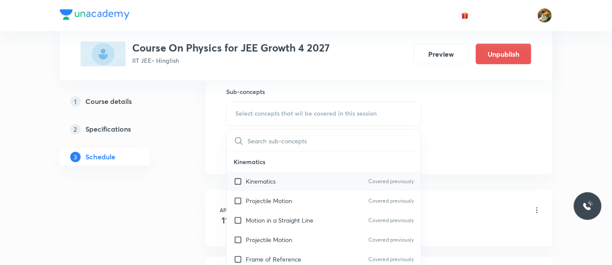
click at [297, 205] on div "Projectile Motion Covered previously" at bounding box center [324, 202] width 194 height 20
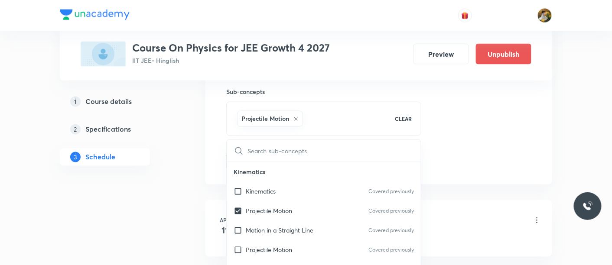
checkbox input "true"
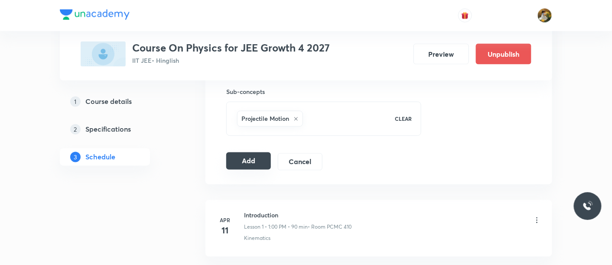
click at [255, 161] on button "Add" at bounding box center [248, 161] width 45 height 17
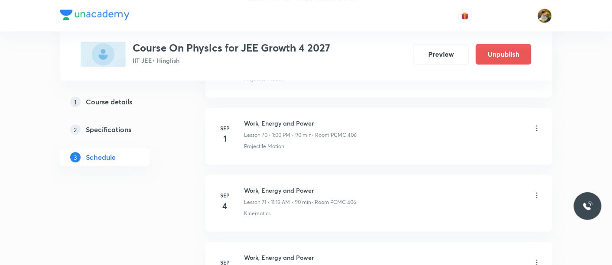
scroll to position [4705, 0]
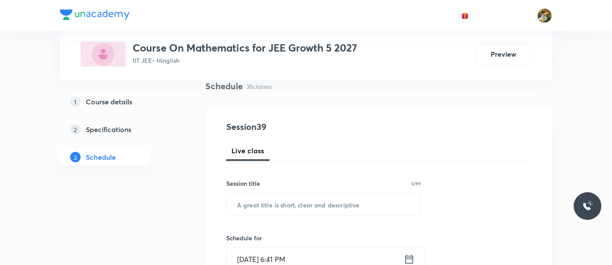
scroll to position [144, 0]
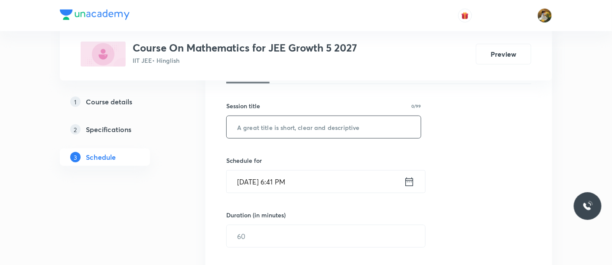
click at [292, 124] on input "text" at bounding box center [324, 127] width 194 height 22
paste input "Quadratic equations"
type input "Quadratic equations"
click at [313, 179] on input "[DATE] 6:41 PM" at bounding box center [315, 182] width 177 height 22
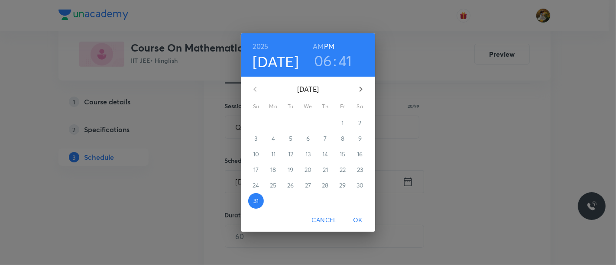
click at [360, 93] on icon "button" at bounding box center [361, 89] width 10 height 10
click at [277, 122] on span "1" at bounding box center [274, 123] width 16 height 9
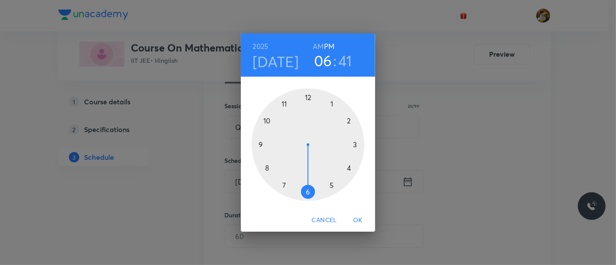
click at [283, 184] on div at bounding box center [308, 144] width 113 height 113
click at [317, 45] on h6 "AM" at bounding box center [318, 46] width 11 height 12
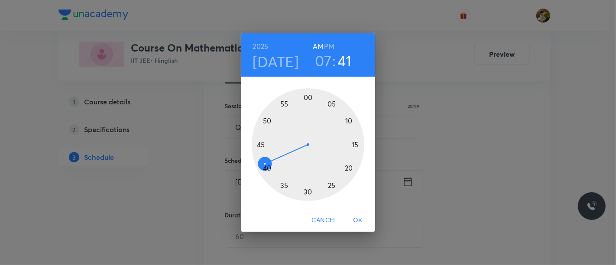
click at [312, 189] on div at bounding box center [308, 144] width 113 height 113
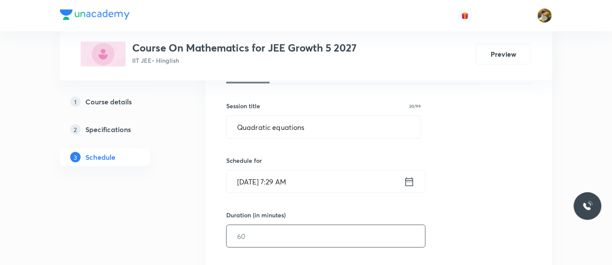
click at [321, 232] on input "text" at bounding box center [326, 236] width 198 height 22
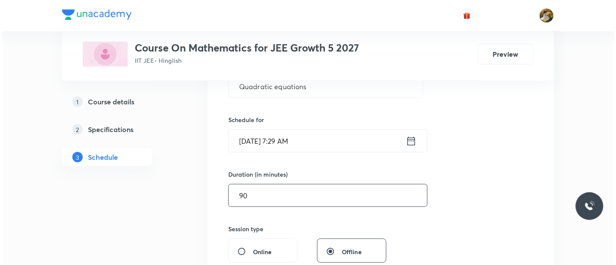
scroll to position [241, 0]
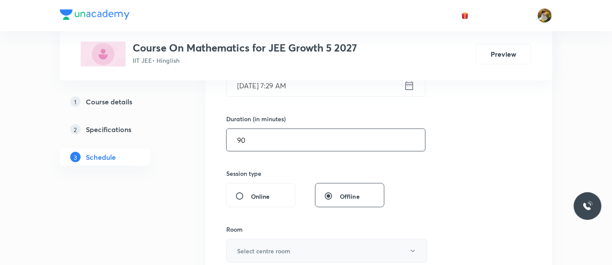
type input "90"
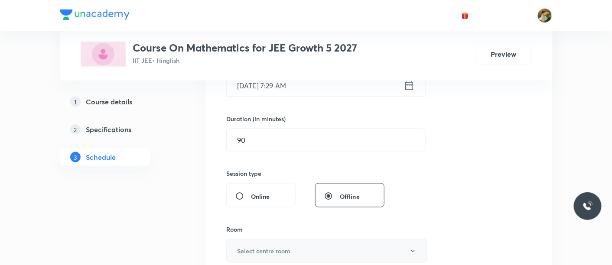
click at [308, 256] on button "Select centre room" at bounding box center [326, 251] width 201 height 24
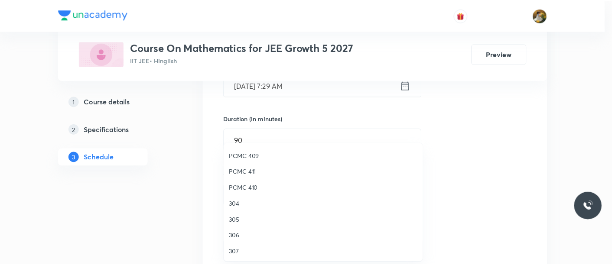
scroll to position [192, 0]
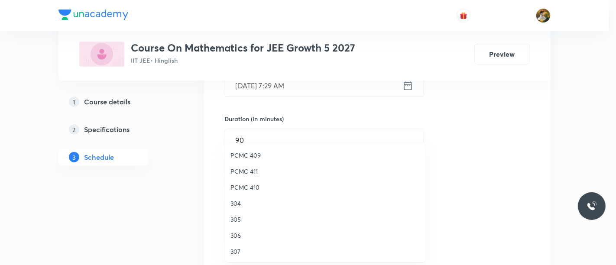
click at [237, 237] on span "306" at bounding box center [326, 235] width 190 height 9
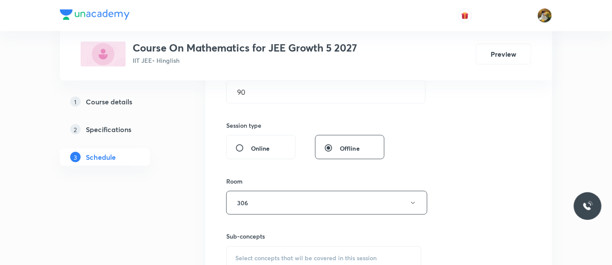
click at [296, 257] on span "Select concepts that wil be covered in this session" at bounding box center [305, 258] width 141 height 7
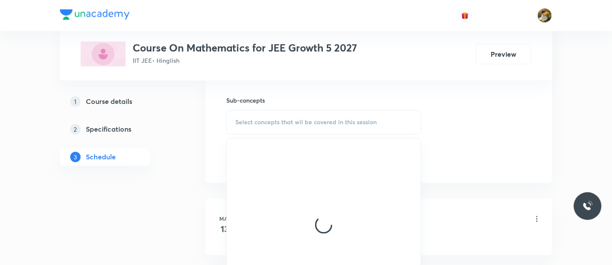
scroll to position [433, 0]
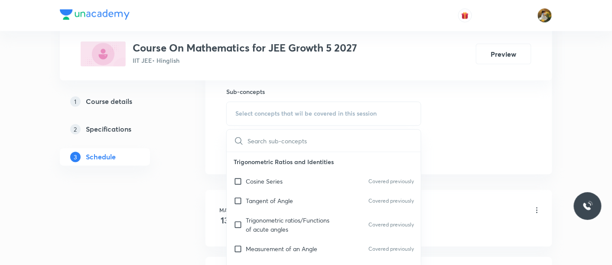
click at [274, 179] on p "Cosine Series" at bounding box center [264, 181] width 37 height 9
checkbox input "true"
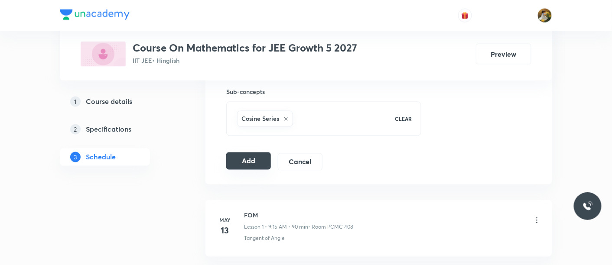
click at [247, 160] on button "Add" at bounding box center [248, 161] width 45 height 17
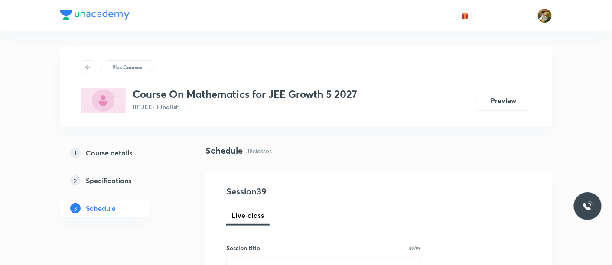
scroll to position [0, 0]
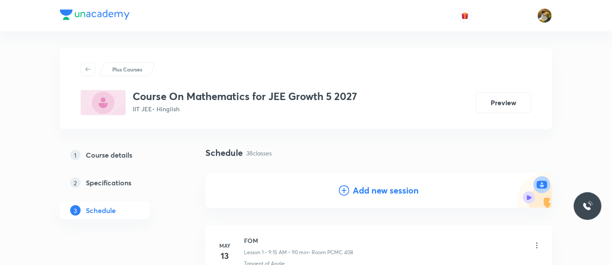
click at [375, 190] on h4 "Add new session" at bounding box center [386, 190] width 66 height 13
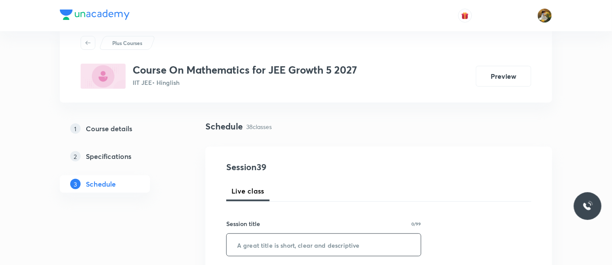
scroll to position [48, 0]
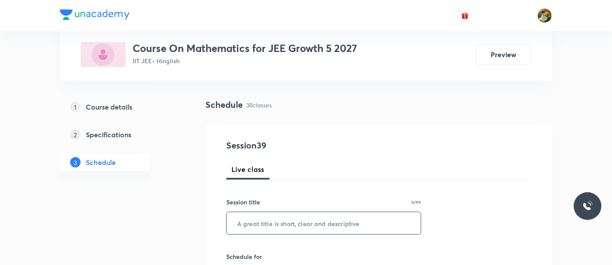
click at [325, 224] on input "text" at bounding box center [324, 223] width 194 height 22
paste input "Quadratic equations"
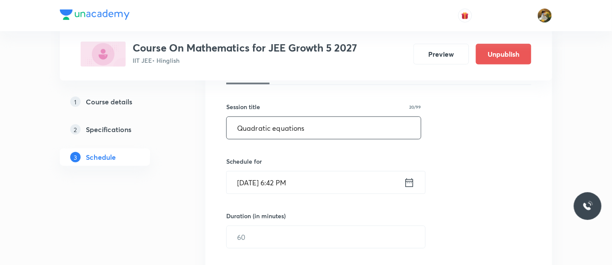
scroll to position [144, 0]
type input "Quadratic equations"
click at [348, 171] on input "Aug 31, 2025, 6:42 PM" at bounding box center [315, 182] width 177 height 22
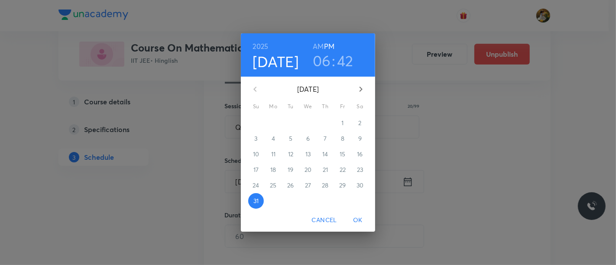
click at [360, 90] on icon "button" at bounding box center [361, 89] width 3 height 5
click at [276, 122] on span "1" at bounding box center [274, 123] width 16 height 9
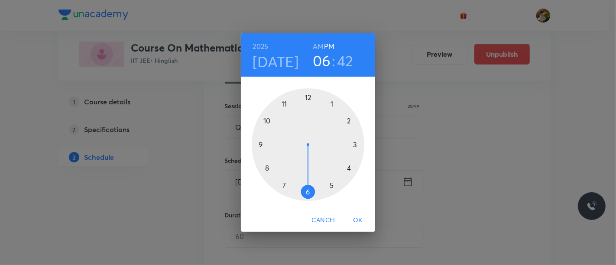
click at [260, 146] on div at bounding box center [308, 144] width 113 height 113
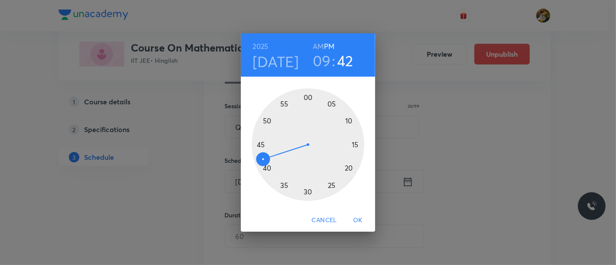
click at [320, 40] on h6 "AM" at bounding box center [318, 46] width 11 height 12
click at [354, 145] on div at bounding box center [308, 144] width 113 height 113
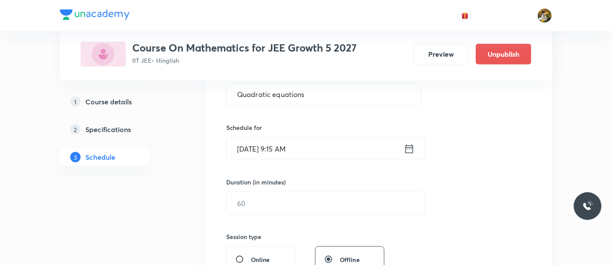
scroll to position [192, 0]
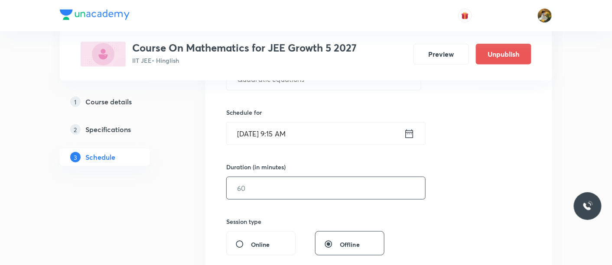
click at [325, 187] on input "text" at bounding box center [326, 188] width 198 height 22
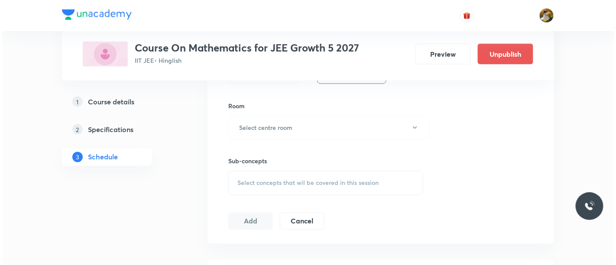
scroll to position [385, 0]
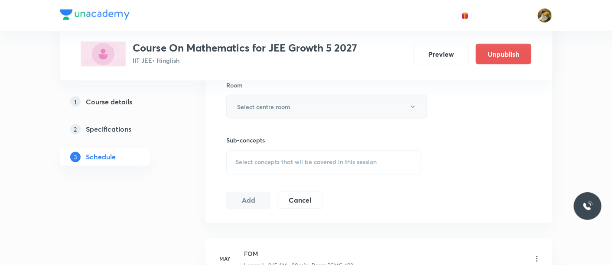
type input "90"
click at [330, 103] on button "Select centre room" at bounding box center [326, 107] width 201 height 24
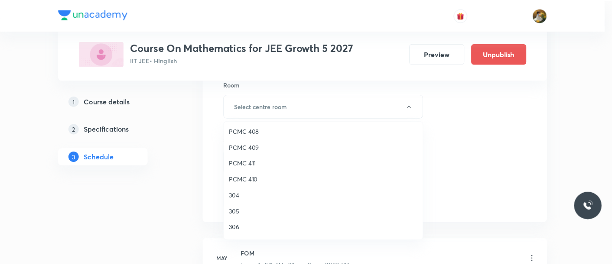
scroll to position [192, 0]
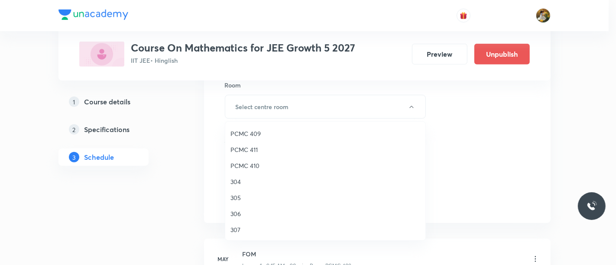
click at [239, 212] on span "306" at bounding box center [326, 213] width 190 height 9
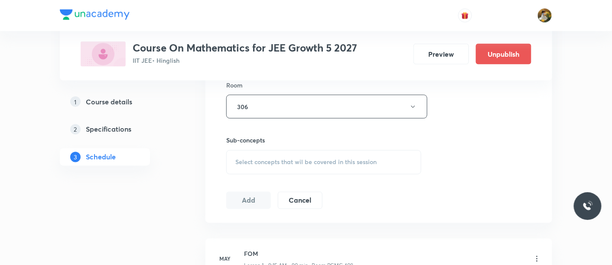
click at [384, 169] on div "Select concepts that wil be covered in this session" at bounding box center [323, 162] width 195 height 24
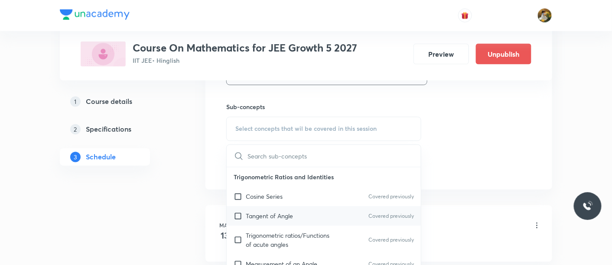
scroll to position [433, 0]
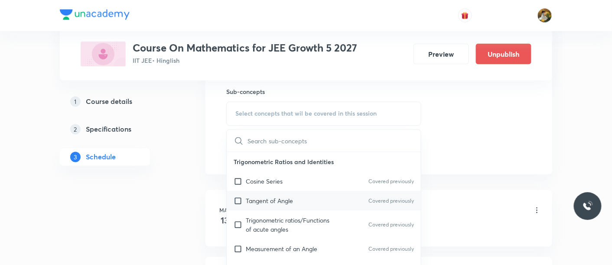
click at [340, 203] on div "Tangent of Angle Covered previously" at bounding box center [324, 202] width 194 height 20
checkbox input "true"
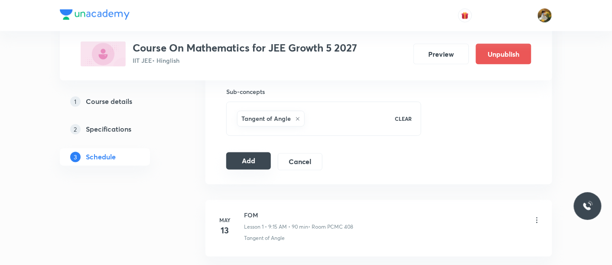
click at [259, 163] on button "Add" at bounding box center [248, 161] width 45 height 17
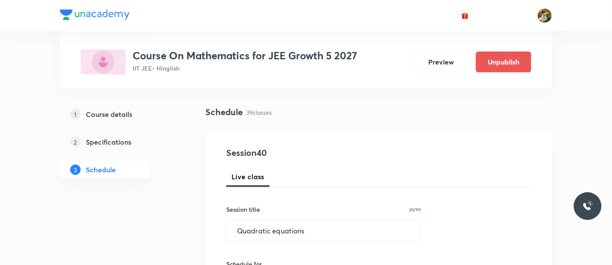
scroll to position [0, 0]
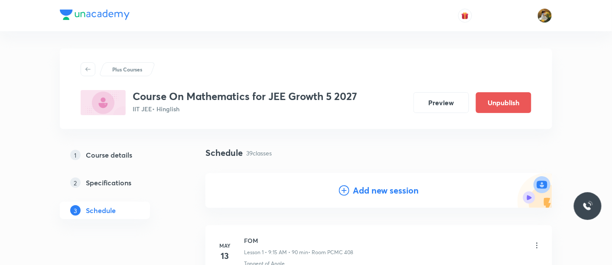
click at [386, 193] on h4 "Add new session" at bounding box center [386, 190] width 66 height 13
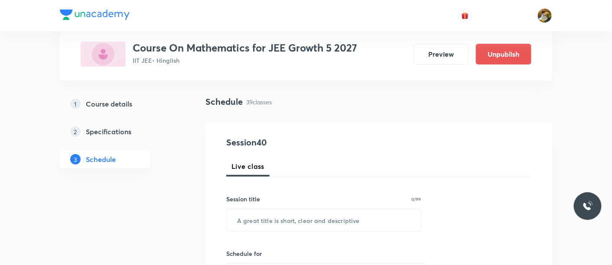
scroll to position [96, 0]
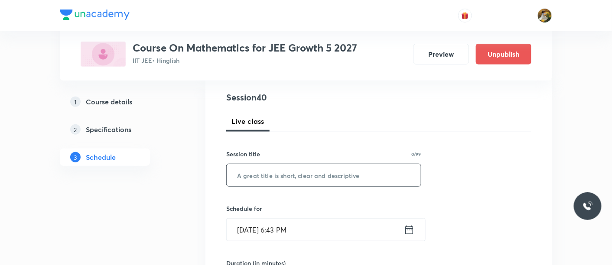
click at [325, 164] on input "text" at bounding box center [324, 175] width 194 height 22
paste input "Quadratic equations"
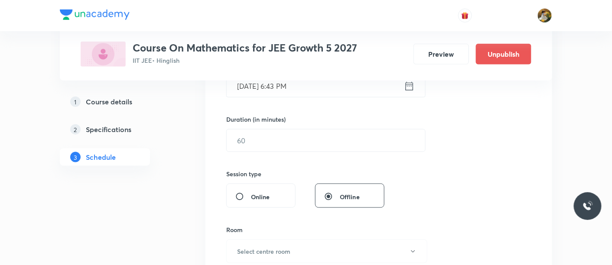
scroll to position [241, 0]
type input "Quadratic equations"
click at [346, 93] on input "Aug 31, 2025, 6:43 PM" at bounding box center [315, 86] width 177 height 22
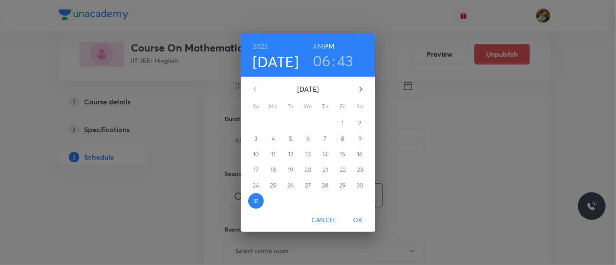
click at [366, 86] on button "button" at bounding box center [361, 89] width 21 height 21
click at [293, 125] on span "2" at bounding box center [291, 123] width 16 height 9
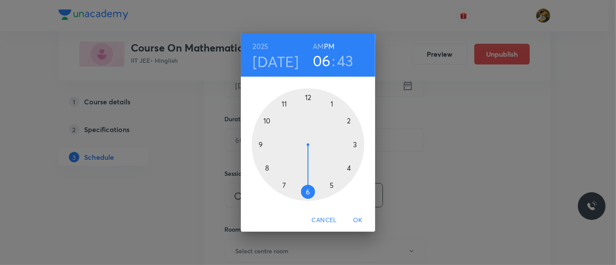
click at [285, 186] on div at bounding box center [308, 144] width 113 height 113
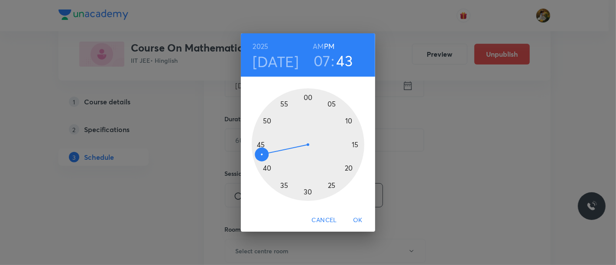
click at [319, 46] on h6 "AM" at bounding box center [318, 46] width 11 height 12
click at [306, 191] on div at bounding box center [308, 144] width 113 height 113
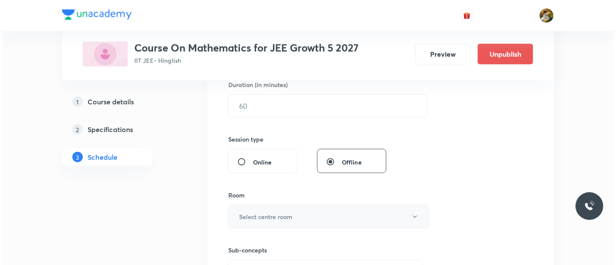
scroll to position [289, 0]
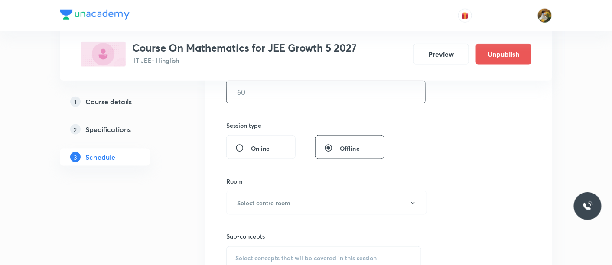
click at [289, 81] on input "text" at bounding box center [326, 92] width 198 height 22
type input "90"
click at [294, 206] on button "Select centre room" at bounding box center [326, 203] width 201 height 24
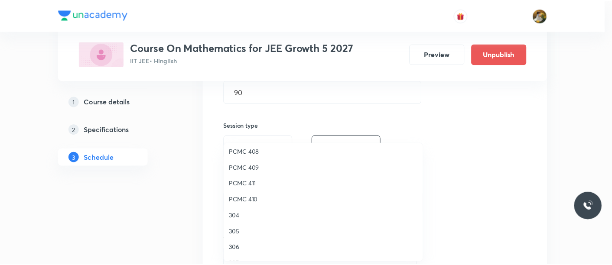
scroll to position [192, 0]
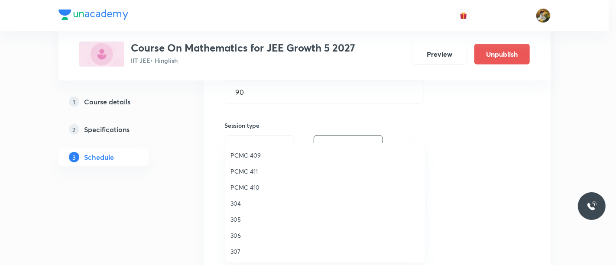
click at [239, 232] on span "306" at bounding box center [326, 235] width 190 height 9
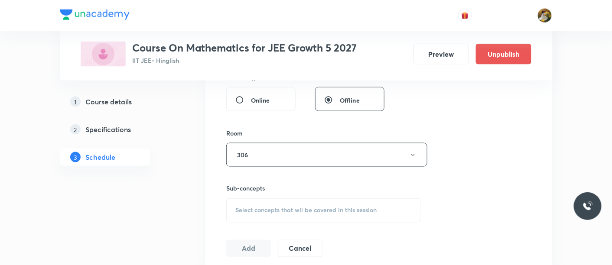
click at [345, 217] on div "Select concepts that wil be covered in this session" at bounding box center [323, 210] width 195 height 24
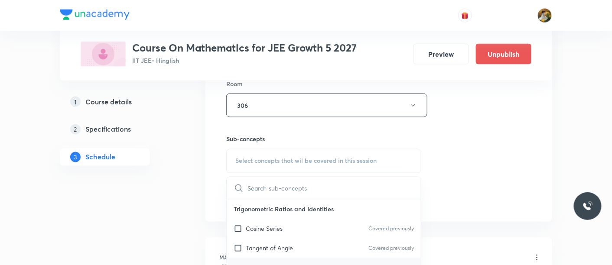
scroll to position [433, 0]
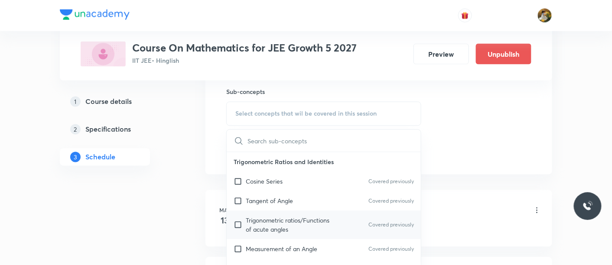
click at [296, 220] on p "Trigonometric ratios/Functions of acute angles" at bounding box center [290, 225] width 88 height 18
checkbox input "true"
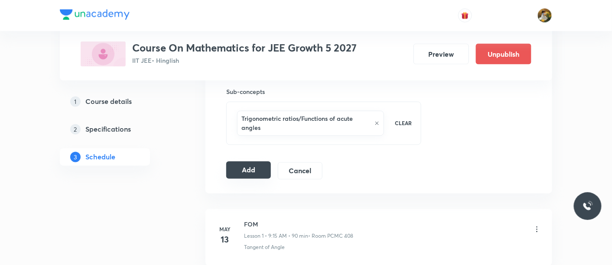
click at [242, 168] on button "Add" at bounding box center [248, 170] width 45 height 17
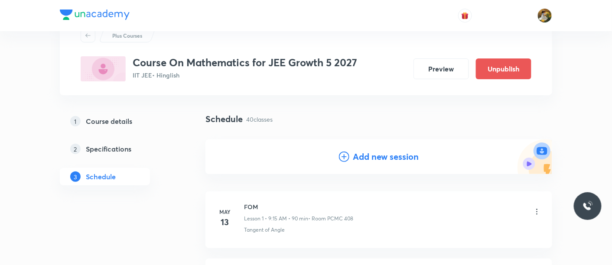
scroll to position [0, 0]
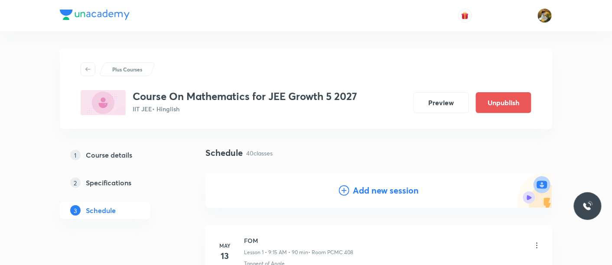
click at [395, 191] on h4 "Add new session" at bounding box center [386, 190] width 66 height 13
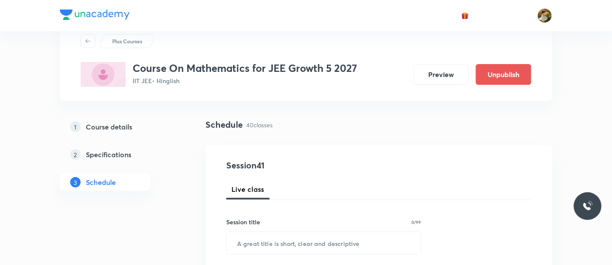
scroll to position [48, 0]
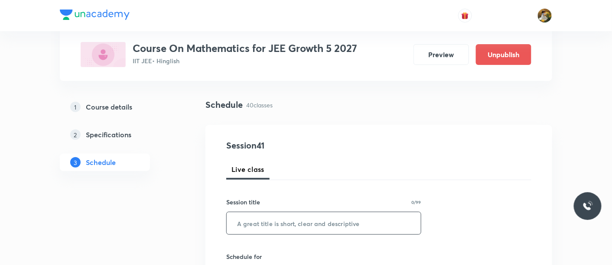
click at [330, 216] on input "text" at bounding box center [324, 223] width 194 height 22
paste input "Quadratic equations"
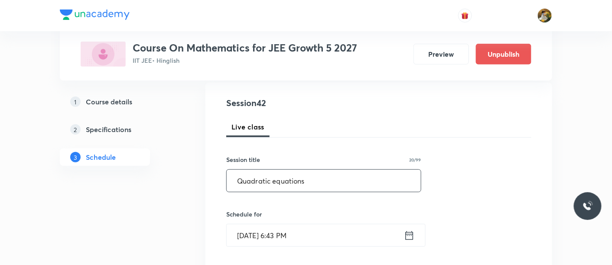
scroll to position [192, 0]
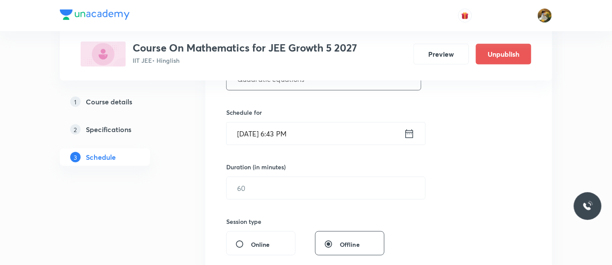
type input "Quadratic equations"
click at [330, 133] on input "Aug 31, 2025, 6:43 PM" at bounding box center [315, 134] width 177 height 22
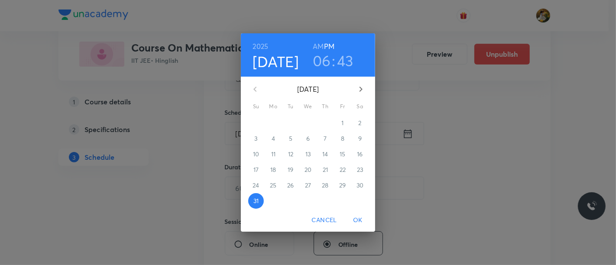
click at [363, 87] on icon "button" at bounding box center [361, 89] width 10 height 10
click at [345, 120] on span "5" at bounding box center [343, 123] width 16 height 9
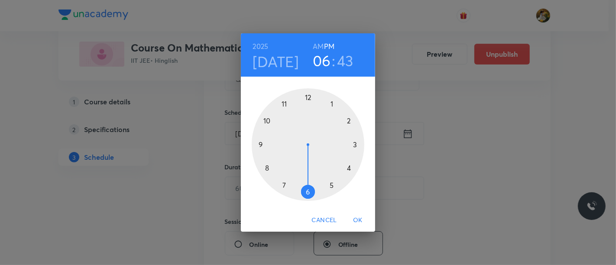
click at [263, 143] on div at bounding box center [308, 144] width 113 height 113
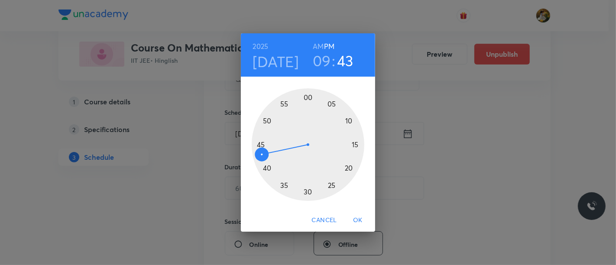
click at [320, 46] on h6 "AM" at bounding box center [318, 46] width 11 height 12
click at [353, 146] on div at bounding box center [308, 144] width 113 height 113
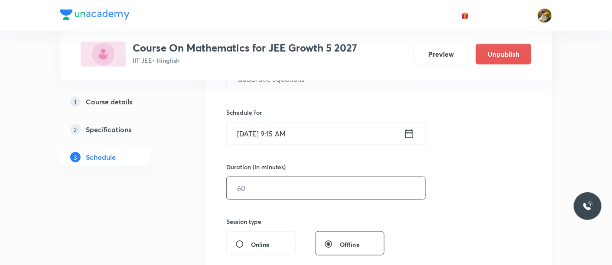
click at [363, 181] on input "text" at bounding box center [326, 188] width 198 height 22
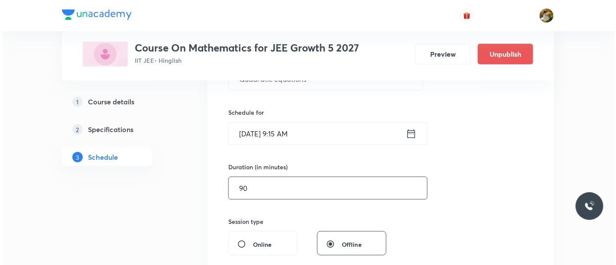
scroll to position [289, 0]
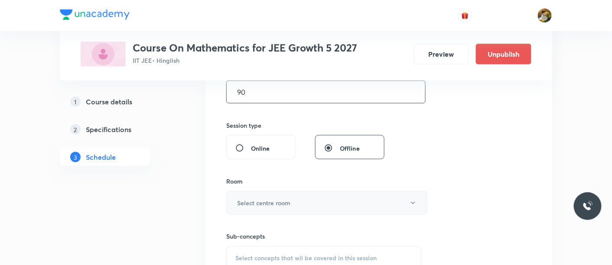
type input "90"
click at [333, 204] on button "Select centre room" at bounding box center [326, 203] width 201 height 24
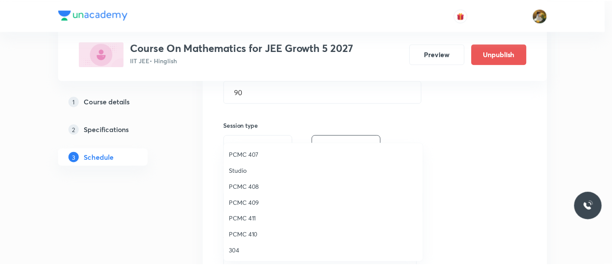
scroll to position [192, 0]
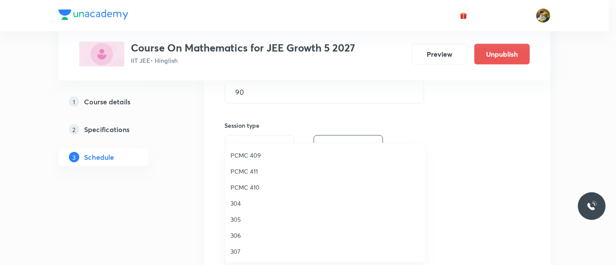
click at [231, 237] on span "306" at bounding box center [326, 235] width 190 height 9
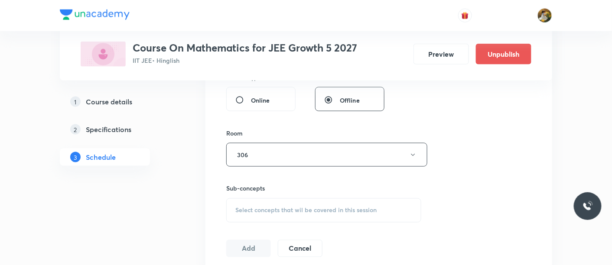
click at [349, 216] on div "Select concepts that wil be covered in this session" at bounding box center [323, 210] width 195 height 24
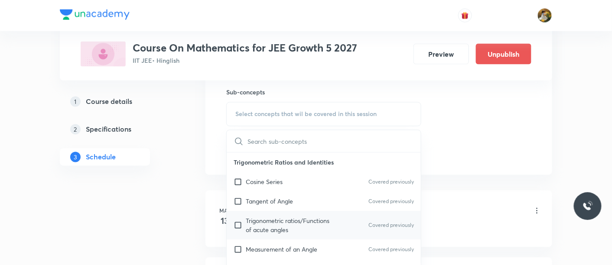
scroll to position [433, 0]
click at [320, 185] on div "Cosine Series Covered previously" at bounding box center [324, 182] width 194 height 20
checkbox input "true"
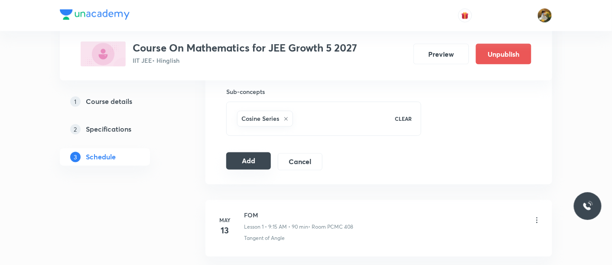
click at [243, 162] on button "Add" at bounding box center [248, 161] width 45 height 17
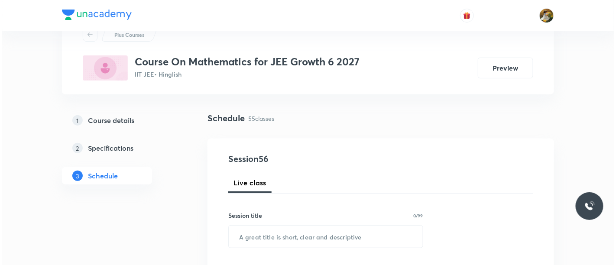
scroll to position [96, 0]
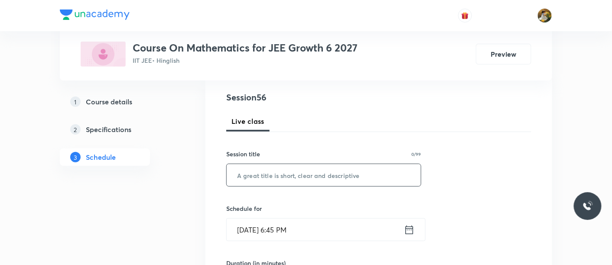
click at [295, 176] on input "text" at bounding box center [324, 175] width 194 height 22
paste input "-Quadratic equation"
type input "-Quadratic equation"
click at [284, 223] on input "[DATE] 6:45 PM" at bounding box center [315, 230] width 177 height 22
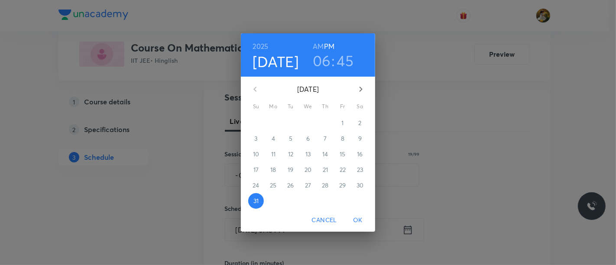
click at [353, 91] on button "button" at bounding box center [361, 89] width 21 height 21
click at [270, 125] on span "1" at bounding box center [274, 123] width 16 height 9
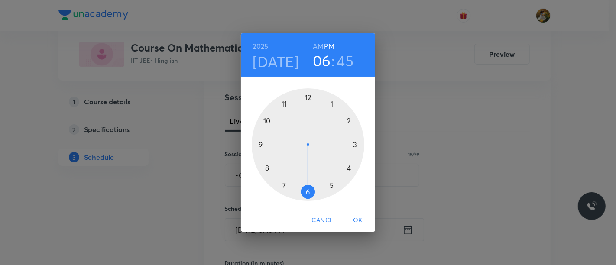
click at [287, 104] on div at bounding box center [308, 144] width 113 height 113
click at [322, 43] on h6 "AM" at bounding box center [318, 46] width 11 height 12
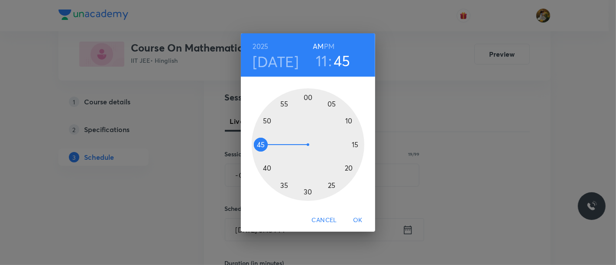
click at [355, 144] on div at bounding box center [308, 144] width 113 height 113
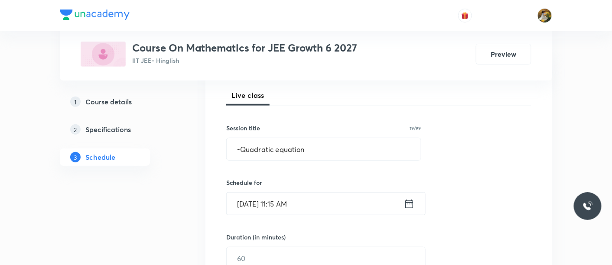
scroll to position [144, 0]
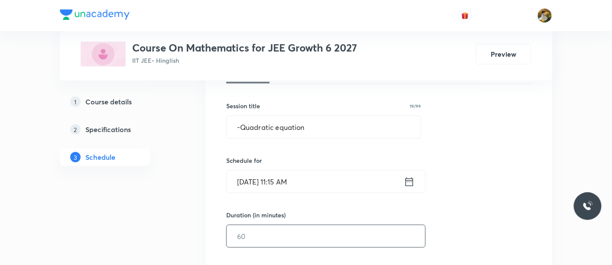
click at [306, 231] on input "text" at bounding box center [326, 236] width 198 height 22
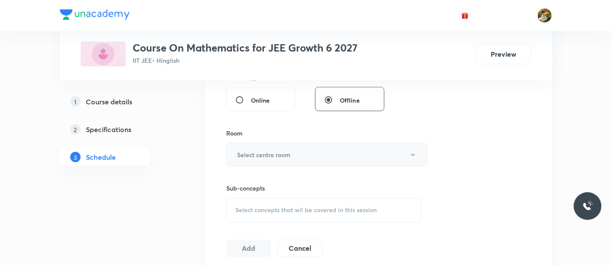
type input "90"
click at [300, 163] on button "Select centre room" at bounding box center [326, 155] width 201 height 24
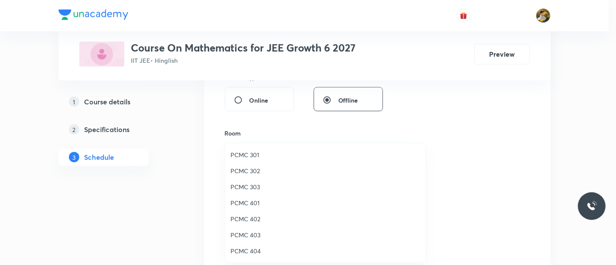
click at [255, 205] on span "PCMC 401" at bounding box center [326, 202] width 190 height 9
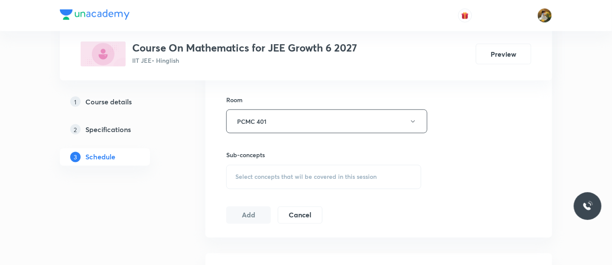
scroll to position [385, 0]
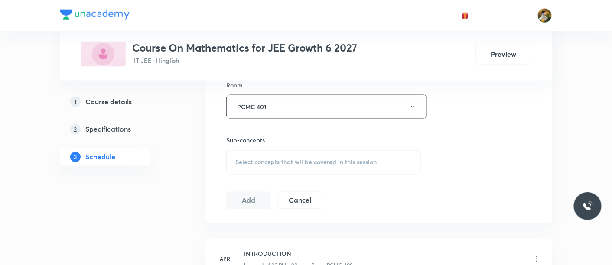
click at [362, 173] on div "Session 56 Live class Session title 19/99 -Quadratic equation ​ Schedule for Se…" at bounding box center [378, 5] width 305 height 407
click at [363, 161] on span "Select concepts that wil be covered in this session" at bounding box center [305, 162] width 141 height 7
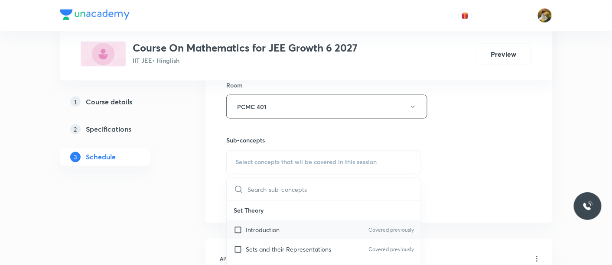
click at [301, 230] on div "Introduction Covered previously" at bounding box center [324, 231] width 194 height 20
checkbox input "true"
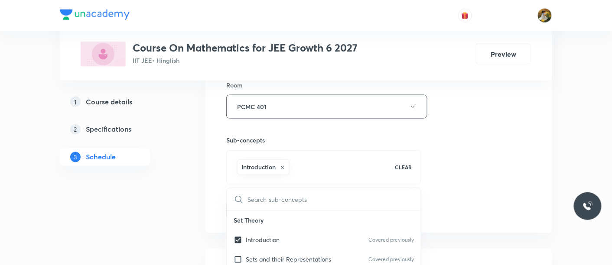
click at [472, 159] on div "Session 56 Live class Session title 19/99 -Quadratic equation ​ Schedule for Se…" at bounding box center [378, 10] width 305 height 417
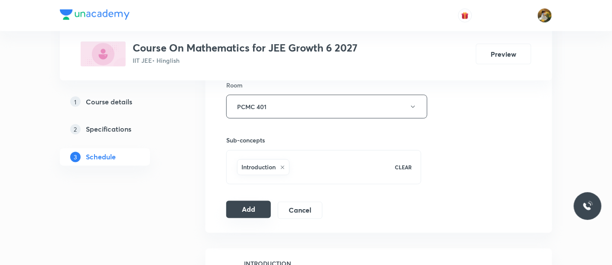
click at [254, 210] on button "Add" at bounding box center [248, 209] width 45 height 17
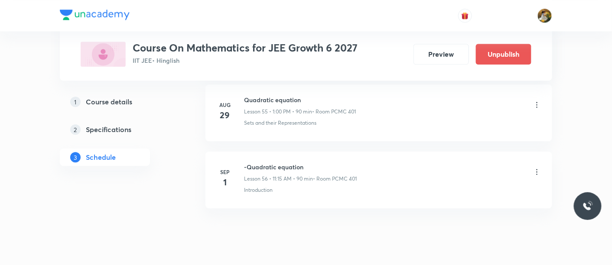
scroll to position [3779, 0]
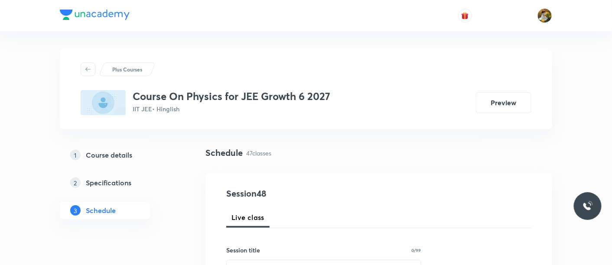
scroll to position [96, 0]
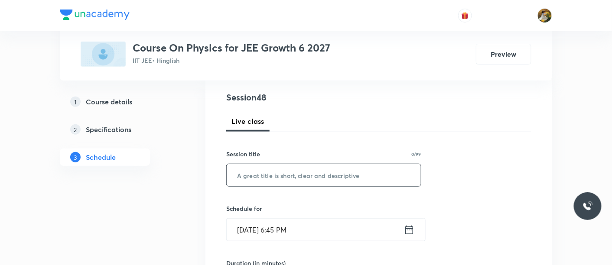
click at [308, 179] on input "text" at bounding box center [324, 175] width 194 height 22
click at [306, 172] on input "text" at bounding box center [324, 175] width 194 height 22
paste input "Work energy & Power"
type input "Work energy & Power"
click at [324, 233] on input "[DATE] 6:45 PM" at bounding box center [315, 230] width 177 height 22
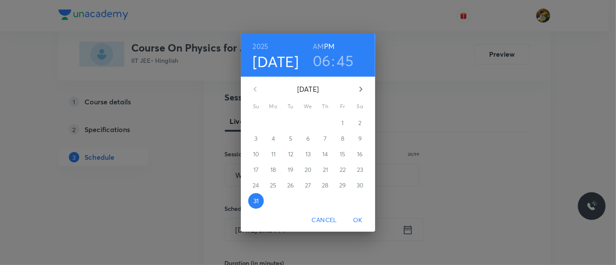
drag, startPoint x: 362, startPoint y: 88, endPoint x: 350, endPoint y: 109, distance: 24.8
click at [363, 87] on icon "button" at bounding box center [361, 89] width 10 height 10
click at [273, 119] on p "1" at bounding box center [273, 123] width 2 height 9
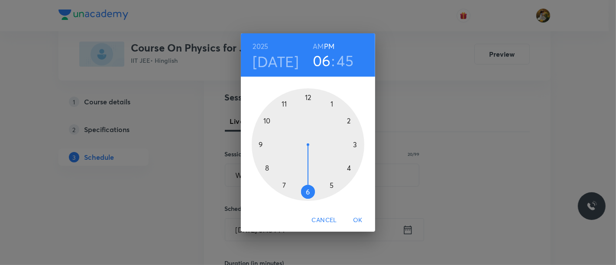
click at [332, 102] on div at bounding box center [308, 144] width 113 height 113
click at [308, 97] on div at bounding box center [308, 144] width 113 height 113
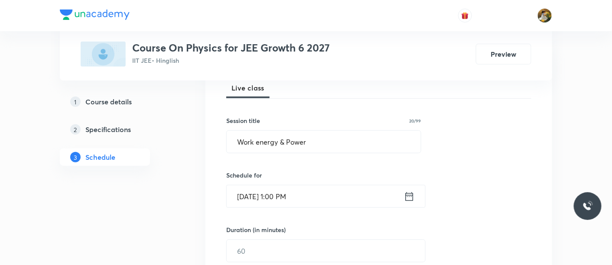
scroll to position [144, 0]
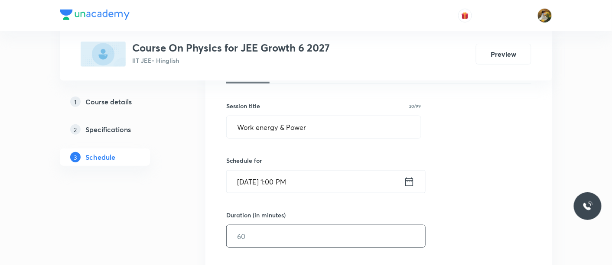
click at [310, 237] on input "text" at bounding box center [326, 236] width 198 height 22
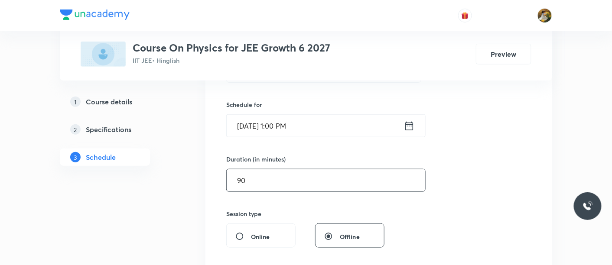
scroll to position [241, 0]
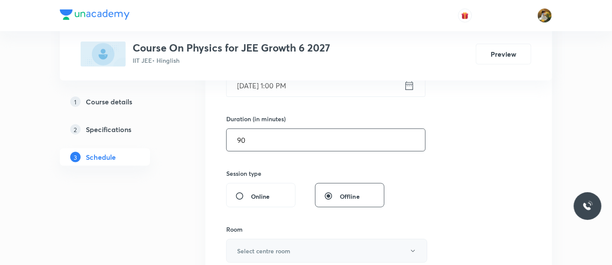
type input "90"
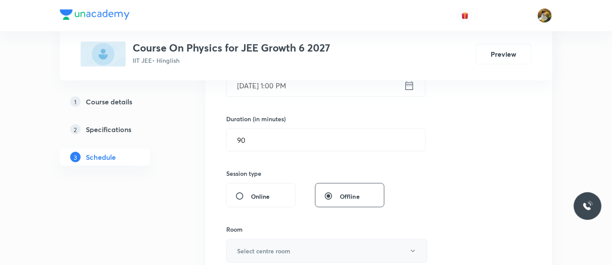
click at [281, 247] on h6 "Select centre room" at bounding box center [263, 251] width 53 height 9
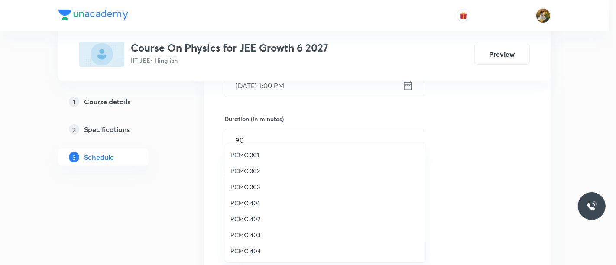
click at [249, 203] on span "PCMC 401" at bounding box center [326, 202] width 190 height 9
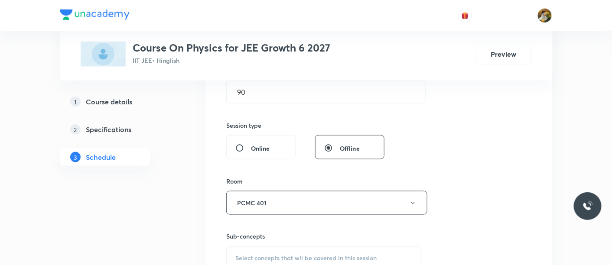
click at [309, 253] on div "Select concepts that wil be covered in this session" at bounding box center [323, 259] width 195 height 24
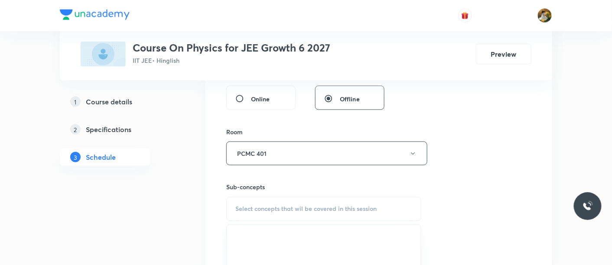
scroll to position [385, 0]
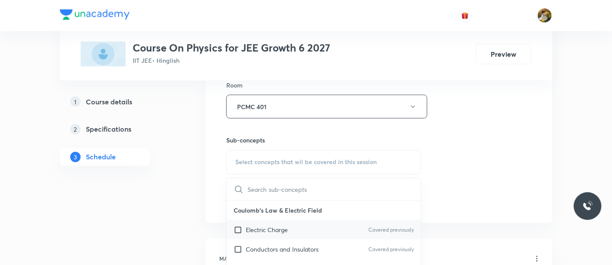
click at [289, 228] on div "Electric Charge Covered previously" at bounding box center [324, 231] width 194 height 20
checkbox input "true"
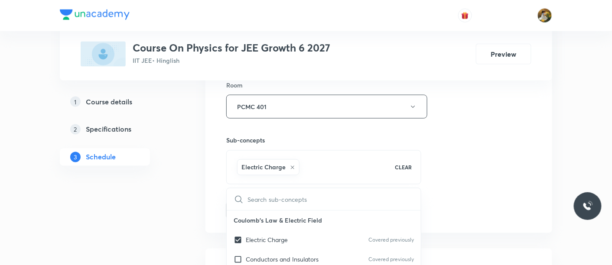
click at [504, 142] on div "Session 48 Live class Session title 20/99 Work energy & Power ​ Schedule for Se…" at bounding box center [378, 10] width 305 height 417
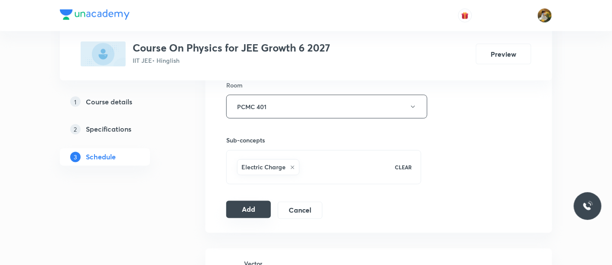
click at [244, 208] on button "Add" at bounding box center [248, 209] width 45 height 17
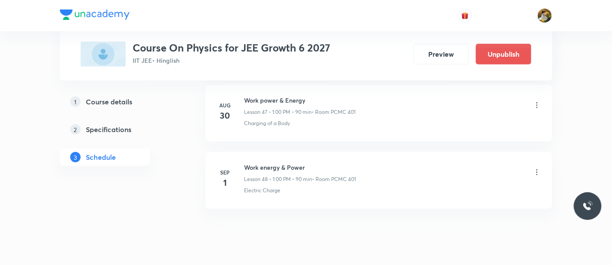
scroll to position [3243, 0]
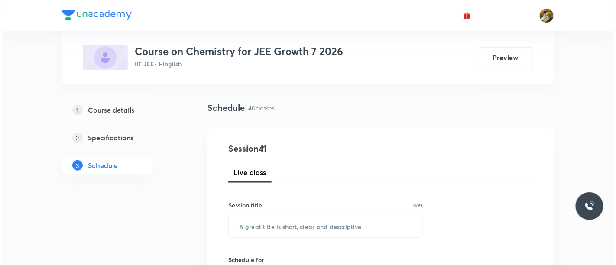
scroll to position [96, 0]
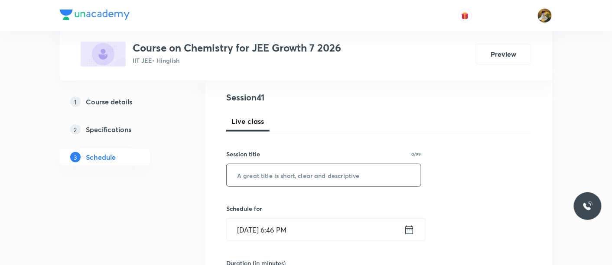
click at [282, 181] on input "text" at bounding box center [324, 175] width 194 height 22
paste input "Periodic Properties"
type input "Periodic Properties"
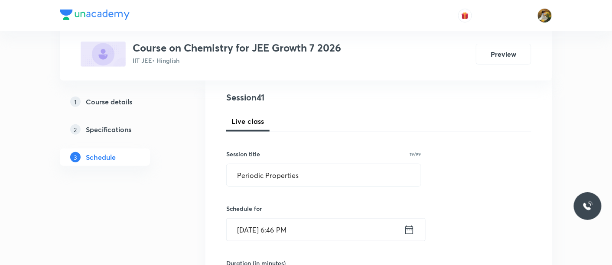
click at [346, 230] on input "Aug 31, 2025, 6:46 PM" at bounding box center [315, 230] width 177 height 22
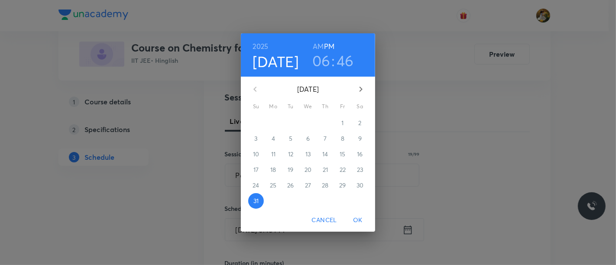
click at [361, 90] on icon "button" at bounding box center [361, 89] width 3 height 5
click at [278, 119] on span "1" at bounding box center [274, 123] width 16 height 9
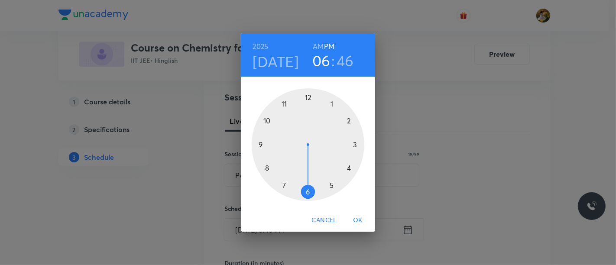
click at [283, 186] on div at bounding box center [308, 144] width 113 height 113
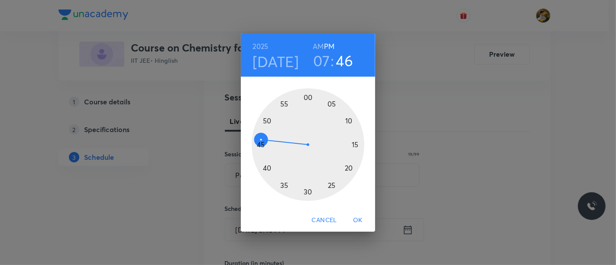
click at [317, 45] on h6 "AM" at bounding box center [318, 46] width 11 height 12
click at [308, 191] on div at bounding box center [308, 144] width 113 height 113
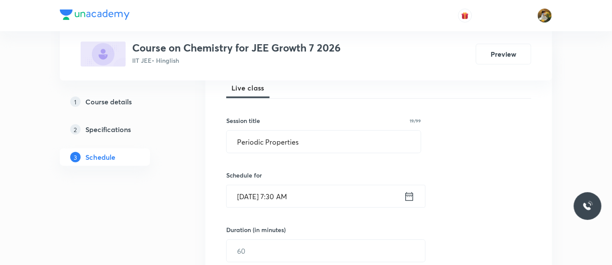
scroll to position [144, 0]
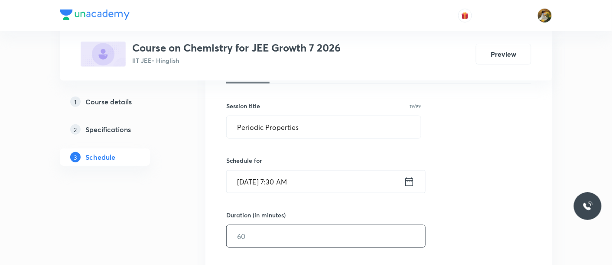
click at [308, 237] on input "text" at bounding box center [326, 236] width 198 height 22
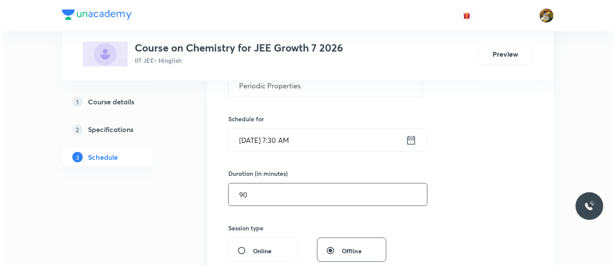
scroll to position [241, 0]
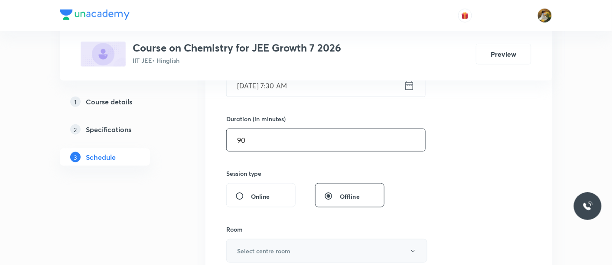
type input "90"
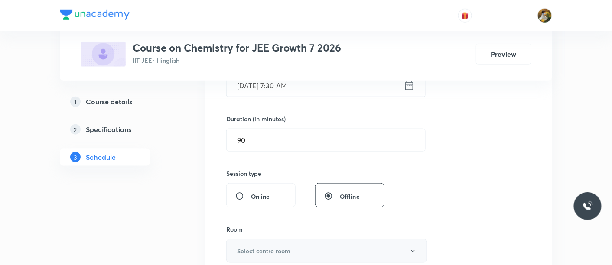
click at [304, 252] on button "Select centre room" at bounding box center [326, 251] width 201 height 24
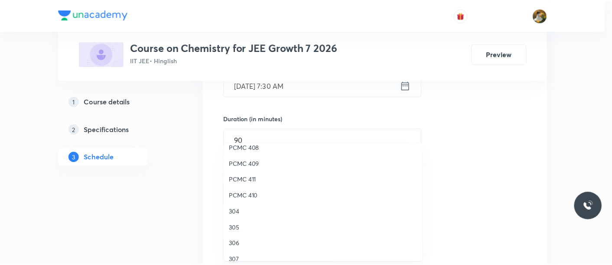
scroll to position [192, 0]
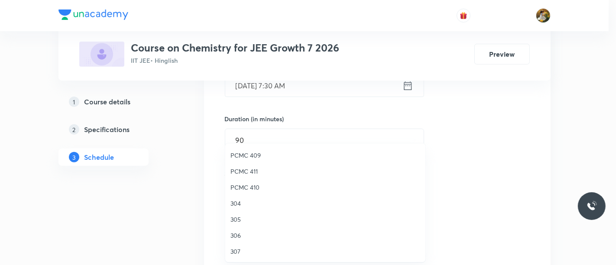
click at [251, 180] on li "PCMC 410" at bounding box center [325, 187] width 200 height 16
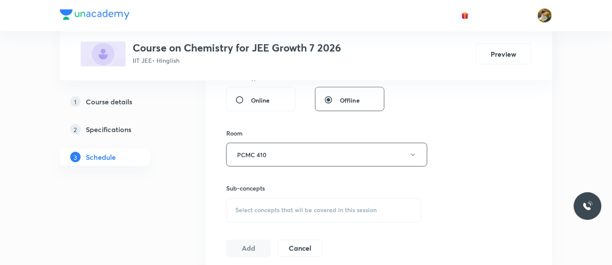
click at [286, 200] on div "Select concepts that wil be covered in this session" at bounding box center [323, 210] width 195 height 24
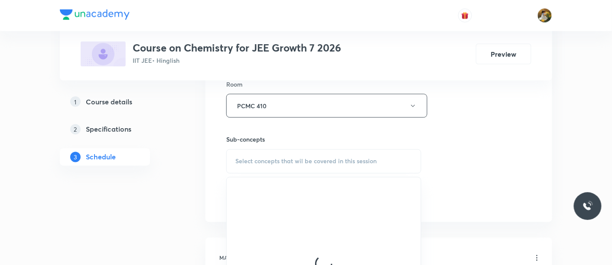
scroll to position [433, 0]
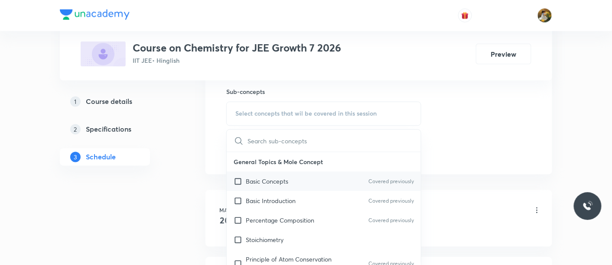
click at [283, 182] on p "Basic Concepts" at bounding box center [267, 181] width 42 height 9
checkbox input "true"
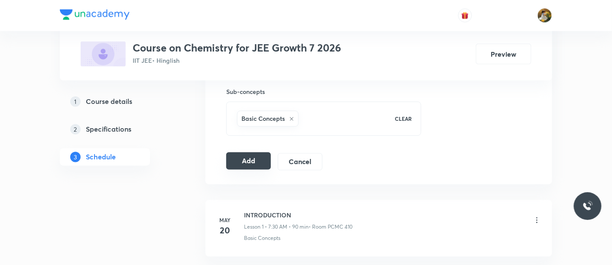
click at [241, 162] on button "Add" at bounding box center [248, 161] width 45 height 17
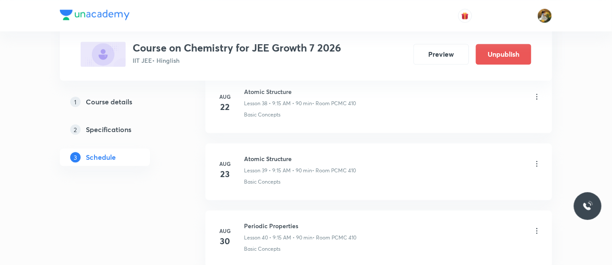
scroll to position [2775, 0]
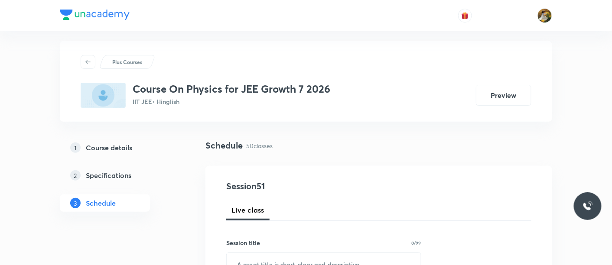
scroll to position [144, 0]
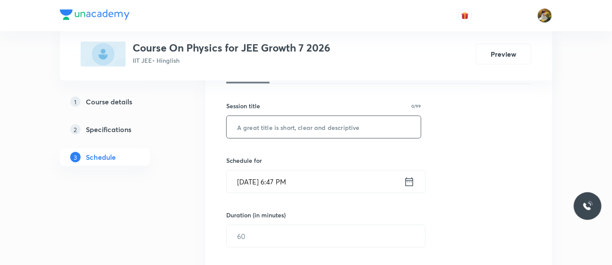
click at [312, 128] on input "text" at bounding box center [324, 127] width 194 height 22
paste input "9Motion in Plane"
click at [242, 127] on input "9Motion in Plane" at bounding box center [324, 127] width 194 height 22
type input "Motion in Plane"
click at [315, 178] on input "Aug 31, 2025, 6:47 PM" at bounding box center [315, 182] width 177 height 22
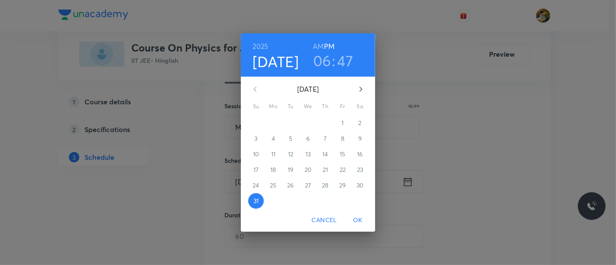
click at [360, 91] on icon "button" at bounding box center [361, 89] width 3 height 5
click at [270, 123] on span "1" at bounding box center [274, 123] width 16 height 9
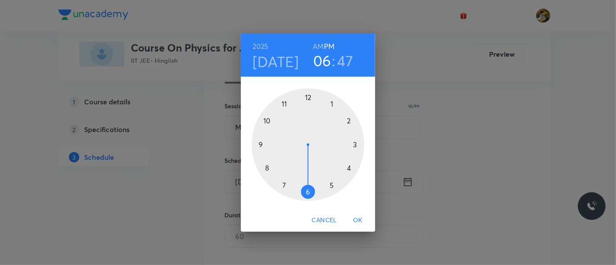
click at [256, 145] on div at bounding box center [308, 144] width 113 height 113
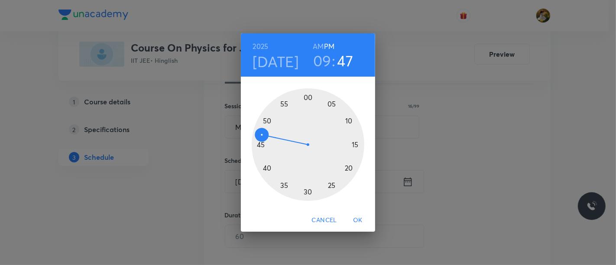
click at [317, 44] on h6 "AM" at bounding box center [318, 46] width 11 height 12
click at [354, 146] on div at bounding box center [308, 144] width 113 height 113
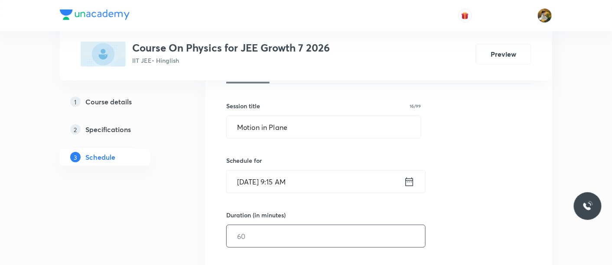
click at [302, 227] on input "text" at bounding box center [326, 236] width 198 height 22
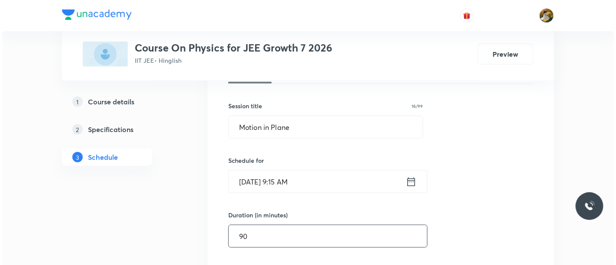
scroll to position [241, 0]
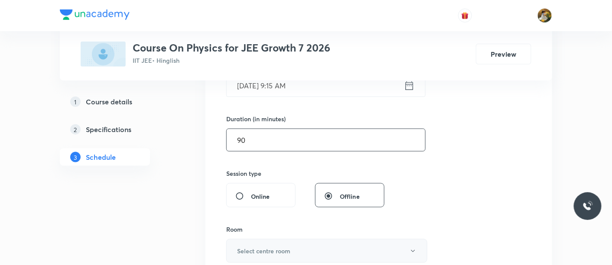
type input "90"
click at [290, 254] on h6 "Select centre room" at bounding box center [263, 251] width 53 height 9
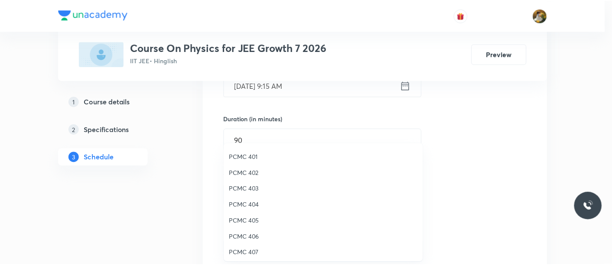
scroll to position [144, 0]
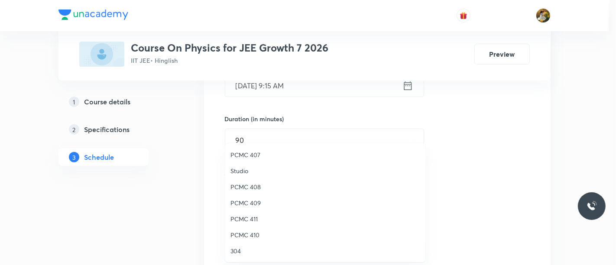
click at [252, 239] on span "PCMC 410" at bounding box center [326, 235] width 190 height 9
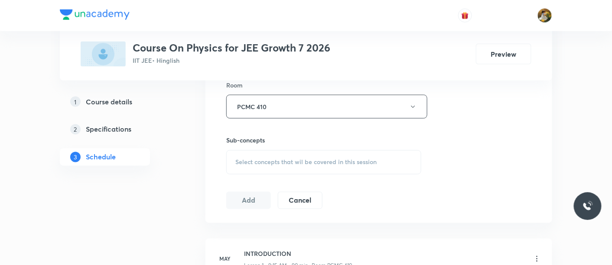
scroll to position [385, 0]
click at [291, 159] on span "Select concepts that wil be covered in this session" at bounding box center [305, 162] width 141 height 7
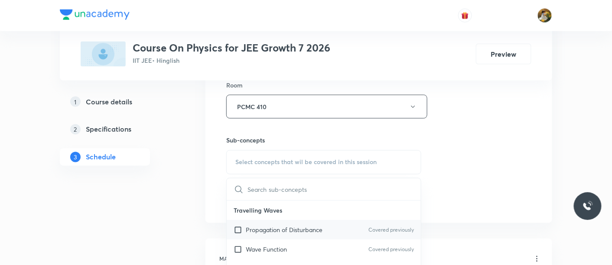
click at [281, 233] on div "Propagation of Disturbance Covered previously" at bounding box center [324, 231] width 194 height 20
checkbox input "true"
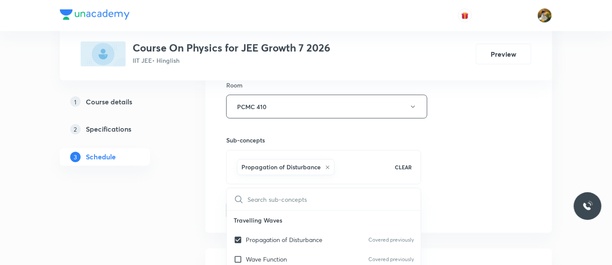
click at [459, 169] on div "Session 51 Live class Session title 16/99 Motion in Plane ​ Schedule for Sep 1,…" at bounding box center [378, 10] width 305 height 417
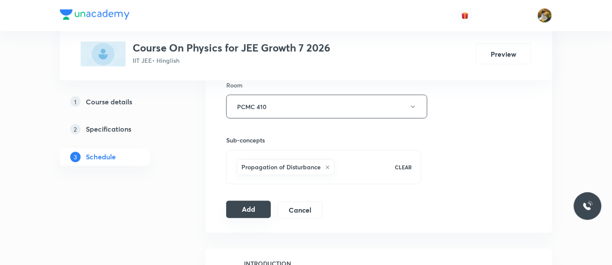
click at [244, 213] on button "Add" at bounding box center [248, 209] width 45 height 17
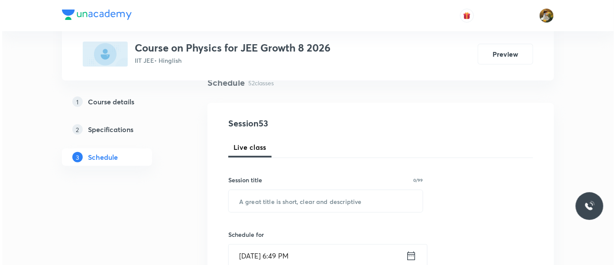
scroll to position [144, 0]
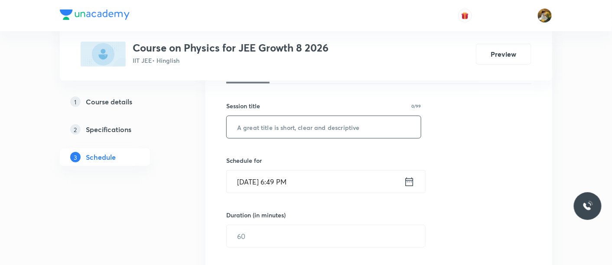
click at [291, 123] on input "text" at bounding box center [324, 127] width 194 height 22
paste input "NLM"
type input "NLM"
click at [335, 193] on div "Session 53 Live class Session title 4/99 NLM ​ Schedule for [DATE] 6:49 PM ​ Du…" at bounding box center [378, 246] width 305 height 407
click at [333, 188] on input "[DATE] 6:49 PM" at bounding box center [315, 182] width 177 height 22
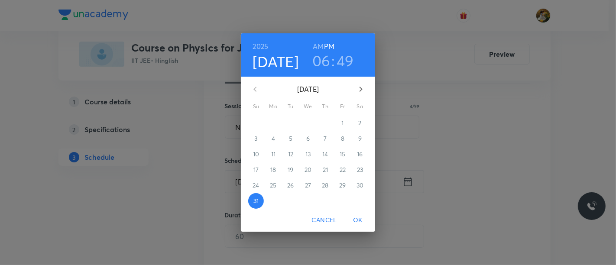
click at [364, 92] on icon "button" at bounding box center [361, 89] width 10 height 10
click at [276, 120] on span "1" at bounding box center [274, 123] width 16 height 9
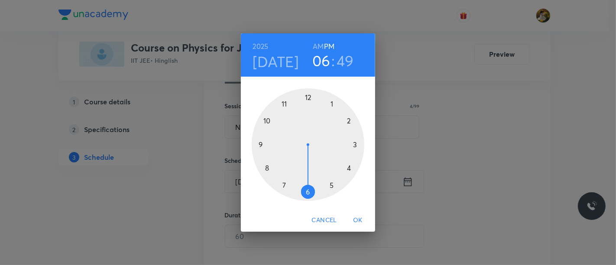
click at [286, 104] on div at bounding box center [308, 144] width 113 height 113
click at [321, 46] on h6 "AM" at bounding box center [318, 46] width 11 height 12
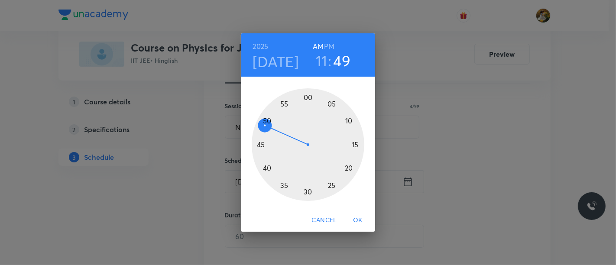
click at [354, 146] on div at bounding box center [308, 144] width 113 height 113
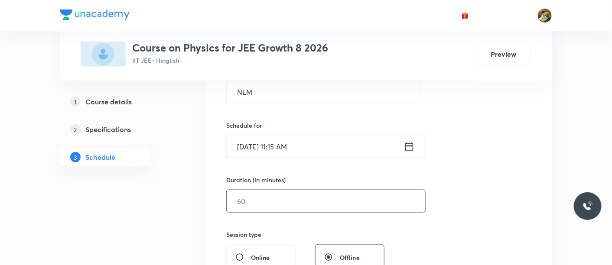
scroll to position [192, 0]
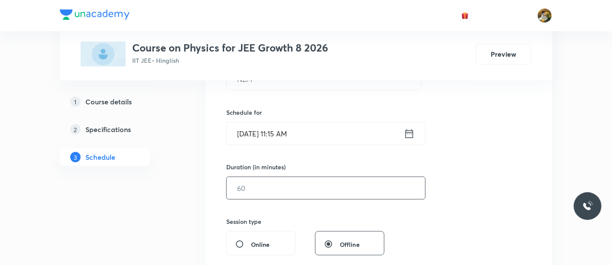
click at [309, 188] on input "text" at bounding box center [326, 188] width 198 height 22
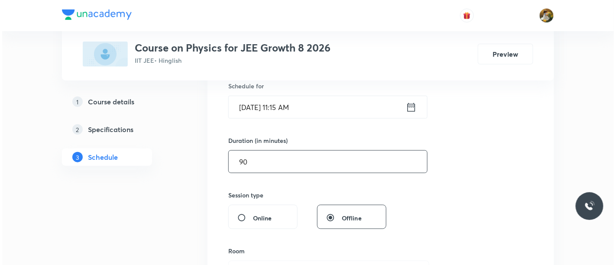
scroll to position [241, 0]
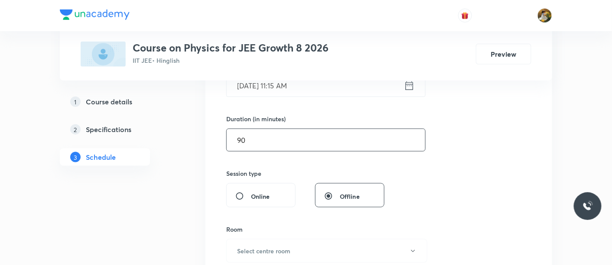
type input "90"
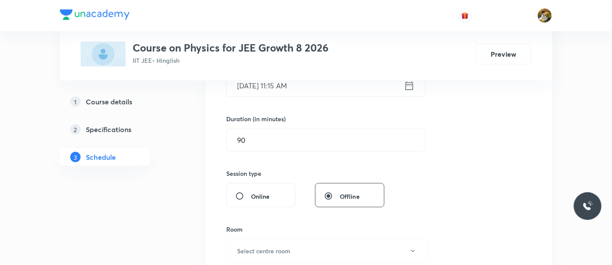
click at [316, 237] on div "Room Select centre room" at bounding box center [323, 244] width 195 height 38
click at [316, 245] on button "Select centre room" at bounding box center [326, 251] width 201 height 24
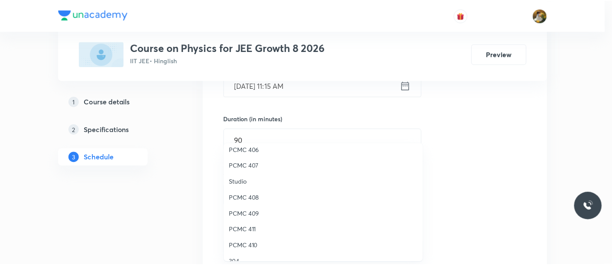
scroll to position [144, 0]
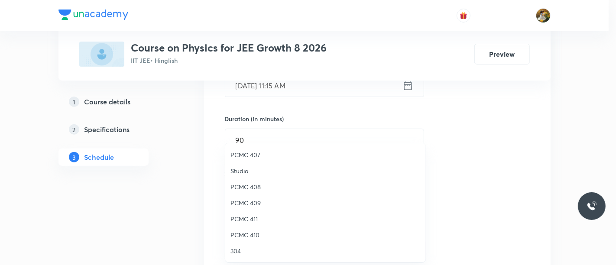
click at [252, 221] on span "PCMC 411" at bounding box center [326, 219] width 190 height 9
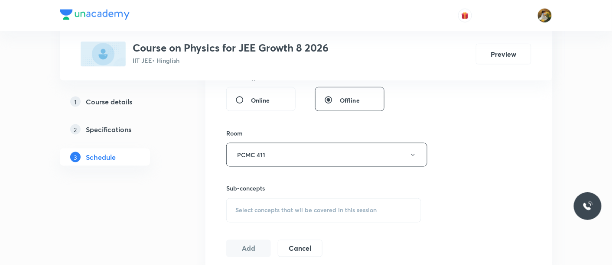
click at [319, 207] on span "Select concepts that wil be covered in this session" at bounding box center [305, 210] width 141 height 7
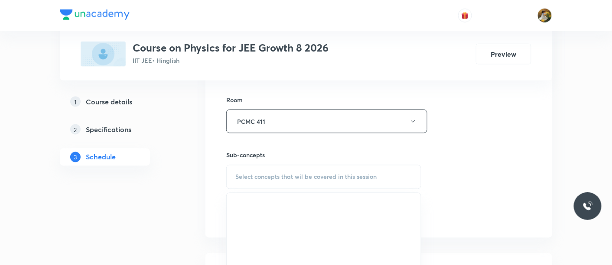
scroll to position [385, 0]
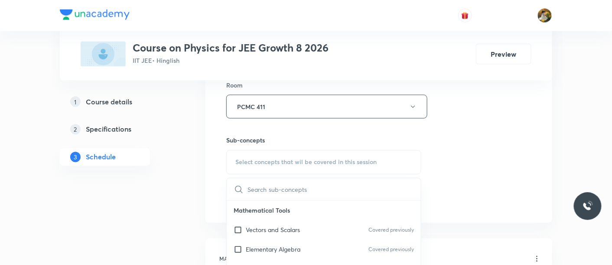
click at [297, 202] on p "Mathematical Tools" at bounding box center [324, 211] width 194 height 20
click at [298, 221] on div "Vectors and Scalars Covered previously" at bounding box center [324, 231] width 194 height 20
checkbox input "true"
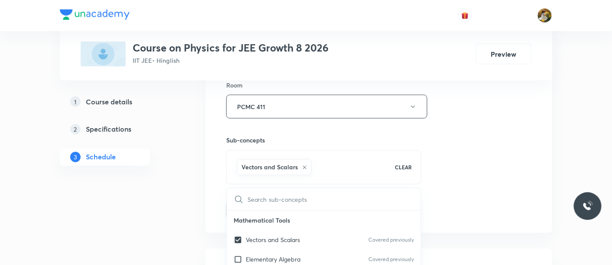
click at [466, 183] on div "Session 53 Live class Session title 4/99 NLM ​ Schedule for Sep 1, 2025, 11:15 …" at bounding box center [378, 10] width 305 height 417
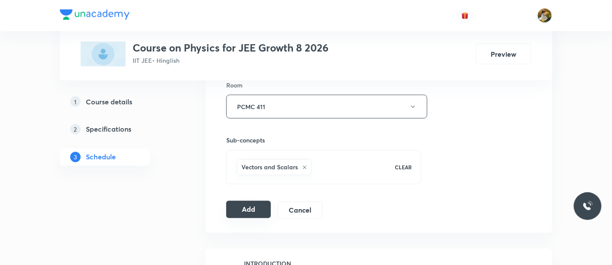
click at [230, 207] on button "Add" at bounding box center [248, 209] width 45 height 17
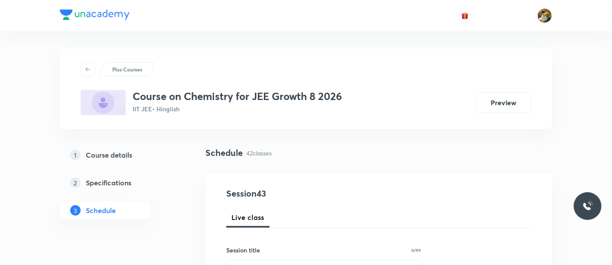
scroll to position [96, 0]
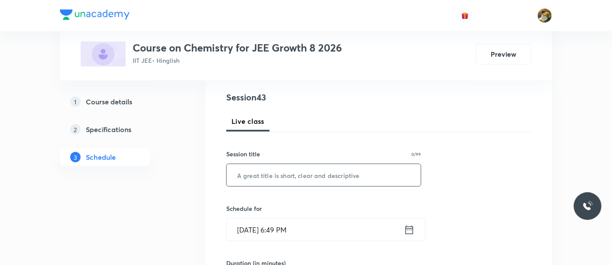
click at [308, 181] on input "text" at bounding box center [324, 175] width 194 height 22
paste input "Periodic Properties"
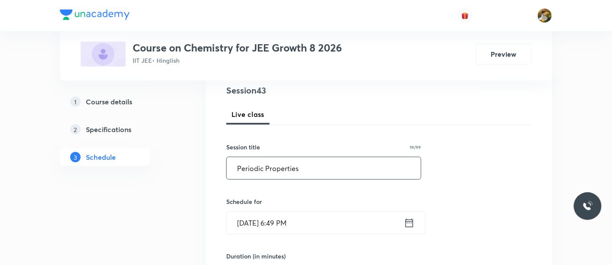
scroll to position [144, 0]
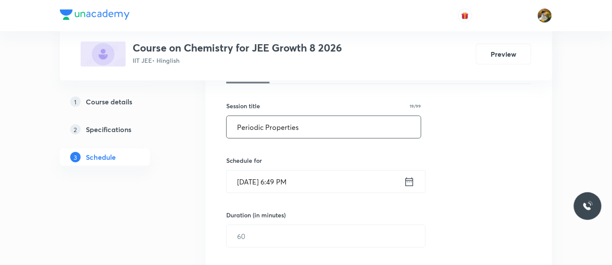
type input "Periodic Properties"
click at [338, 183] on input "[DATE] 6:49 PM" at bounding box center [315, 182] width 177 height 22
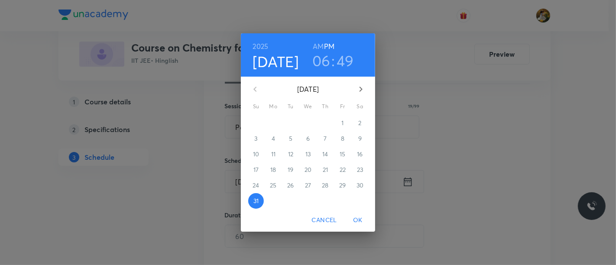
click at [363, 90] on icon "button" at bounding box center [361, 89] width 10 height 10
click at [271, 122] on span "1" at bounding box center [274, 123] width 16 height 9
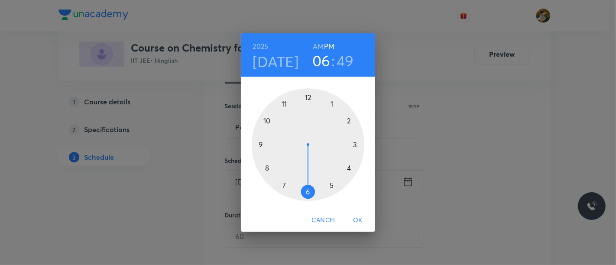
click at [331, 104] on div at bounding box center [308, 144] width 113 height 113
click at [309, 97] on div at bounding box center [308, 144] width 113 height 113
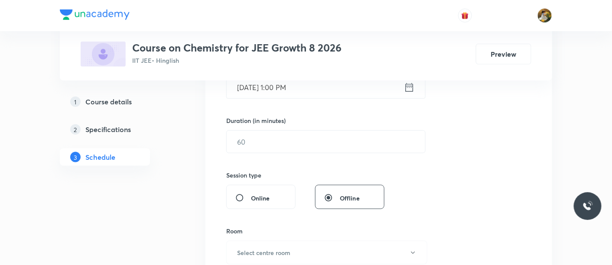
scroll to position [241, 0]
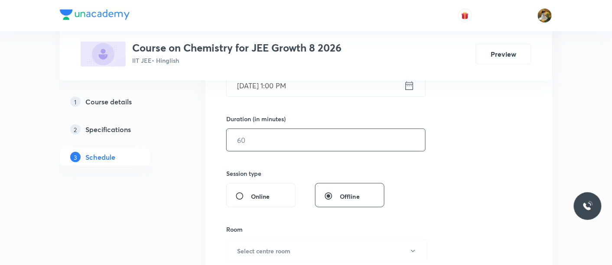
click at [304, 141] on input "text" at bounding box center [326, 140] width 198 height 22
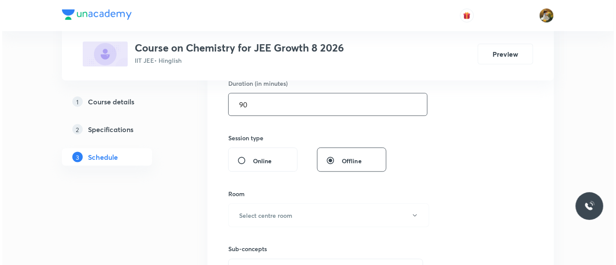
scroll to position [289, 0]
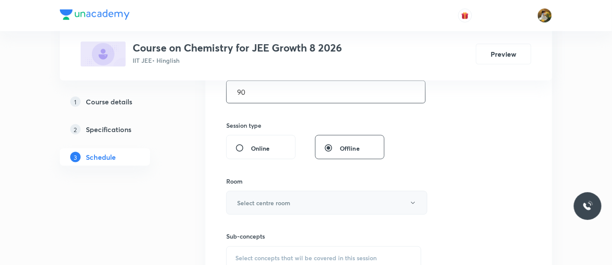
type input "90"
click at [295, 194] on button "Select centre room" at bounding box center [326, 203] width 201 height 24
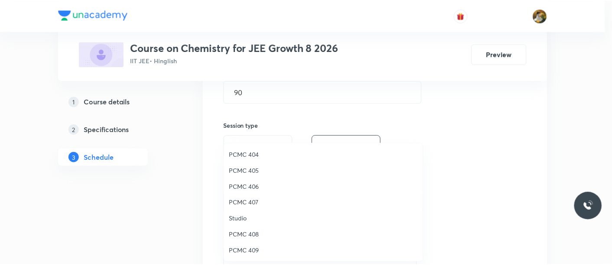
scroll to position [192, 0]
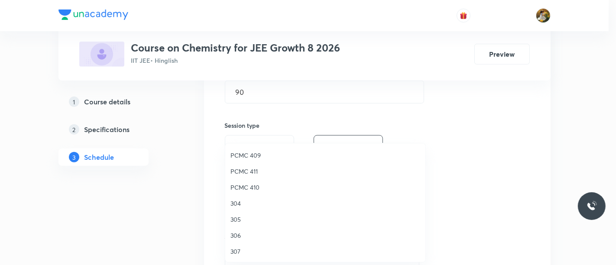
click at [254, 163] on li "PCMC 411" at bounding box center [325, 171] width 200 height 16
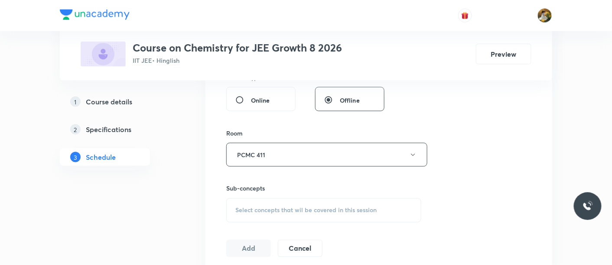
click at [327, 208] on span "Select concepts that wil be covered in this session" at bounding box center [305, 210] width 141 height 7
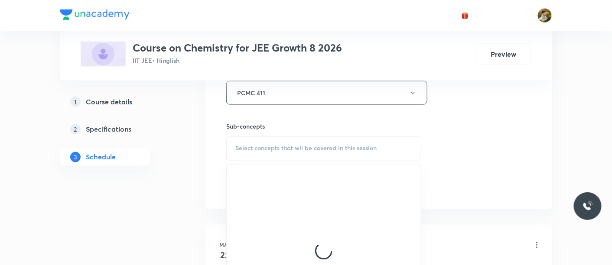
scroll to position [433, 0]
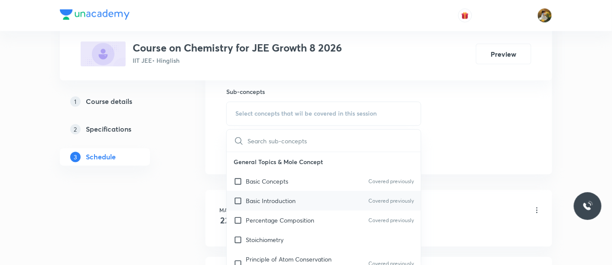
click at [303, 192] on div "Basic Introduction Covered previously" at bounding box center [324, 202] width 194 height 20
checkbox input "true"
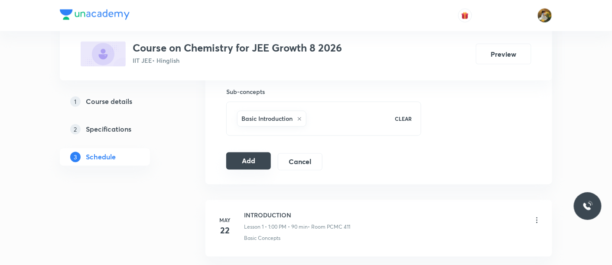
click at [246, 166] on button "Add" at bounding box center [248, 161] width 45 height 17
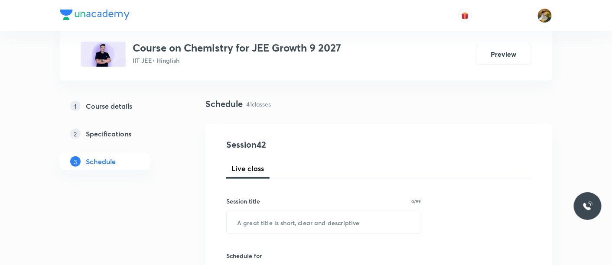
scroll to position [96, 0]
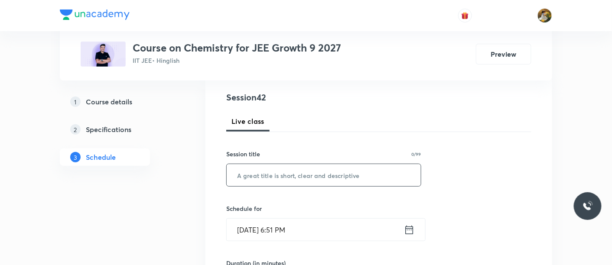
click at [303, 181] on input "text" at bounding box center [324, 175] width 194 height 22
paste input "Periodic Properties"
type input "Periodic Properties"
click at [322, 219] on input "[DATE] 6:51 PM" at bounding box center [315, 230] width 177 height 22
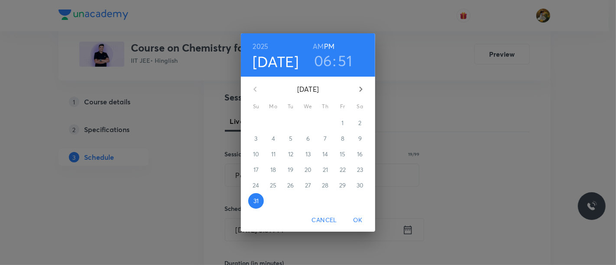
click at [358, 88] on icon "button" at bounding box center [361, 89] width 10 height 10
click at [274, 122] on p "1" at bounding box center [273, 123] width 2 height 9
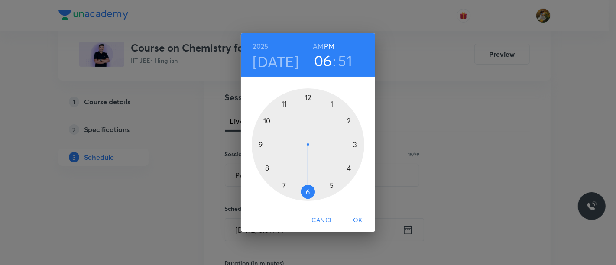
click at [284, 103] on div at bounding box center [308, 144] width 113 height 113
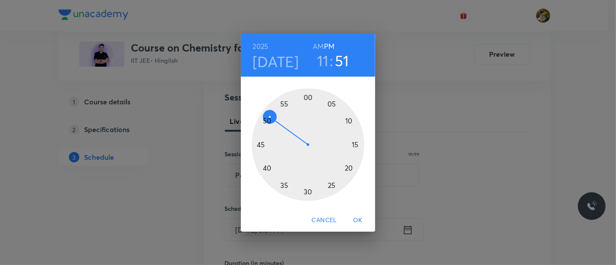
click at [321, 41] on h6 "AM" at bounding box center [318, 46] width 11 height 12
click at [355, 143] on div at bounding box center [308, 144] width 113 height 113
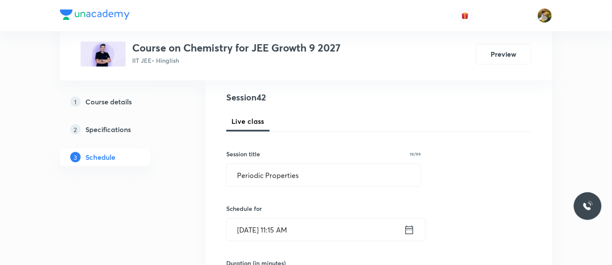
scroll to position [144, 0]
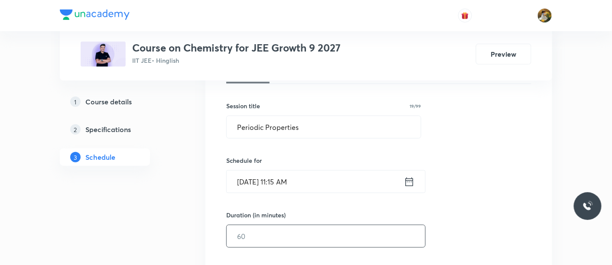
click at [320, 231] on input "text" at bounding box center [326, 236] width 198 height 22
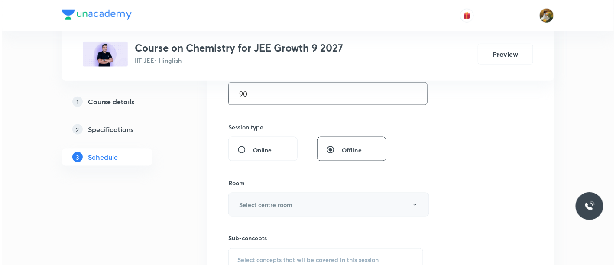
scroll to position [289, 0]
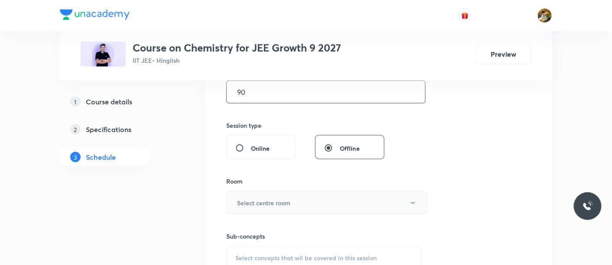
type input "90"
click at [304, 202] on button "Select centre room" at bounding box center [326, 203] width 201 height 24
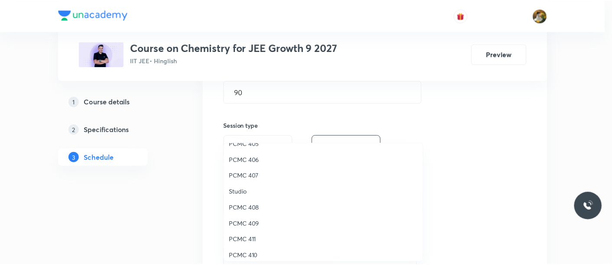
scroll to position [144, 0]
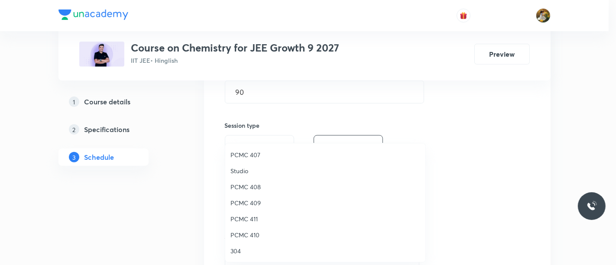
click at [255, 234] on span "PCMC 410" at bounding box center [326, 235] width 190 height 9
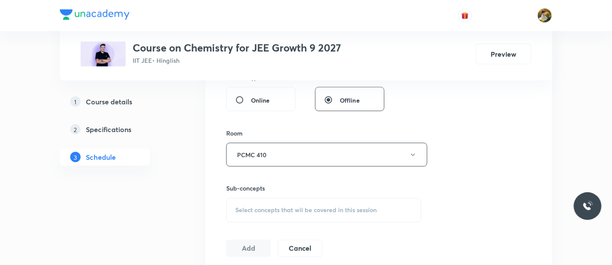
click at [330, 216] on div "Select concepts that wil be covered in this session" at bounding box center [323, 210] width 195 height 24
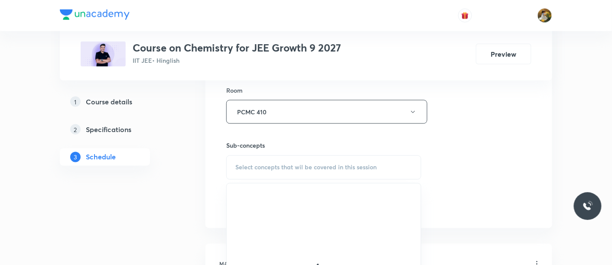
scroll to position [433, 0]
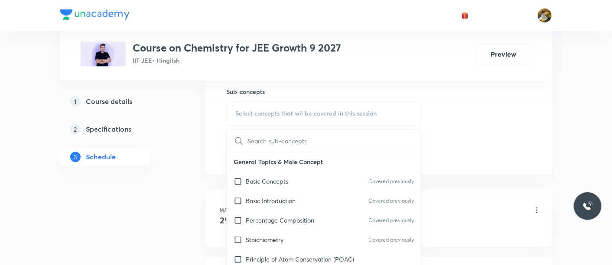
click at [295, 189] on div "Basic Concepts Covered previously" at bounding box center [324, 182] width 194 height 20
checkbox input "true"
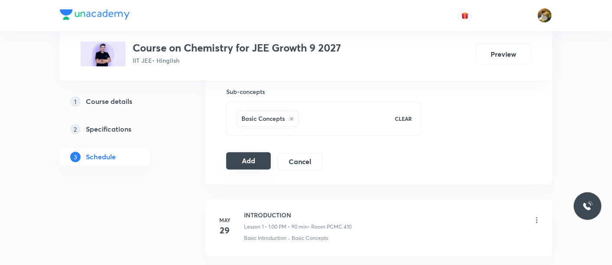
click at [249, 158] on button "Add" at bounding box center [248, 161] width 45 height 17
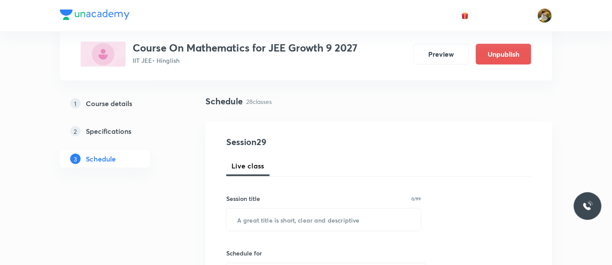
scroll to position [96, 0]
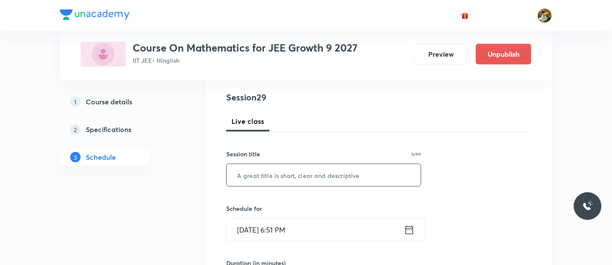
click at [325, 181] on input "text" at bounding box center [324, 175] width 194 height 22
paste input "compound angles"
type input "compound angles"
click at [342, 235] on input "[DATE] 6:51 PM" at bounding box center [315, 230] width 177 height 22
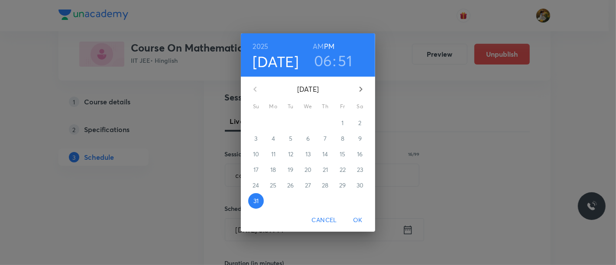
click at [364, 88] on icon "button" at bounding box center [361, 89] width 10 height 10
click at [276, 118] on button "1" at bounding box center [274, 123] width 16 height 16
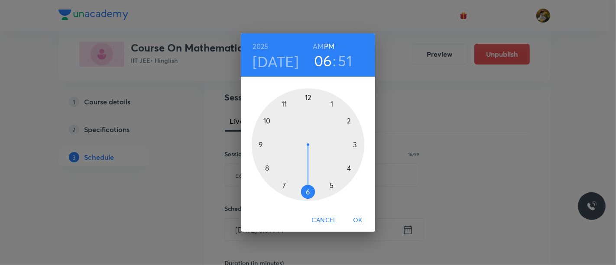
click at [331, 103] on div at bounding box center [308, 144] width 113 height 113
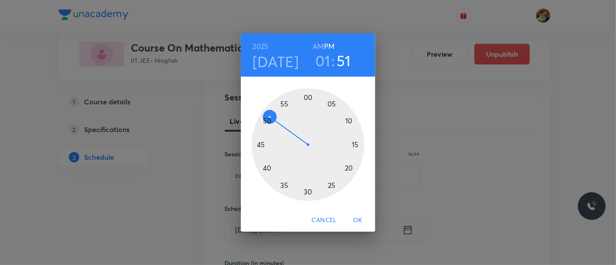
click at [308, 97] on div at bounding box center [308, 144] width 113 height 113
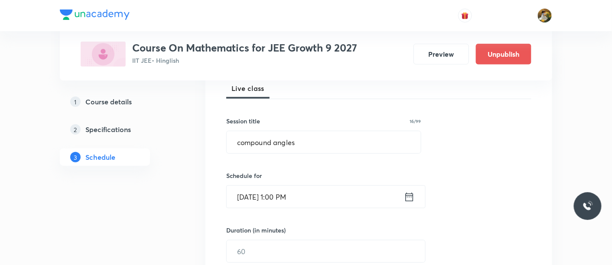
scroll to position [144, 0]
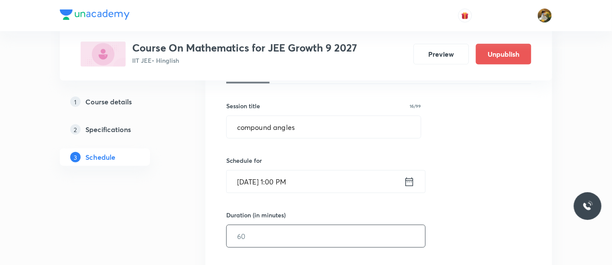
click at [317, 228] on input "text" at bounding box center [326, 236] width 198 height 22
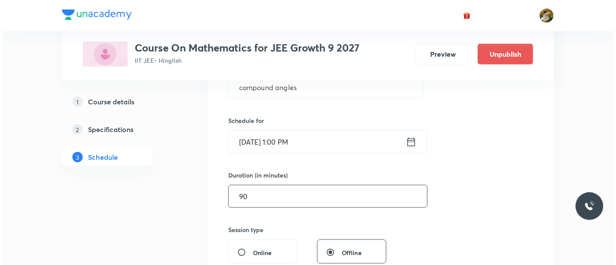
scroll to position [241, 0]
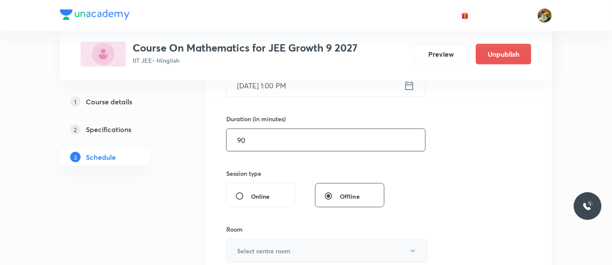
type input "90"
click at [286, 244] on button "Select centre room" at bounding box center [326, 251] width 201 height 24
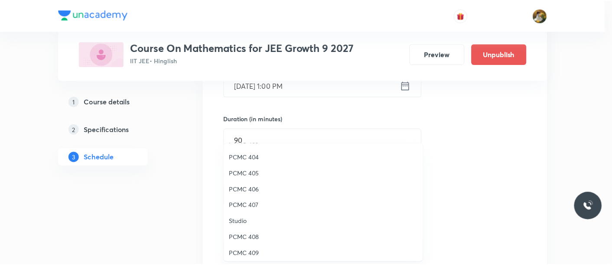
scroll to position [144, 0]
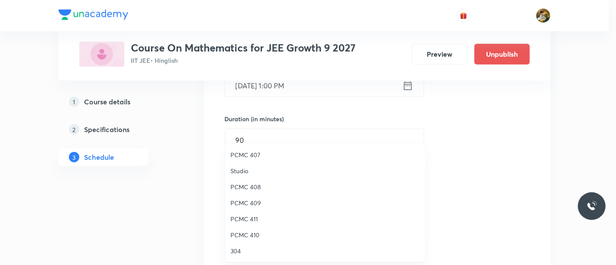
click at [255, 239] on span "PCMC 410" at bounding box center [326, 235] width 190 height 9
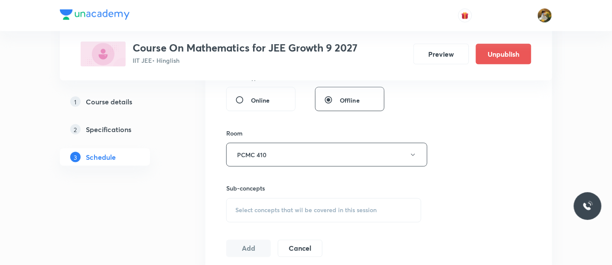
click at [351, 208] on span "Select concepts that wil be covered in this session" at bounding box center [305, 210] width 141 height 7
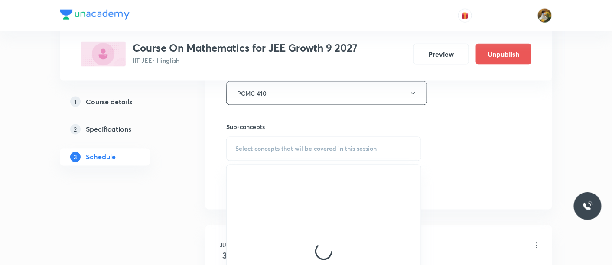
scroll to position [433, 0]
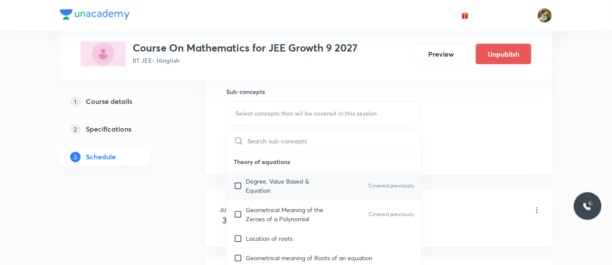
click at [294, 185] on p "Degree, Value Based & Equation" at bounding box center [290, 186] width 88 height 18
checkbox input "true"
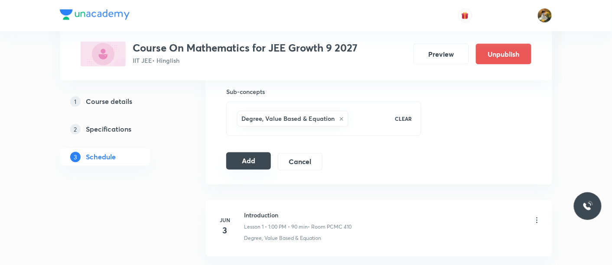
click at [258, 163] on button "Add" at bounding box center [248, 161] width 45 height 17
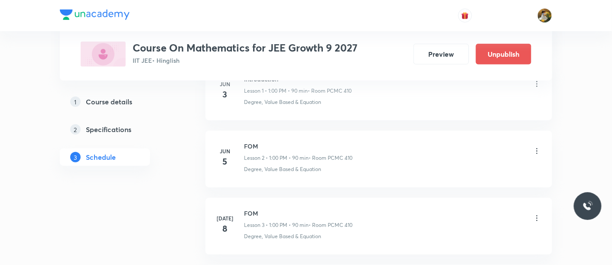
scroll to position [0, 0]
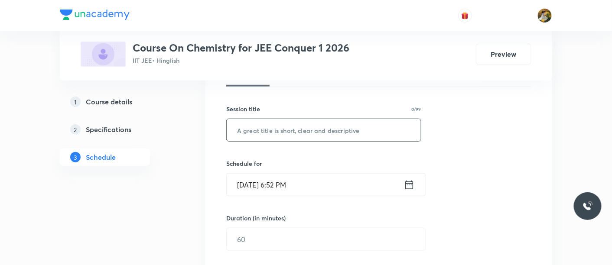
scroll to position [144, 0]
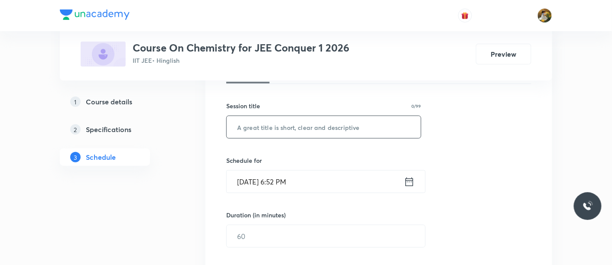
click at [269, 127] on input "text" at bounding box center [324, 127] width 194 height 22
paste input "Thermodynamics"
type input "Thermodynamics"
click at [332, 185] on input "[DATE] 6:52 PM" at bounding box center [315, 182] width 177 height 22
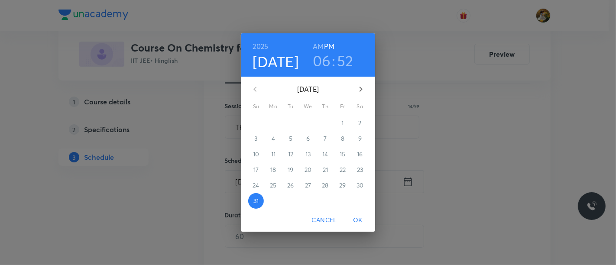
click at [363, 90] on icon "button" at bounding box center [361, 89] width 10 height 10
click at [274, 120] on p "1" at bounding box center [273, 123] width 2 height 9
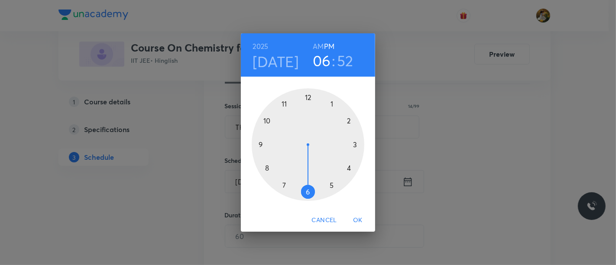
click at [284, 103] on div at bounding box center [308, 144] width 113 height 113
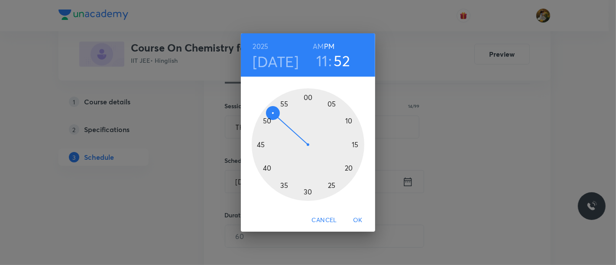
click at [317, 46] on h6 "AM" at bounding box center [318, 46] width 11 height 12
click at [356, 140] on div at bounding box center [308, 144] width 113 height 113
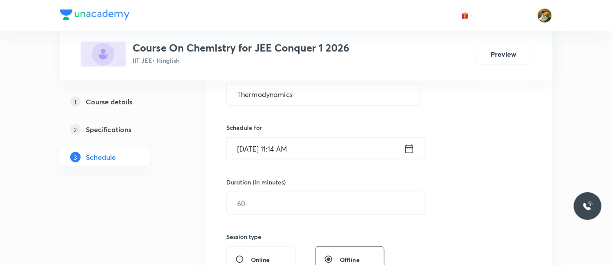
scroll to position [192, 0]
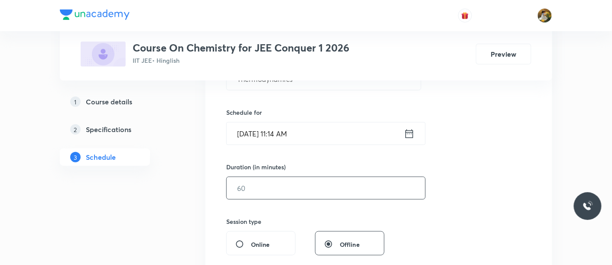
click at [322, 197] on input "text" at bounding box center [326, 188] width 198 height 22
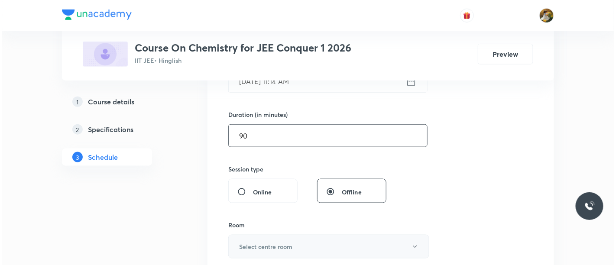
scroll to position [289, 0]
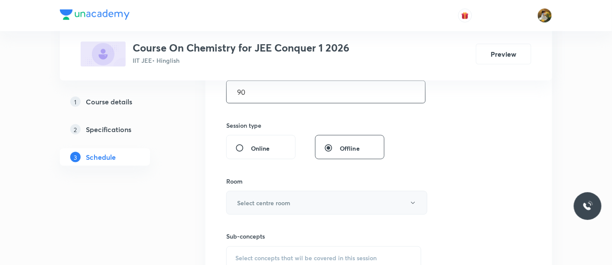
type input "90"
click at [300, 198] on button "Select centre room" at bounding box center [326, 203] width 201 height 24
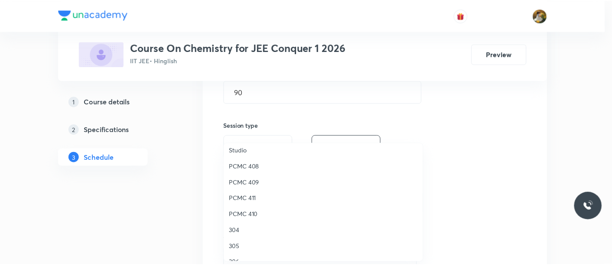
scroll to position [192, 0]
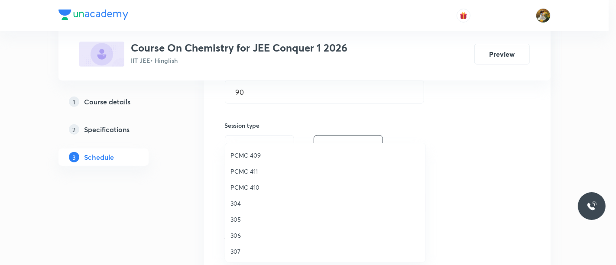
click at [239, 218] on span "305" at bounding box center [326, 219] width 190 height 9
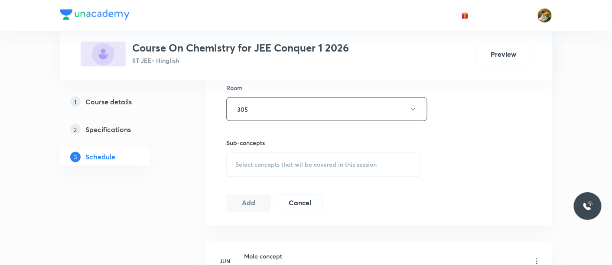
scroll to position [385, 0]
click at [317, 166] on div "Select concepts that wil be covered in this session" at bounding box center [323, 162] width 195 height 24
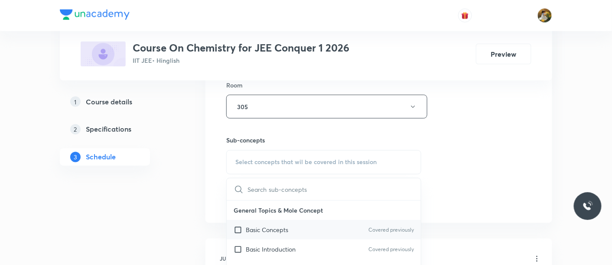
click at [309, 231] on div "Basic Concepts Covered previously" at bounding box center [324, 231] width 194 height 20
checkbox input "true"
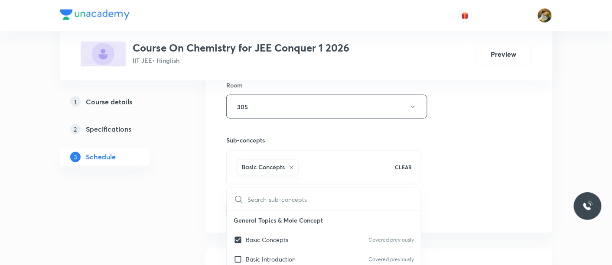
click at [487, 156] on div "Session 65 Live class Session title 14/99 Thermodynamics ​ Schedule for Sep 1, …" at bounding box center [378, 10] width 305 height 417
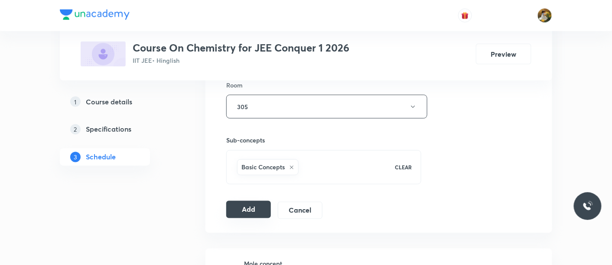
click at [246, 211] on button "Add" at bounding box center [248, 209] width 45 height 17
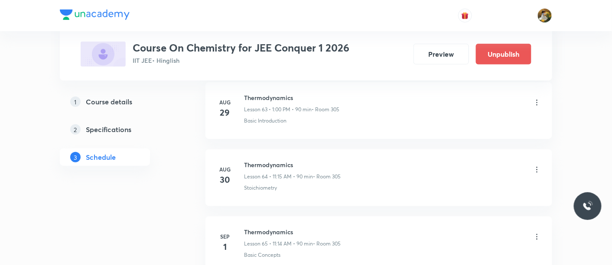
scroll to position [4382, 0]
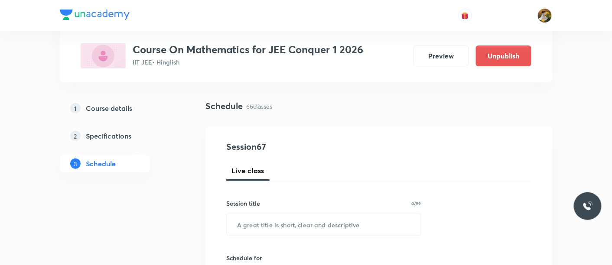
scroll to position [96, 0]
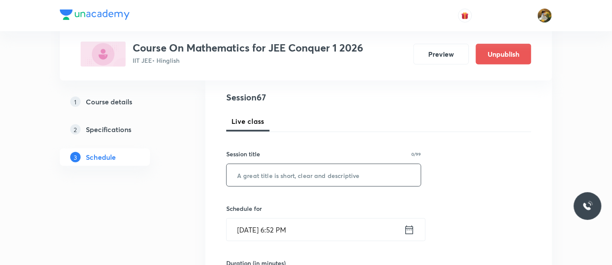
click at [292, 172] on input "text" at bounding box center [324, 175] width 194 height 22
paste input "-Probability"
type input "-Probability"
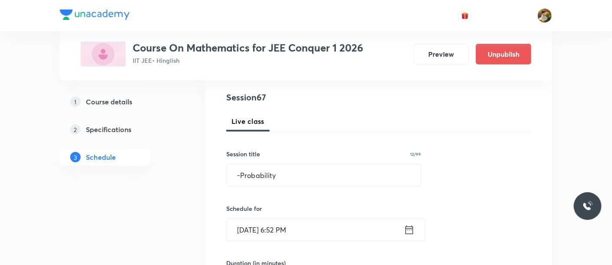
click at [324, 232] on input "[DATE] 6:52 PM" at bounding box center [315, 230] width 177 height 22
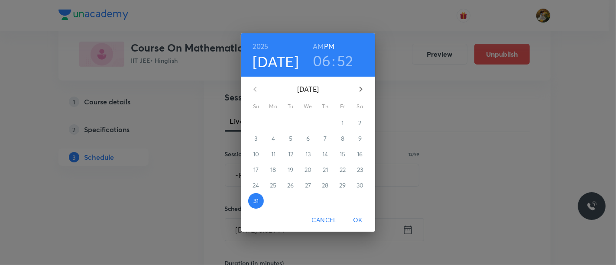
click at [361, 78] on div "August 2025 Su Mo Tu We Th Fr Sa" at bounding box center [308, 93] width 134 height 33
click at [361, 90] on icon "button" at bounding box center [361, 89] width 3 height 5
click at [273, 123] on p "1" at bounding box center [273, 123] width 2 height 9
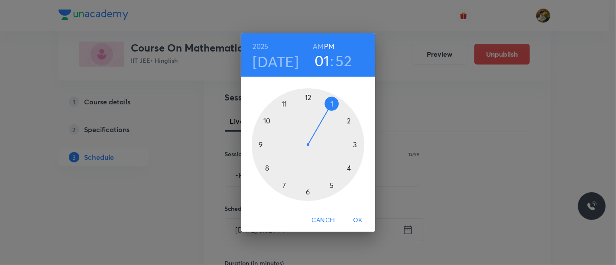
click at [329, 104] on div at bounding box center [308, 144] width 113 height 113
click at [309, 96] on div at bounding box center [308, 144] width 113 height 113
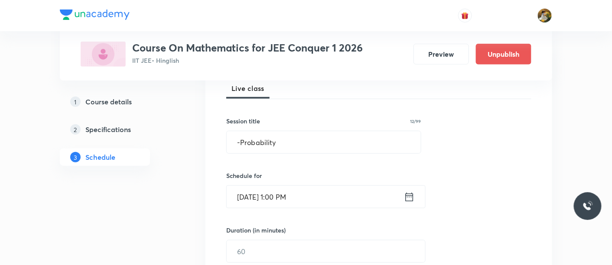
scroll to position [144, 0]
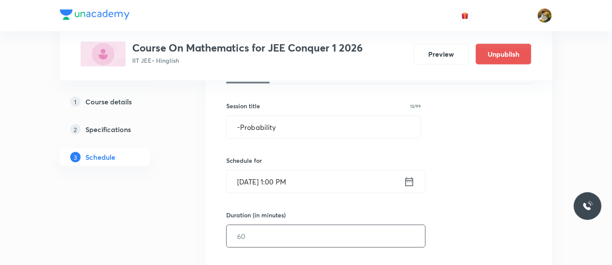
click at [320, 238] on input "text" at bounding box center [326, 236] width 198 height 22
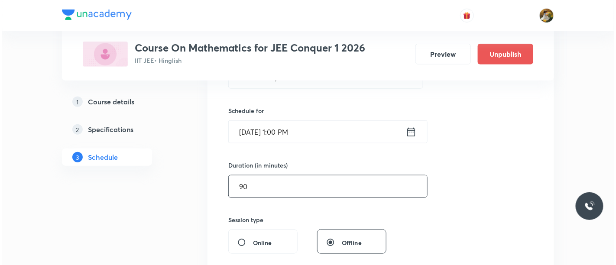
scroll to position [241, 0]
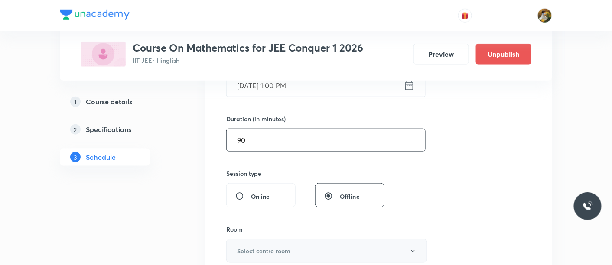
type input "90"
click at [305, 249] on button "Select centre room" at bounding box center [326, 251] width 201 height 24
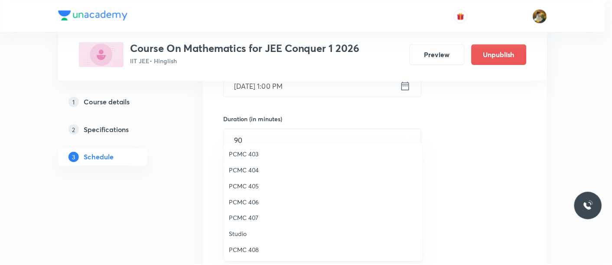
scroll to position [192, 0]
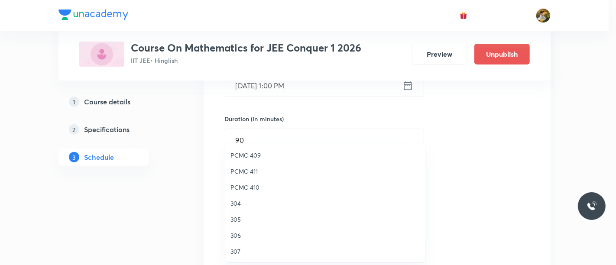
click at [235, 218] on span "305" at bounding box center [326, 219] width 190 height 9
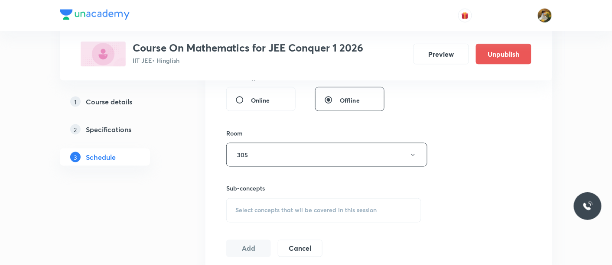
click at [297, 211] on span "Select concepts that wil be covered in this session" at bounding box center [305, 210] width 141 height 7
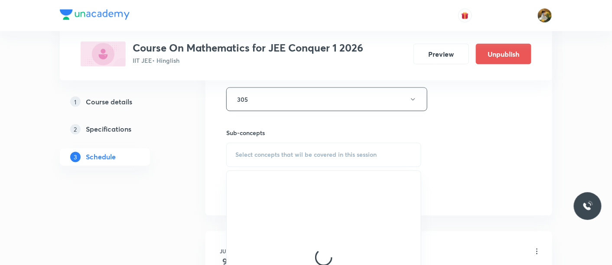
scroll to position [433, 0]
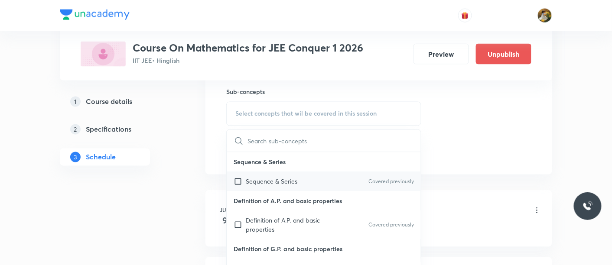
click at [283, 177] on p "Sequence & Series" at bounding box center [272, 181] width 52 height 9
checkbox input "true"
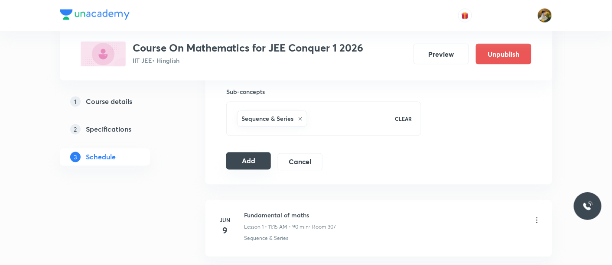
click at [247, 160] on button "Add" at bounding box center [248, 161] width 45 height 17
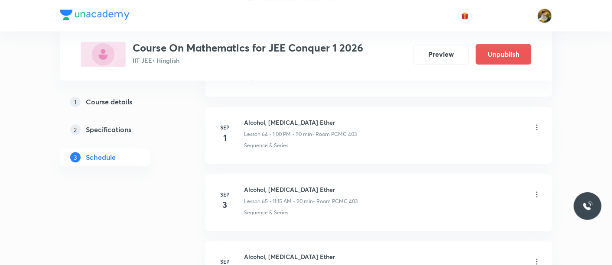
scroll to position [4710, 0]
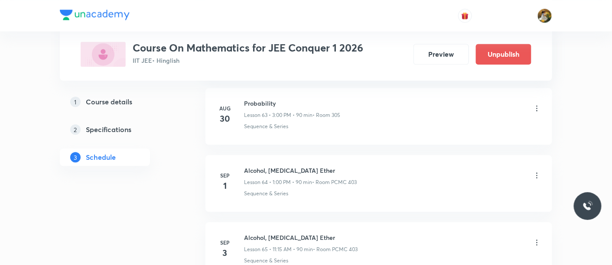
click at [538, 171] on icon at bounding box center [537, 175] width 9 height 9
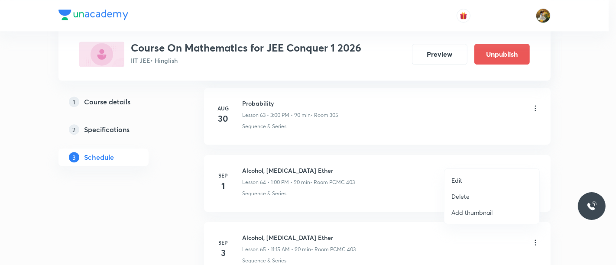
click at [465, 196] on p "Delete" at bounding box center [461, 196] width 18 height 9
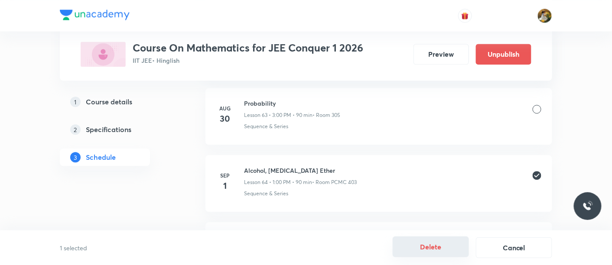
click at [428, 247] on button "Delete" at bounding box center [431, 247] width 76 height 21
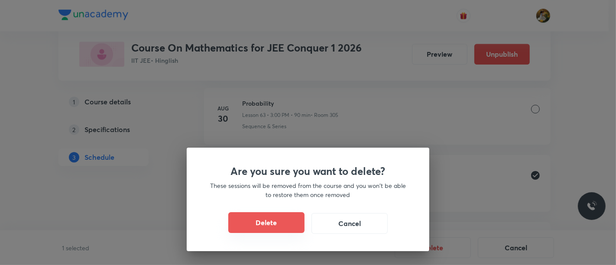
click at [286, 226] on button "Delete" at bounding box center [266, 222] width 76 height 21
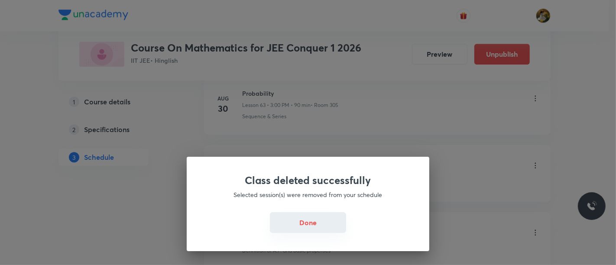
click at [319, 224] on button "Done" at bounding box center [308, 222] width 76 height 21
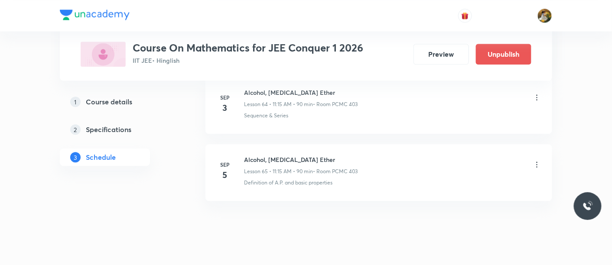
scroll to position [4682, 0]
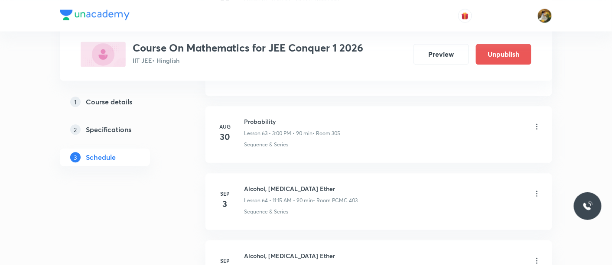
click at [536, 189] on icon at bounding box center [537, 193] width 9 height 9
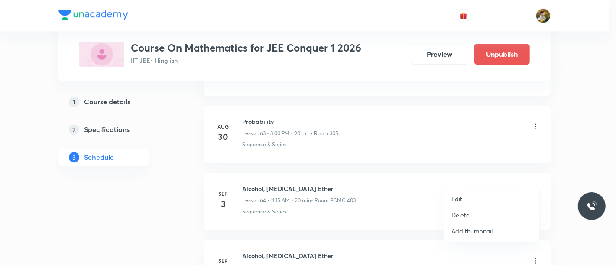
click at [466, 217] on p "Delete" at bounding box center [461, 215] width 18 height 9
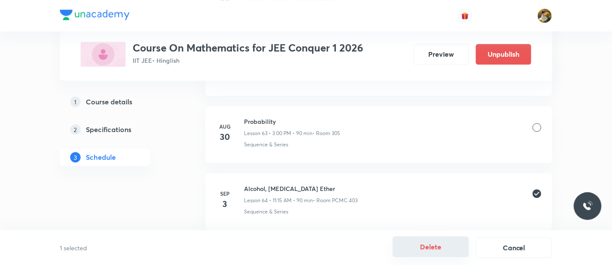
click at [426, 247] on button "Delete" at bounding box center [431, 247] width 76 height 21
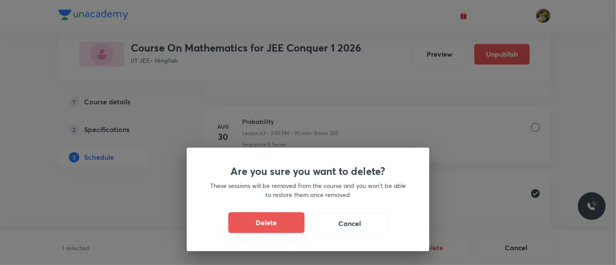
click at [280, 220] on button "Delete" at bounding box center [266, 222] width 76 height 21
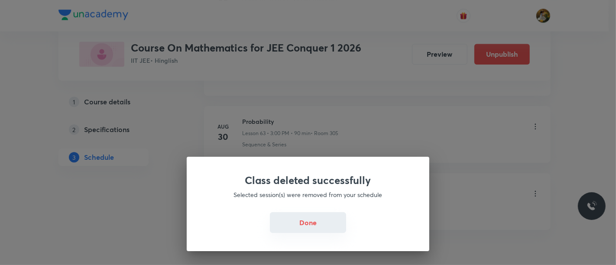
click at [315, 224] on button "Done" at bounding box center [308, 222] width 76 height 21
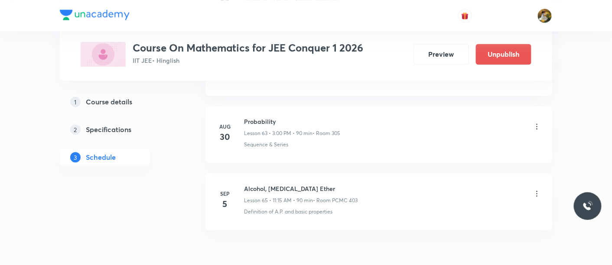
click at [538, 189] on icon at bounding box center [537, 193] width 9 height 9
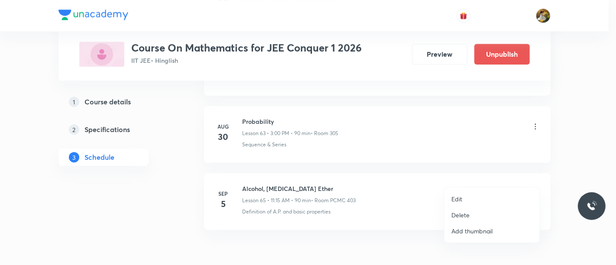
click at [474, 213] on li "Delete" at bounding box center [492, 215] width 95 height 16
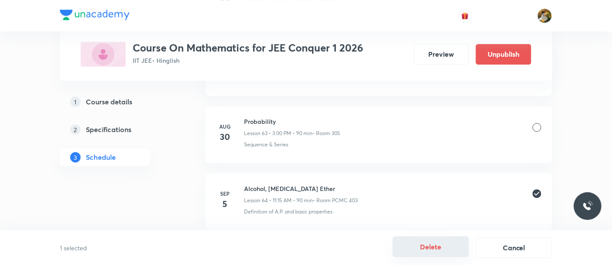
click at [422, 244] on button "Delete" at bounding box center [431, 247] width 76 height 21
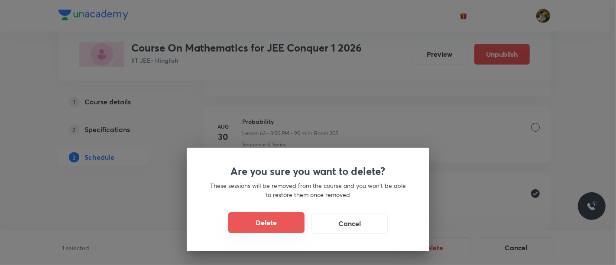
click at [264, 222] on button "Delete" at bounding box center [266, 222] width 76 height 21
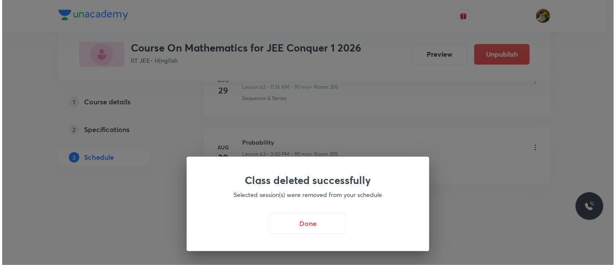
scroll to position [4644, 0]
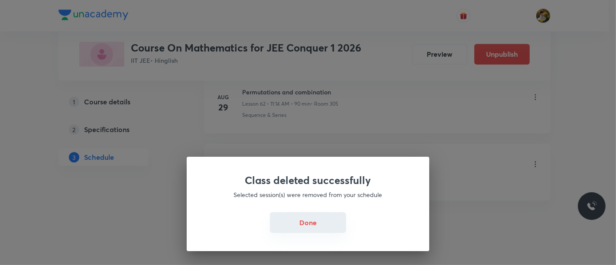
click at [317, 223] on button "Done" at bounding box center [308, 222] width 76 height 21
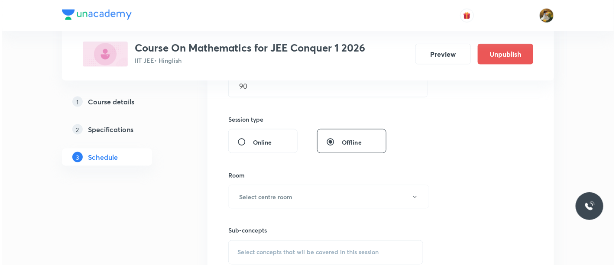
scroll to position [337, 0]
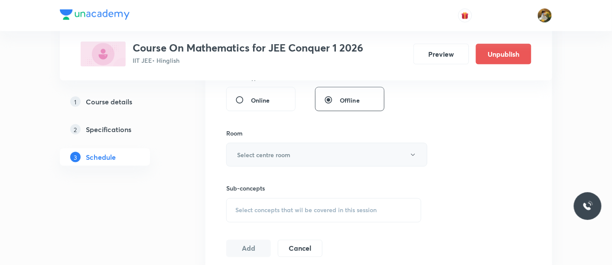
click at [282, 152] on h6 "Select centre room" at bounding box center [263, 154] width 53 height 9
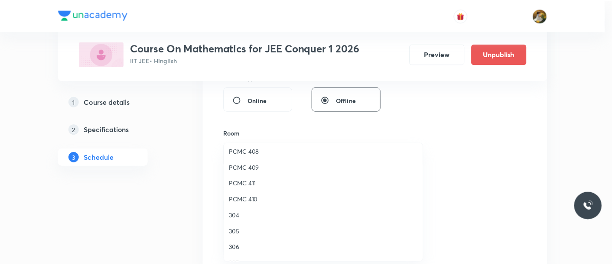
scroll to position [192, 0]
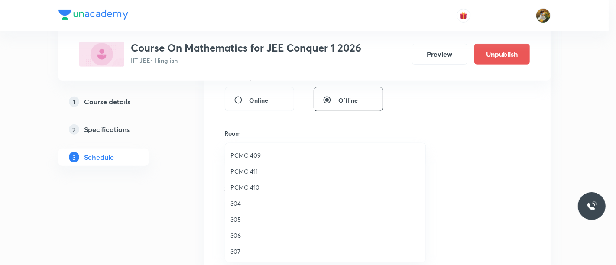
click at [233, 220] on span "305" at bounding box center [326, 219] width 190 height 9
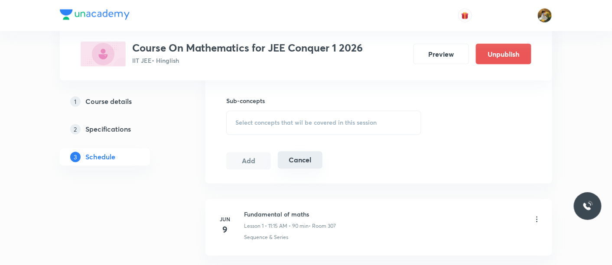
scroll to position [433, 0]
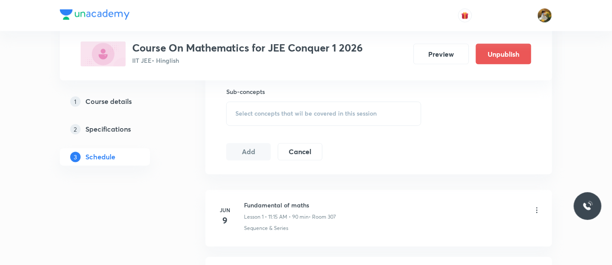
click at [314, 119] on div "Select concepts that wil be covered in this session" at bounding box center [323, 114] width 195 height 24
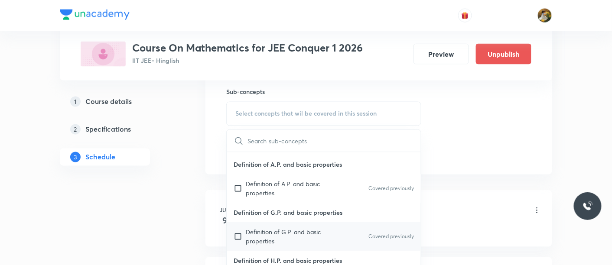
scroll to position [96, 0]
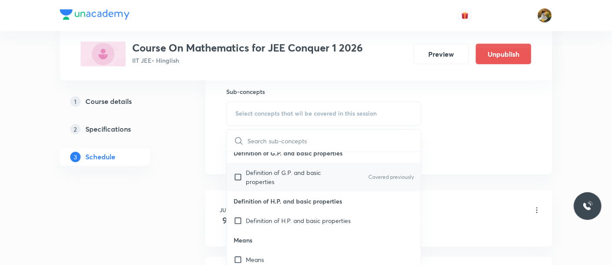
click at [304, 164] on div "Definition of G.P. and basic properties Covered previously" at bounding box center [324, 177] width 194 height 29
checkbox input "true"
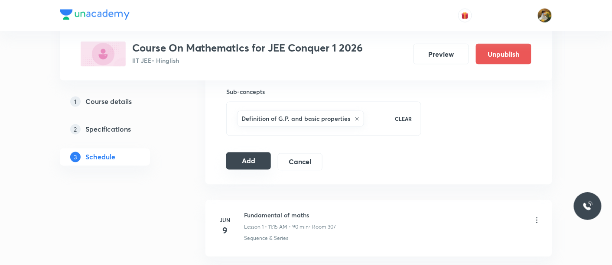
click at [265, 163] on button "Add" at bounding box center [248, 161] width 45 height 17
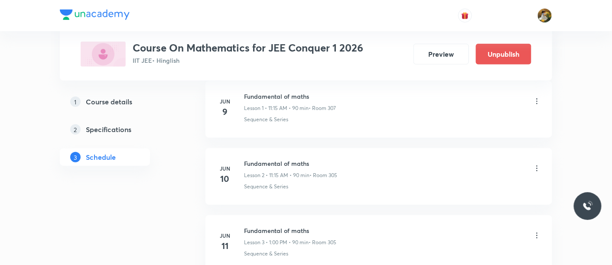
scroll to position [48, 0]
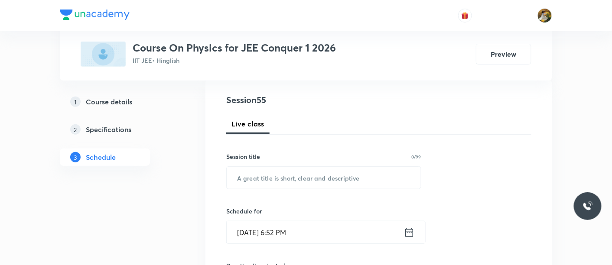
scroll to position [96, 0]
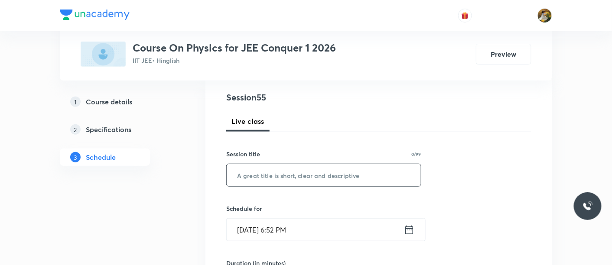
click at [298, 176] on input "text" at bounding box center [324, 175] width 194 height 22
paste input "Thermal properties of matter"
type input "Thermal properties of matter"
click at [329, 231] on input "[DATE] 6:52 PM" at bounding box center [315, 230] width 177 height 22
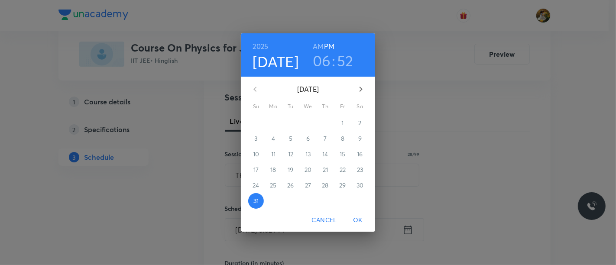
click at [359, 90] on icon "button" at bounding box center [361, 89] width 10 height 10
click at [274, 123] on p "1" at bounding box center [273, 123] width 2 height 9
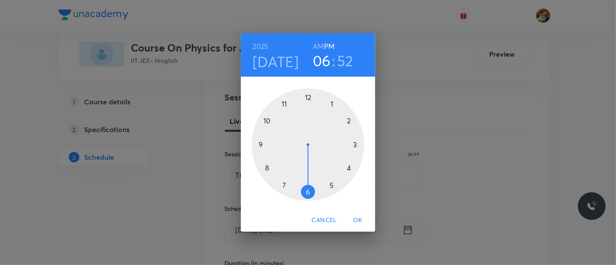
click at [332, 101] on div at bounding box center [308, 144] width 113 height 113
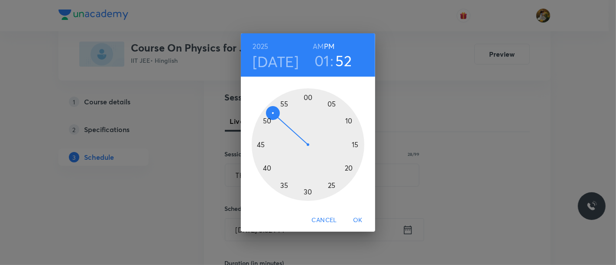
click at [322, 63] on h3 "01" at bounding box center [322, 61] width 15 height 18
click at [267, 167] on div at bounding box center [308, 144] width 113 height 113
click at [324, 59] on h3 "08" at bounding box center [322, 61] width 18 height 18
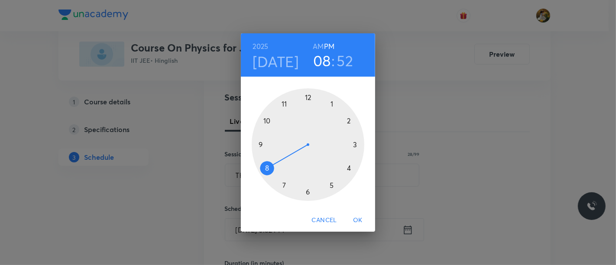
click at [355, 143] on div at bounding box center [308, 144] width 113 height 113
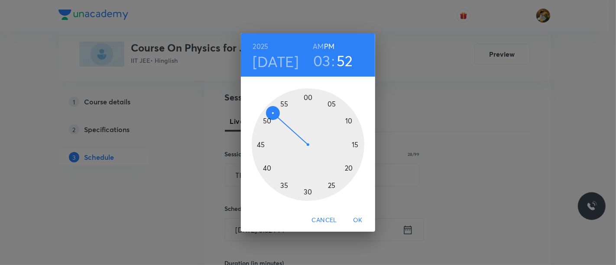
click at [309, 96] on div at bounding box center [308, 144] width 113 height 113
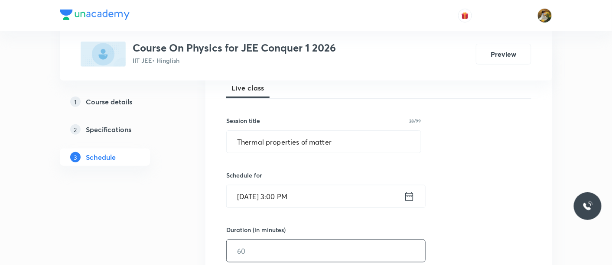
scroll to position [144, 0]
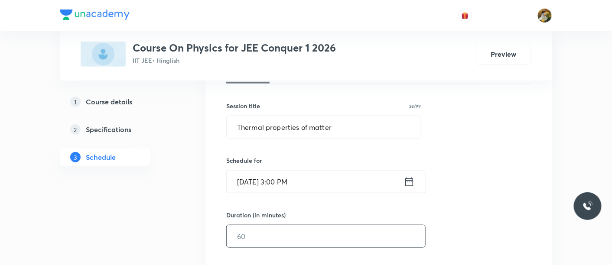
click at [321, 230] on input "text" at bounding box center [326, 236] width 198 height 22
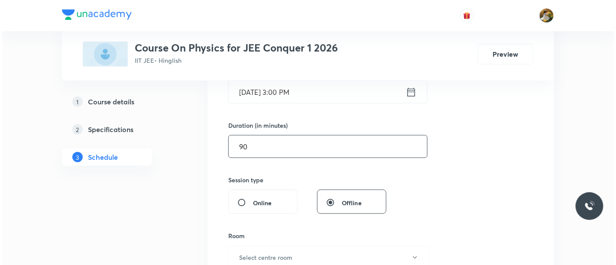
scroll to position [241, 0]
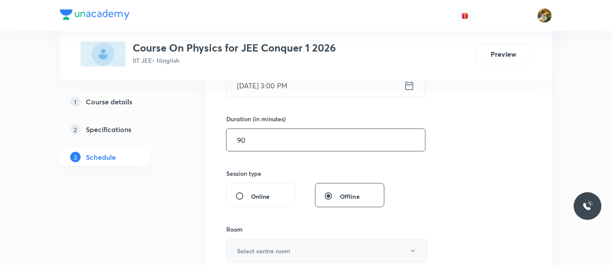
type input "90"
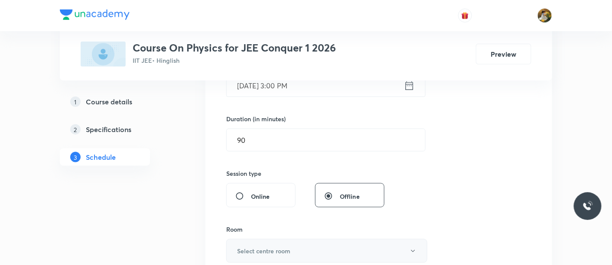
click at [290, 238] on h6 "Select centre room" at bounding box center [263, 251] width 53 height 9
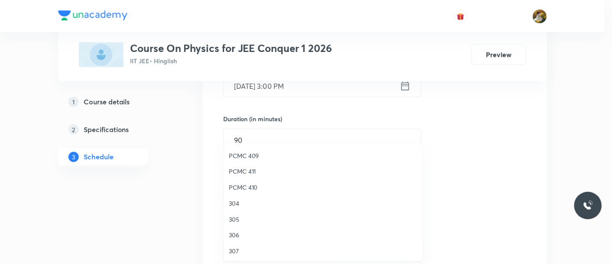
scroll to position [192, 0]
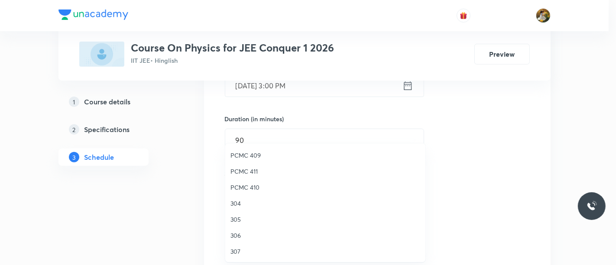
click at [233, 215] on span "305" at bounding box center [326, 219] width 190 height 9
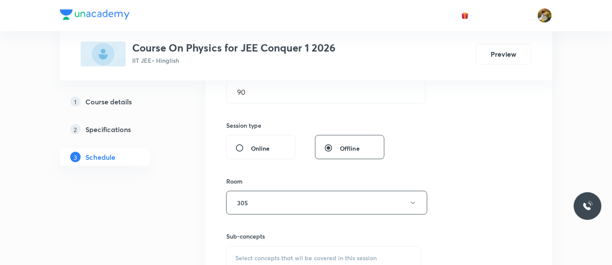
scroll to position [337, 0]
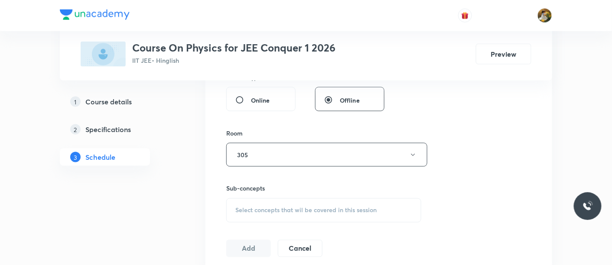
click at [290, 211] on span "Select concepts that wil be covered in this session" at bounding box center [305, 210] width 141 height 7
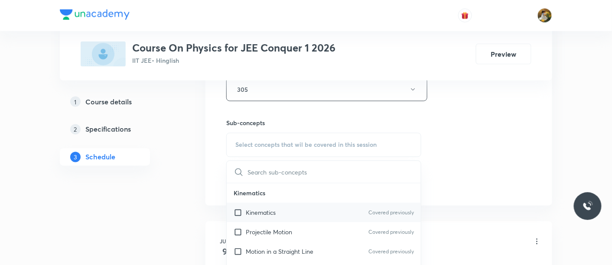
scroll to position [433, 0]
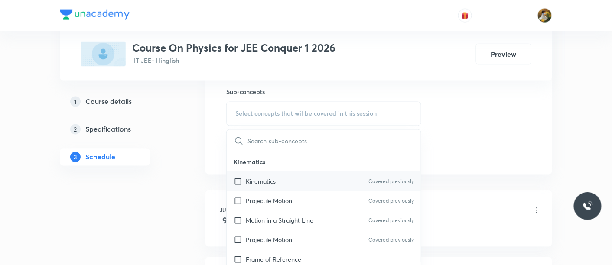
click at [287, 182] on div "Kinematics Covered previously" at bounding box center [324, 182] width 194 height 20
checkbox input "true"
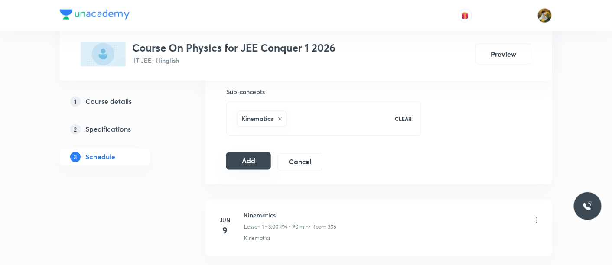
click at [235, 161] on button "Add" at bounding box center [248, 161] width 45 height 17
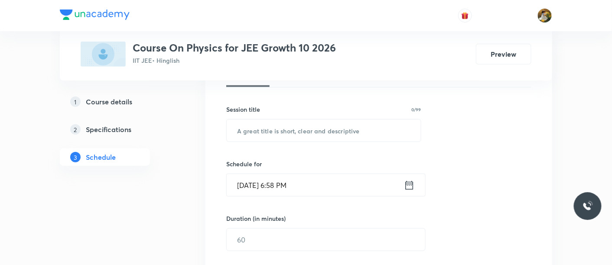
scroll to position [144, 0]
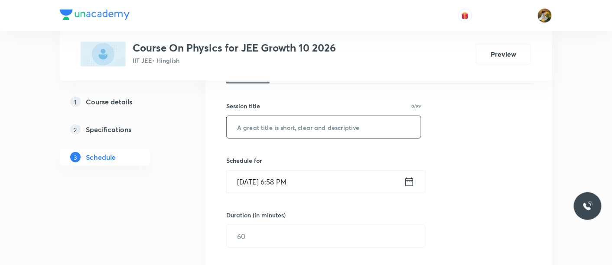
click at [284, 125] on input "text" at bounding box center [324, 127] width 194 height 22
paste input "[PERSON_NAME] Laws of Motion"
type input "[PERSON_NAME] Laws of Motion"
click at [328, 190] on input "[DATE] 6:58 PM" at bounding box center [315, 182] width 177 height 22
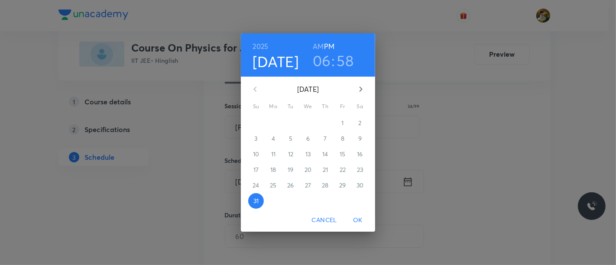
click at [364, 92] on icon "button" at bounding box center [361, 89] width 10 height 10
click at [274, 122] on p "1" at bounding box center [273, 123] width 2 height 9
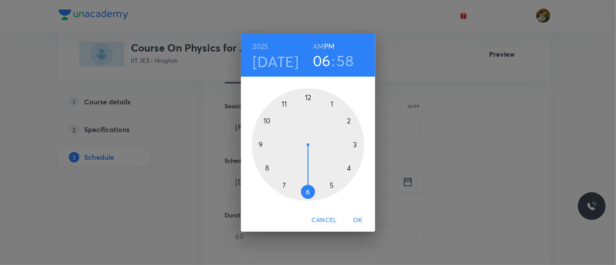
click at [284, 182] on div at bounding box center [308, 144] width 113 height 113
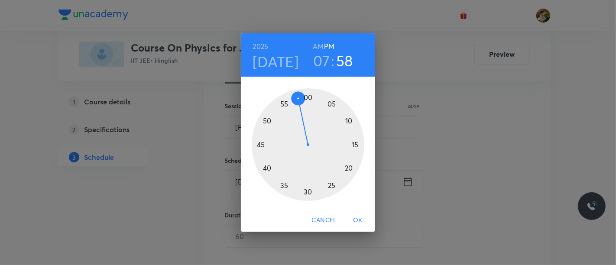
click at [319, 49] on h6 "AM" at bounding box center [318, 46] width 11 height 12
click at [309, 191] on div at bounding box center [308, 144] width 113 height 113
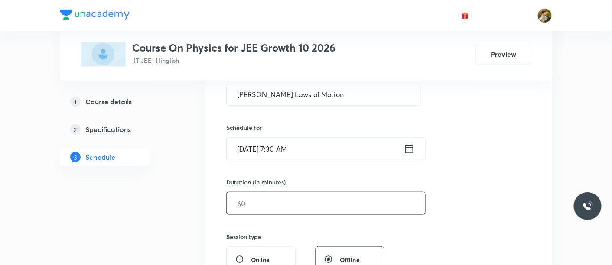
scroll to position [192, 0]
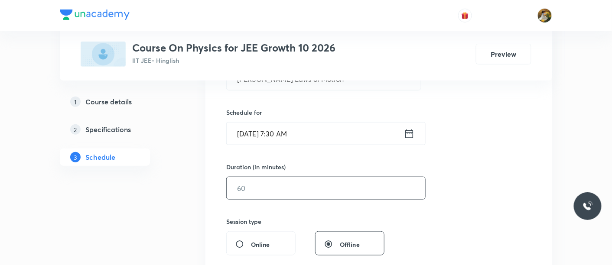
click at [312, 192] on input "text" at bounding box center [326, 188] width 198 height 22
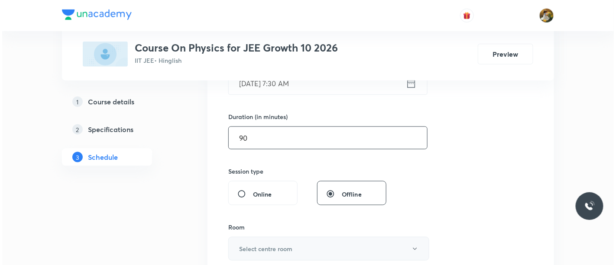
scroll to position [289, 0]
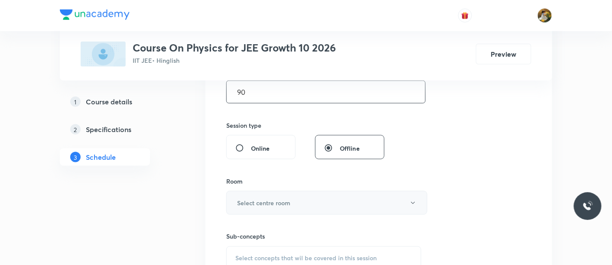
type input "90"
click at [290, 206] on button "Select centre room" at bounding box center [326, 203] width 201 height 24
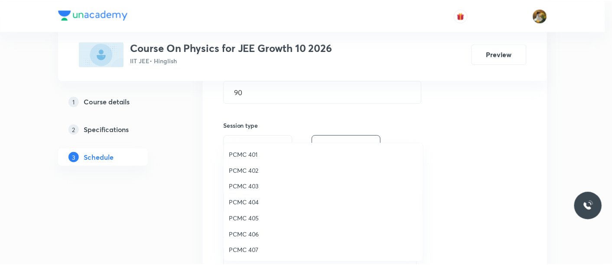
scroll to position [192, 0]
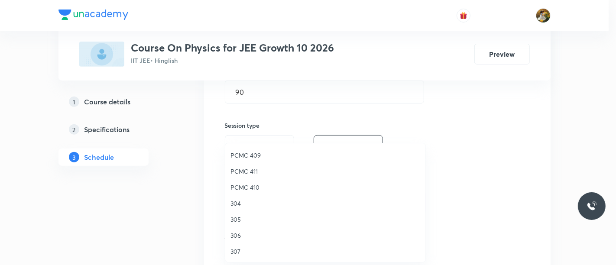
click at [235, 199] on span "304" at bounding box center [326, 203] width 190 height 9
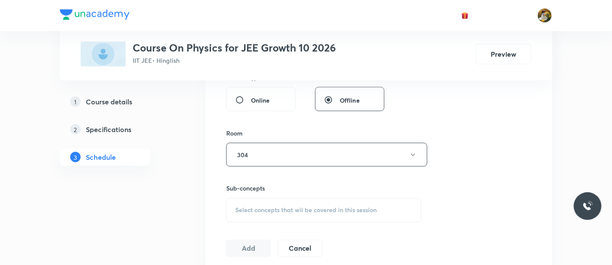
click at [301, 207] on span "Select concepts that wil be covered in this session" at bounding box center [305, 210] width 141 height 7
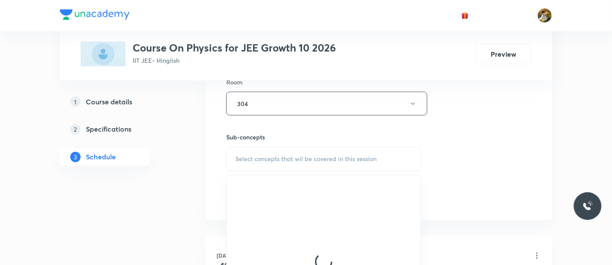
scroll to position [433, 0]
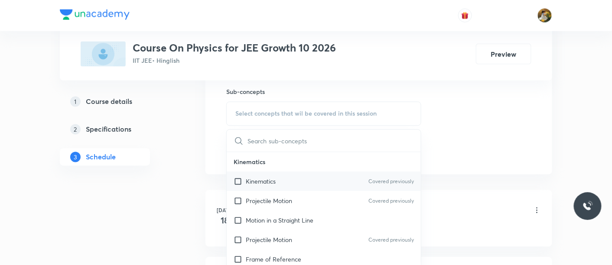
click at [283, 179] on div "Kinematics Covered previously" at bounding box center [324, 182] width 194 height 20
checkbox input "true"
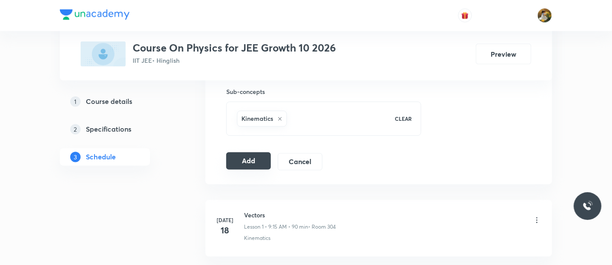
click at [251, 159] on button "Add" at bounding box center [248, 161] width 45 height 17
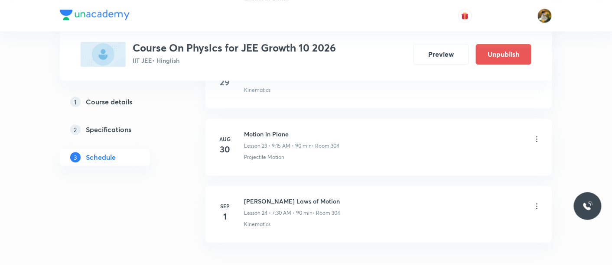
scroll to position [1637, 0]
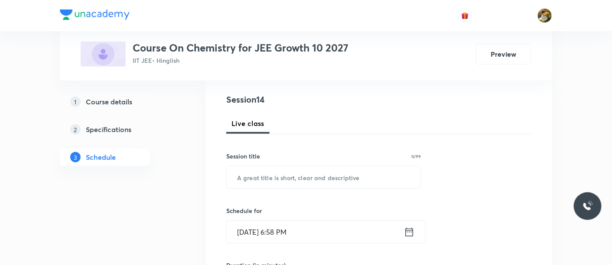
scroll to position [96, 0]
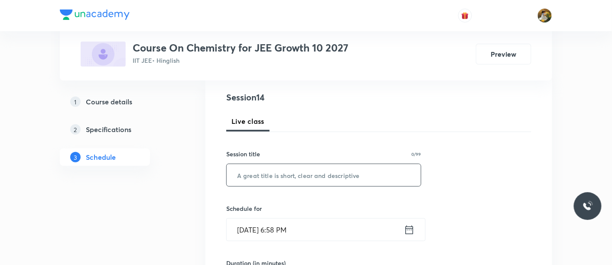
click at [301, 172] on input "text" at bounding box center [324, 175] width 194 height 22
paste input "Atomic structure"
type input "Atomic structure"
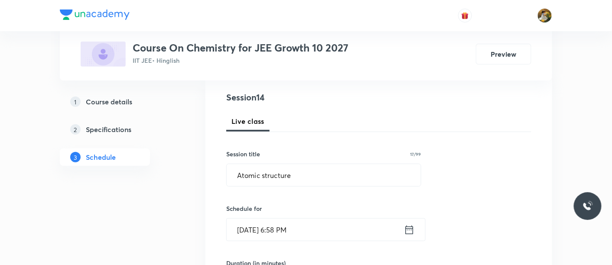
click at [319, 232] on input "[DATE] 6:58 PM" at bounding box center [315, 230] width 177 height 22
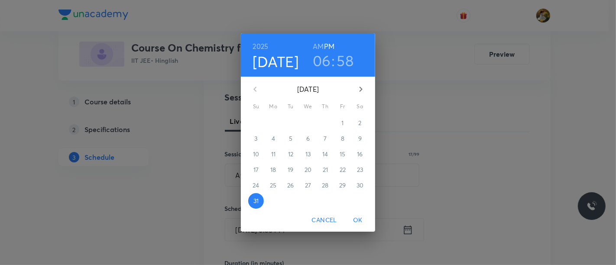
click at [363, 91] on icon "button" at bounding box center [361, 89] width 10 height 10
click at [274, 124] on p "1" at bounding box center [273, 123] width 2 height 9
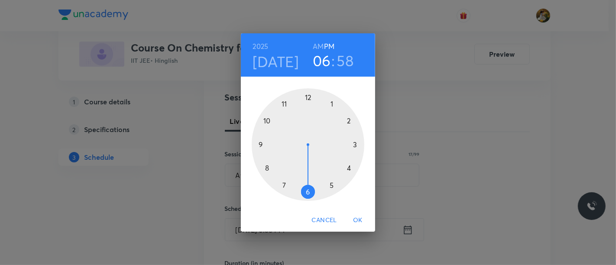
click at [259, 144] on div at bounding box center [308, 144] width 113 height 113
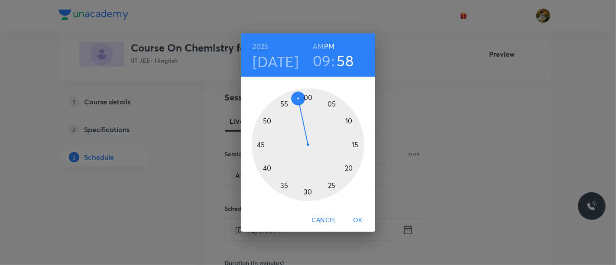
click at [321, 46] on h6 "AM" at bounding box center [318, 46] width 11 height 12
click at [354, 145] on div at bounding box center [308, 144] width 113 height 113
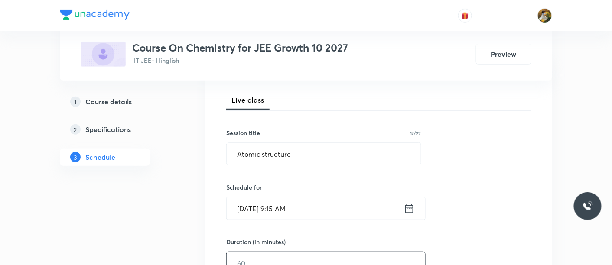
scroll to position [144, 0]
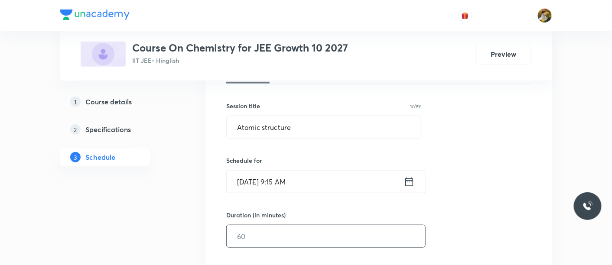
click at [312, 234] on input "text" at bounding box center [326, 236] width 198 height 22
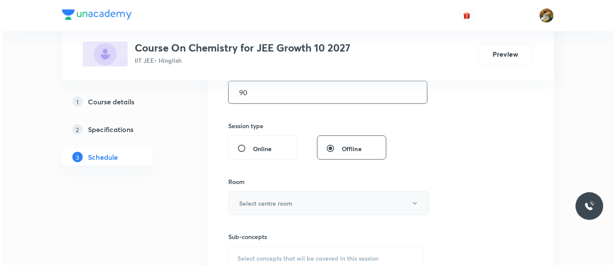
scroll to position [289, 0]
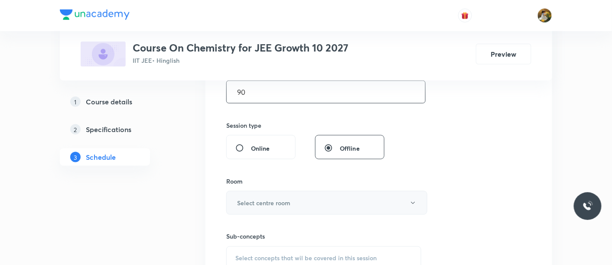
type input "90"
click at [303, 200] on button "Select centre room" at bounding box center [326, 203] width 201 height 24
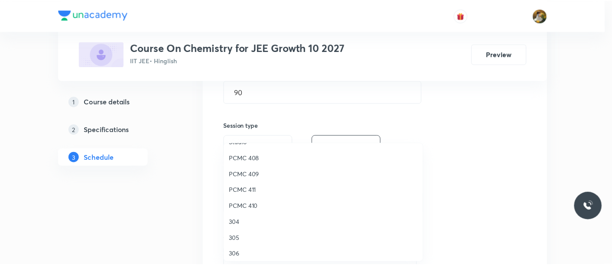
scroll to position [192, 0]
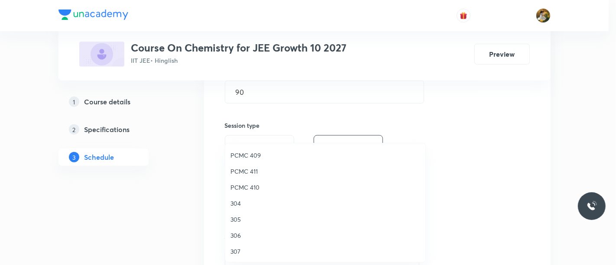
click at [237, 202] on span "304" at bounding box center [326, 203] width 190 height 9
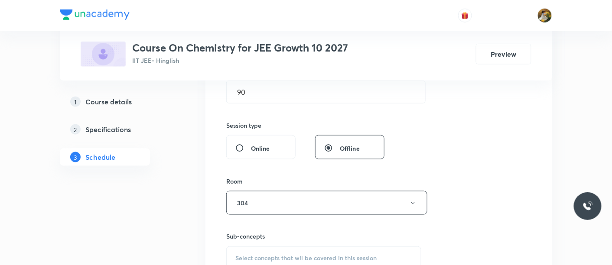
scroll to position [337, 0]
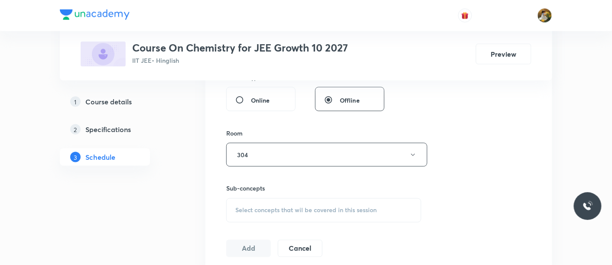
click at [283, 212] on span "Select concepts that wil be covered in this session" at bounding box center [305, 210] width 141 height 7
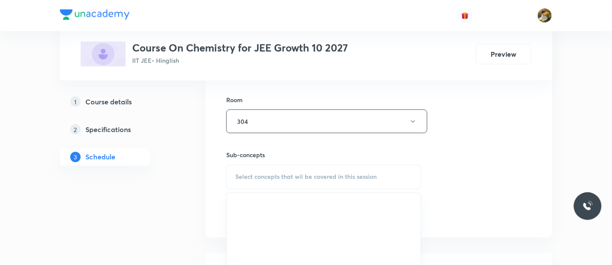
scroll to position [385, 0]
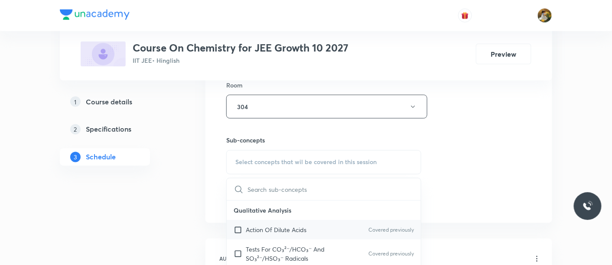
click at [289, 230] on p "Action Of Dilute Acids" at bounding box center [276, 230] width 61 height 9
checkbox input "true"
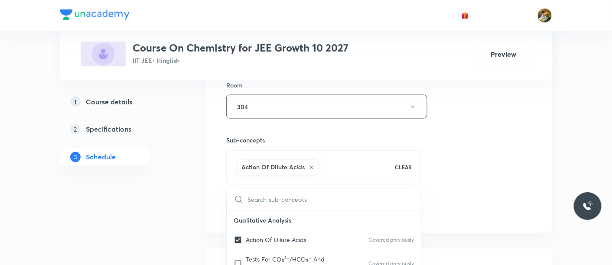
click at [430, 175] on div "Session 14 Live class Session title 17/99 Atomic structure ​ Schedule for Sep 1…" at bounding box center [378, 10] width 305 height 417
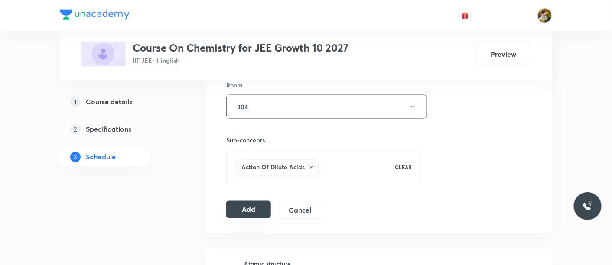
click at [249, 210] on button "Add" at bounding box center [248, 209] width 45 height 17
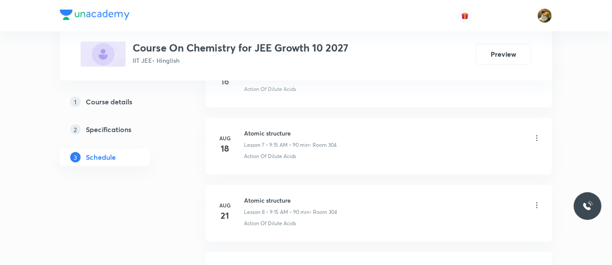
scroll to position [901, 0]
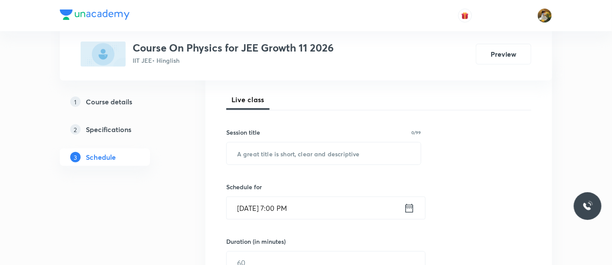
scroll to position [144, 0]
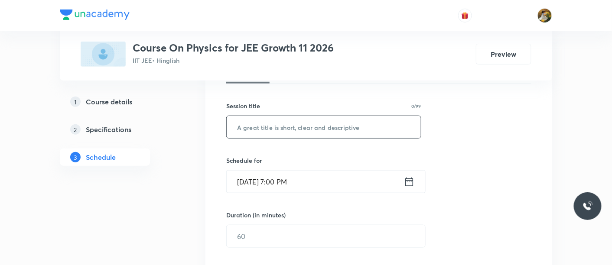
click at [286, 124] on input "text" at bounding box center [324, 127] width 194 height 22
paste input "[PERSON_NAME] Laws of Motion"
type input "[PERSON_NAME] Laws of Motion"
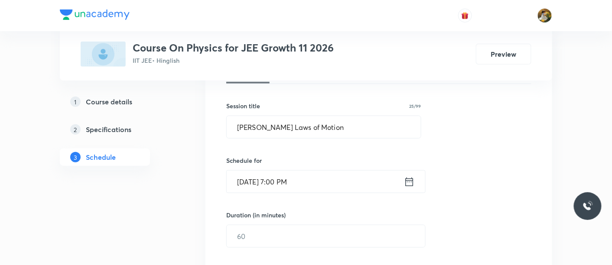
click at [313, 180] on input "[DATE] 7:00 PM" at bounding box center [315, 182] width 177 height 22
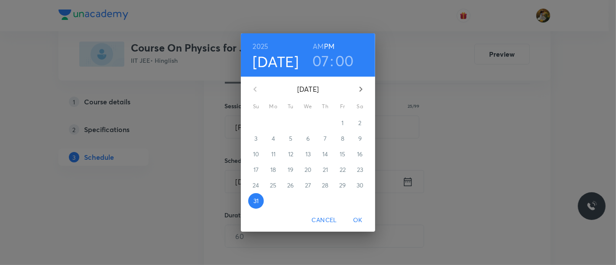
drag, startPoint x: 354, startPoint y: 86, endPoint x: 343, endPoint y: 98, distance: 16.9
click at [354, 86] on button "button" at bounding box center [361, 89] width 21 height 21
click at [277, 122] on span "1" at bounding box center [274, 123] width 16 height 9
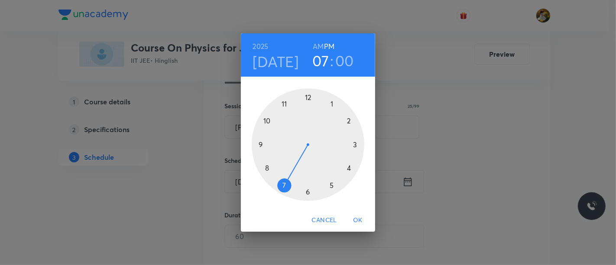
click at [286, 101] on div at bounding box center [308, 144] width 113 height 113
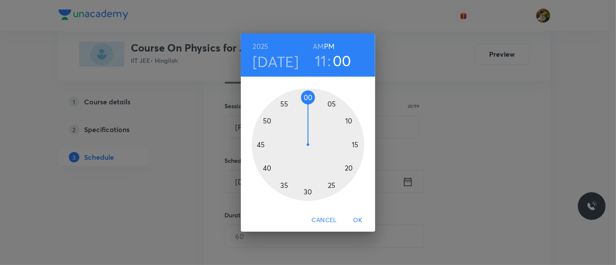
click at [321, 46] on h6 "AM" at bounding box center [318, 46] width 11 height 12
click at [354, 147] on div at bounding box center [308, 144] width 113 height 113
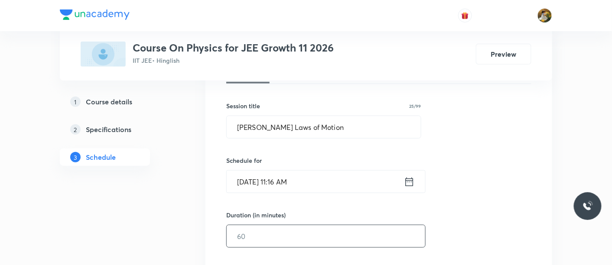
click at [301, 236] on input "text" at bounding box center [326, 236] width 198 height 22
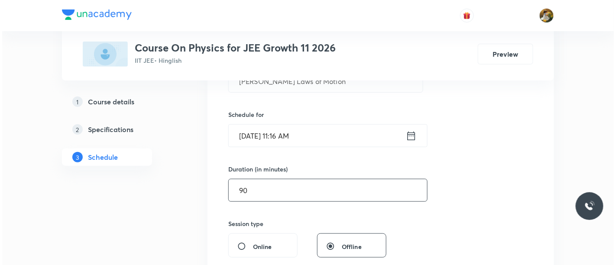
scroll to position [241, 0]
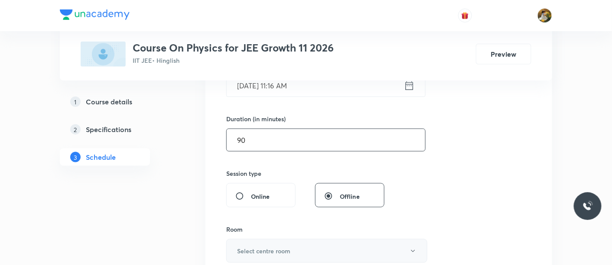
type input "90"
click at [297, 248] on button "Select centre room" at bounding box center [326, 251] width 201 height 24
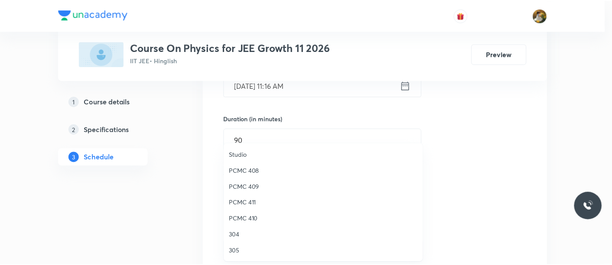
scroll to position [192, 0]
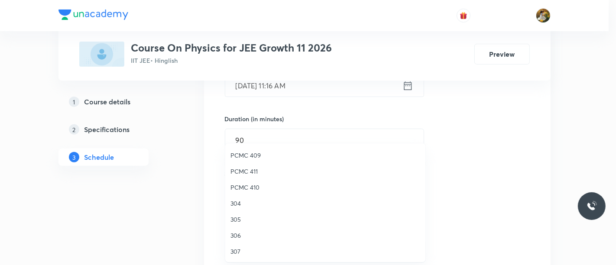
click at [244, 203] on span "304" at bounding box center [326, 203] width 190 height 9
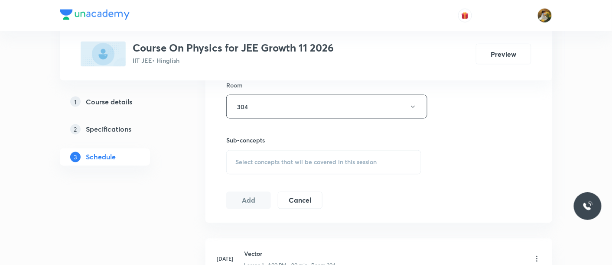
click at [297, 159] on span "Select concepts that wil be covered in this session" at bounding box center [305, 162] width 141 height 7
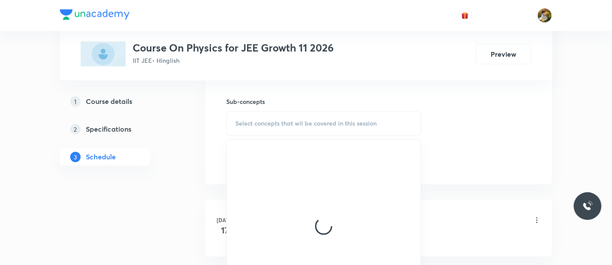
scroll to position [481, 0]
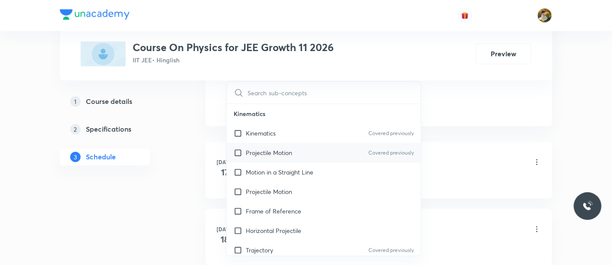
click at [304, 143] on div "Projectile Motion Covered previously" at bounding box center [324, 153] width 194 height 20
checkbox input "true"
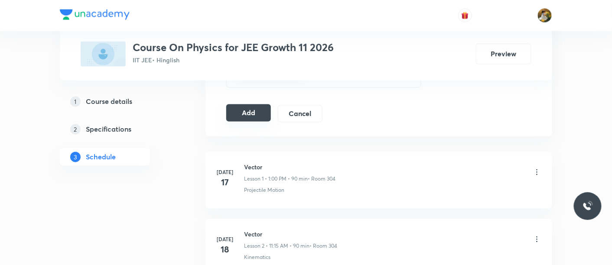
click at [250, 115] on button "Add" at bounding box center [248, 112] width 45 height 17
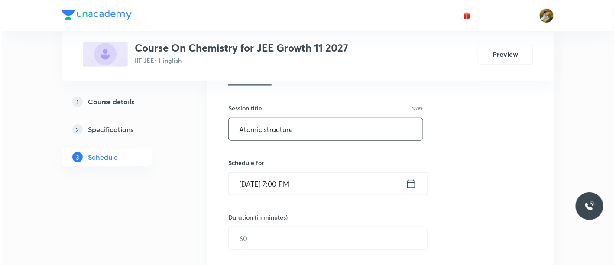
scroll to position [144, 0]
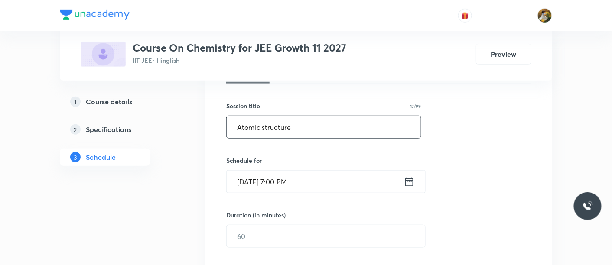
type input "Atomic structure"
click at [299, 180] on input "[DATE] 7:00 PM" at bounding box center [315, 182] width 177 height 22
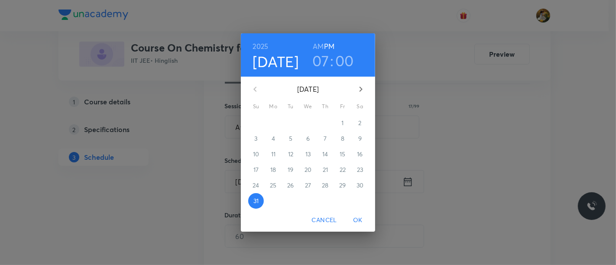
click at [361, 88] on icon "button" at bounding box center [361, 89] width 3 height 5
click at [271, 125] on span "1" at bounding box center [274, 123] width 16 height 9
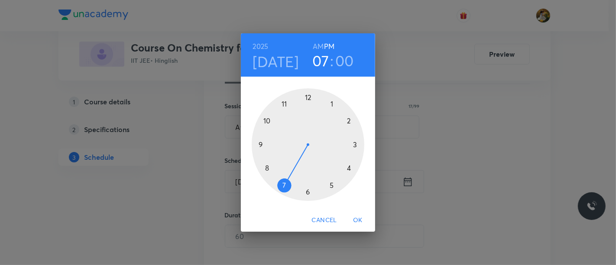
click at [332, 101] on div at bounding box center [308, 144] width 113 height 113
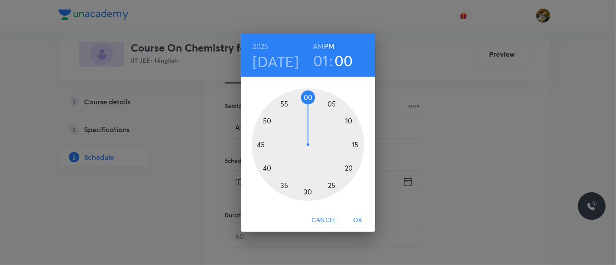
click at [307, 97] on div at bounding box center [308, 144] width 113 height 113
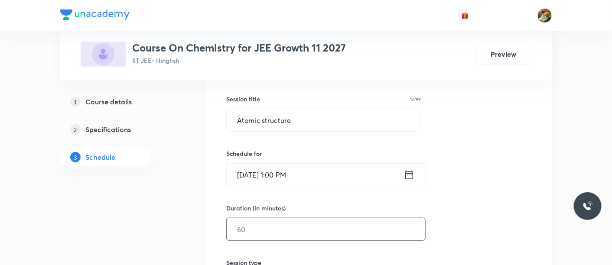
scroll to position [192, 0]
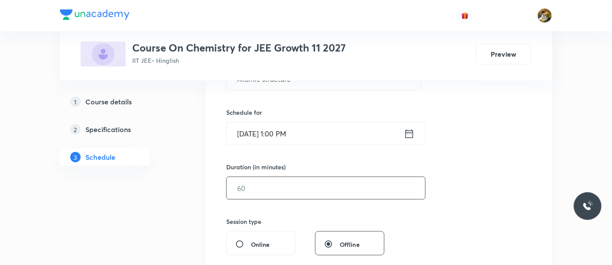
click at [292, 195] on input "text" at bounding box center [326, 188] width 198 height 22
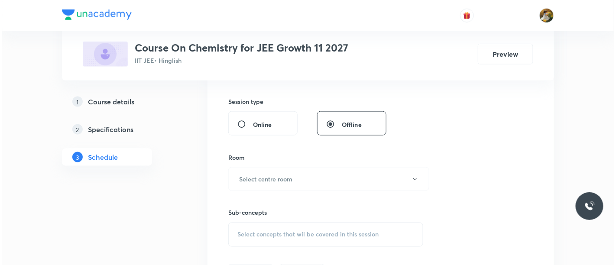
scroll to position [337, 0]
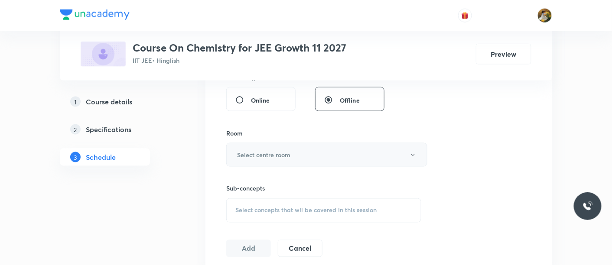
type input "90"
click at [296, 151] on button "Select centre room" at bounding box center [326, 155] width 201 height 24
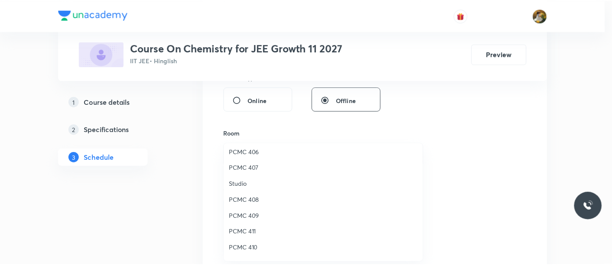
scroll to position [192, 0]
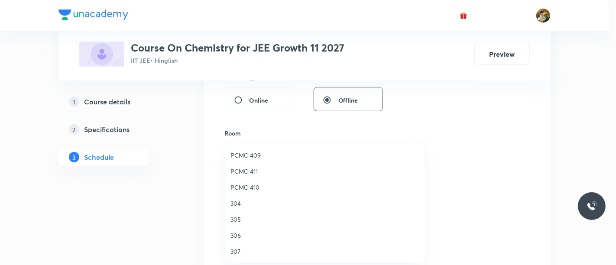
click at [234, 202] on span "304" at bounding box center [326, 203] width 190 height 9
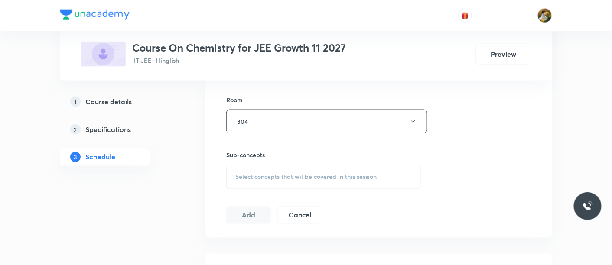
scroll to position [385, 0]
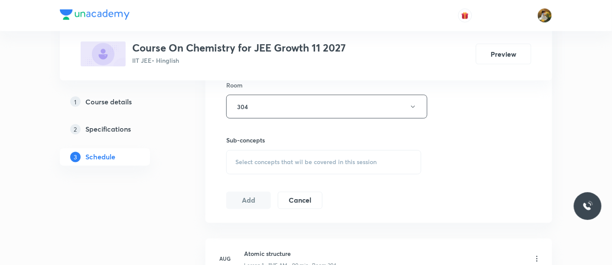
click at [318, 170] on div "Select concepts that wil be covered in this session" at bounding box center [323, 162] width 195 height 24
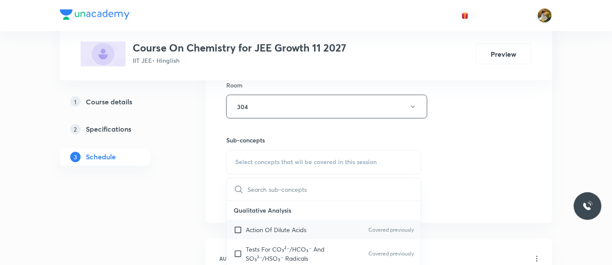
click at [308, 229] on div "Action Of Dilute Acids Covered previously" at bounding box center [324, 231] width 194 height 20
checkbox input "true"
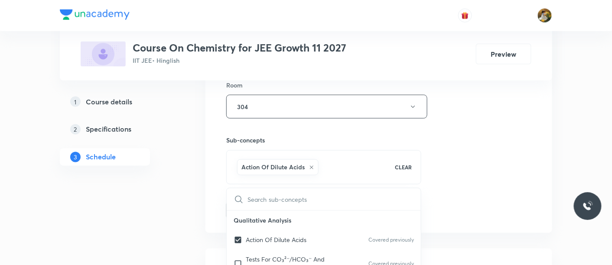
click at [462, 169] on div "Session 13 Live class Session title 17/99 Atomic structure ​ Schedule for Sep 1…" at bounding box center [378, 10] width 305 height 417
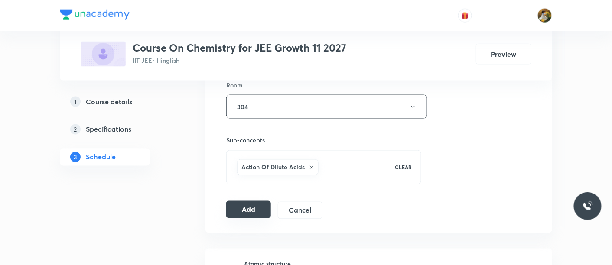
click at [250, 211] on button "Add" at bounding box center [248, 209] width 45 height 17
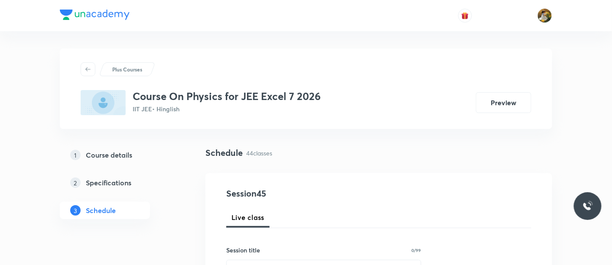
scroll to position [96, 0]
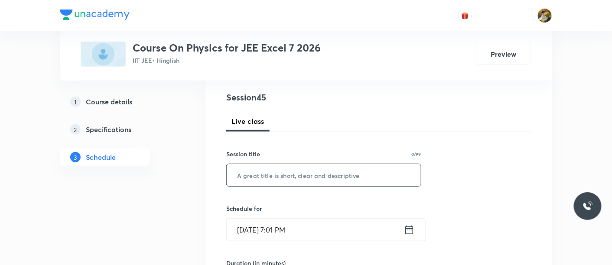
drag, startPoint x: 281, startPoint y: 162, endPoint x: 281, endPoint y: 168, distance: 6.1
click at [281, 162] on div "Session title 0/99 ​" at bounding box center [323, 168] width 195 height 37
click at [282, 173] on input "text" at bounding box center [324, 175] width 194 height 22
paste input "Ray optics"
type input "Ray optics"
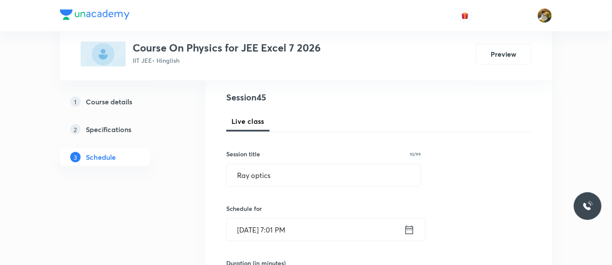
click at [318, 228] on input "[DATE] 7:01 PM" at bounding box center [315, 230] width 177 height 22
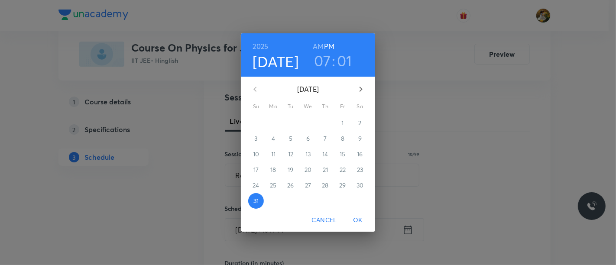
click at [358, 90] on icon "button" at bounding box center [361, 89] width 10 height 10
click at [277, 119] on span "1" at bounding box center [274, 123] width 16 height 9
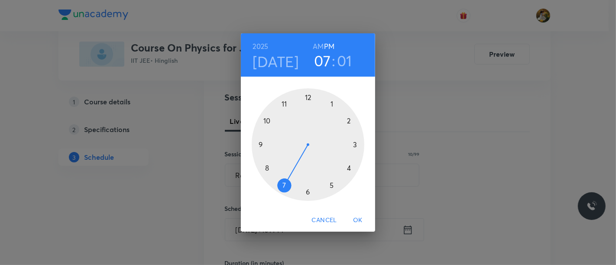
click at [350, 167] on div at bounding box center [308, 144] width 113 height 113
click at [306, 97] on div at bounding box center [308, 144] width 113 height 113
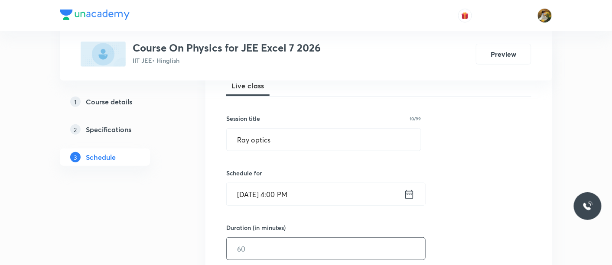
scroll to position [144, 0]
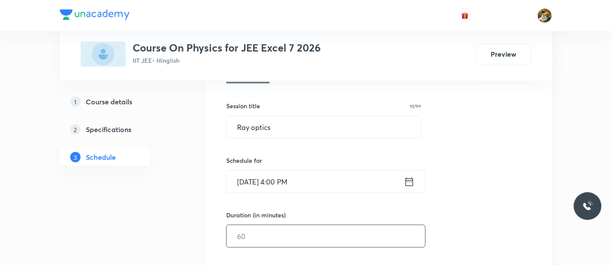
click at [302, 232] on input "text" at bounding box center [326, 236] width 198 height 22
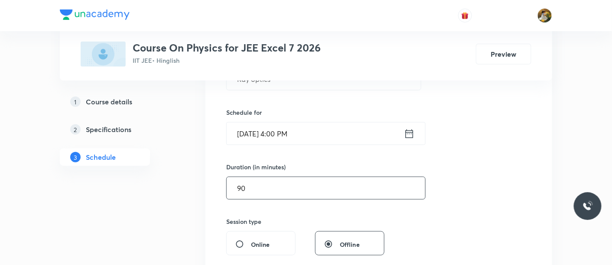
scroll to position [241, 0]
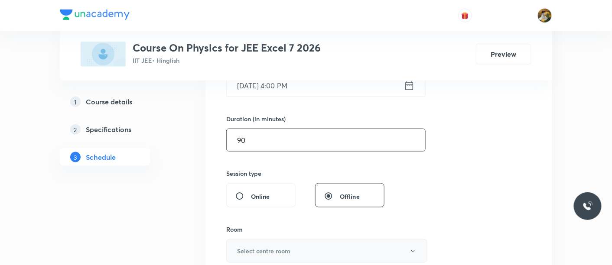
type input "90"
click at [289, 249] on h6 "Select centre room" at bounding box center [263, 251] width 53 height 9
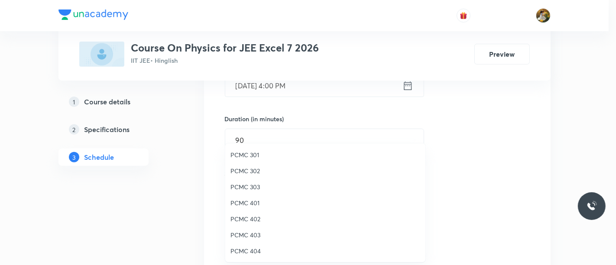
click at [259, 157] on span "PCMC 301" at bounding box center [326, 154] width 190 height 9
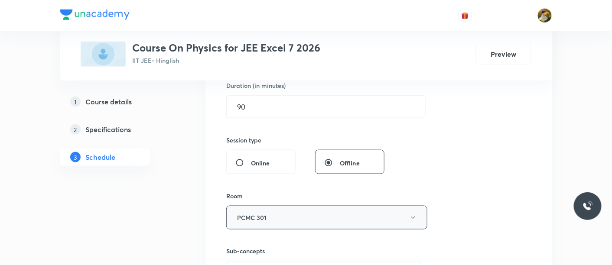
scroll to position [289, 0]
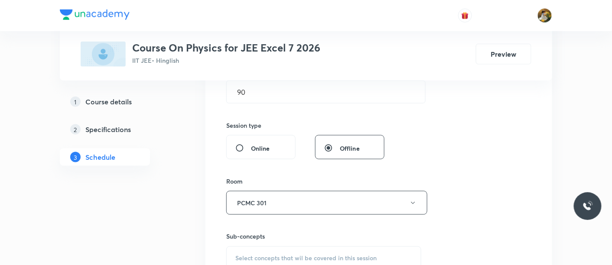
click at [304, 256] on span "Select concepts that wil be covered in this session" at bounding box center [305, 258] width 141 height 7
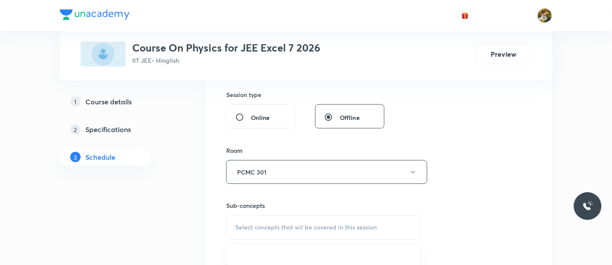
scroll to position [385, 0]
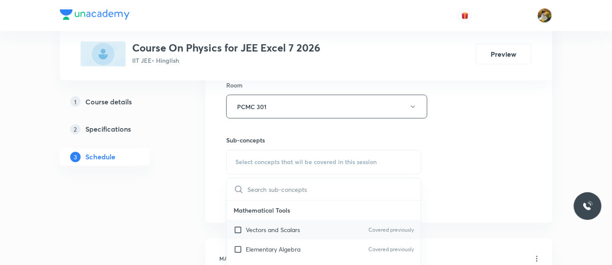
click at [311, 230] on div "Vectors and Scalars Covered previously" at bounding box center [324, 231] width 194 height 20
checkbox input "true"
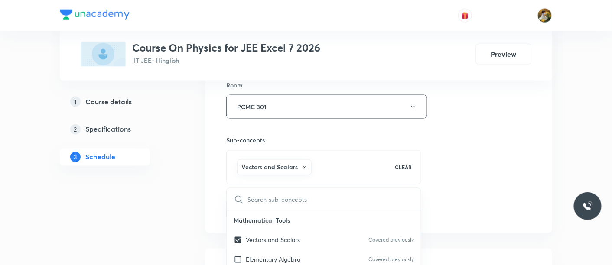
click at [501, 164] on div "Session 45 Live class Session title 10/99 Ray optics ​ Schedule for Sep 1, 2025…" at bounding box center [378, 10] width 305 height 417
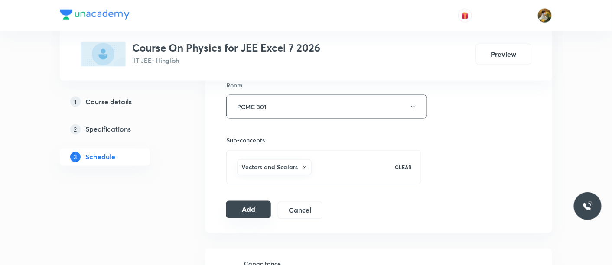
click at [245, 206] on button "Add" at bounding box center [248, 209] width 45 height 17
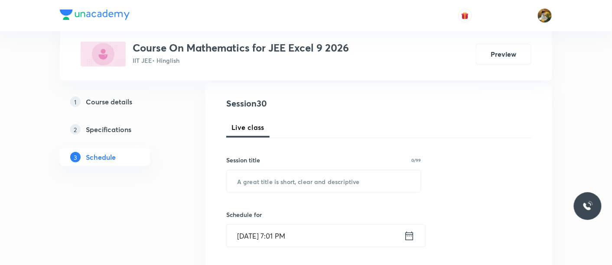
scroll to position [144, 0]
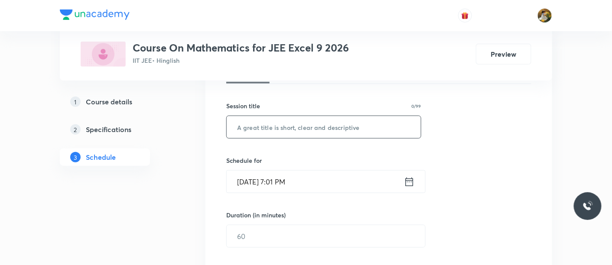
click at [288, 126] on input "text" at bounding box center [324, 127] width 194 height 22
paste input "definite integrals"
type input "definite integrals"
click at [329, 181] on input "Aug 31, 2025, 7:01 PM" at bounding box center [315, 182] width 177 height 22
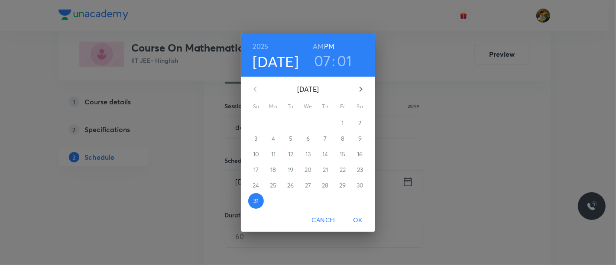
click at [363, 88] on icon "button" at bounding box center [361, 89] width 10 height 10
click at [273, 124] on p "1" at bounding box center [273, 123] width 2 height 9
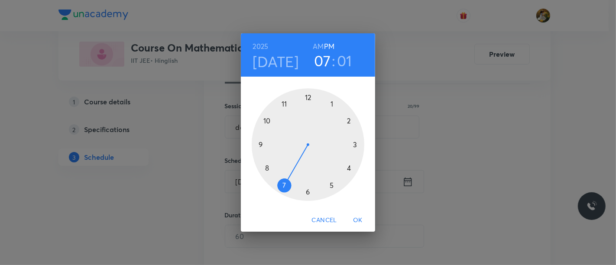
click at [332, 185] on div at bounding box center [308, 144] width 113 height 113
click at [262, 143] on div at bounding box center [308, 144] width 113 height 113
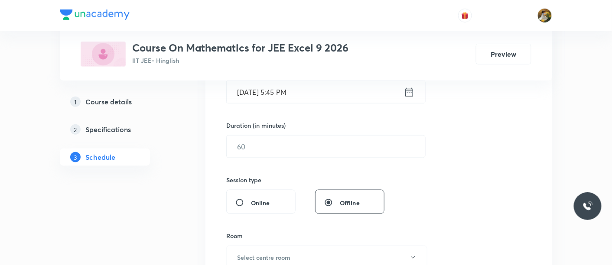
scroll to position [241, 0]
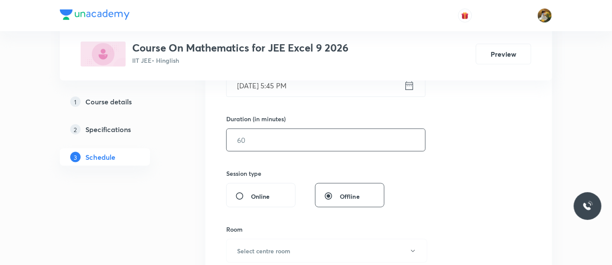
click at [295, 145] on input "text" at bounding box center [326, 140] width 198 height 22
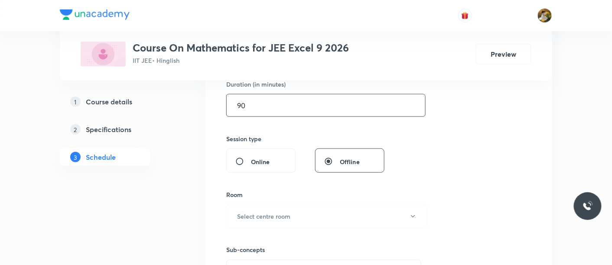
scroll to position [337, 0]
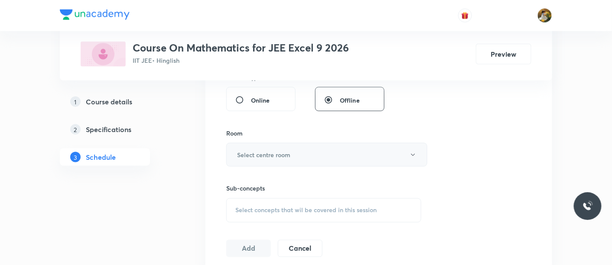
type input "90"
click at [288, 158] on h6 "Select centre room" at bounding box center [263, 154] width 53 height 9
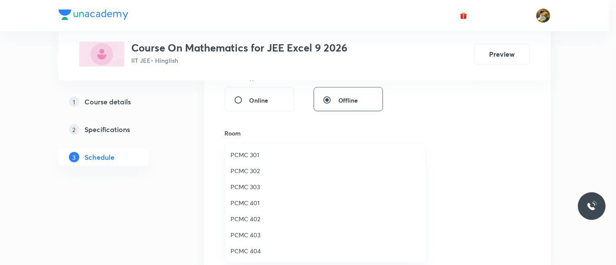
click at [264, 153] on span "PCMC 301" at bounding box center [326, 154] width 190 height 9
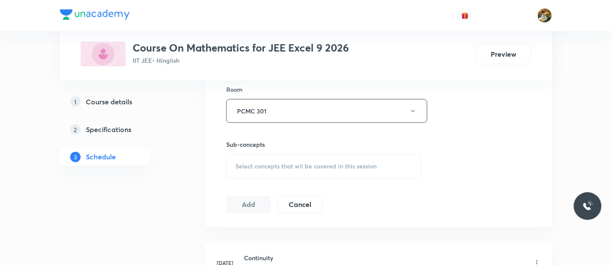
scroll to position [433, 0]
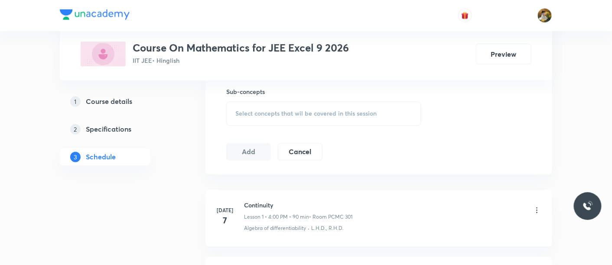
click at [315, 111] on span "Select concepts that wil be covered in this session" at bounding box center [305, 114] width 141 height 7
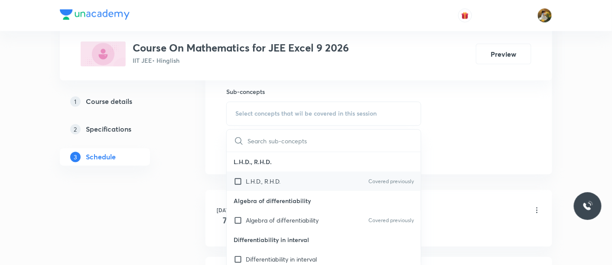
click at [307, 180] on div "L.H.D., R.H.D. Covered previously" at bounding box center [324, 182] width 194 height 20
checkbox input "true"
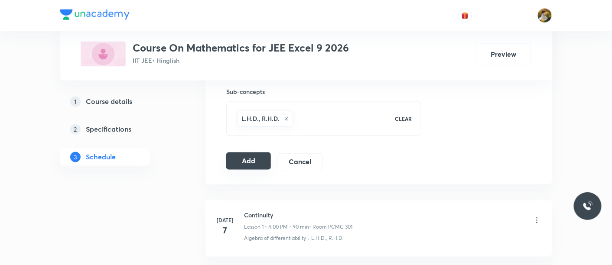
click at [247, 163] on button "Add" at bounding box center [248, 161] width 45 height 17
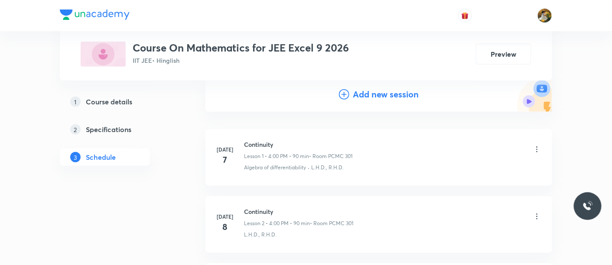
scroll to position [0, 0]
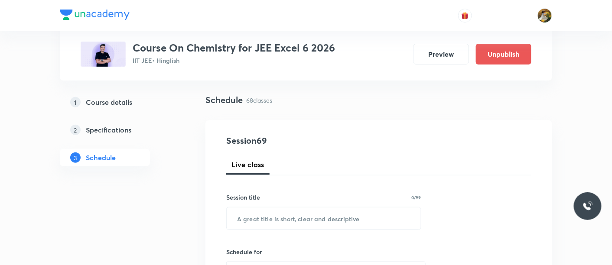
scroll to position [96, 0]
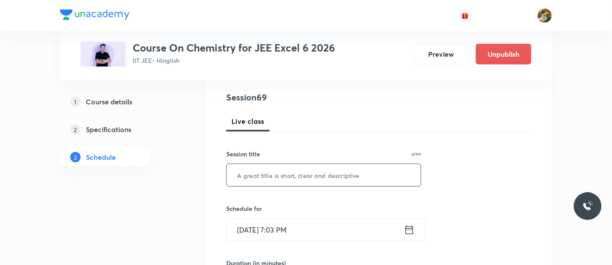
click at [340, 180] on input "text" at bounding box center [324, 175] width 194 height 22
paste input "Alcohol, [MEDICAL_DATA] Ether"
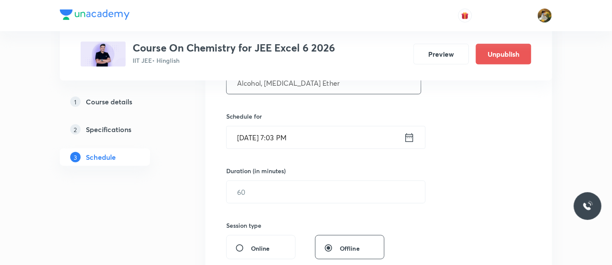
scroll to position [192, 0]
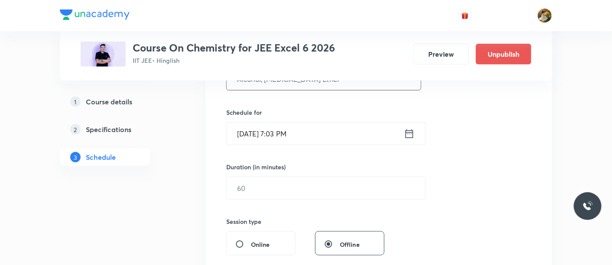
type input "Alcohol, [MEDICAL_DATA] Ether"
click at [330, 139] on input "[DATE] 7:03 PM" at bounding box center [315, 134] width 177 height 22
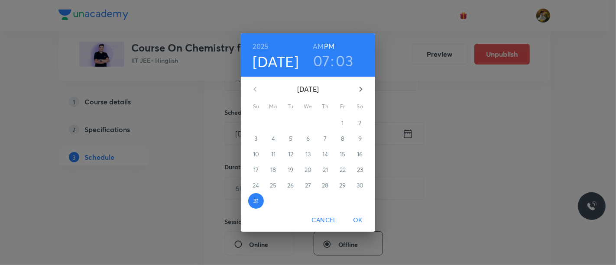
click at [362, 86] on icon "button" at bounding box center [361, 89] width 10 height 10
click at [273, 122] on p "1" at bounding box center [273, 123] width 2 height 9
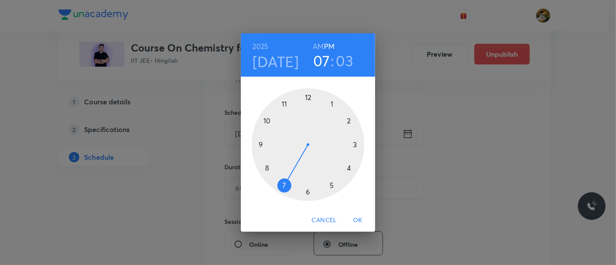
click at [330, 101] on div at bounding box center [308, 144] width 113 height 113
click at [308, 94] on div at bounding box center [308, 144] width 113 height 113
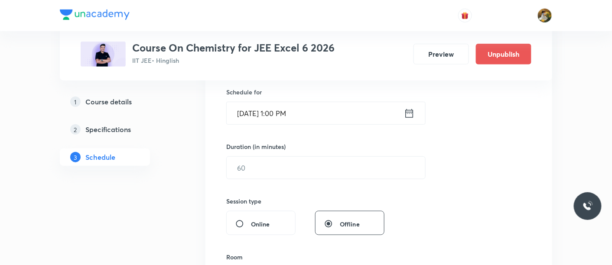
scroll to position [241, 0]
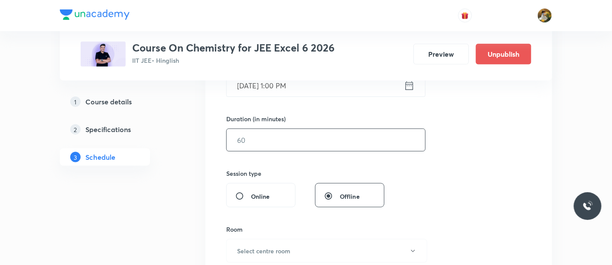
click at [265, 132] on input "text" at bounding box center [326, 140] width 198 height 22
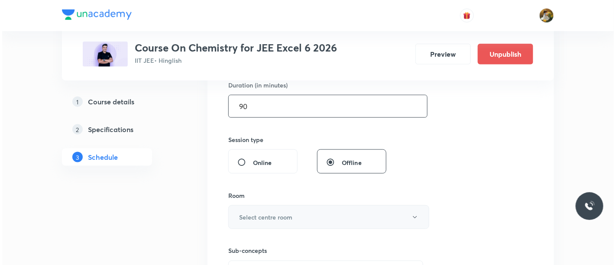
scroll to position [289, 0]
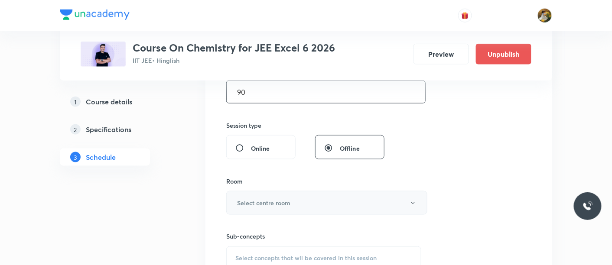
type input "90"
click at [278, 205] on h6 "Select centre room" at bounding box center [263, 202] width 53 height 9
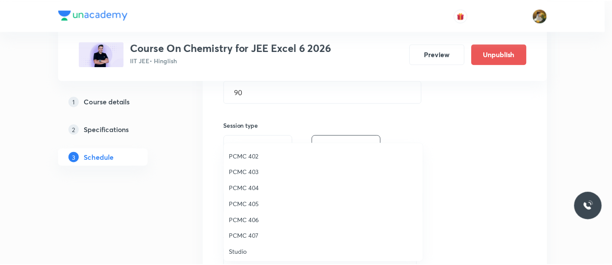
scroll to position [48, 0]
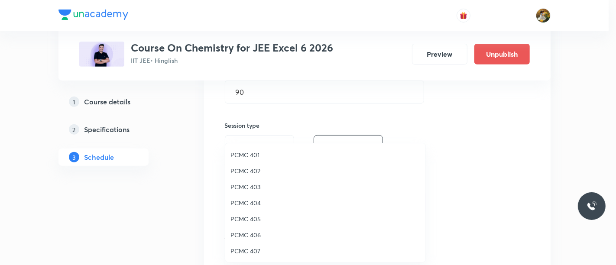
click at [260, 189] on span "PCMC 403" at bounding box center [326, 186] width 190 height 9
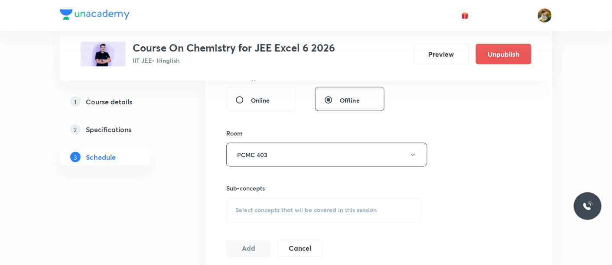
click at [321, 208] on span "Select concepts that wil be covered in this session" at bounding box center [305, 210] width 141 height 7
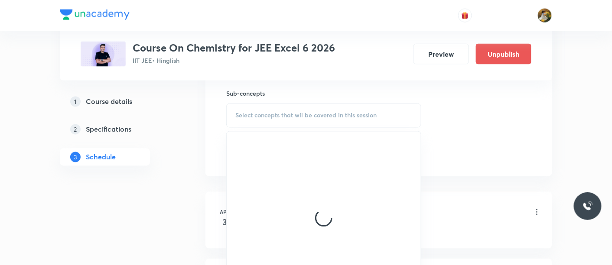
scroll to position [433, 0]
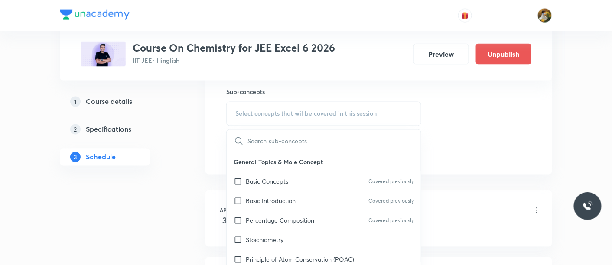
drag, startPoint x: 295, startPoint y: 179, endPoint x: 460, endPoint y: 141, distance: 169.9
click at [295, 179] on div "Basic Concepts Covered previously" at bounding box center [324, 182] width 194 height 20
checkbox input "true"
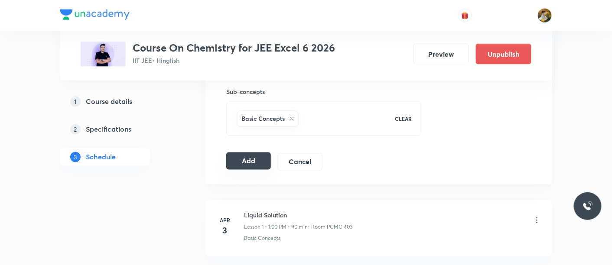
click at [238, 161] on button "Add" at bounding box center [248, 161] width 45 height 17
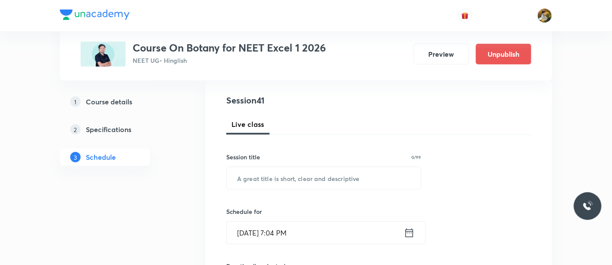
scroll to position [96, 0]
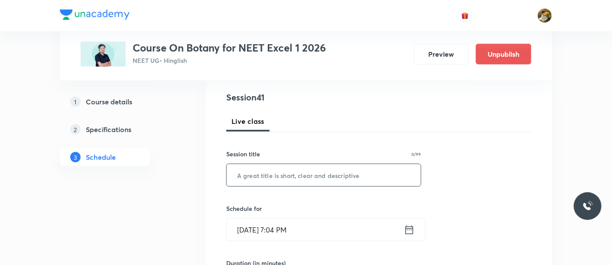
click at [331, 175] on input "text" at bounding box center [324, 175] width 194 height 22
paste input "Molecular basis of Inheritance"
type input "Molecular basis of Inheritance"
click at [348, 226] on input "Aug 31, 2025, 7:04 PM" at bounding box center [315, 230] width 177 height 22
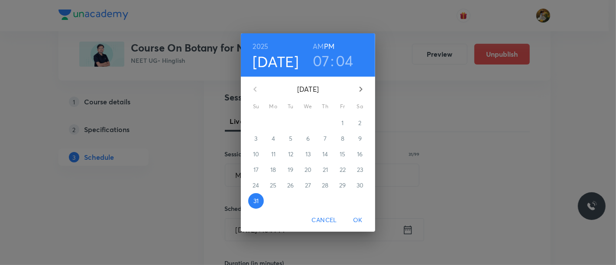
click at [355, 88] on button "button" at bounding box center [361, 89] width 21 height 21
click at [274, 122] on p "1" at bounding box center [273, 123] width 2 height 9
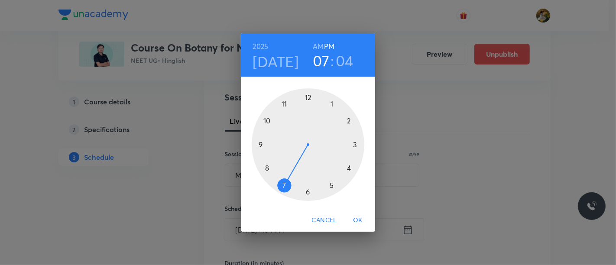
click at [284, 186] on div at bounding box center [308, 144] width 113 height 113
click at [316, 46] on h6 "AM" at bounding box center [318, 46] width 11 height 12
click at [259, 143] on div at bounding box center [308, 144] width 113 height 113
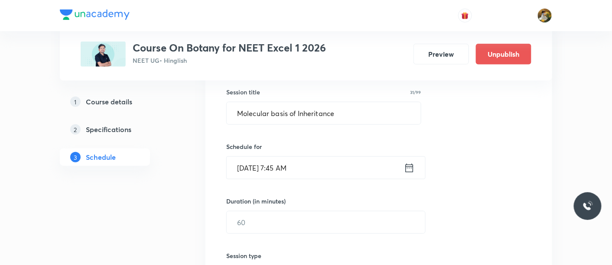
scroll to position [192, 0]
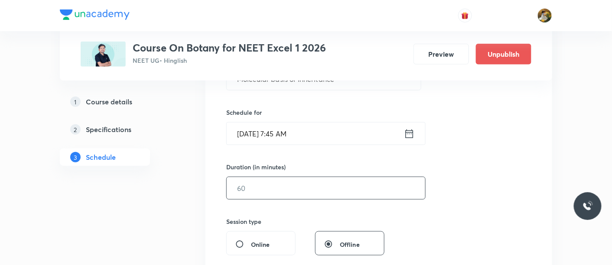
click at [313, 184] on input "text" at bounding box center [326, 188] width 198 height 22
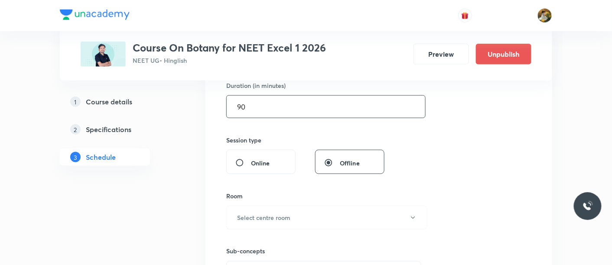
scroll to position [289, 0]
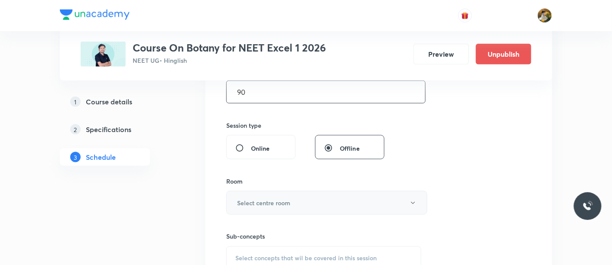
type input "90"
click at [295, 203] on button "Select centre room" at bounding box center [326, 203] width 201 height 24
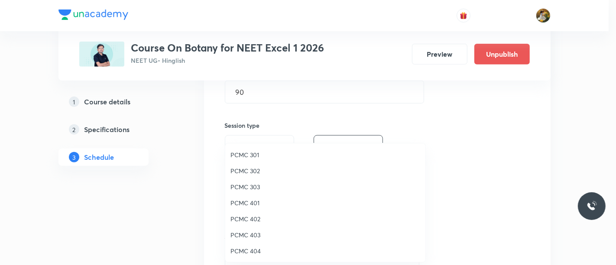
click at [255, 186] on span "PCMC 303" at bounding box center [326, 186] width 190 height 9
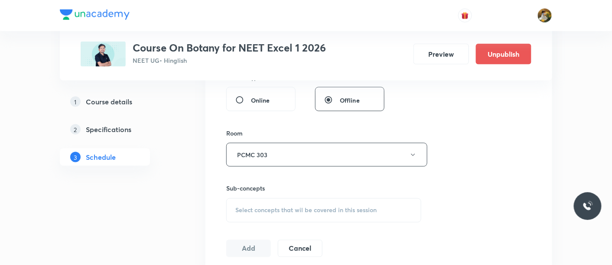
click at [343, 213] on div "Select concepts that wil be covered in this session" at bounding box center [323, 210] width 195 height 24
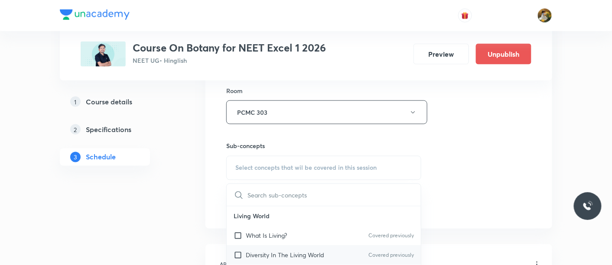
scroll to position [433, 0]
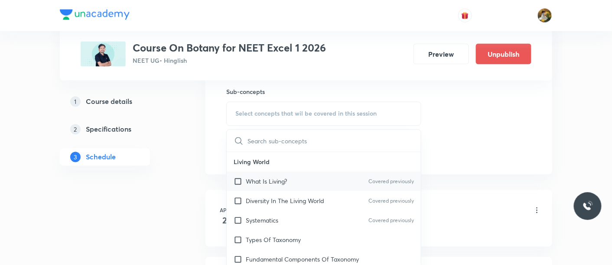
click at [279, 185] on div "What Is Living? Covered previously" at bounding box center [324, 182] width 194 height 20
checkbox input "true"
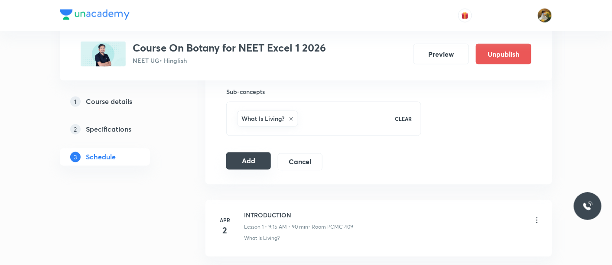
click at [235, 166] on button "Add" at bounding box center [248, 161] width 45 height 17
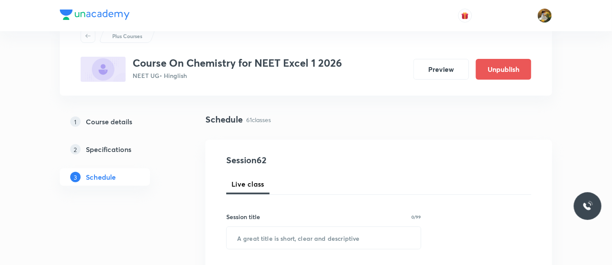
scroll to position [48, 0]
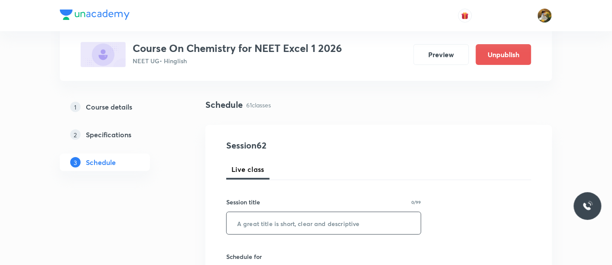
click at [303, 228] on input "text" at bounding box center [324, 223] width 194 height 22
paste input "alcohol [MEDICAL_DATA] and ether"
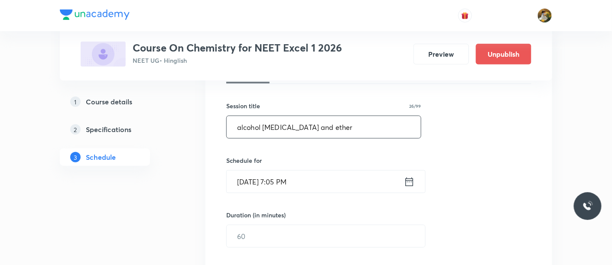
type input "alcohol [MEDICAL_DATA] and ether"
click at [339, 180] on input "[DATE] 7:05 PM" at bounding box center [315, 182] width 177 height 22
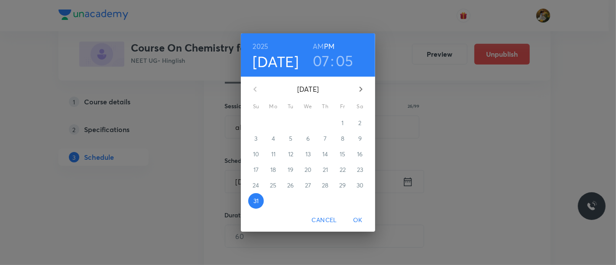
click at [363, 82] on button "button" at bounding box center [361, 89] width 21 height 21
click at [272, 124] on p "1" at bounding box center [273, 123] width 2 height 9
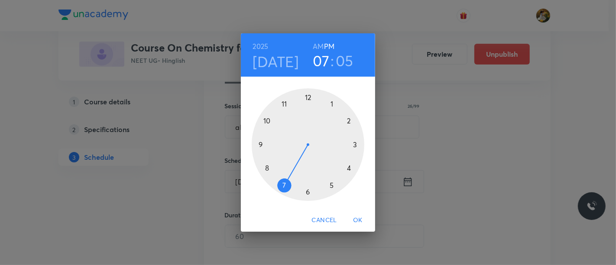
click at [259, 143] on div at bounding box center [308, 144] width 113 height 113
click at [321, 43] on h6 "AM" at bounding box center [318, 46] width 11 height 12
click at [307, 192] on div at bounding box center [308, 144] width 113 height 113
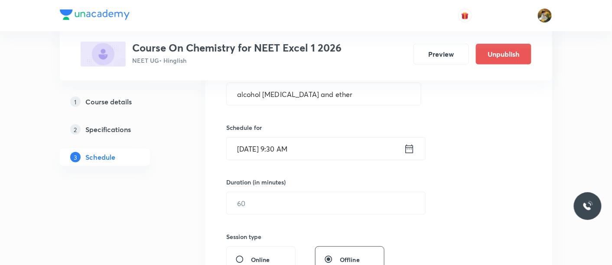
scroll to position [192, 0]
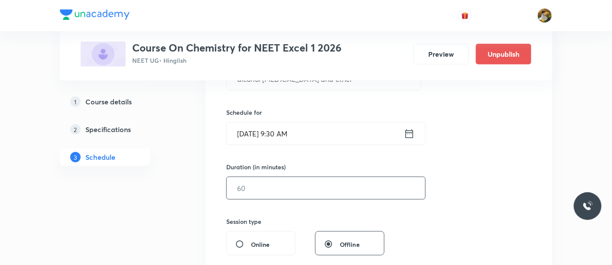
click at [330, 194] on input "text" at bounding box center [326, 188] width 198 height 22
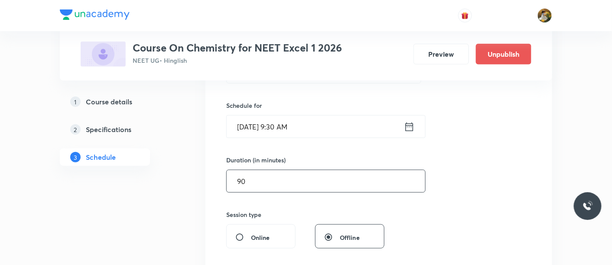
scroll to position [289, 0]
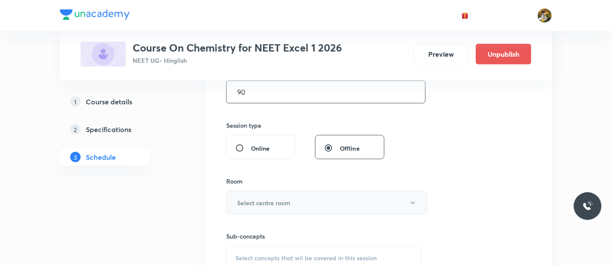
type input "90"
click at [332, 211] on button "Select centre room" at bounding box center [326, 203] width 201 height 24
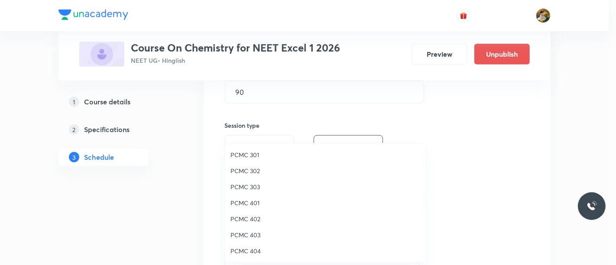
click at [255, 183] on span "PCMC 303" at bounding box center [326, 186] width 190 height 9
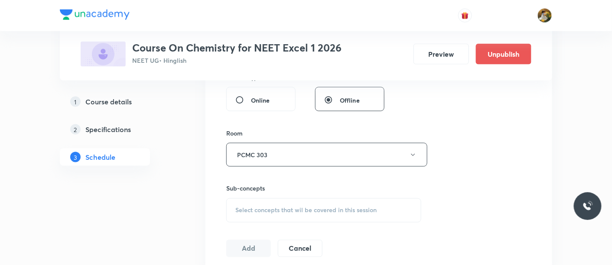
click at [312, 208] on span "Select concepts that wil be covered in this session" at bounding box center [305, 210] width 141 height 7
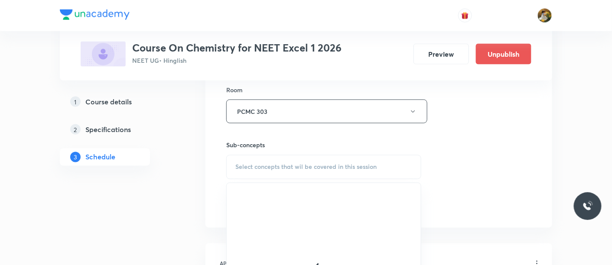
scroll to position [433, 0]
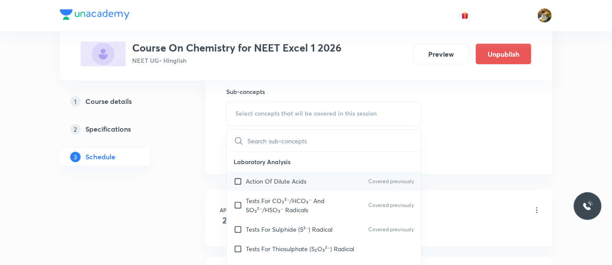
click at [270, 182] on p "Action Of Dilute Acids" at bounding box center [276, 181] width 61 height 9
checkbox input "true"
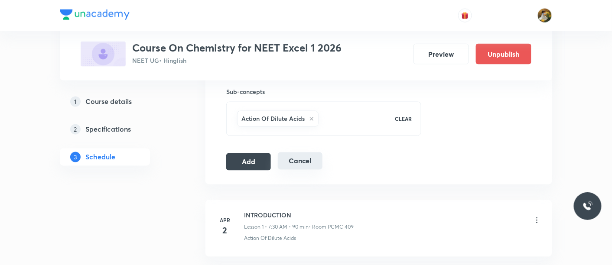
drag, startPoint x: 254, startPoint y: 159, endPoint x: 284, endPoint y: 161, distance: 29.6
click at [254, 158] on button "Add" at bounding box center [248, 161] width 45 height 17
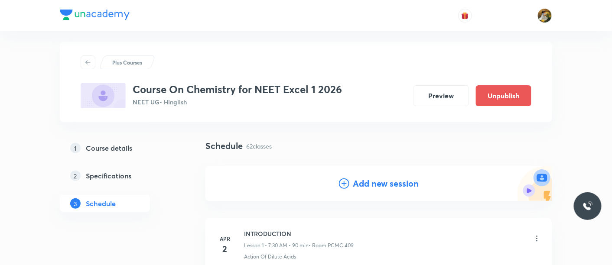
scroll to position [0, 0]
